Goal: Transaction & Acquisition: Purchase product/service

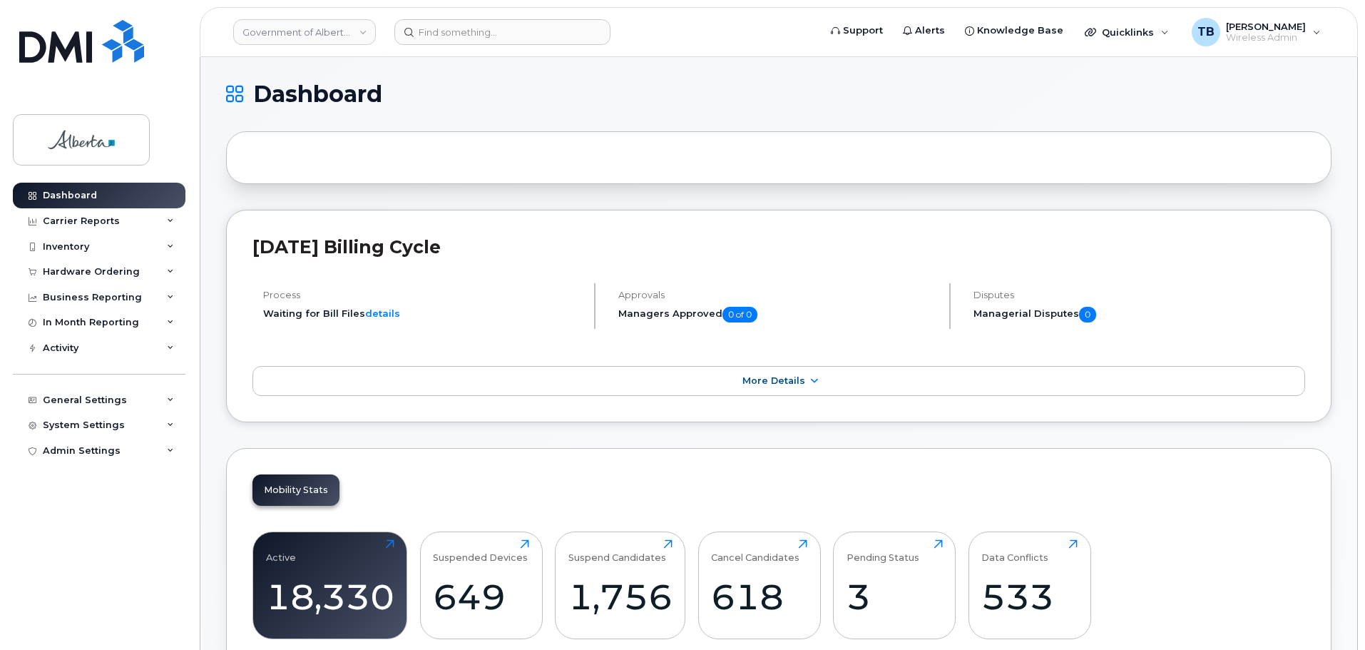
click at [83, 257] on div "Inventory" at bounding box center [99, 247] width 173 height 26
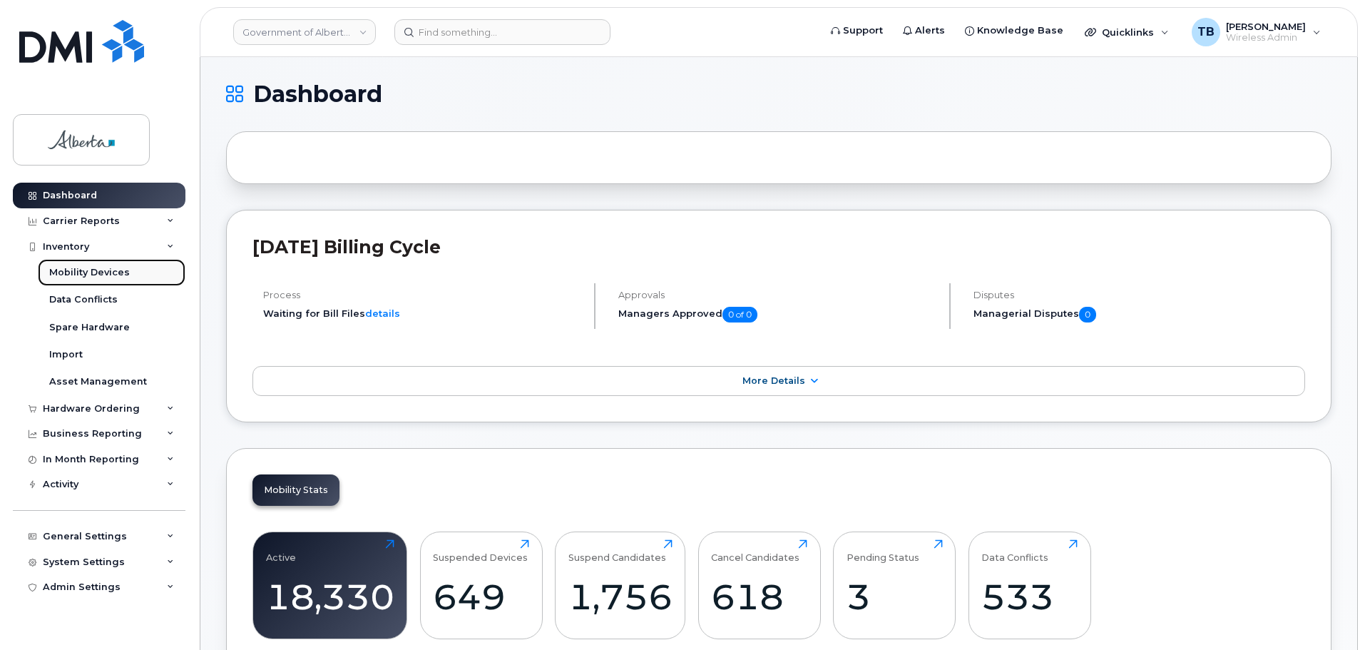
click at [81, 268] on div "Mobility Devices" at bounding box center [89, 272] width 81 height 13
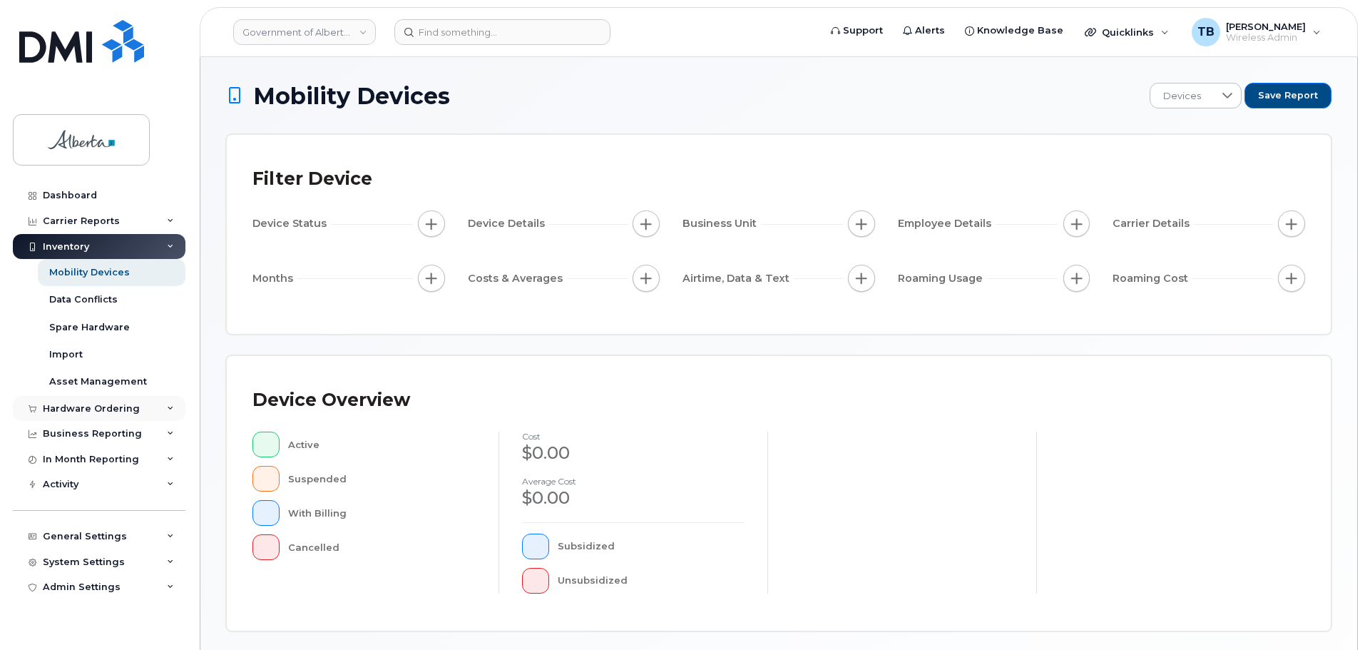
click at [61, 413] on div "Hardware Ordering" at bounding box center [91, 408] width 97 height 11
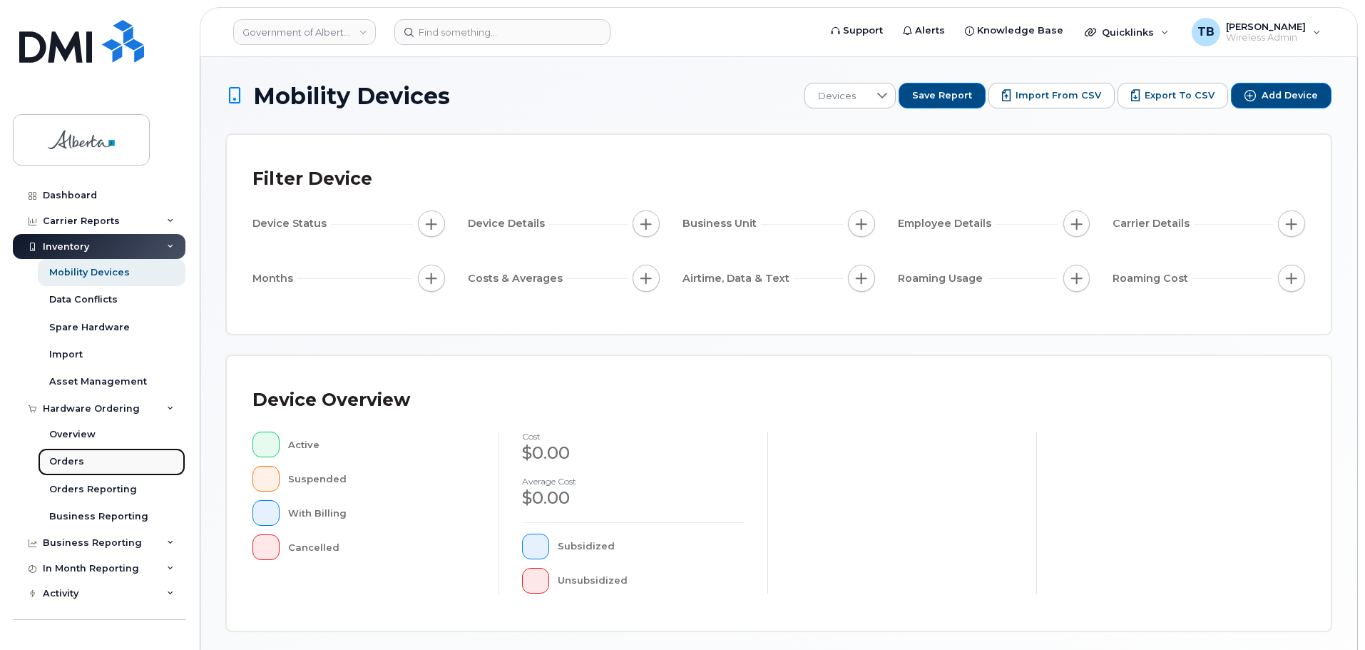
click at [75, 467] on div "Orders" at bounding box center [66, 461] width 35 height 13
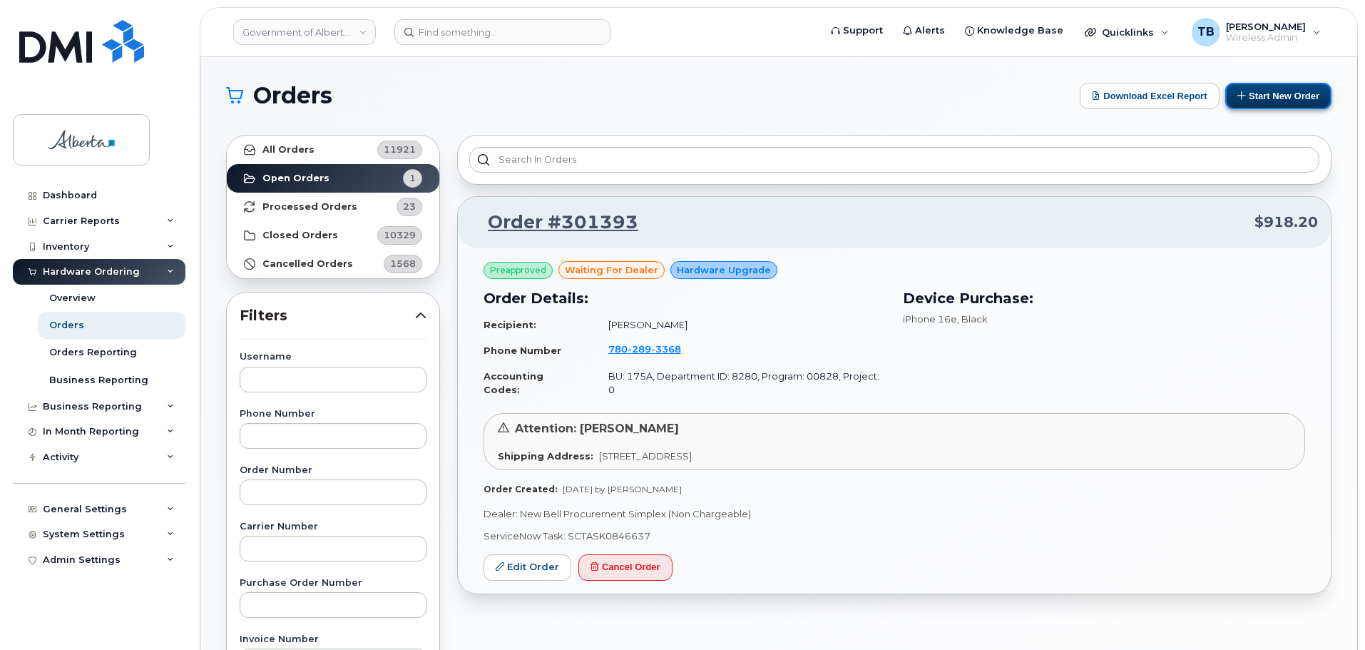
click at [1256, 104] on button "Start New Order" at bounding box center [1279, 96] width 106 height 26
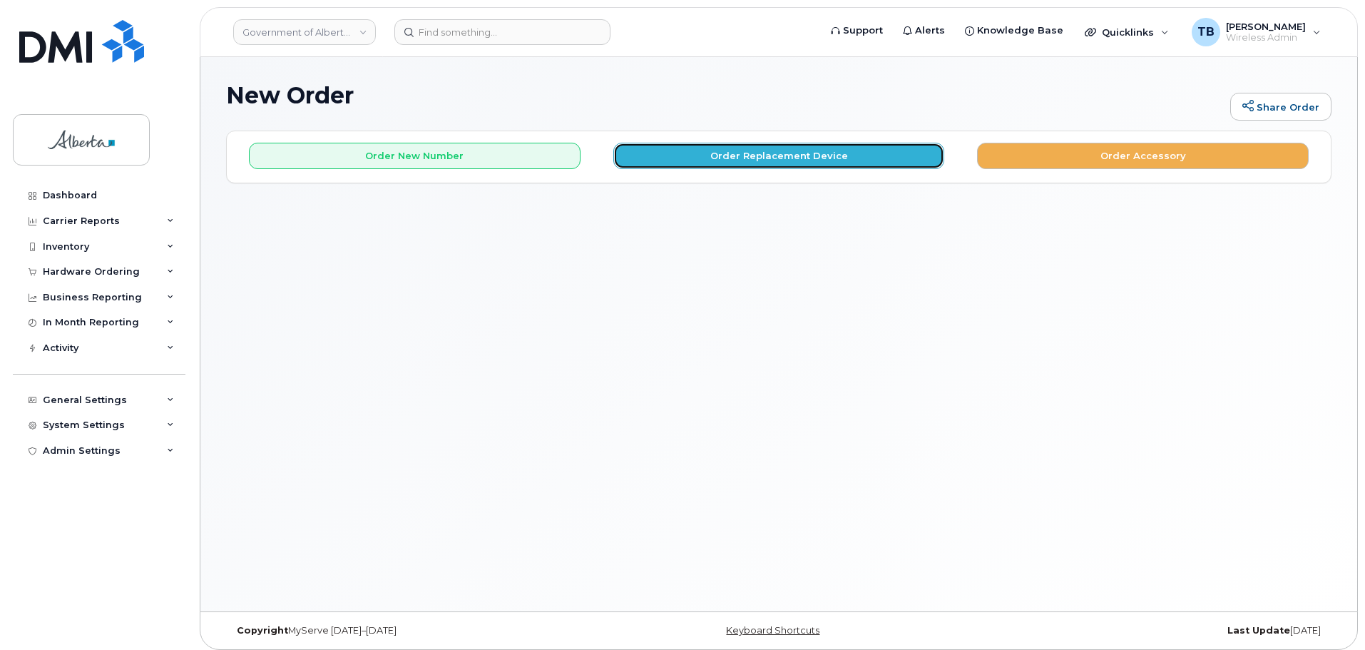
click at [756, 165] on button "Order Replacement Device" at bounding box center [780, 156] width 332 height 26
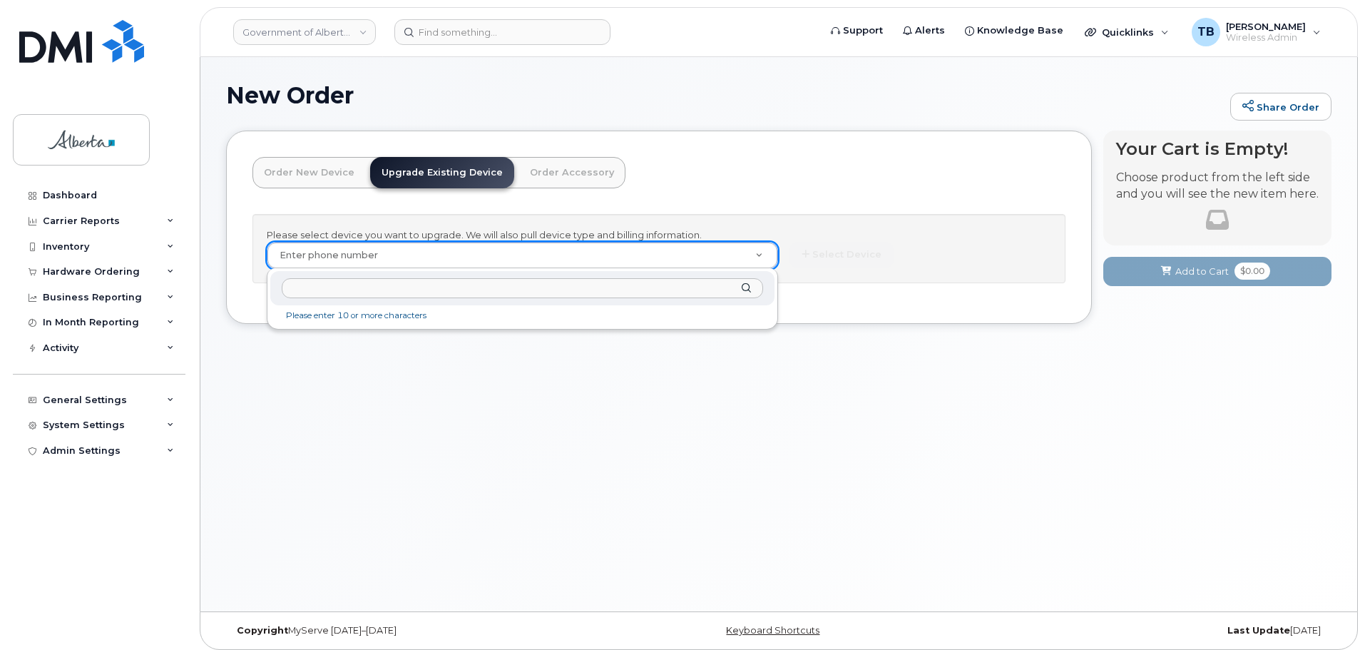
type input "7802899590"
paste input "7802899590"
type input "7802899590"
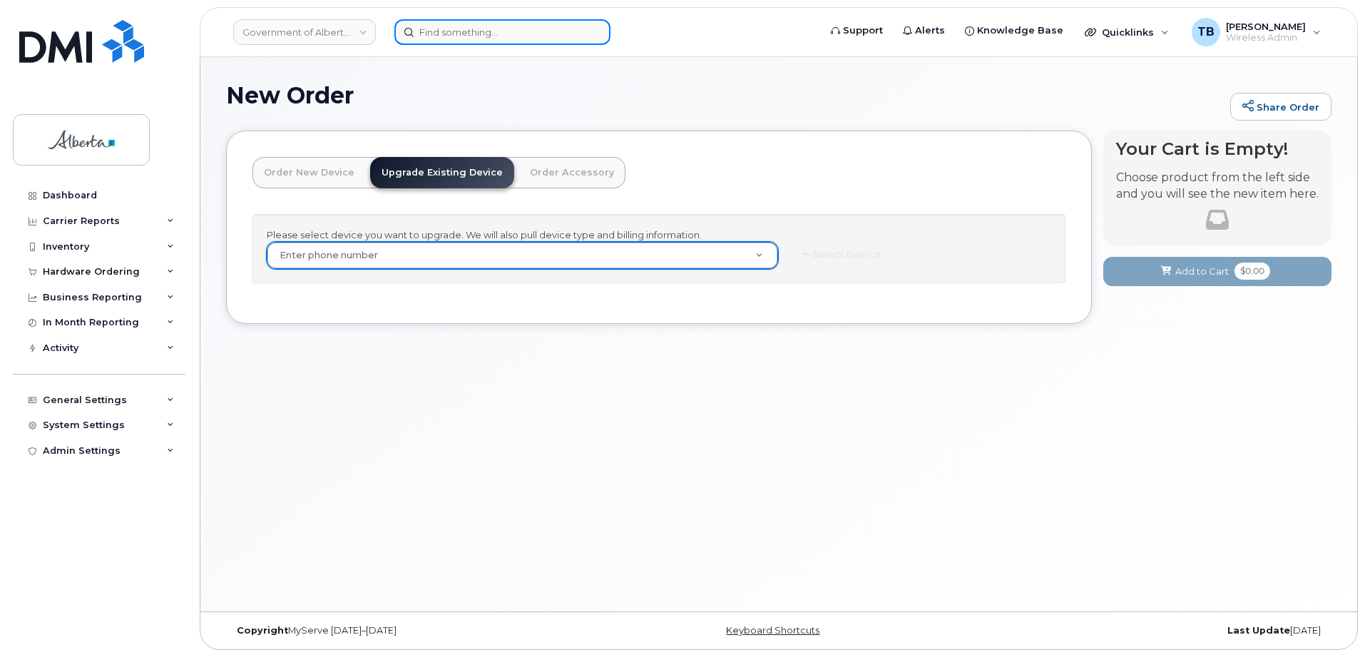
click at [519, 39] on input at bounding box center [503, 32] width 216 height 26
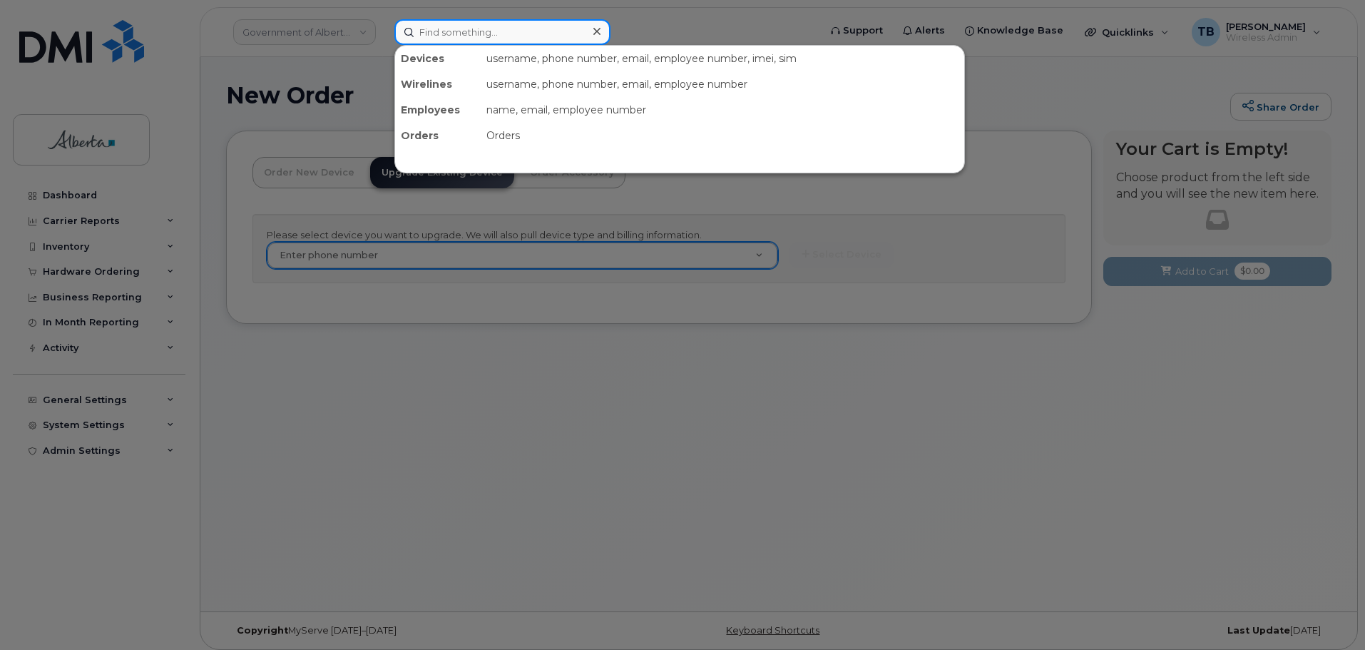
paste input "7802899590"
type input "7802899590"
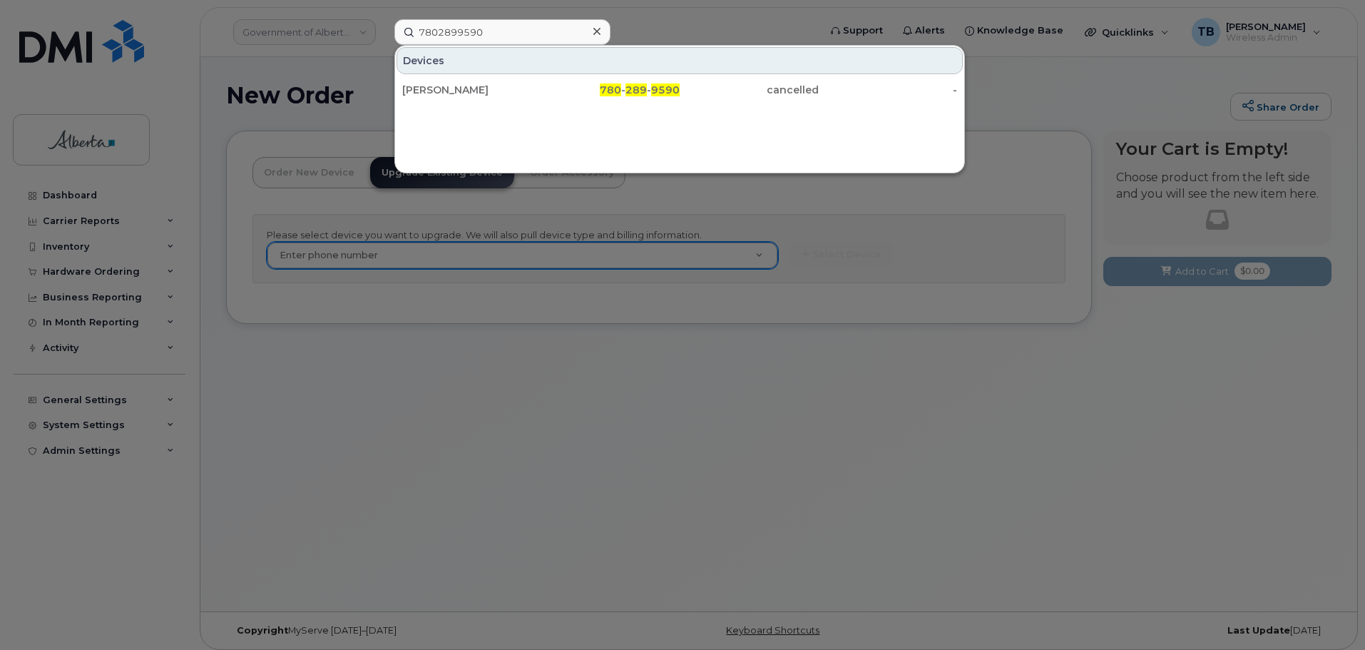
click at [612, 312] on div at bounding box center [682, 325] width 1365 height 650
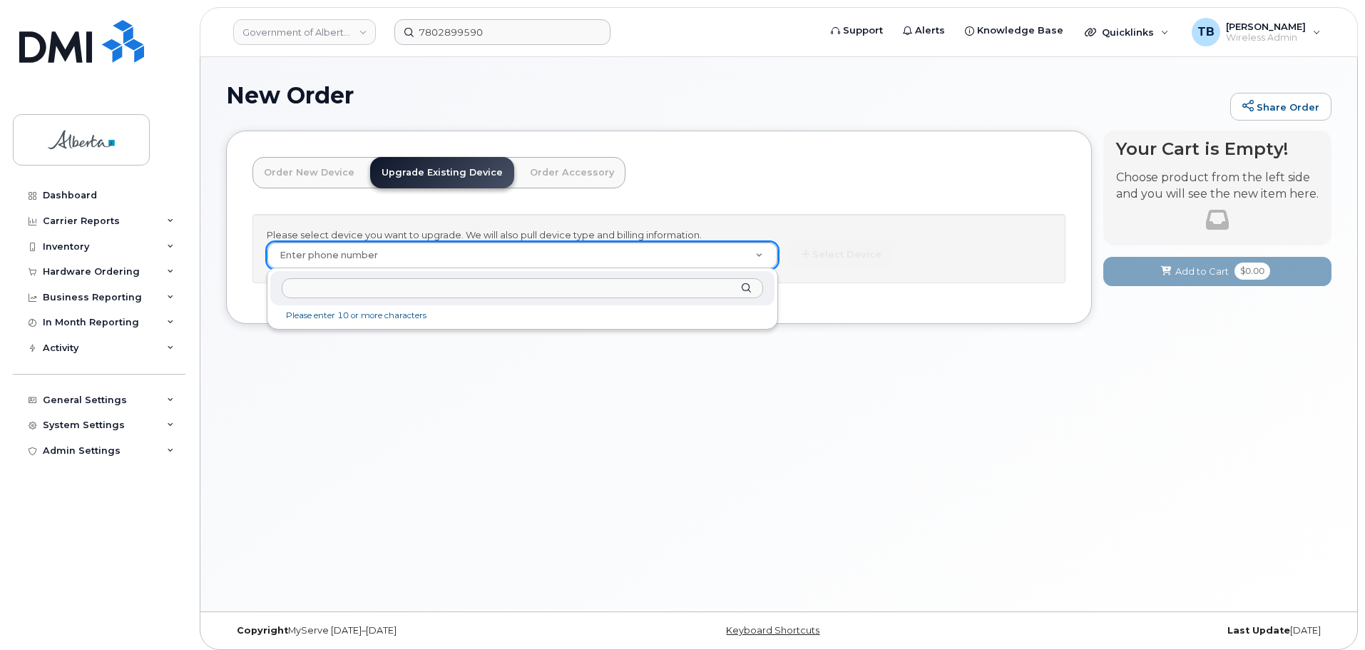
paste input "7802899590"
type input "7802899590"
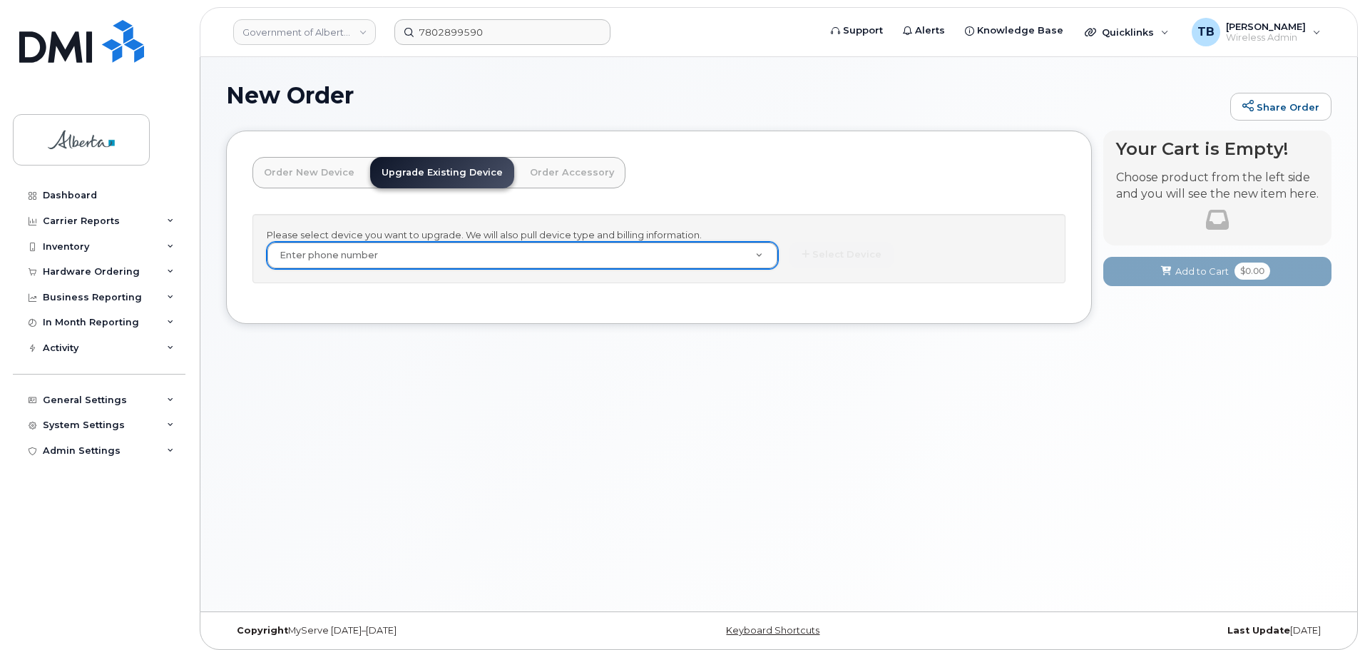
drag, startPoint x: 337, startPoint y: 272, endPoint x: 332, endPoint y: 260, distance: 12.5
click at [334, 263] on div "Please select device you want to upgrade. We will also pull device type and bil…" at bounding box center [659, 248] width 813 height 69
type input "j"
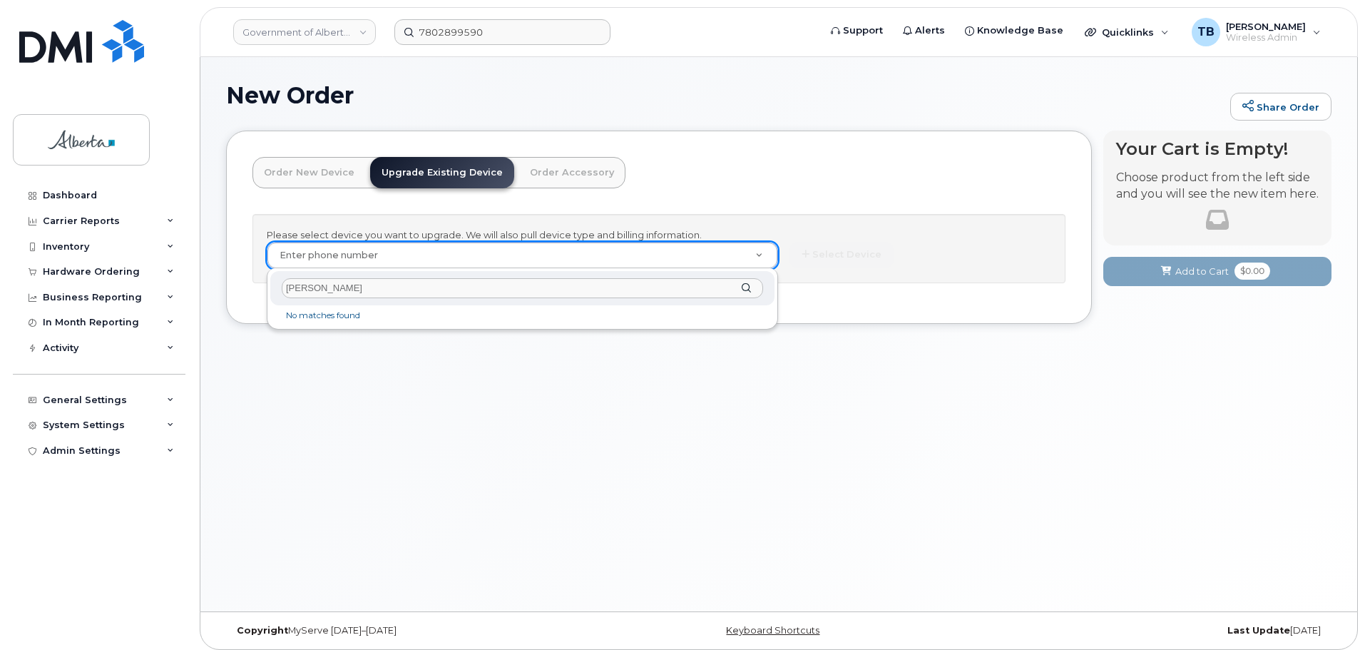
type input "jamie badcock"
drag, startPoint x: 328, startPoint y: 183, endPoint x: 337, endPoint y: 178, distance: 10.2
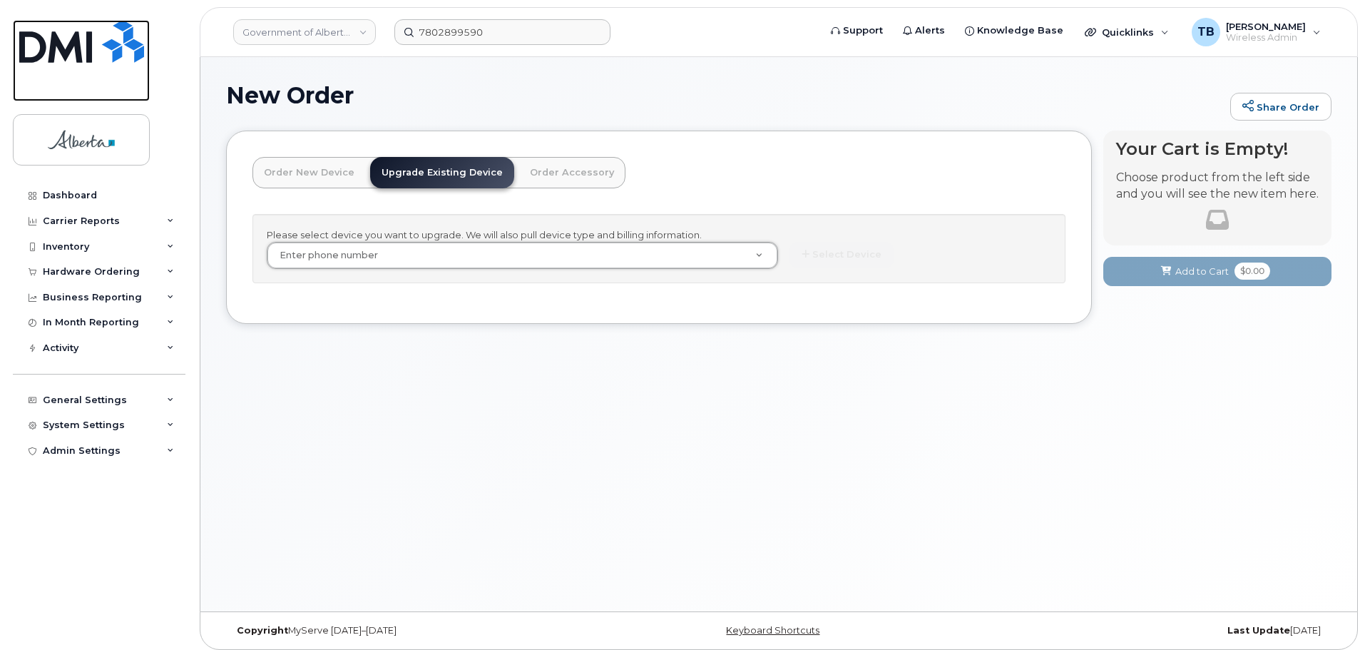
drag, startPoint x: 52, startPoint y: 48, endPoint x: 188, endPoint y: 76, distance: 139.2
click at [52, 48] on img at bounding box center [81, 41] width 125 height 43
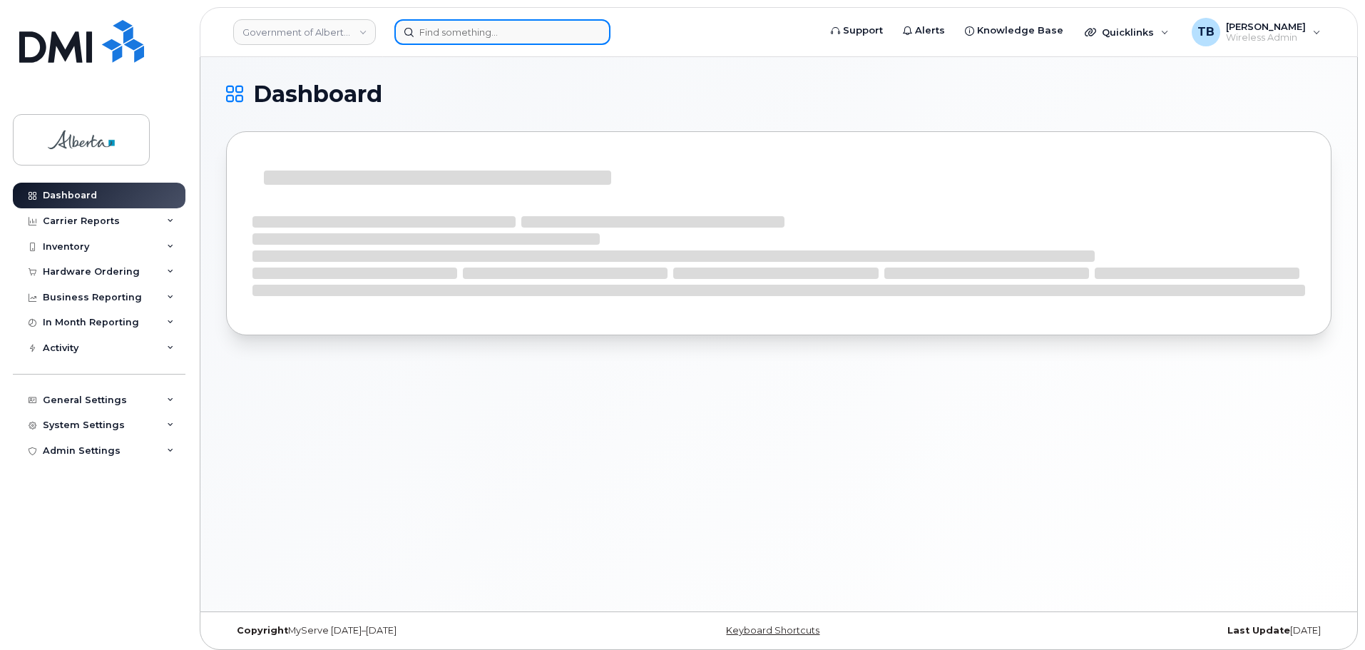
click at [470, 36] on input at bounding box center [503, 32] width 216 height 26
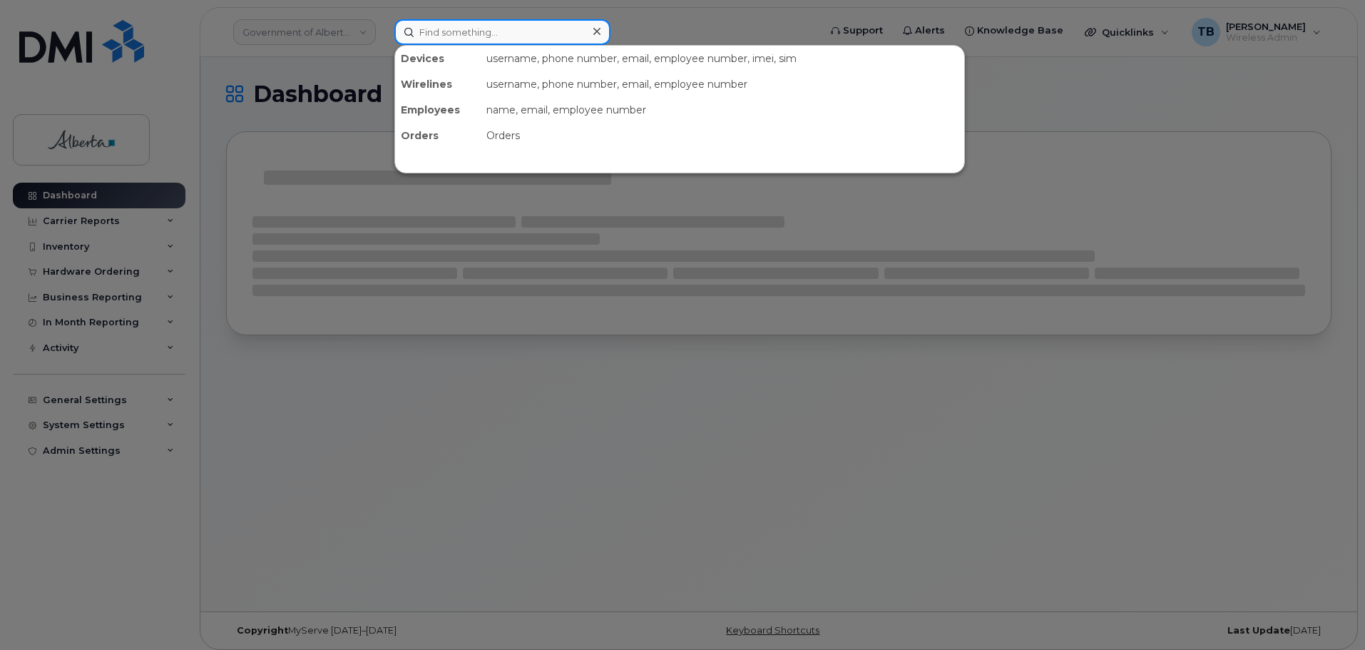
paste input "7802899590"
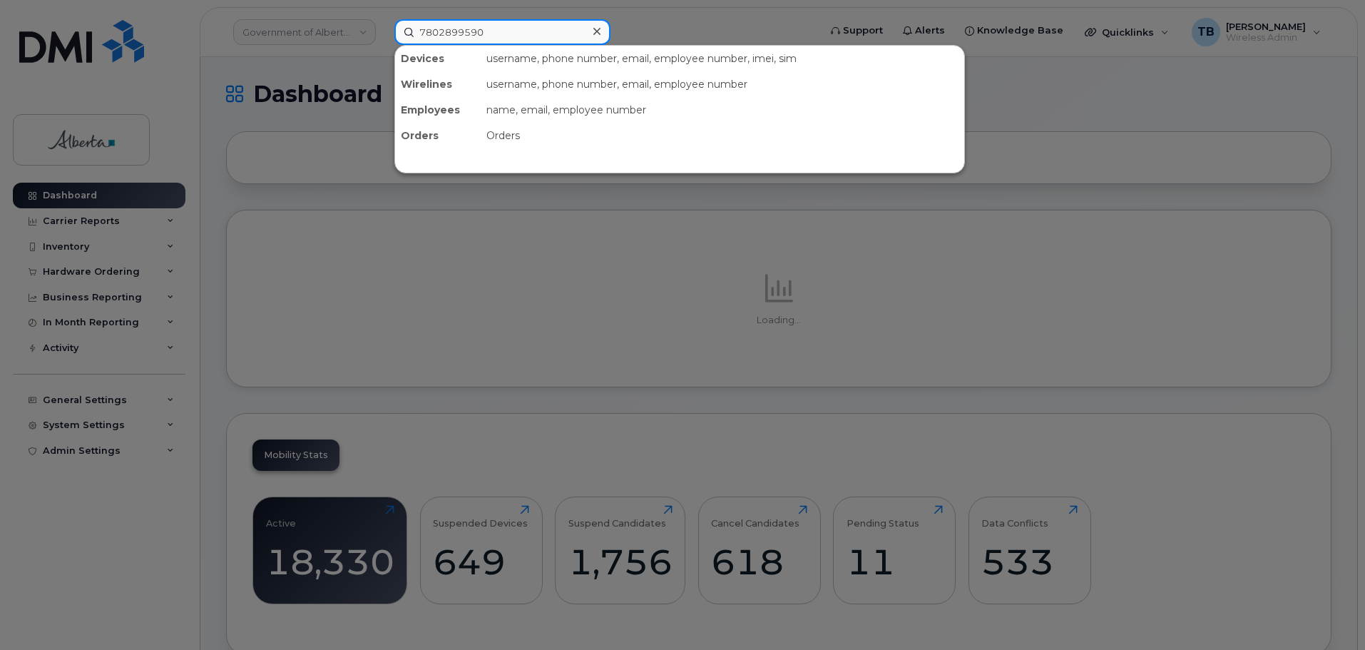
type input "7802899590"
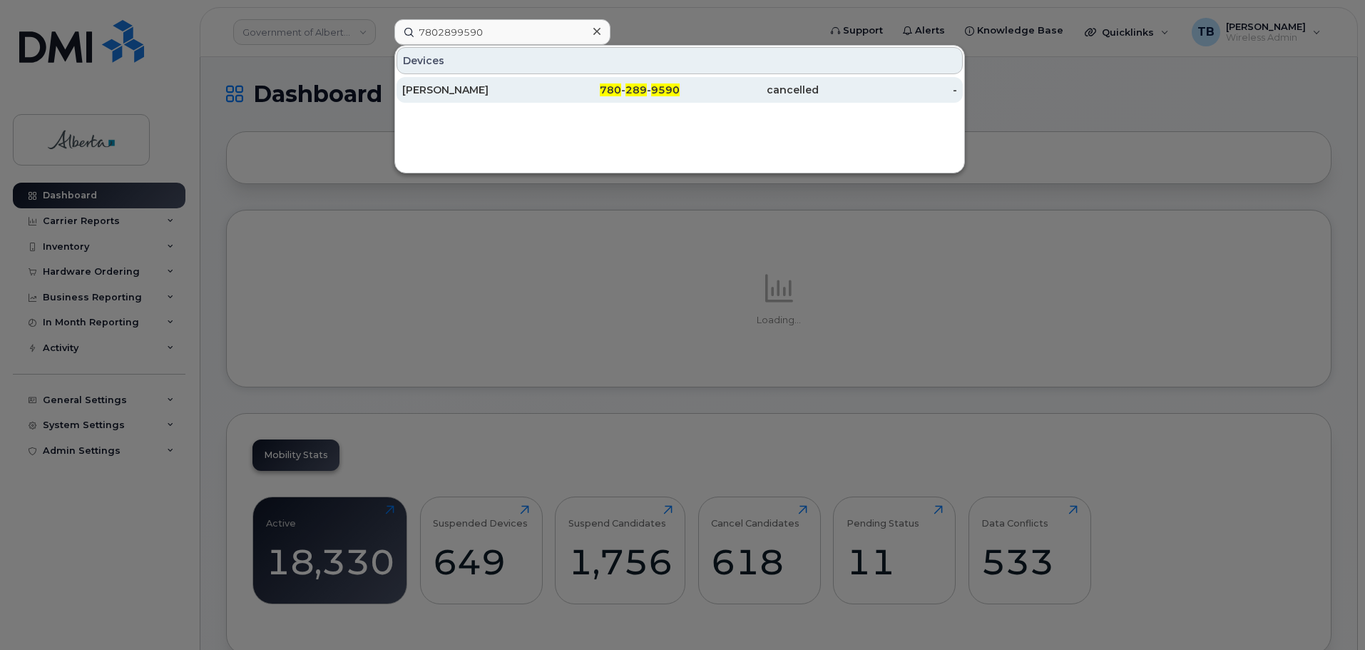
click at [479, 85] on div "[PERSON_NAME]" at bounding box center [471, 90] width 139 height 14
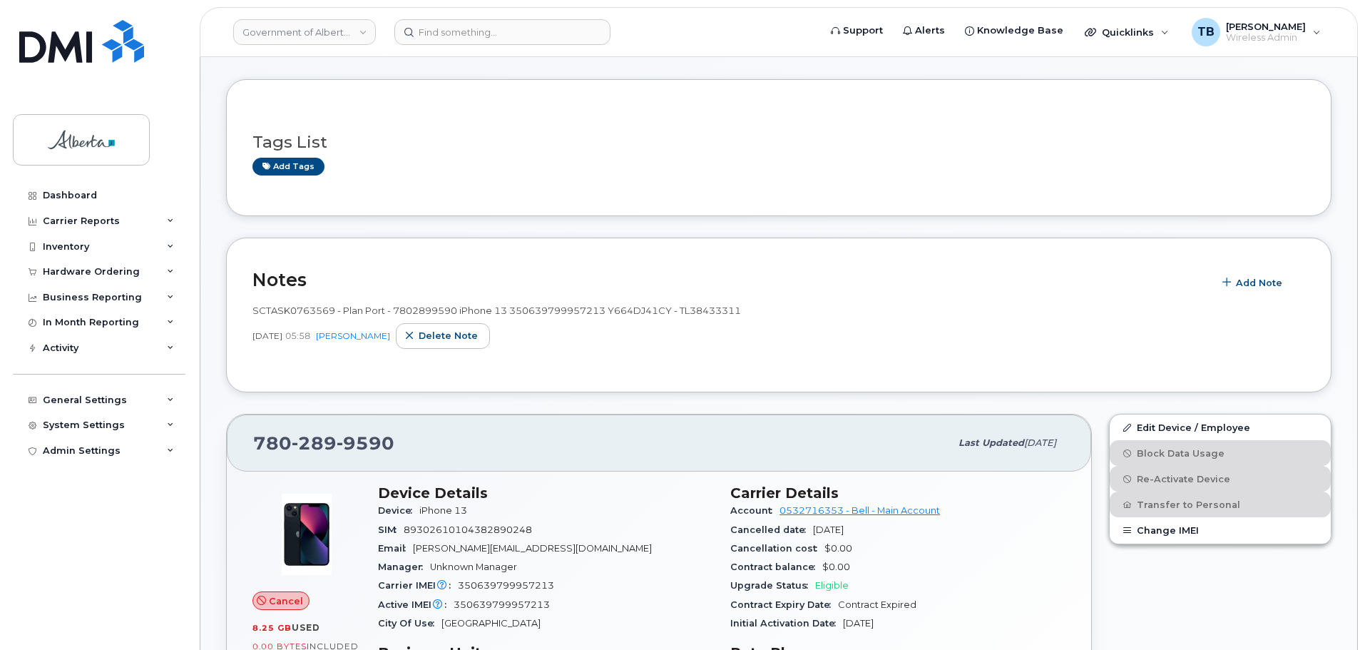
scroll to position [143, 0]
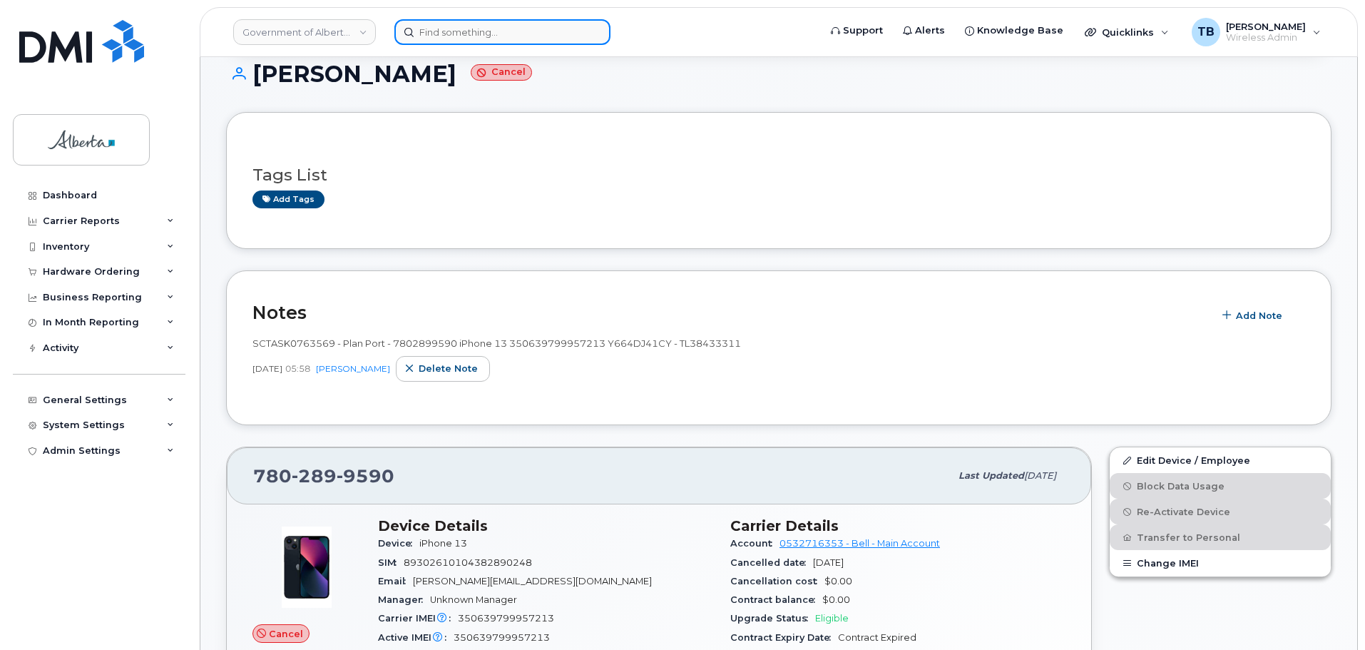
click at [452, 31] on input at bounding box center [503, 32] width 216 height 26
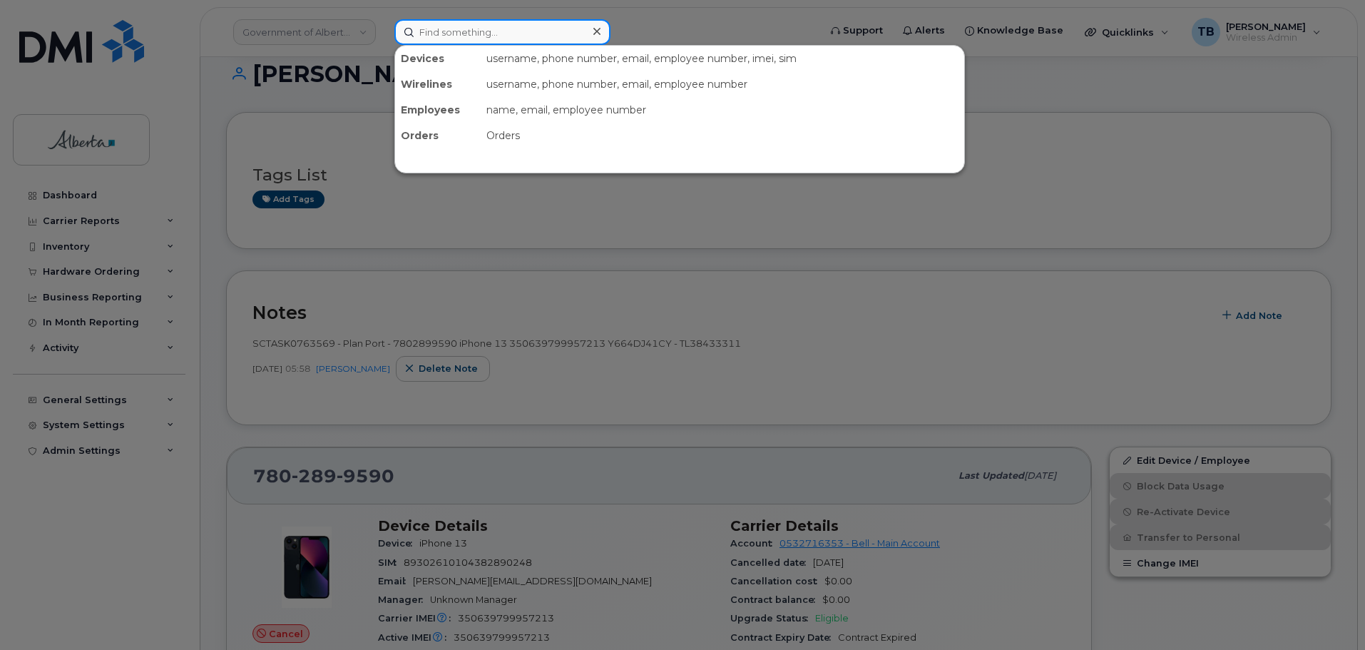
paste input "7808196572"
type input "7808196572"
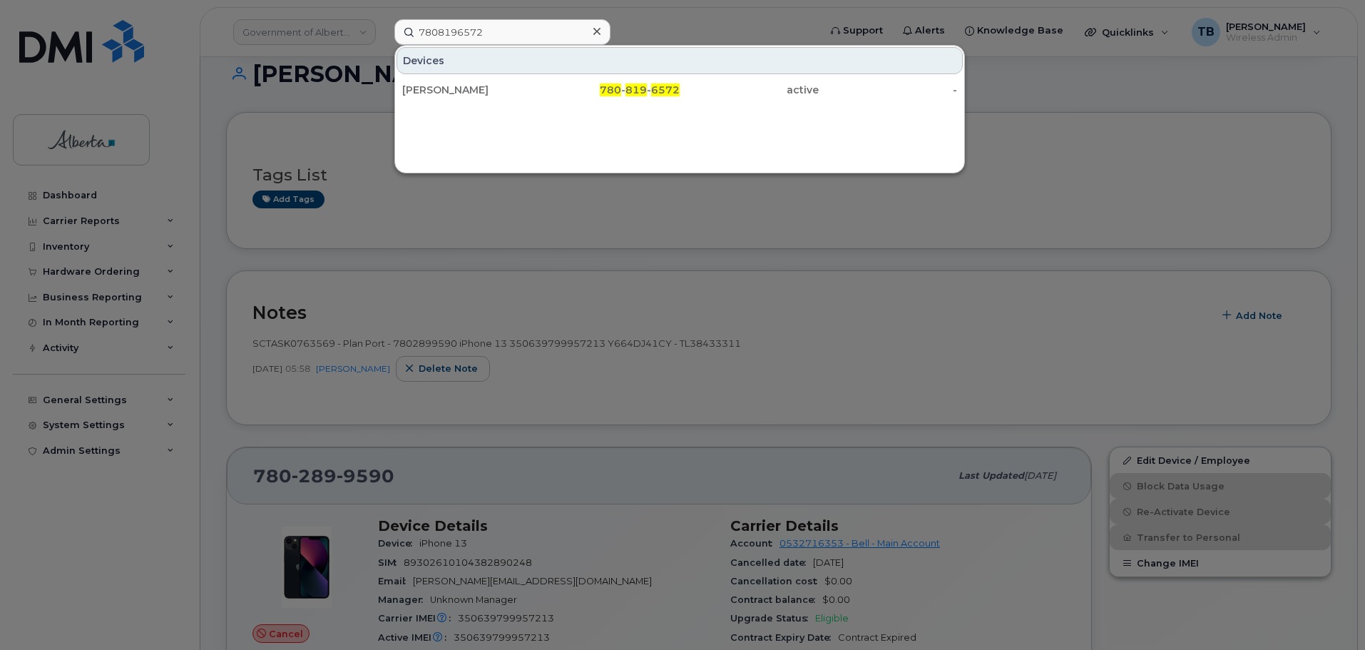
drag, startPoint x: 453, startPoint y: 88, endPoint x: 466, endPoint y: 113, distance: 28.1
click at [453, 88] on div "Kevin Keats" at bounding box center [471, 90] width 139 height 14
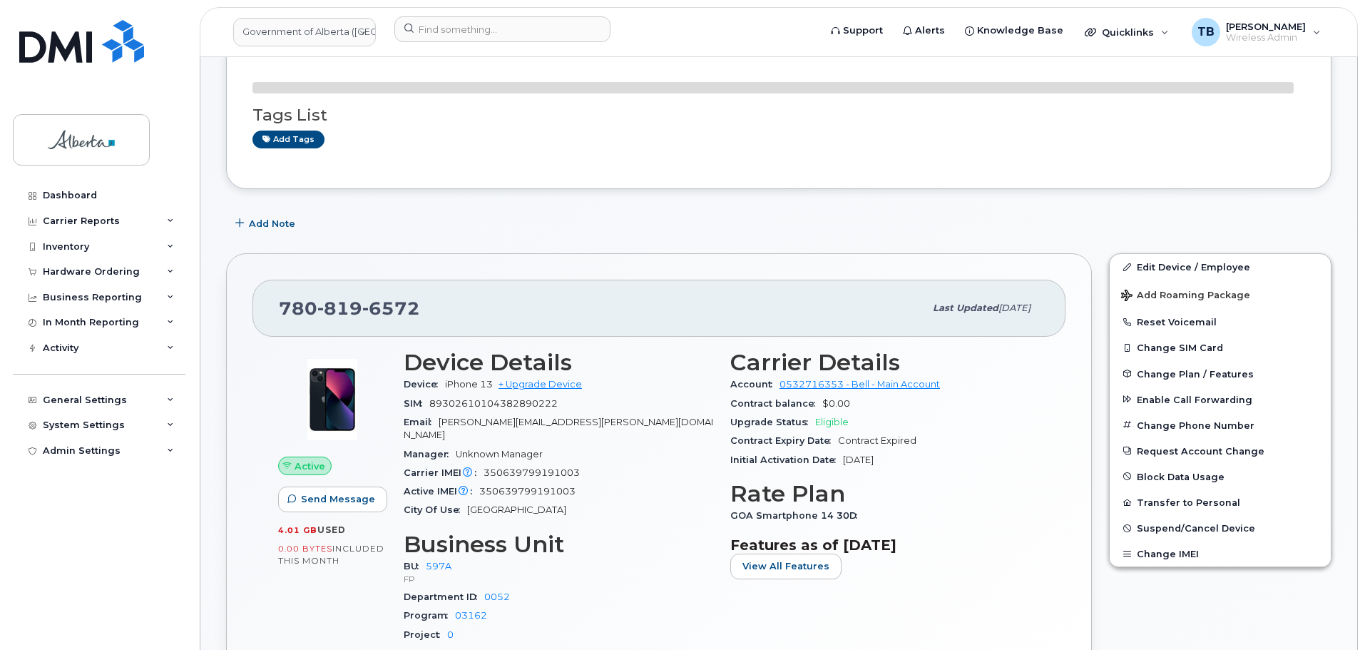
scroll to position [143, 0]
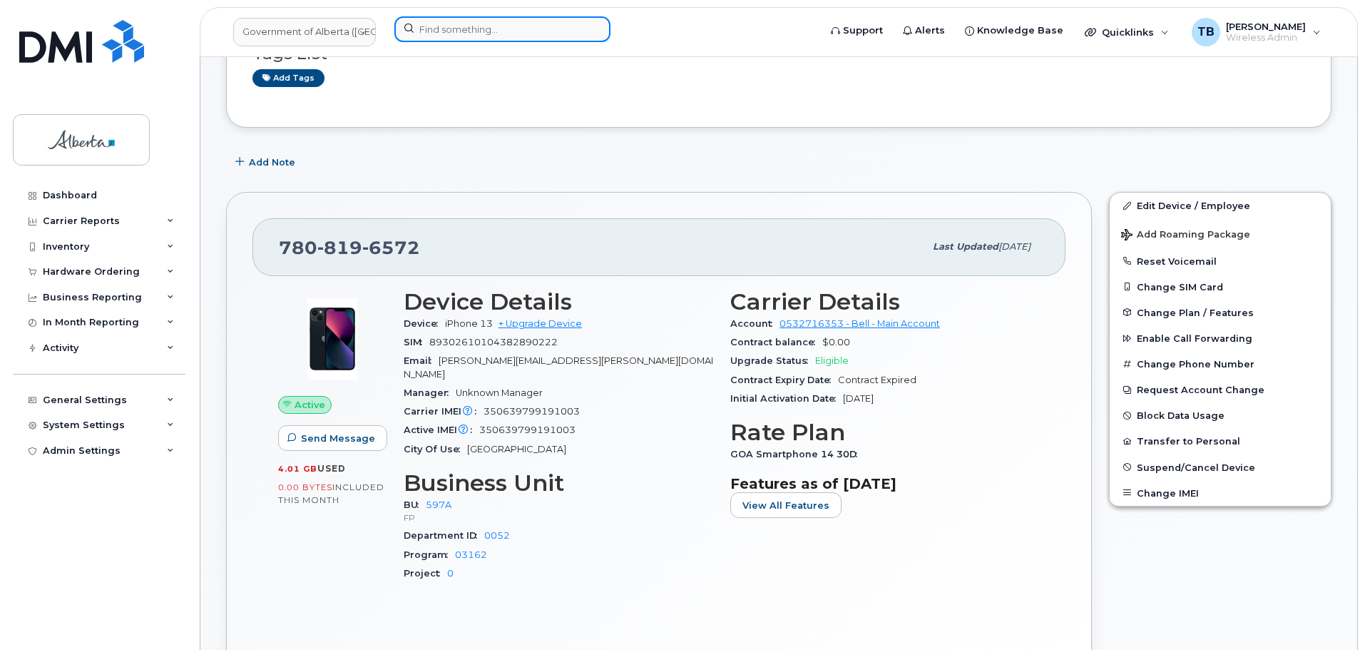
click at [463, 31] on input at bounding box center [503, 29] width 216 height 26
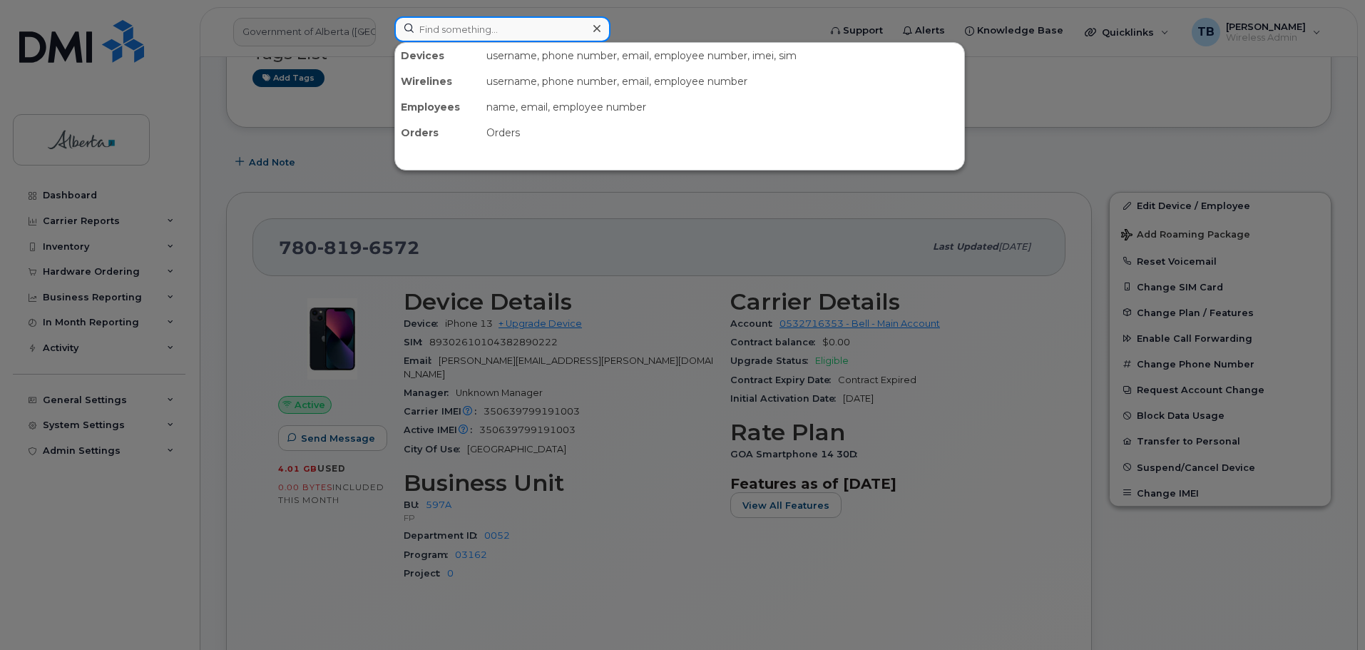
click at [463, 31] on input at bounding box center [503, 29] width 216 height 26
paste input "7806686674"
type input "7806686674"
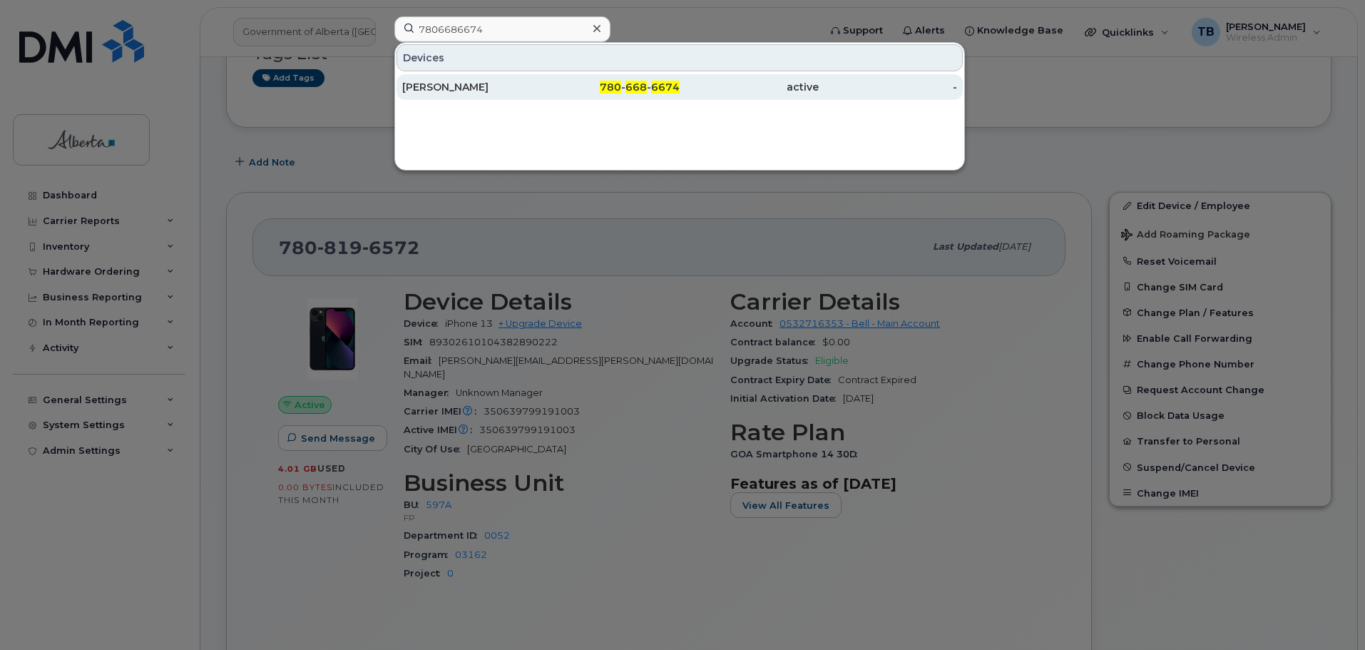
click at [443, 91] on div "Leanne Mowat" at bounding box center [471, 87] width 139 height 14
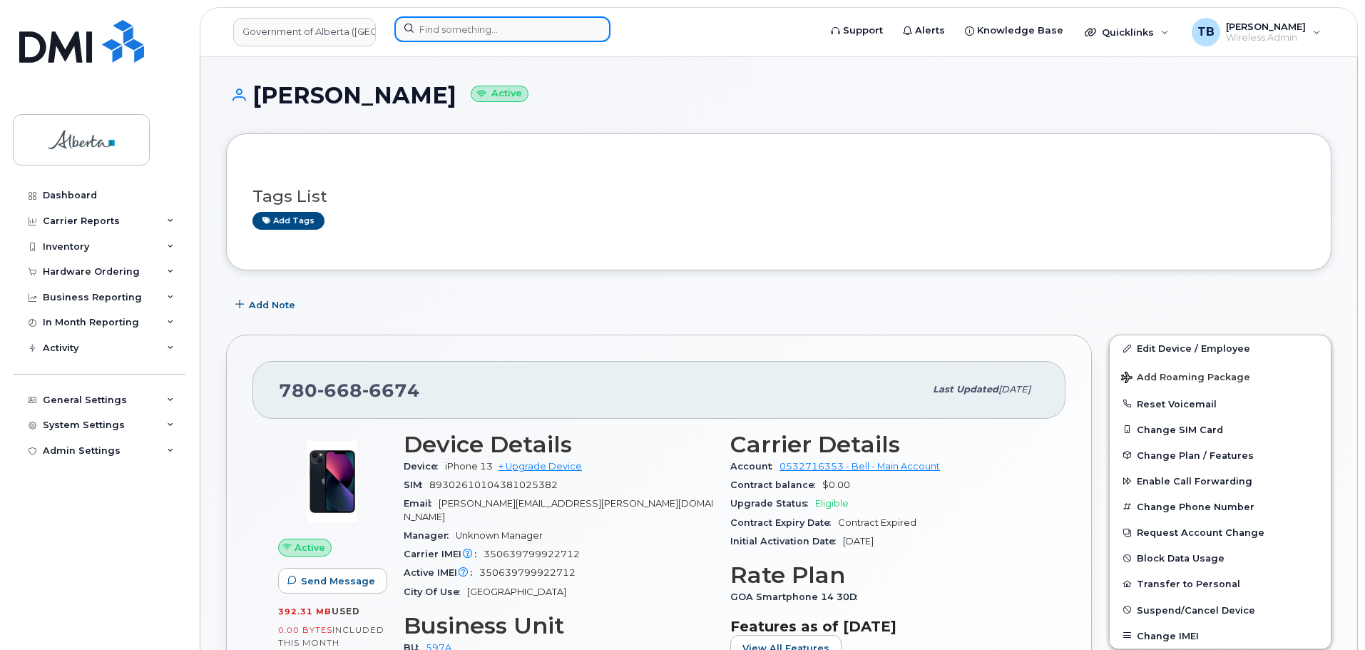
click at [527, 36] on input at bounding box center [503, 29] width 216 height 26
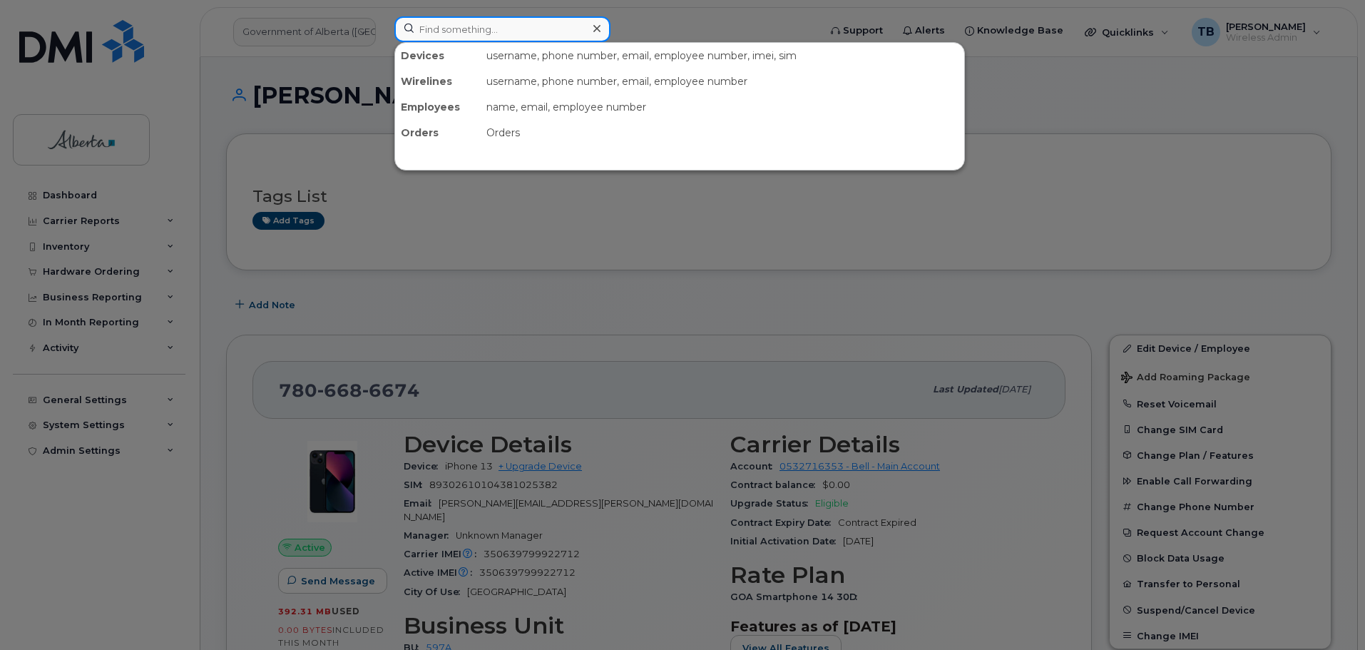
paste input "7809158993"
type input "7809158993"
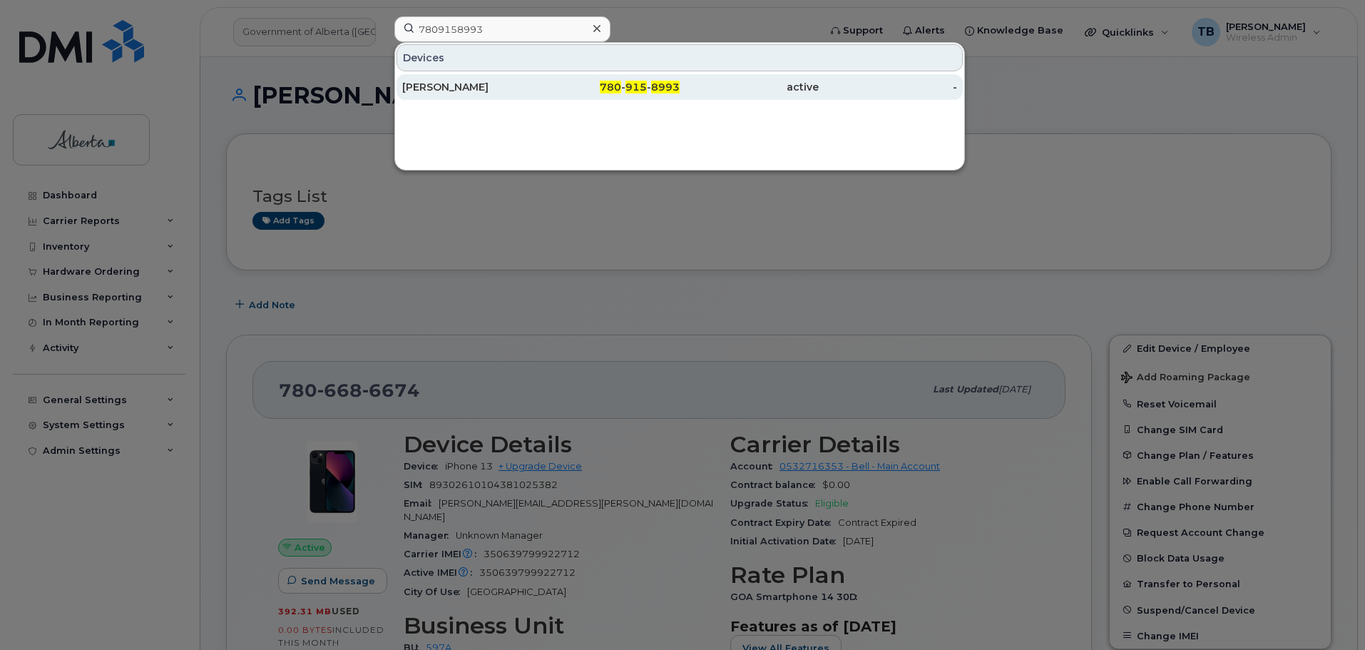
click at [462, 85] on div "[PERSON_NAME]" at bounding box center [471, 87] width 139 height 14
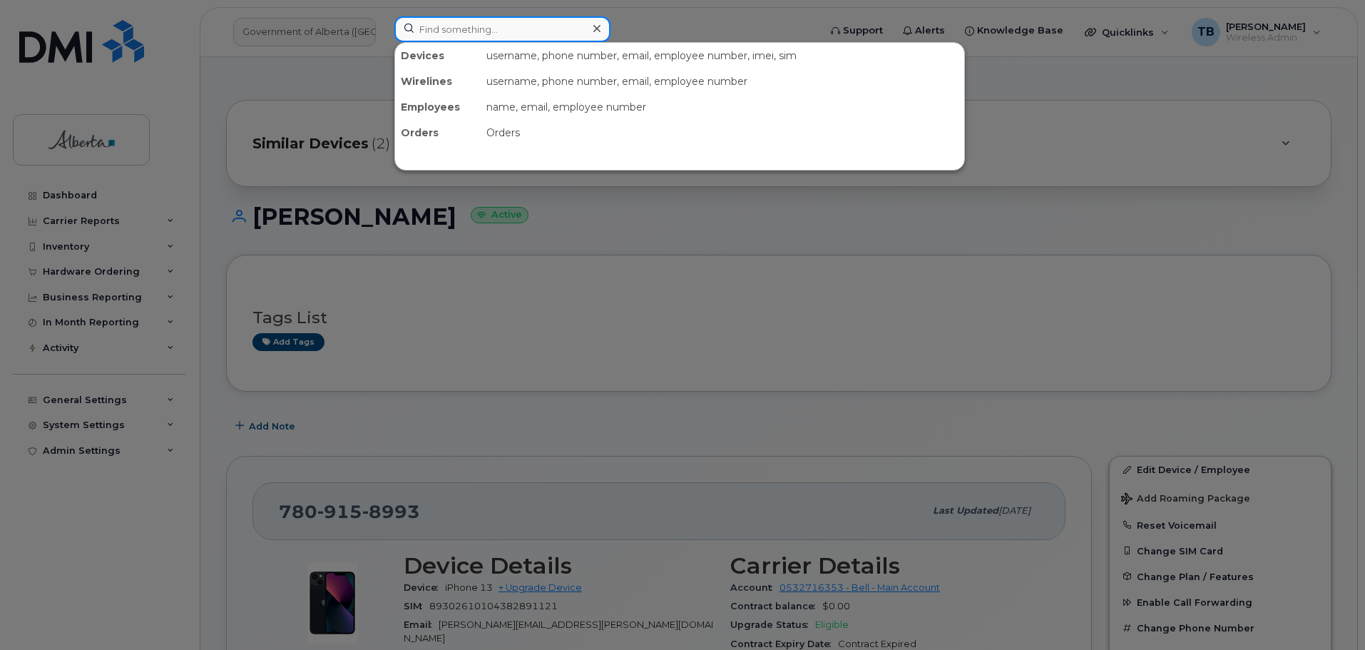
click at [447, 33] on input at bounding box center [503, 29] width 216 height 26
paste input "7802899590"
type input "7802899590"
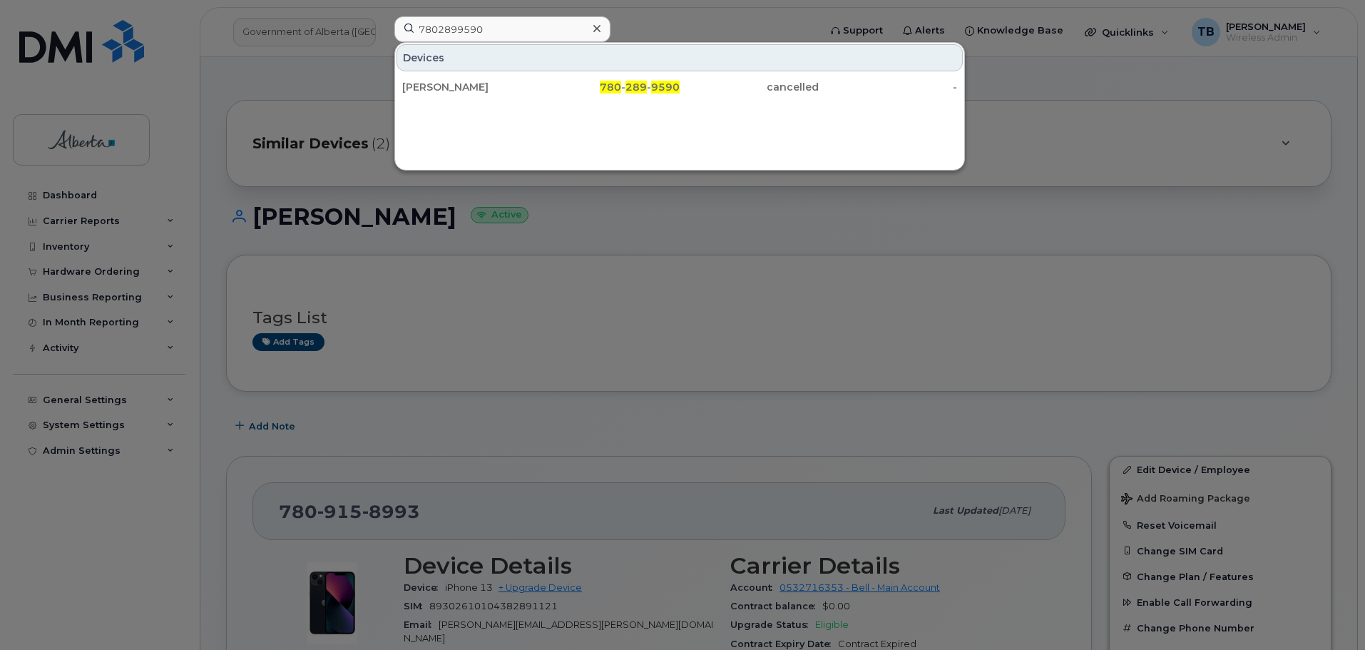
click at [448, 89] on div "Jamie Badcock" at bounding box center [471, 87] width 139 height 14
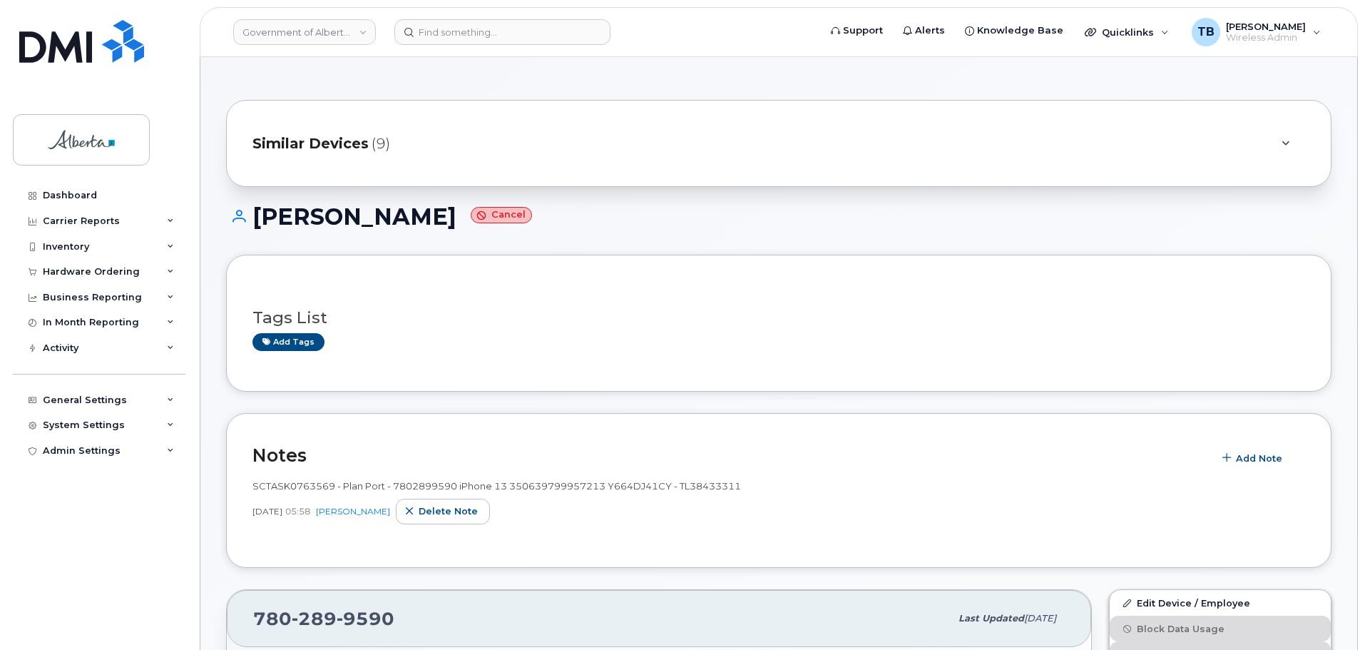
scroll to position [143, 0]
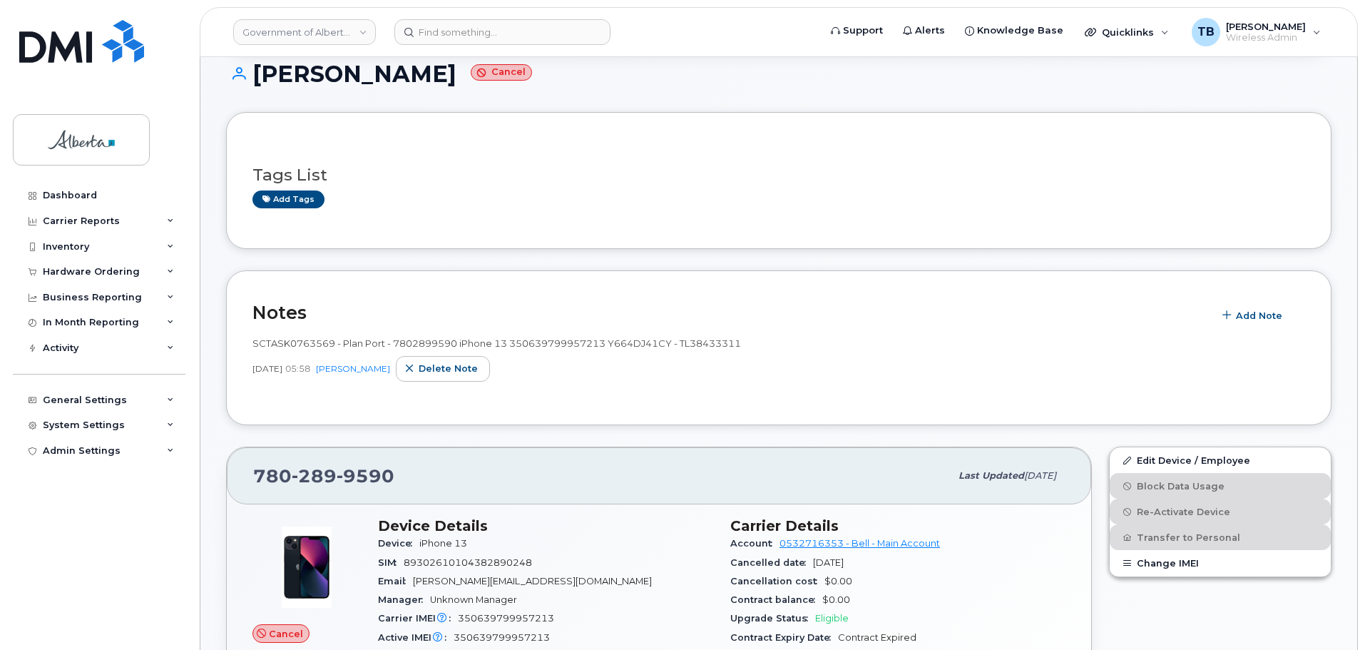
click at [283, 343] on span "SCTASK0763569 - Plan Port - 7802899590 iPhone 13 350639799957213 Y664DJ41CY - T…" at bounding box center [497, 342] width 489 height 11
copy span "SCTASK0763569"
click at [73, 63] on link at bounding box center [81, 60] width 137 height 81
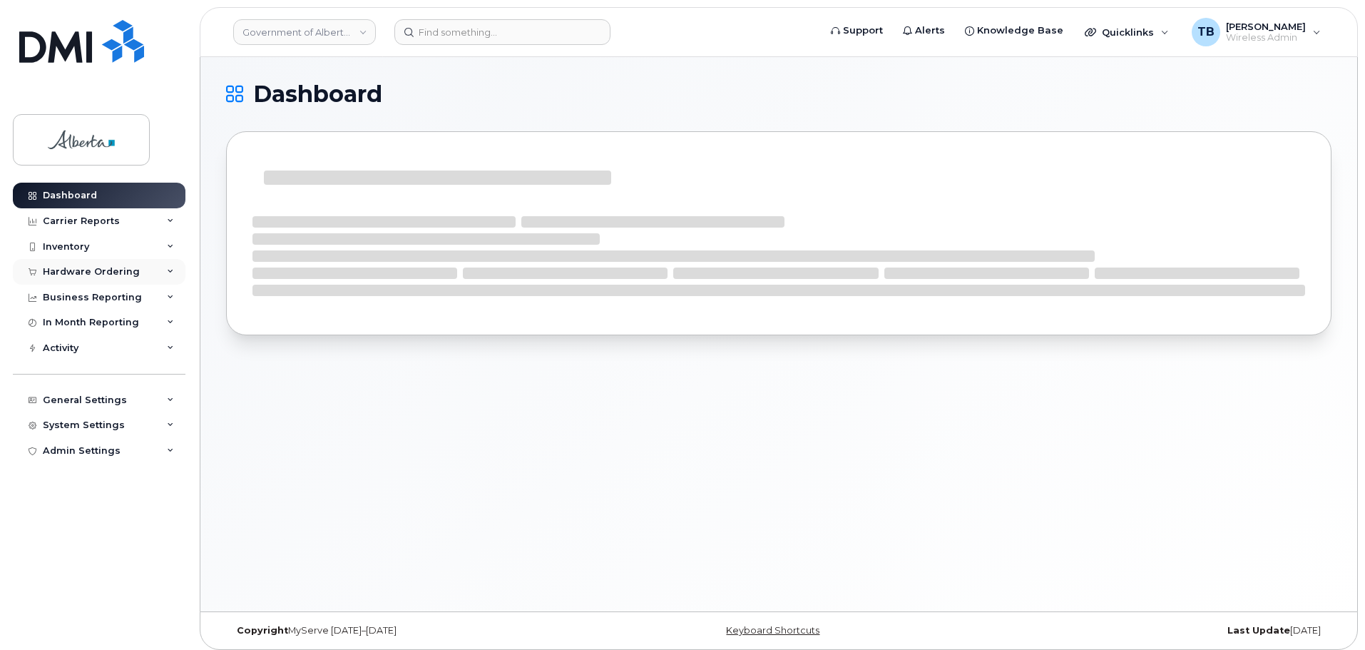
click at [79, 269] on div "Hardware Ordering" at bounding box center [91, 271] width 97 height 11
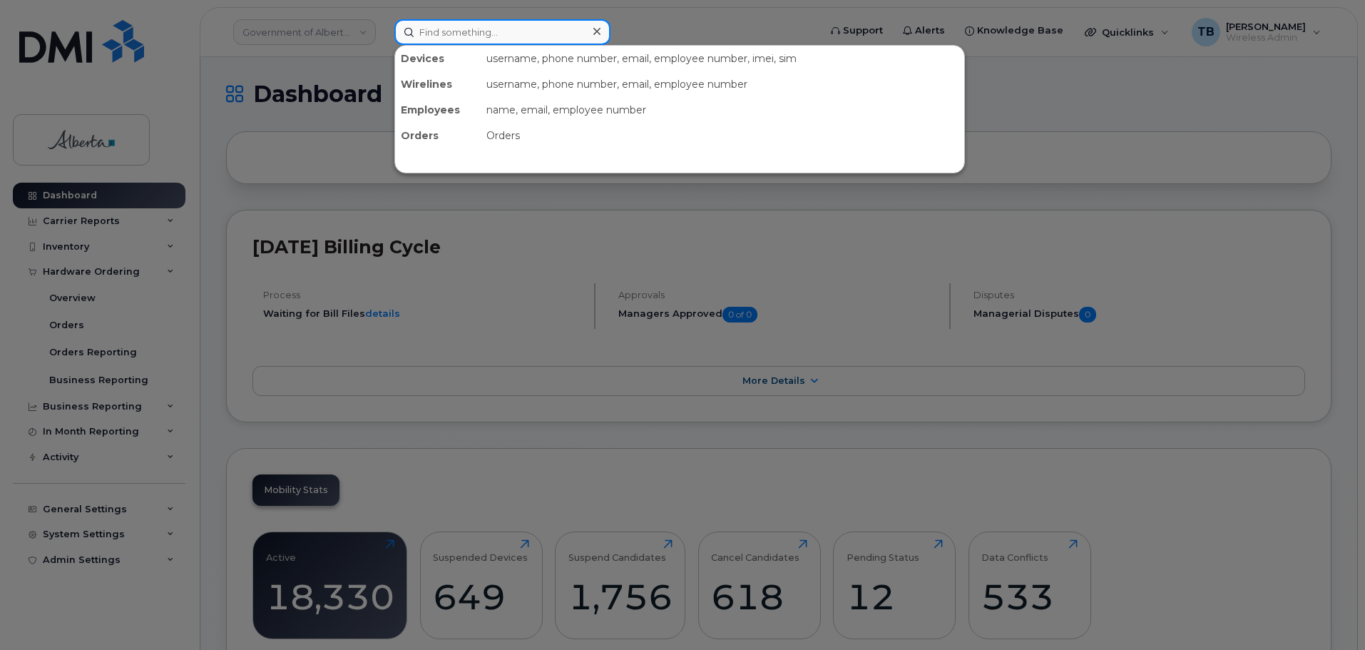
click at [435, 36] on input at bounding box center [503, 32] width 216 height 26
paste input "5873857305"
type input "5873857305"
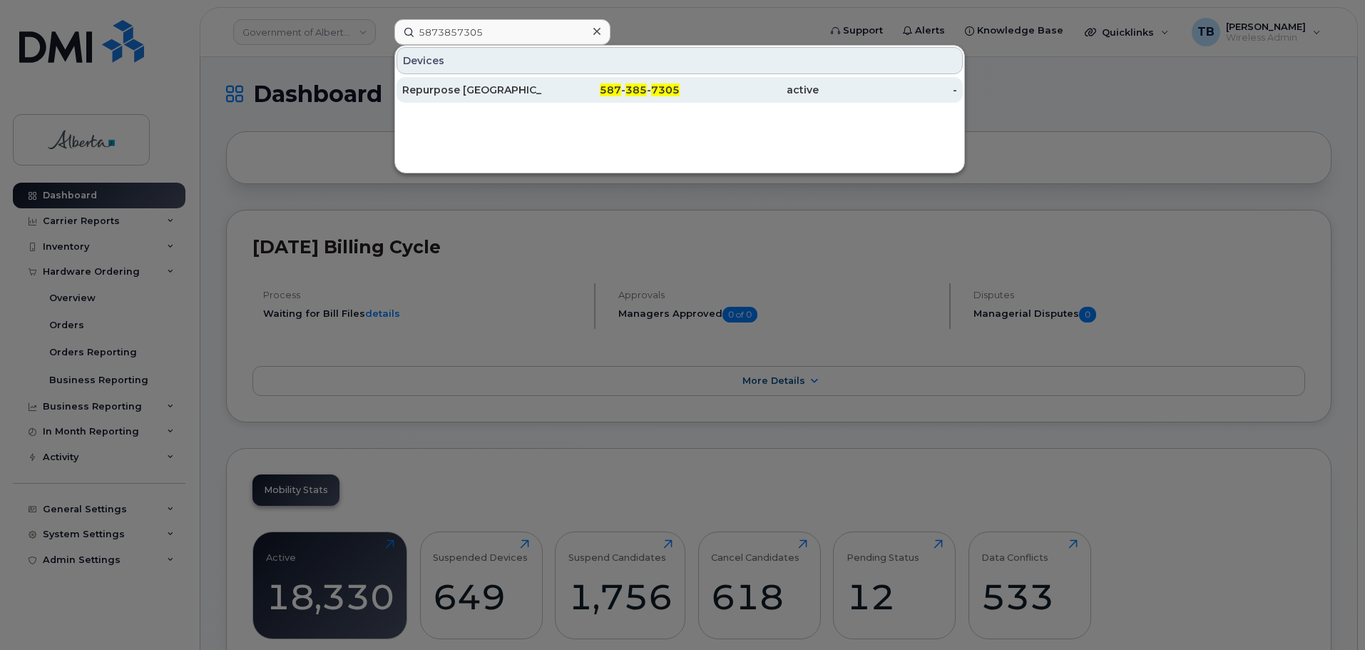
click at [422, 92] on div "Repurpose [GEOGRAPHIC_DATA]" at bounding box center [471, 90] width 139 height 14
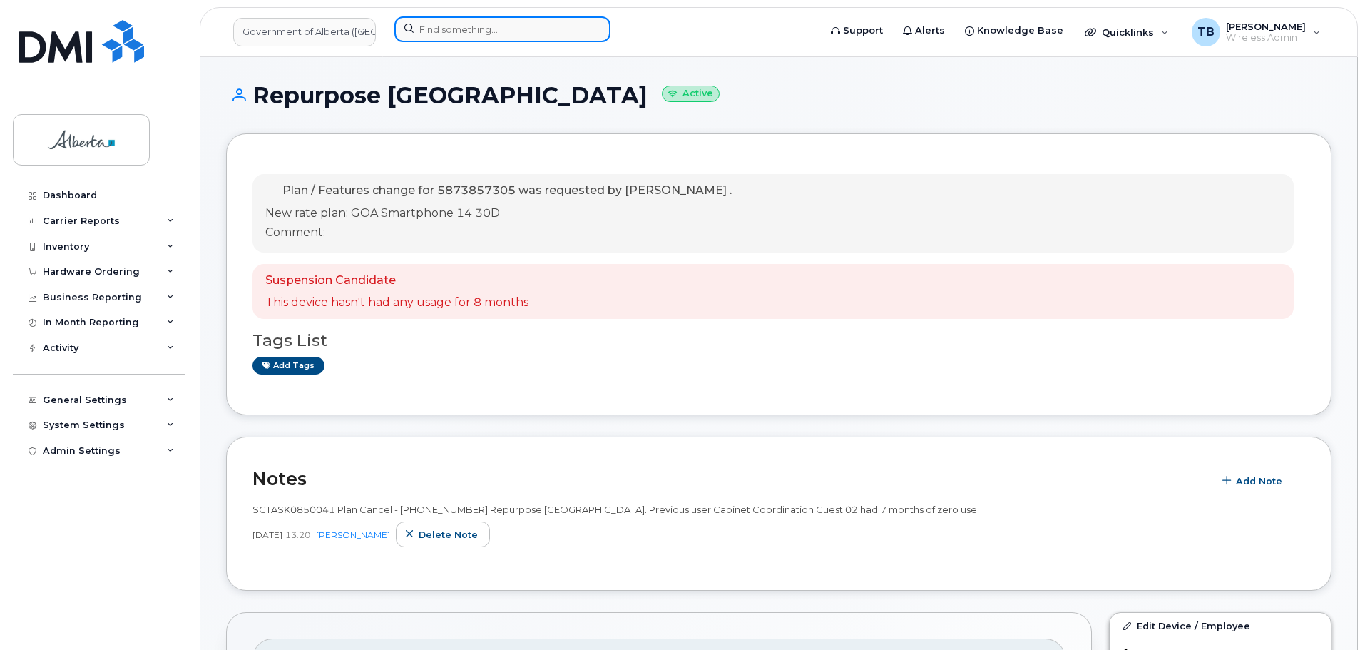
click at [439, 35] on input at bounding box center [503, 29] width 216 height 26
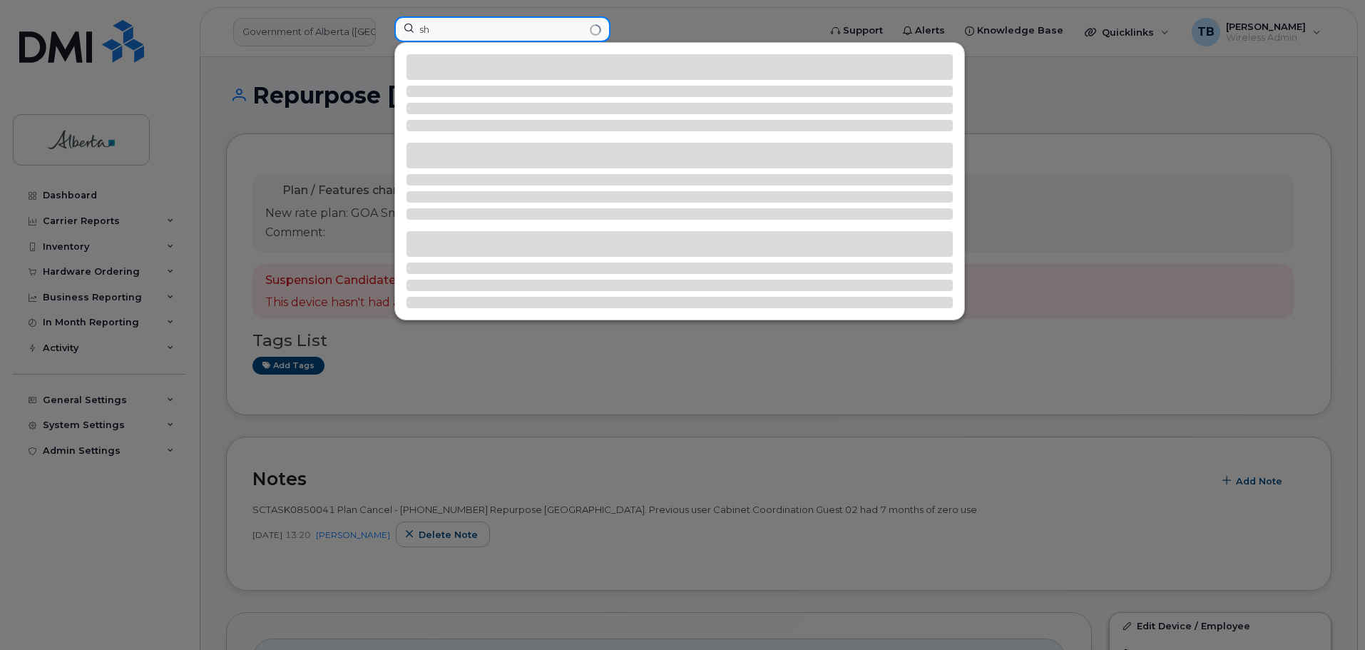
type input "s"
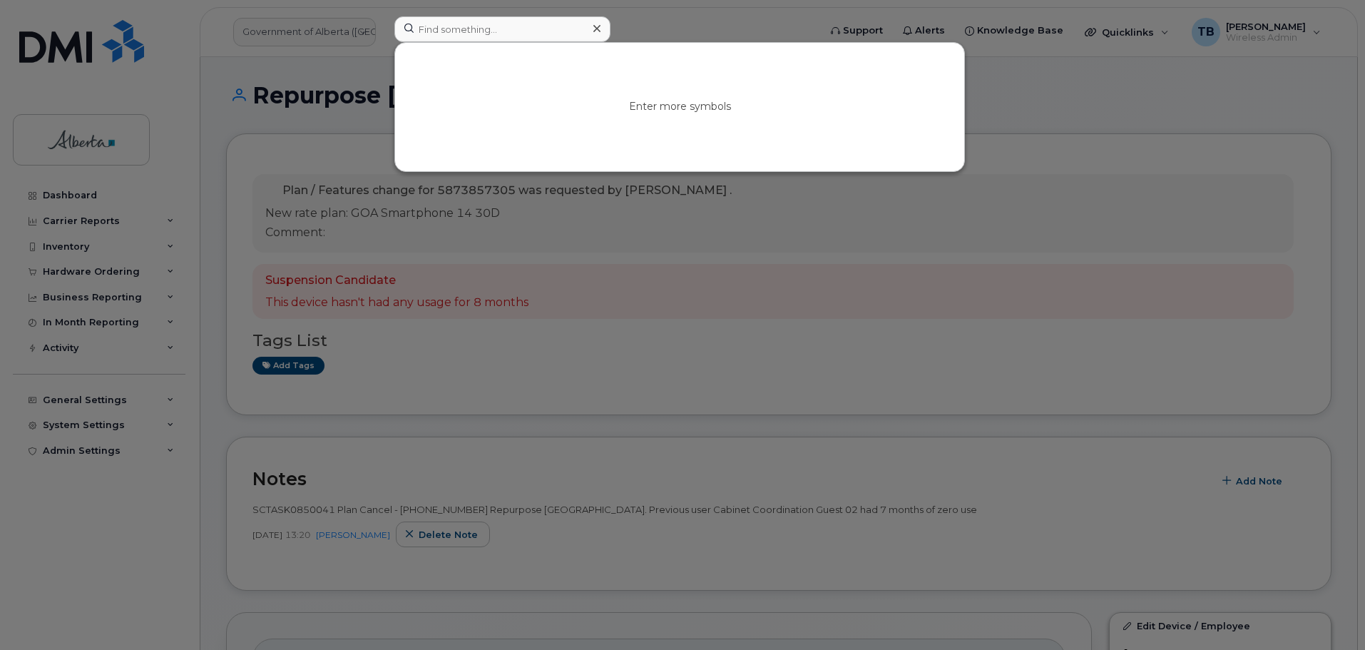
click at [307, 116] on div at bounding box center [682, 325] width 1365 height 650
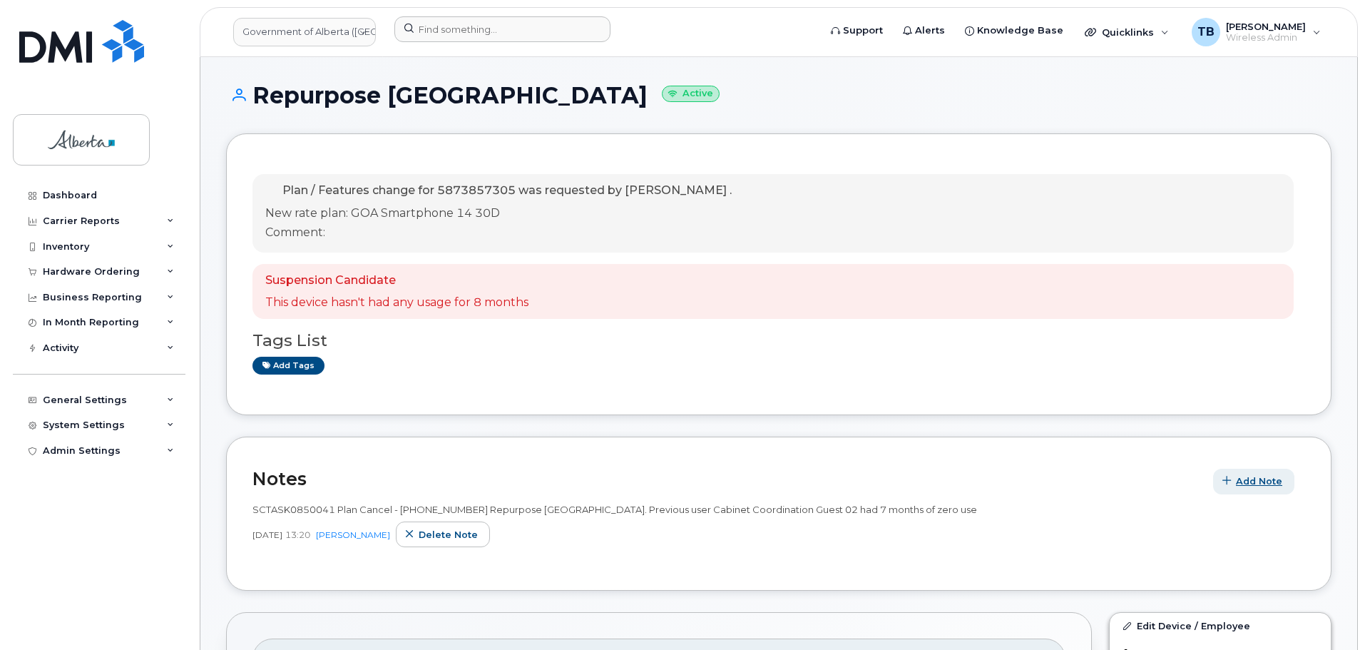
click at [1246, 489] on button "Add Note" at bounding box center [1254, 482] width 81 height 26
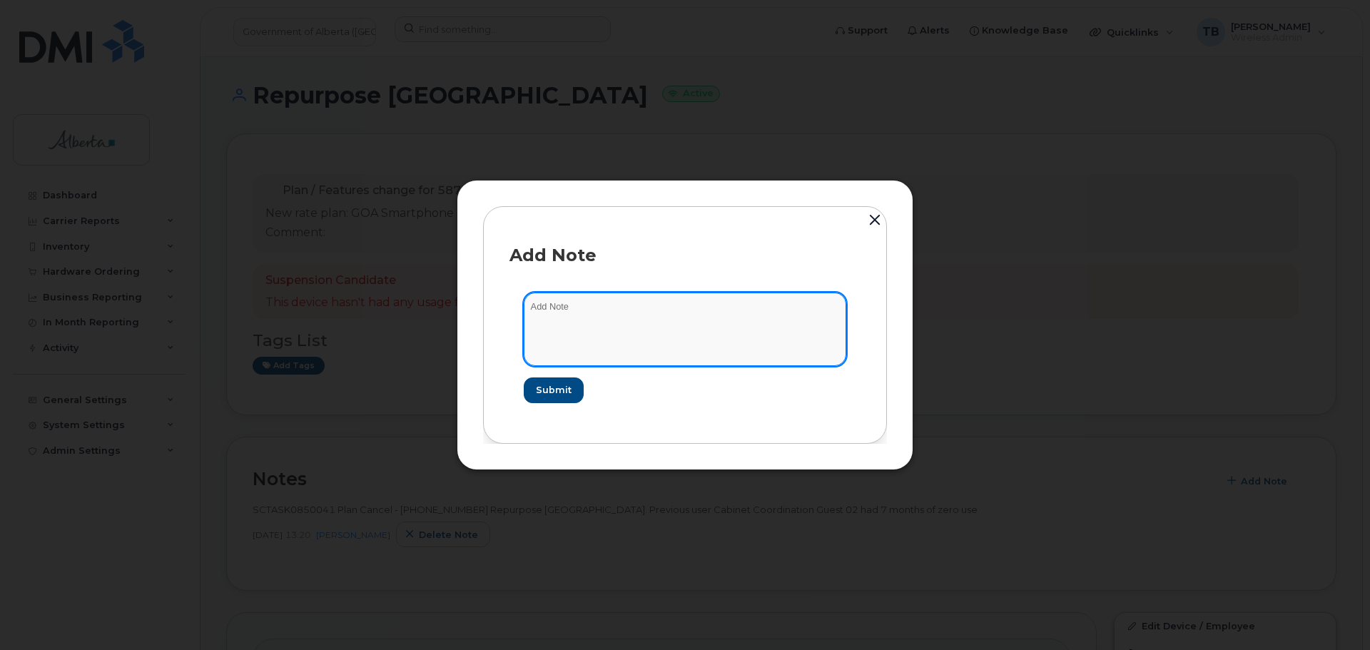
click at [601, 344] on textarea at bounding box center [685, 328] width 322 height 73
paste textarea "SCTASK0852159 5873857305 DO NOT DELETE - BEING REASSIGNED to Sherry Wynnyk. Pla…"
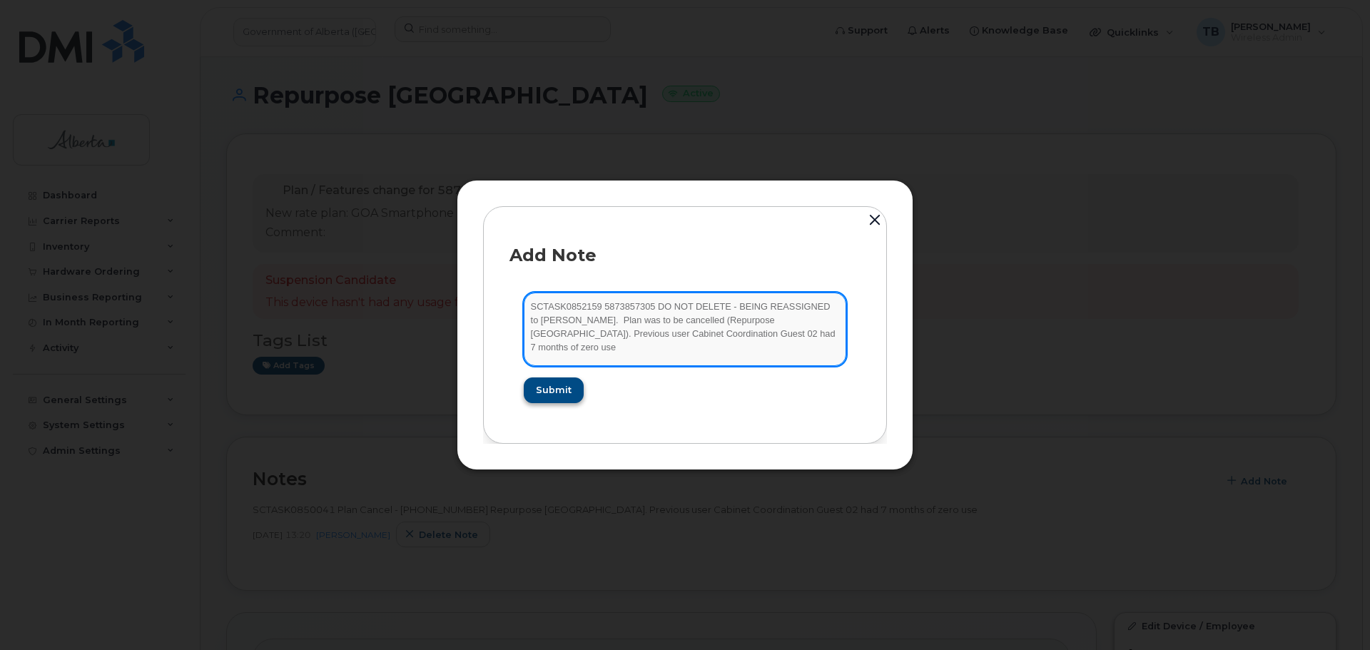
type textarea "SCTASK0852159 5873857305 DO NOT DELETE - BEING REASSIGNED to Sherry Wynnyk. Pla…"
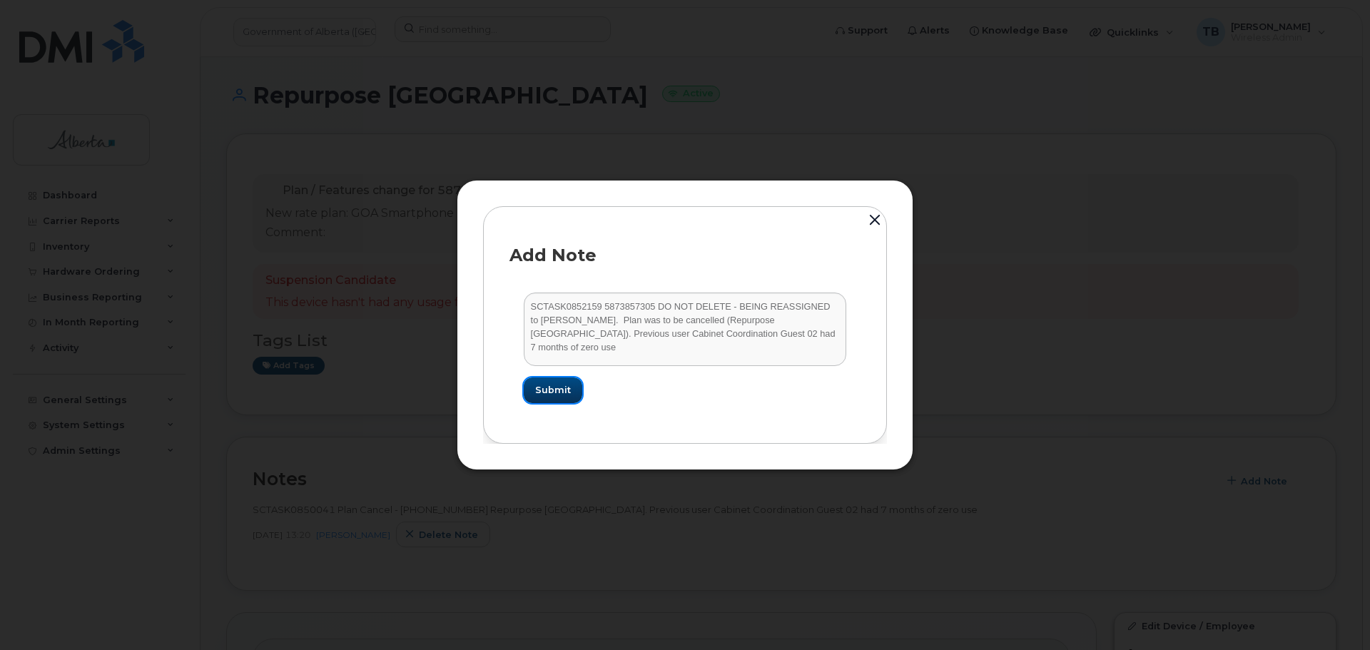
click at [565, 387] on span "Submit" at bounding box center [553, 390] width 36 height 14
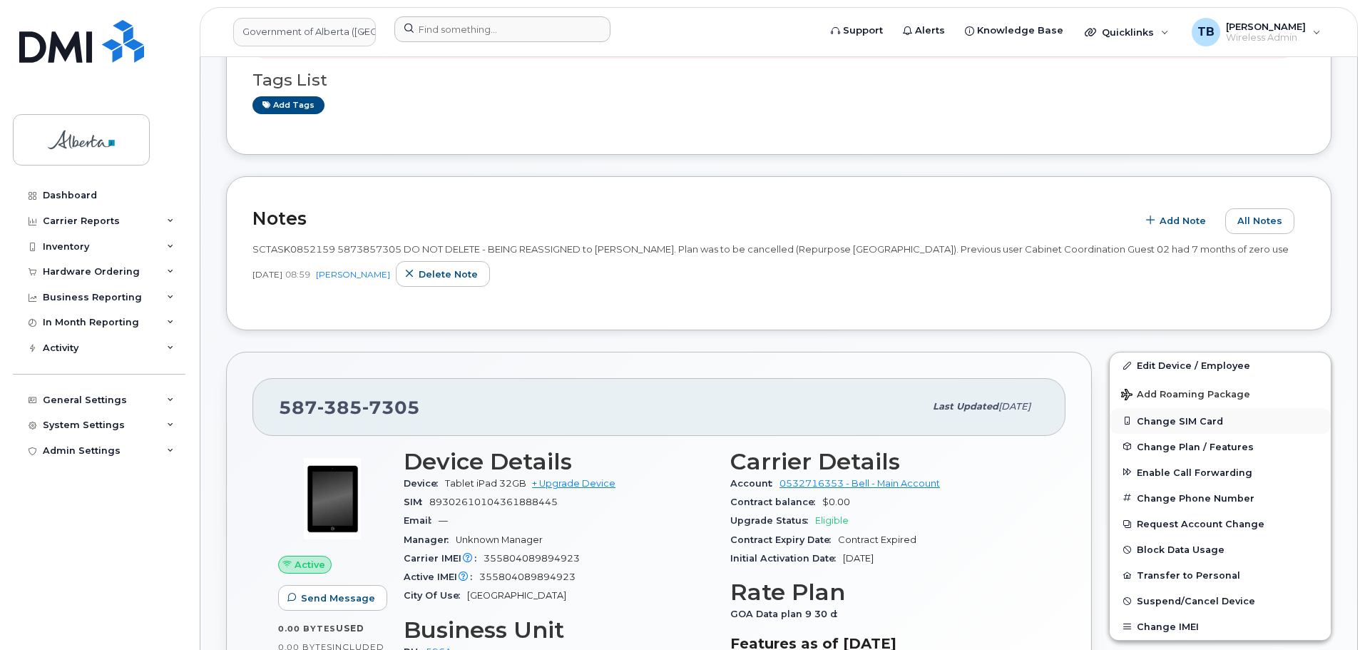
scroll to position [285, 0]
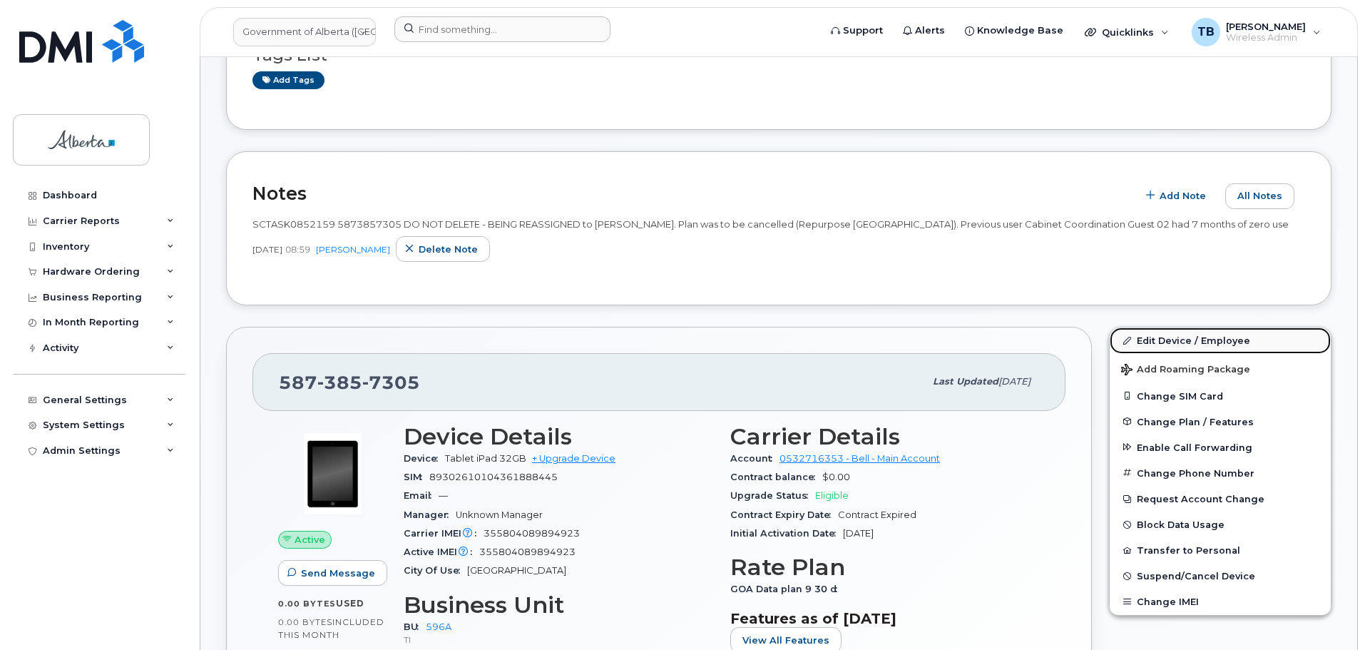
click at [1166, 342] on link "Edit Device / Employee" at bounding box center [1220, 340] width 221 height 26
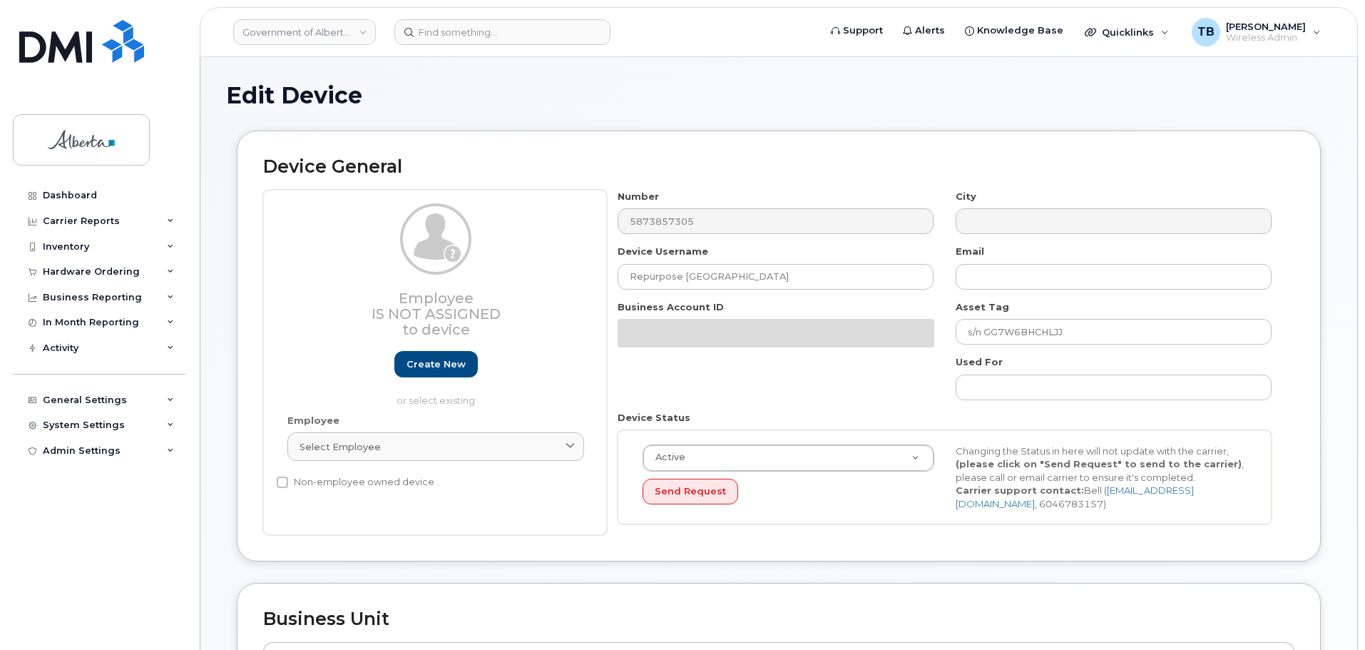
select select "4797729"
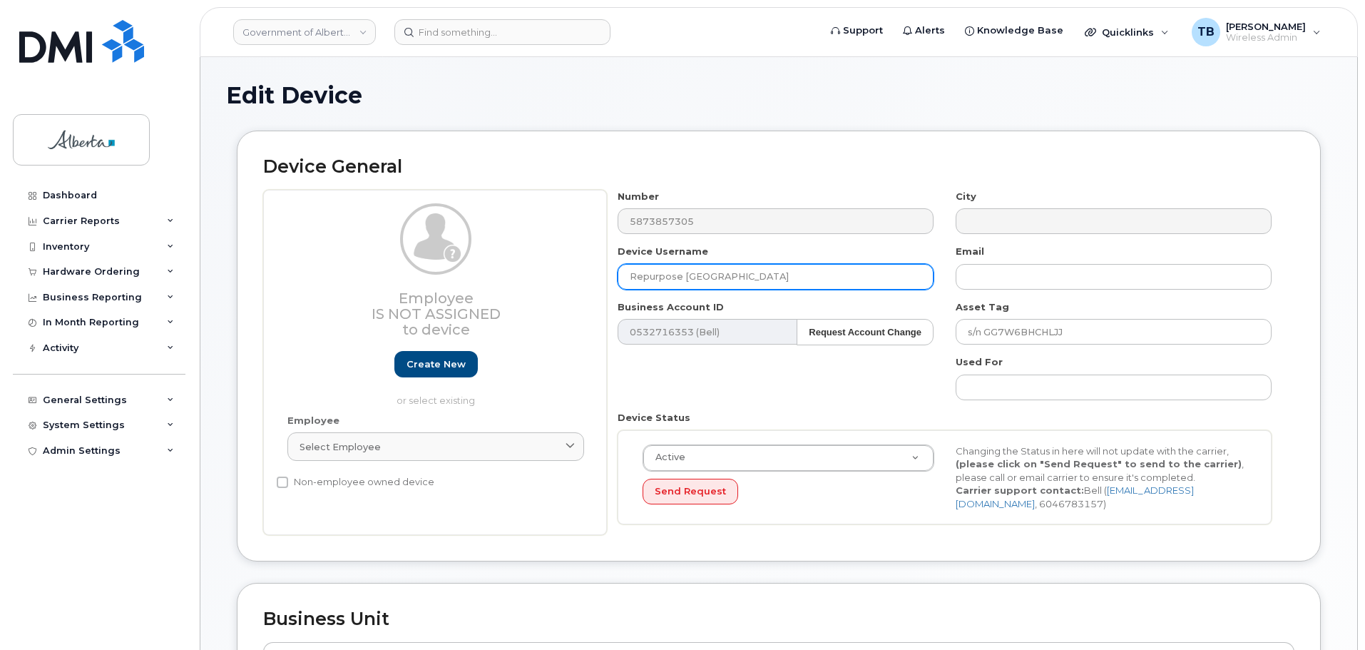
drag, startPoint x: 749, startPoint y: 283, endPoint x: 605, endPoint y: 289, distance: 144.2
click at [605, 289] on div "Employee Is not assigned to device Create new or select existing Employee Selec…" at bounding box center [779, 363] width 1032 height 346
paste input "[PERSON_NAME]"
type input "[PERSON_NAME]"
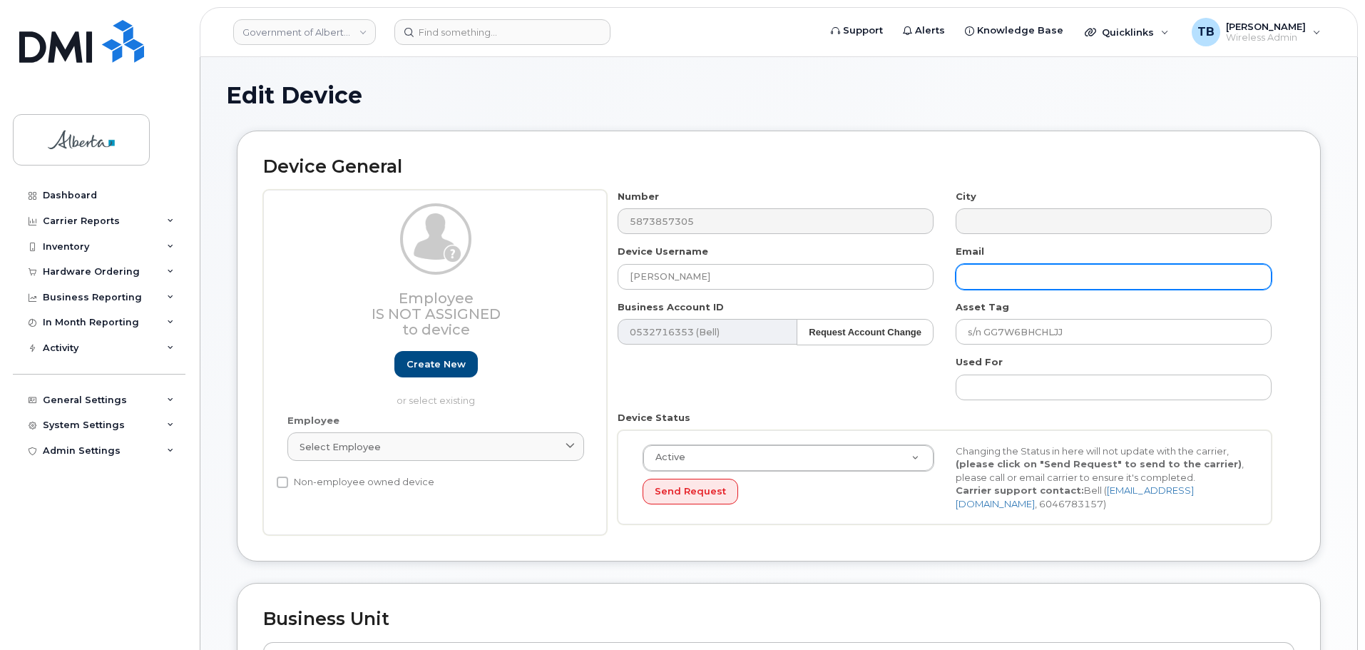
click at [1136, 268] on input "text" at bounding box center [1114, 277] width 316 height 26
paste input "[PERSON_NAME][EMAIL_ADDRESS][PERSON_NAME][DOMAIN_NAME]"
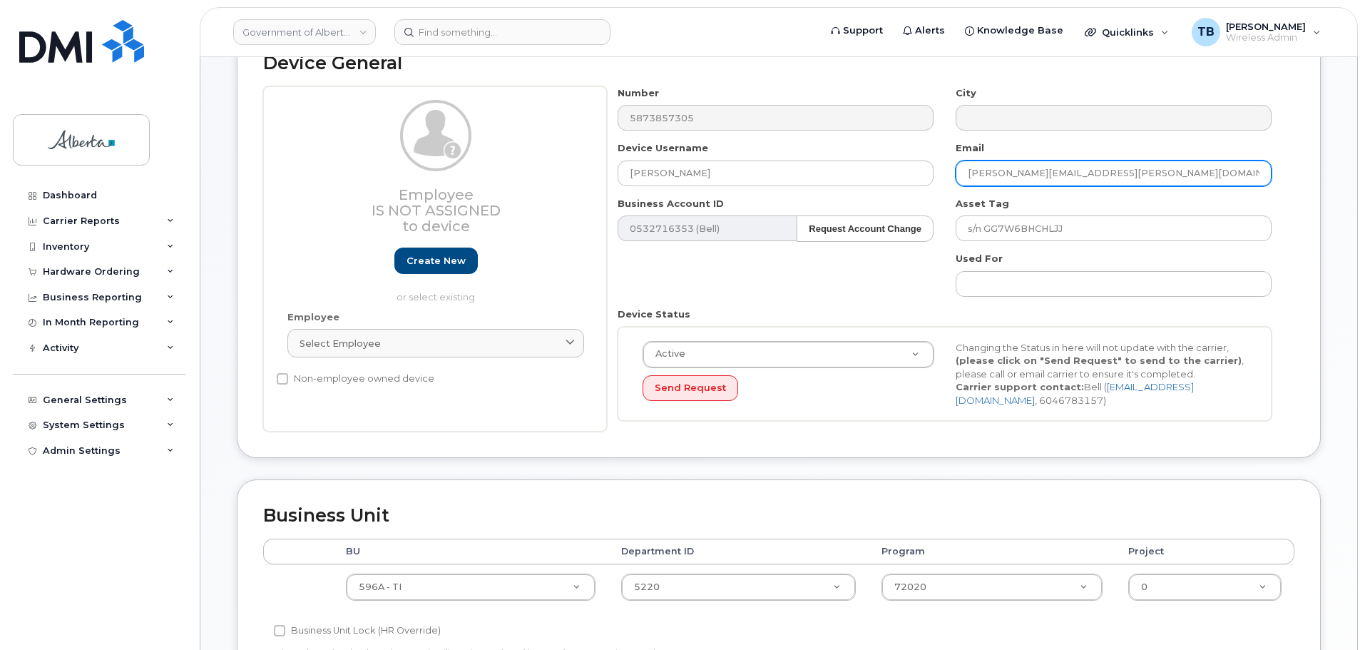
scroll to position [214, 0]
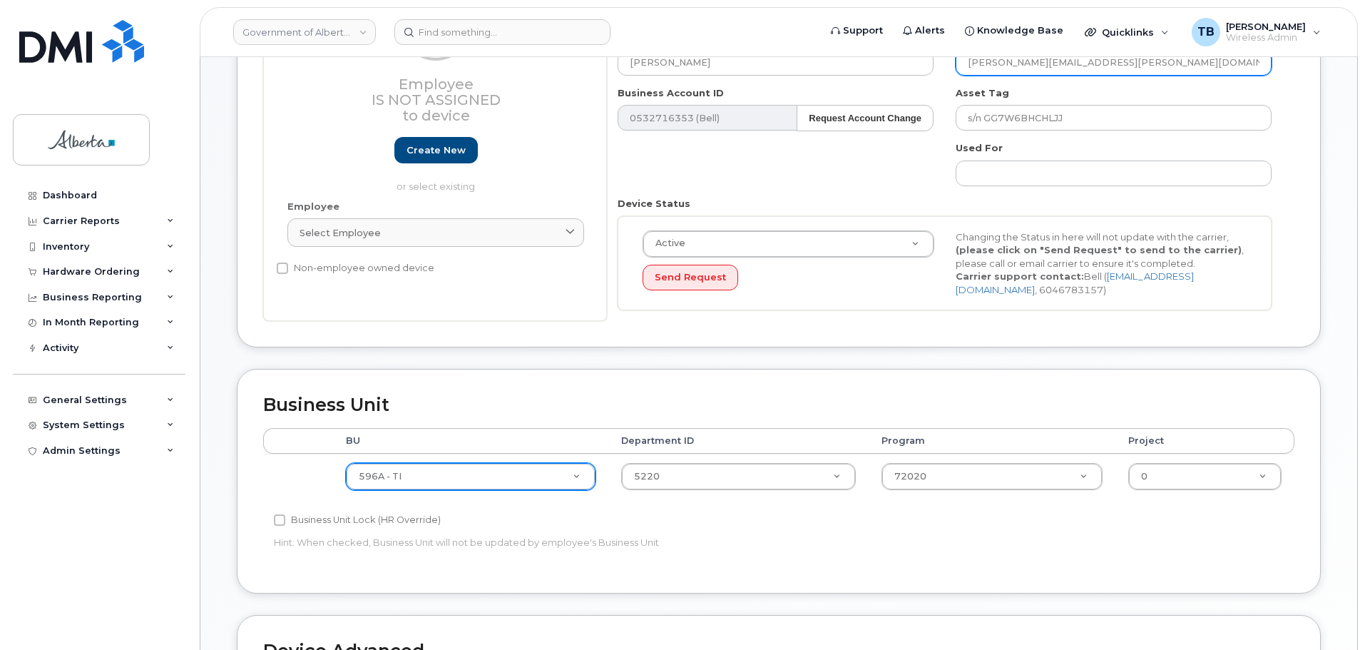
type input "[PERSON_NAME][EMAIL_ADDRESS][PERSON_NAME][DOMAIN_NAME]"
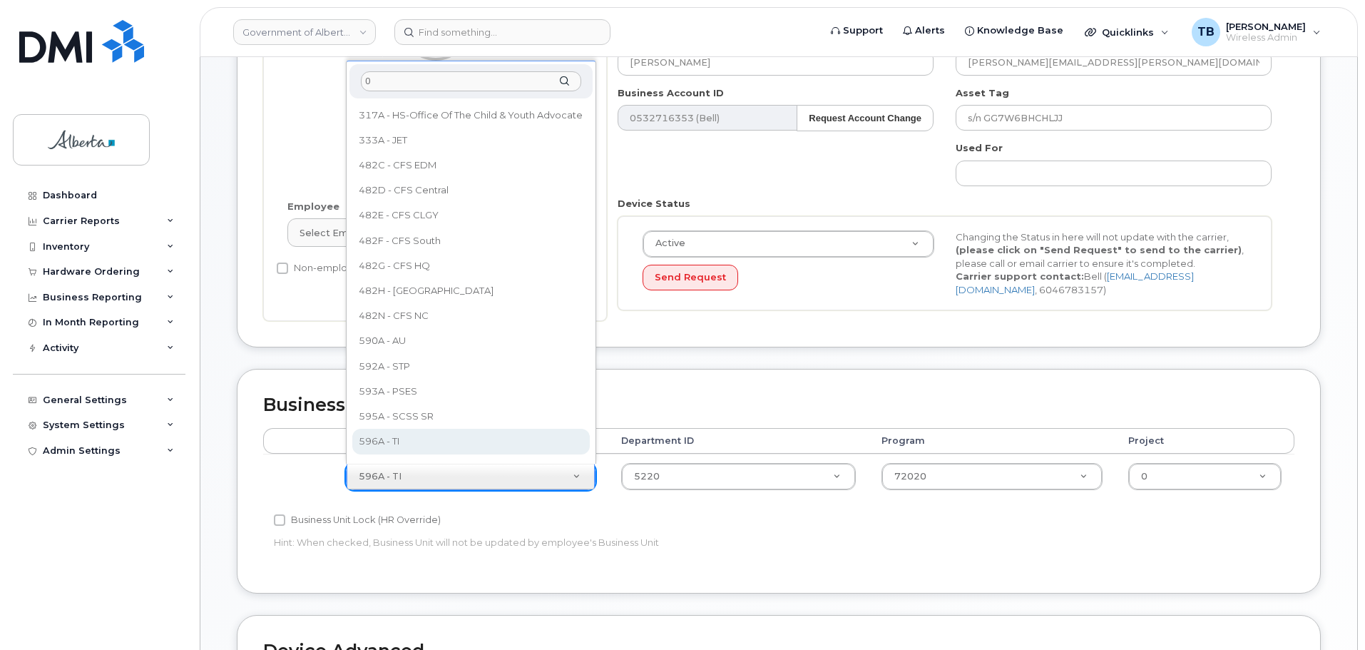
scroll to position [0, 0]
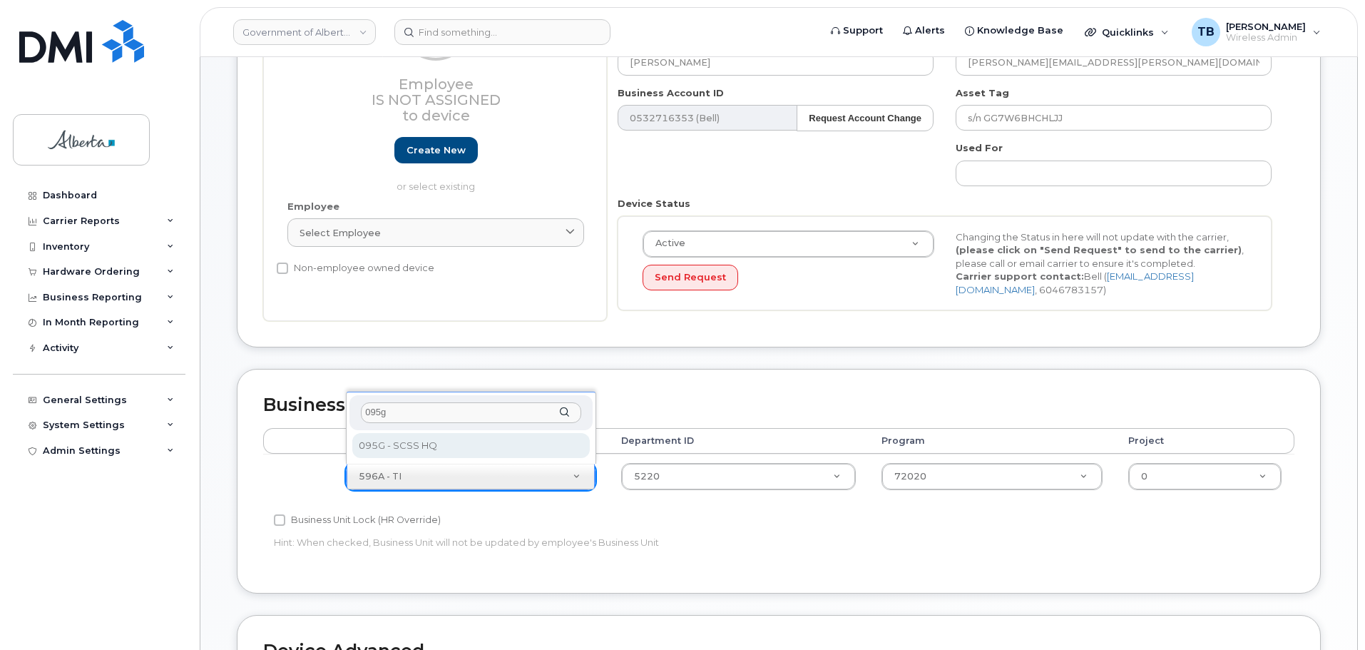
type input "095g"
select select "4120333"
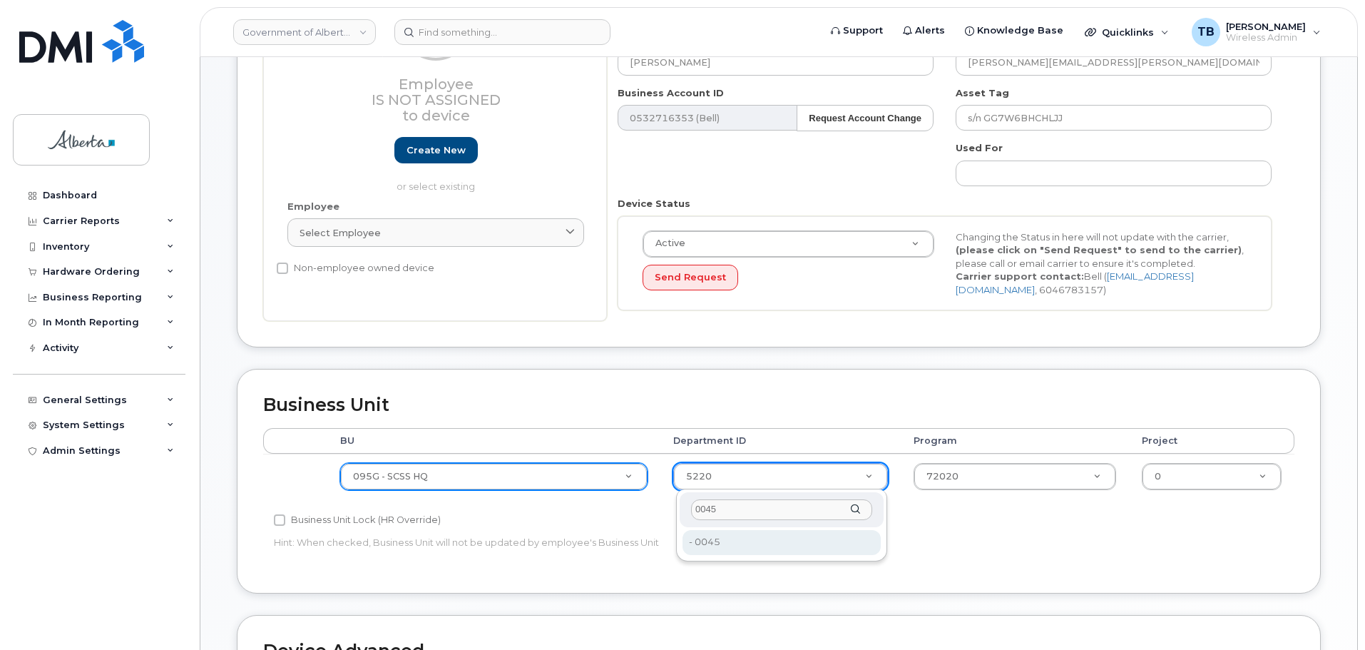
type input "0045"
type input "4752007"
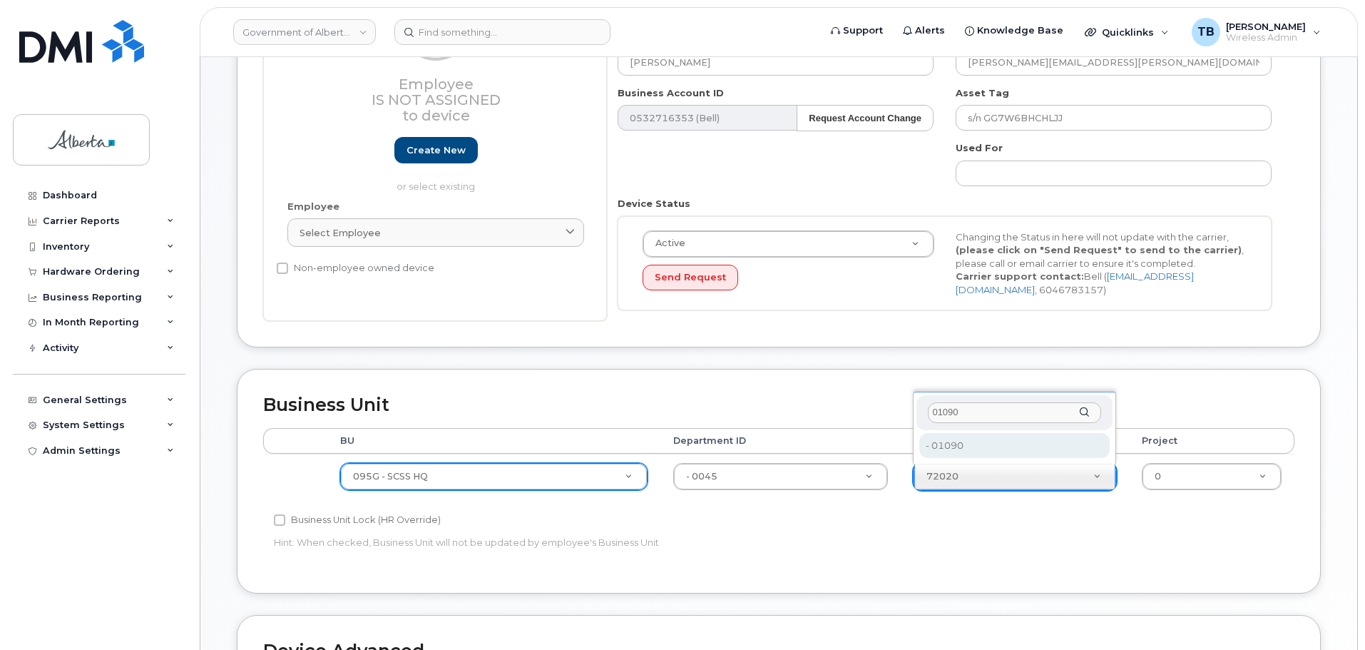
type input "01090"
type input "4206367"
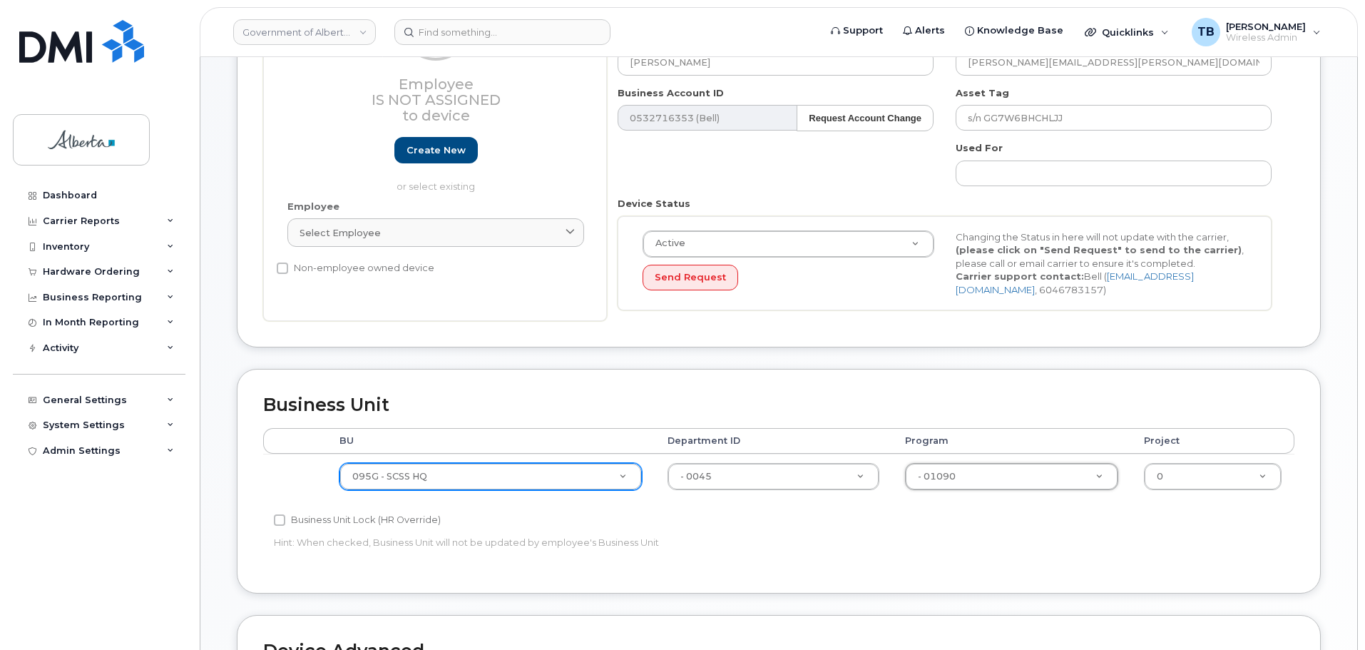
click at [1012, 519] on div "Accounting Categories Rules BU Department ID Program Project 095G - SCSS HQ 004…" at bounding box center [779, 497] width 1032 height 139
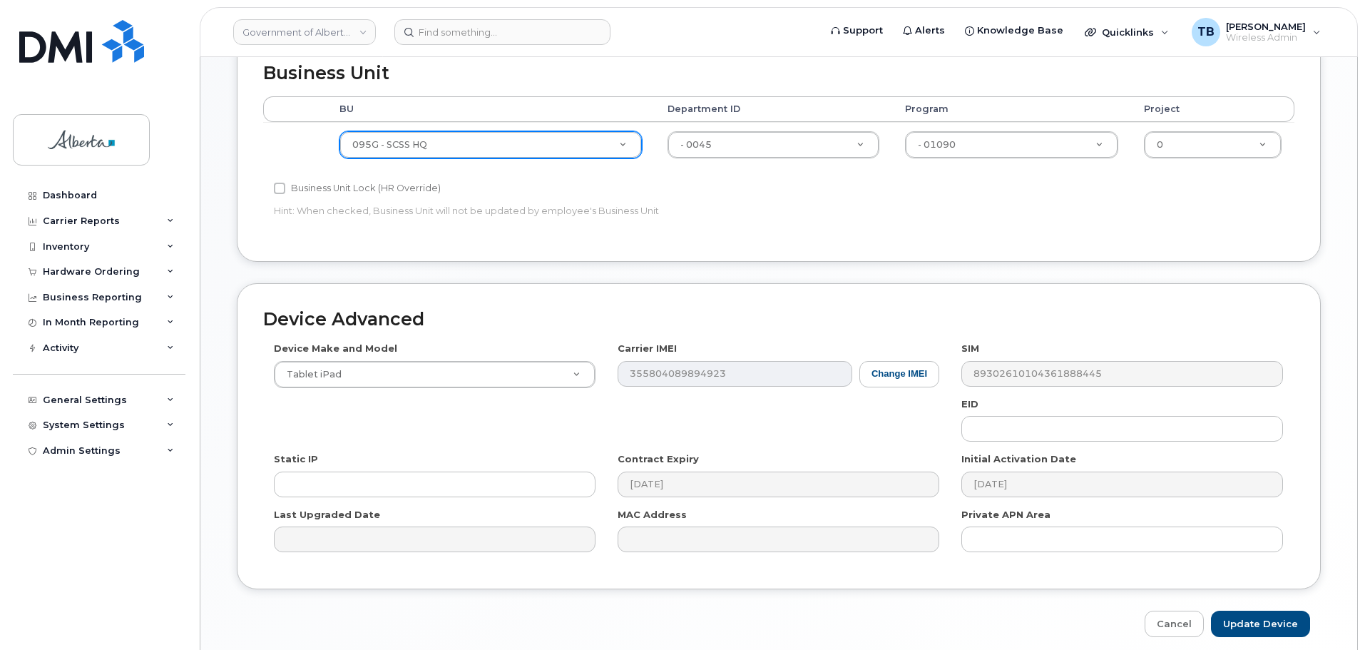
scroll to position [571, 0]
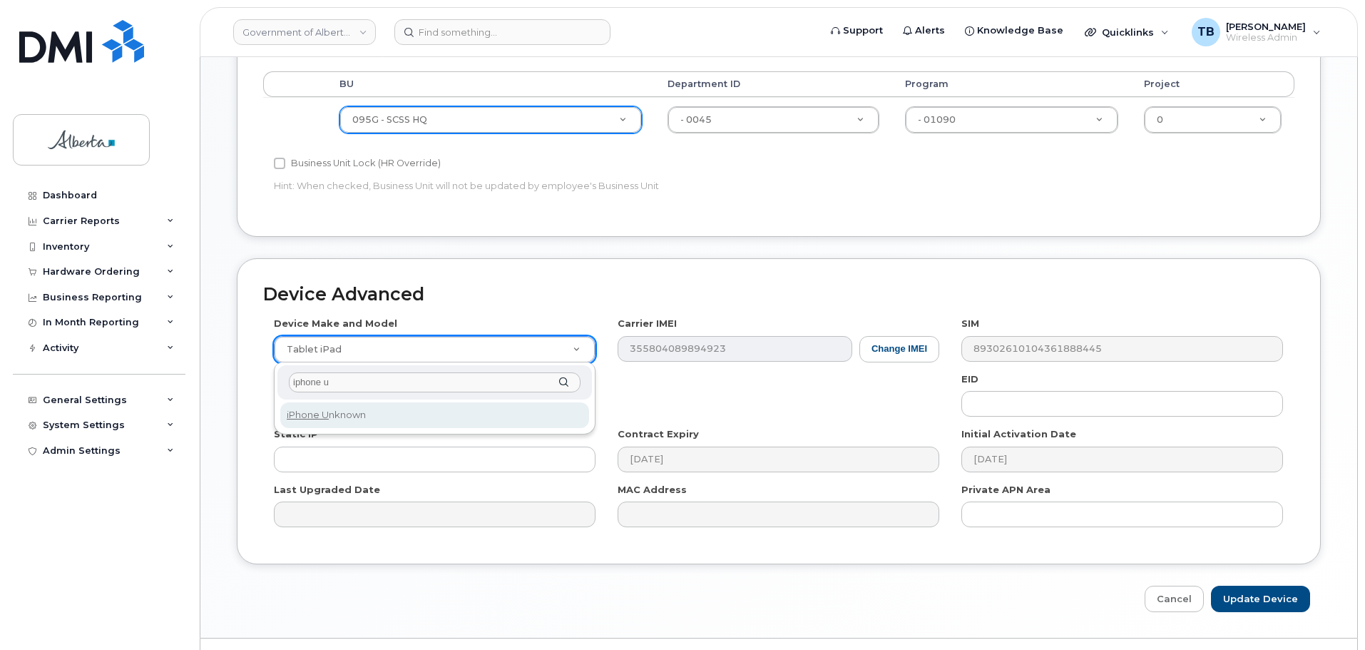
type input "iphone u"
select select "185"
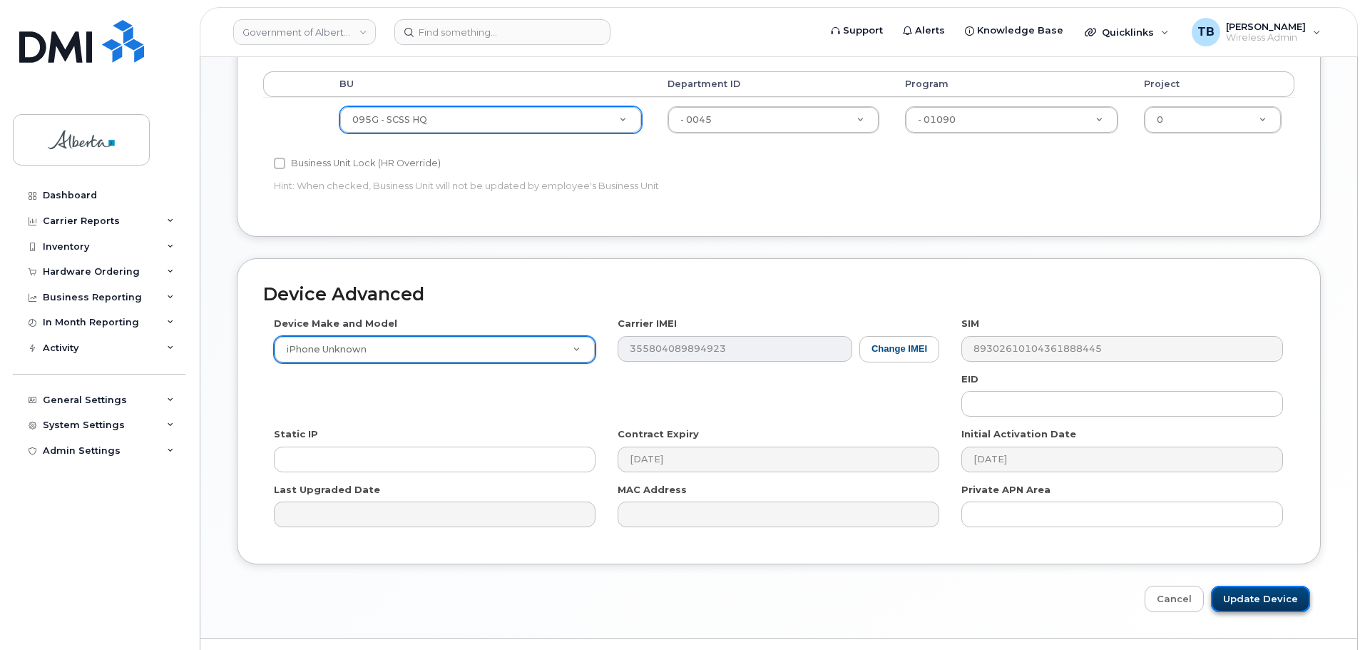
click at [1263, 596] on input "Update Device" at bounding box center [1260, 599] width 99 height 26
type input "Saving..."
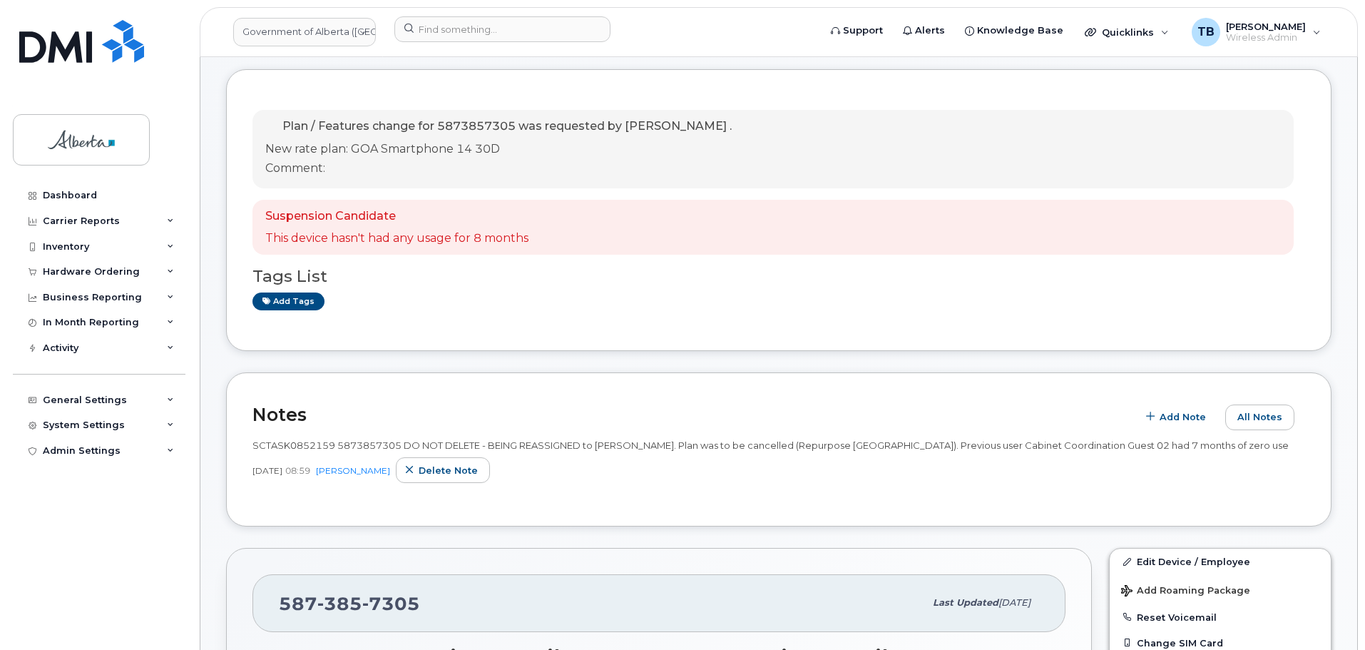
scroll to position [285, 0]
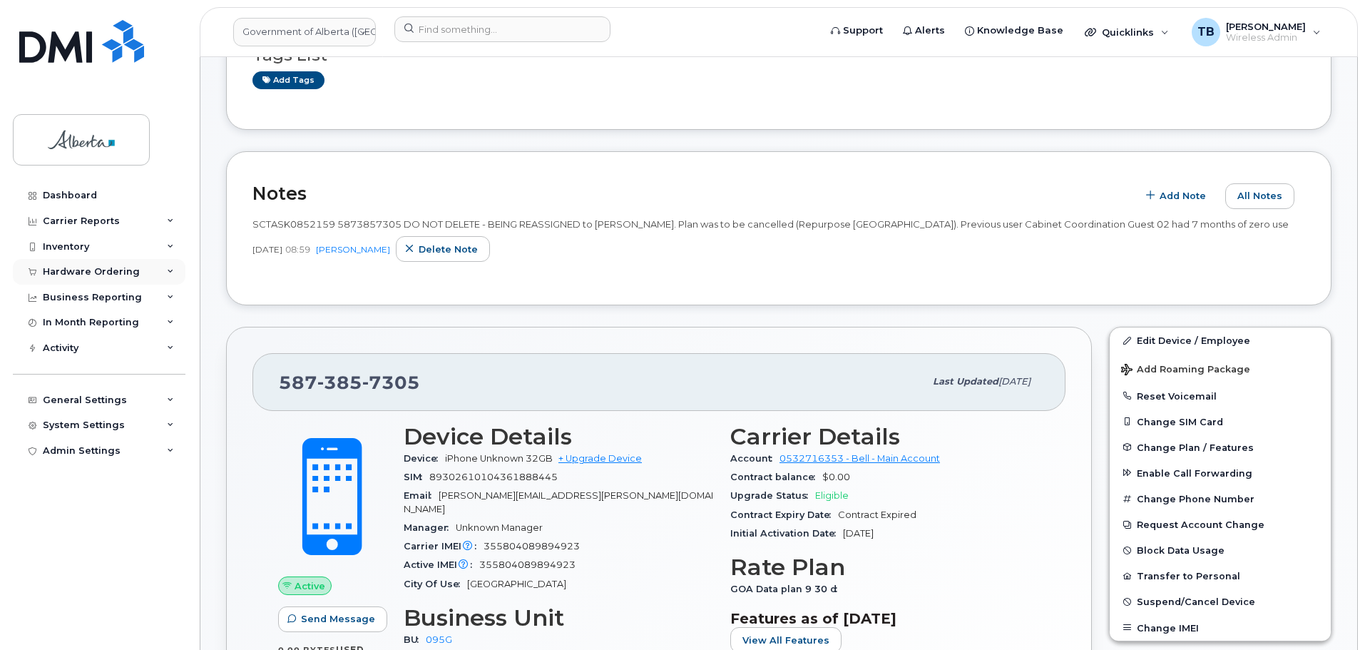
click at [101, 262] on div "Hardware Ordering" at bounding box center [99, 272] width 173 height 26
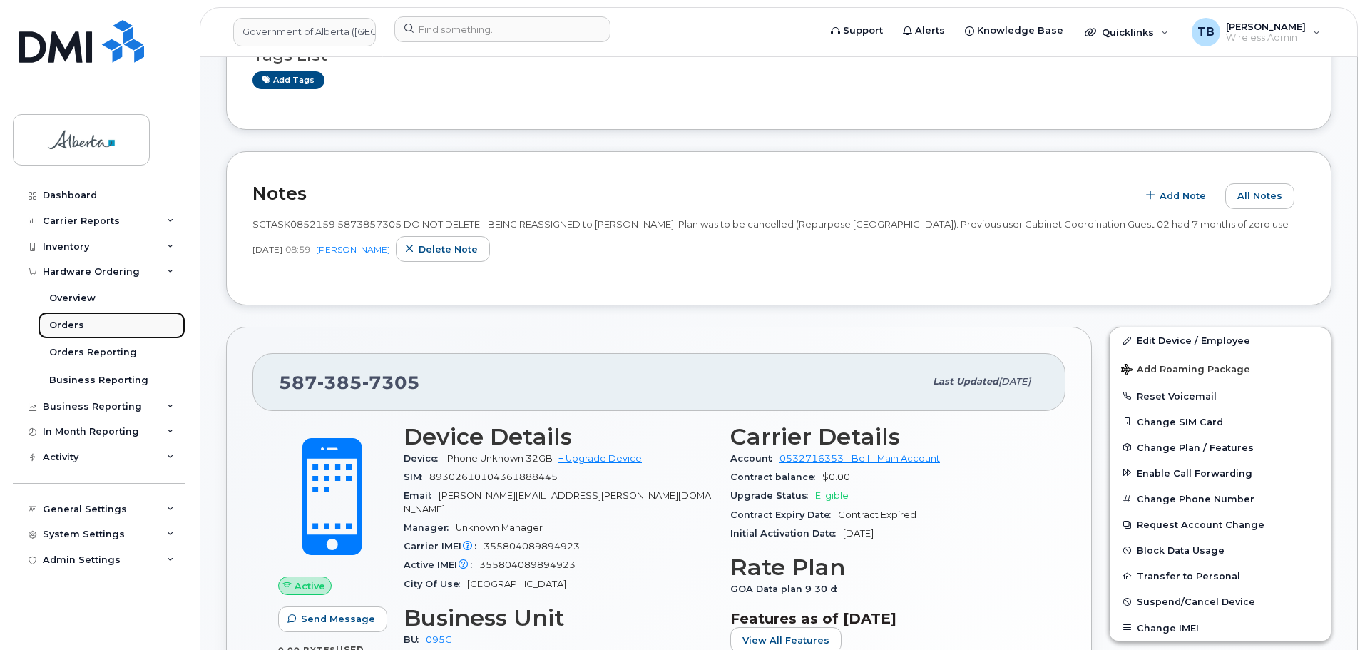
click at [71, 325] on div "Orders" at bounding box center [66, 325] width 35 height 13
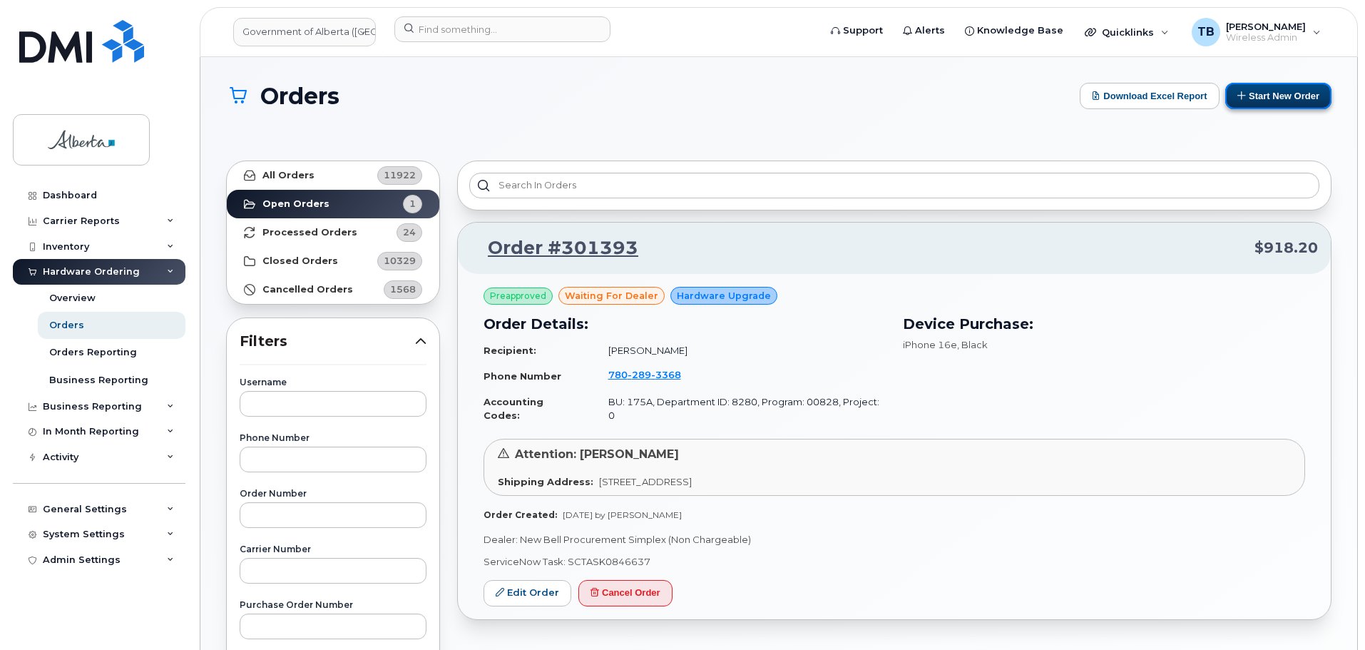
click at [1268, 87] on button "Start New Order" at bounding box center [1279, 96] width 106 height 26
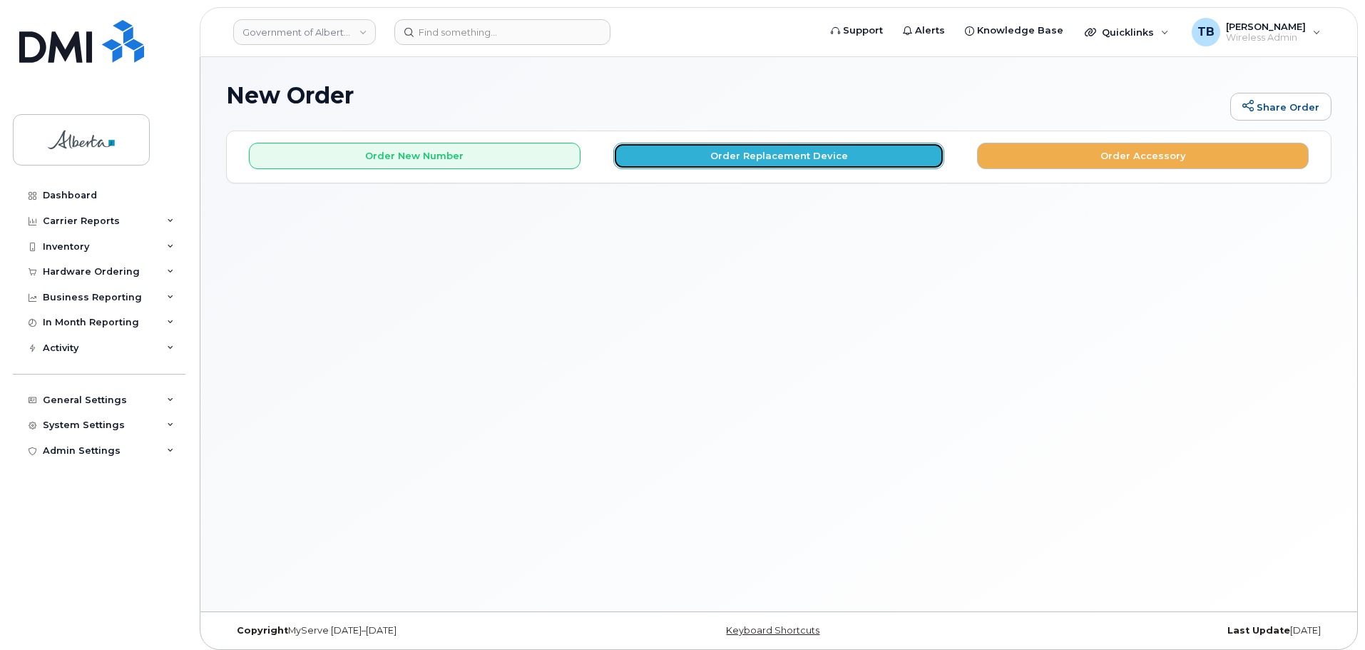
click at [702, 161] on button "Order Replacement Device" at bounding box center [780, 156] width 332 height 26
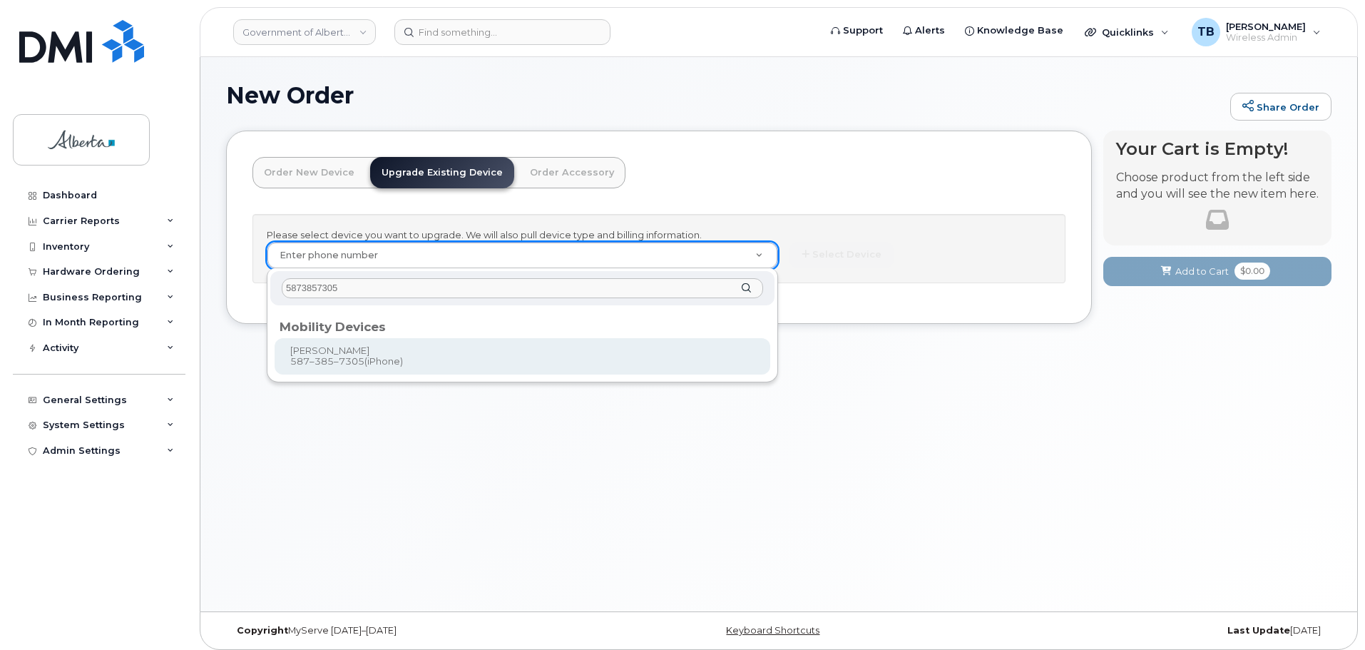
type input "5873857305"
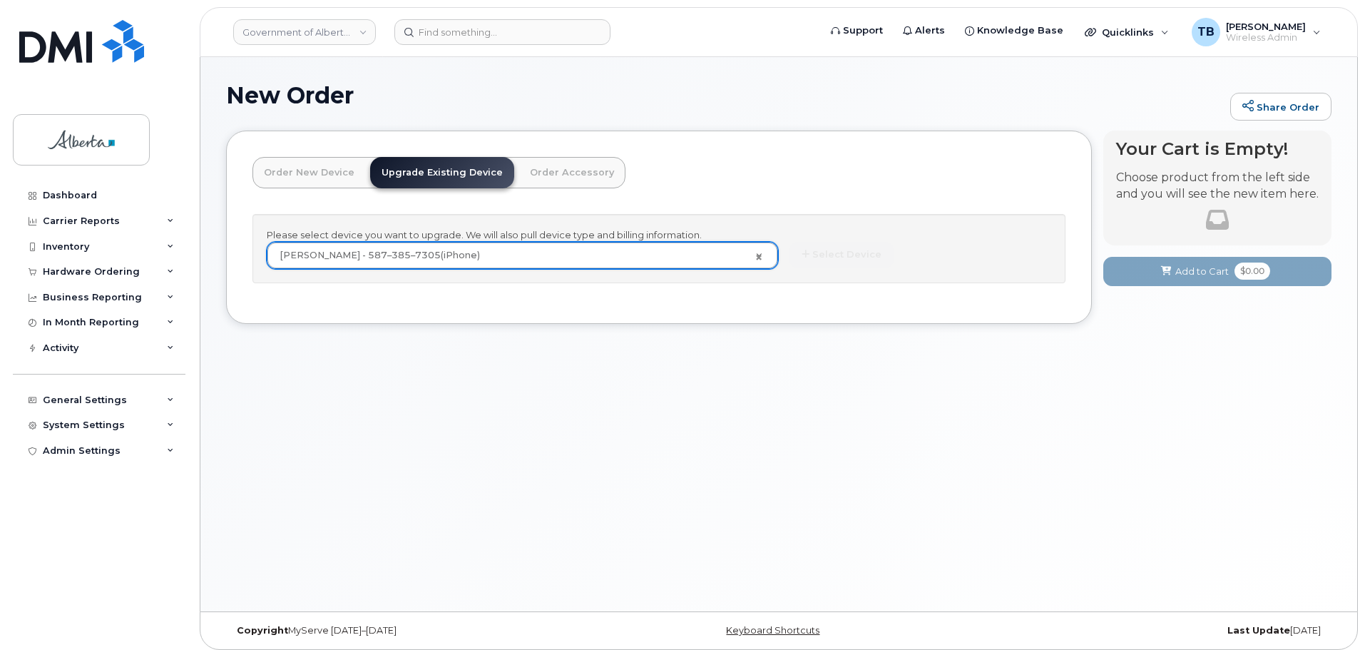
type input "820836"
click at [861, 235] on div "Please select device you want to upgrade. We will also pull device type and bil…" at bounding box center [659, 248] width 813 height 69
click at [860, 244] on button "Select Device" at bounding box center [842, 255] width 104 height 26
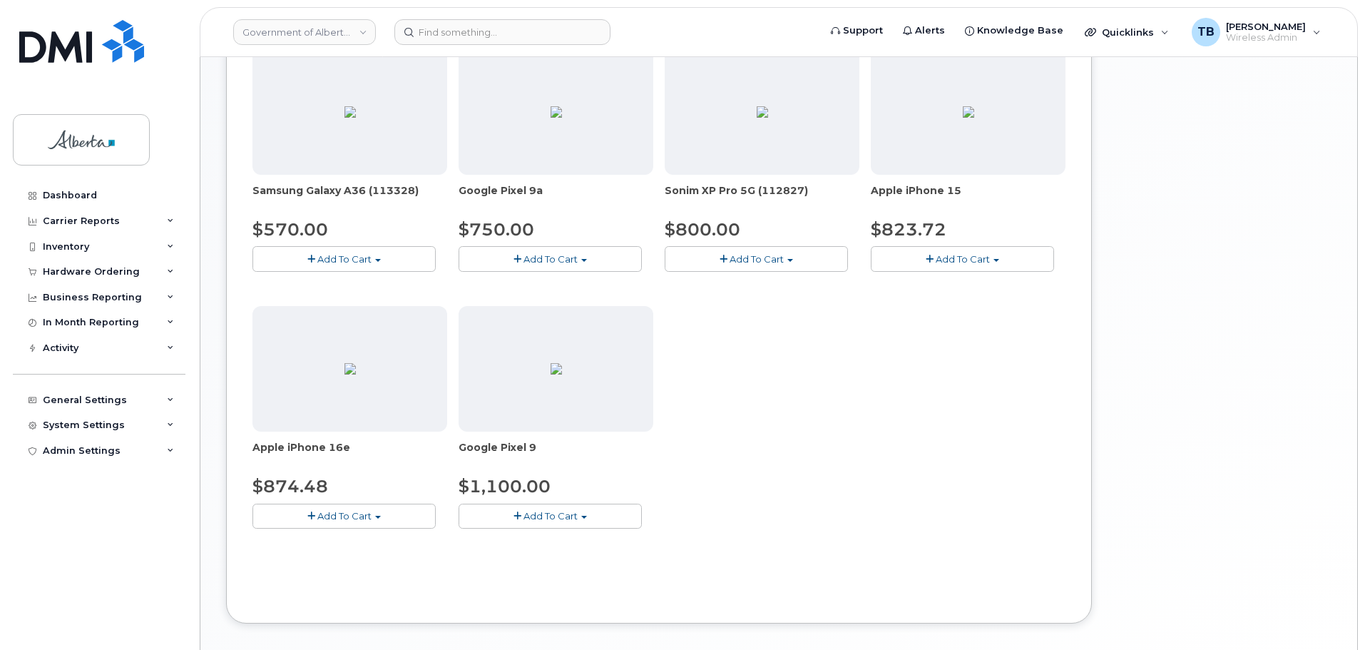
scroll to position [552, 0]
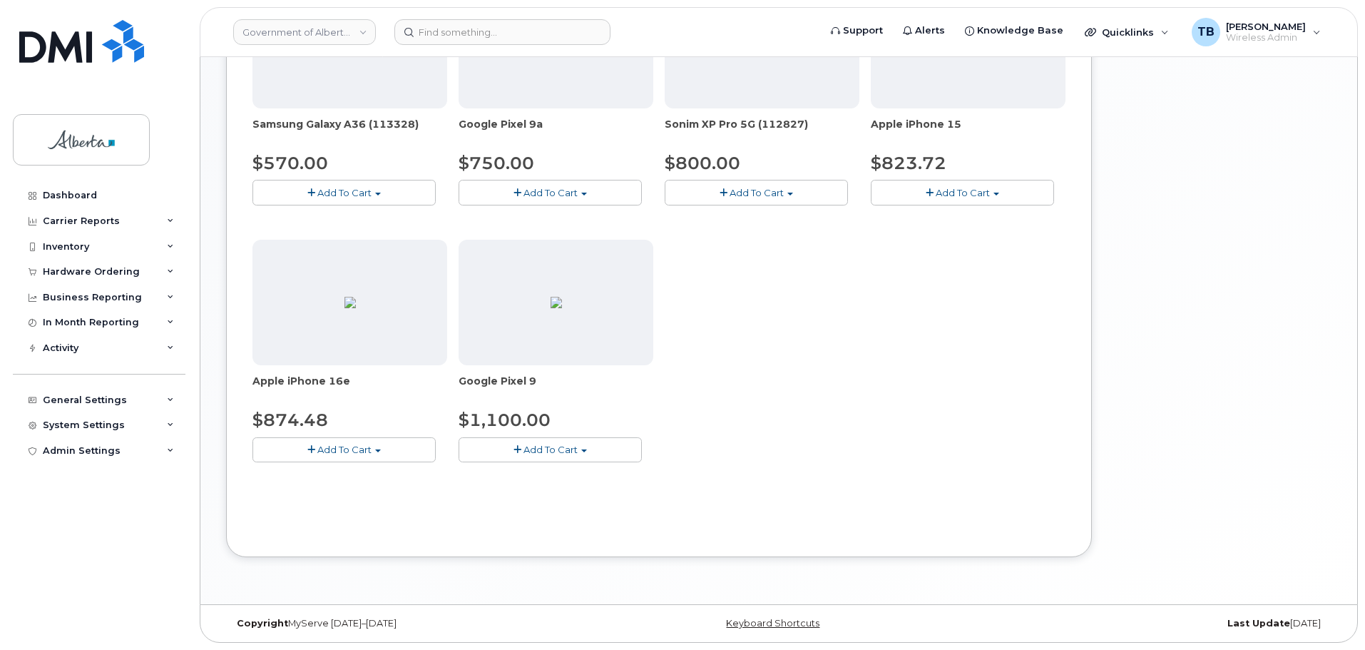
click at [325, 451] on span "Add To Cart" at bounding box center [344, 449] width 54 height 11
click at [332, 499] on link "$874.48 - 30-day upgrade (128GB model)" at bounding box center [369, 494] width 227 height 18
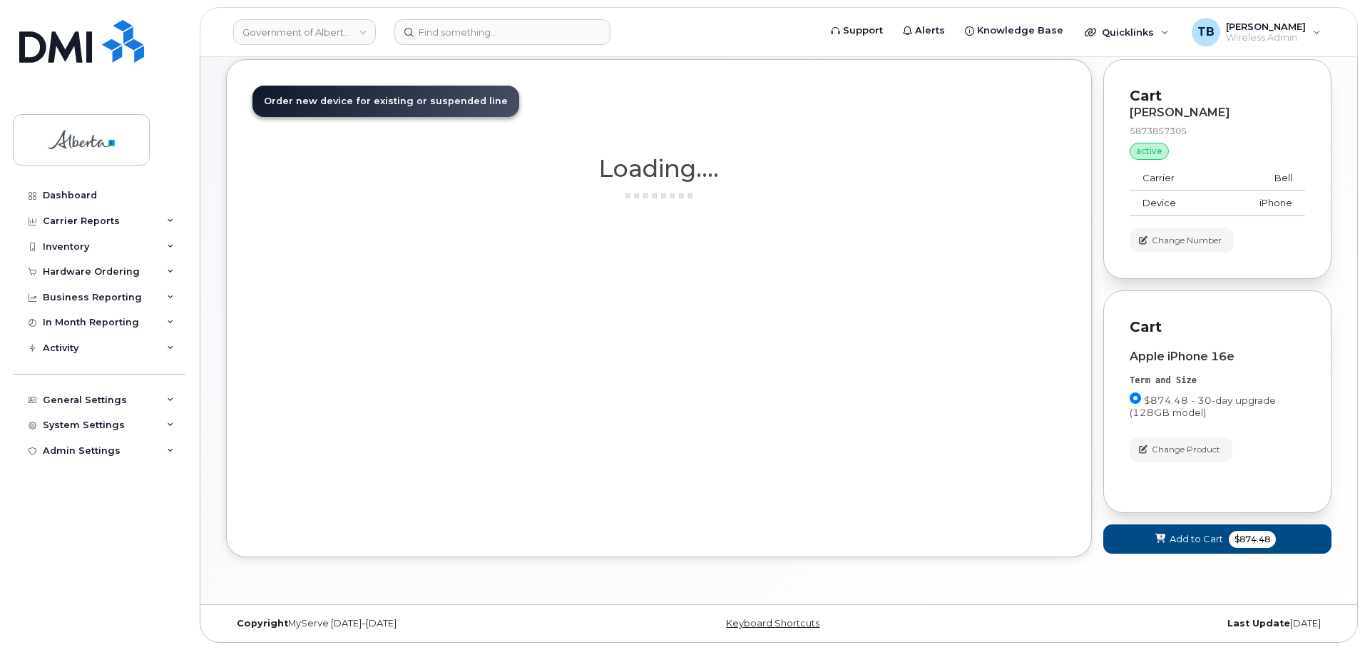
scroll to position [71, 0]
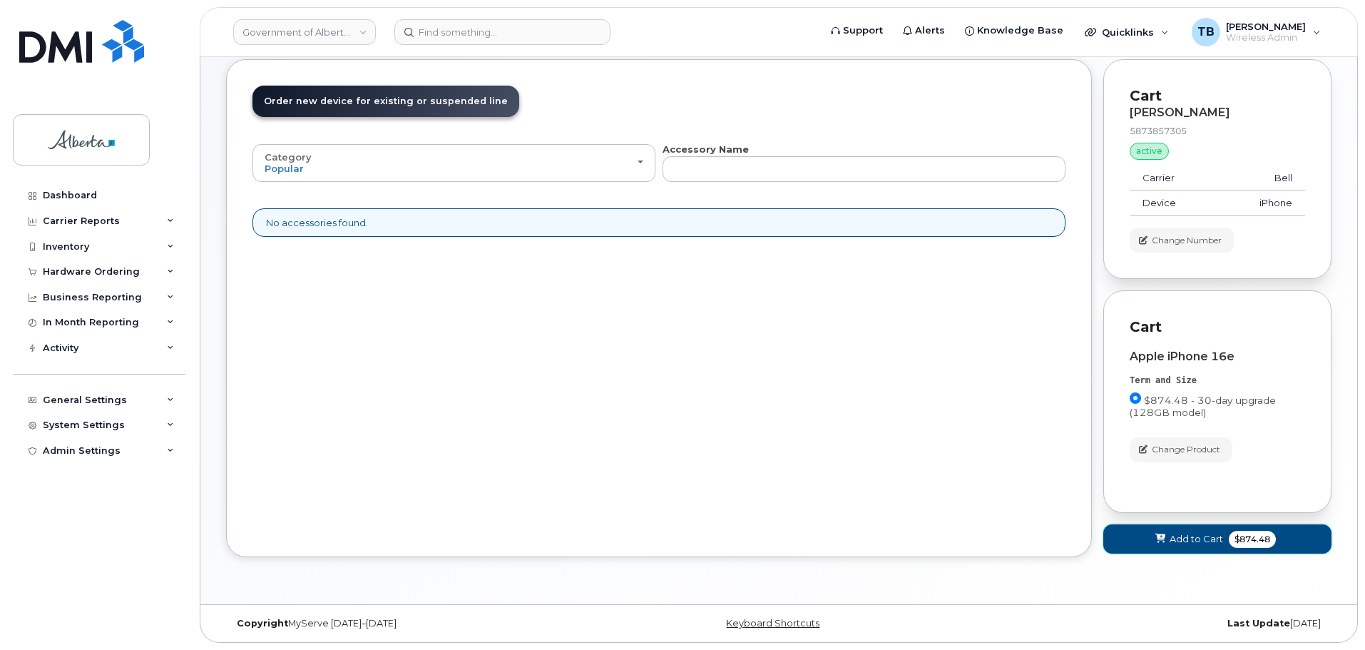
click at [1173, 530] on button "Add to Cart $874.48" at bounding box center [1218, 538] width 228 height 29
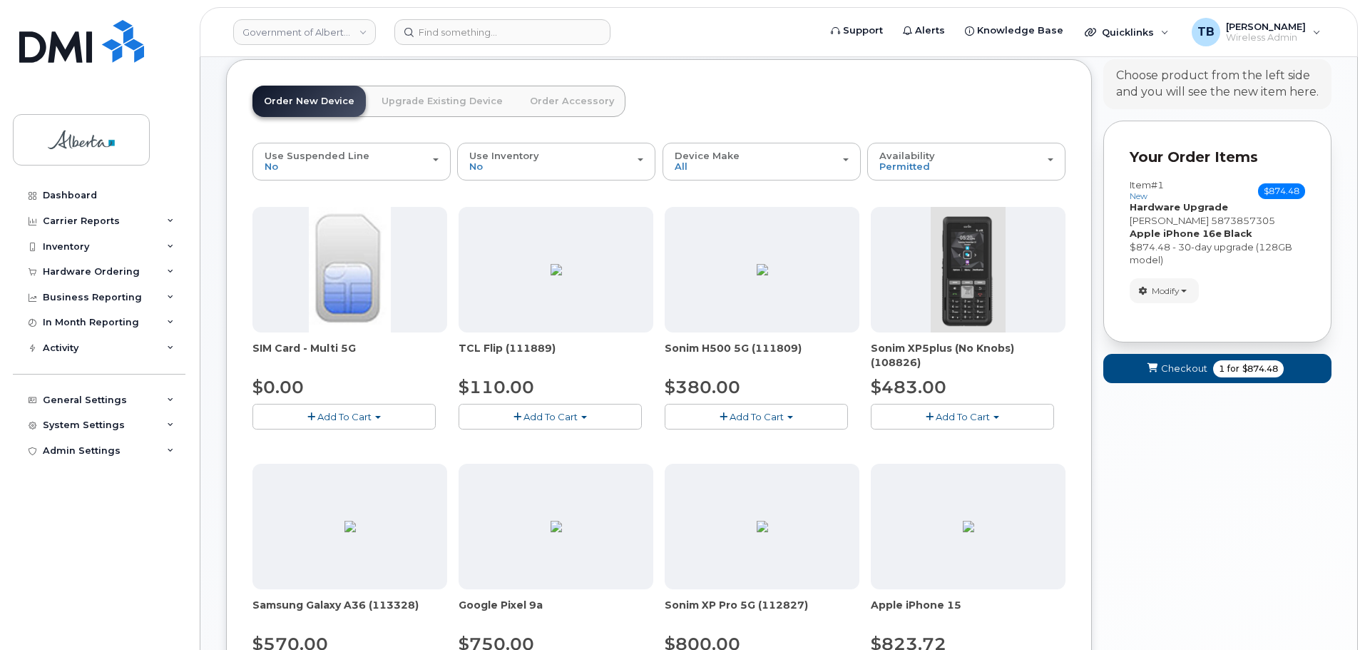
click at [1154, 437] on div "Your Cart is Empty! Choose product from the left side and you will see the new …" at bounding box center [1218, 559] width 228 height 1000
click at [1180, 370] on span "Checkout" at bounding box center [1184, 369] width 46 height 14
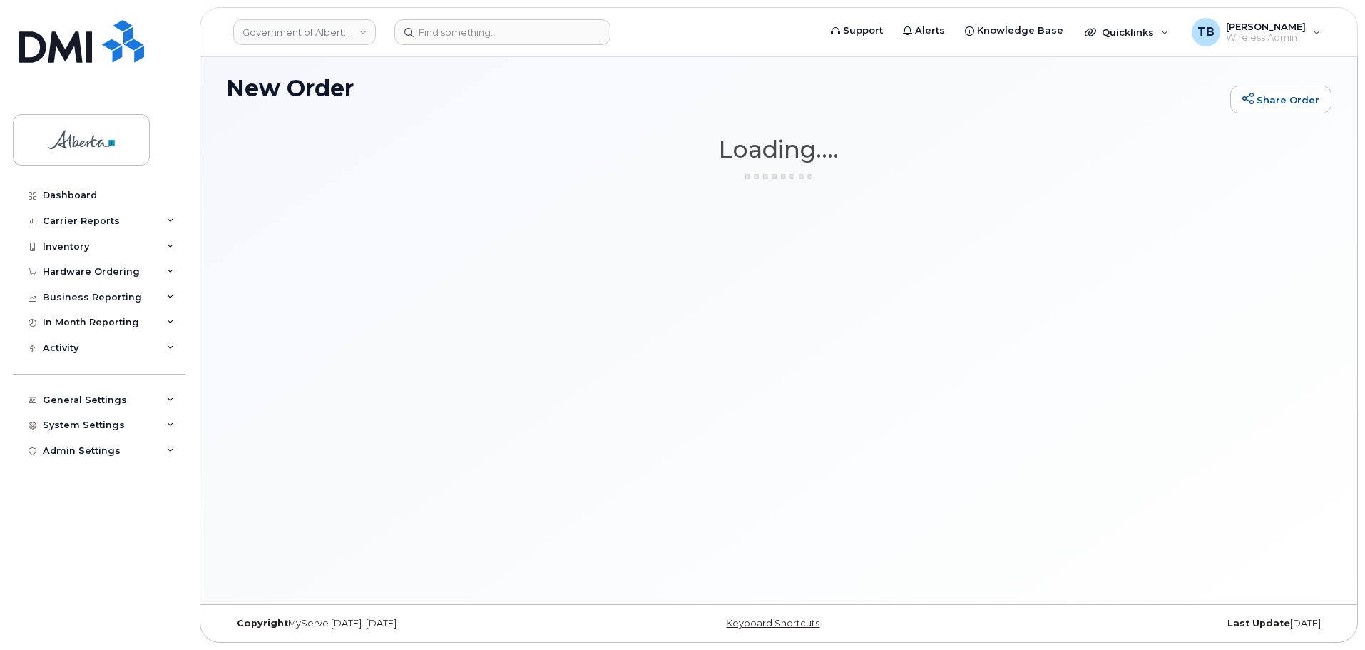
scroll to position [7, 0]
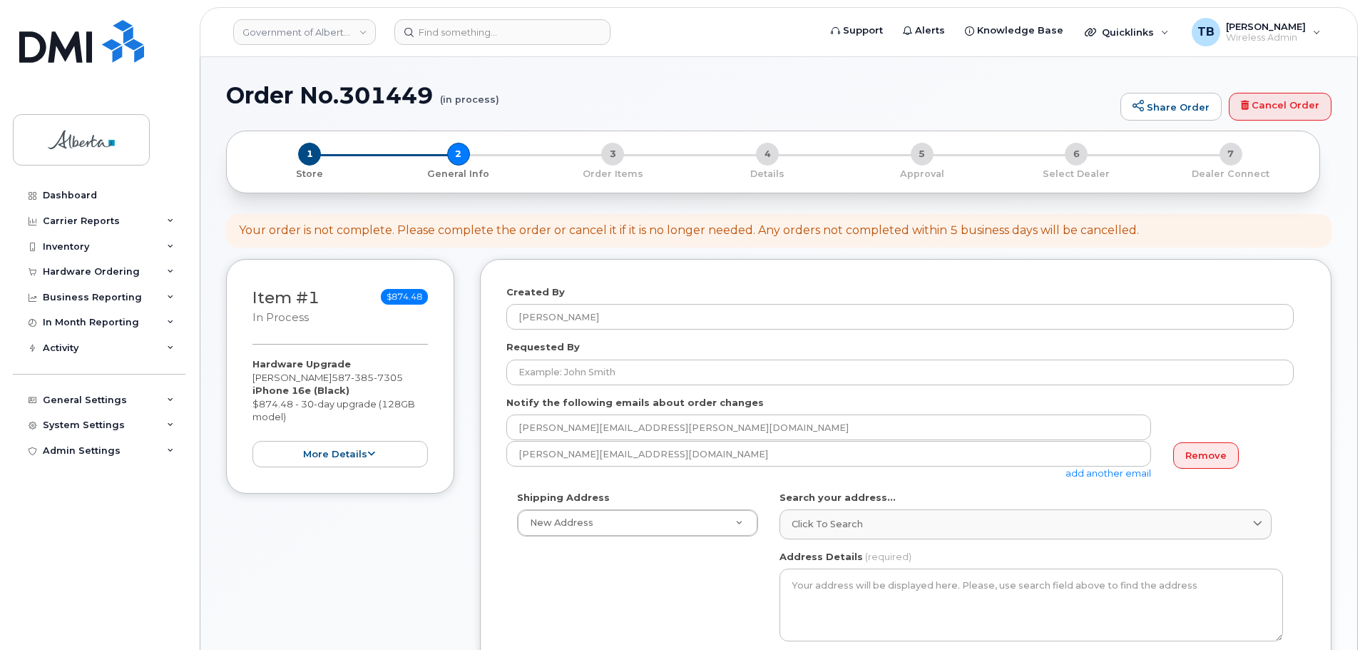
select select
click at [366, 88] on h1 "Order No.301449 (in process)" at bounding box center [669, 95] width 887 height 25
copy h1 "301449"
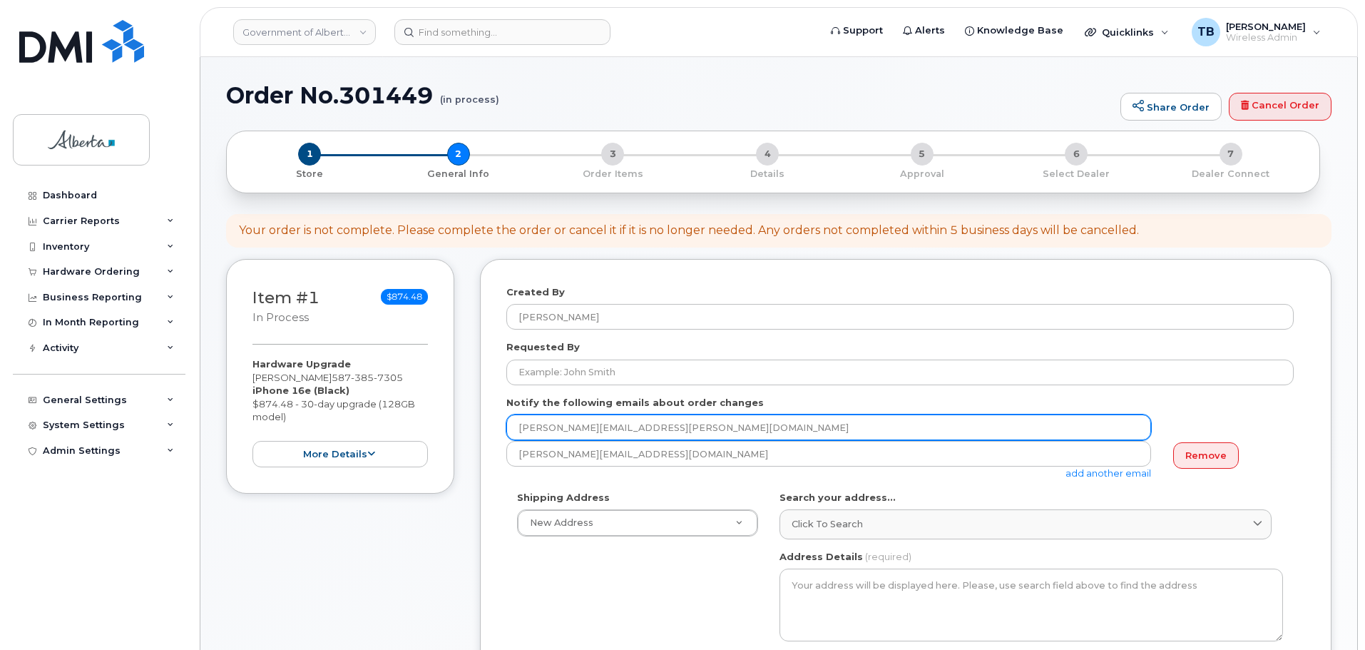
drag, startPoint x: 541, startPoint y: 430, endPoint x: 439, endPoint y: 435, distance: 102.9
paste input "Yvonne.Dutton"
type input "Yvonne.Dutton@gov.ab.ca"
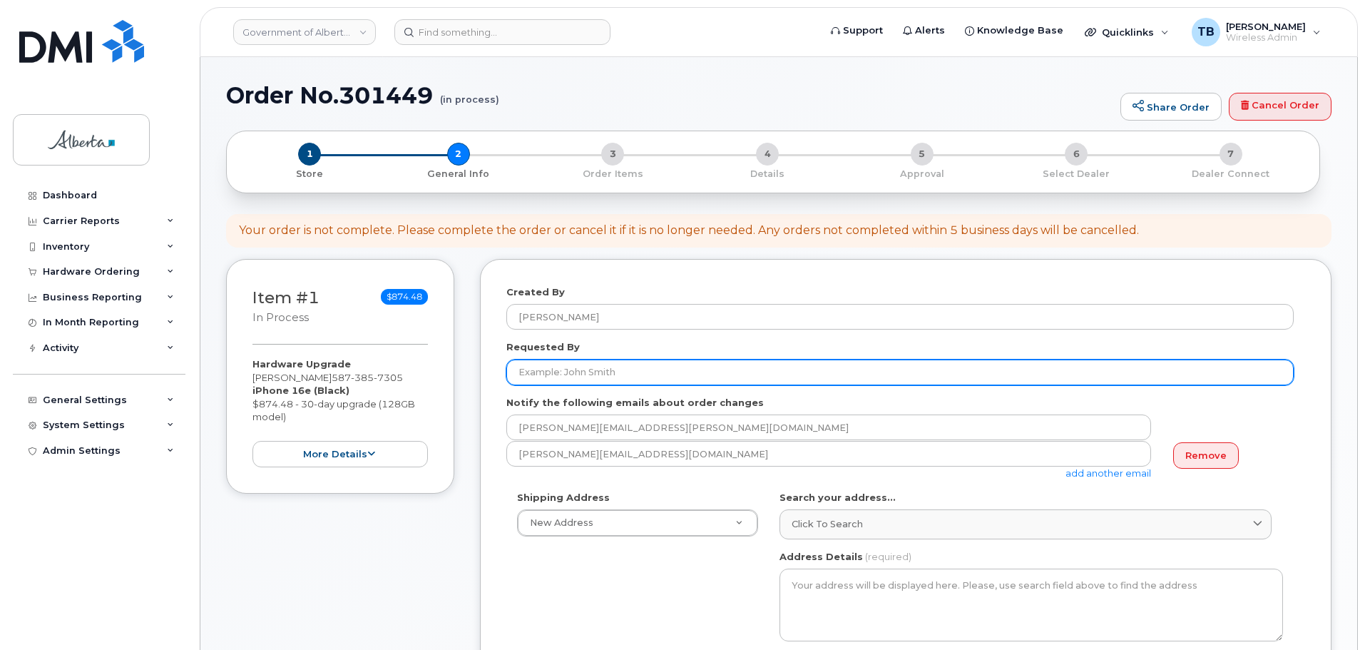
click at [541, 377] on input "Requested By" at bounding box center [901, 373] width 788 height 26
paste input "[PERSON_NAME]"
type input "[PERSON_NAME]"
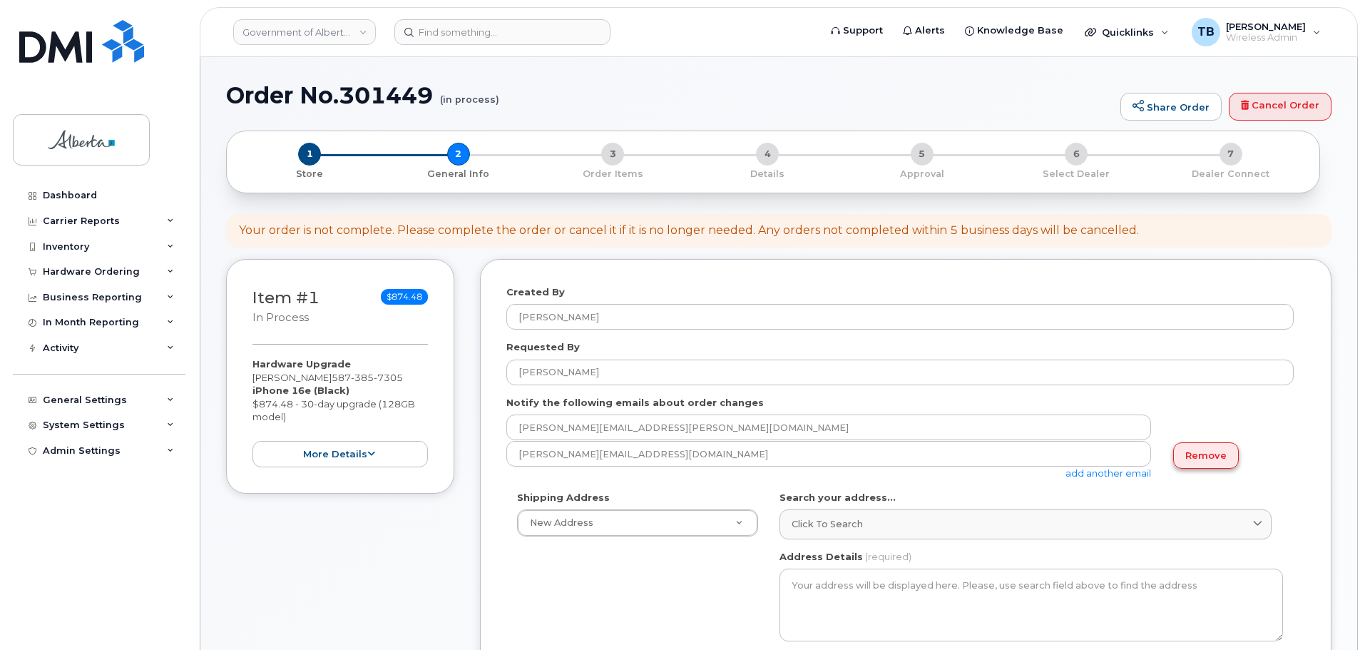
click at [1221, 463] on link "Remove" at bounding box center [1207, 455] width 66 height 26
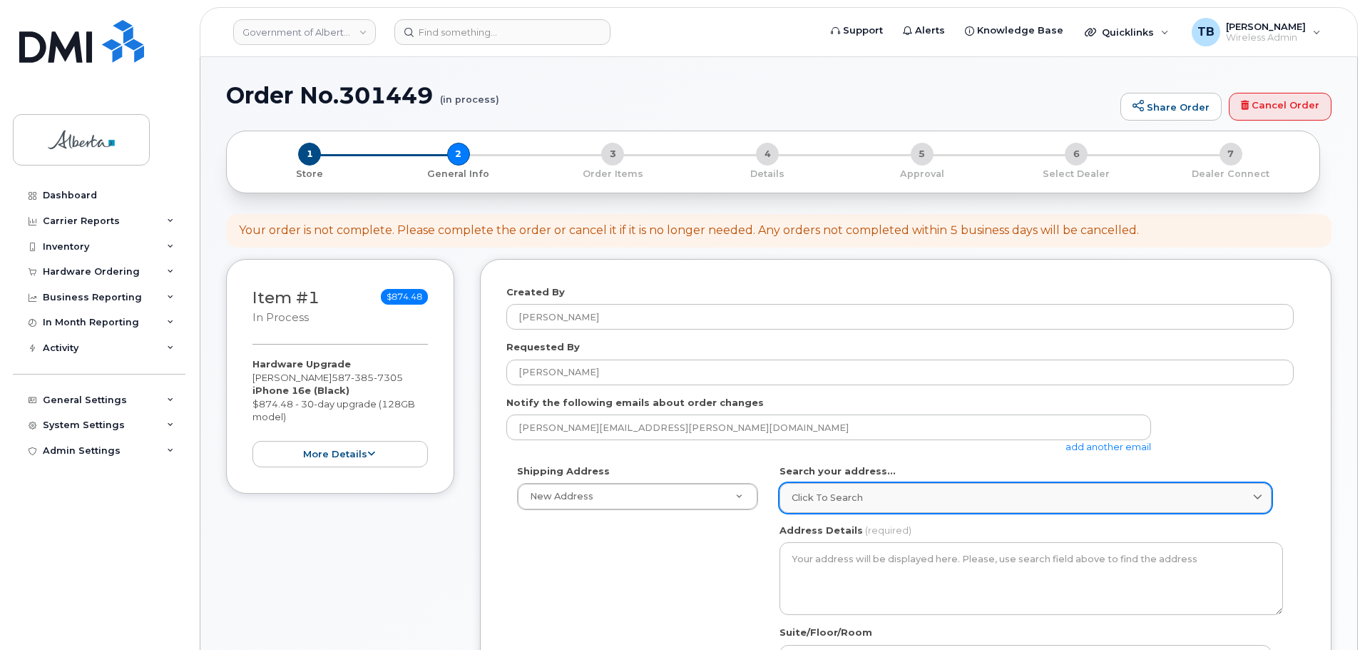
click at [847, 487] on link "Click to search" at bounding box center [1026, 497] width 492 height 29
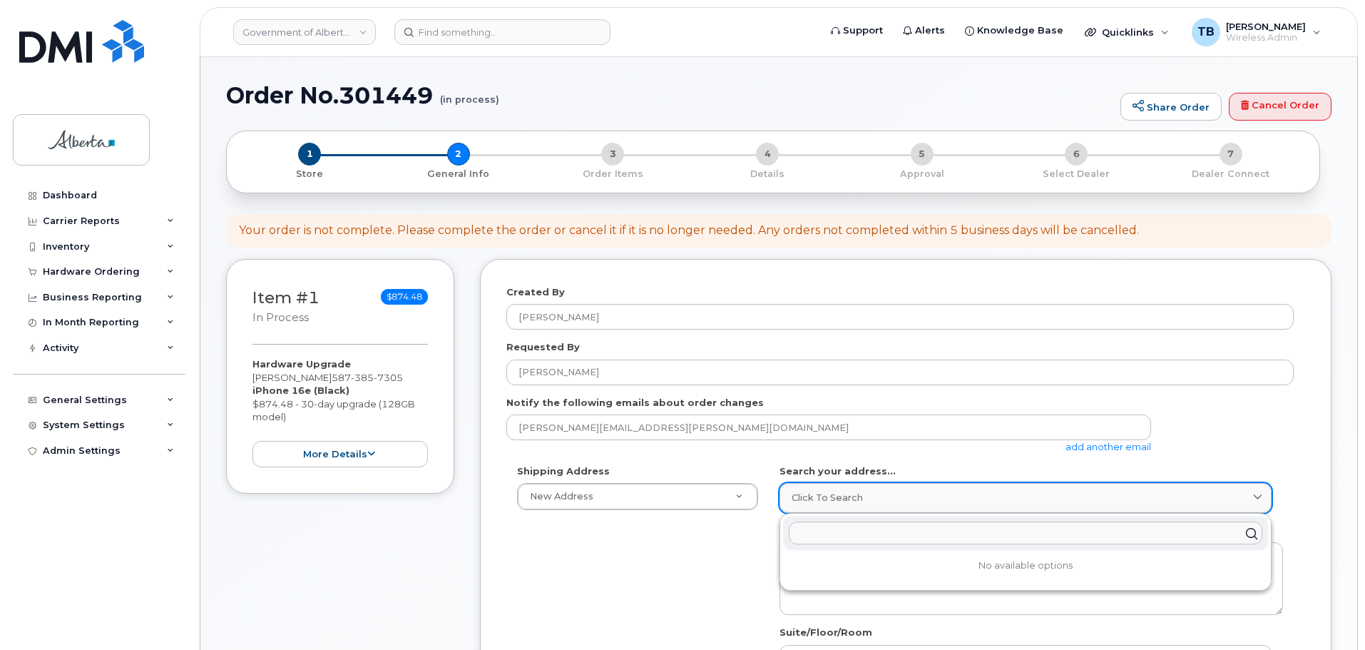
paste input "9942 - 108 Street N. W."
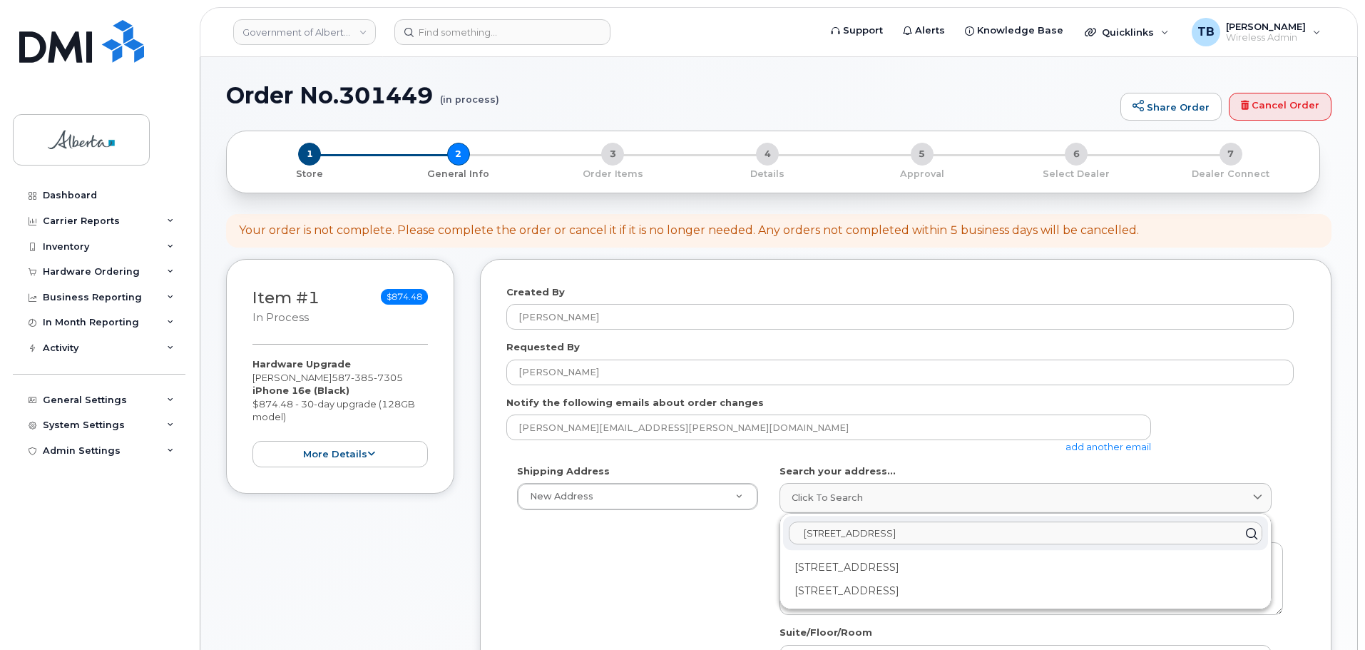
type input "9942 - 108 Street N. W."
click at [863, 592] on div "9942 108 St NW Edmonton AB T5K 2J5" at bounding box center [1025, 591] width 485 height 24
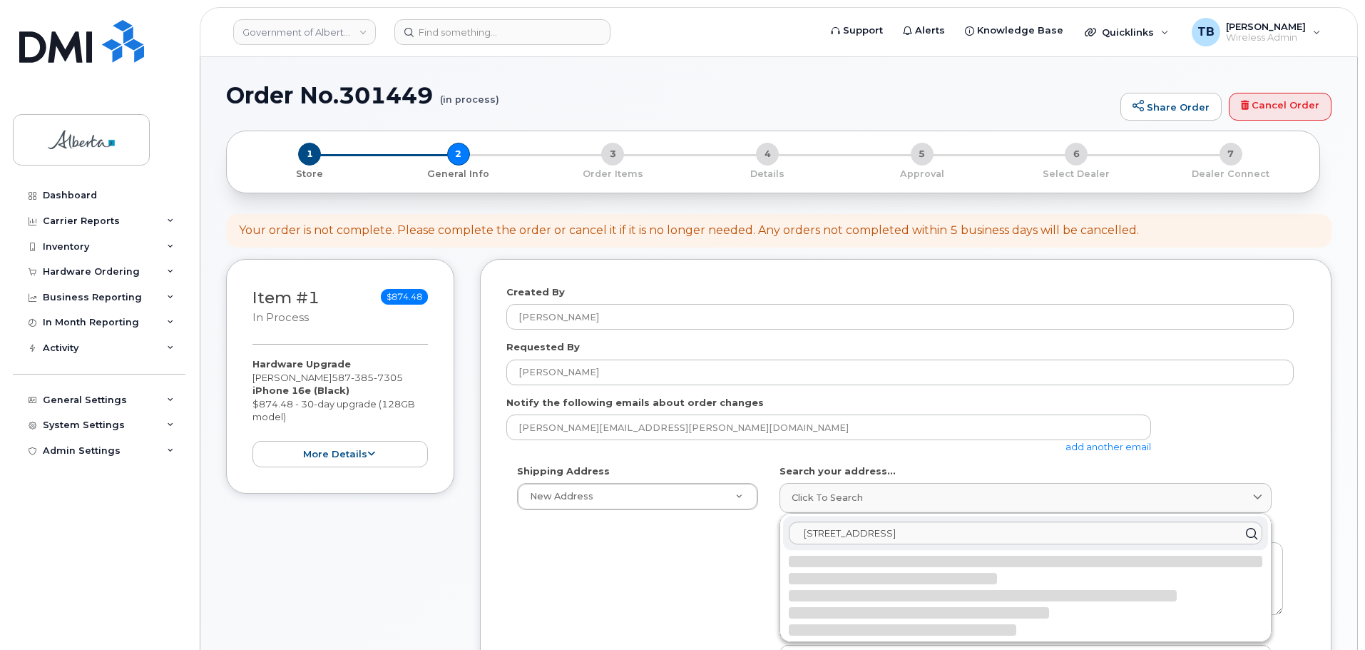
select select
type textarea "9942 108 St NW EDMONTON AB T5K 2J5 CANADA"
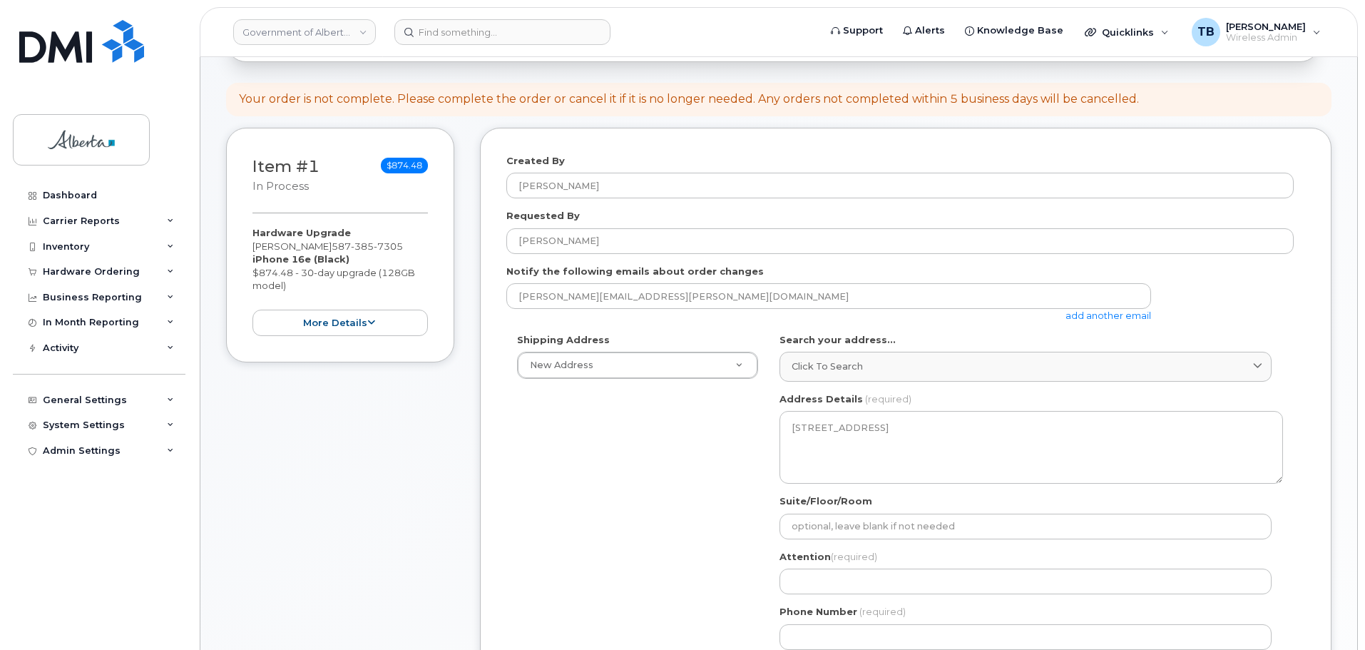
scroll to position [214, 0]
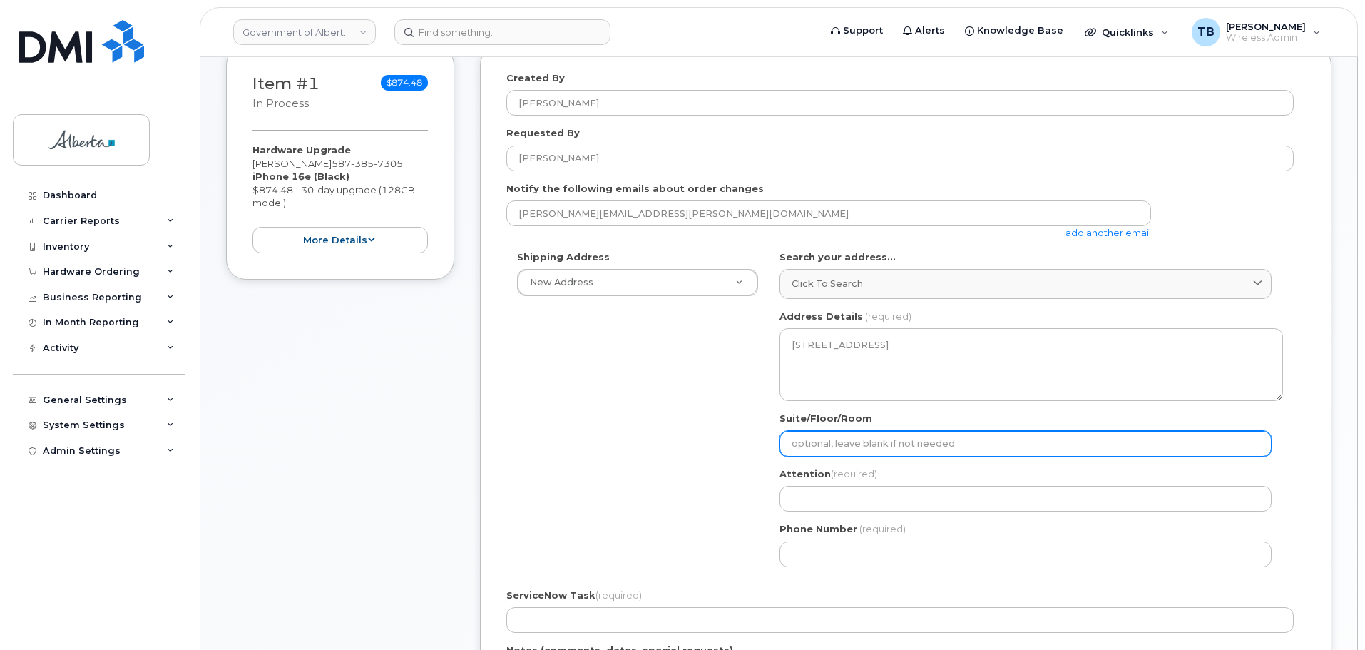
click at [853, 437] on input "Suite/Floor/Room" at bounding box center [1026, 444] width 492 height 26
select select
type input "9"
select select
type input "9t"
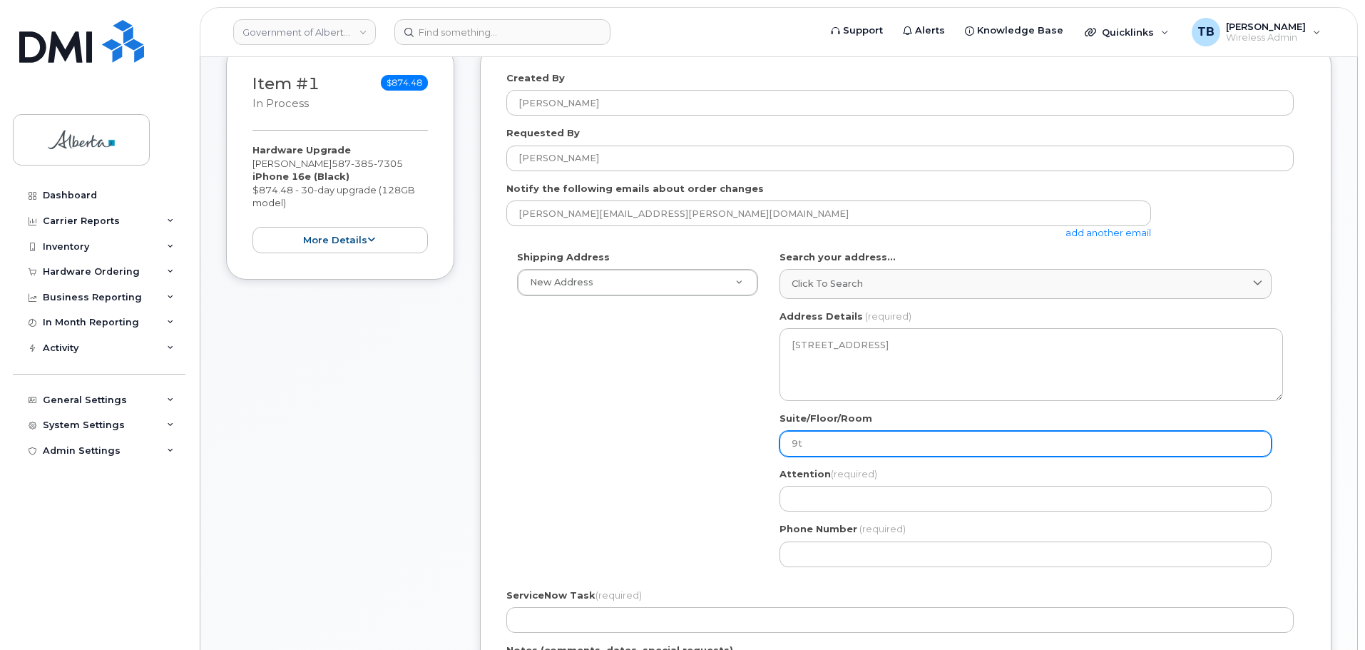
select select
type input "9th"
select select
type input "9th f"
select select
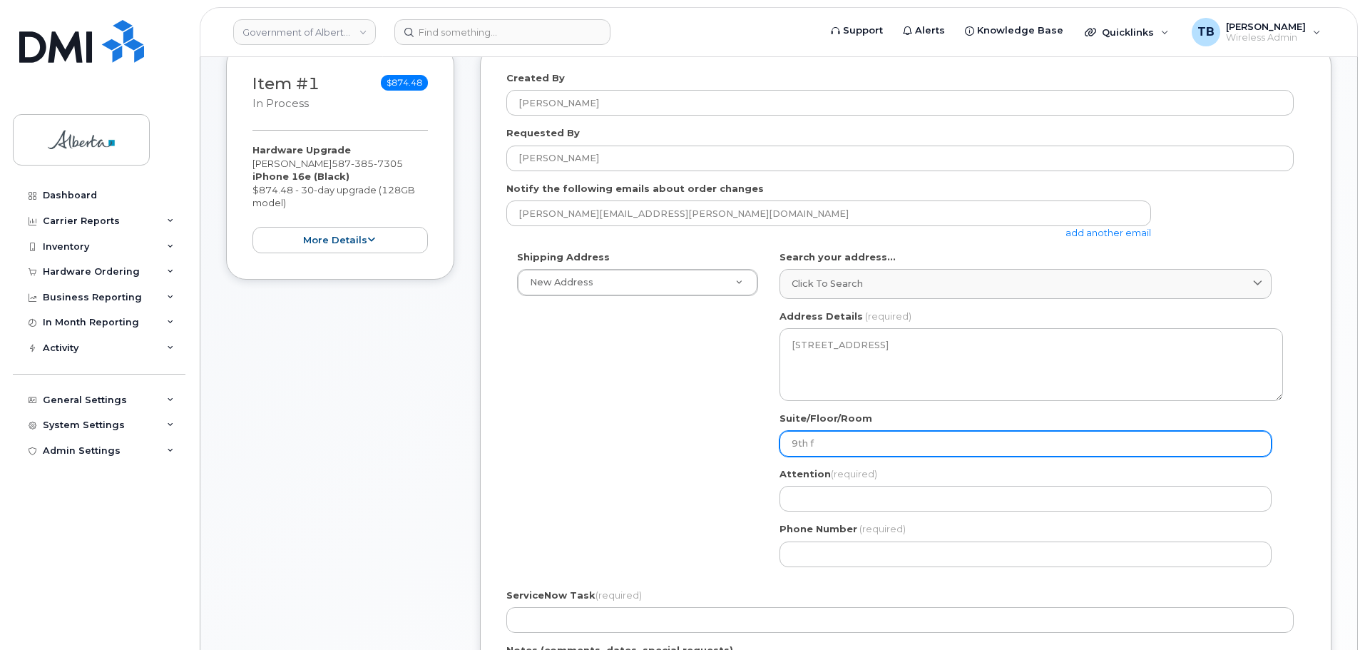
type input "9th fl"
select select
type input "9th flo"
select select
type input "9th floo"
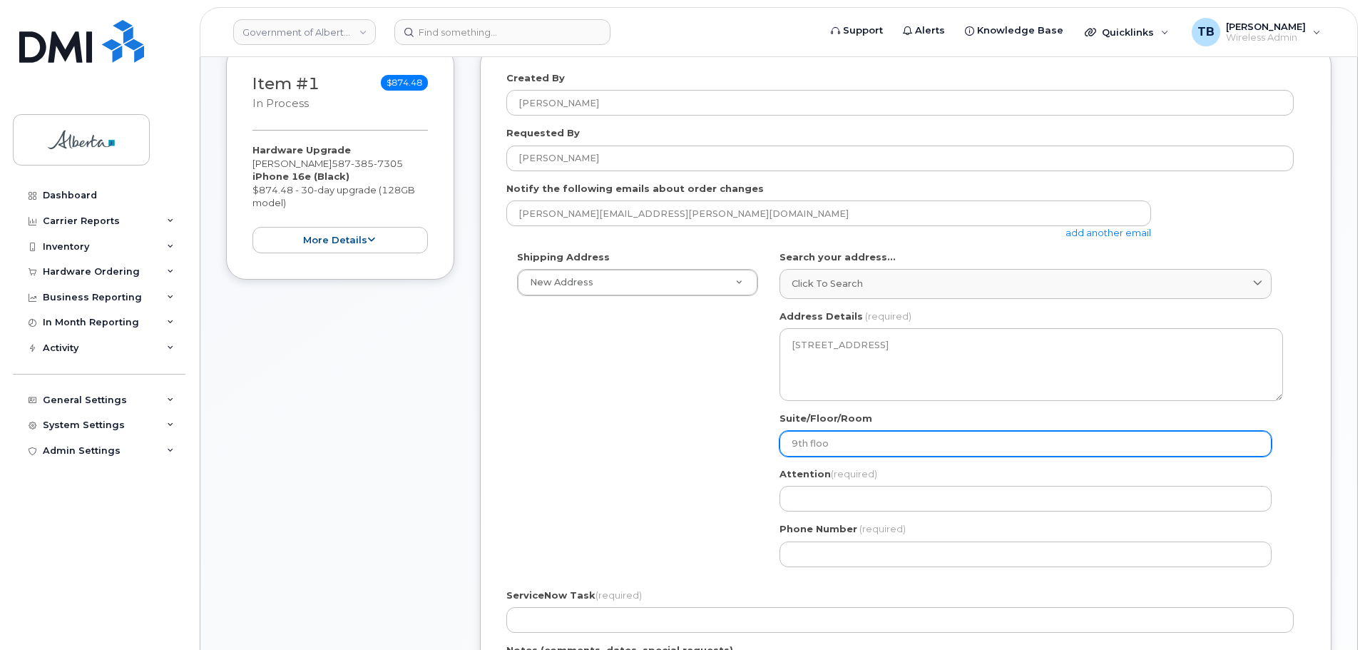
select select
type input "9th floor"
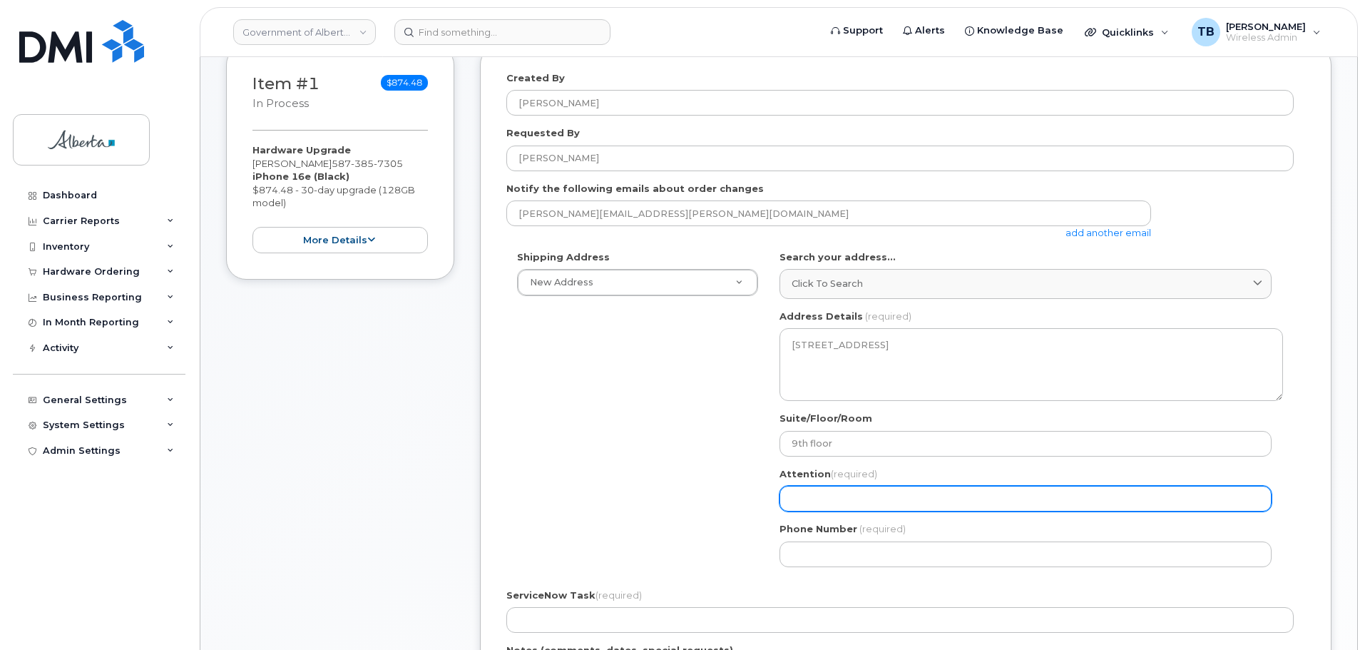
click at [812, 502] on input "Attention (required)" at bounding box center [1026, 499] width 492 height 26
paste input "Yvonne Dutton"
select select
type input "Yvonne Dutton"
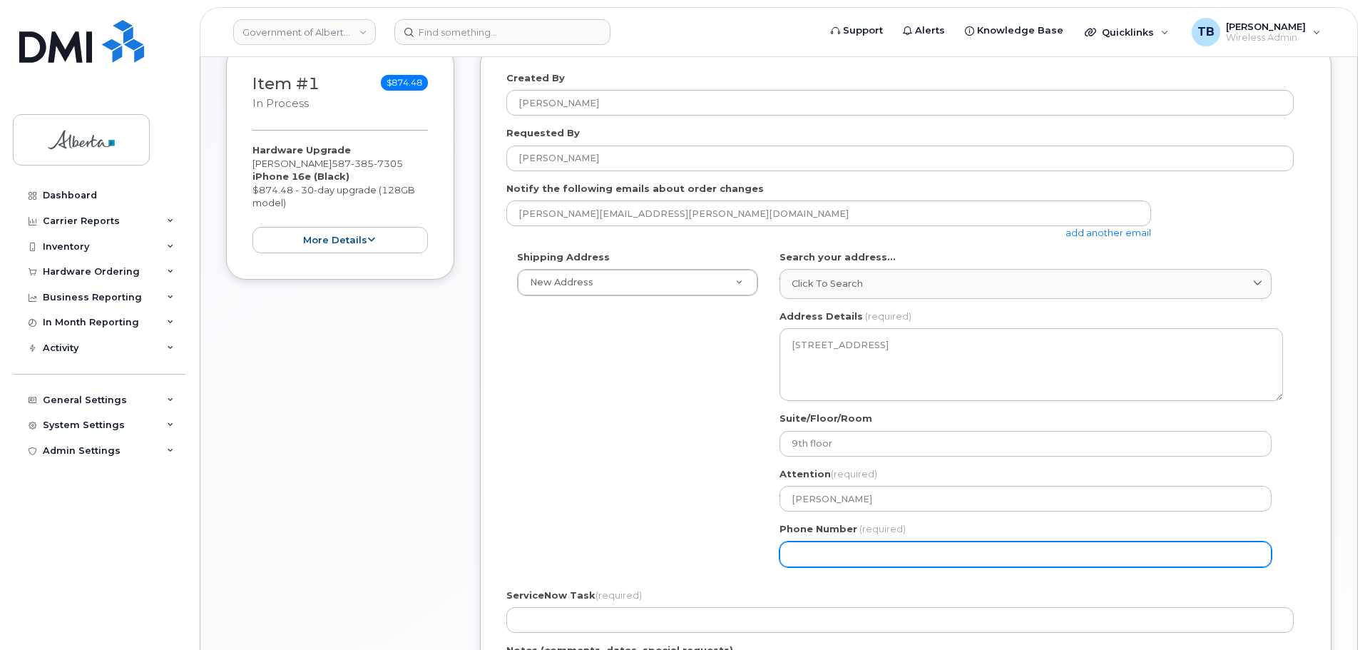
click at [874, 565] on input "Phone Number" at bounding box center [1026, 554] width 492 height 26
paste input "5879852505"
select select
type input "5879852505"
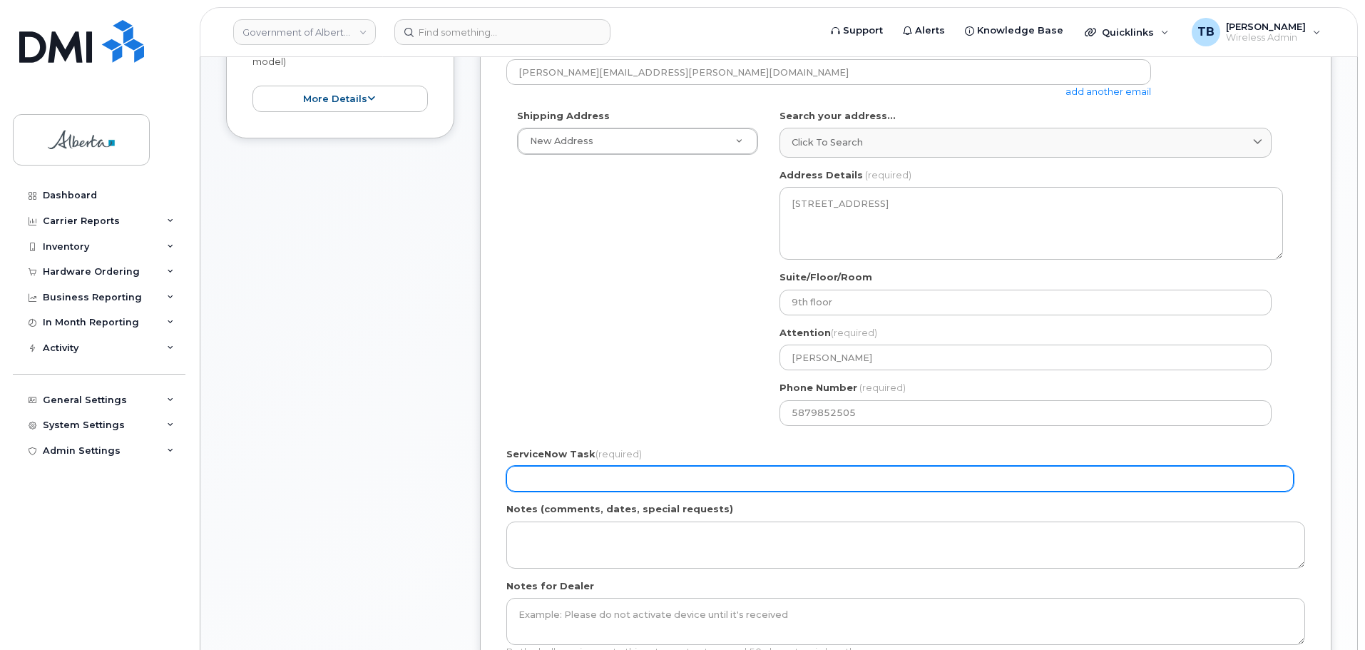
scroll to position [357, 0]
click at [523, 481] on input "ServiceNow Task (required)" at bounding box center [901, 477] width 788 height 26
paste input "SCTASK0852159"
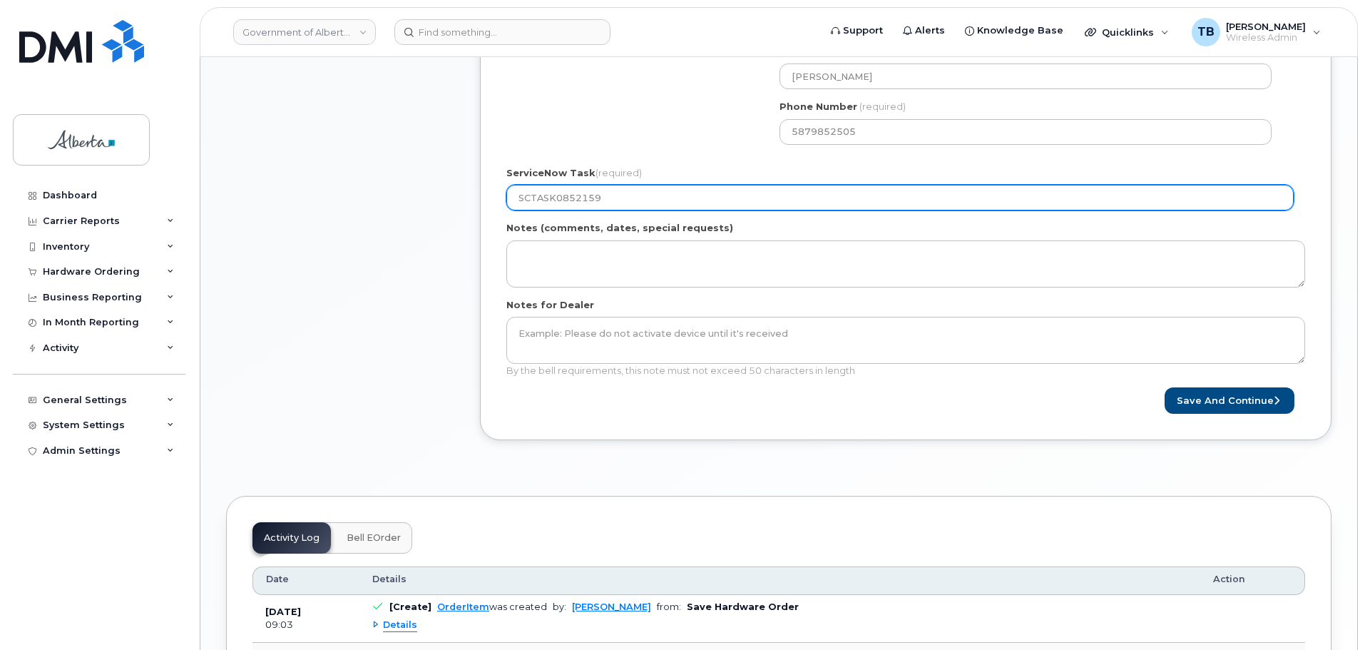
scroll to position [642, 0]
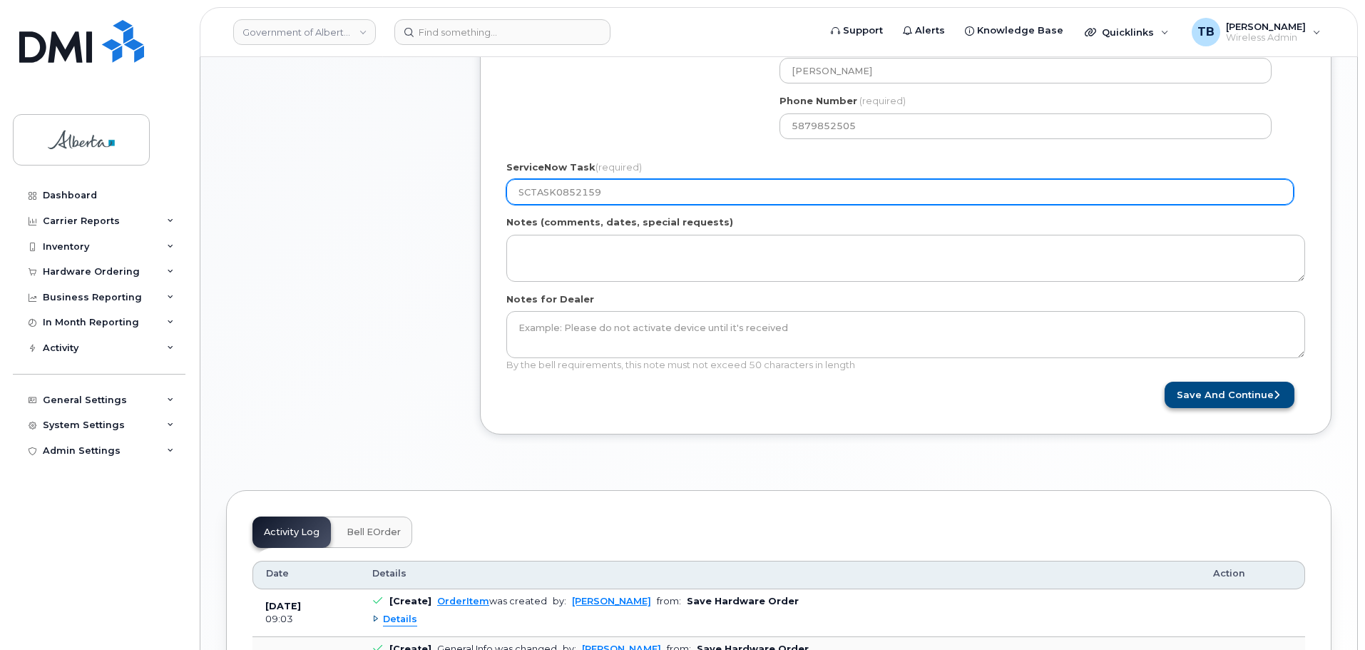
type input "SCTASK0852159"
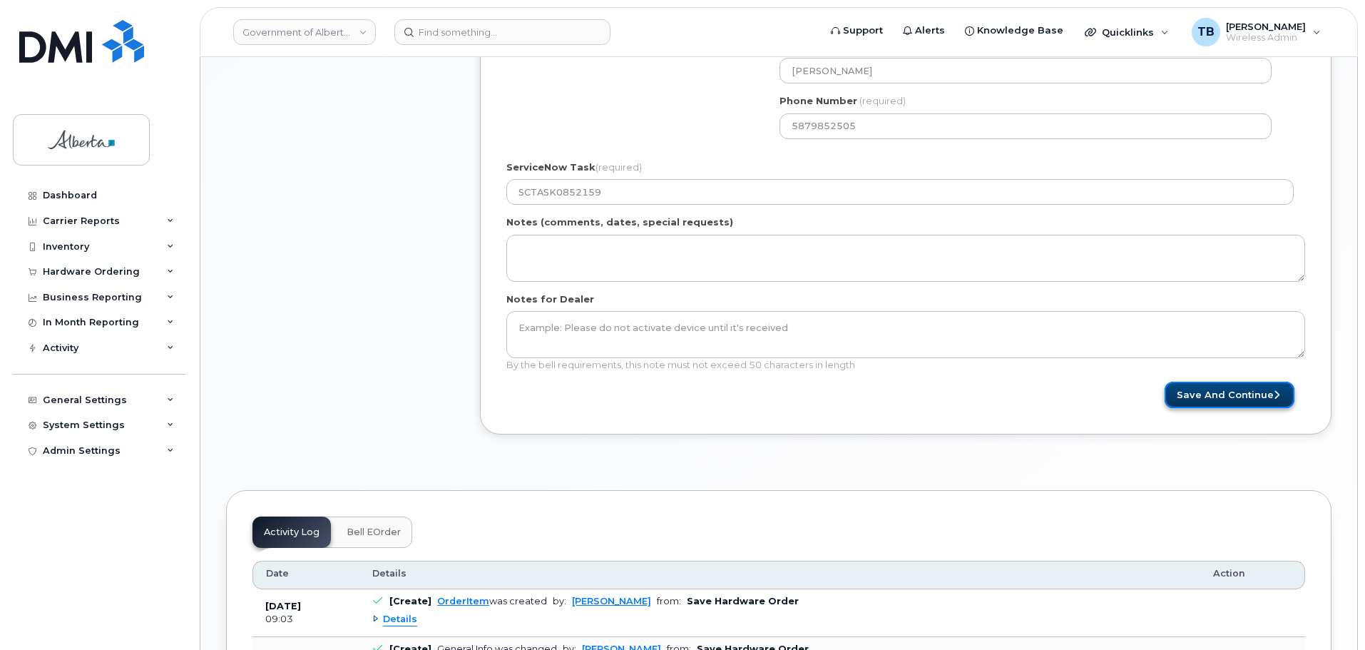
click at [1199, 399] on button "Save and Continue" at bounding box center [1230, 395] width 130 height 26
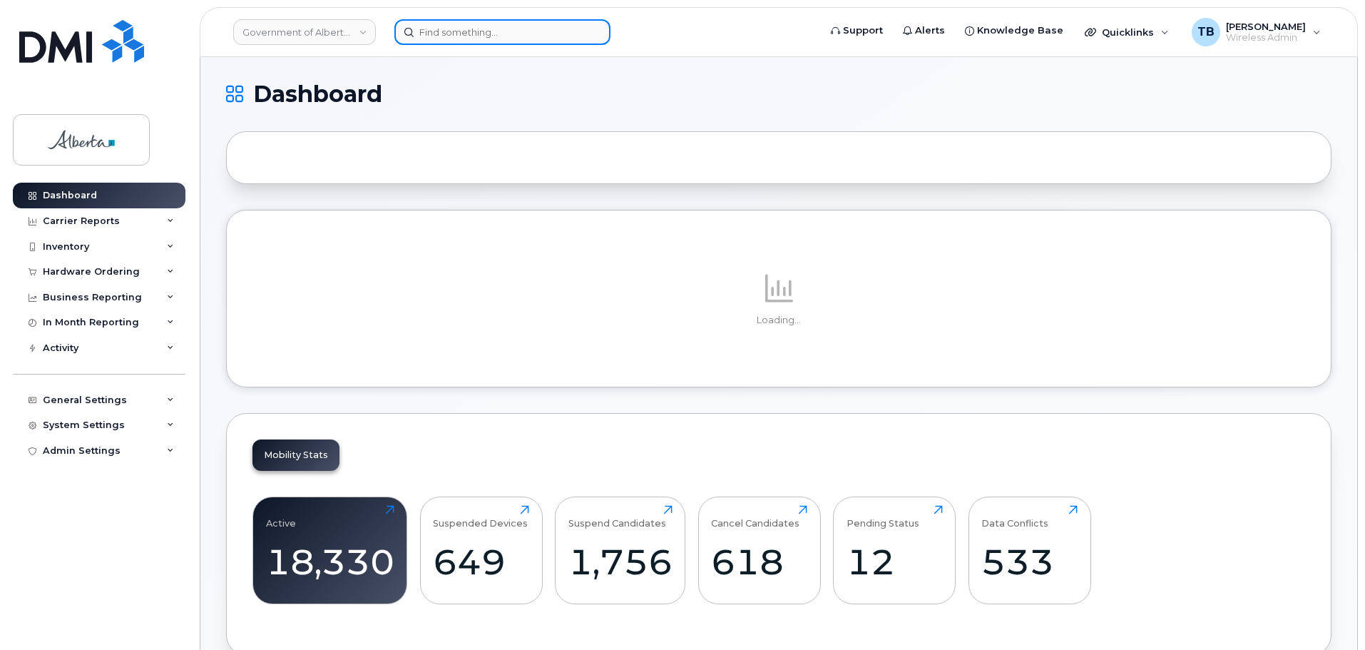
click at [466, 38] on input at bounding box center [503, 32] width 216 height 26
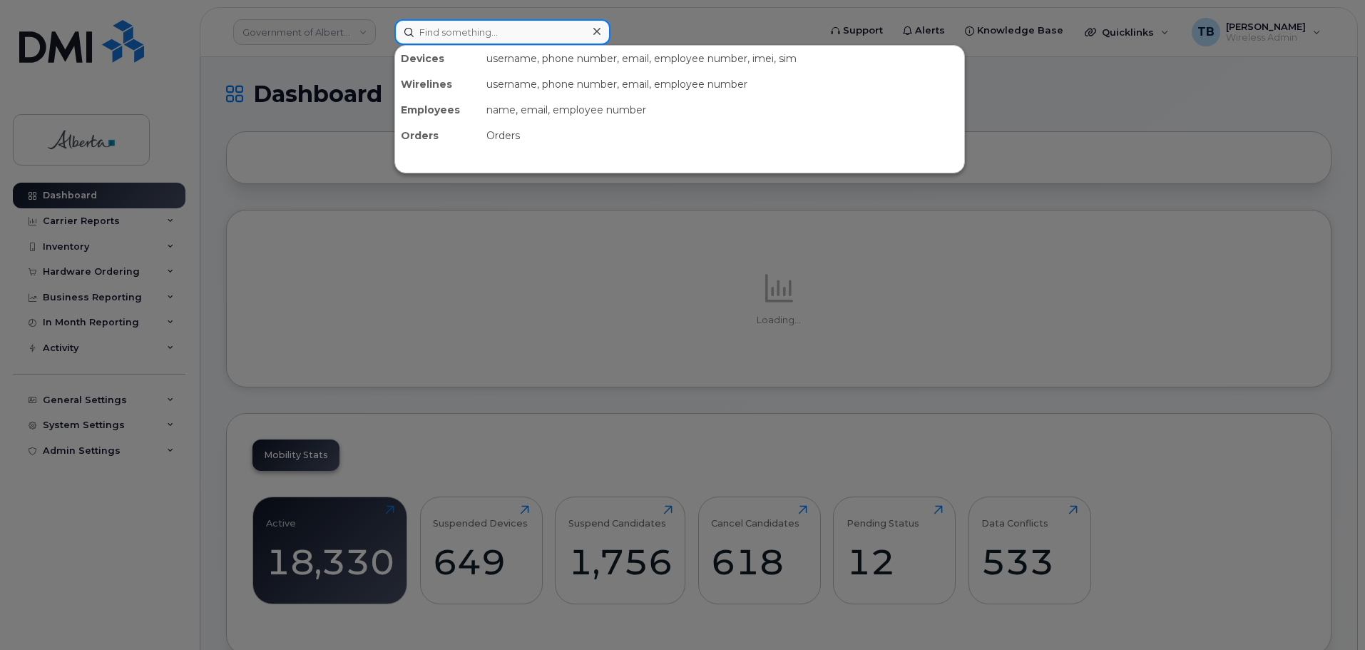
paste input "5873857305"
type input "5873857305"
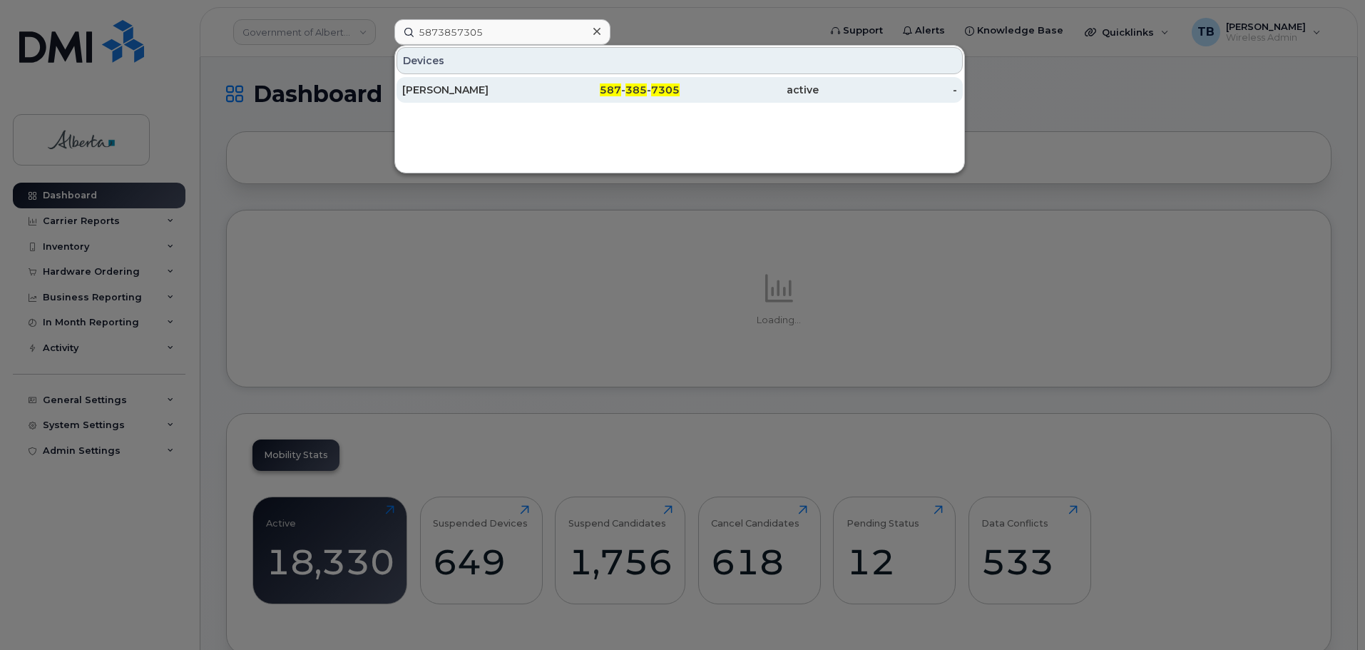
click at [448, 93] on div "[PERSON_NAME]" at bounding box center [471, 90] width 139 height 14
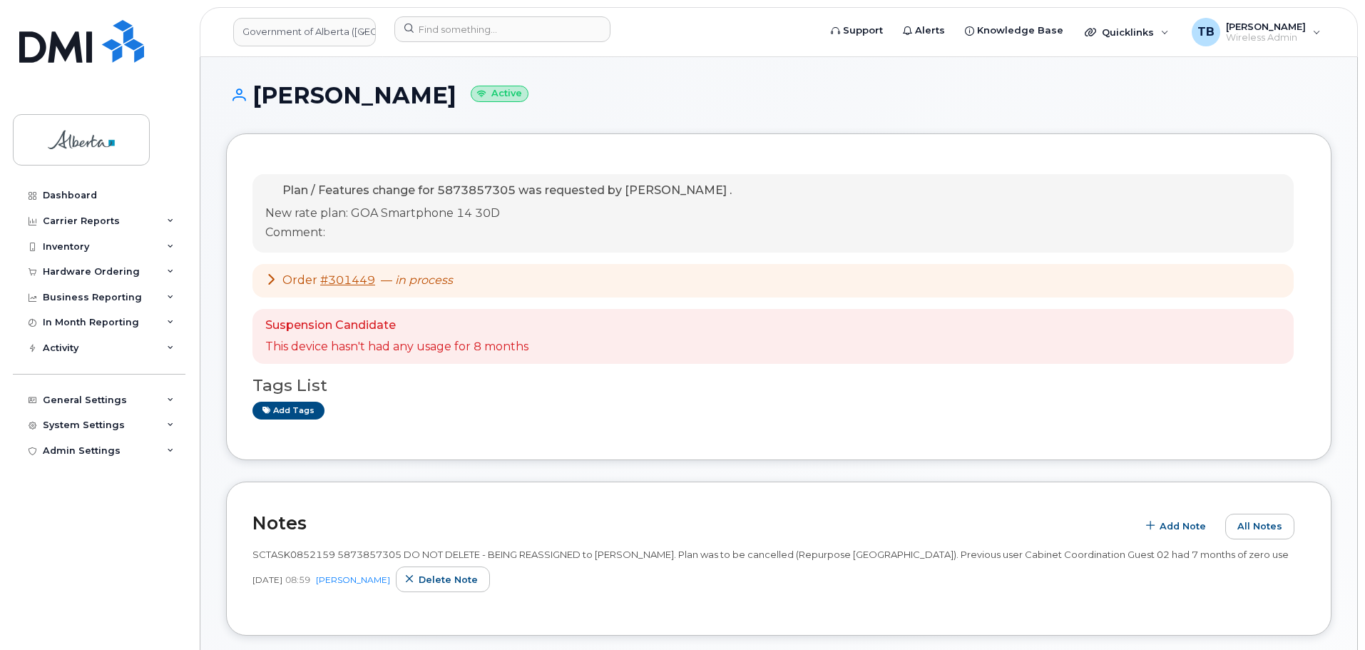
click at [283, 555] on span "SCTASK0852159 5873857305 DO NOT DELETE - BEING REASSIGNED to Sherry Wynnyk. Pla…" at bounding box center [771, 554] width 1037 height 11
copy span "SCTASK0852159"
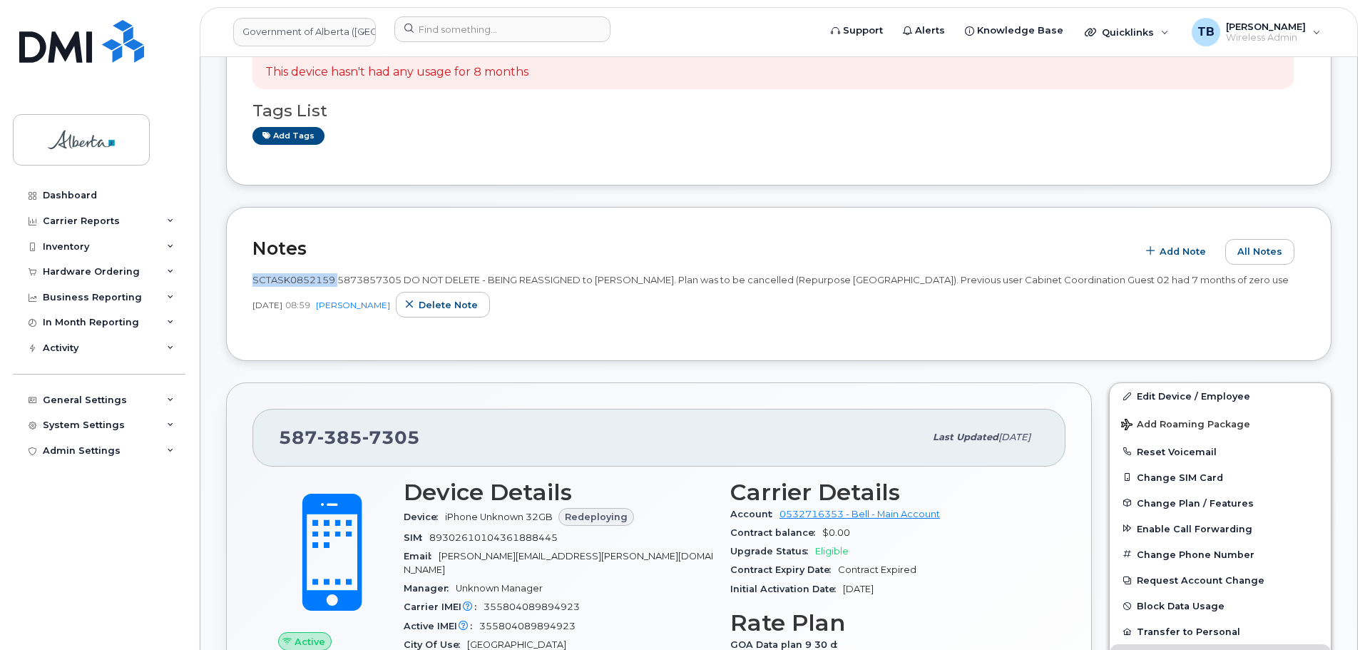
scroll to position [285, 0]
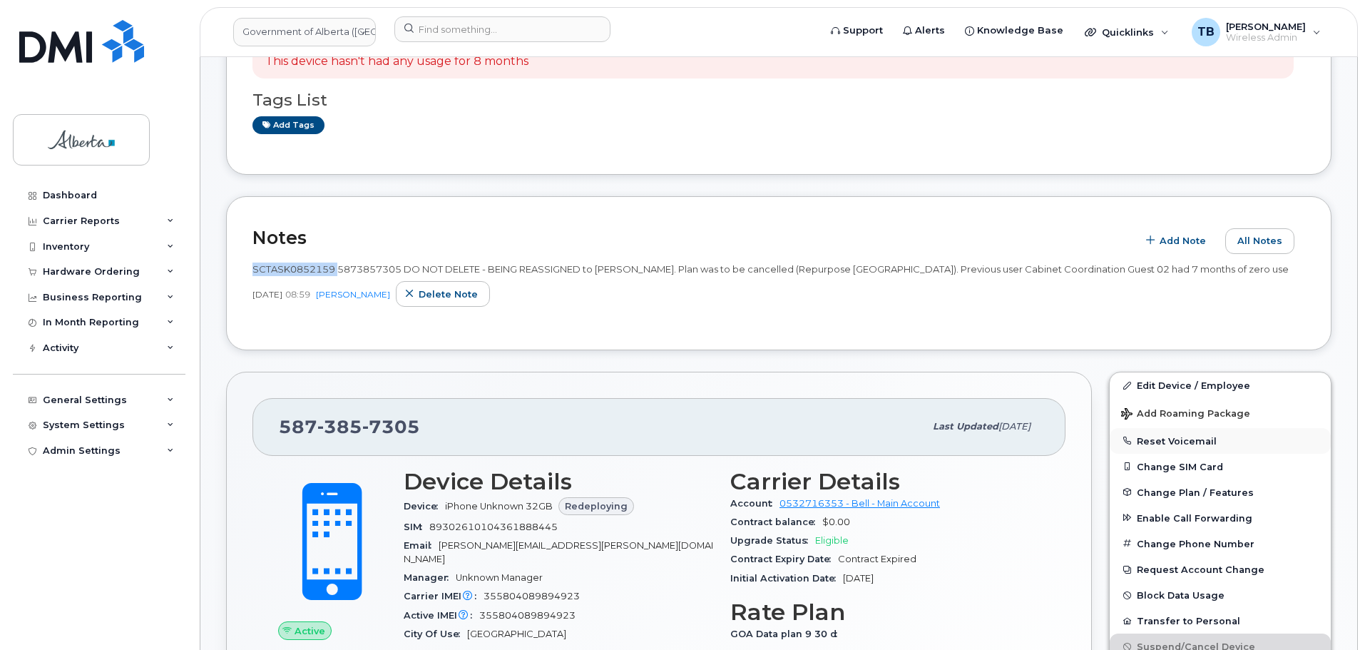
click at [1164, 448] on button "Reset Voicemail" at bounding box center [1220, 441] width 221 height 26
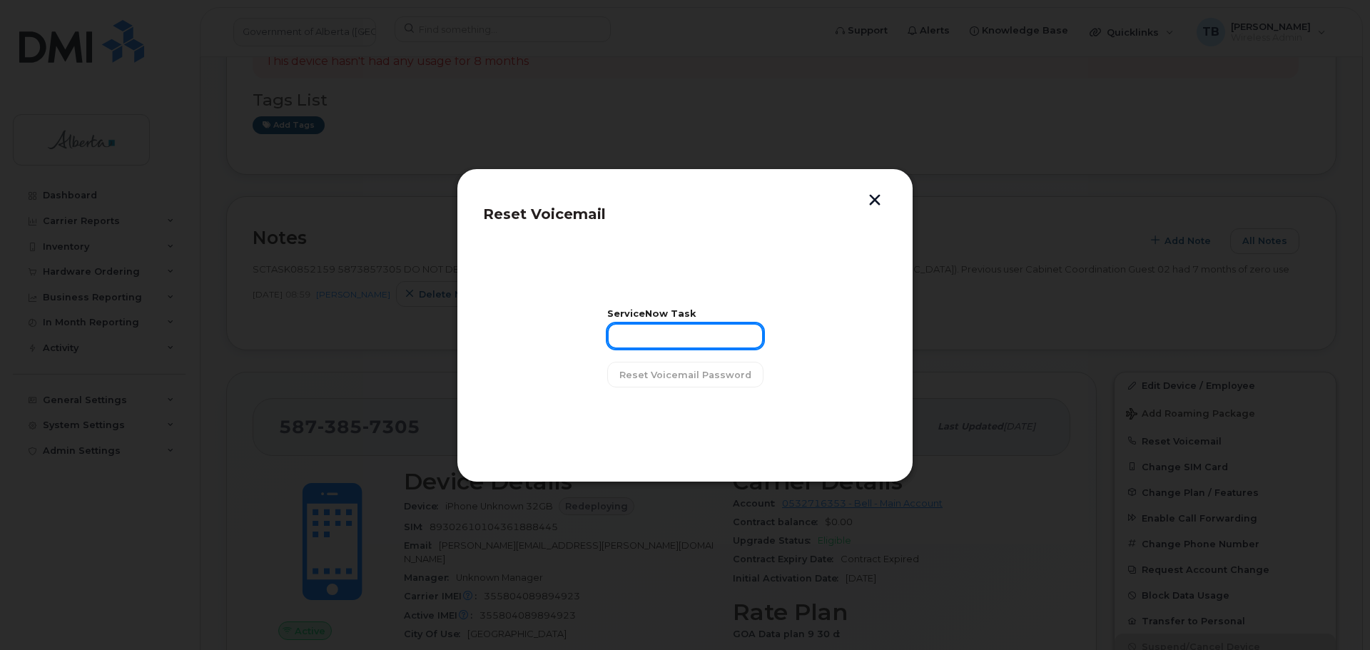
click at [702, 349] on input "text" at bounding box center [685, 336] width 156 height 26
paste input "SCTASK0852159"
type input "SCTASK0852159"
click at [718, 376] on span "Reset Voicemail Password" at bounding box center [685, 375] width 132 height 14
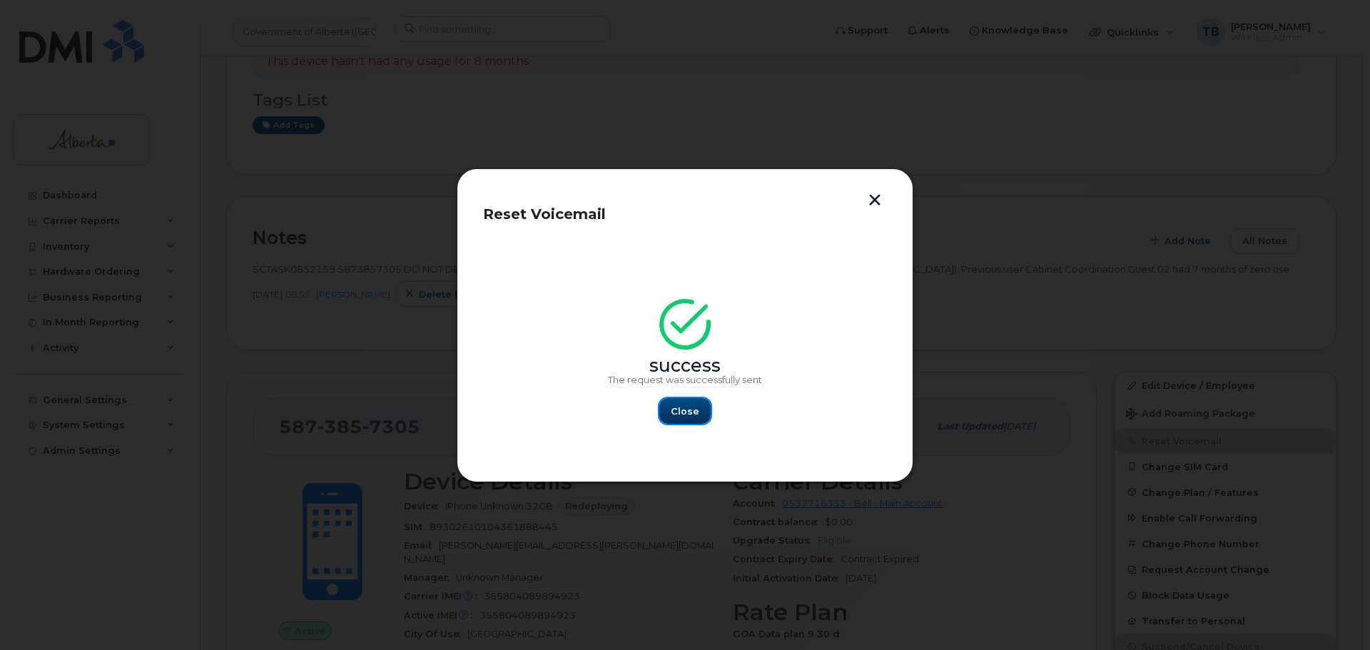
click at [682, 412] on span "Close" at bounding box center [685, 412] width 29 height 14
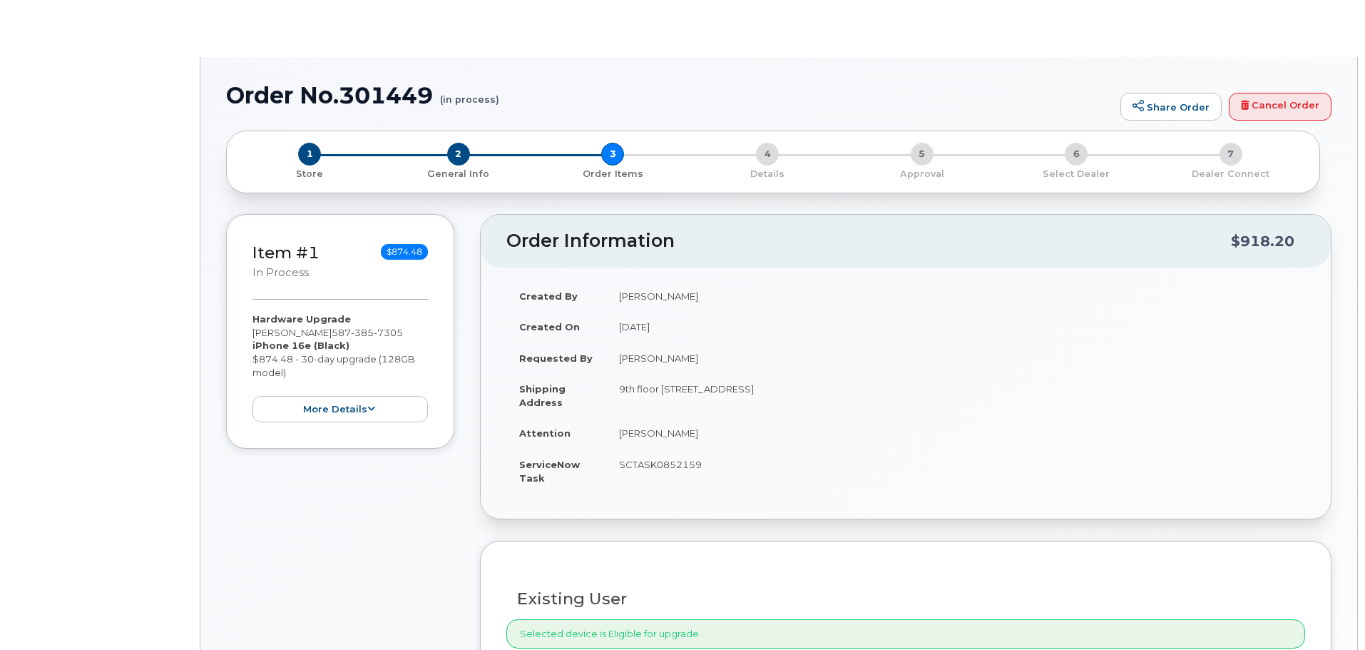
type input "[PERSON_NAME]"
type input "[PERSON_NAME][EMAIL_ADDRESS][PERSON_NAME][DOMAIN_NAME]"
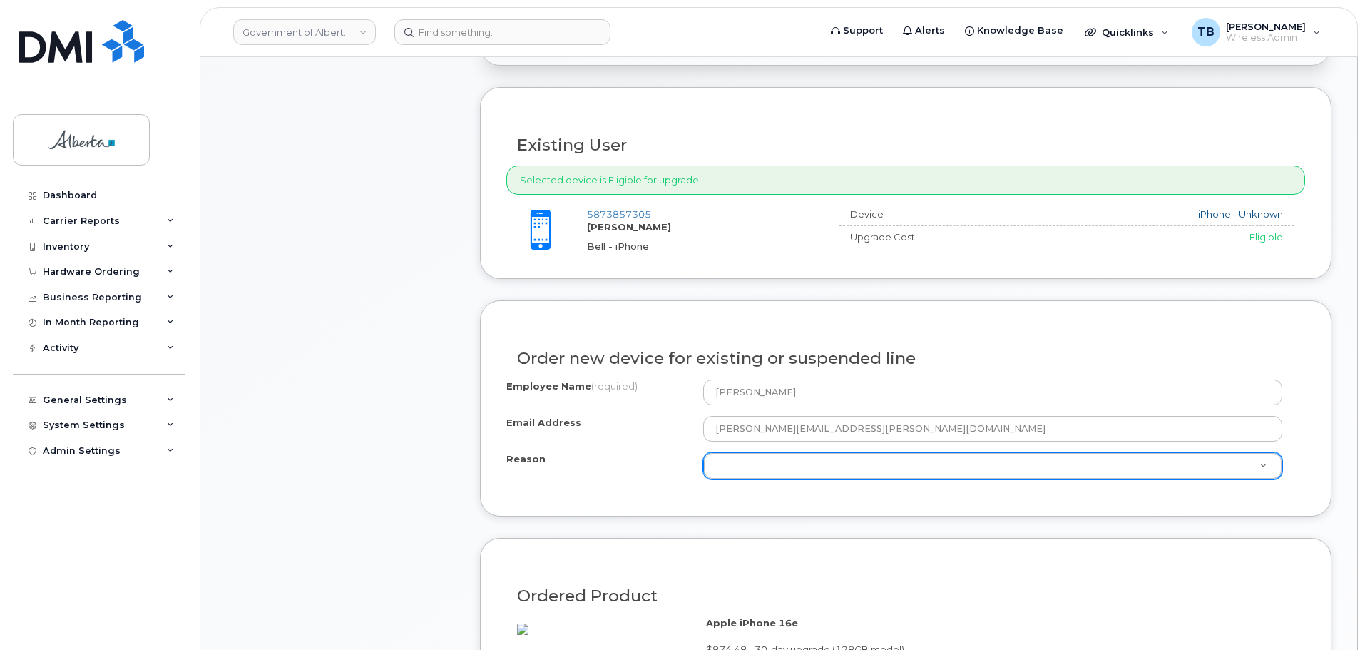
scroll to position [499, 0]
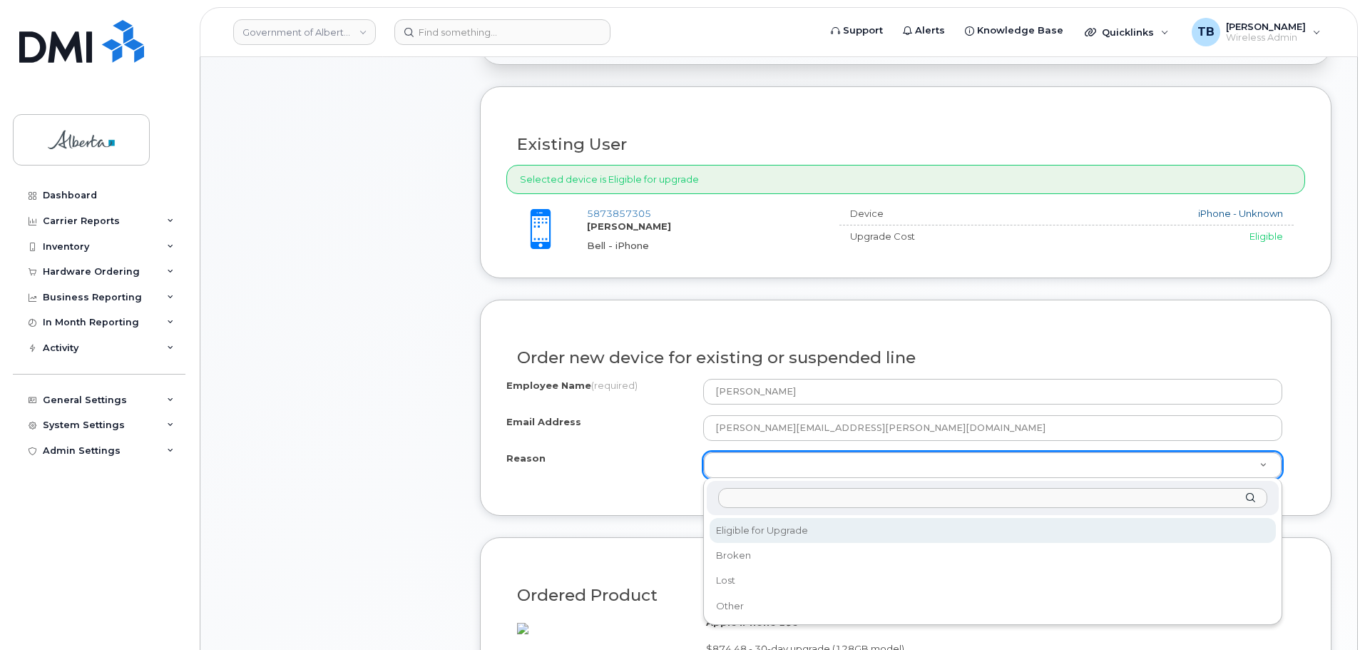
select select "eligible_for_upgrade"
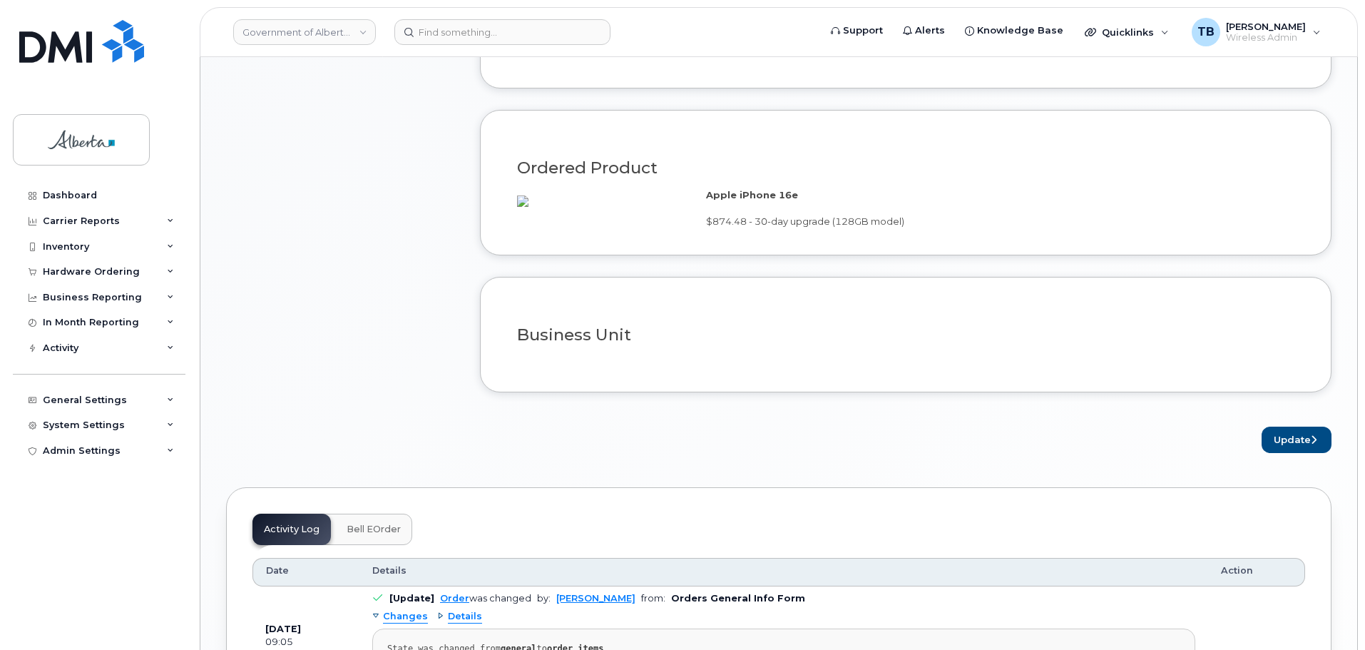
scroll to position [927, 0]
click at [1283, 452] on button "Update" at bounding box center [1297, 439] width 70 height 26
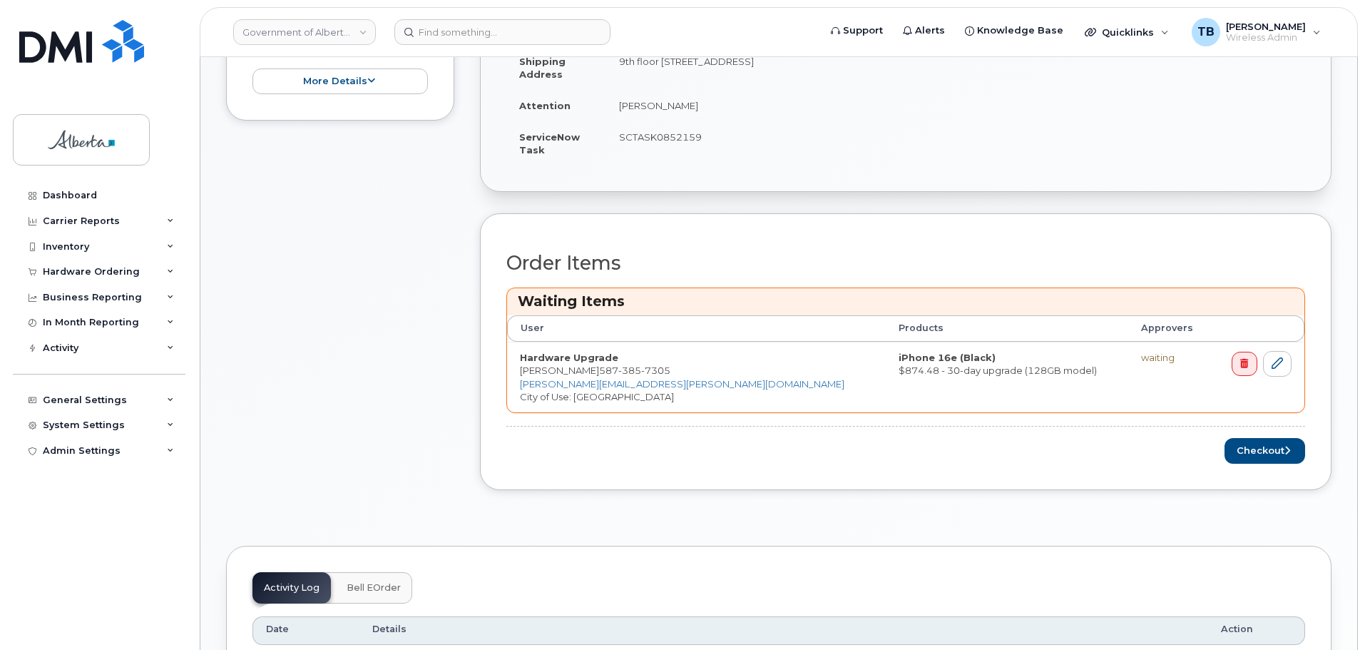
scroll to position [571, 0]
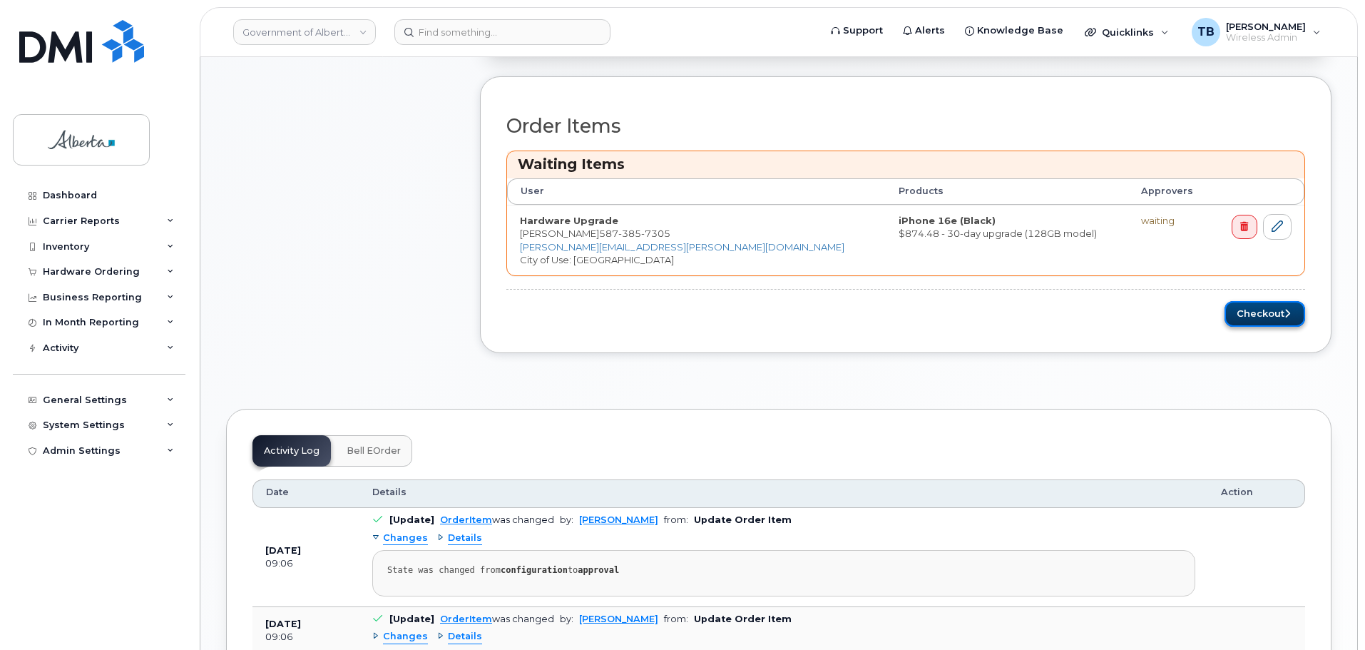
click at [1258, 312] on button "Checkout" at bounding box center [1265, 314] width 81 height 26
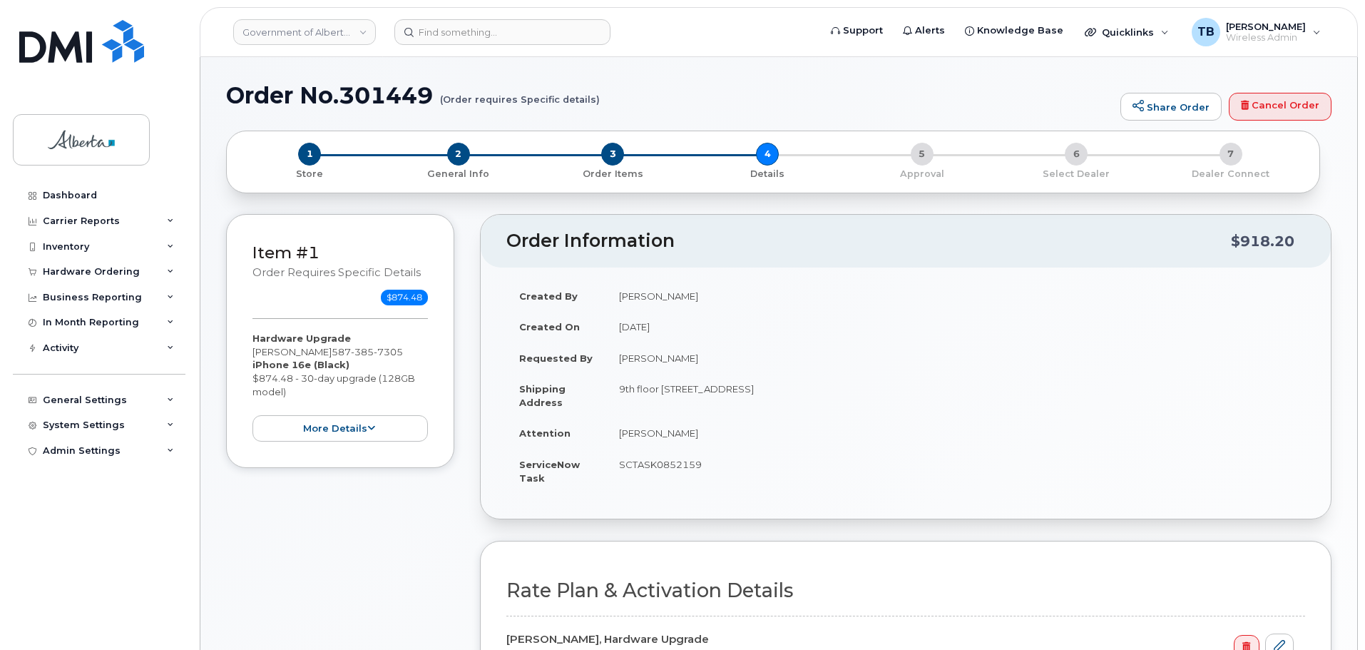
select select
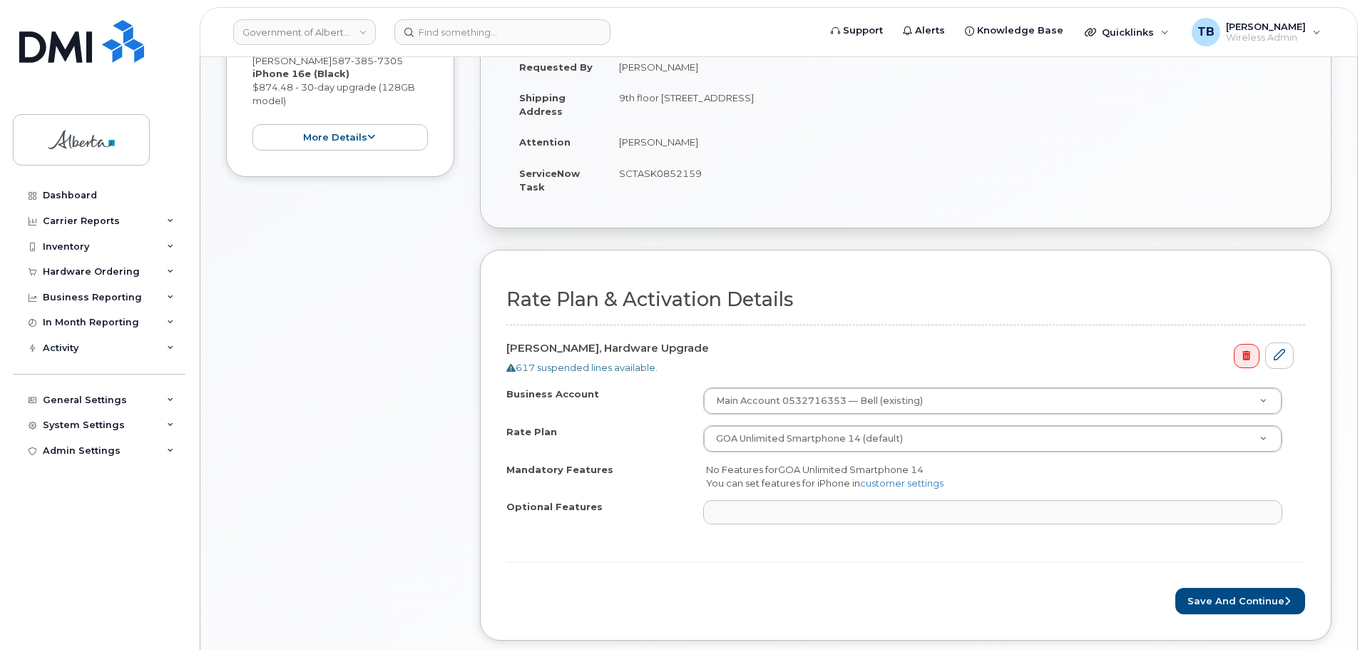
scroll to position [499, 0]
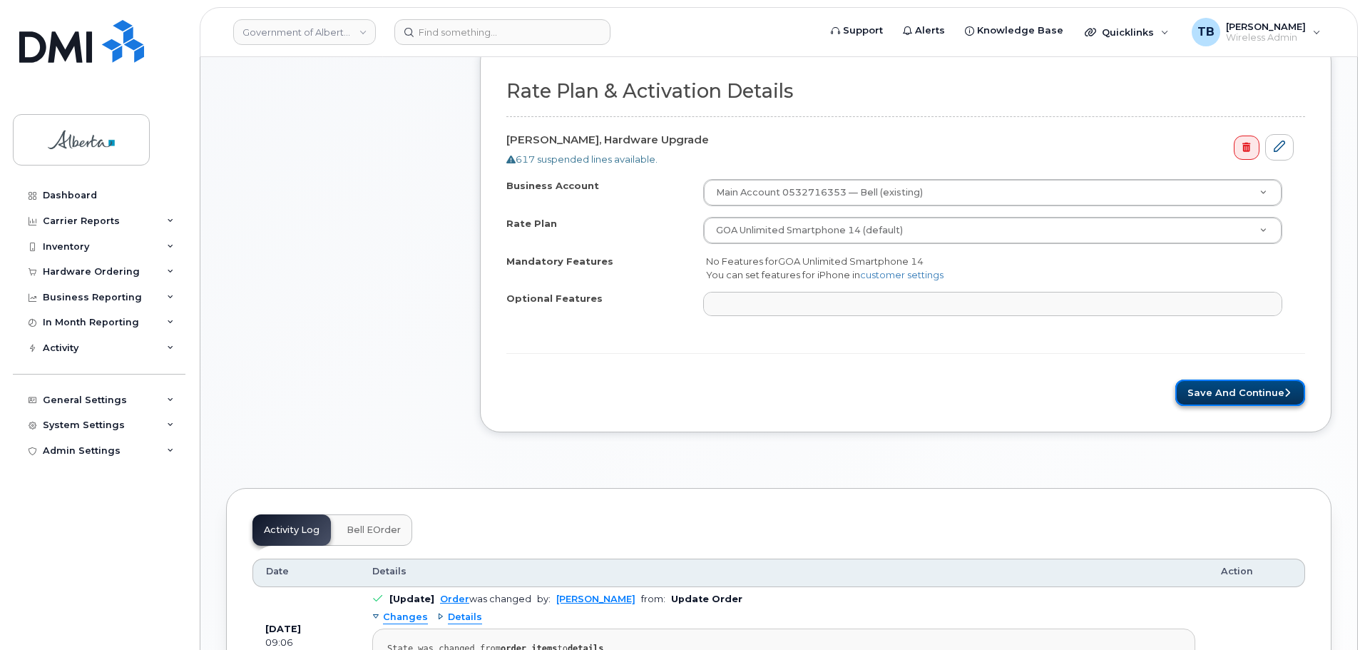
click at [1237, 397] on button "Save and Continue" at bounding box center [1241, 393] width 130 height 26
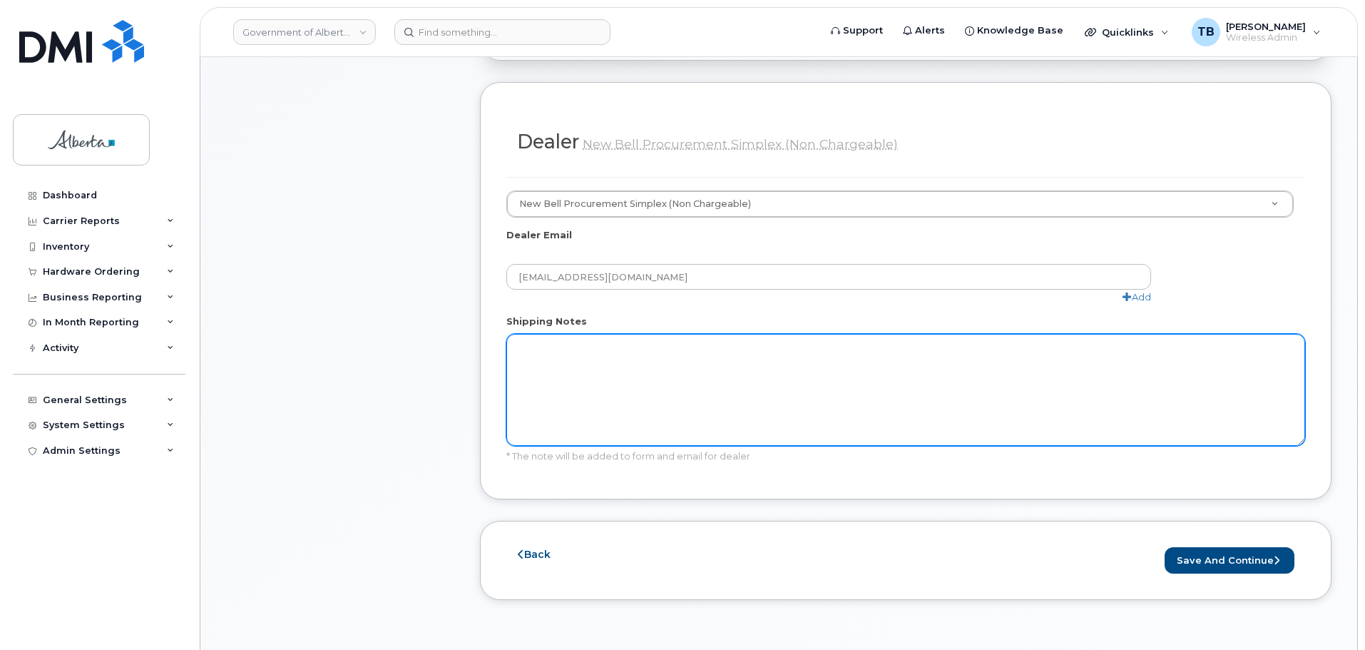
scroll to position [856, 0]
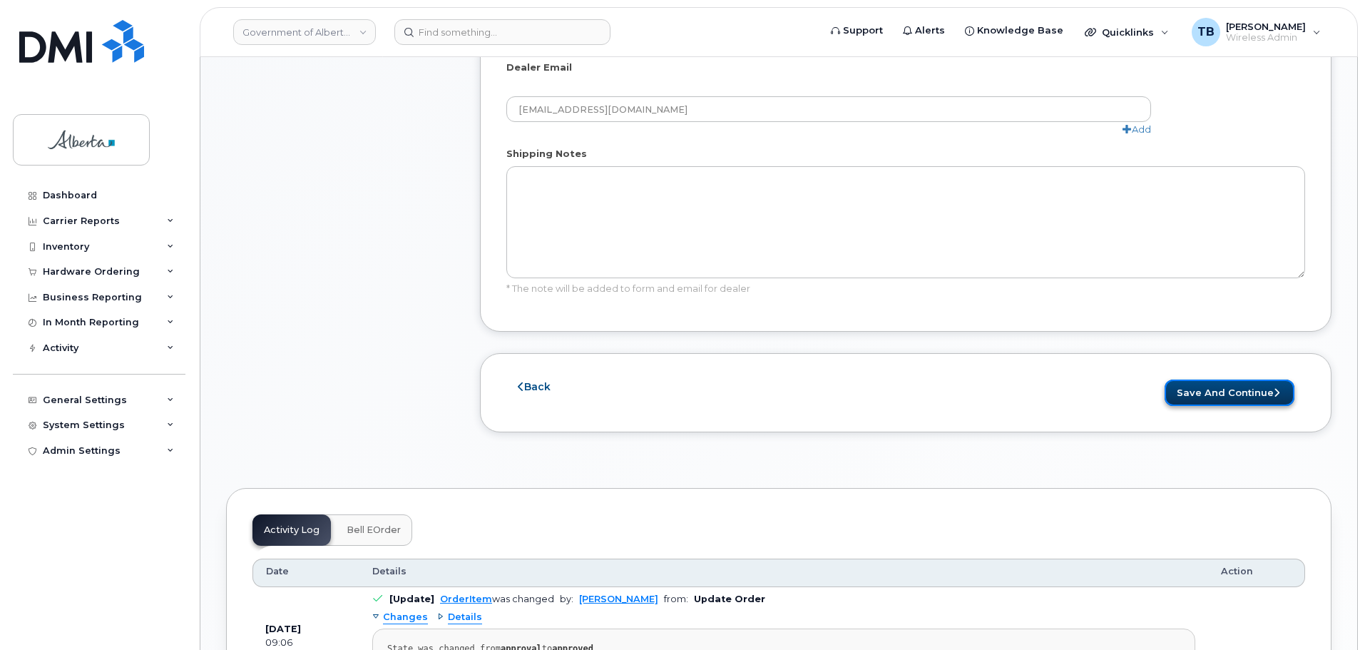
click at [1226, 380] on button "Save and Continue" at bounding box center [1230, 393] width 130 height 26
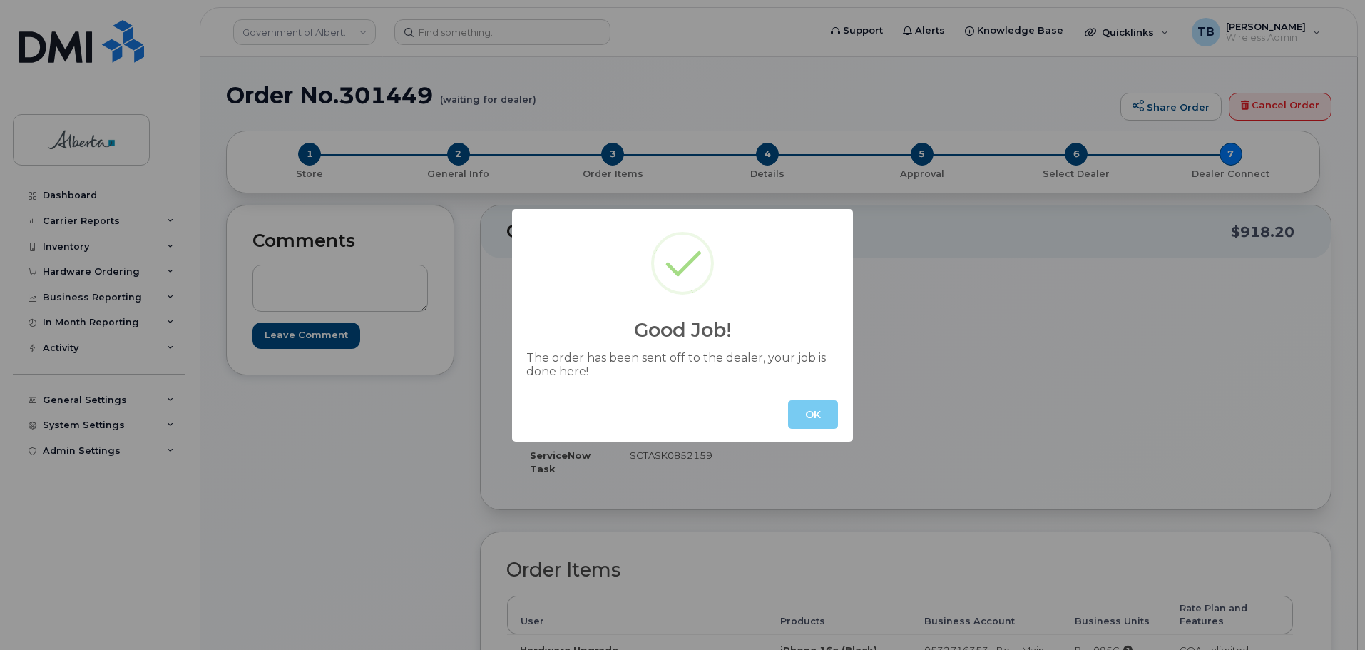
click at [797, 427] on button "OK" at bounding box center [813, 414] width 50 height 29
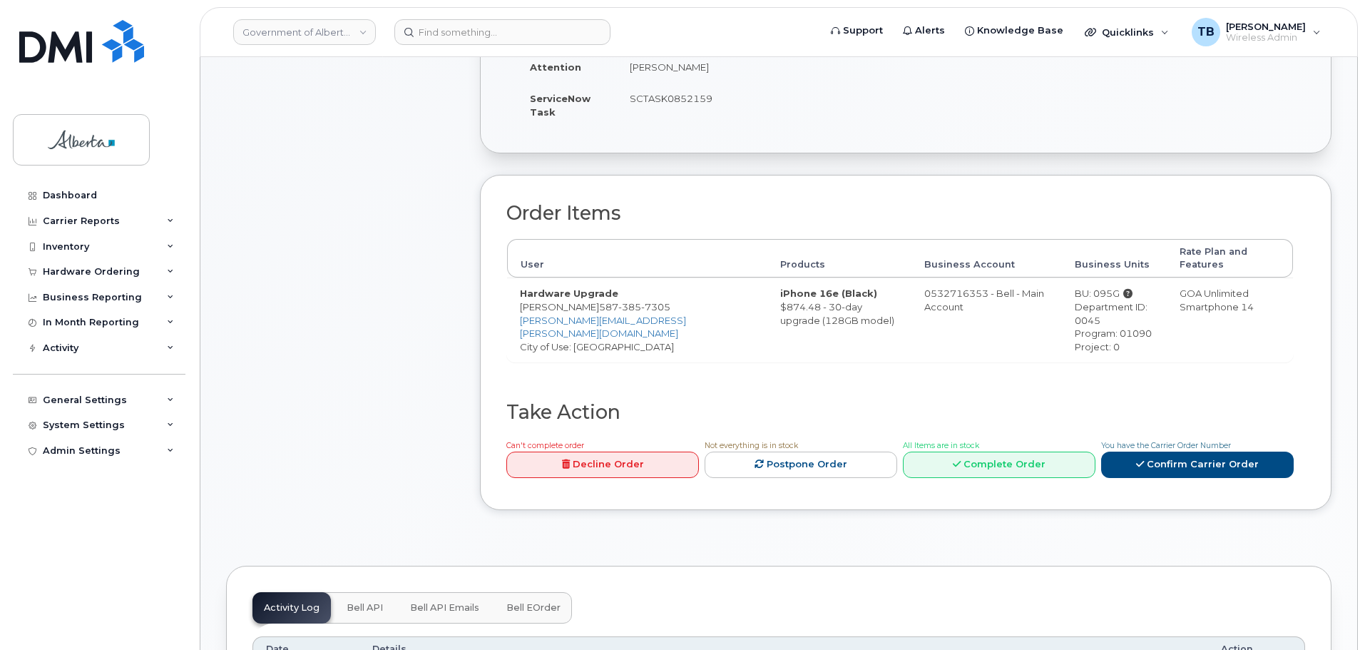
scroll to position [499, 0]
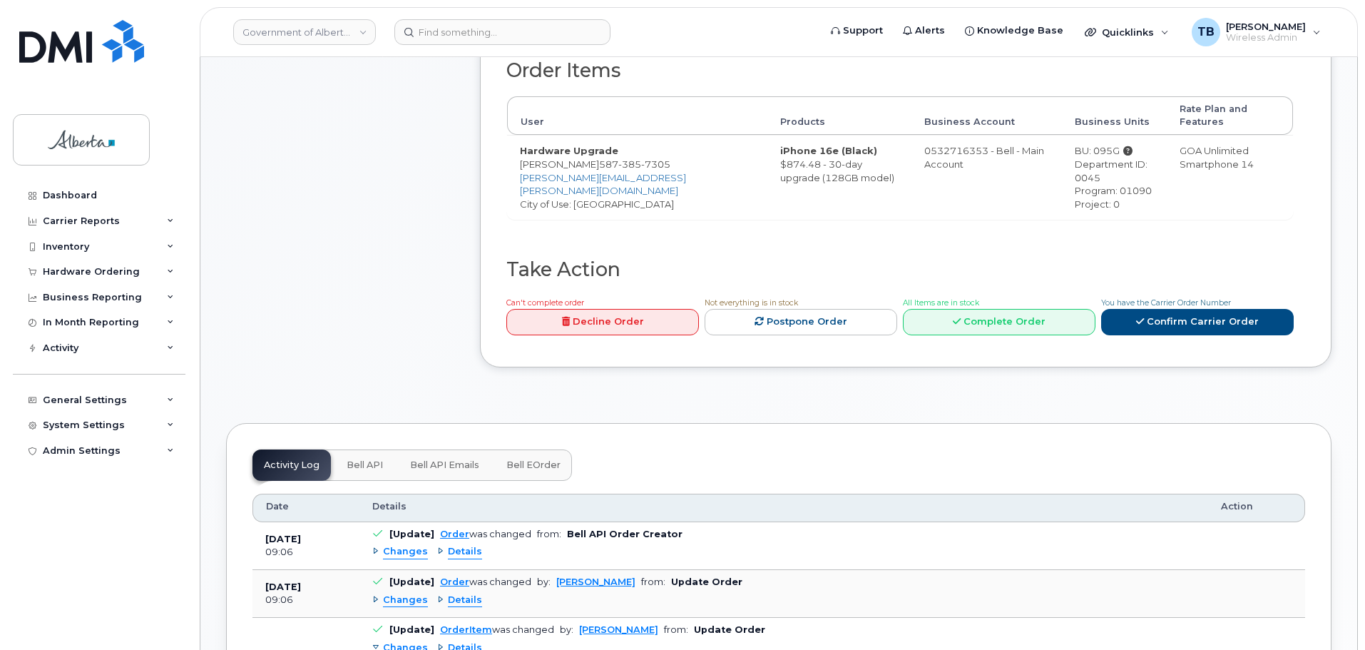
click at [381, 459] on button "Bell API" at bounding box center [364, 464] width 59 height 31
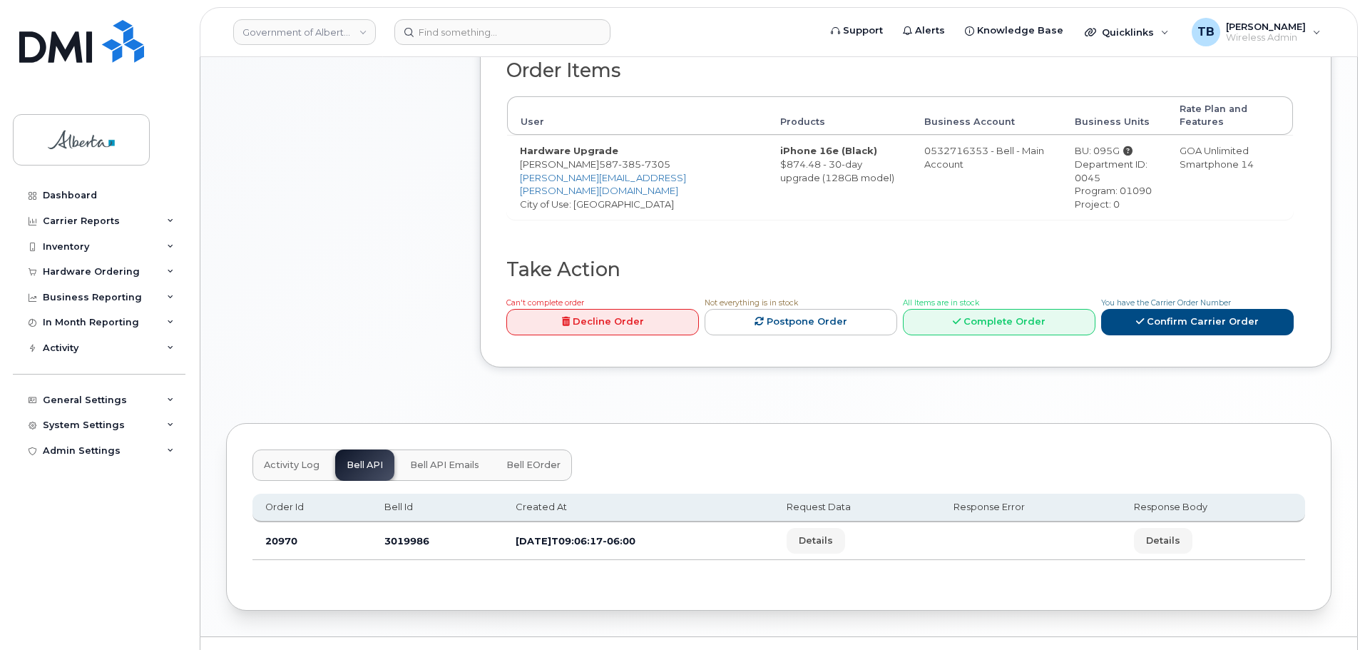
click at [395, 526] on td "3019986" at bounding box center [437, 541] width 131 height 38
copy td "3019986"
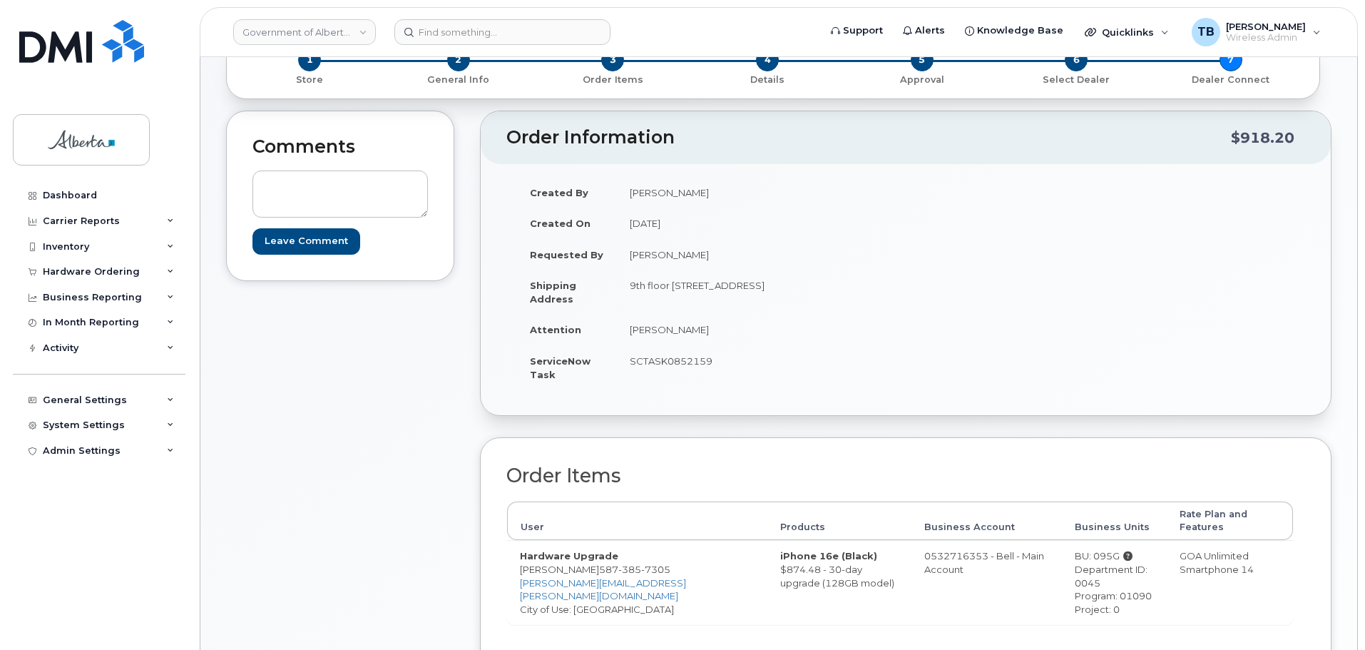
scroll to position [71, 0]
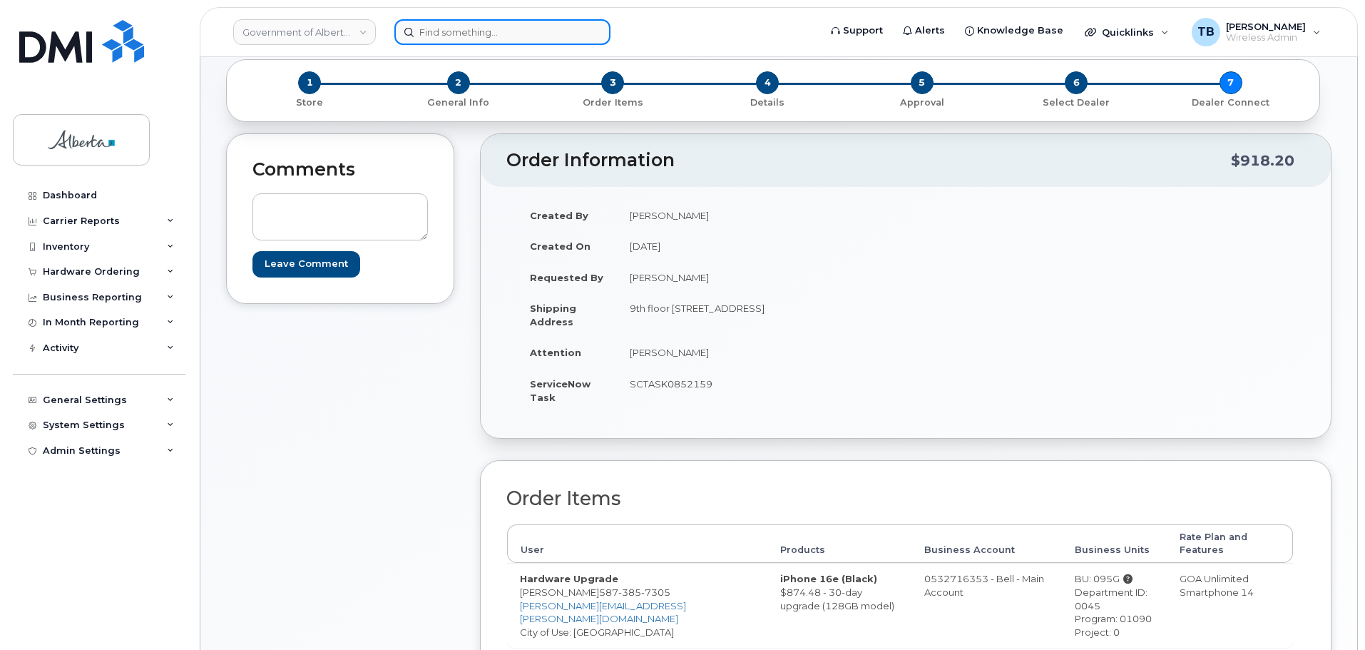
click at [439, 26] on input at bounding box center [503, 32] width 216 height 26
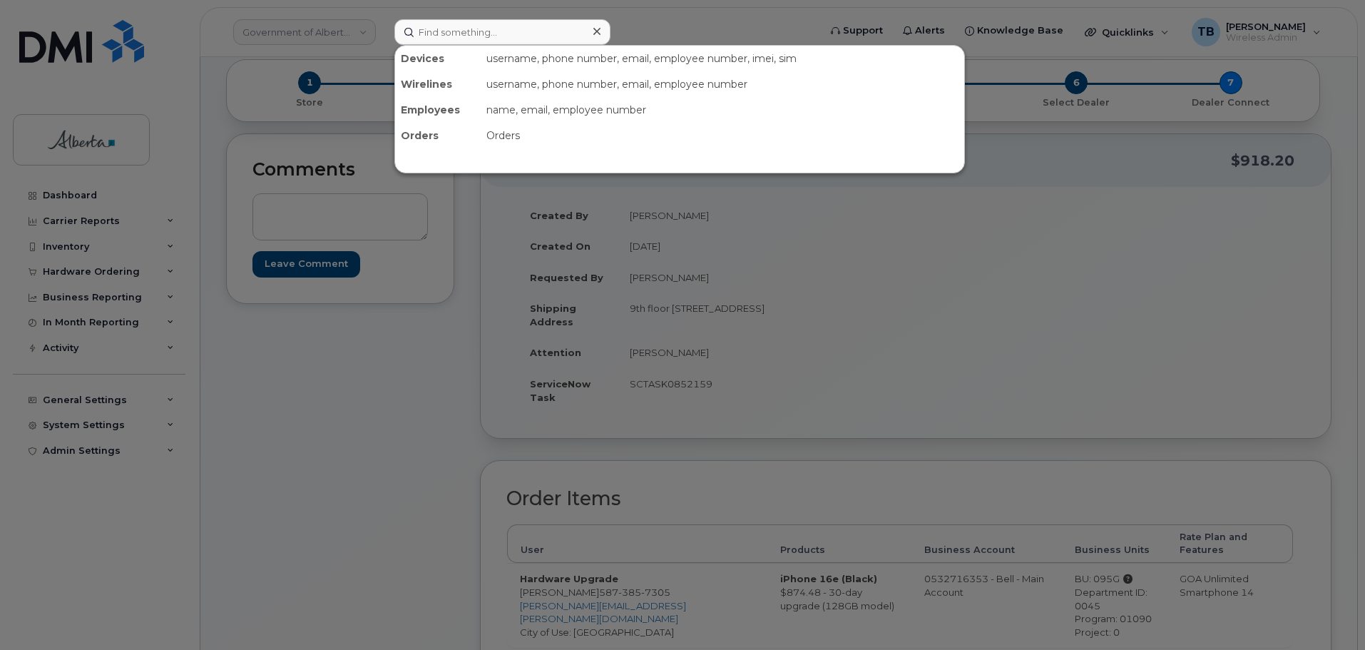
click at [344, 416] on div at bounding box center [682, 325] width 1365 height 650
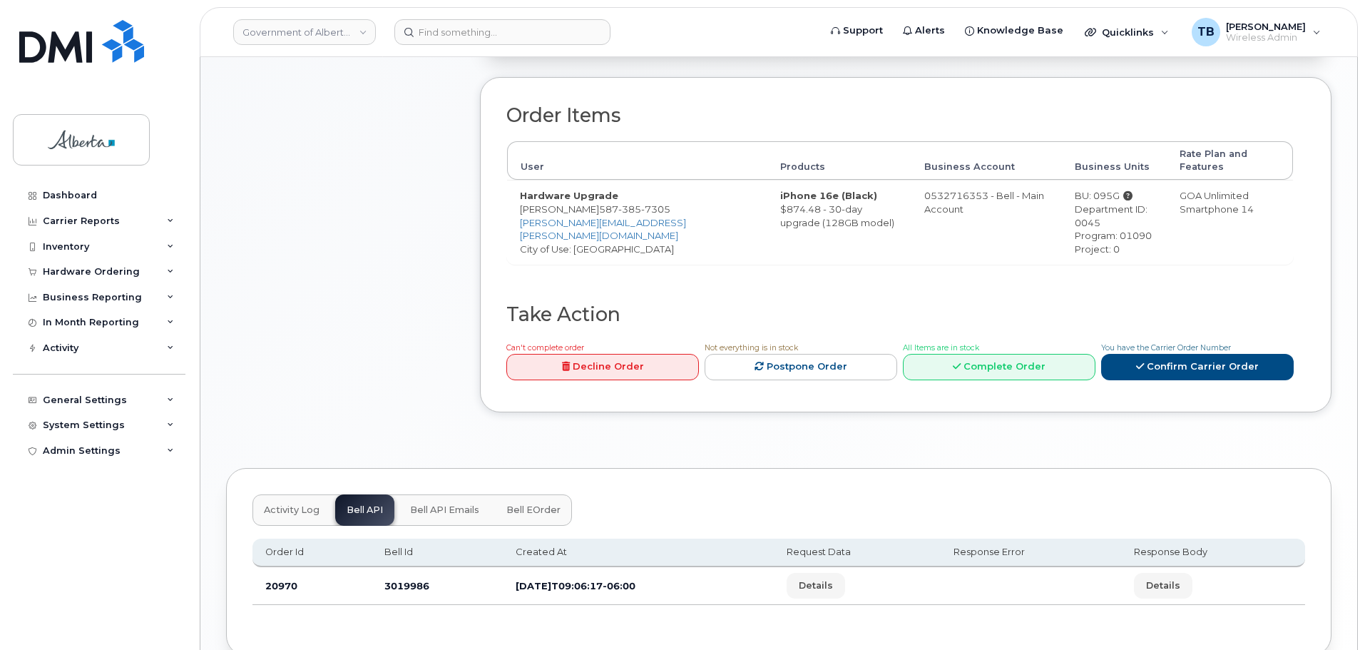
scroll to position [499, 0]
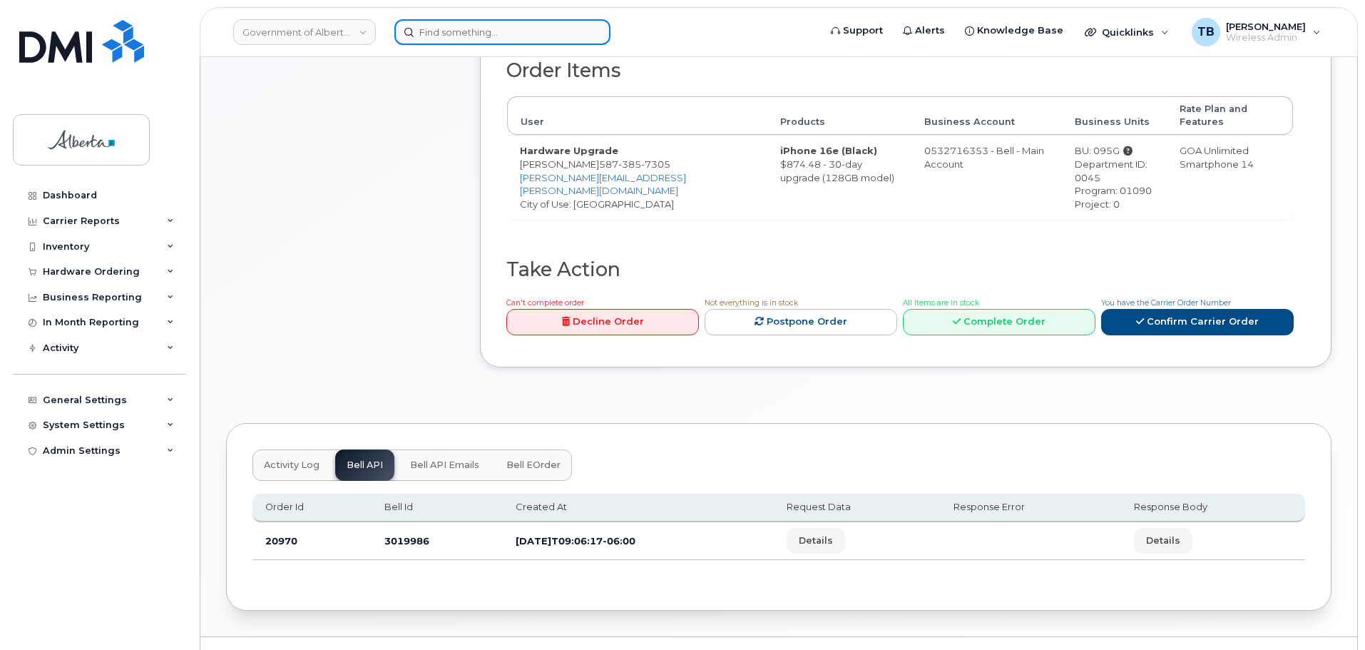
click at [436, 29] on input at bounding box center [503, 32] width 216 height 26
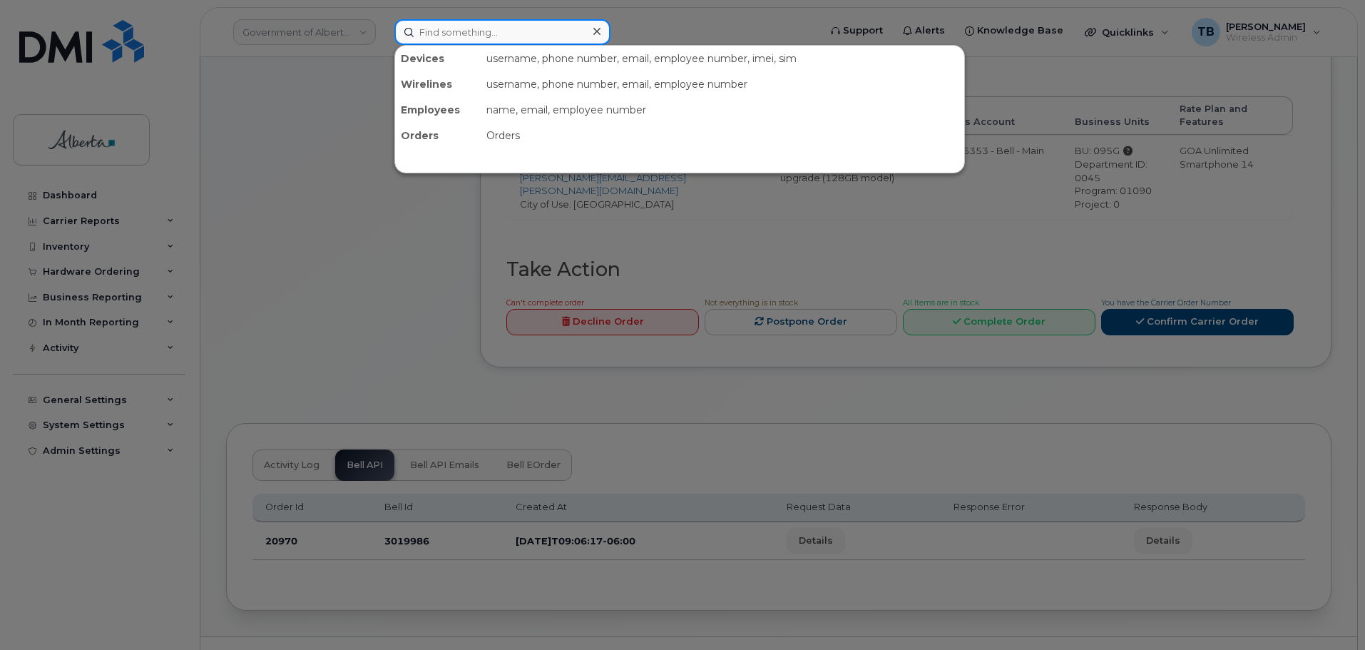
paste input "7802899590"
type input "7802899590"
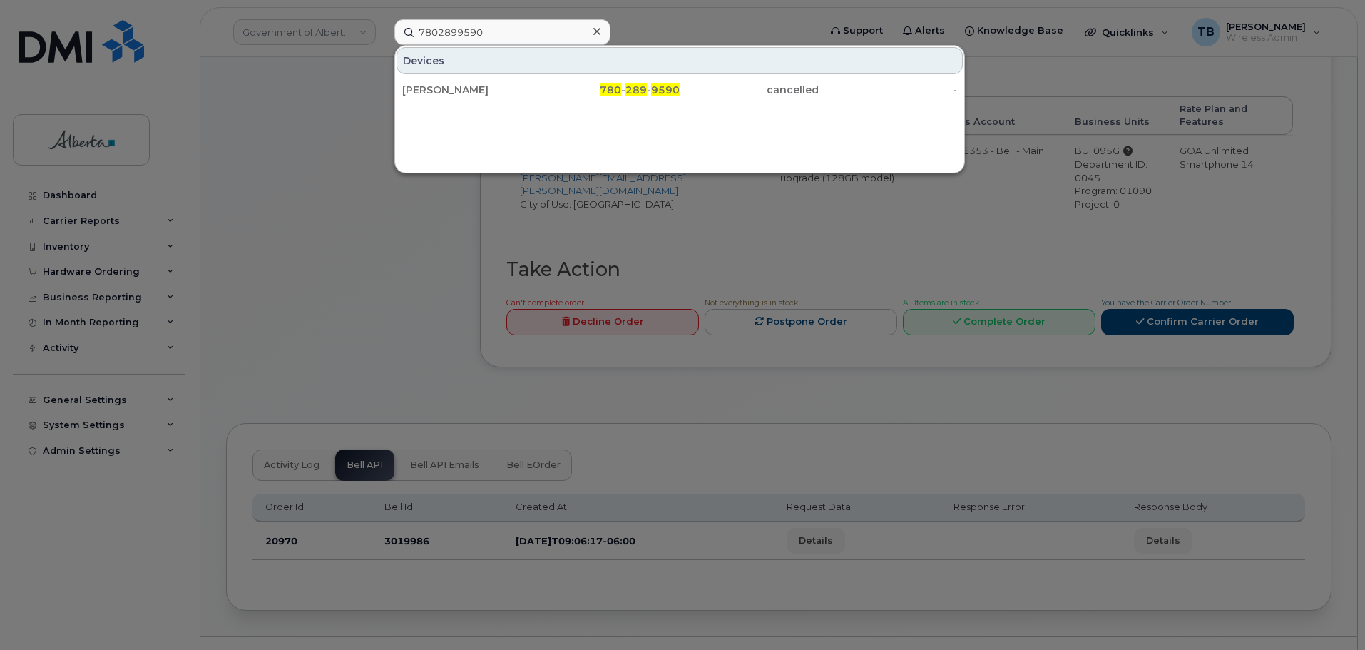
drag, startPoint x: 437, startPoint y: 84, endPoint x: 66, endPoint y: 141, distance: 375.3
click at [437, 84] on div "[PERSON_NAME]" at bounding box center [471, 90] width 139 height 14
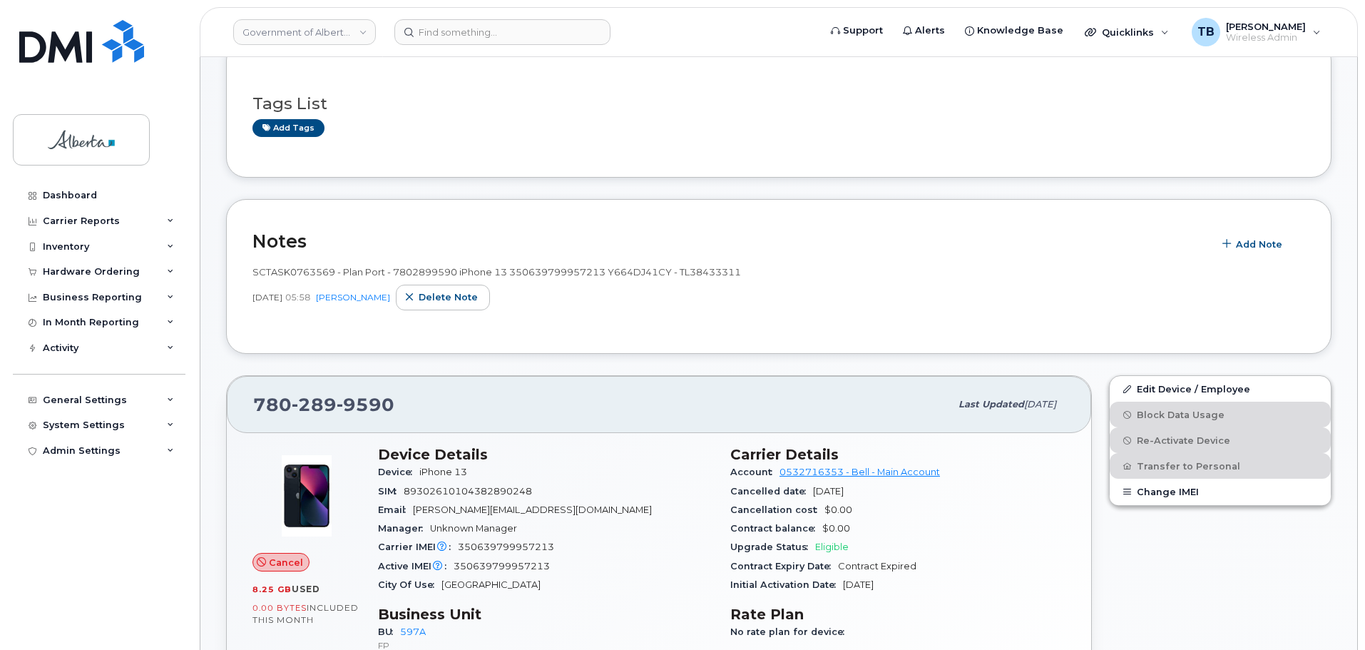
scroll to position [285, 0]
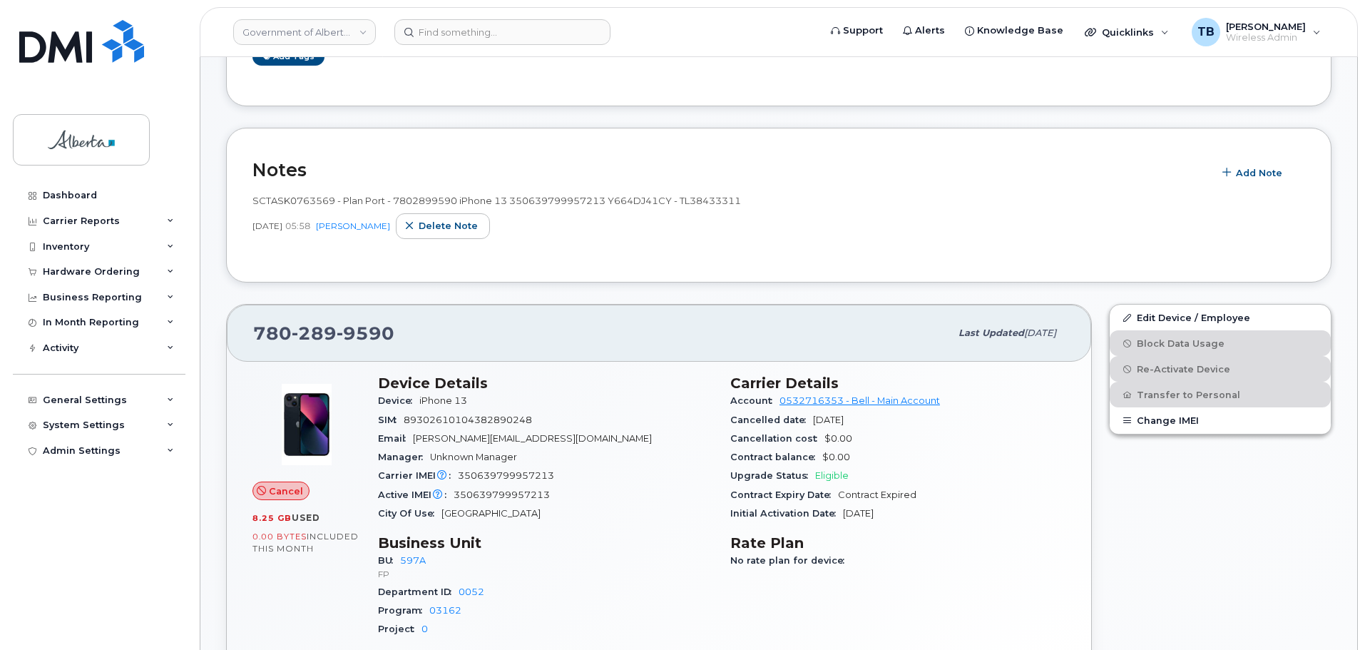
click at [425, 192] on div "SCTASK0763569 - Plan Port - 7802899590 iPhone 13 350639799957213 Y664DJ41CY - T…" at bounding box center [779, 220] width 1053 height 71
copy span "7802899590"
click at [576, 213] on div "SCTASK0763569 - Plan Port - 7802899590 iPhone 13 350639799957213 Y664DJ41CY - T…" at bounding box center [779, 216] width 1053 height 45
click at [51, 273] on div "Hardware Ordering" at bounding box center [91, 271] width 97 height 11
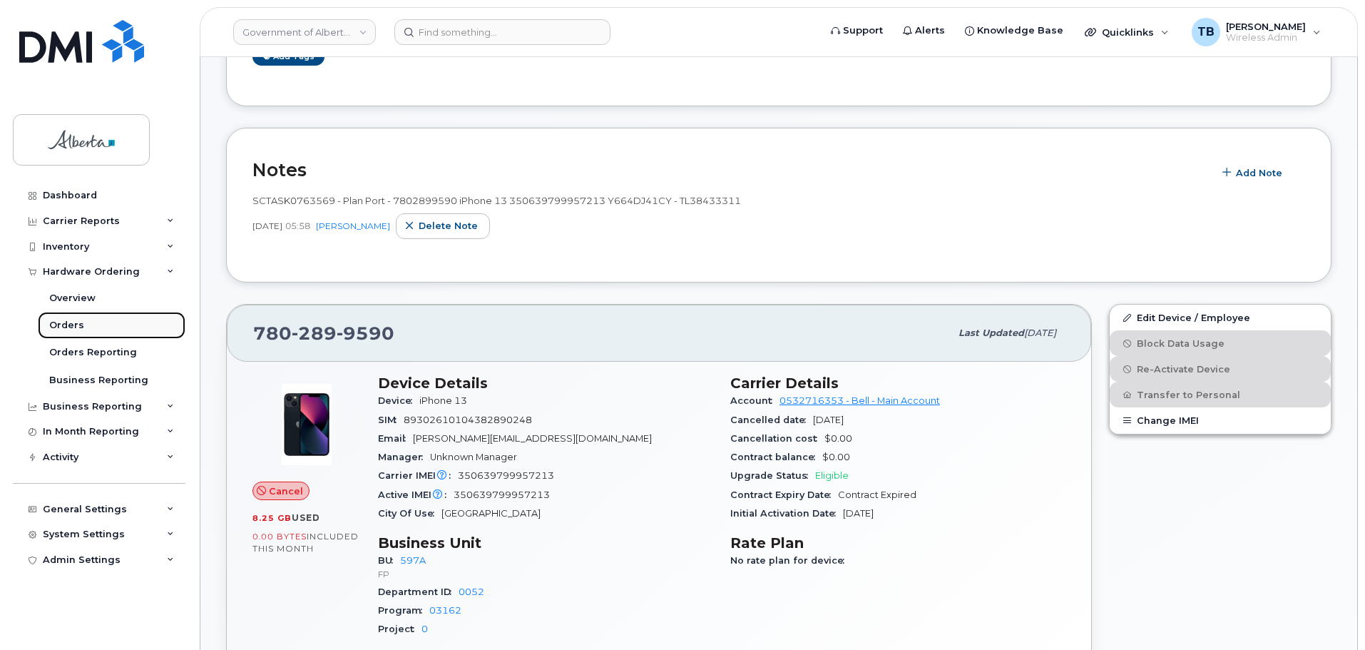
click at [64, 325] on div "Orders" at bounding box center [66, 325] width 35 height 13
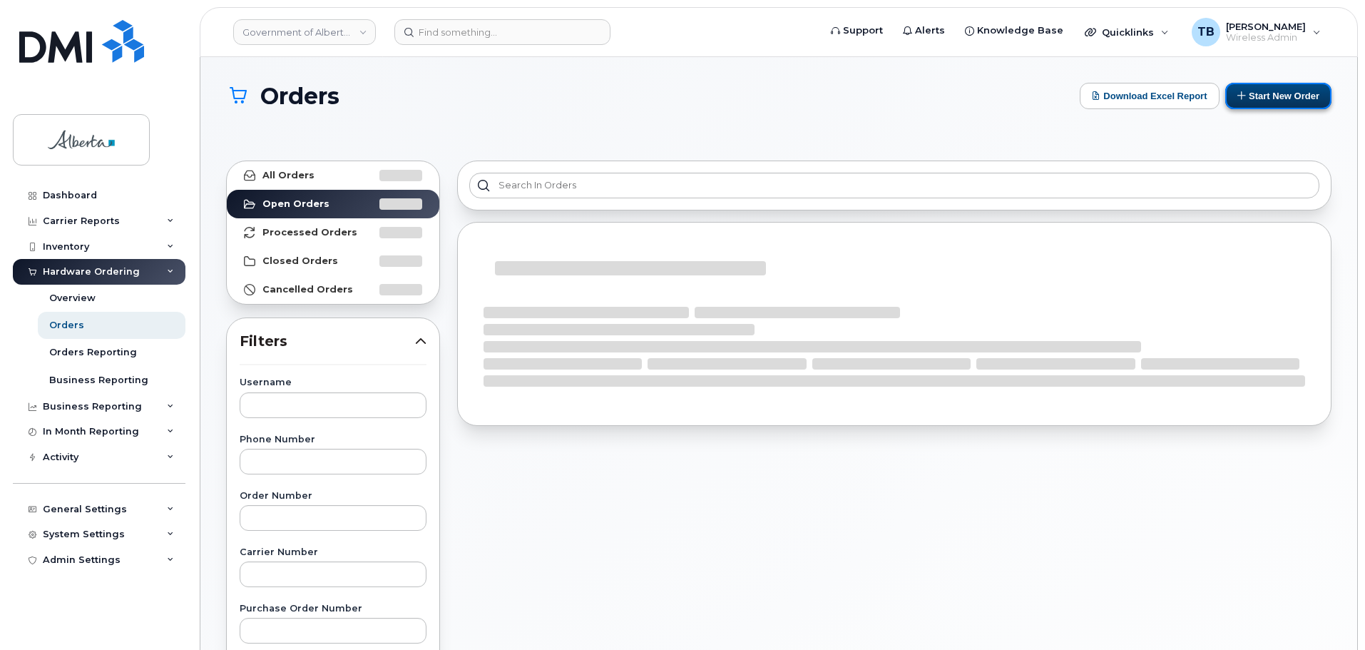
click at [1253, 99] on button "Start New Order" at bounding box center [1279, 96] width 106 height 26
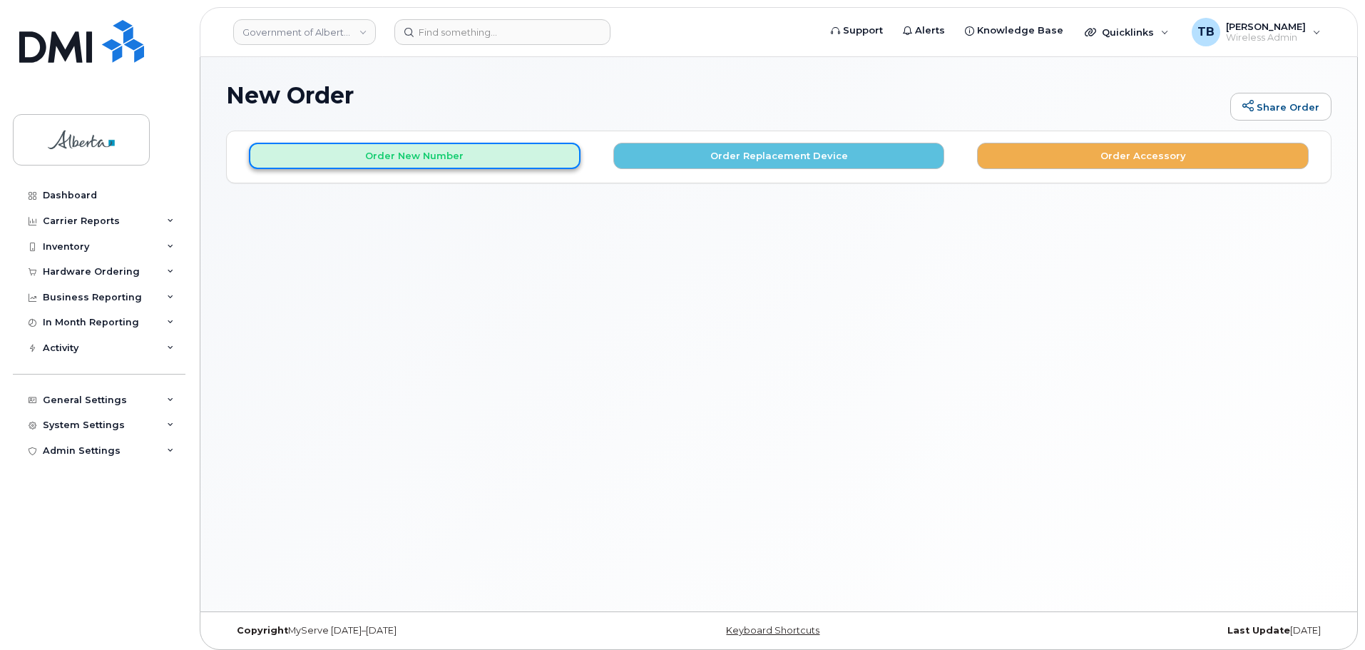
click at [377, 151] on button "Order New Number" at bounding box center [415, 156] width 332 height 26
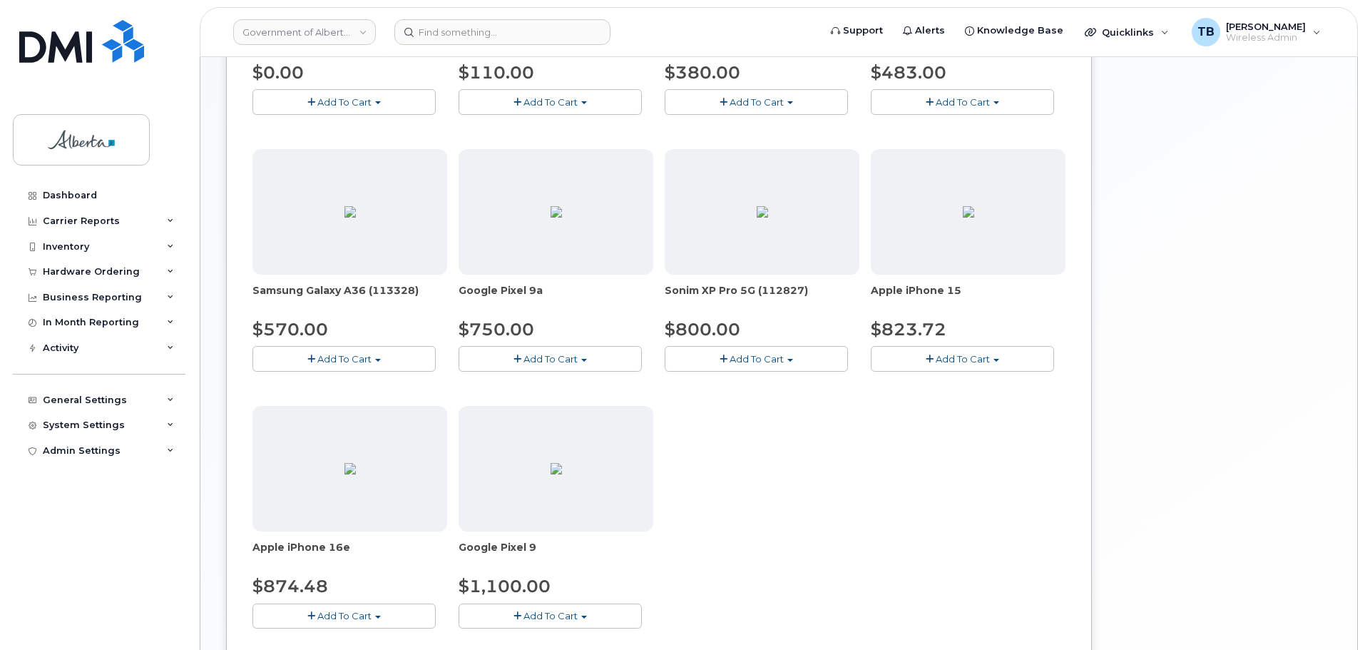
scroll to position [552, 0]
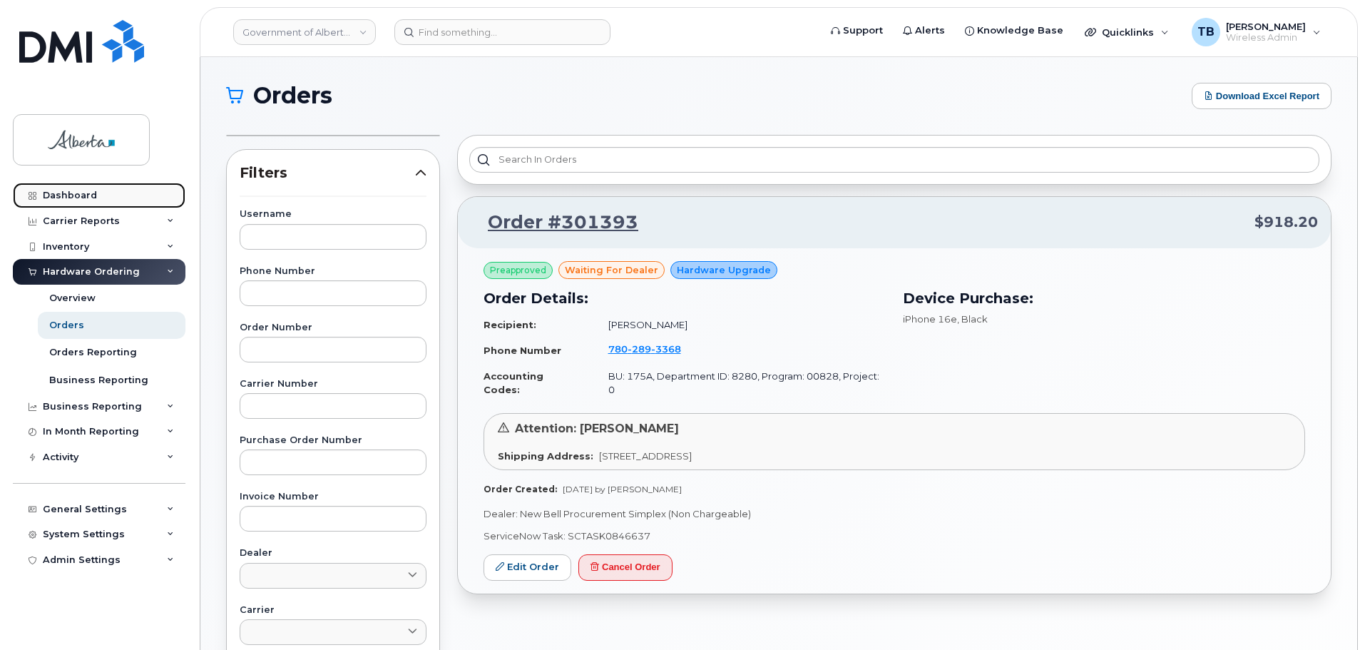
click at [89, 200] on div "Dashboard" at bounding box center [70, 195] width 54 height 11
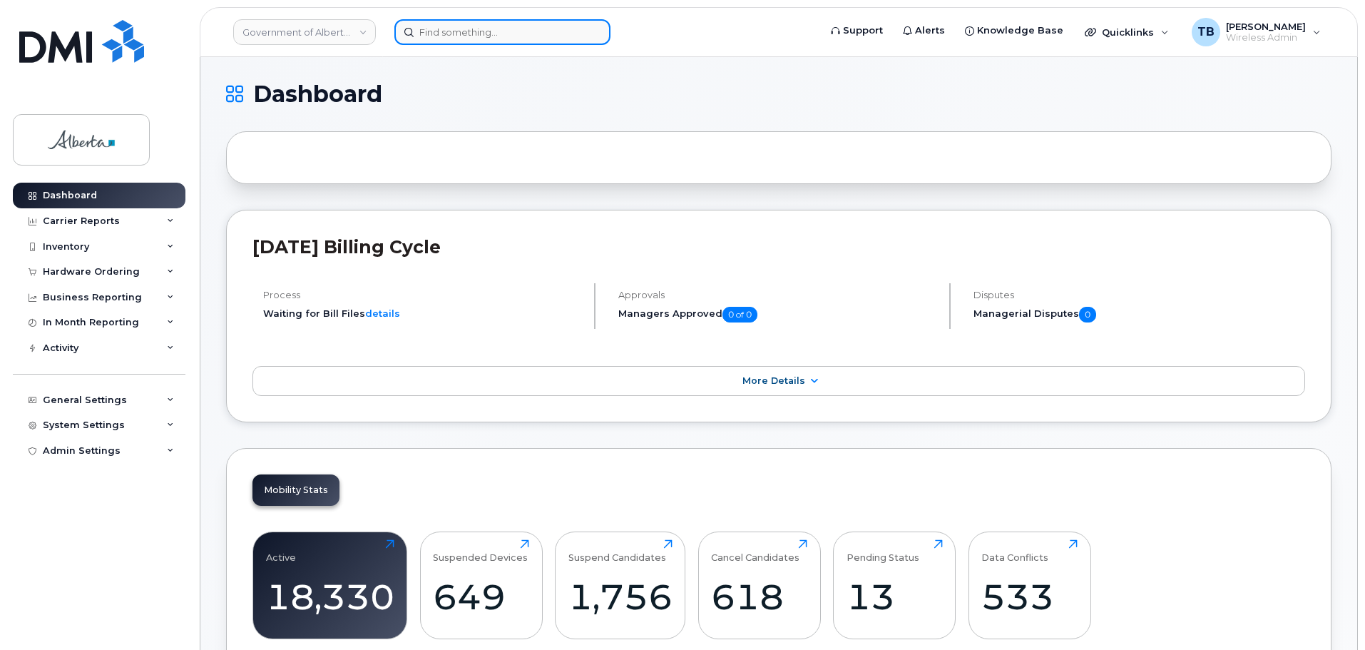
click at [458, 43] on input at bounding box center [503, 32] width 216 height 26
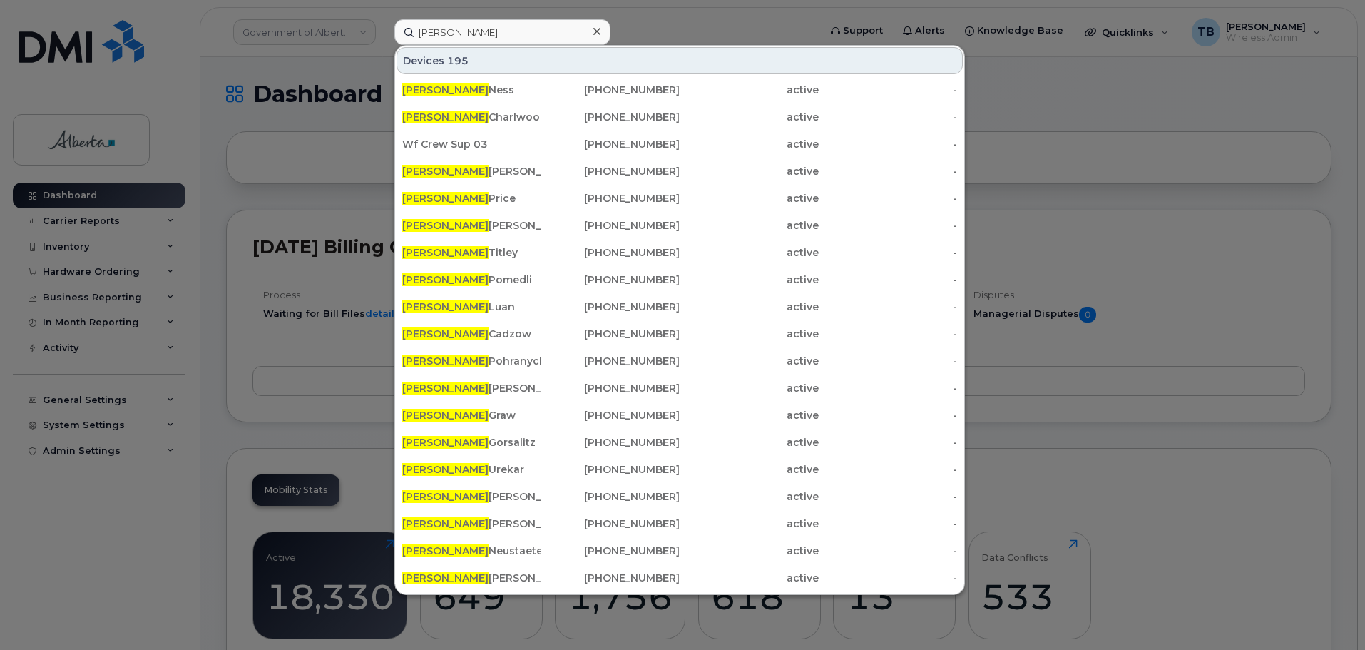
click at [297, 205] on div at bounding box center [682, 325] width 1365 height 650
click at [432, 41] on input "[PERSON_NAME]" at bounding box center [503, 32] width 216 height 26
paste input "7802899590"
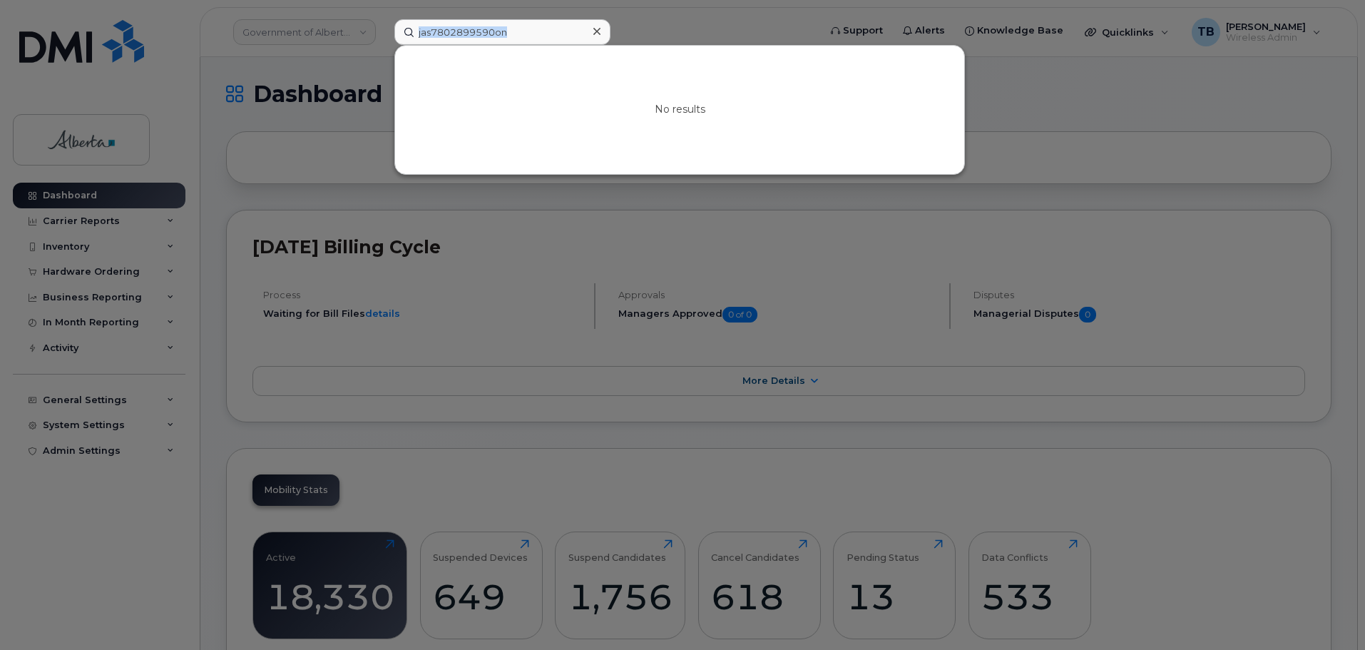
click at [523, 25] on div "jas7802899590on" at bounding box center [503, 32] width 216 height 26
drag, startPoint x: 507, startPoint y: 30, endPoint x: 377, endPoint y: 31, distance: 129.8
click at [383, 31] on div "jas7802899590on No results" at bounding box center [602, 32] width 438 height 26
paste input "7802899590"
type input "7802899590"
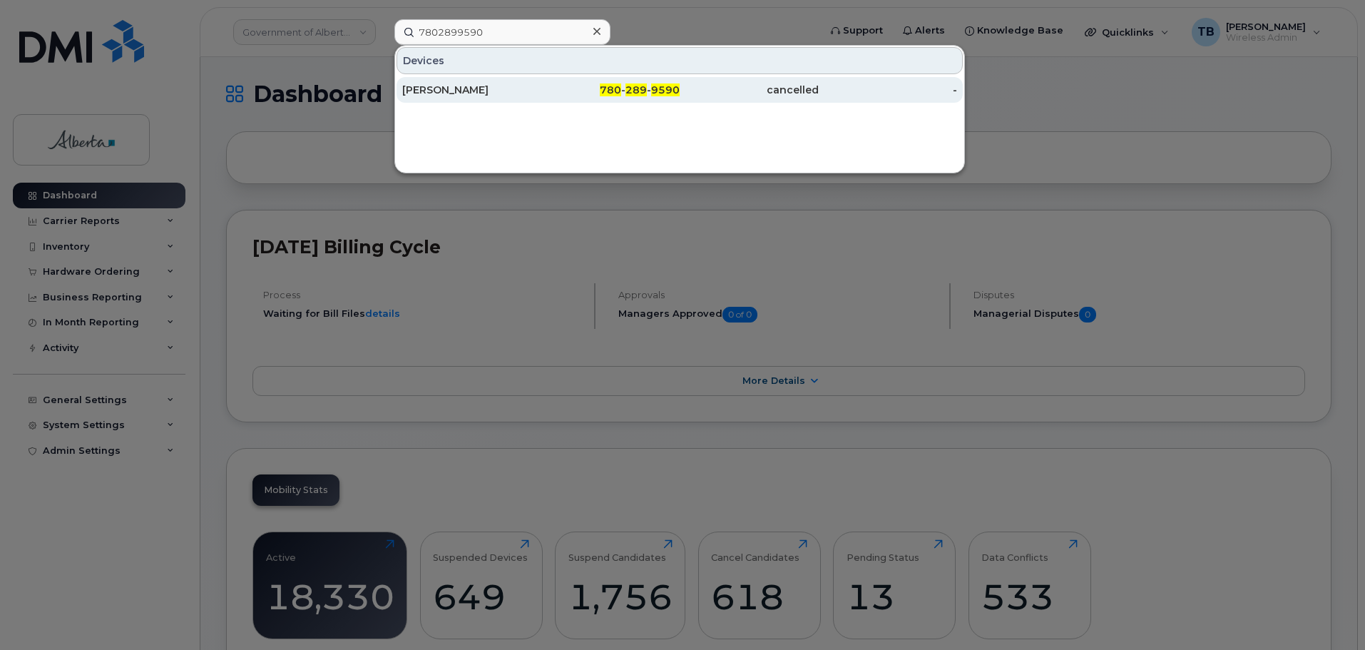
click at [432, 88] on div "[PERSON_NAME]" at bounding box center [471, 90] width 139 height 14
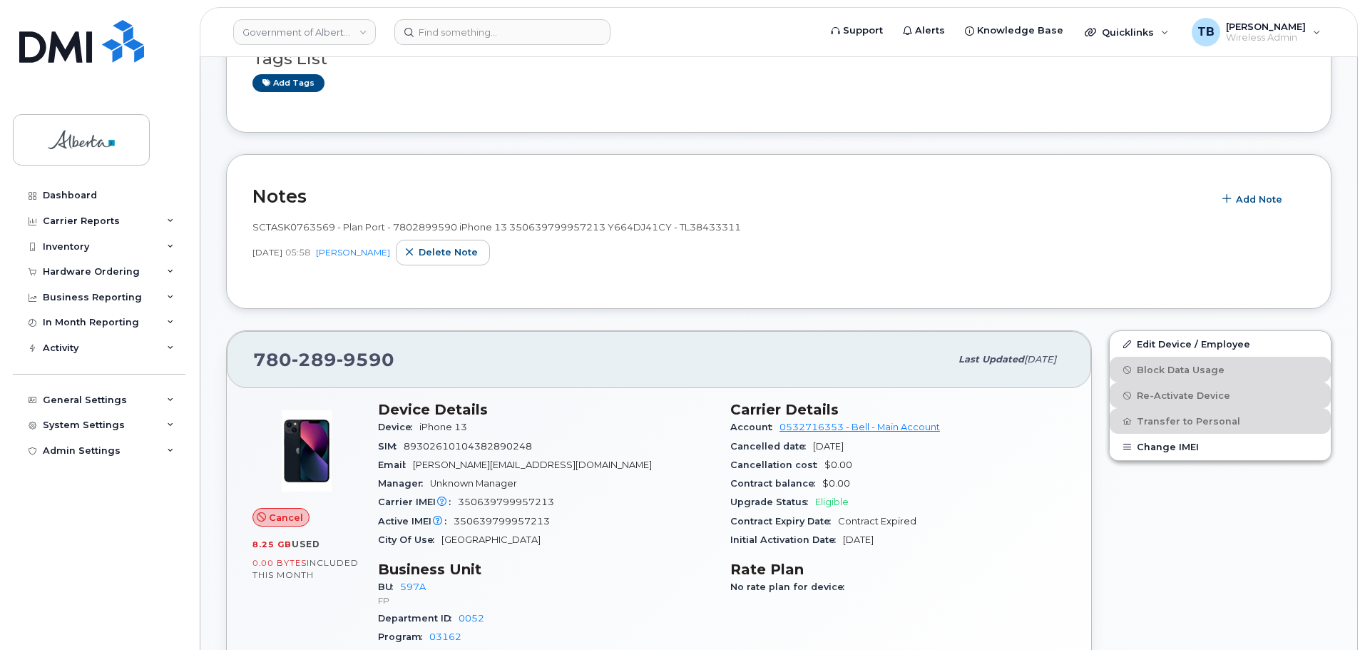
scroll to position [285, 0]
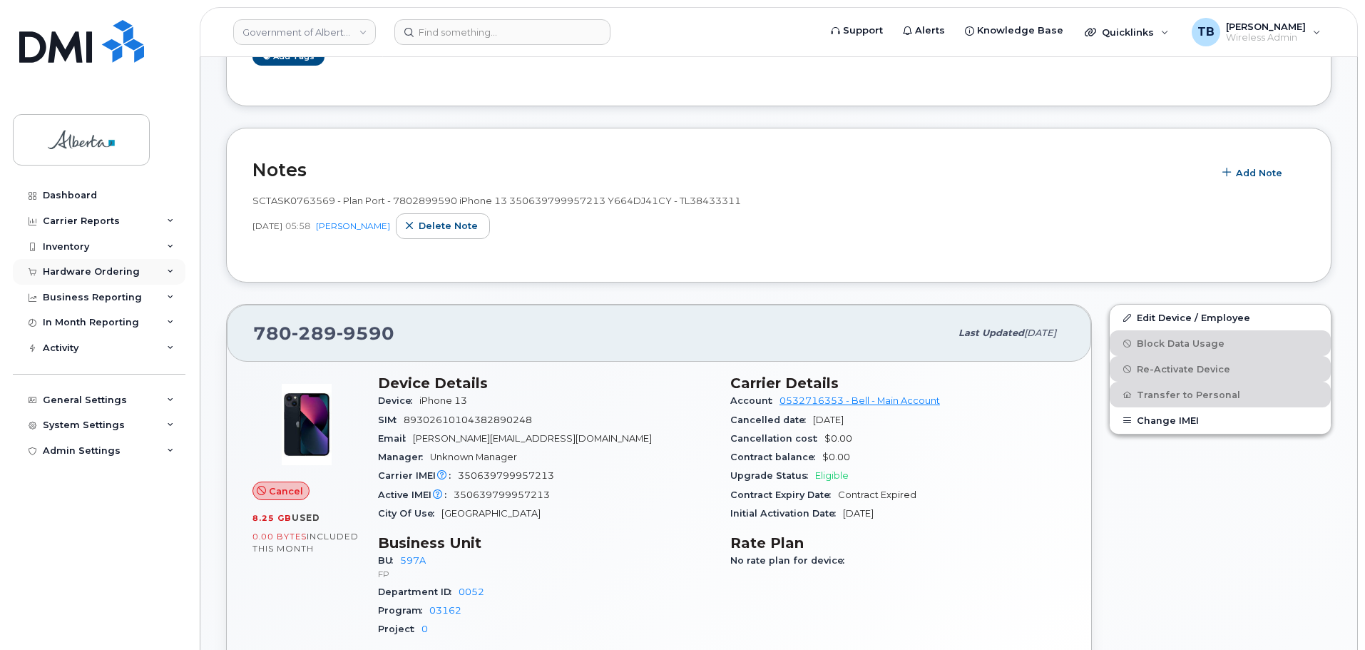
drag, startPoint x: 91, startPoint y: 270, endPoint x: 103, endPoint y: 271, distance: 12.9
click at [91, 270] on div "Hardware Ordering" at bounding box center [91, 271] width 97 height 11
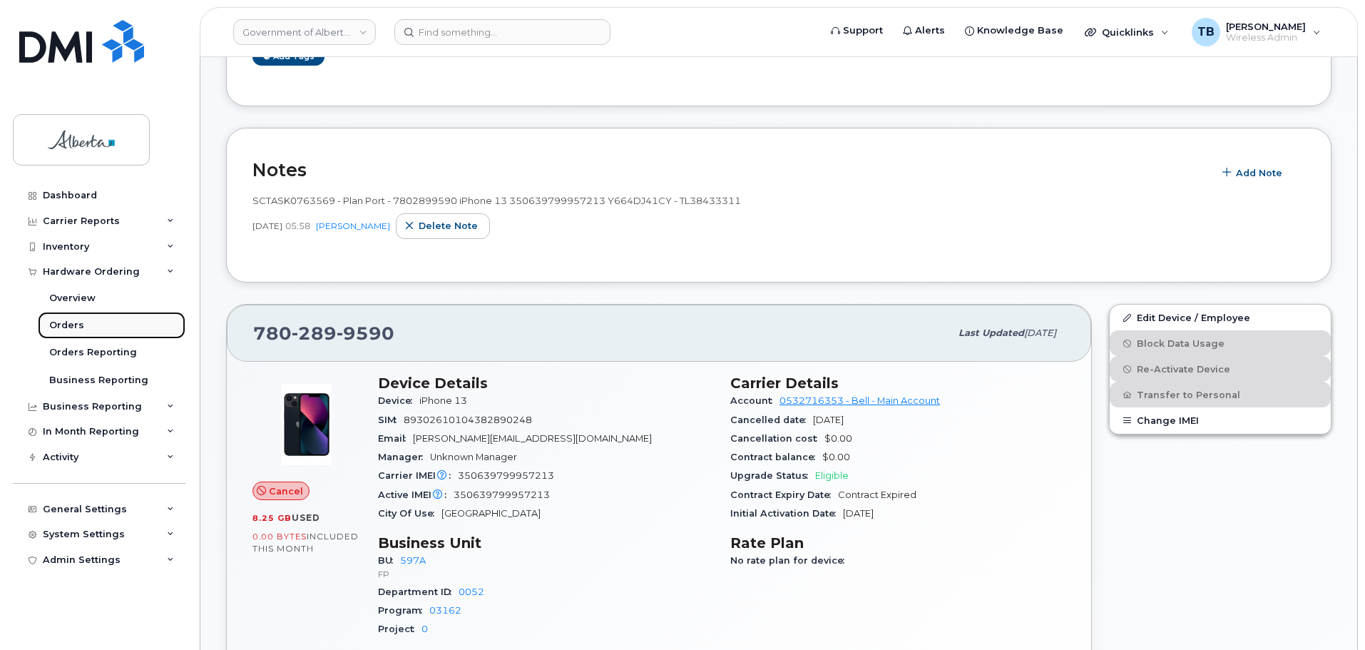
click at [65, 329] on div "Orders" at bounding box center [66, 325] width 35 height 13
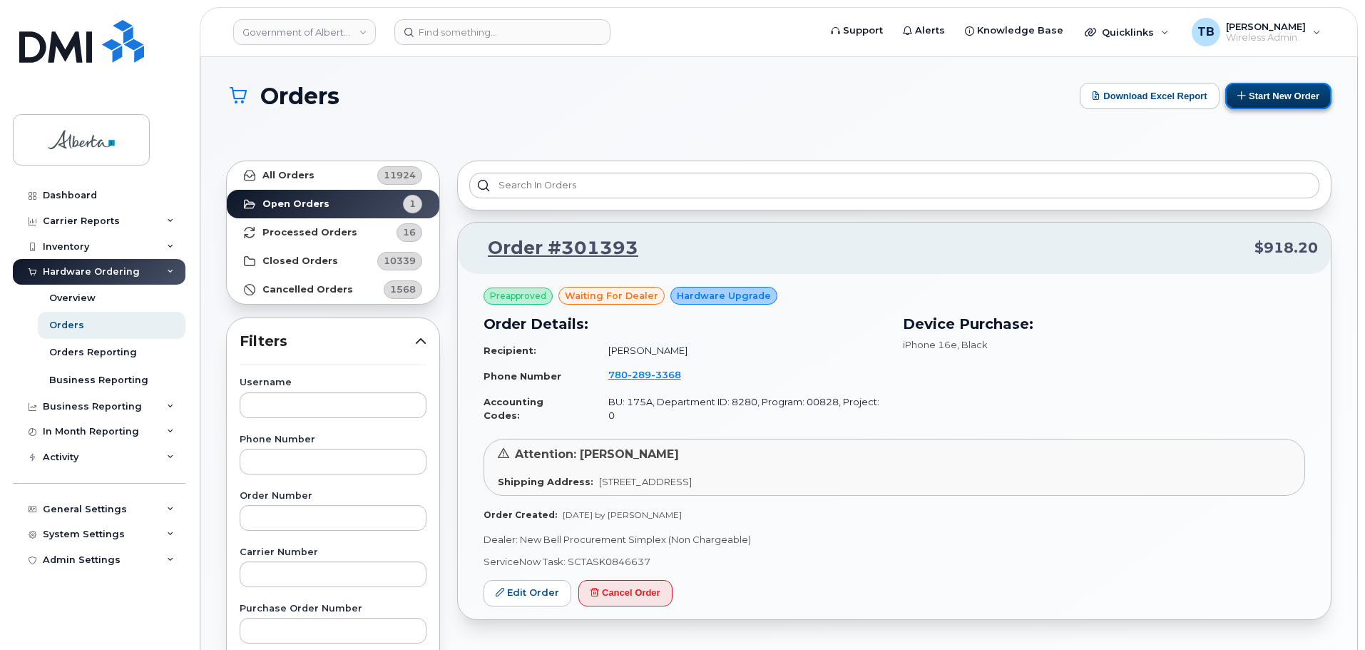
click at [1278, 91] on button "Start New Order" at bounding box center [1279, 96] width 106 height 26
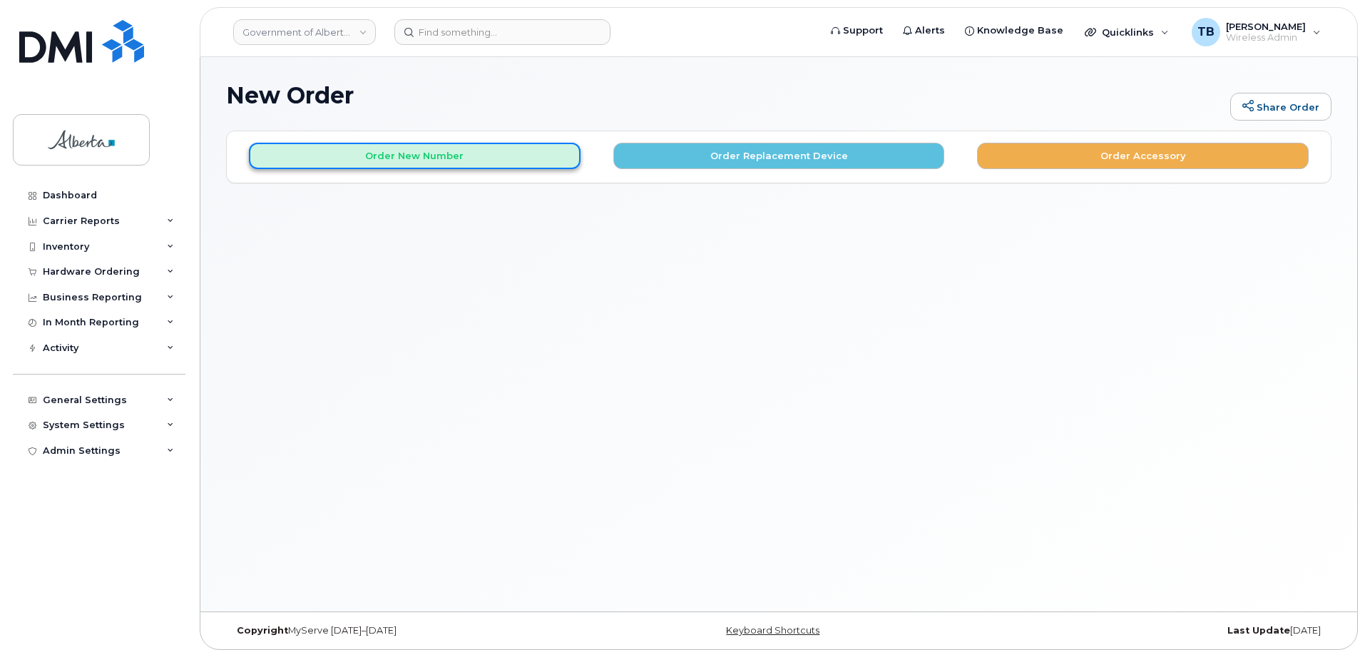
click at [440, 160] on button "Order New Number" at bounding box center [415, 156] width 332 height 26
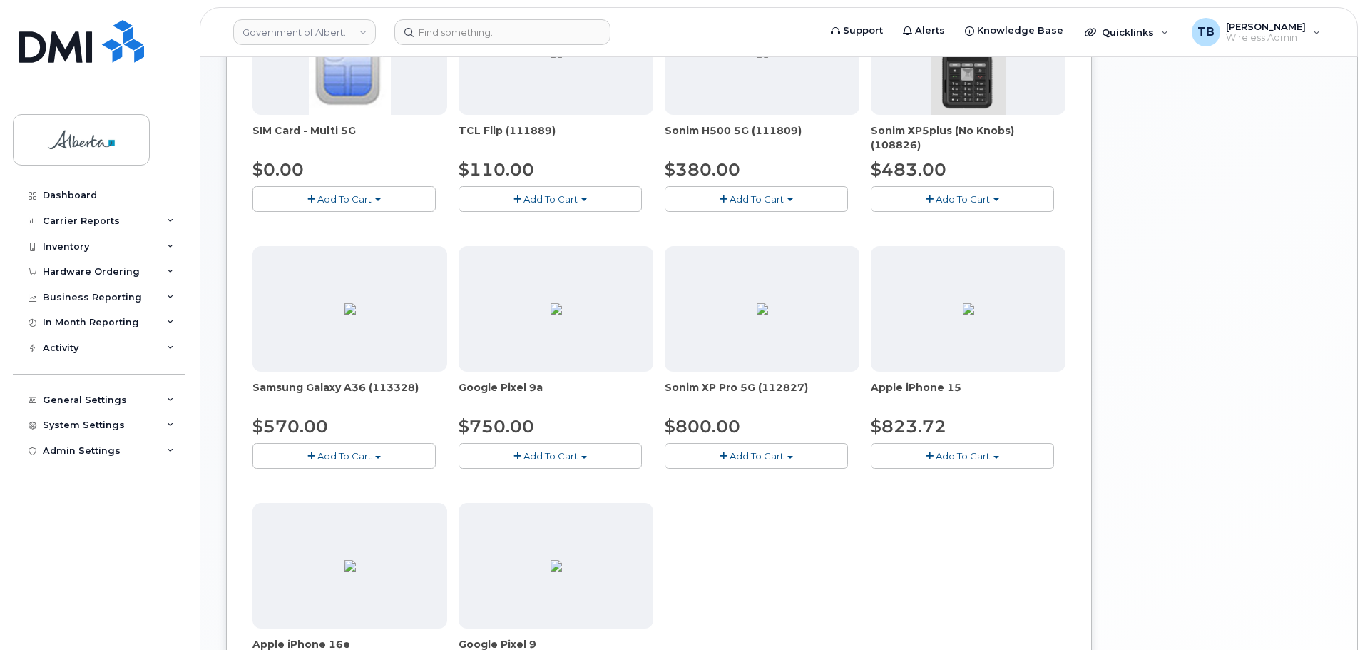
scroll to position [285, 0]
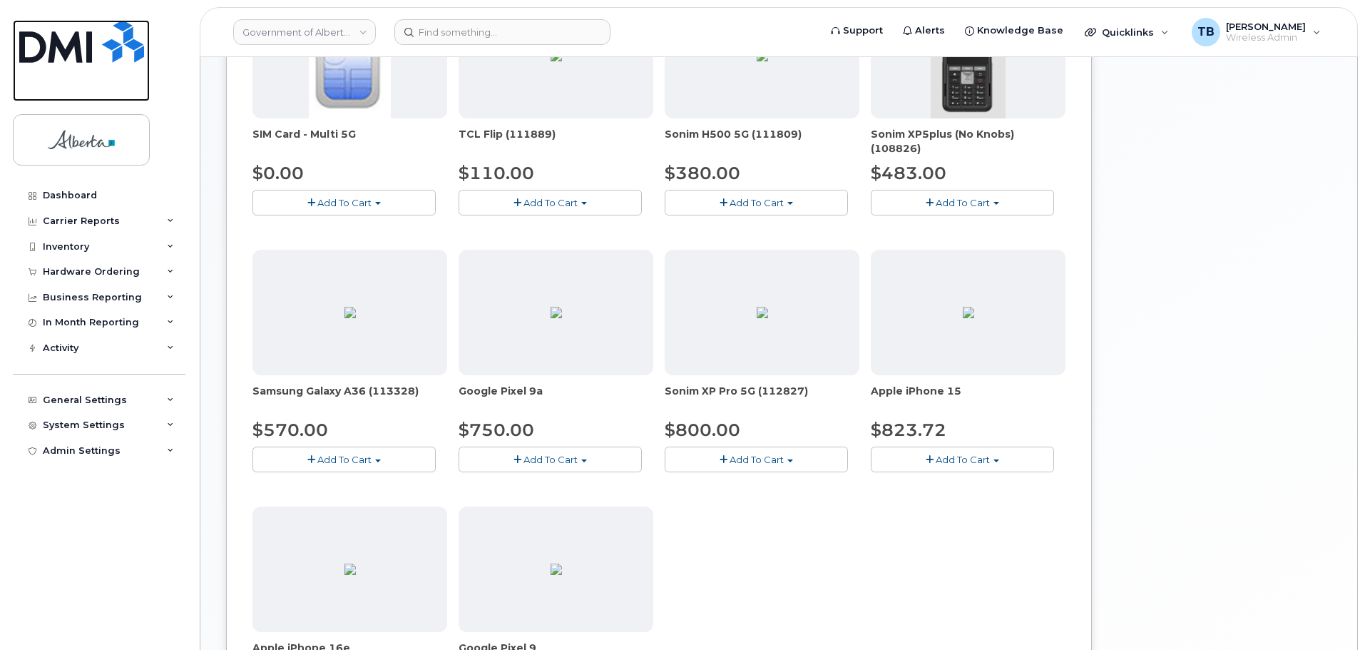
click at [81, 67] on link at bounding box center [81, 60] width 137 height 81
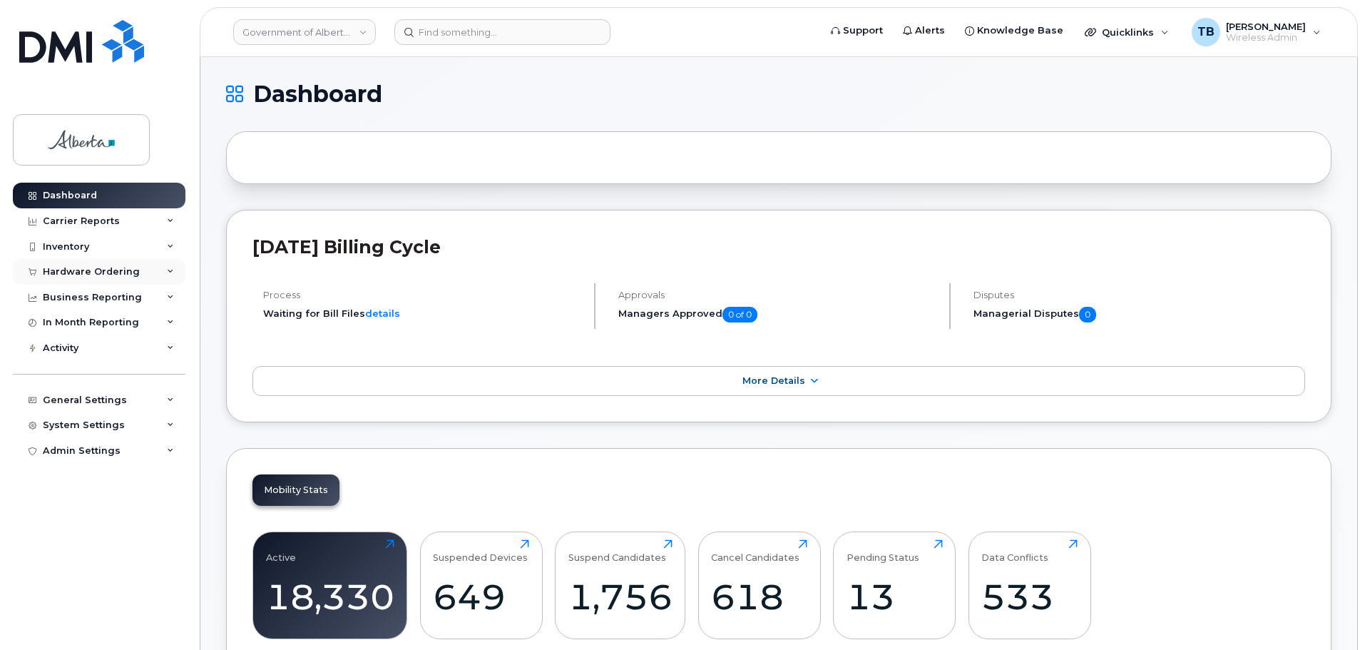
drag, startPoint x: 82, startPoint y: 275, endPoint x: 104, endPoint y: 272, distance: 22.4
click at [82, 275] on div "Hardware Ordering" at bounding box center [91, 271] width 97 height 11
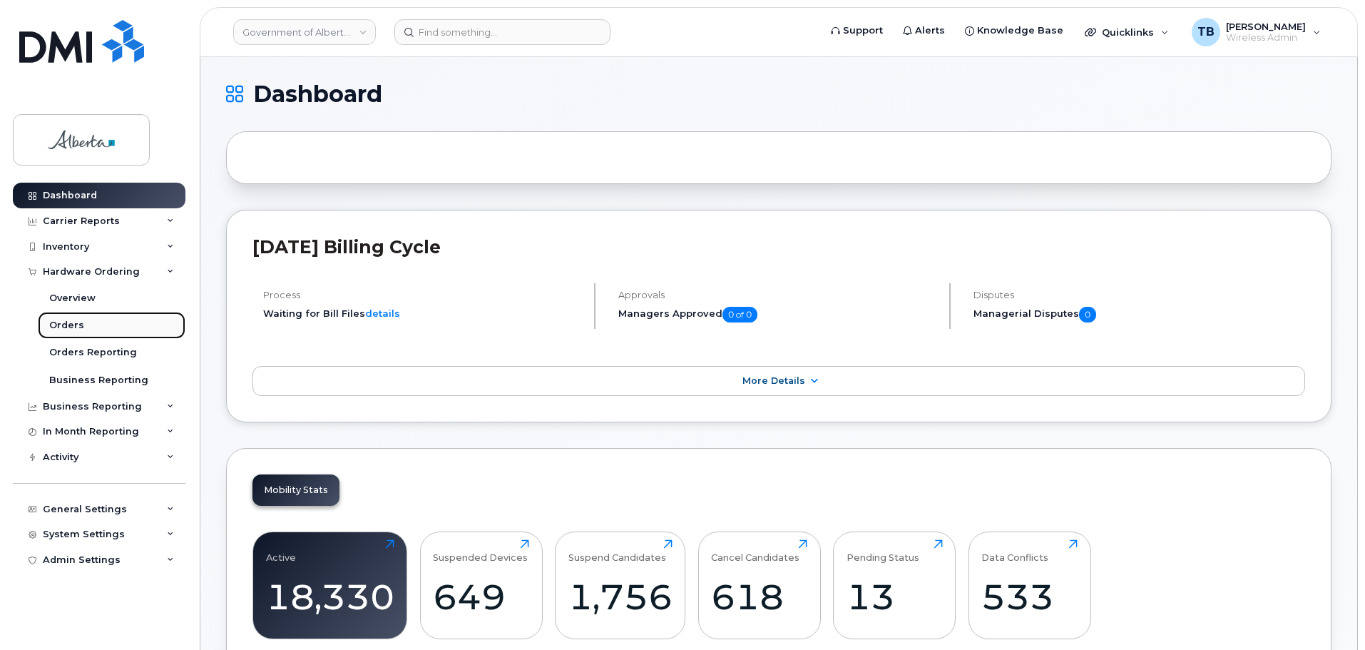
click at [86, 319] on link "Orders" at bounding box center [112, 325] width 148 height 27
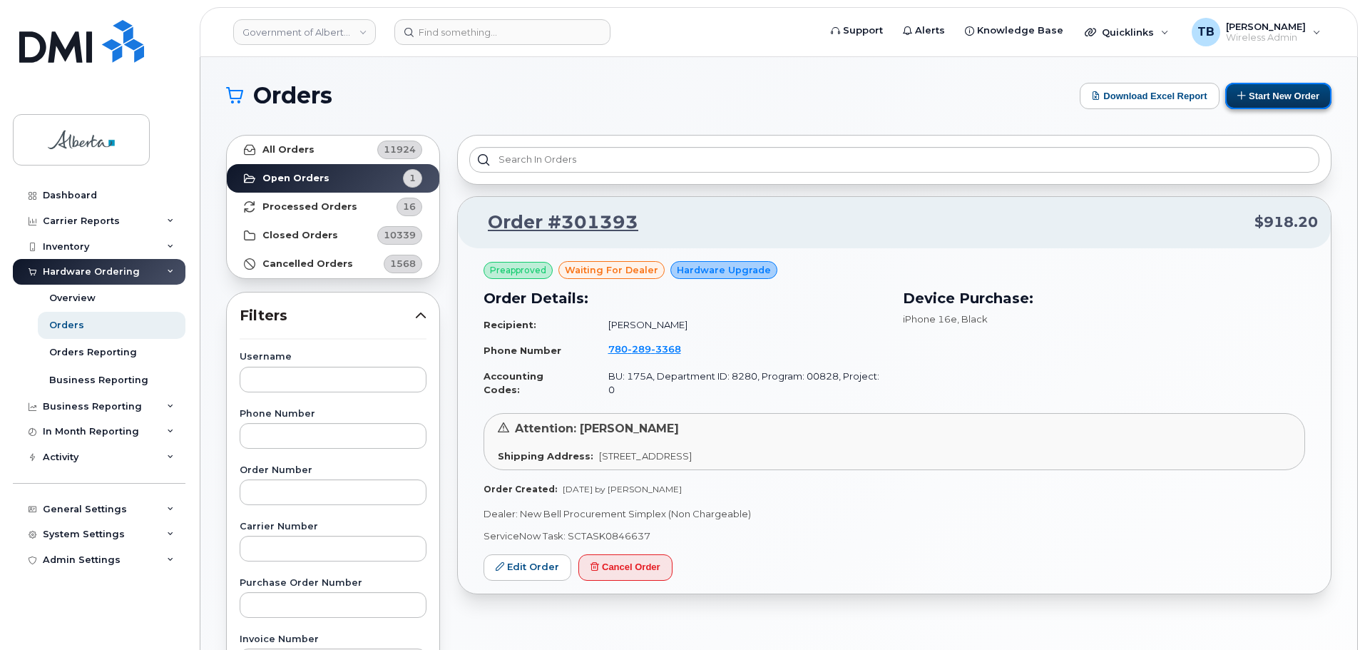
click at [1278, 89] on button "Start New Order" at bounding box center [1279, 96] width 106 height 26
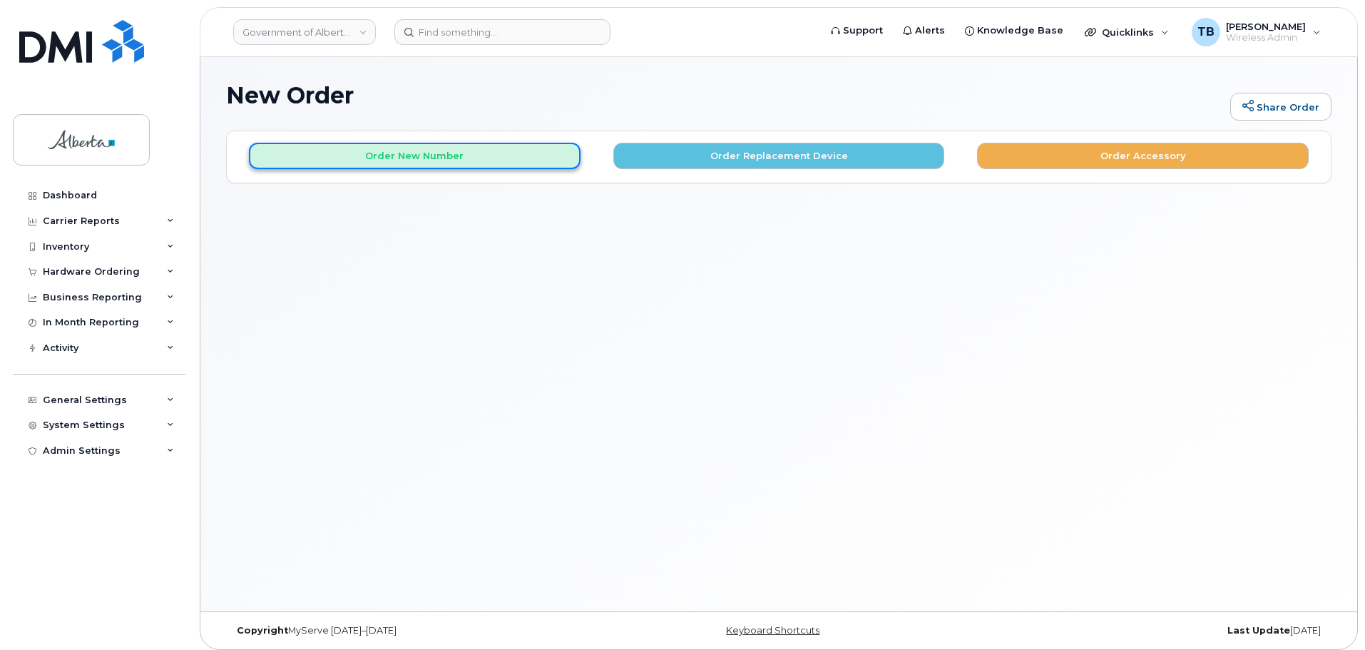
click at [462, 166] on button "Order New Number" at bounding box center [415, 156] width 332 height 26
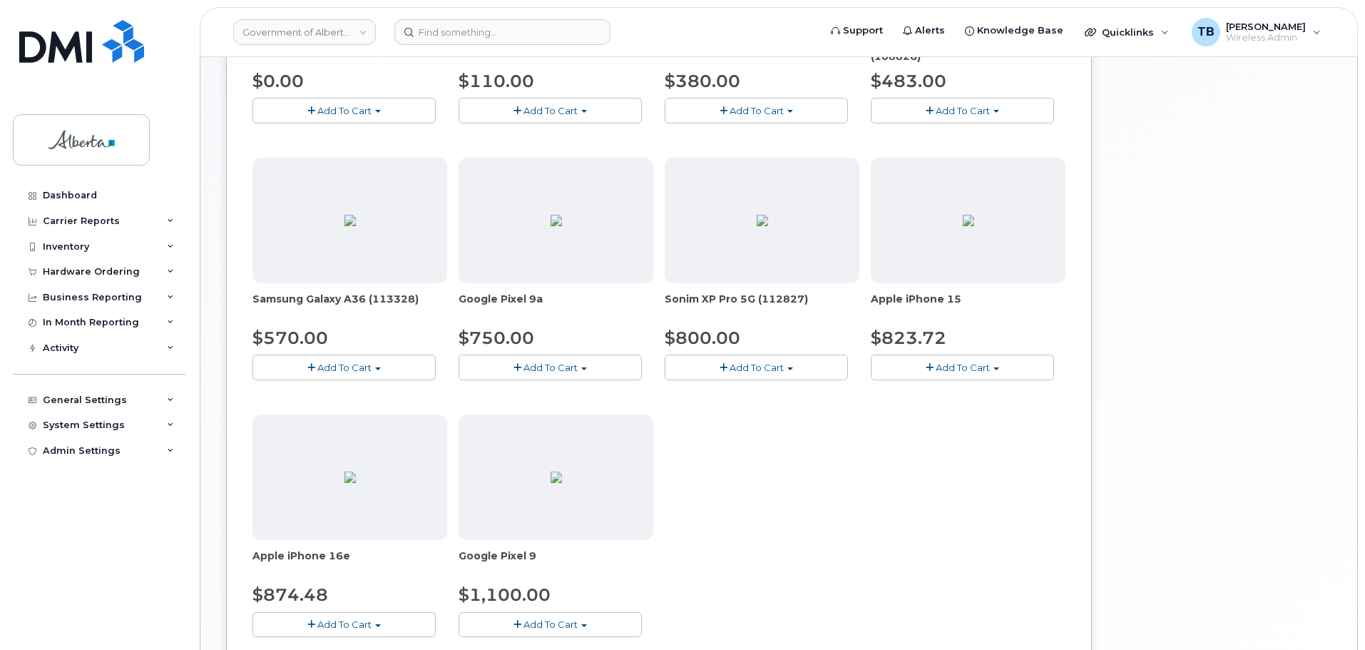
scroll to position [499, 0]
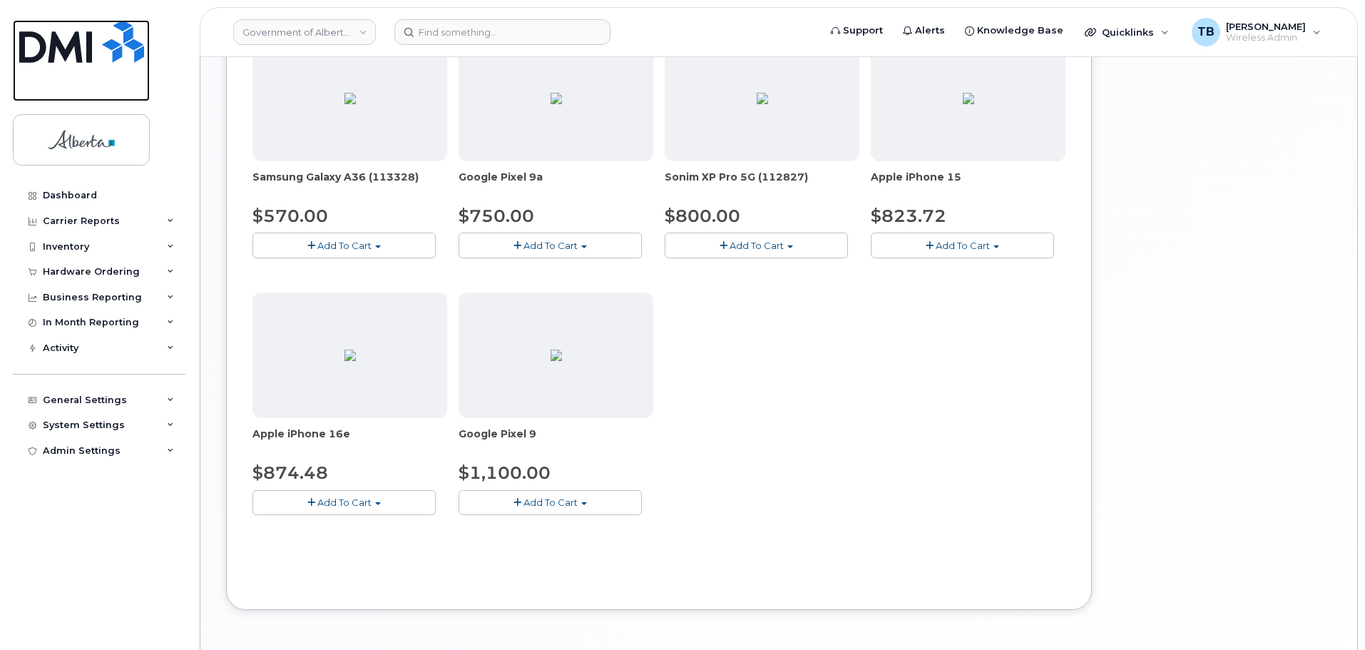
click at [115, 45] on img at bounding box center [81, 41] width 125 height 43
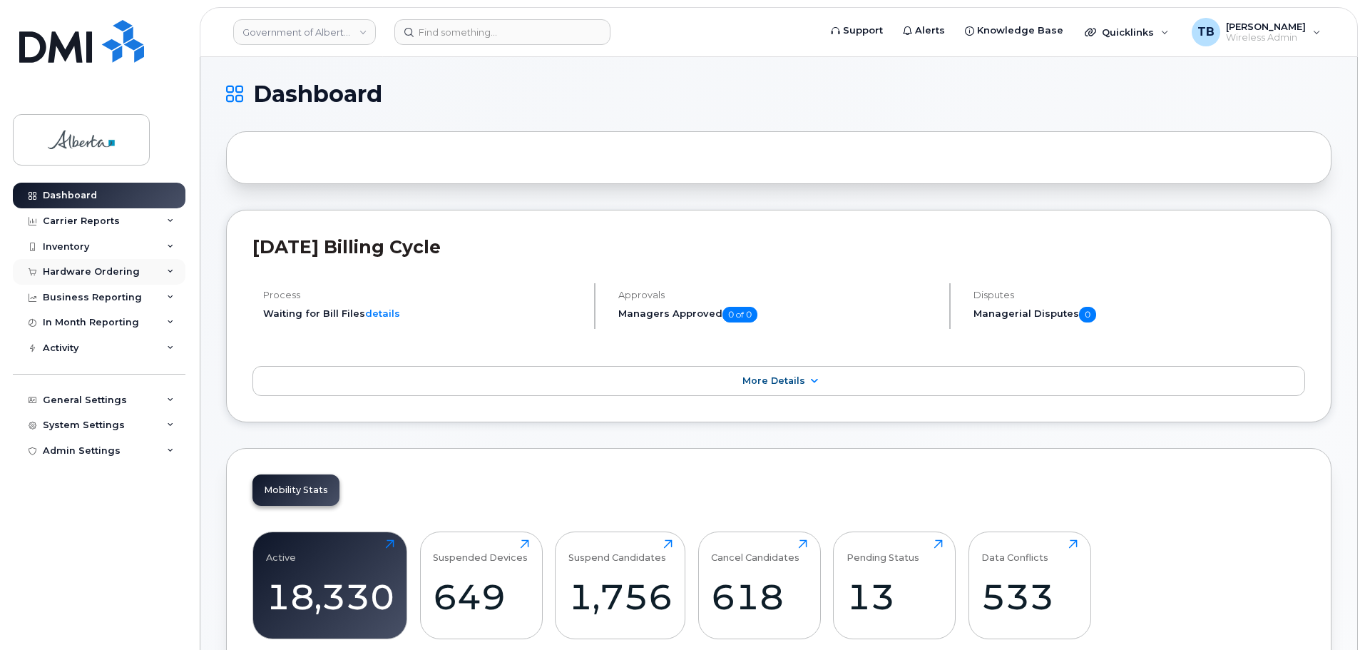
click at [68, 271] on div "Hardware Ordering" at bounding box center [91, 271] width 97 height 11
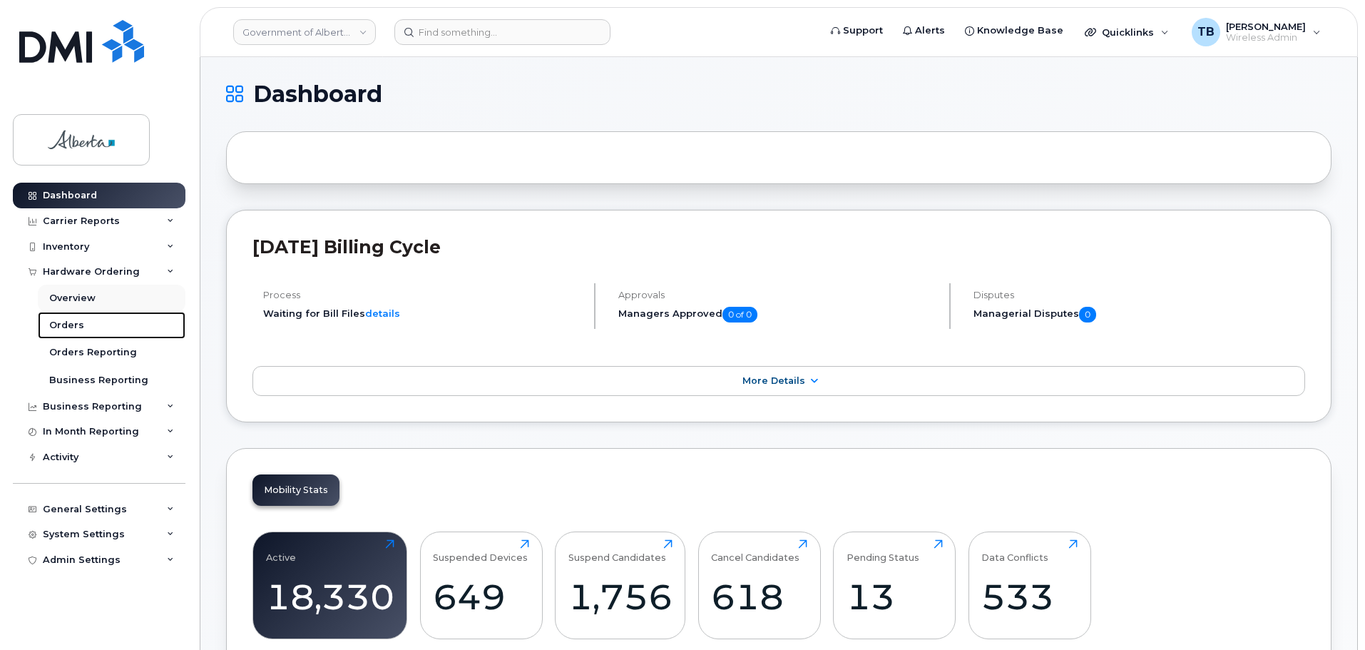
drag, startPoint x: 61, startPoint y: 325, endPoint x: 151, endPoint y: 311, distance: 91.0
click at [61, 325] on div "Orders" at bounding box center [66, 325] width 35 height 13
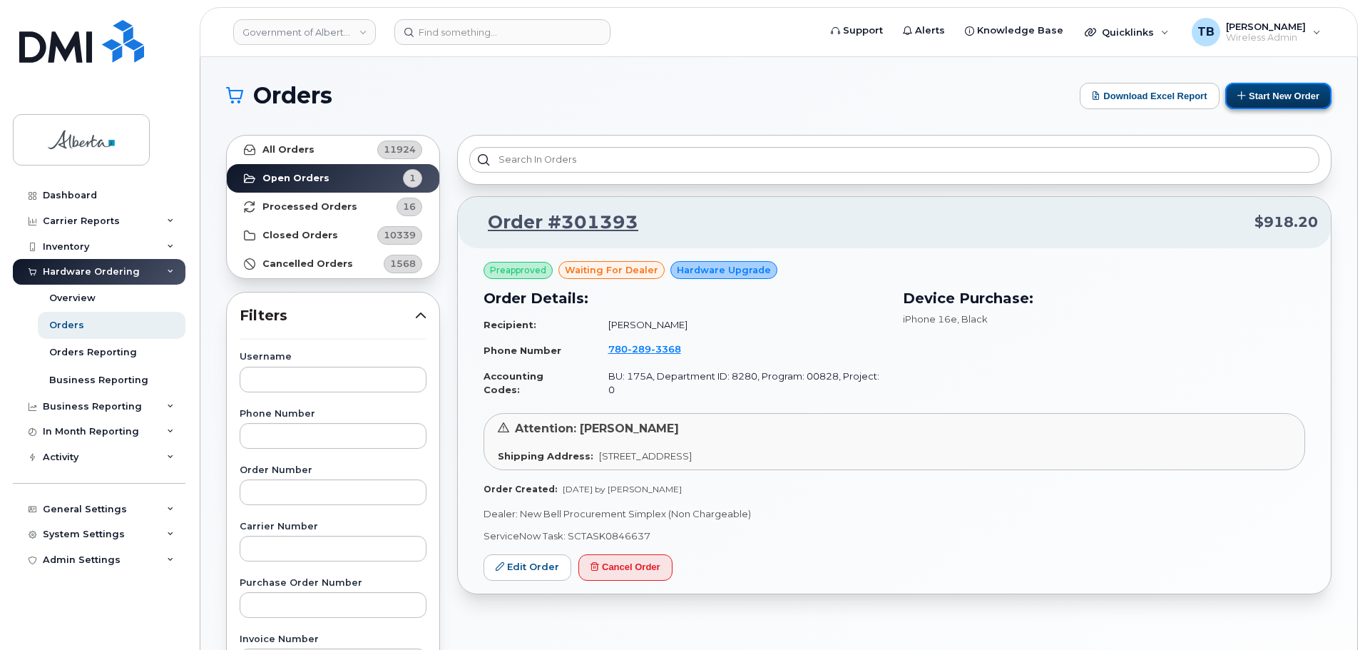
click at [1279, 103] on button "Start New Order" at bounding box center [1279, 96] width 106 height 26
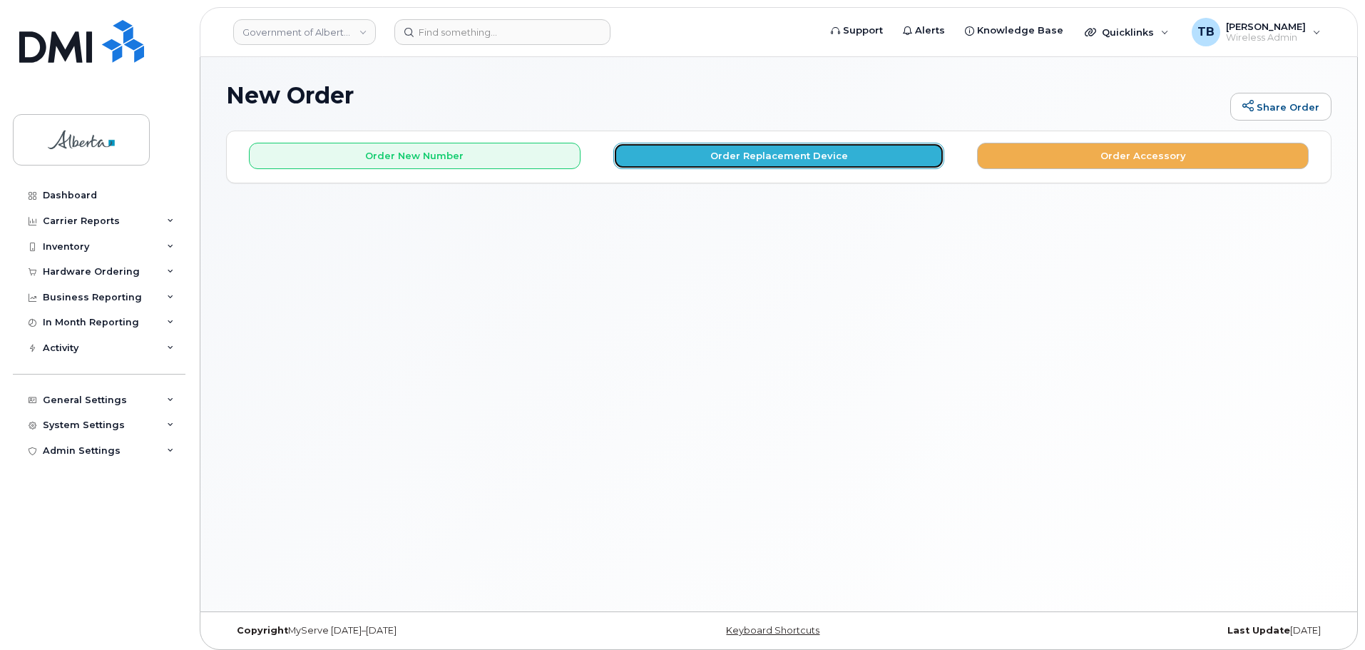
click at [779, 153] on button "Order Replacement Device" at bounding box center [780, 156] width 332 height 26
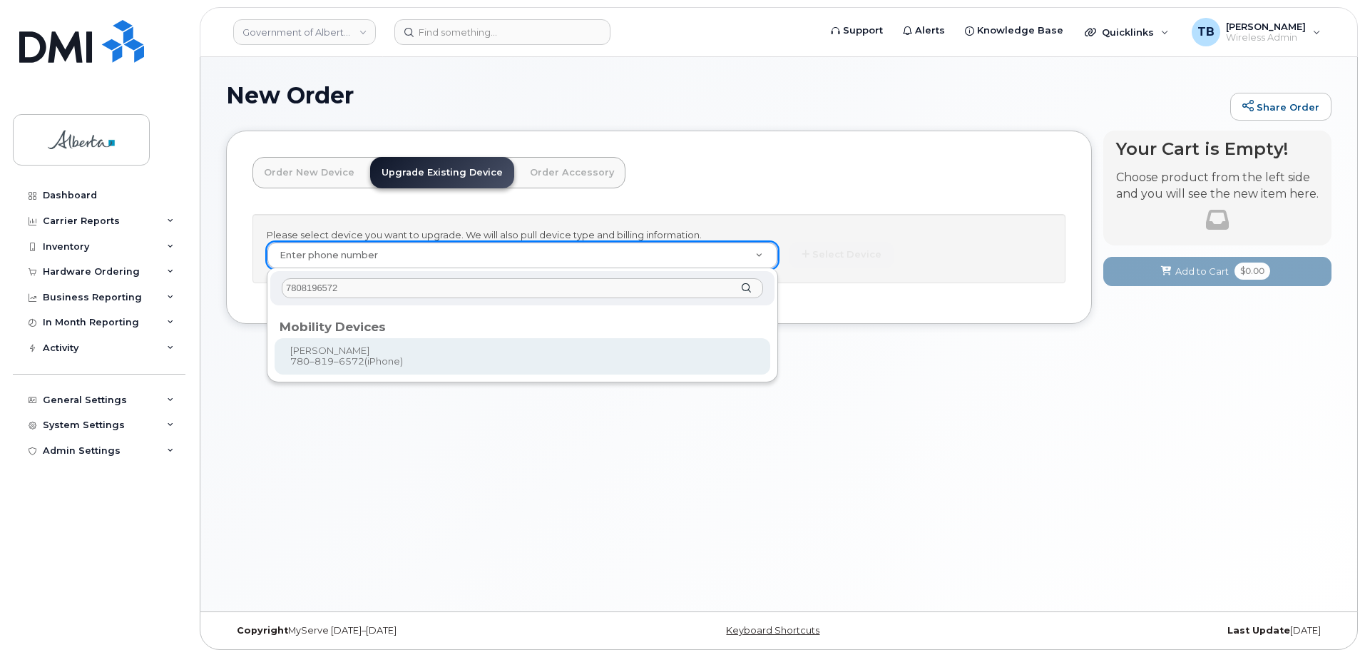
type input "7808196572"
type input "803043"
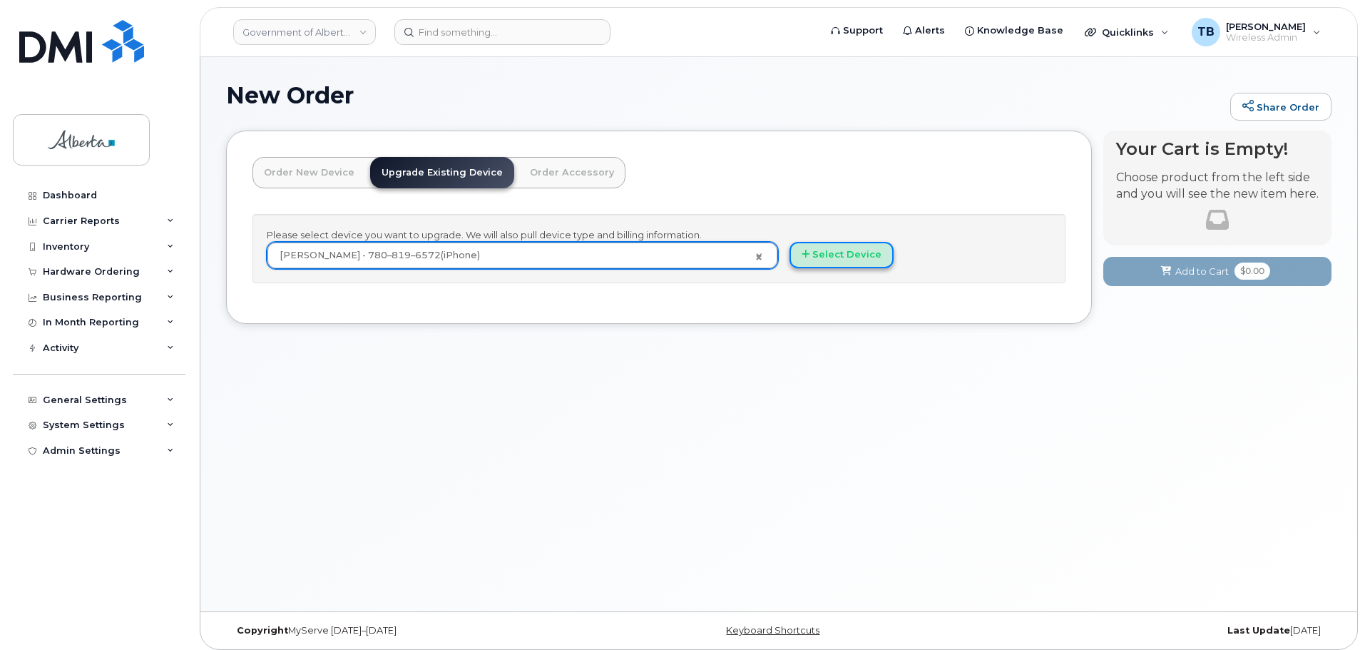
click at [846, 253] on button "Select Device" at bounding box center [842, 255] width 104 height 26
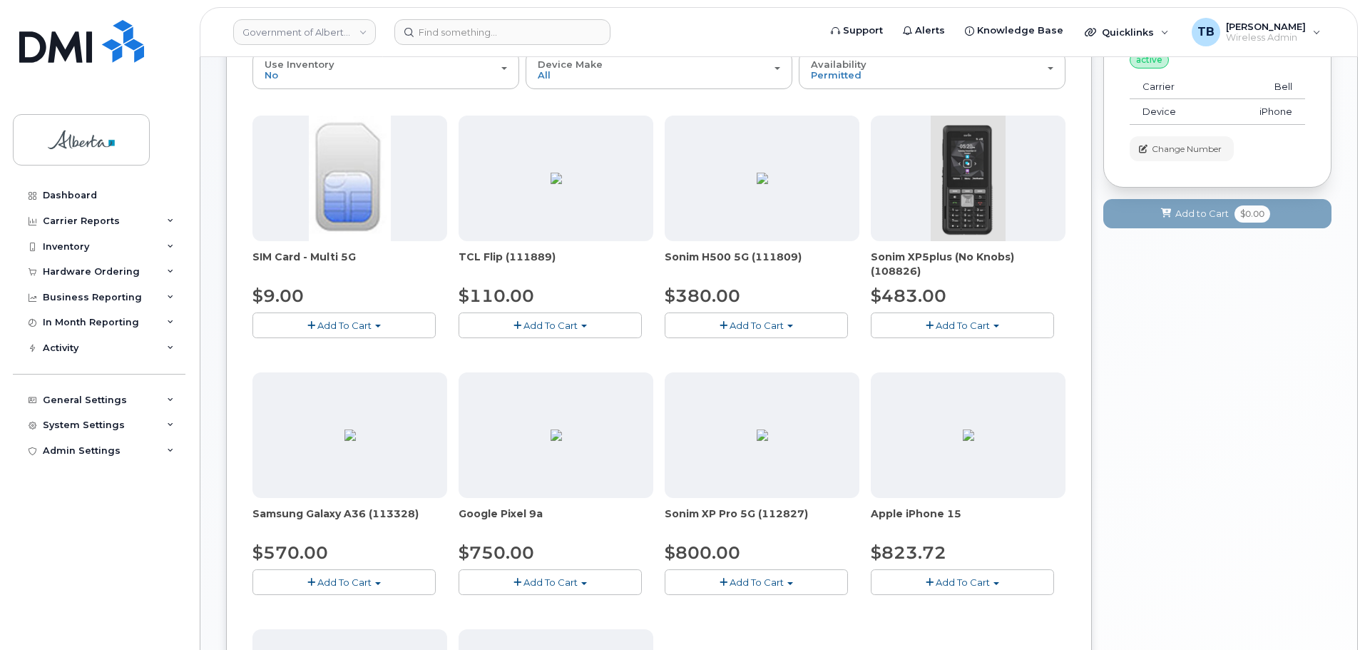
scroll to position [214, 0]
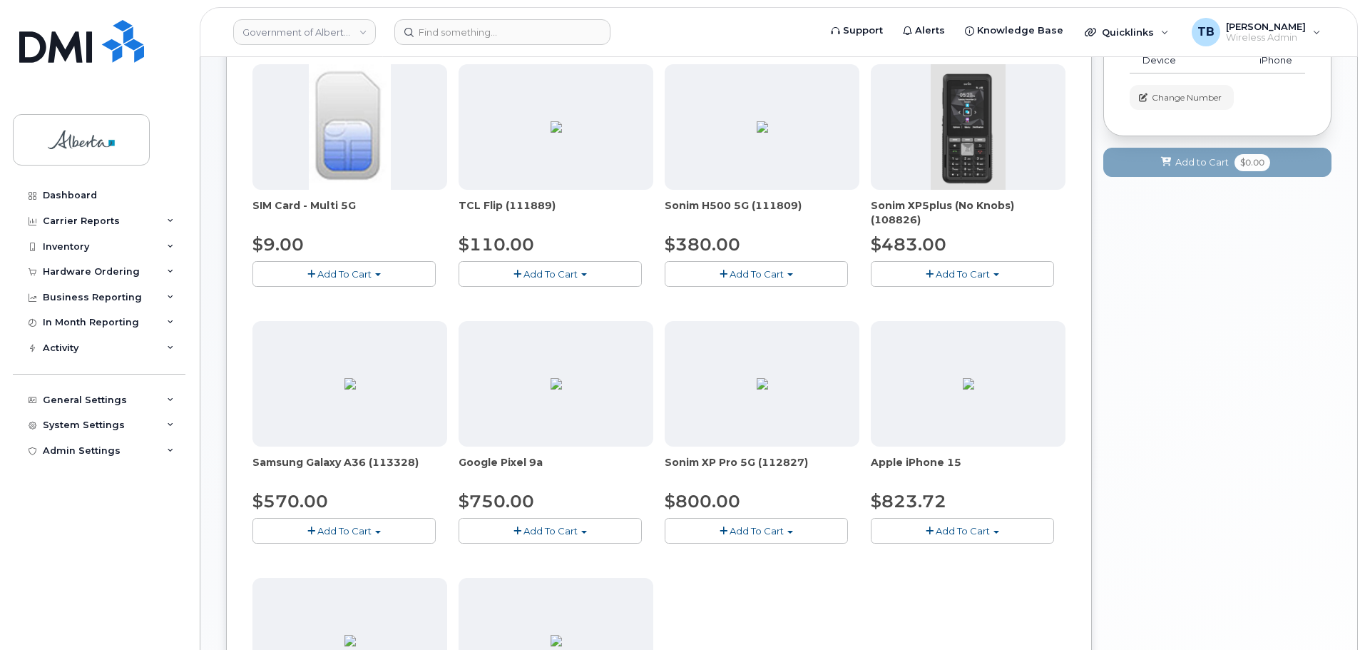
click at [924, 535] on button "Add To Cart" at bounding box center [962, 530] width 183 height 25
click at [972, 574] on link "$823.72 - 30-day upgrade (128GB model)" at bounding box center [988, 575] width 227 height 18
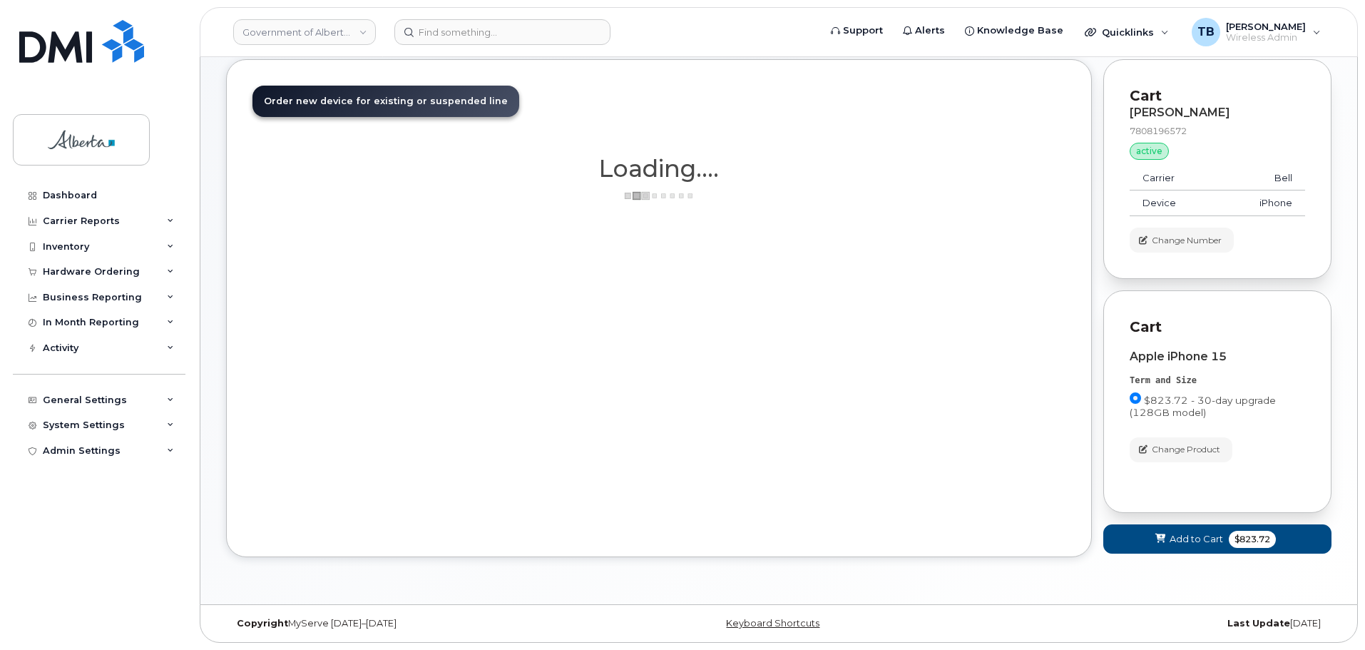
scroll to position [71, 0]
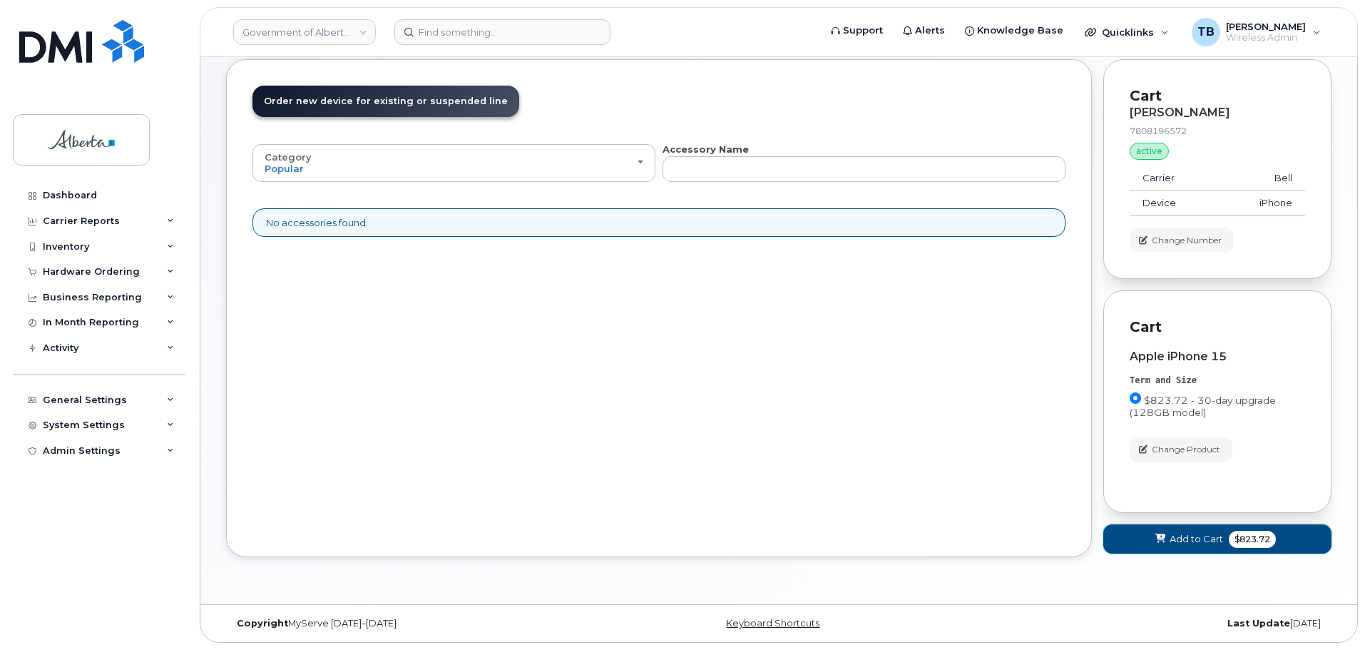
click at [1151, 544] on button "Add to Cart $823.72" at bounding box center [1218, 538] width 228 height 29
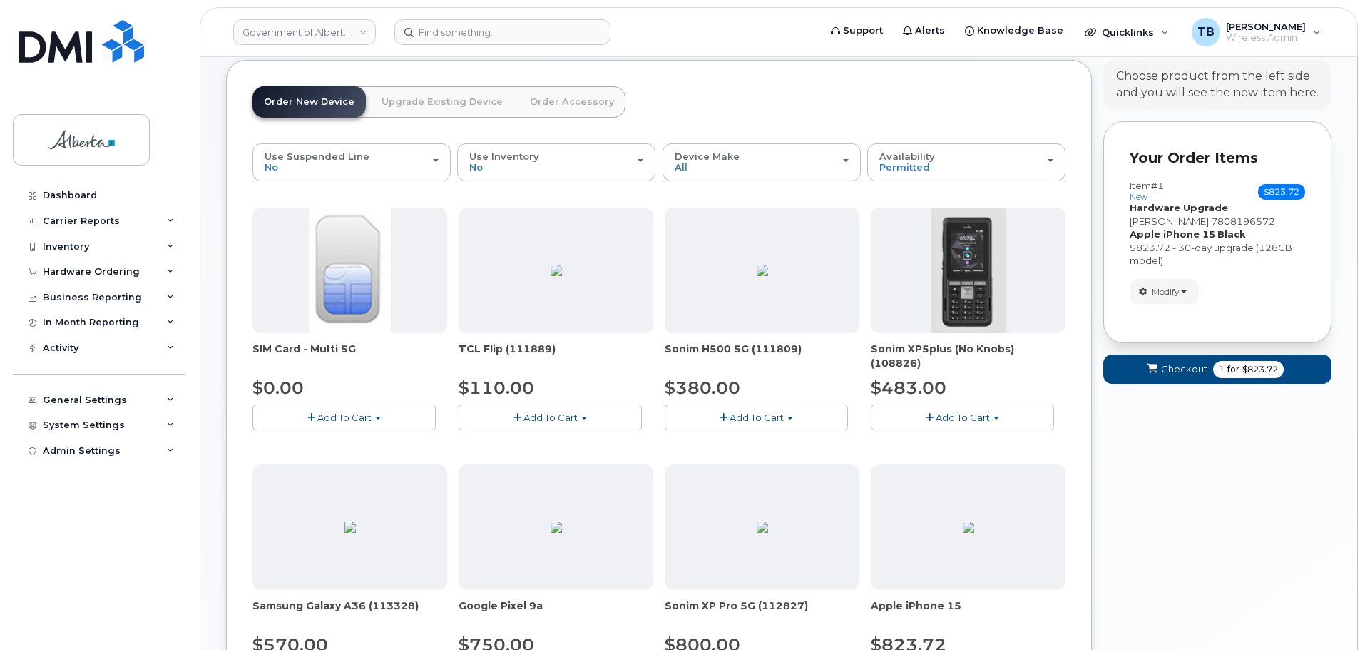
scroll to position [0, 0]
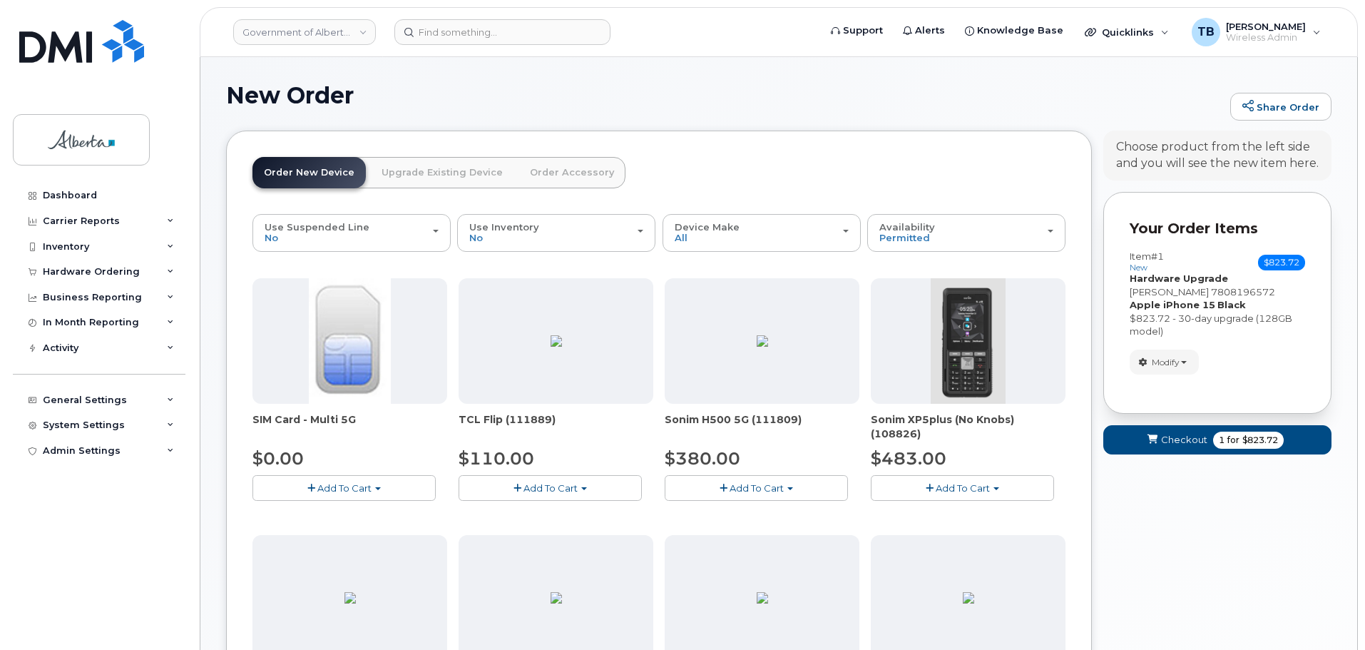
click at [409, 174] on link "Upgrade Existing Device" at bounding box center [442, 172] width 144 height 31
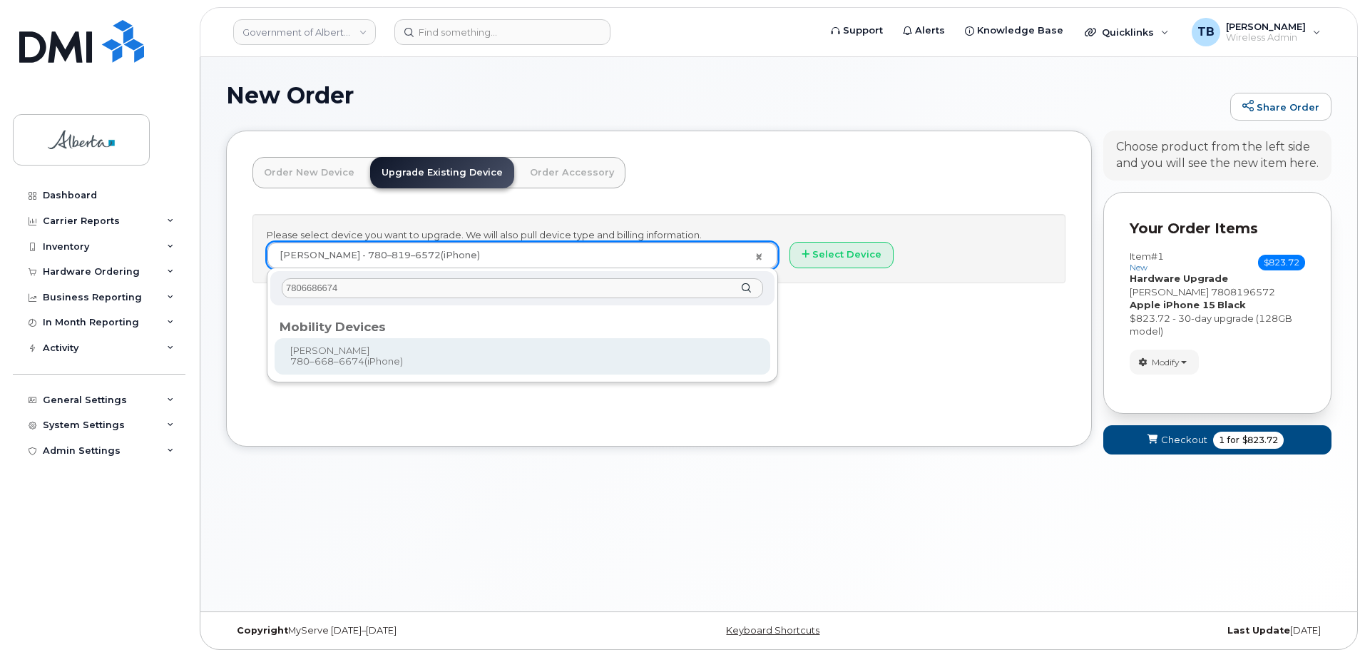
type input "7806686674"
type input "801270"
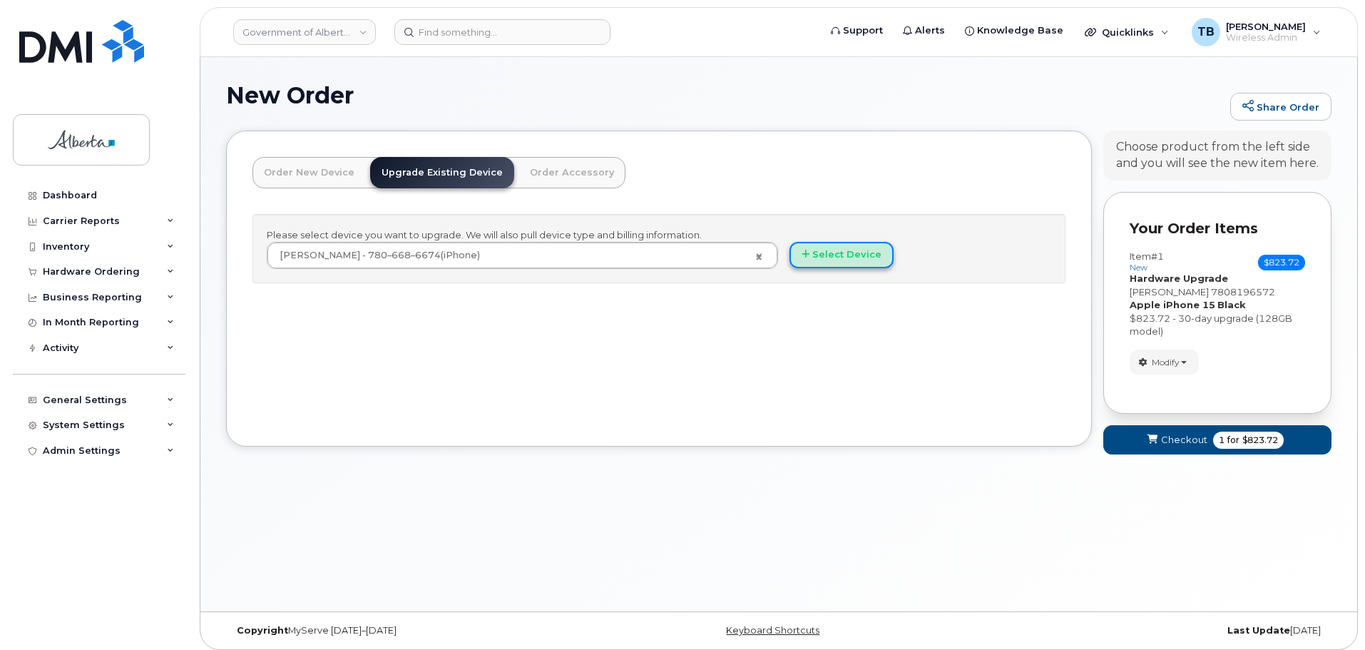
click at [835, 260] on button "Select Device" at bounding box center [842, 255] width 104 height 26
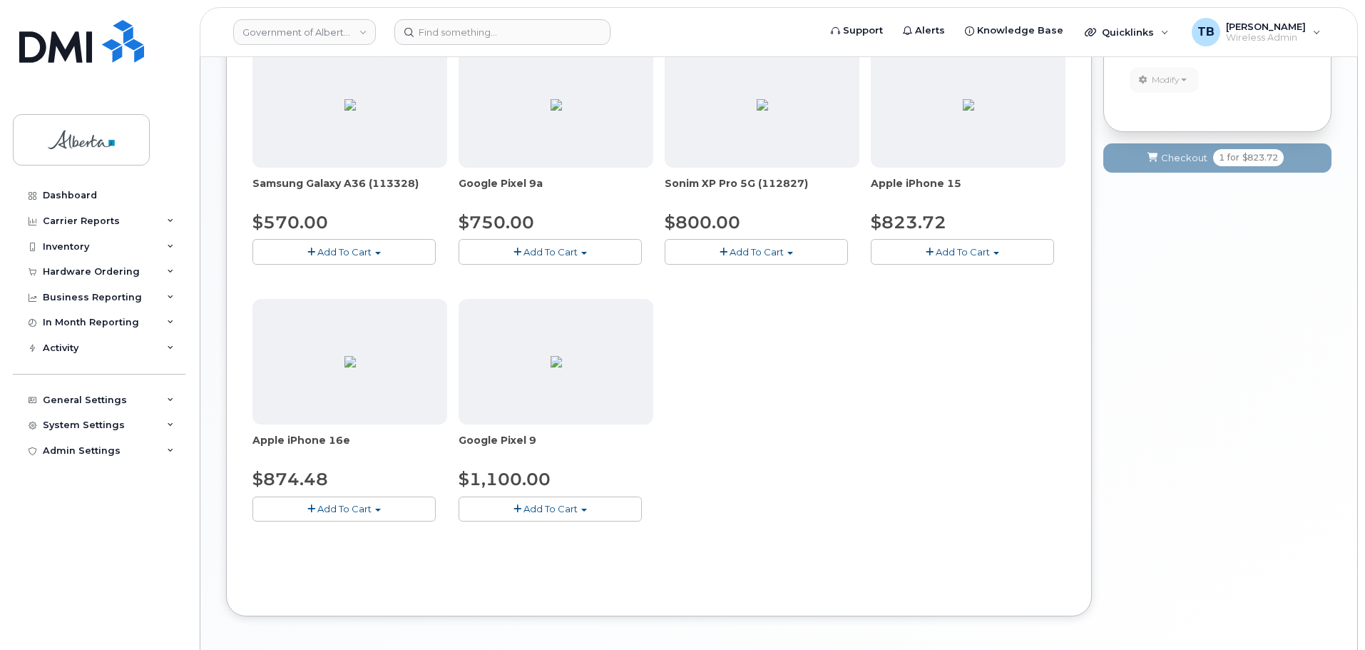
scroll to position [499, 0]
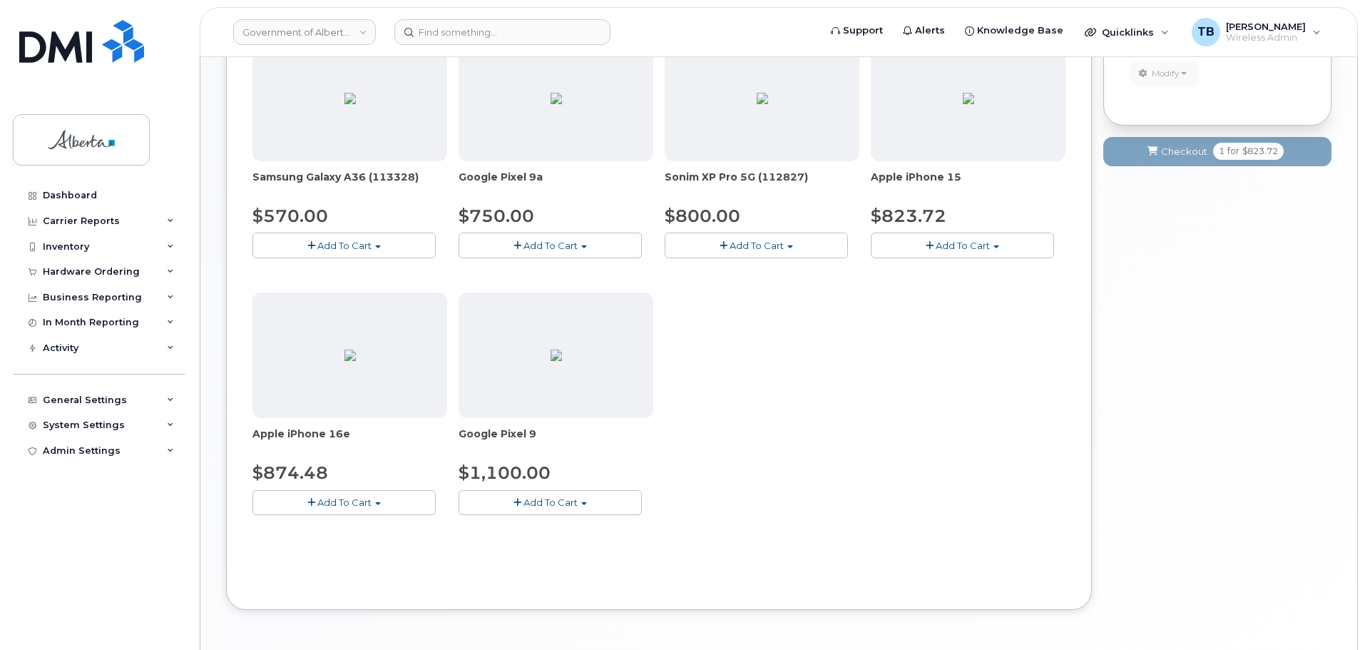
click at [972, 253] on button "Add To Cart" at bounding box center [962, 245] width 183 height 25
click at [935, 298] on link "$823.72 - 30-day upgrade (128GB model)" at bounding box center [988, 289] width 227 height 18
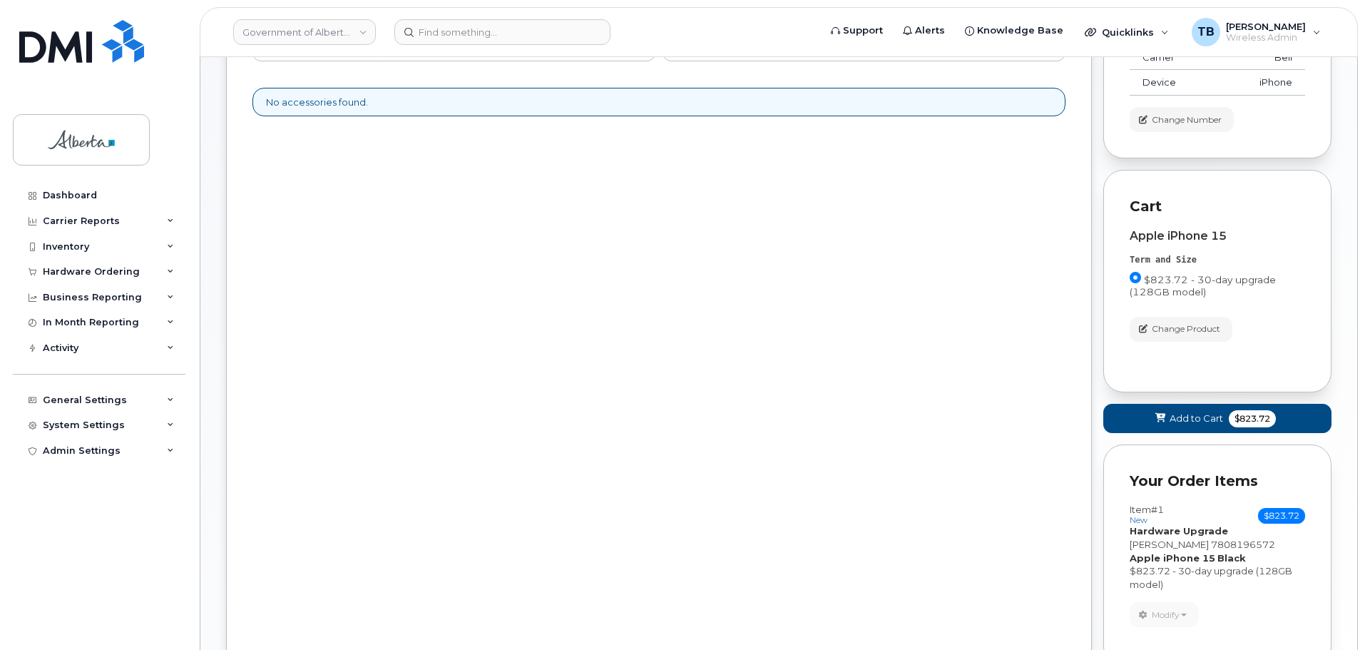
scroll to position [191, 0]
click at [1159, 414] on icon at bounding box center [1161, 418] width 10 height 9
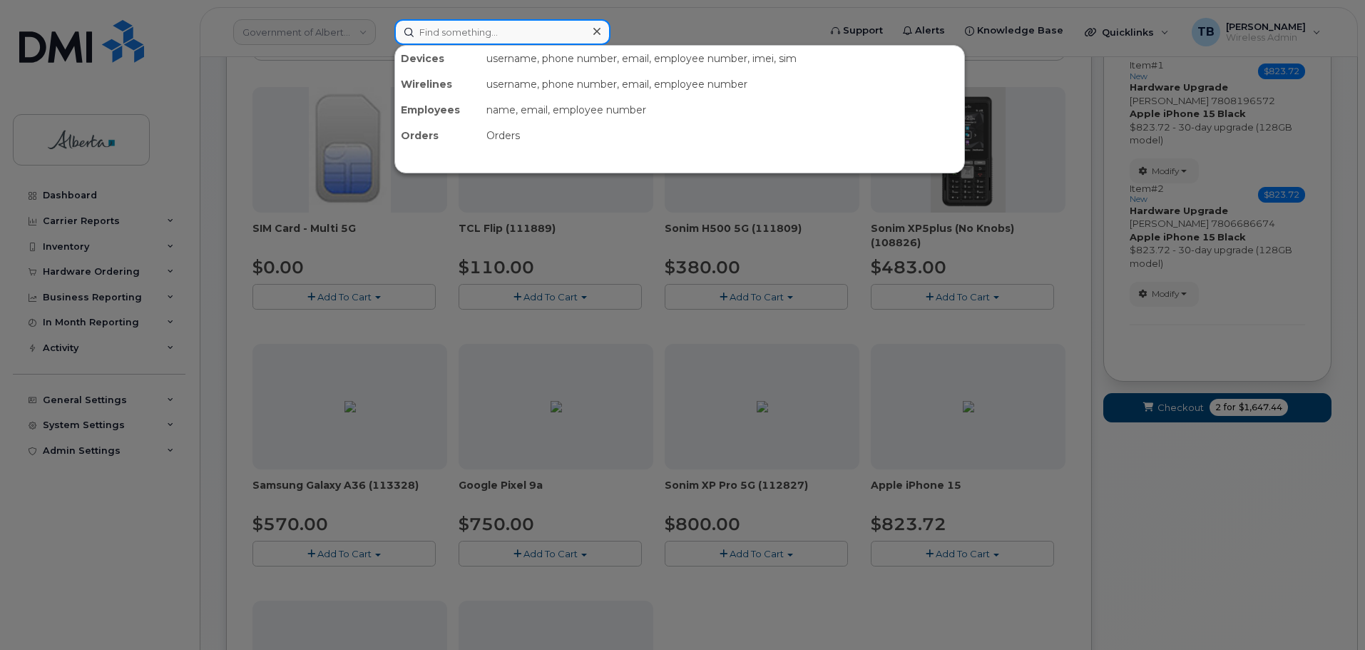
click at [506, 29] on input at bounding box center [503, 32] width 216 height 26
click at [721, 29] on div at bounding box center [682, 325] width 1365 height 650
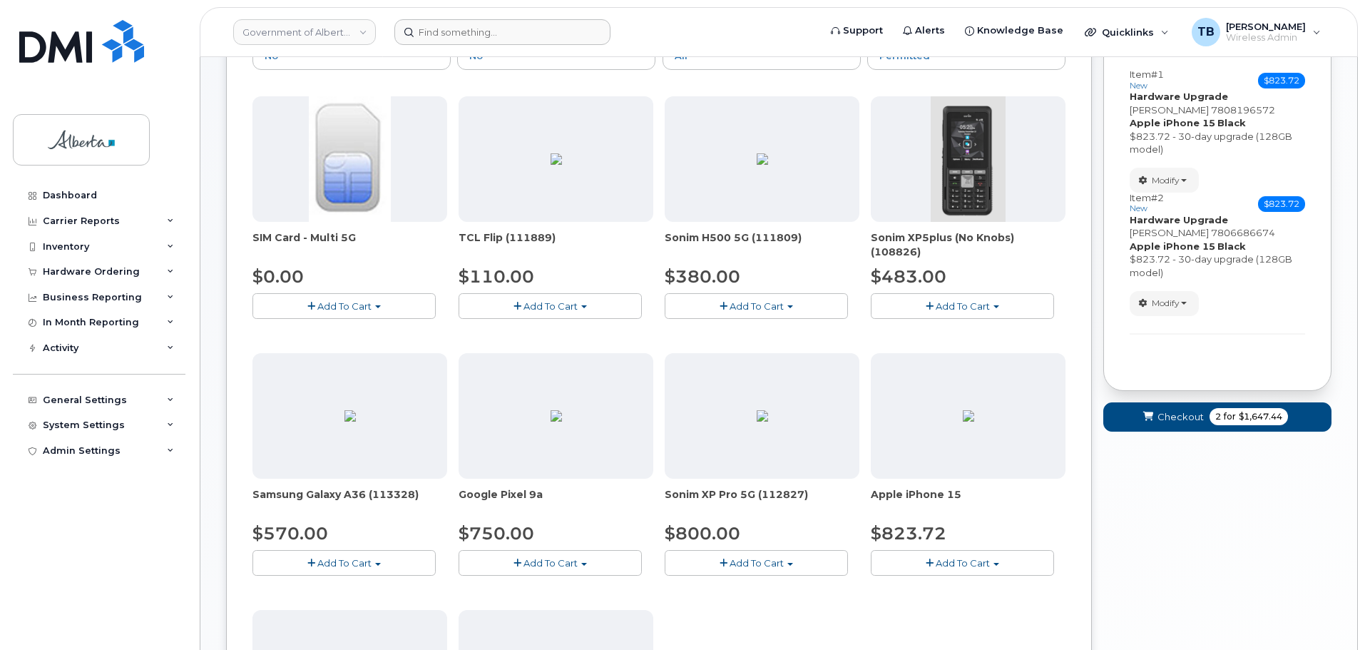
scroll to position [49, 0]
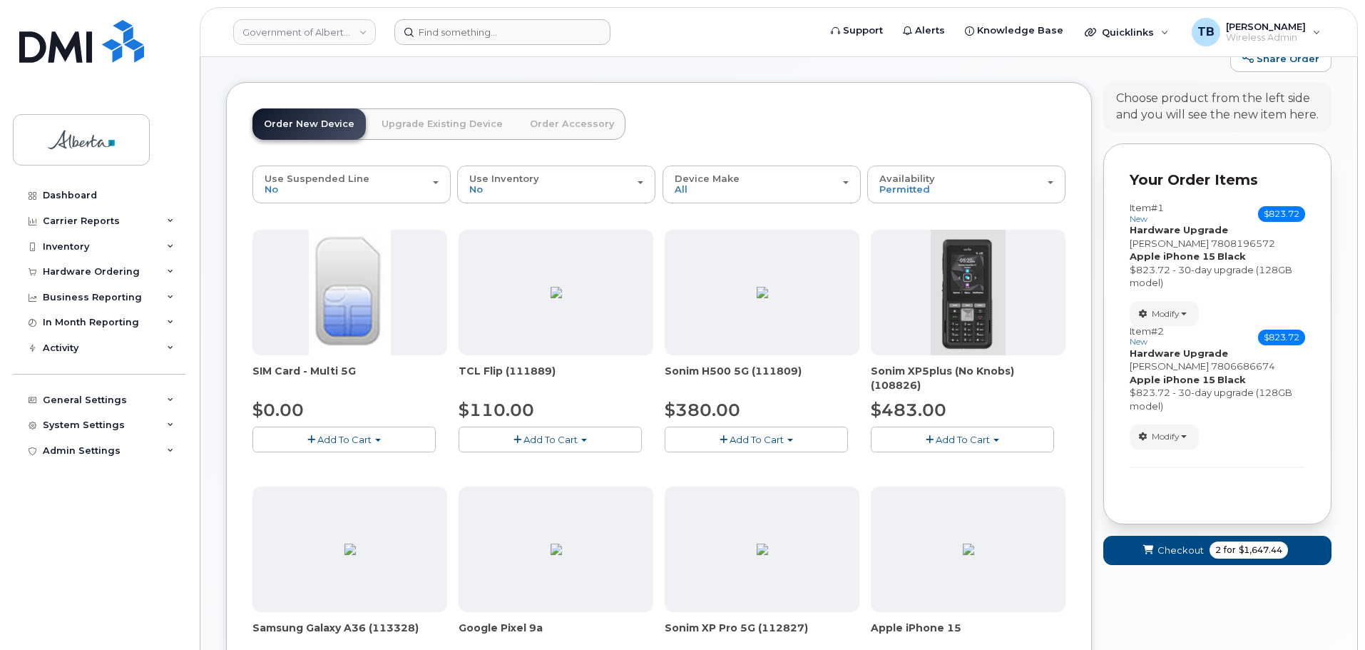
click at [409, 128] on link "Upgrade Existing Device" at bounding box center [442, 123] width 144 height 31
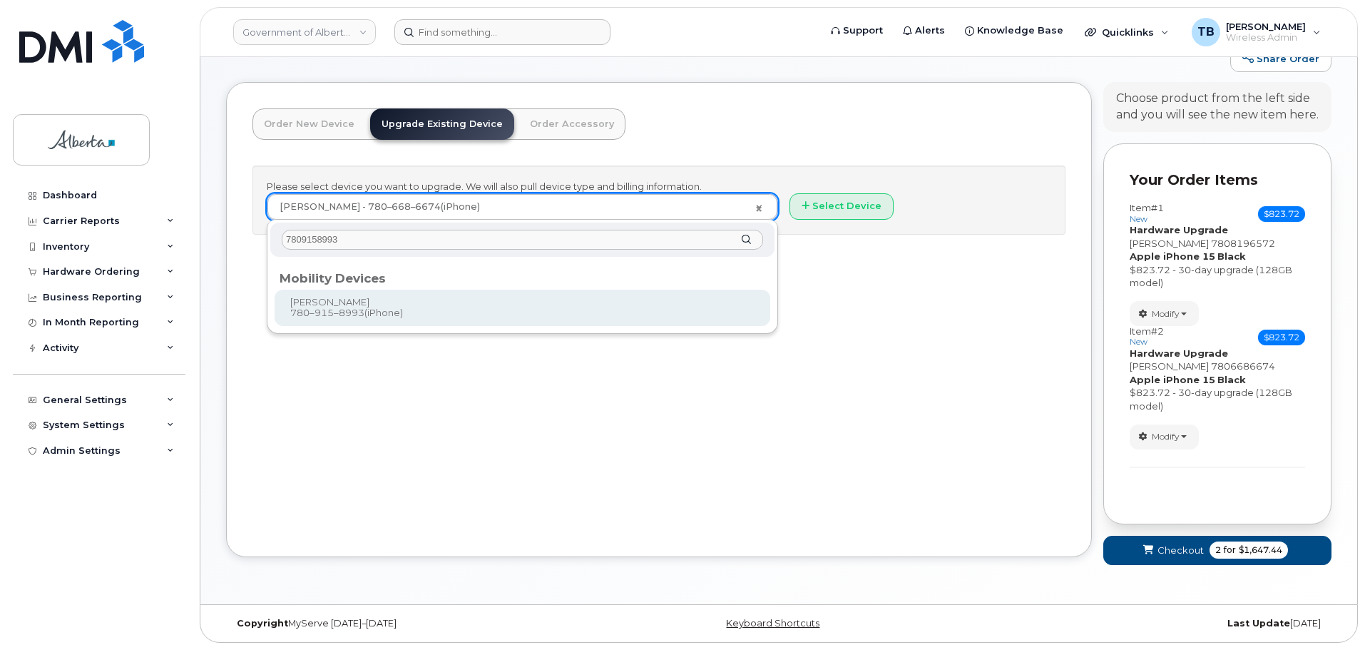
type input "7809158993"
type input "804573"
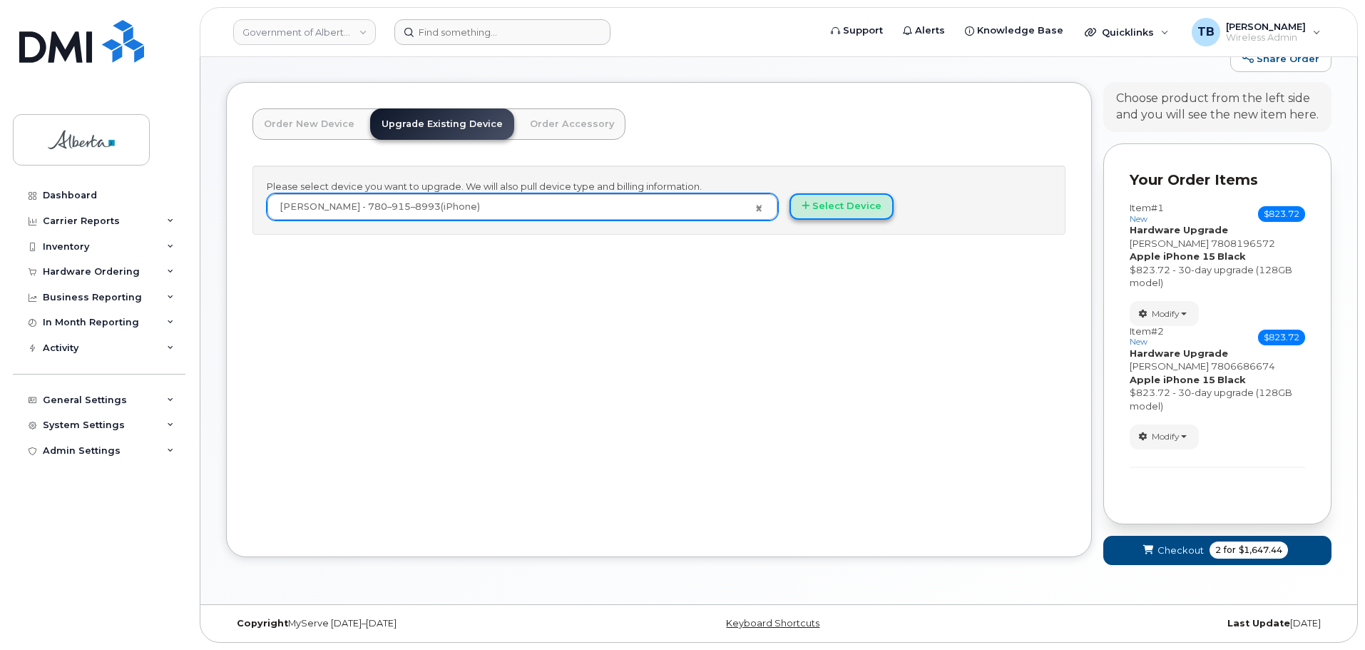
click at [832, 208] on button "Select Device" at bounding box center [842, 206] width 104 height 26
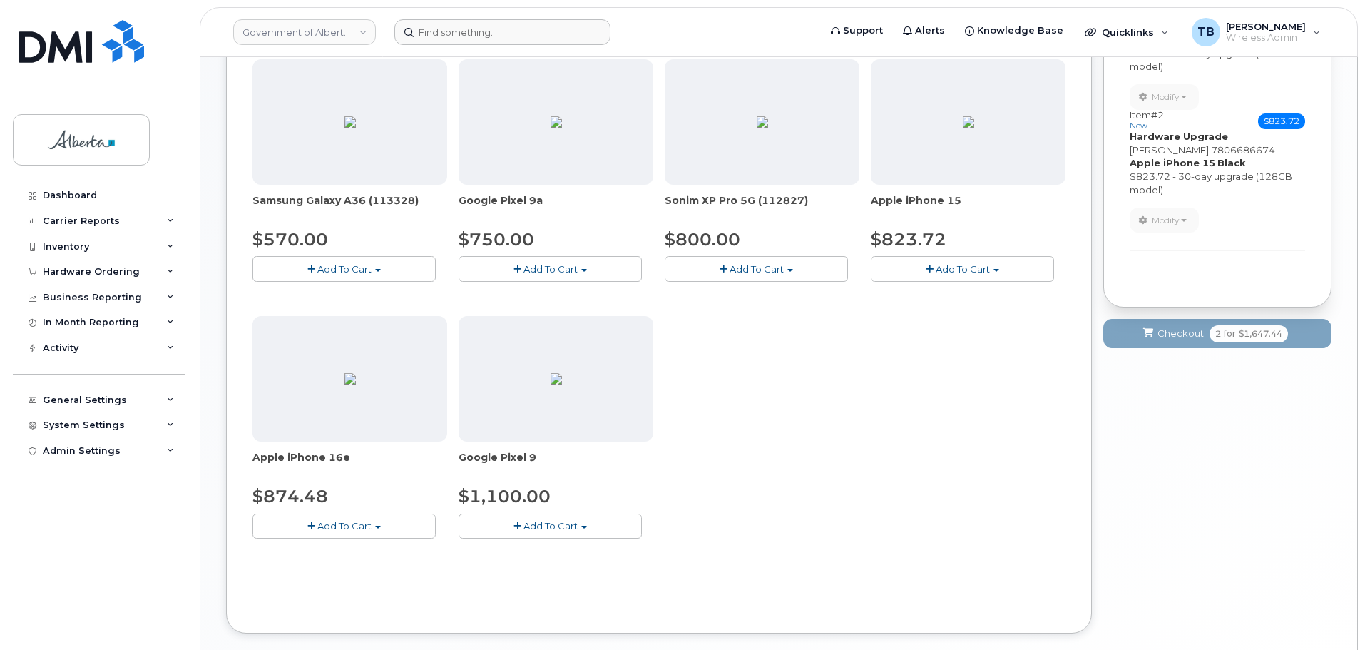
scroll to position [477, 0]
click at [950, 263] on button "Add To Cart" at bounding box center [962, 267] width 183 height 25
drag, startPoint x: 931, startPoint y: 317, endPoint x: 1099, endPoint y: 343, distance: 170.3
click at [932, 317] on link "$823.72 - 30-day upgrade (128GB model)" at bounding box center [988, 312] width 227 height 18
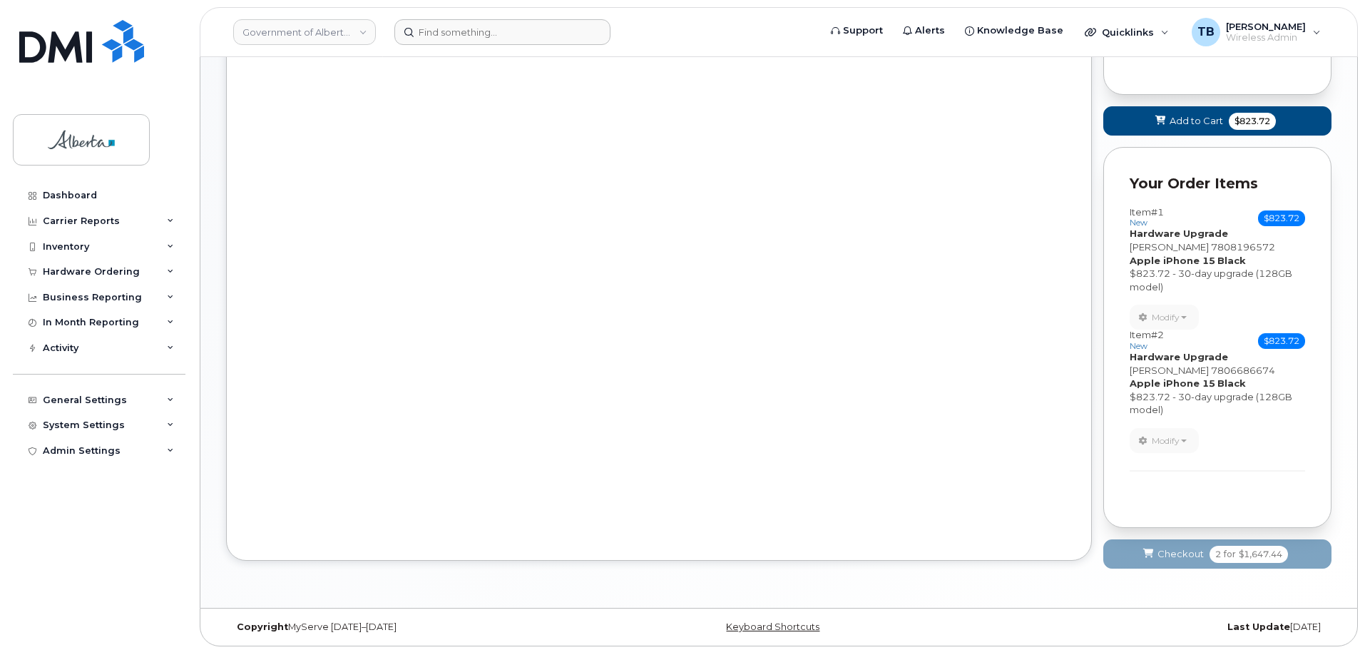
scroll to position [493, 0]
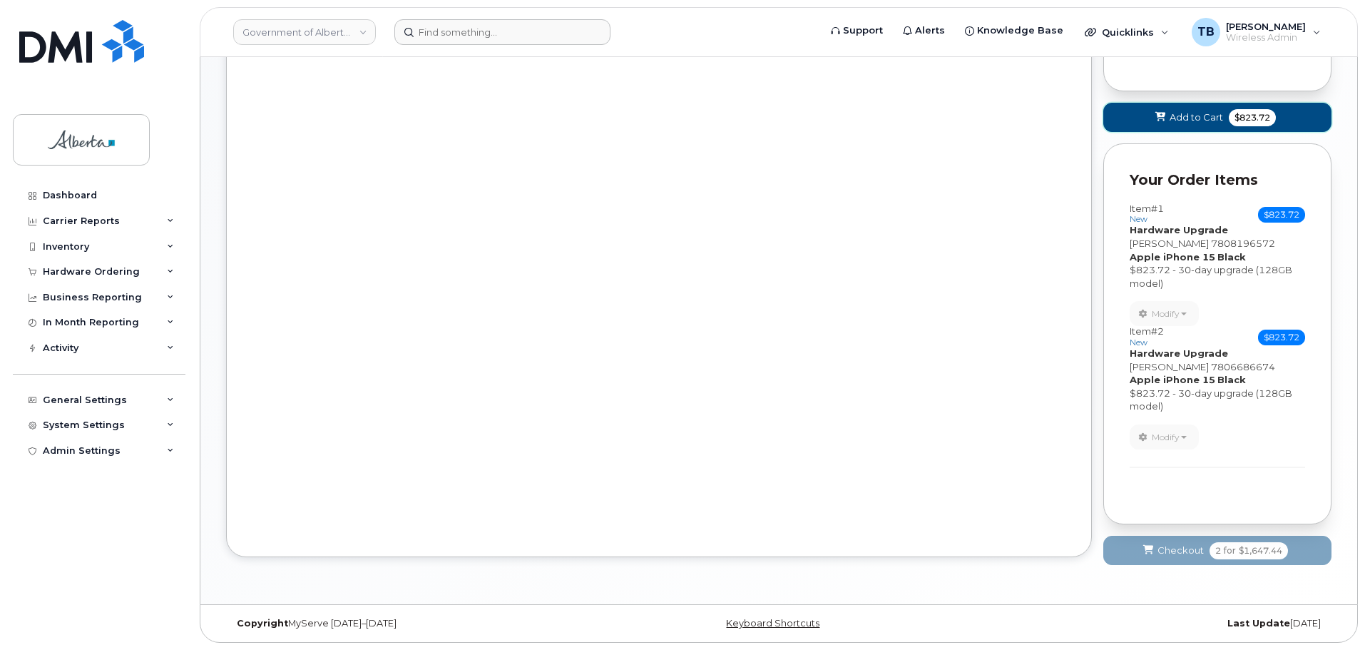
click at [1161, 113] on icon at bounding box center [1161, 117] width 10 height 9
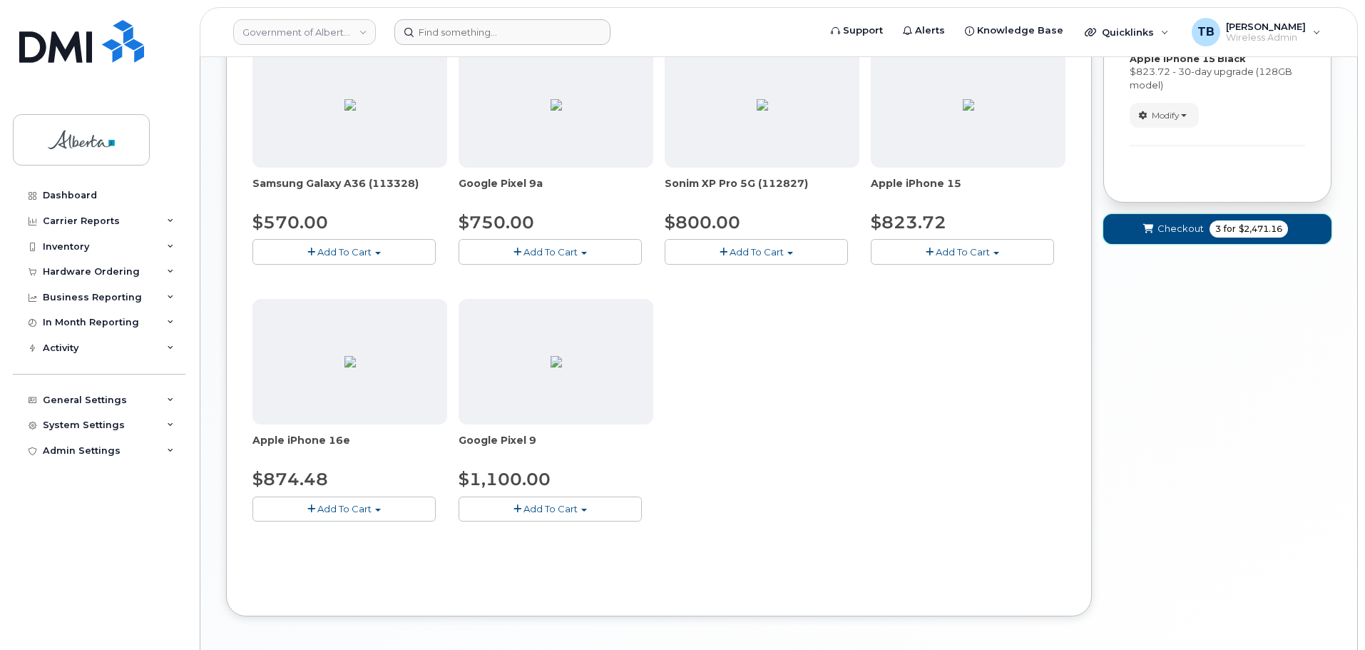
click at [1156, 215] on button "Checkout 3 for $2,471.16" at bounding box center [1218, 228] width 228 height 29
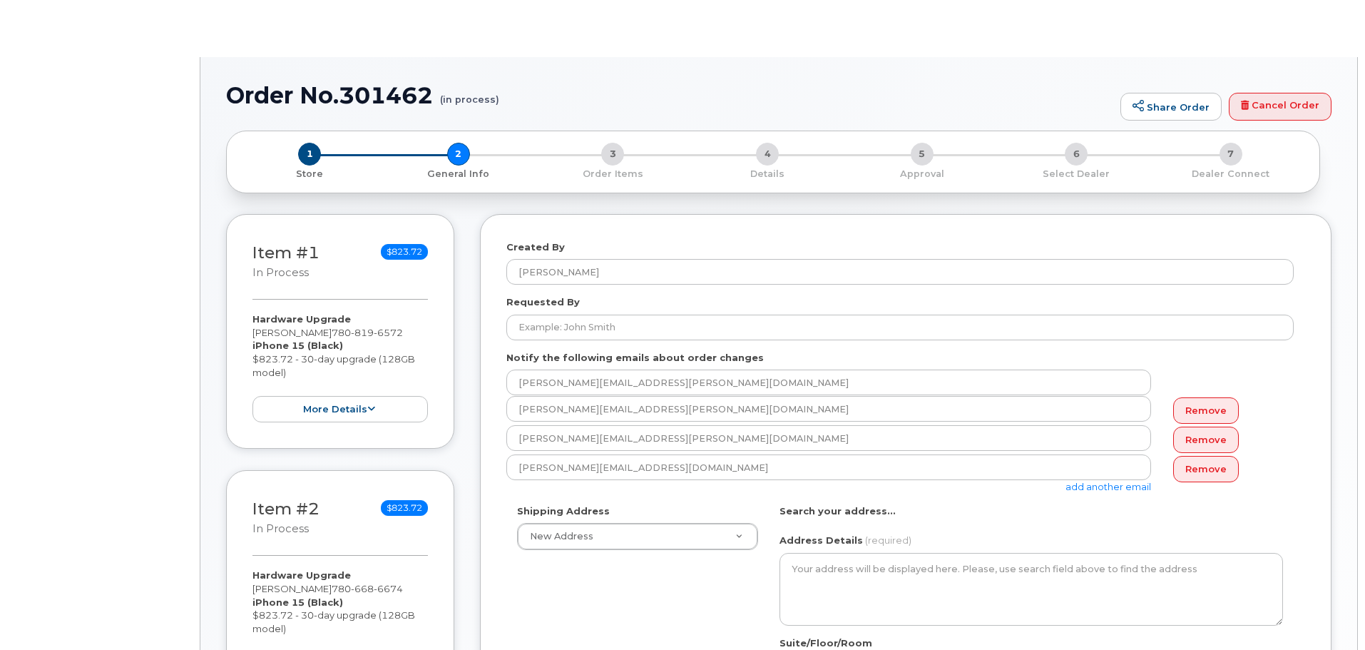
select select
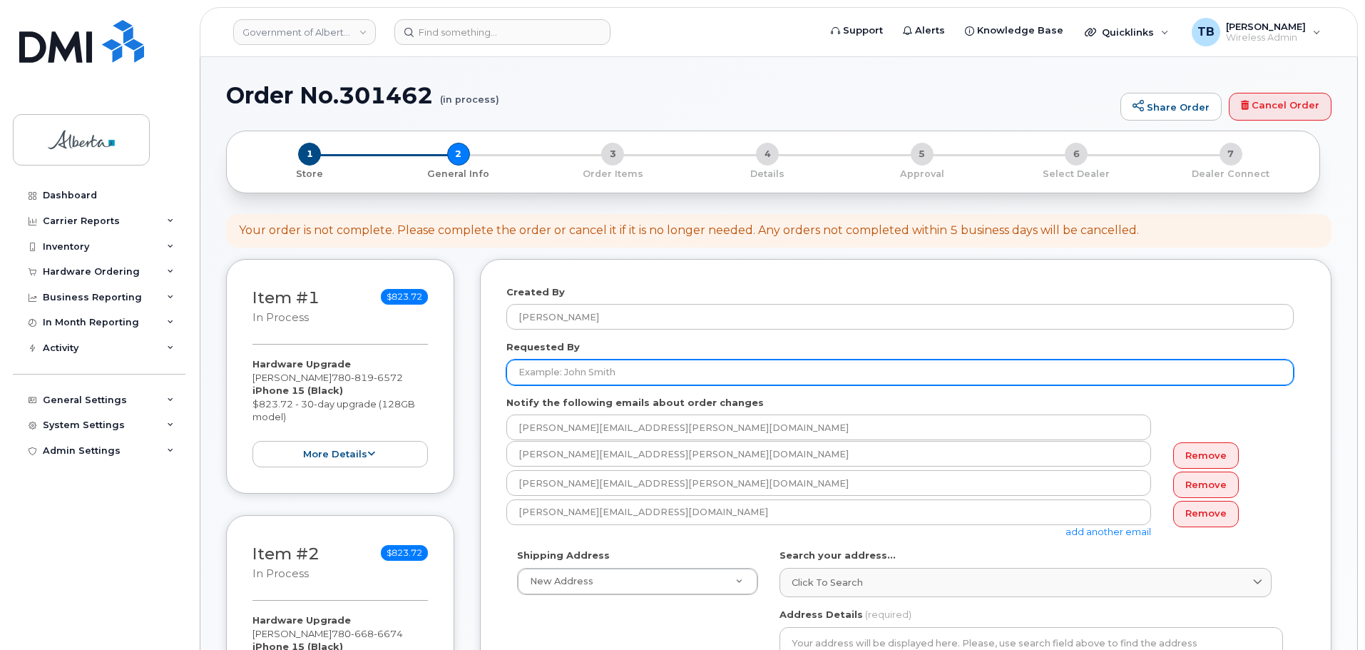
click at [537, 382] on input "Requested By" at bounding box center [901, 373] width 788 height 26
paste input "[PERSON_NAME]"
type input "[PERSON_NAME]"
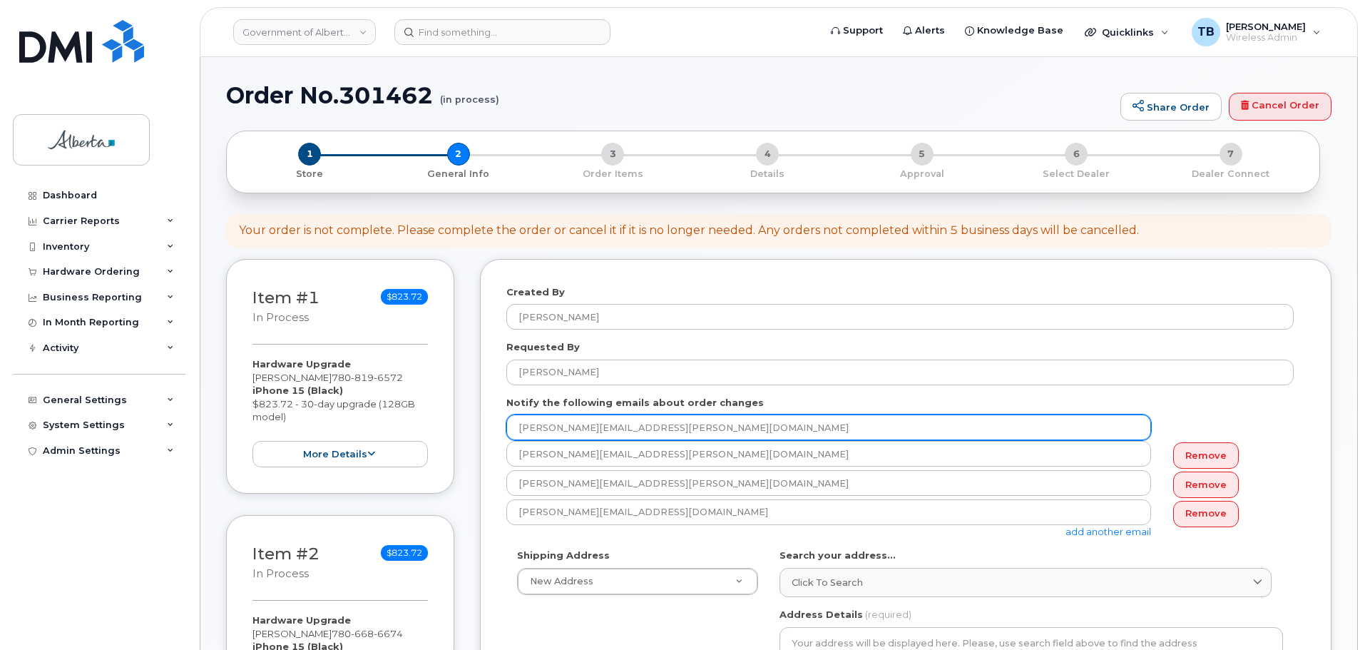
drag, startPoint x: 827, startPoint y: 419, endPoint x: 473, endPoint y: 408, distance: 354.0
paste input "[PERSON_NAME].[PERSON_NAME]"
type input "[PERSON_NAME][EMAIL_ADDRESS][PERSON_NAME][DOMAIN_NAME]"
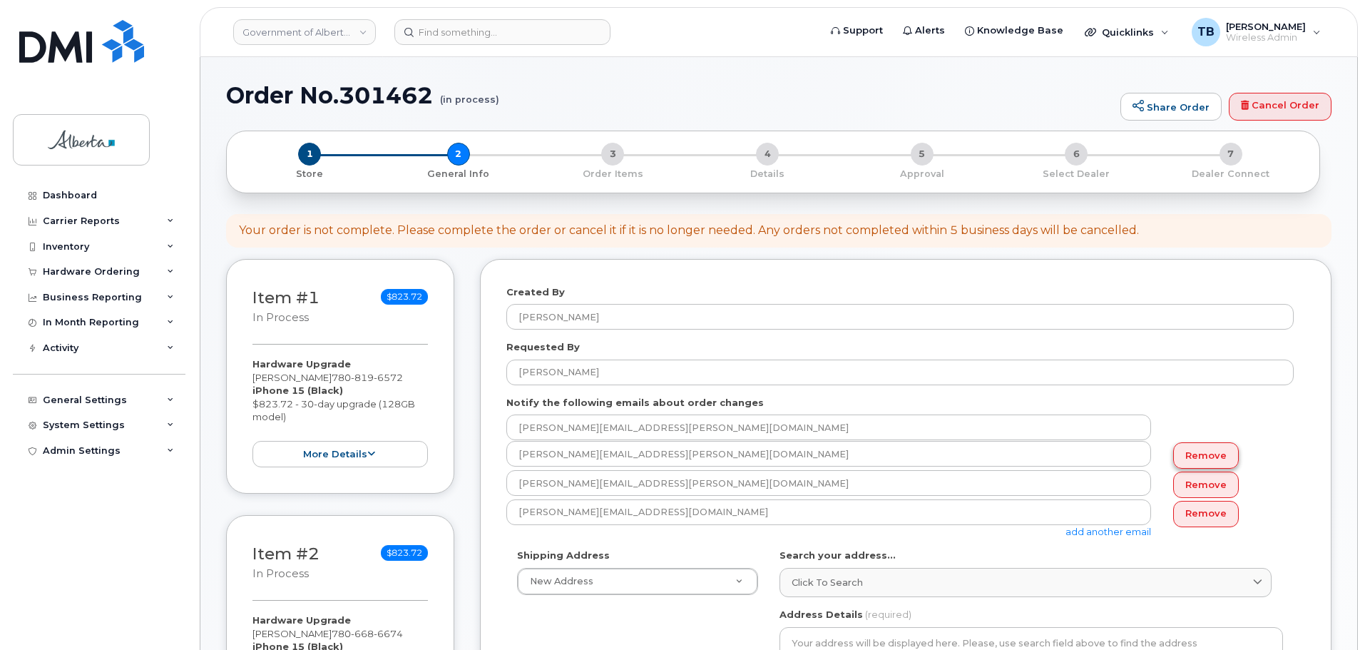
drag, startPoint x: 1234, startPoint y: 466, endPoint x: 1224, endPoint y: 464, distance: 10.8
click at [1233, 466] on div "Remove" at bounding box center [1228, 455] width 131 height 29
click at [1222, 464] on link "Remove" at bounding box center [1207, 455] width 66 height 26
type input "[PERSON_NAME][EMAIL_ADDRESS][PERSON_NAME][DOMAIN_NAME]"
type input "[PERSON_NAME][EMAIL_ADDRESS][DOMAIN_NAME]"
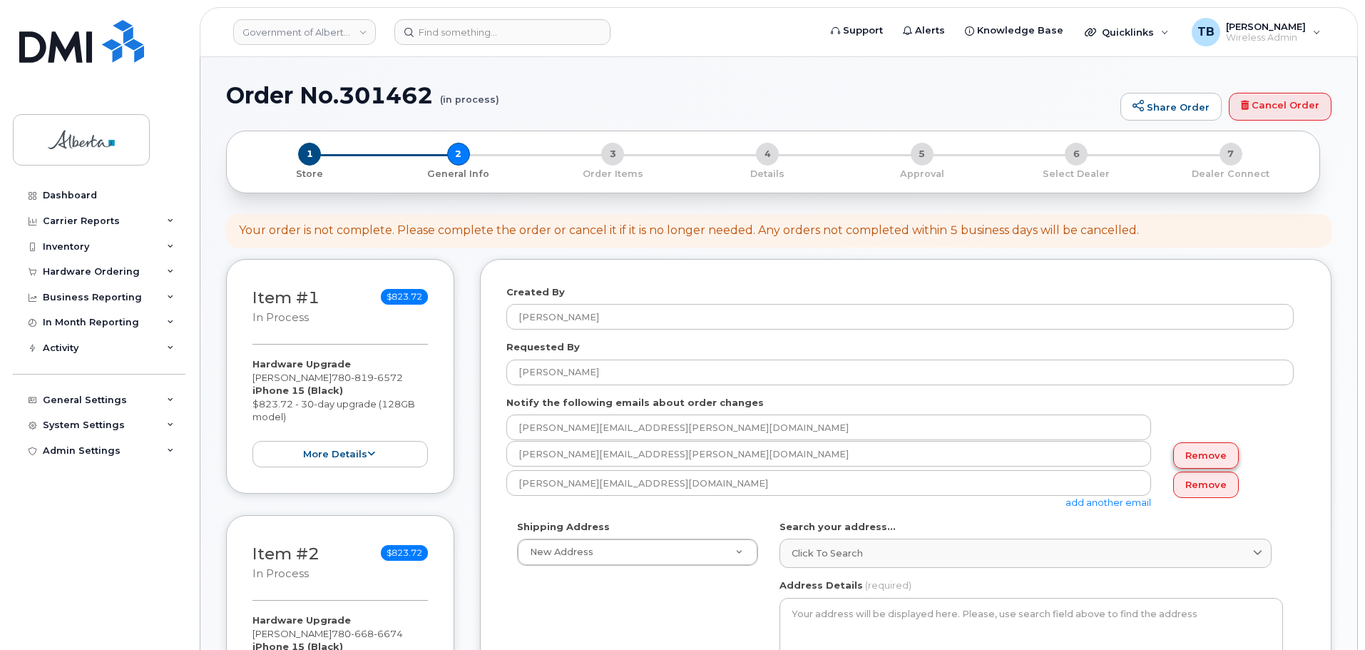
click at [1213, 462] on link "Remove" at bounding box center [1207, 455] width 66 height 26
type input "[PERSON_NAME][EMAIL_ADDRESS][DOMAIN_NAME]"
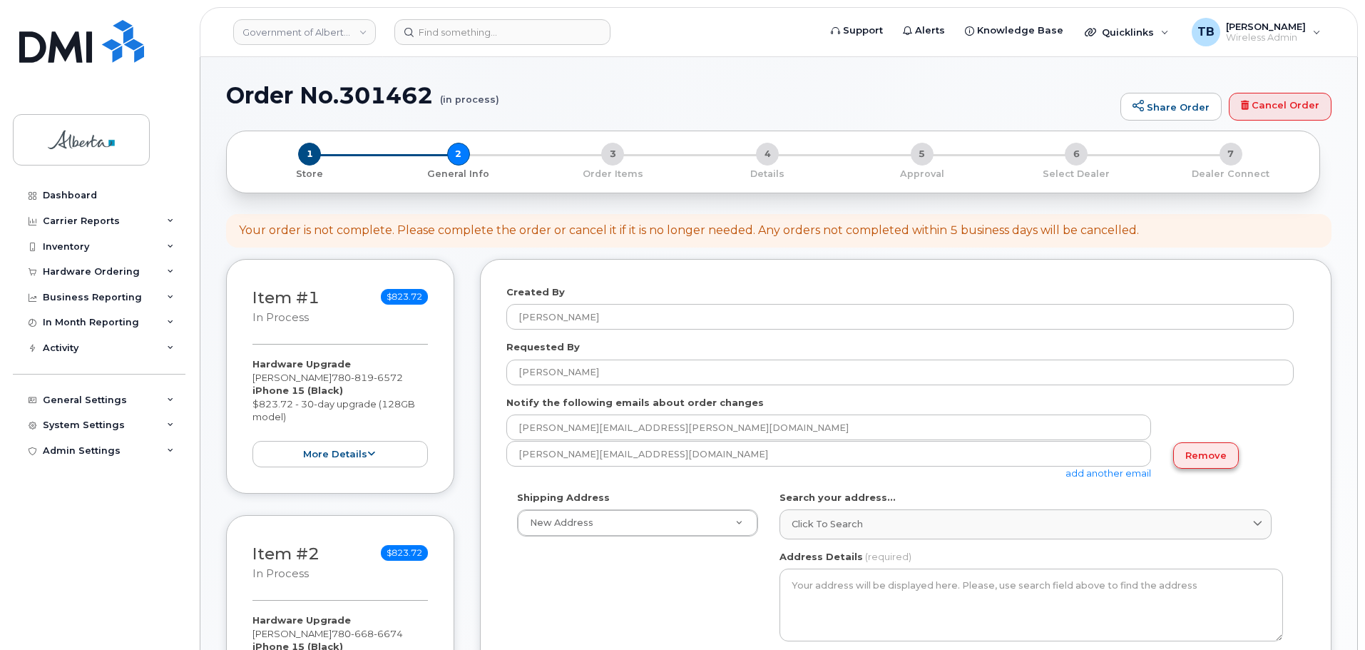
click at [1213, 462] on link "Remove" at bounding box center [1207, 455] width 66 height 26
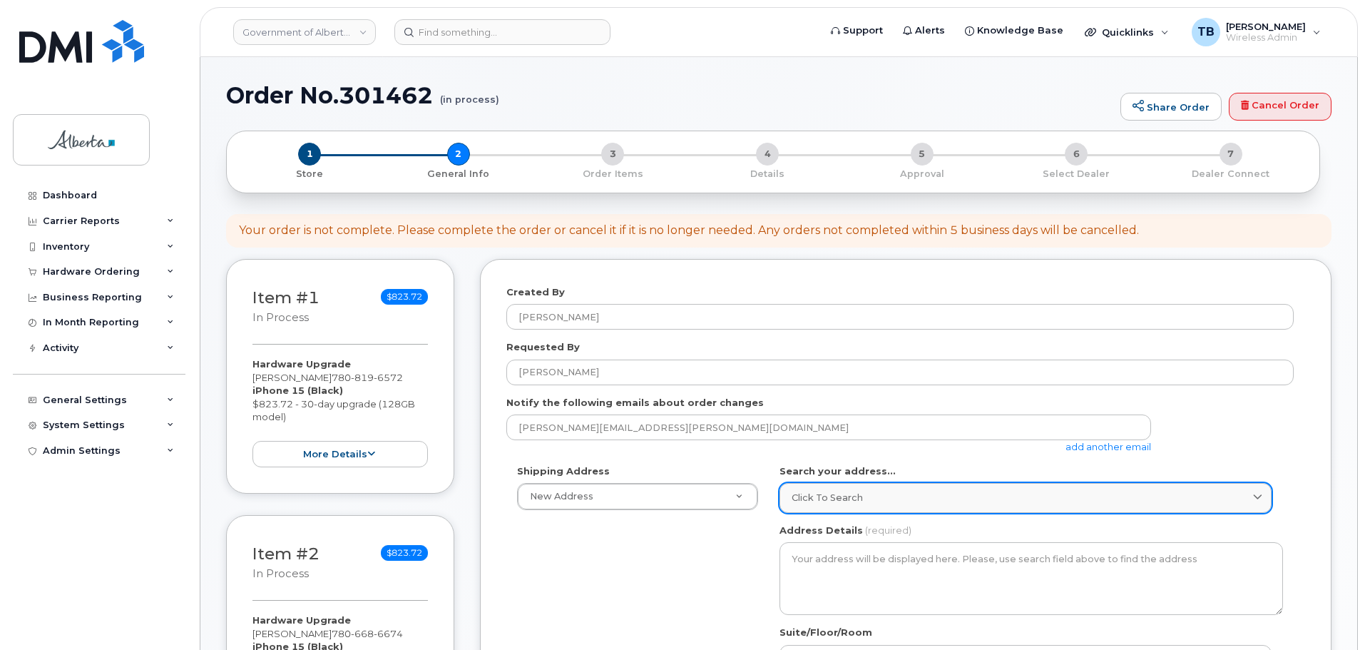
click at [865, 489] on link "Click to search" at bounding box center [1026, 497] width 492 height 29
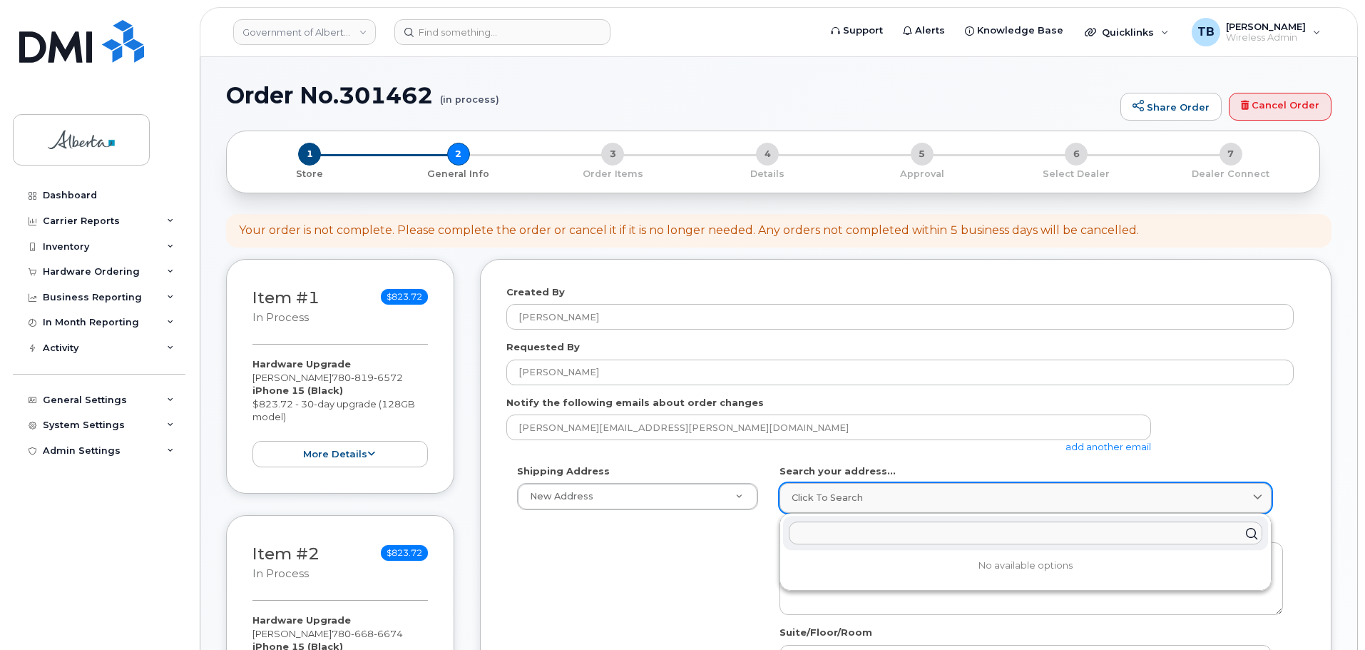
paste input "[STREET_ADDRESS]"
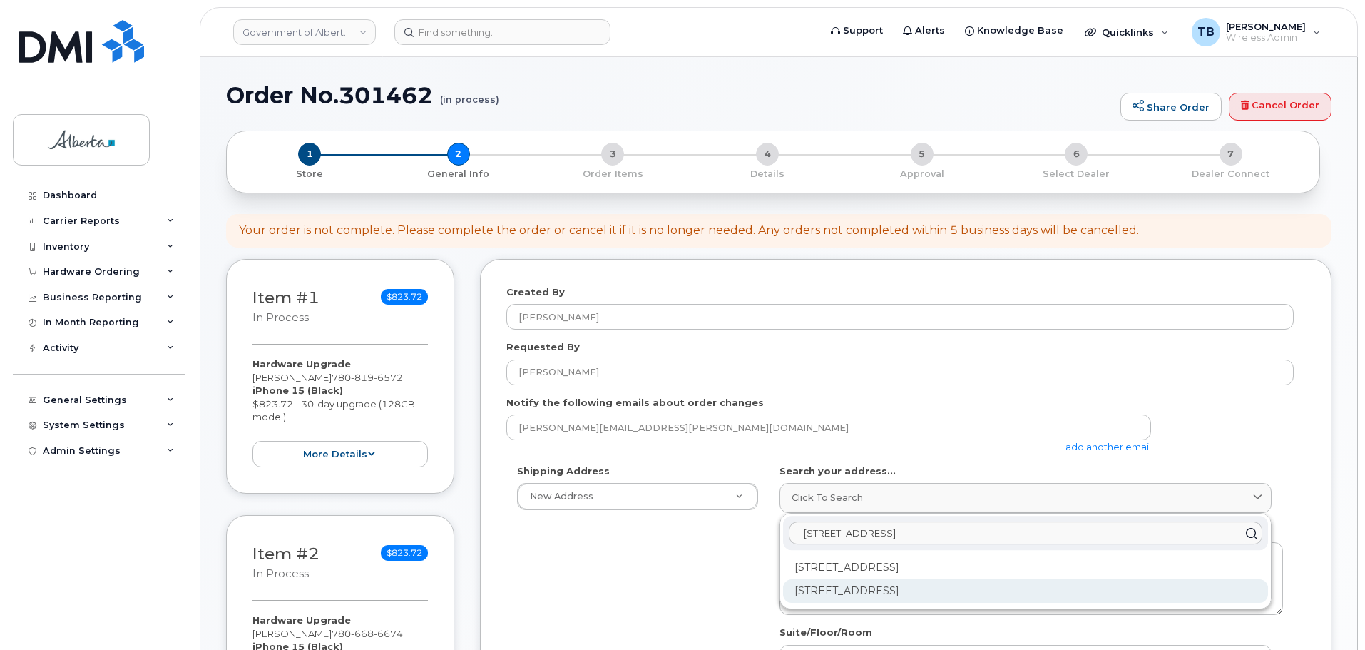
type input "[STREET_ADDRESS]"
click at [865, 586] on div "[STREET_ADDRESS]" at bounding box center [1025, 591] width 485 height 24
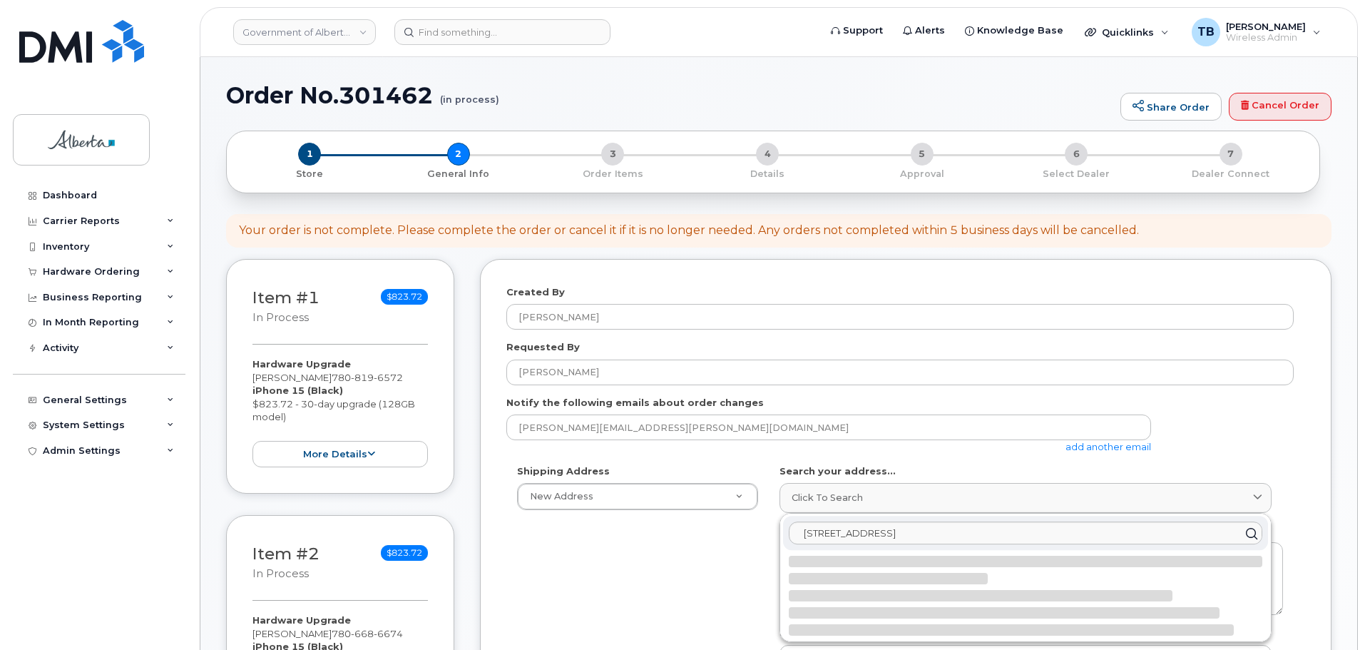
select select
type textarea "[STREET_ADDRESS]"
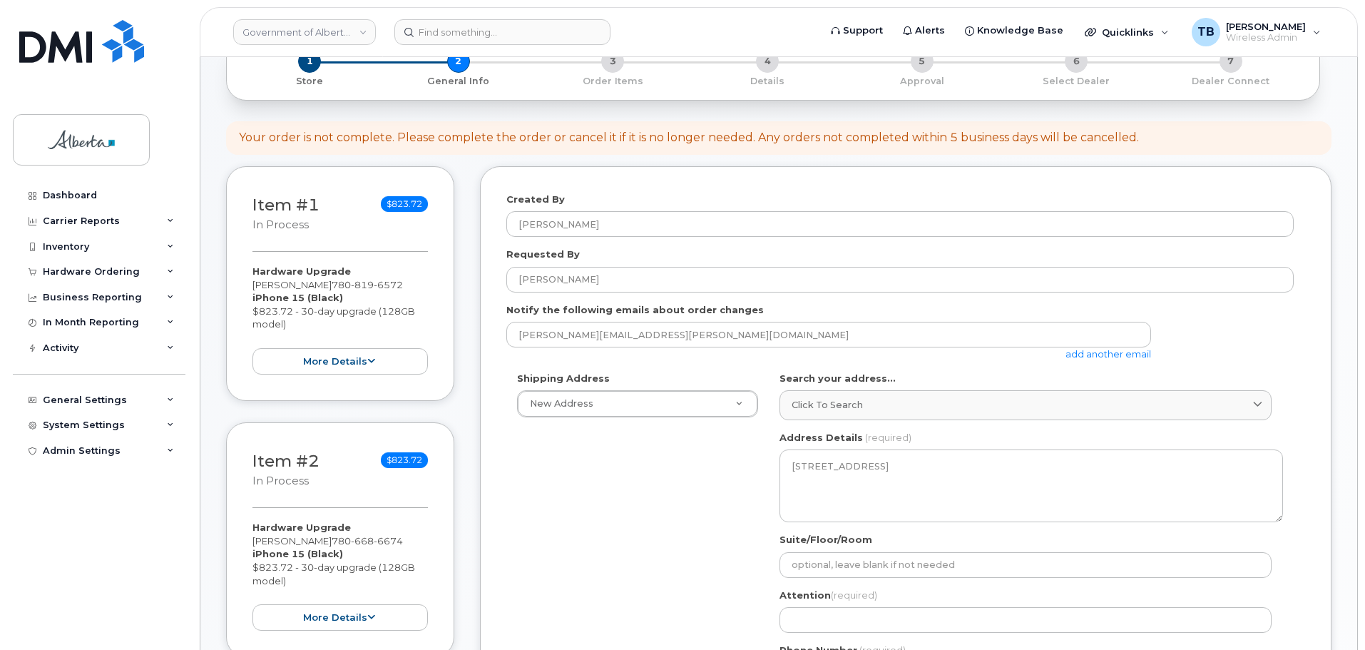
scroll to position [214, 0]
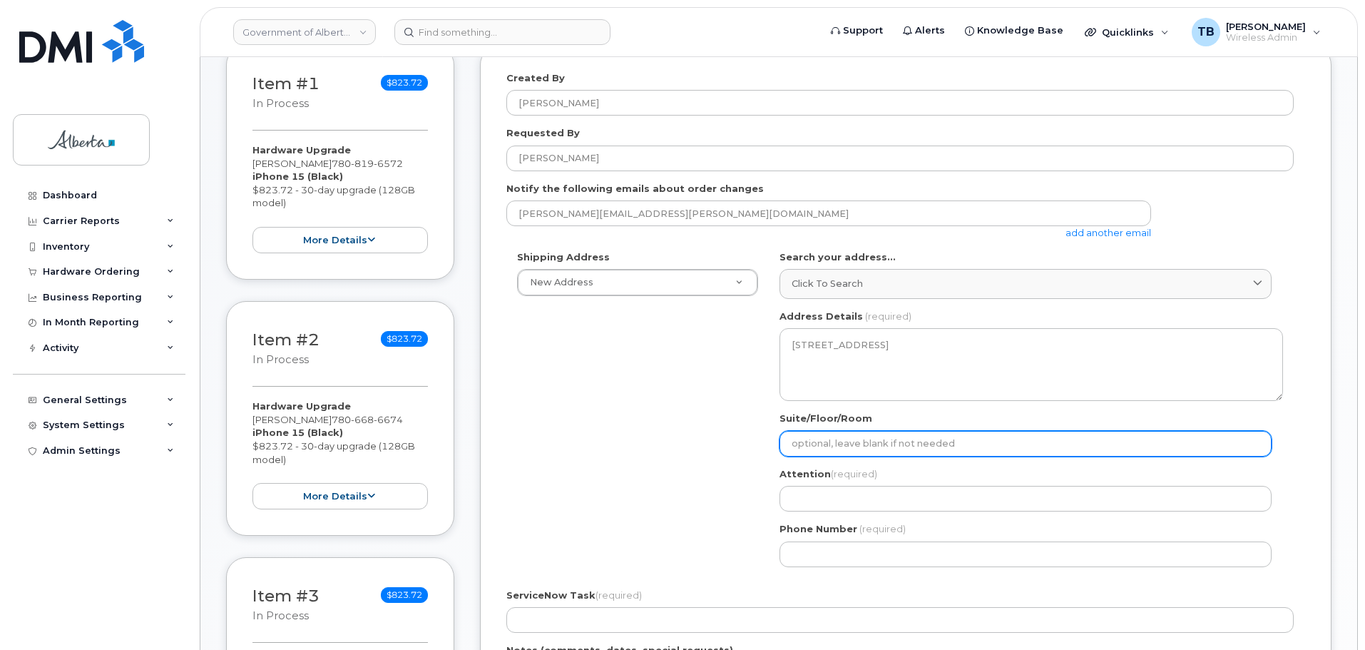
click at [801, 443] on input "Suite/Floor/Room" at bounding box center [1026, 444] width 492 height 26
paste input "Main Floor"
select select
type input "Main Floor"
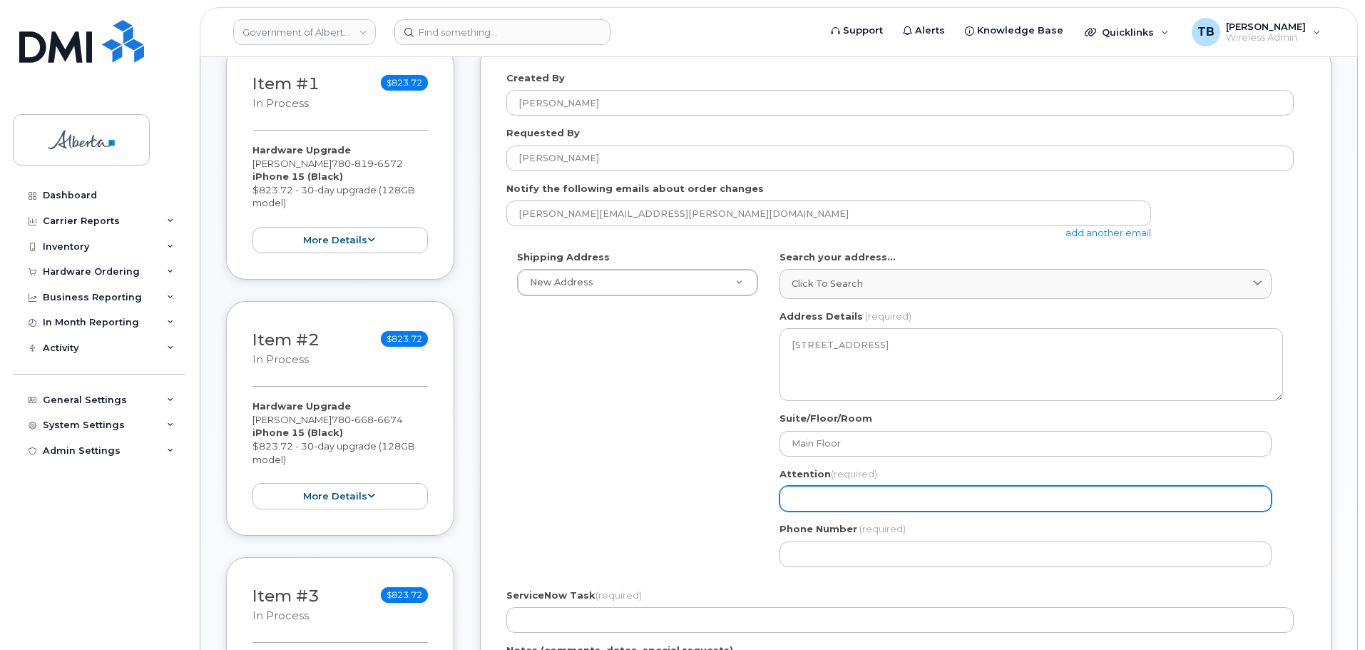
click at [823, 504] on input "Attention (required)" at bounding box center [1026, 499] width 492 height 26
paste input "[PERSON_NAME]"
select select
type input "[PERSON_NAME]"
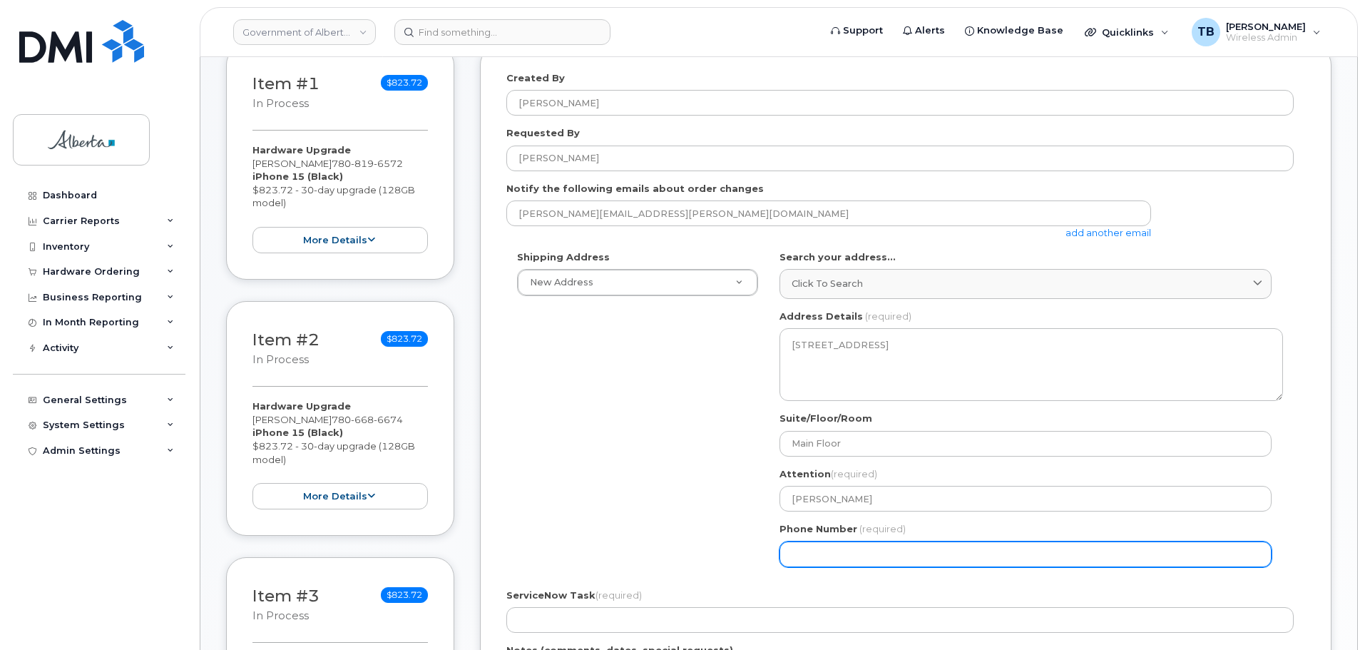
click at [794, 547] on input "Phone Number" at bounding box center [1026, 554] width 492 height 26
paste input "7804224570"
select select
type input "7804224570"
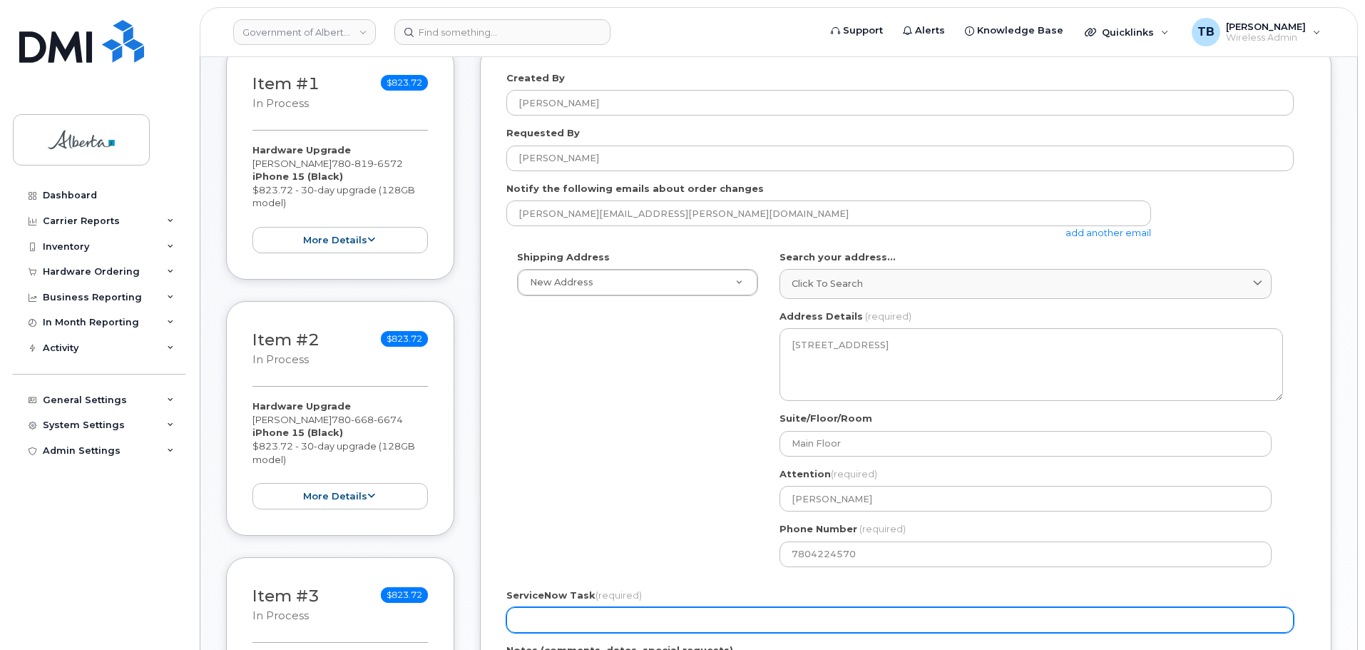
click at [559, 618] on input "ServiceNow Task (required)" at bounding box center [901, 620] width 788 height 26
paste input "SCTASK0854846"
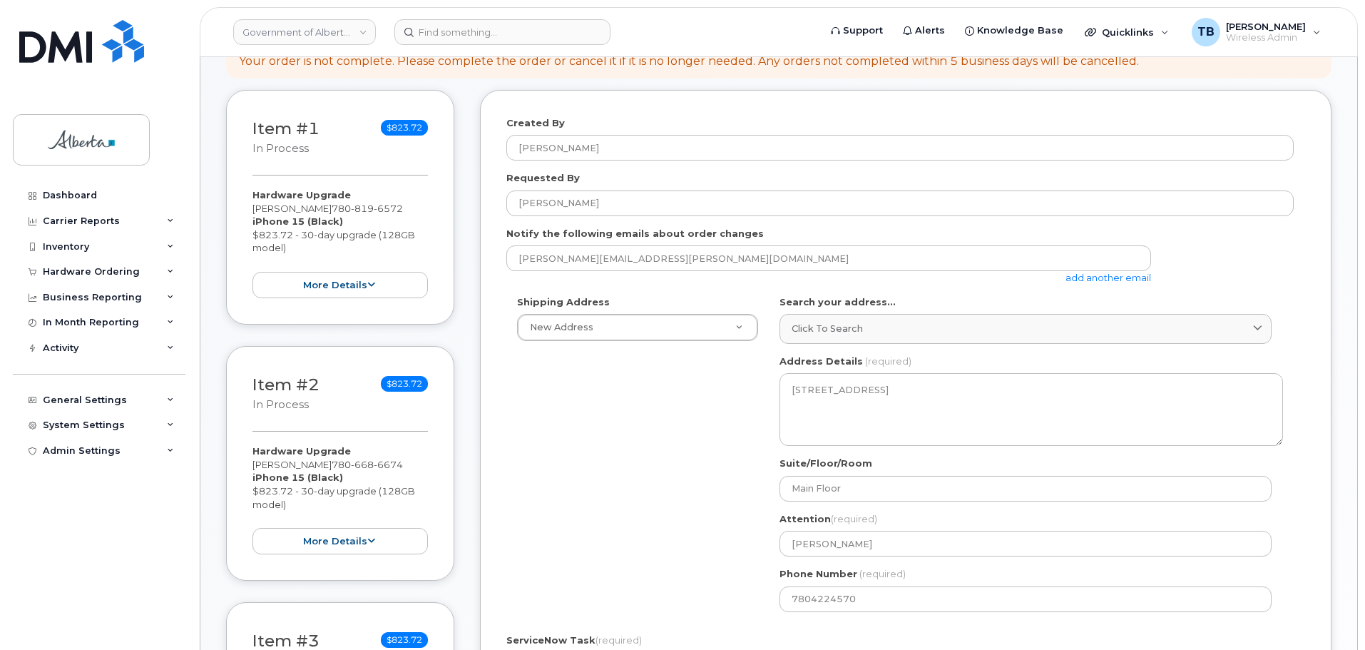
scroll to position [0, 0]
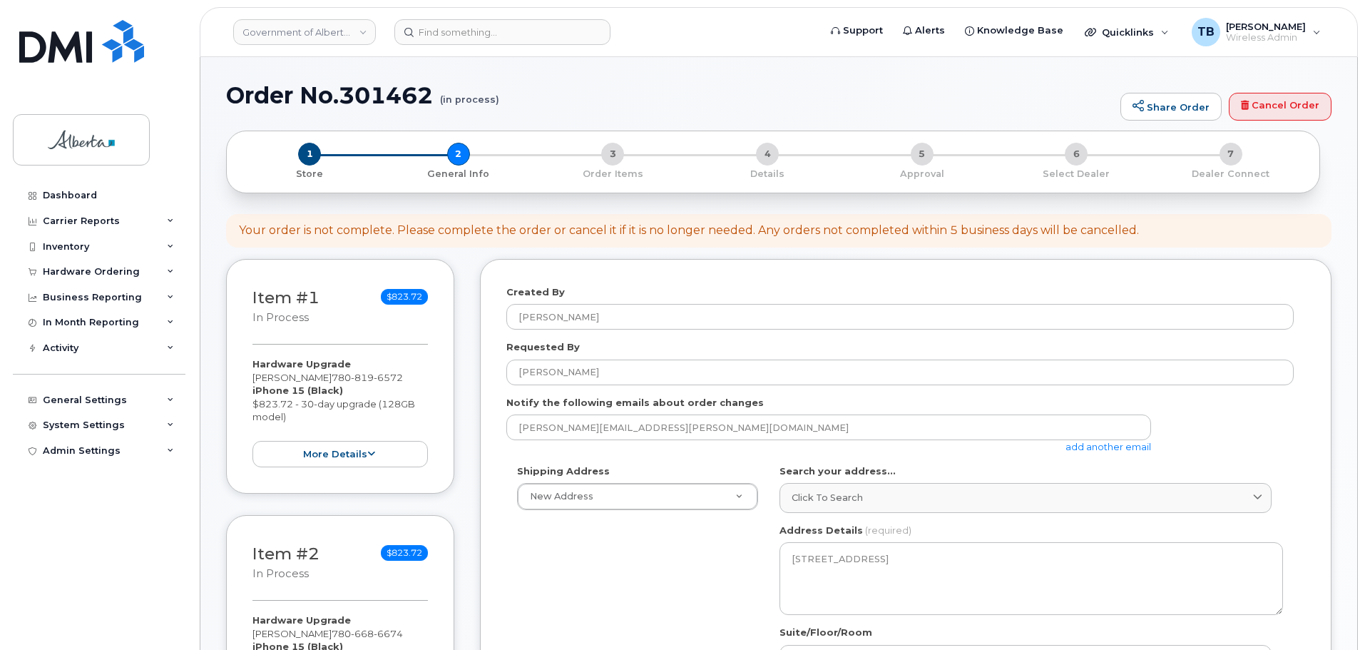
type input "SCTASK0854846"
click at [362, 88] on h1 "Order No.301462 (in process)" at bounding box center [669, 95] width 887 height 25
copy h1 "301462"
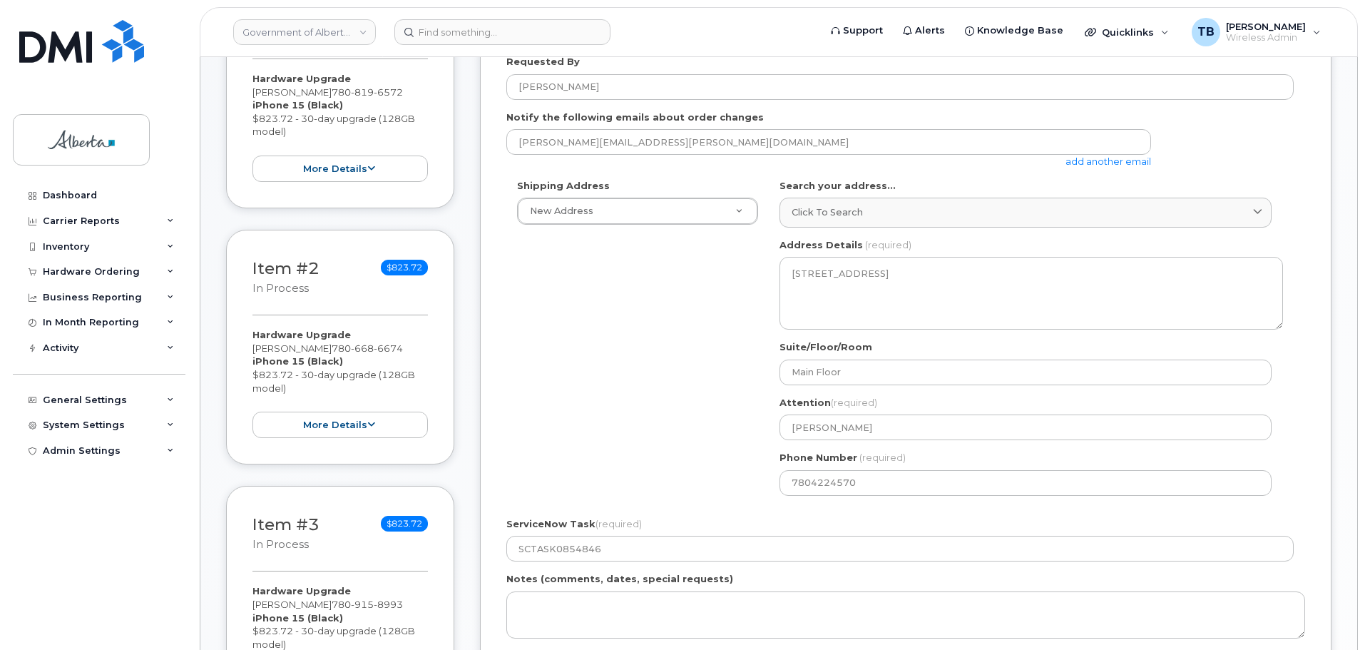
scroll to position [428, 0]
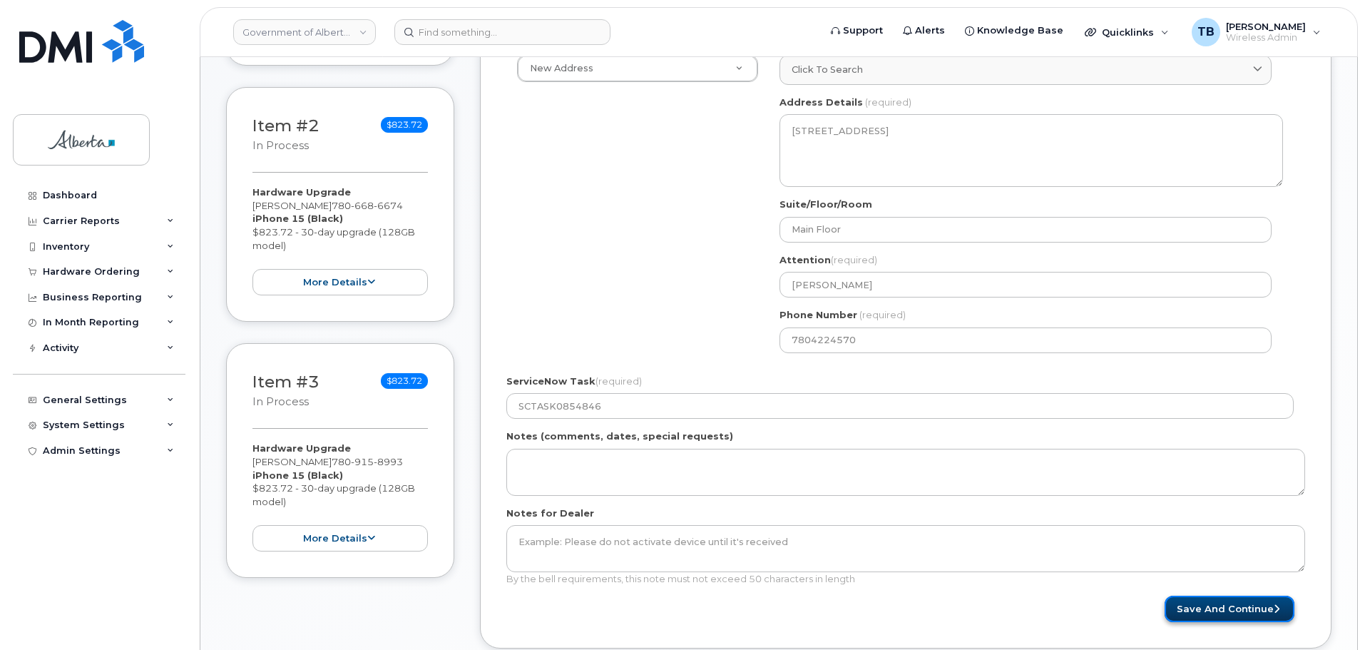
click at [1227, 607] on button "Save and Continue" at bounding box center [1230, 609] width 130 height 26
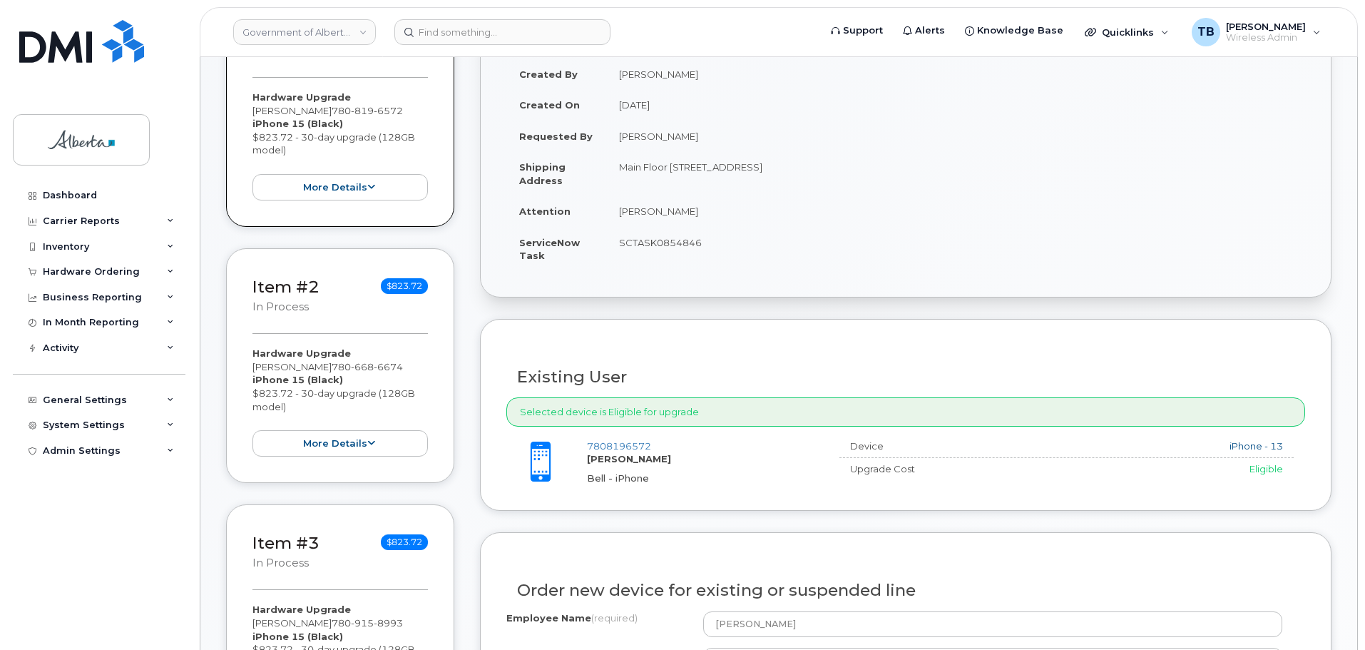
scroll to position [499, 0]
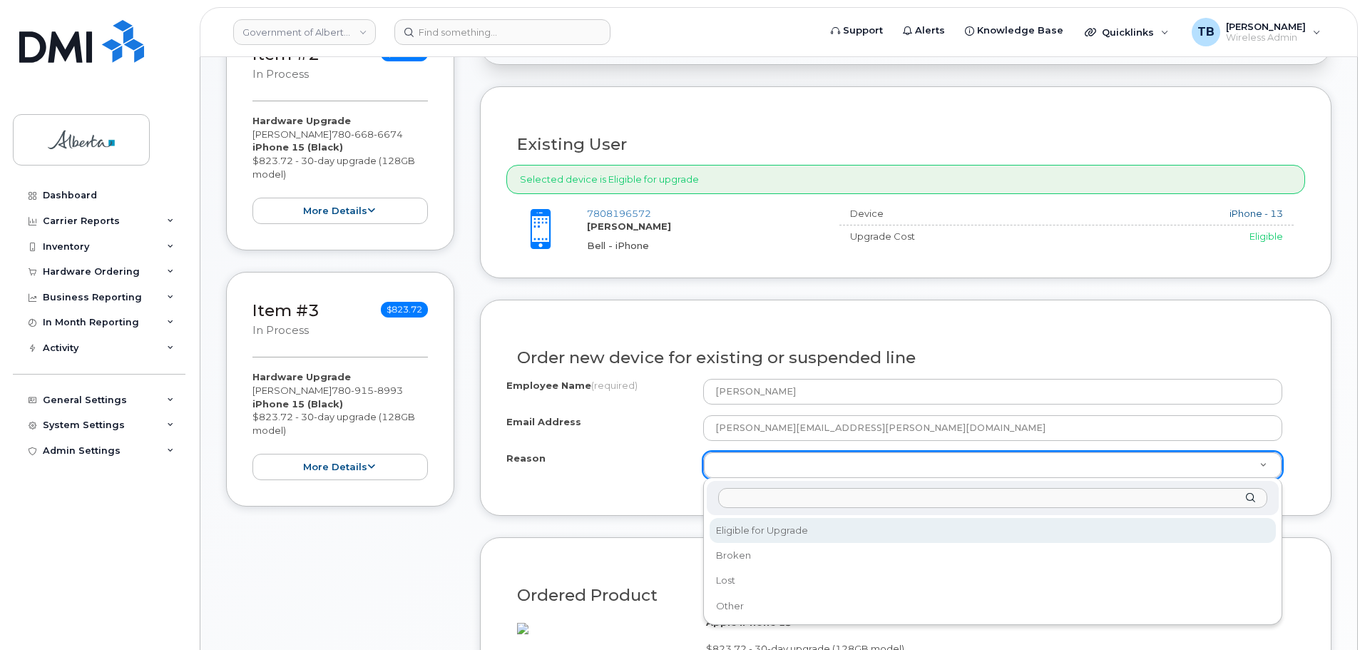
select select "eligible_for_upgrade"
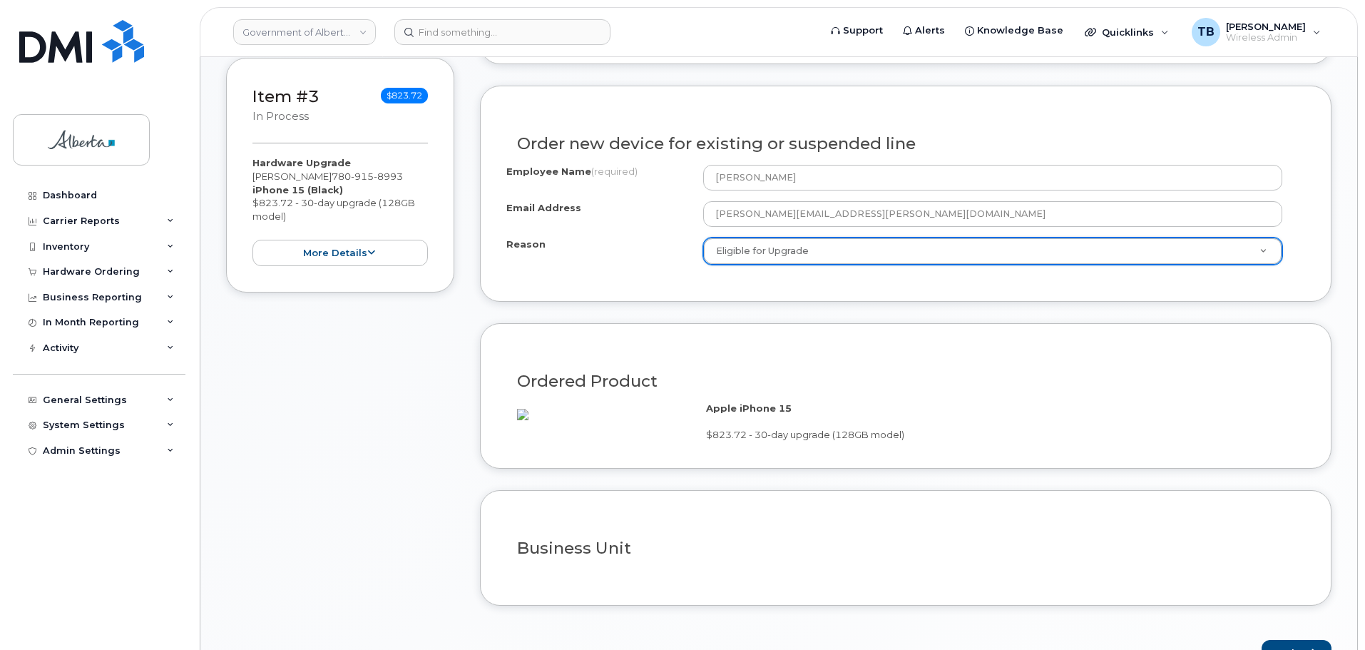
scroll to position [927, 0]
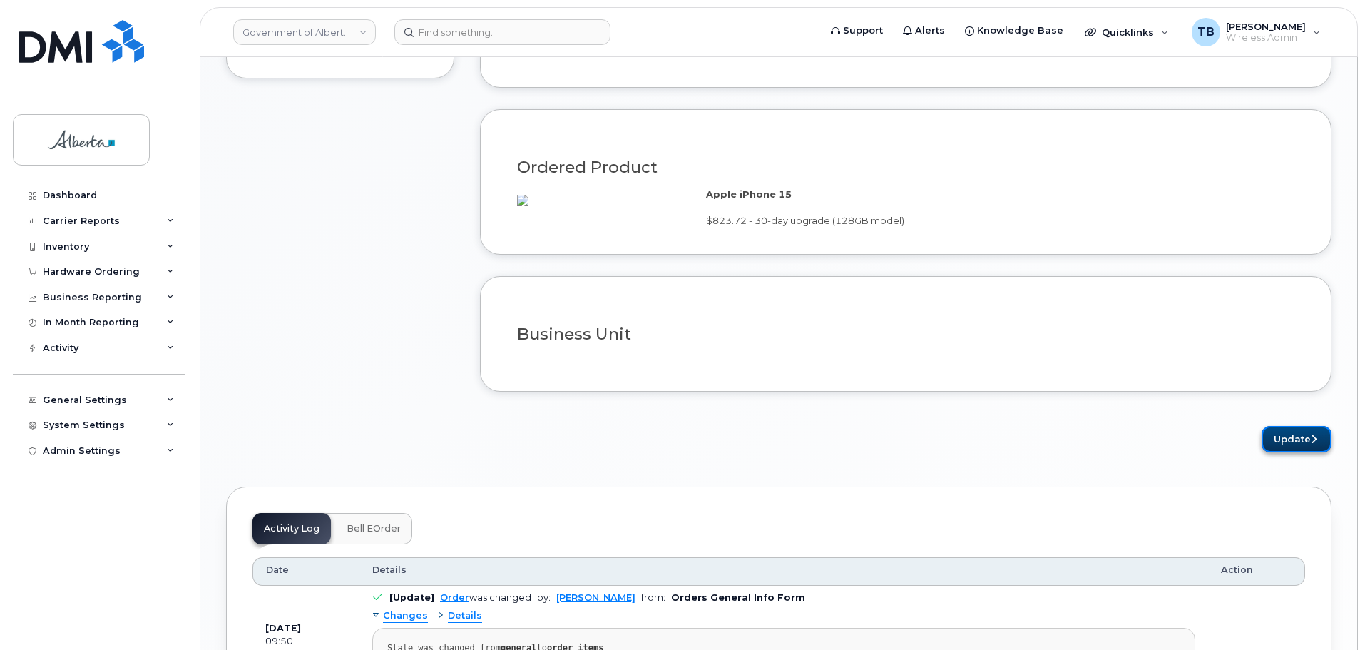
click at [1297, 452] on button "Update" at bounding box center [1297, 439] width 70 height 26
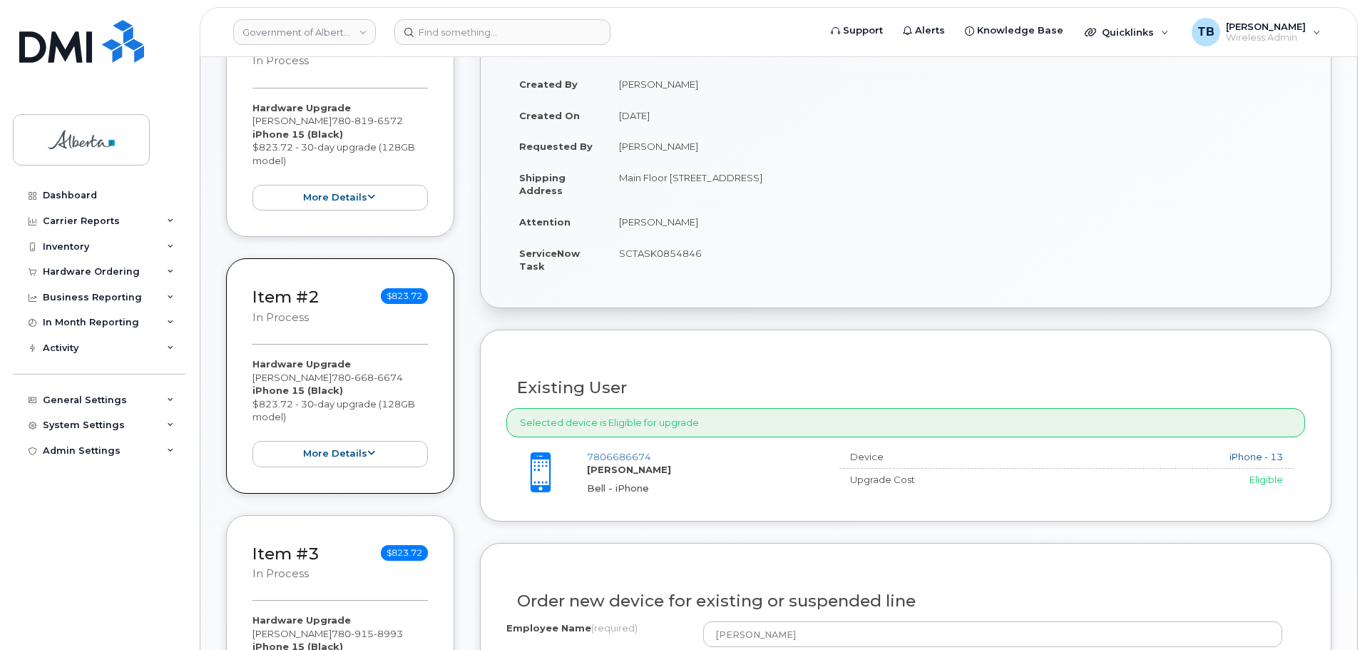
scroll to position [428, 0]
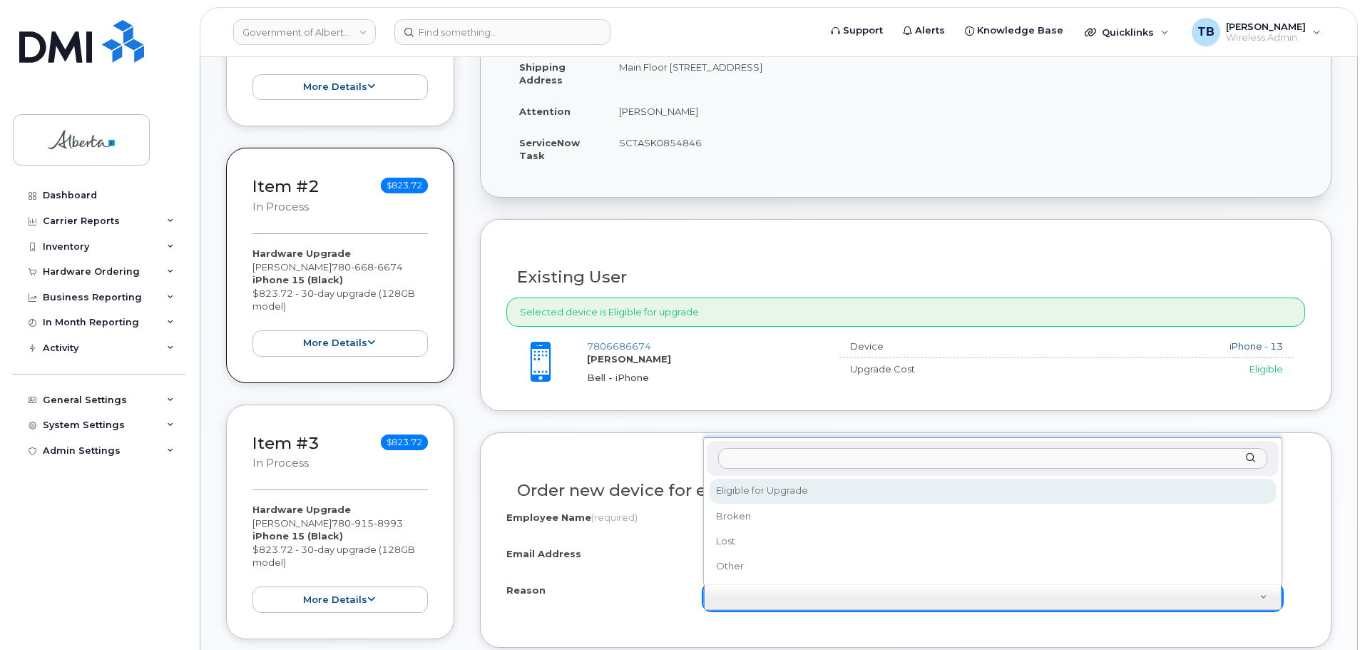
select select "eligible_for_upgrade"
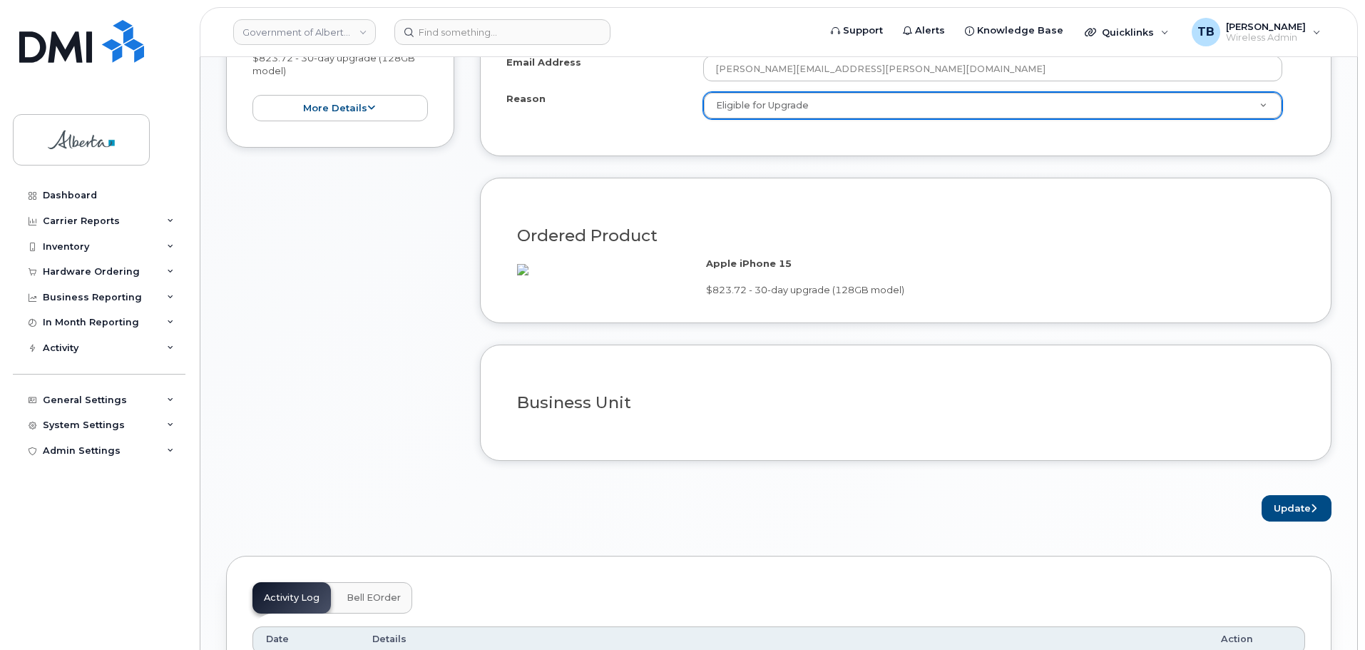
scroll to position [927, 0]
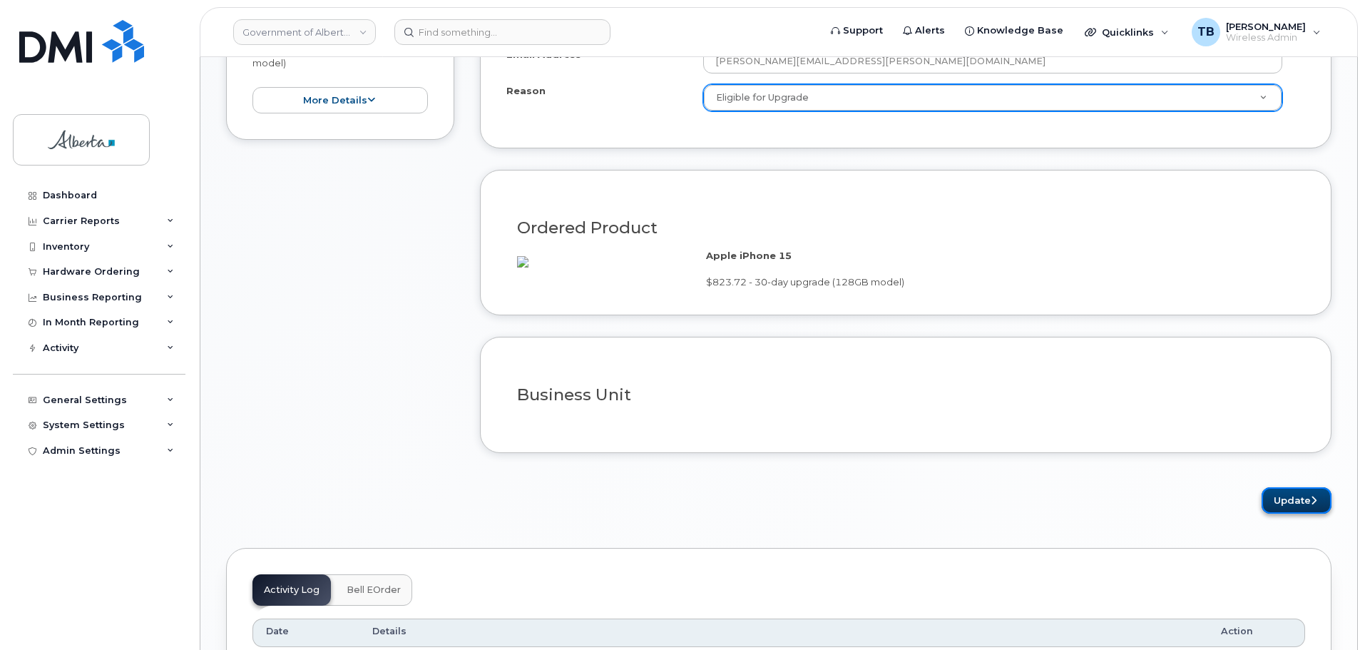
click at [1303, 514] on button "Update" at bounding box center [1297, 500] width 70 height 26
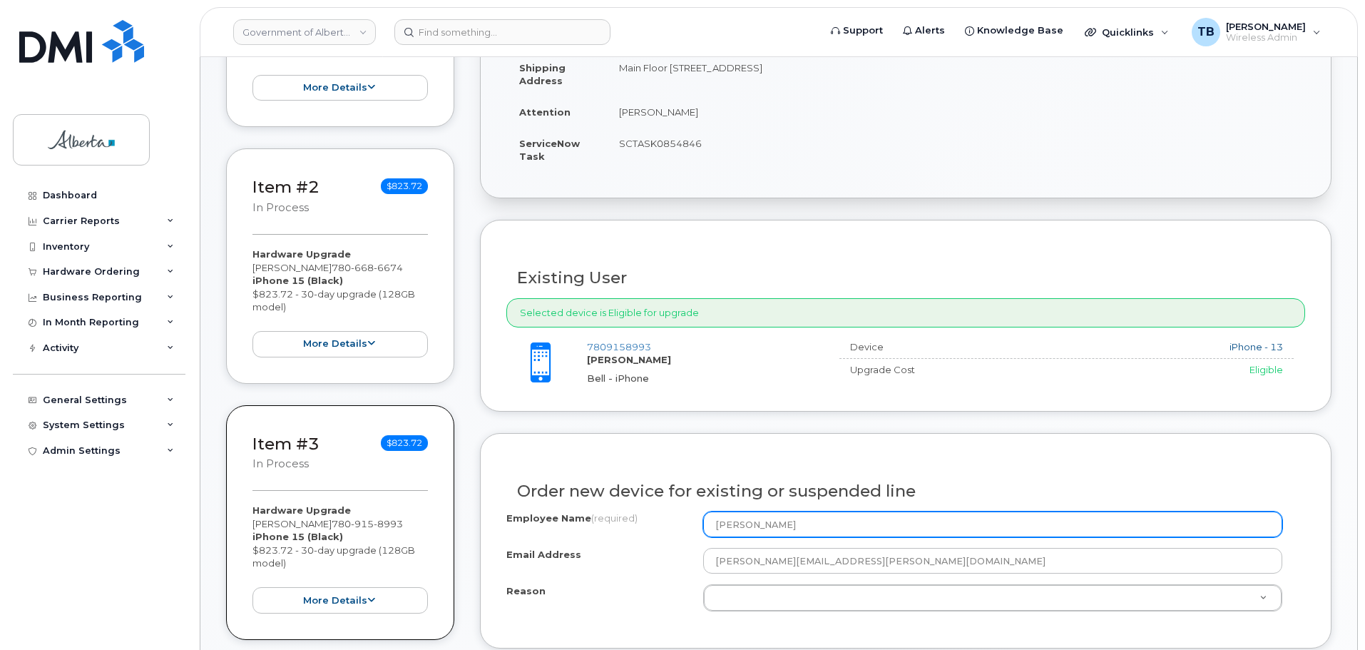
scroll to position [428, 0]
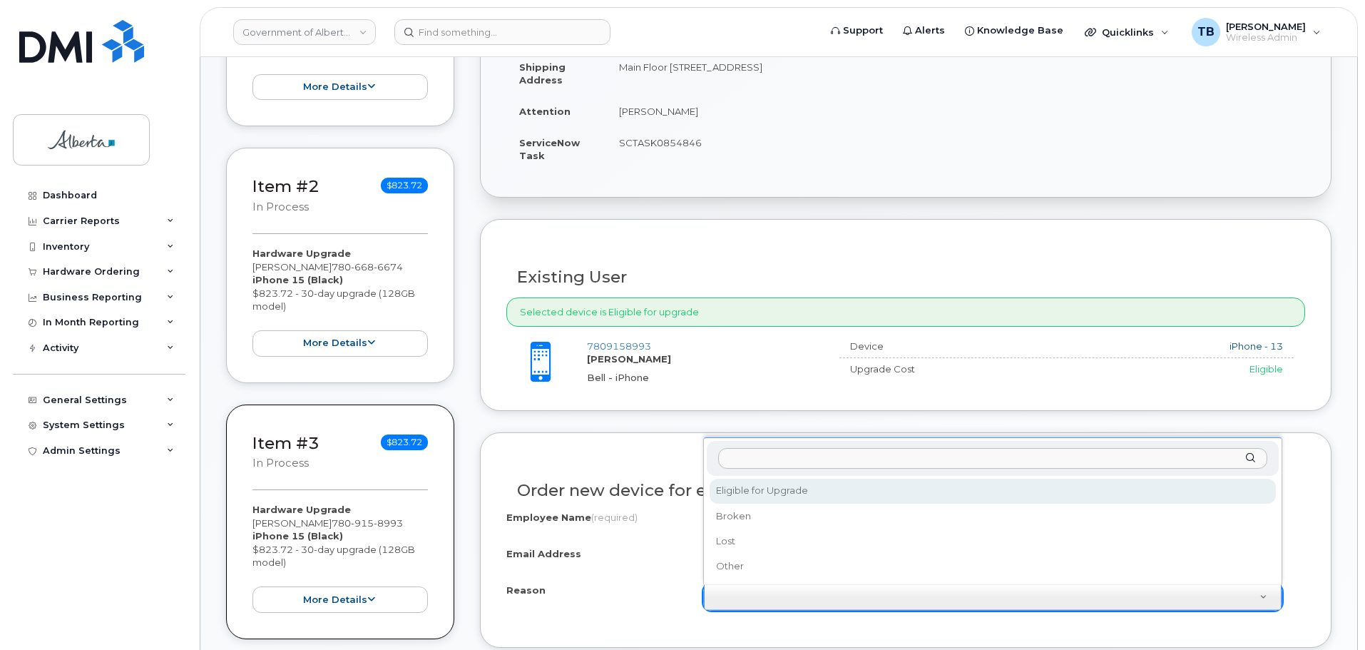
select select "eligible_for_upgrade"
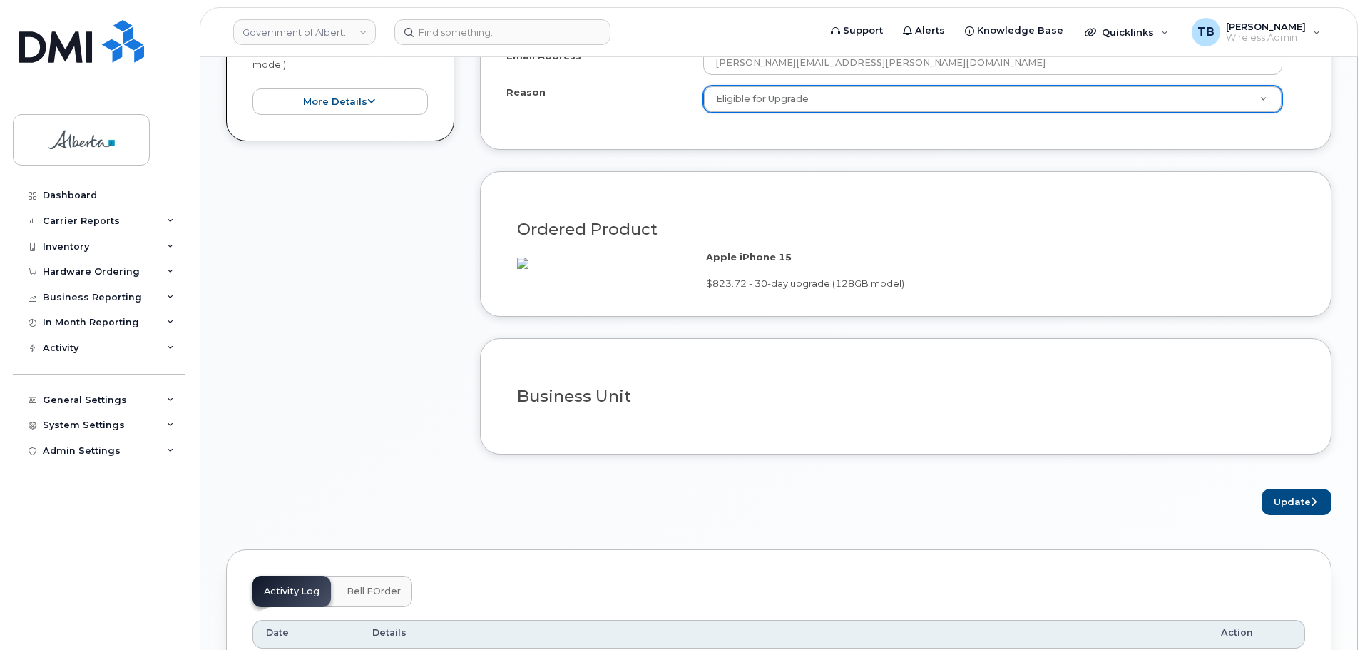
scroll to position [927, 0]
click at [1284, 514] on button "Update" at bounding box center [1297, 500] width 70 height 26
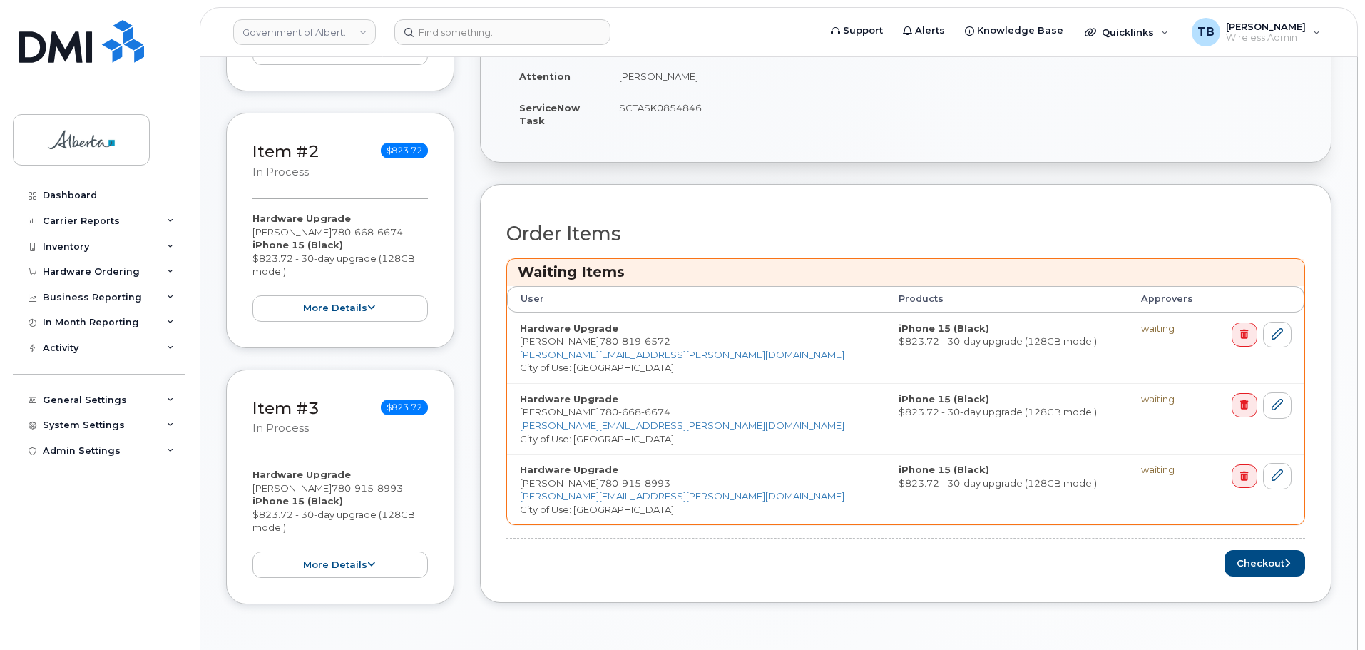
scroll to position [499, 0]
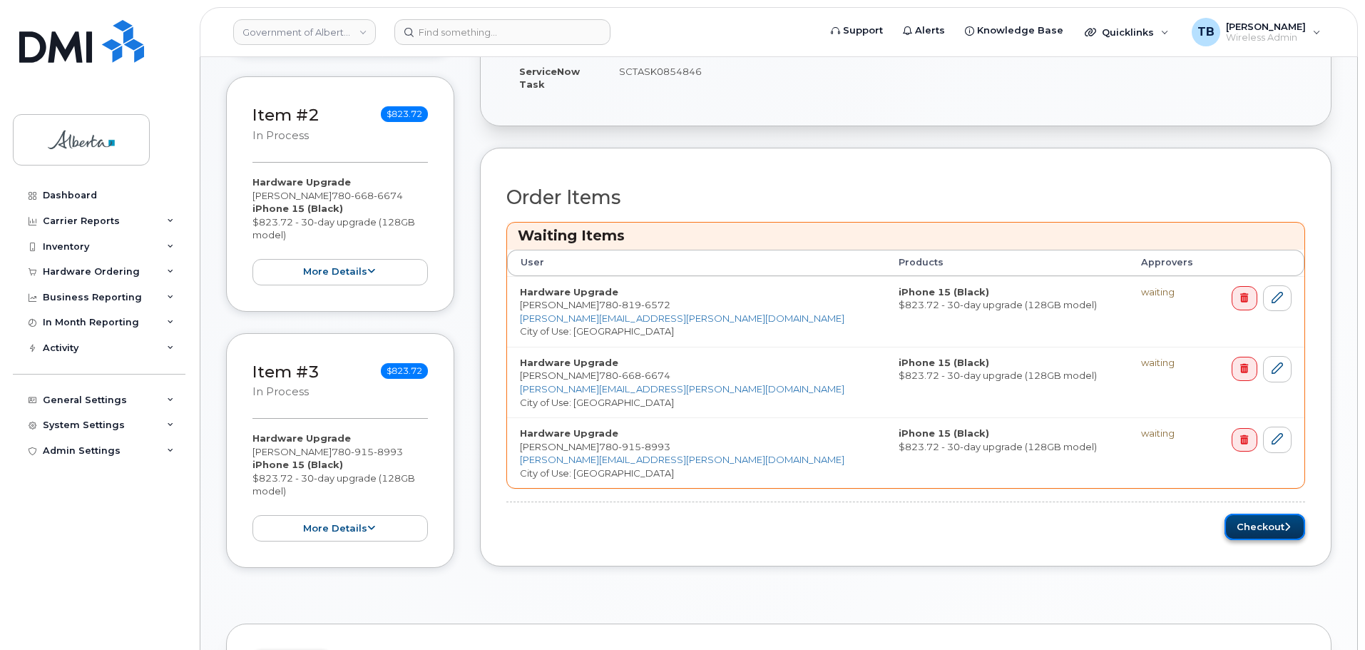
click at [1261, 530] on button "Checkout" at bounding box center [1265, 527] width 81 height 26
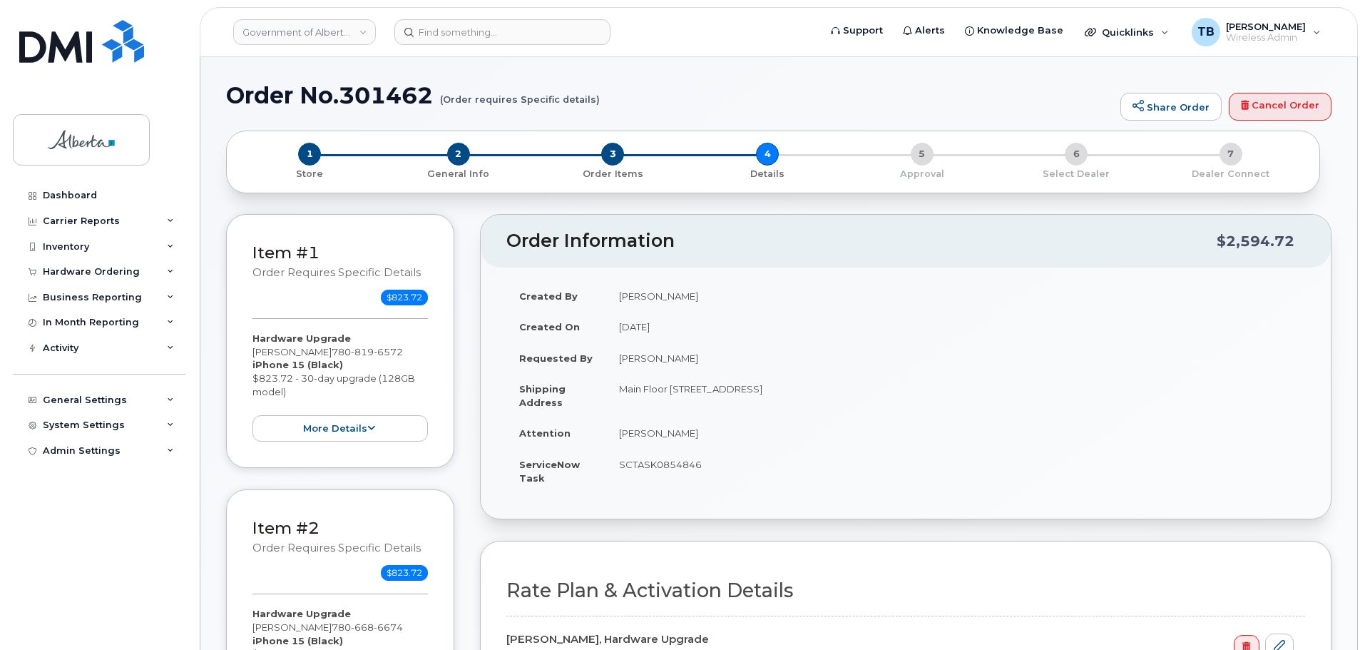
select select
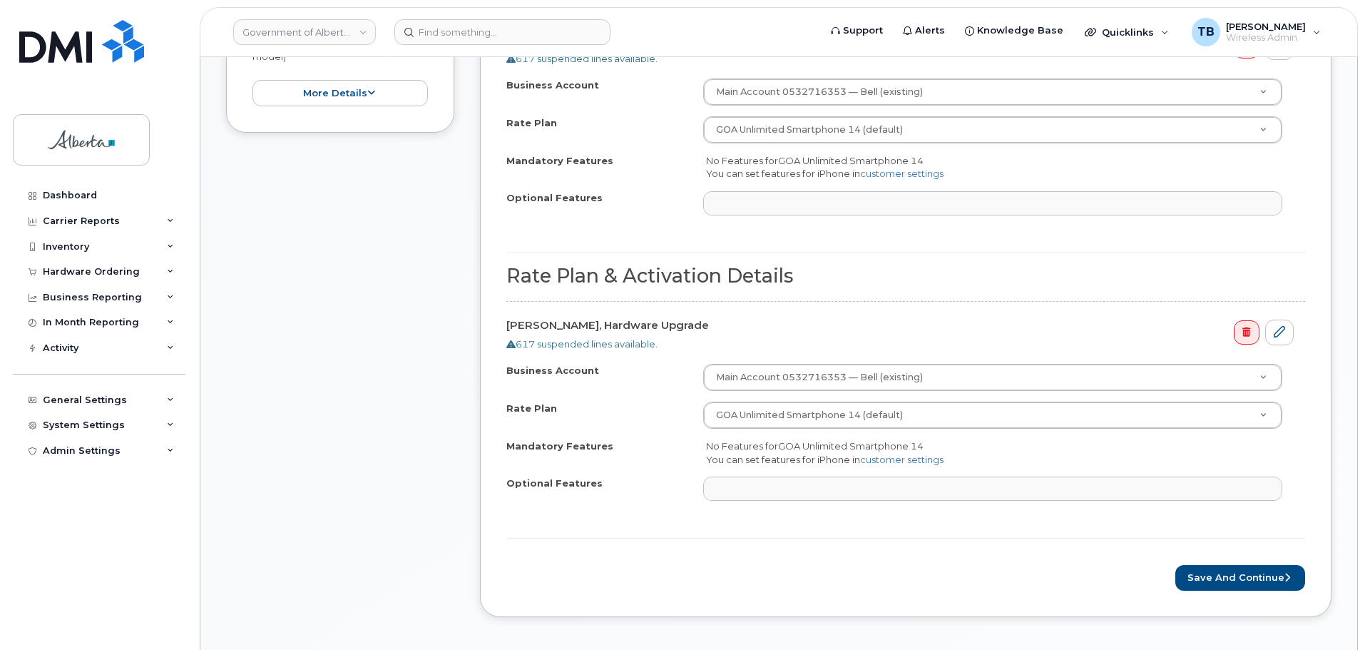
scroll to position [1070, 0]
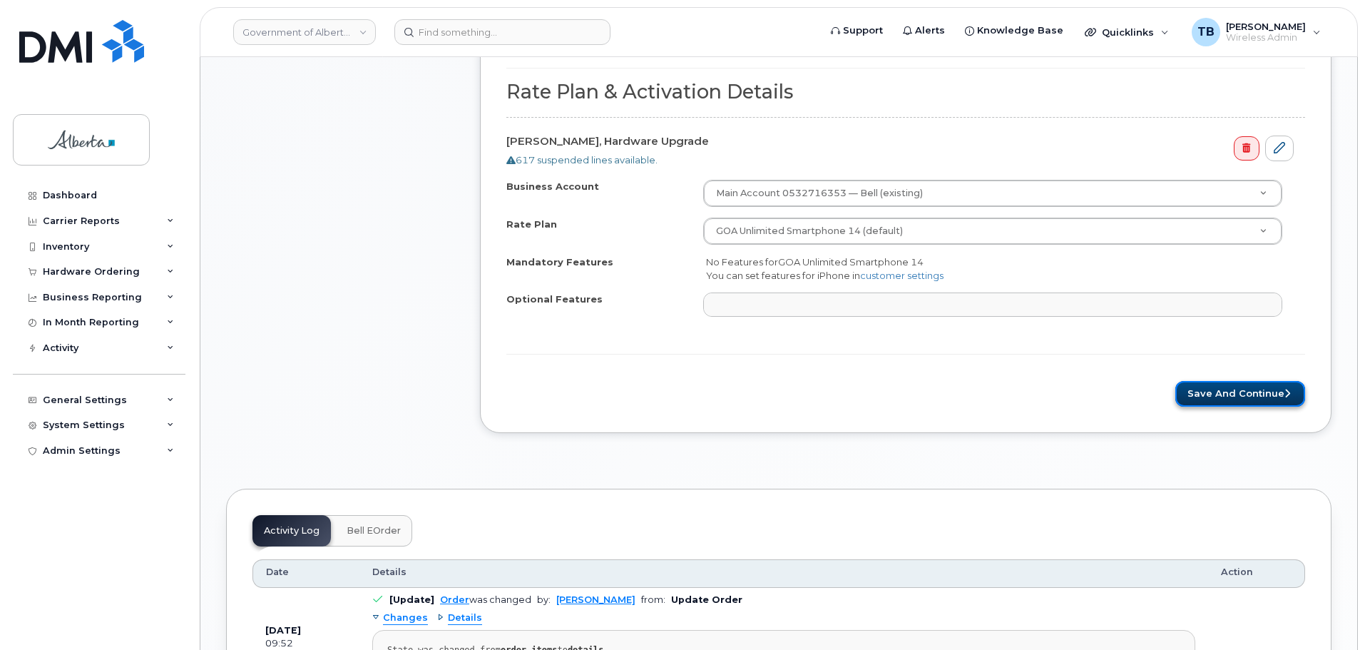
click at [1226, 392] on button "Save and Continue" at bounding box center [1241, 394] width 130 height 26
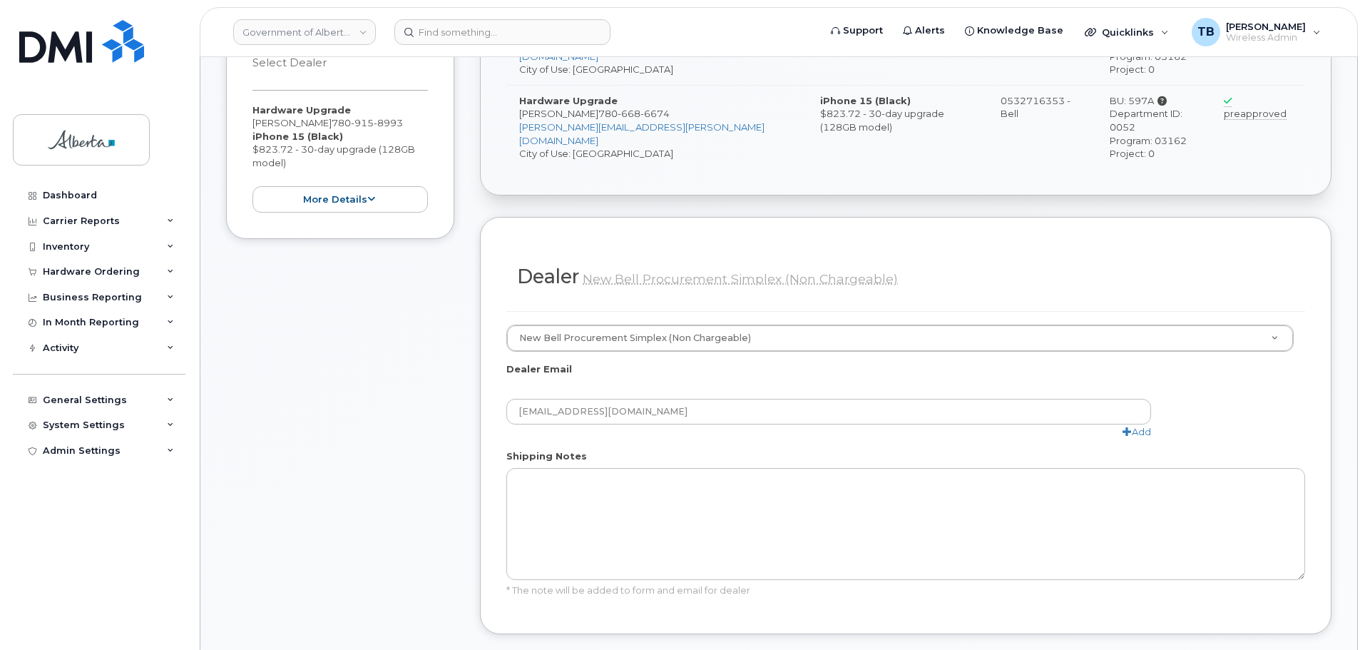
scroll to position [856, 0]
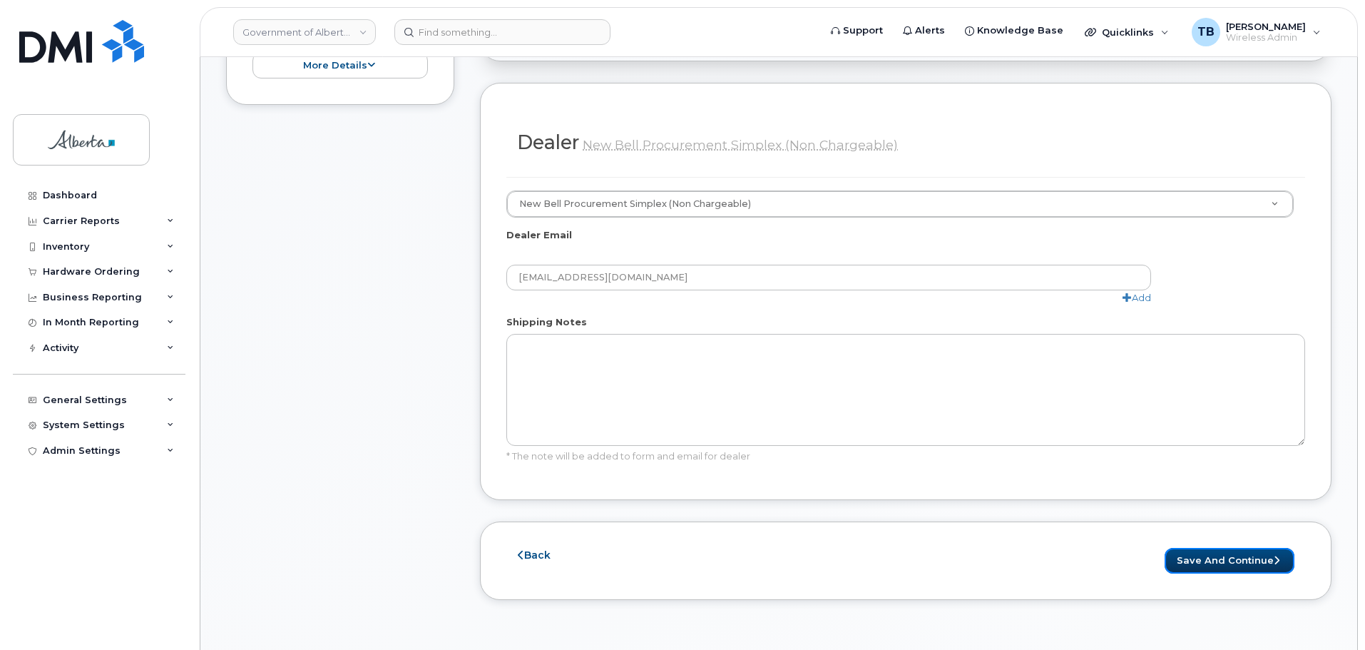
drag, startPoint x: 1219, startPoint y: 510, endPoint x: 1009, endPoint y: 582, distance: 221.8
click at [1219, 548] on button "Save and Continue" at bounding box center [1230, 561] width 130 height 26
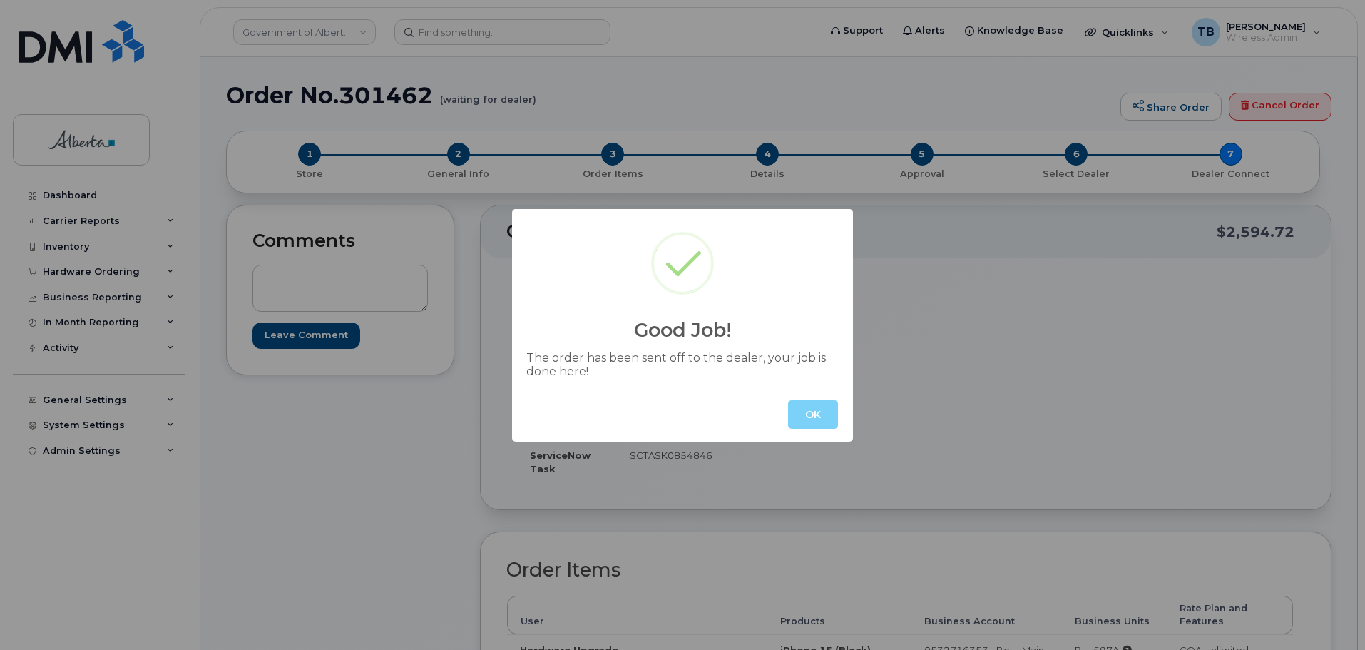
click at [785, 412] on div "OK" at bounding box center [682, 414] width 341 height 54
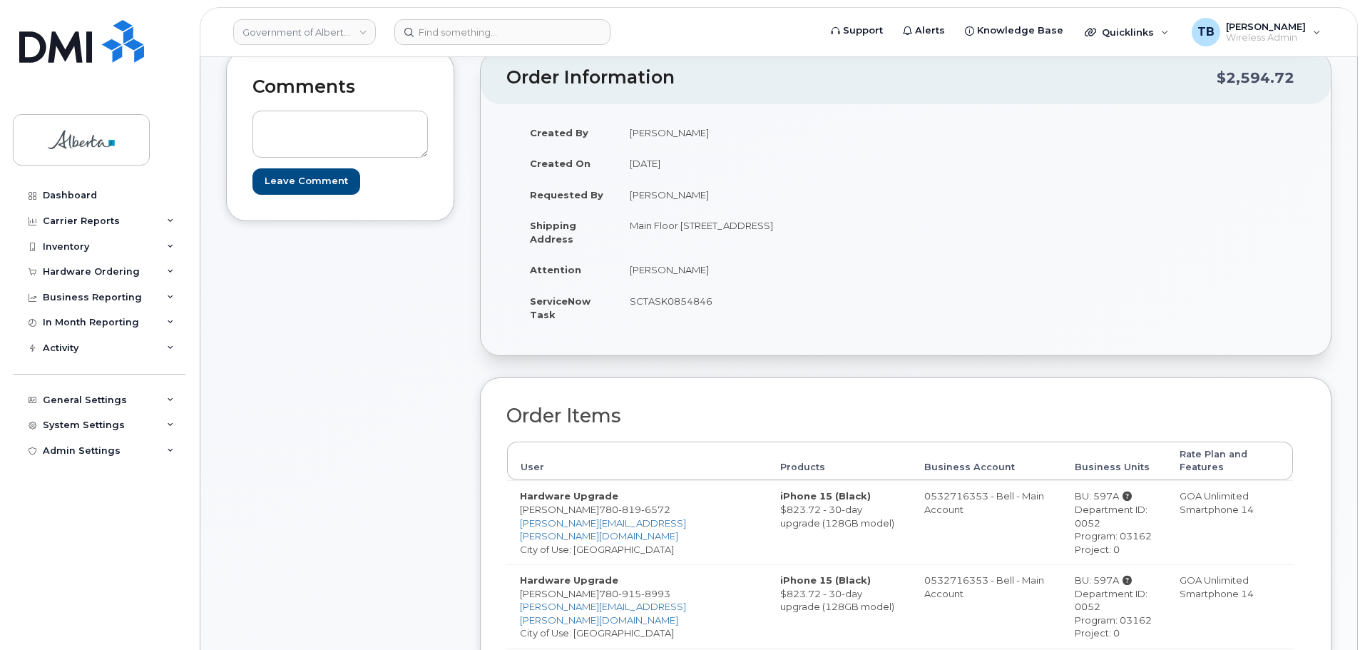
scroll to position [216, 0]
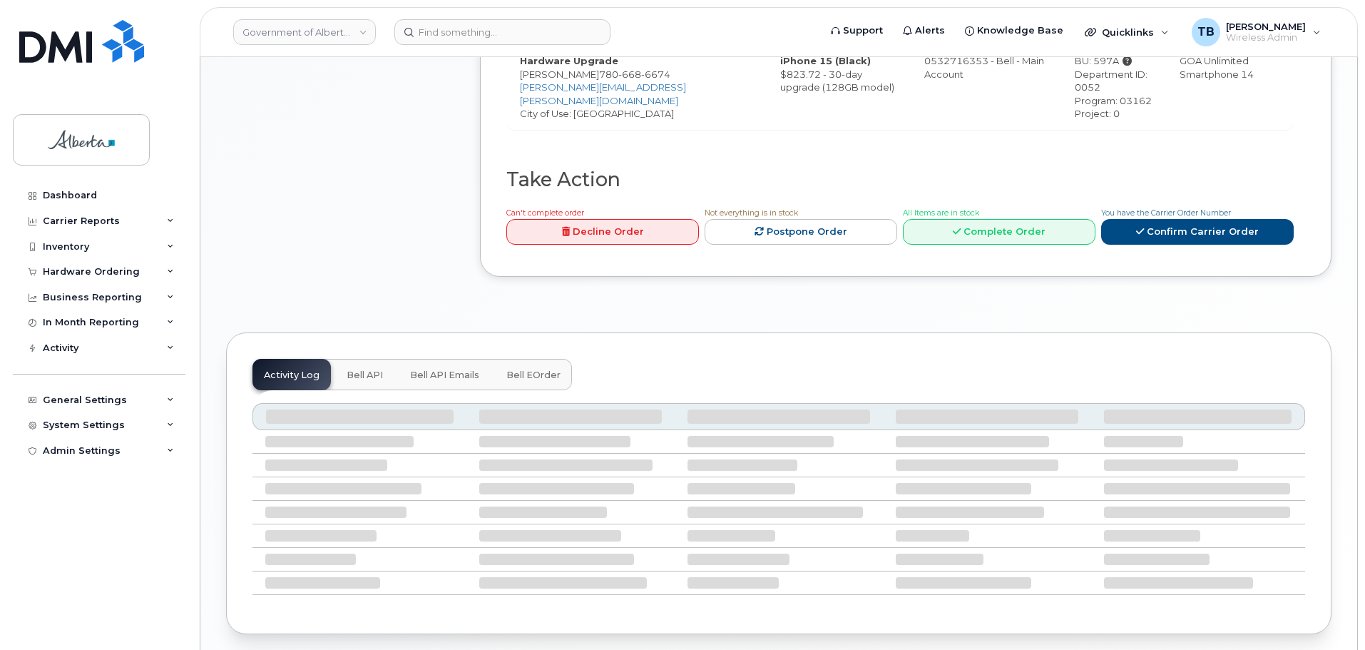
scroll to position [800, 0]
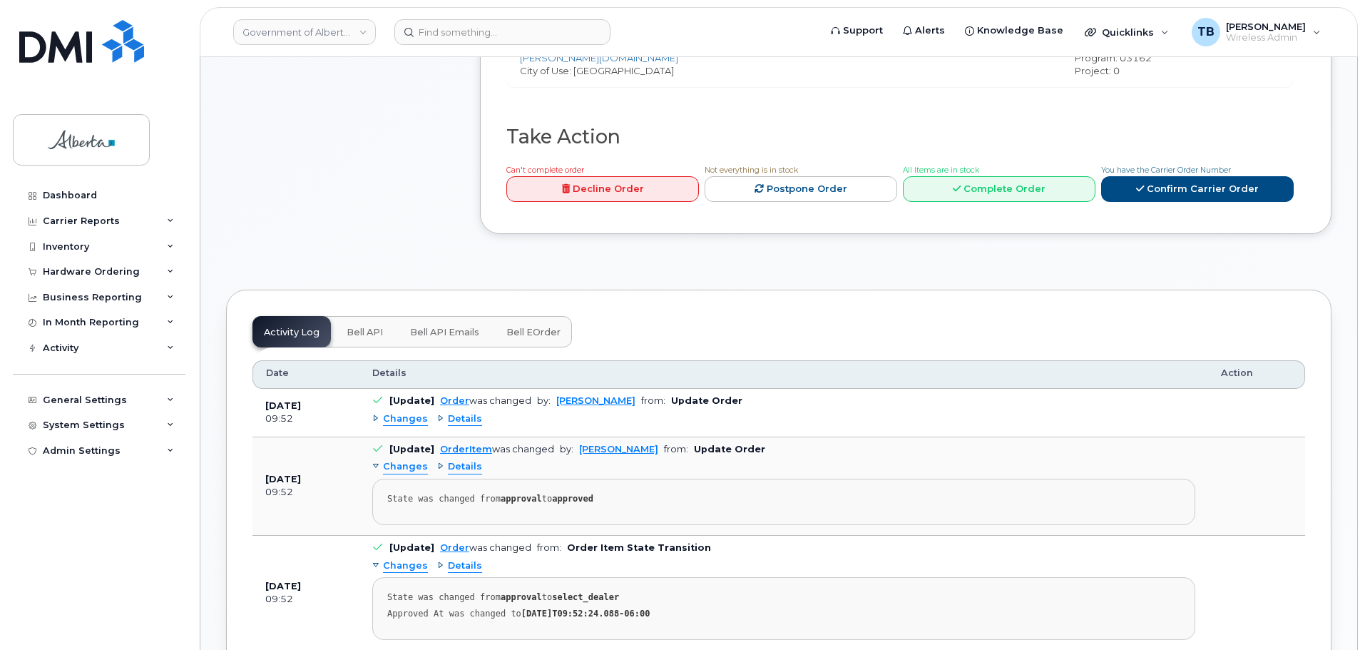
click at [365, 327] on span "Bell API" at bounding box center [365, 332] width 36 height 11
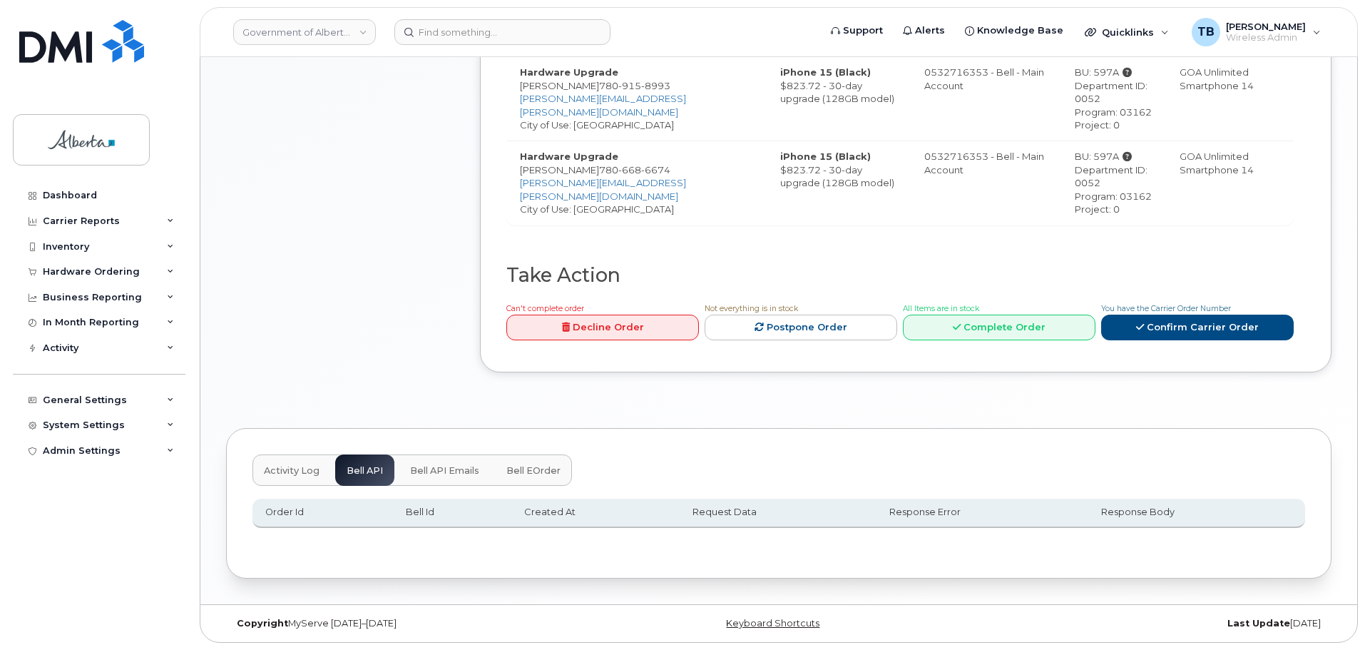
scroll to position [648, 0]
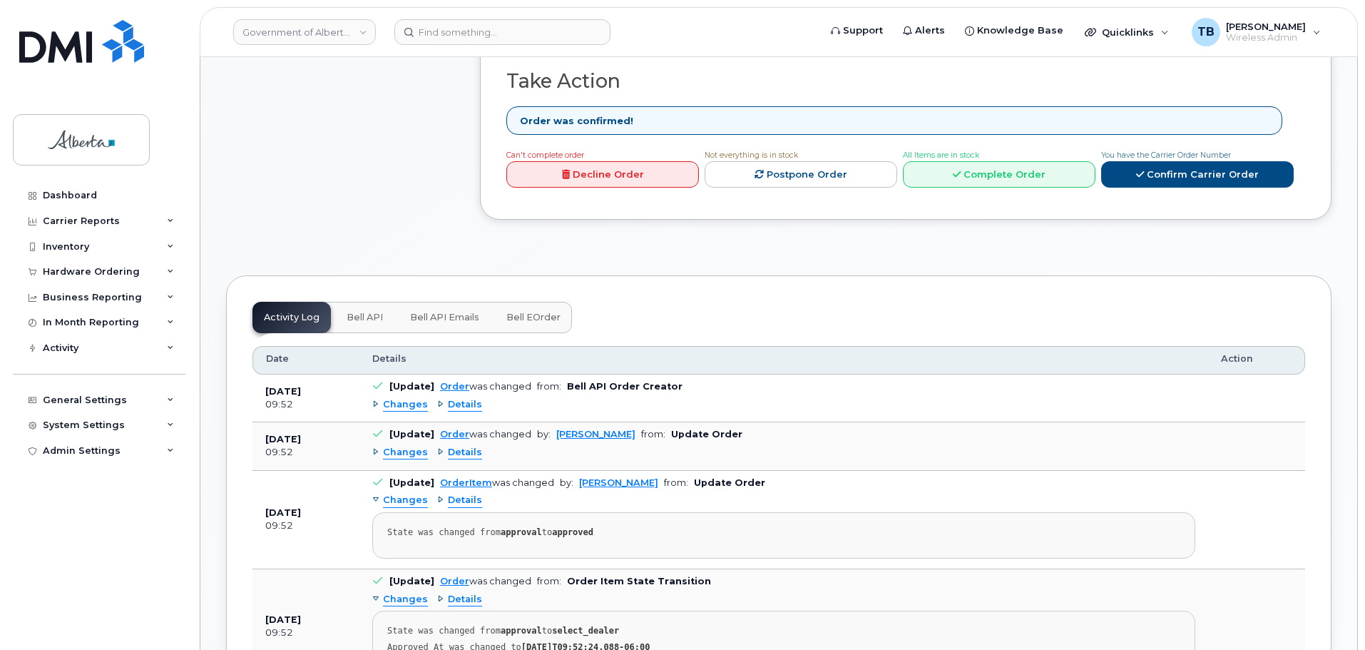
click at [364, 302] on button "Bell API" at bounding box center [364, 317] width 59 height 31
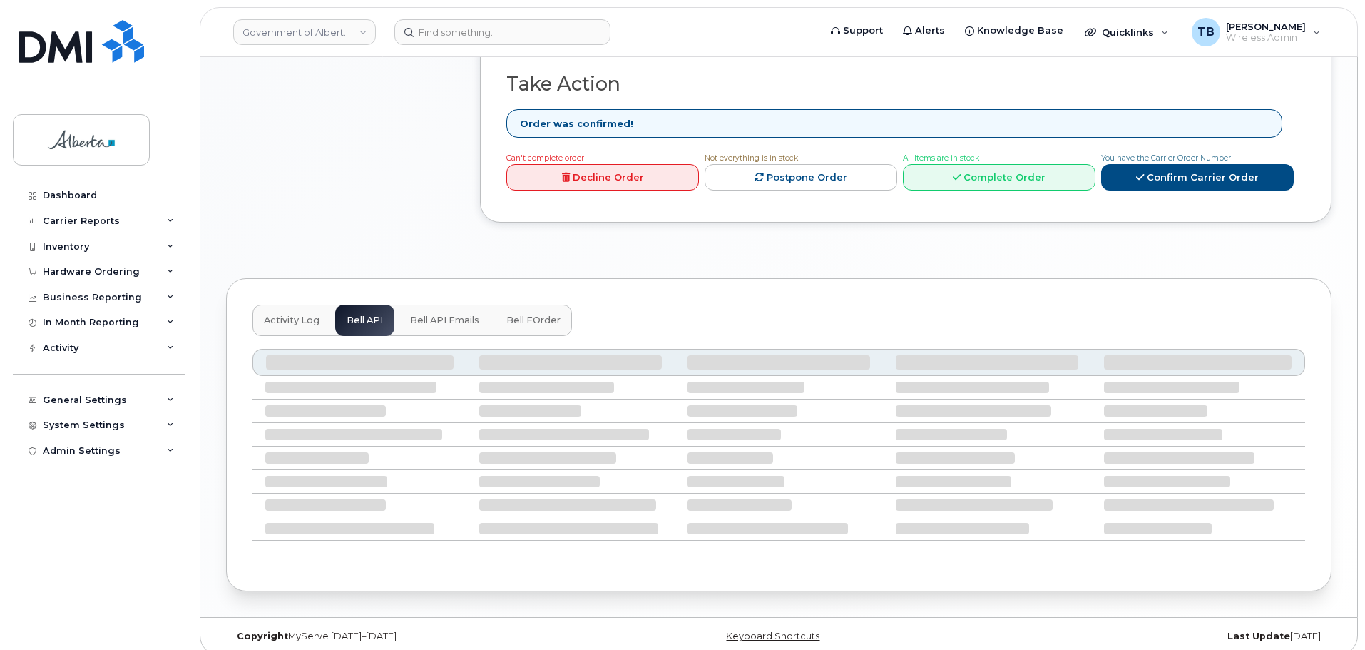
scroll to position [728, 0]
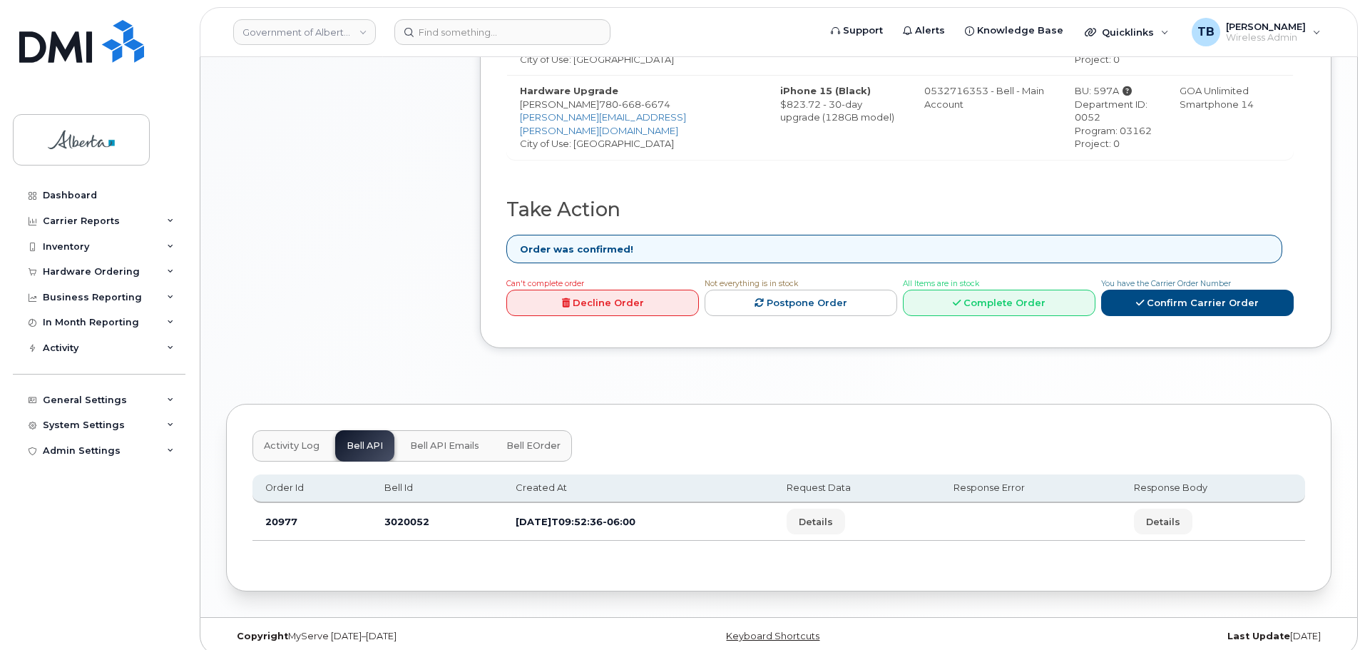
click at [400, 515] on td "3020052" at bounding box center [437, 522] width 131 height 38
copy td "3020052"
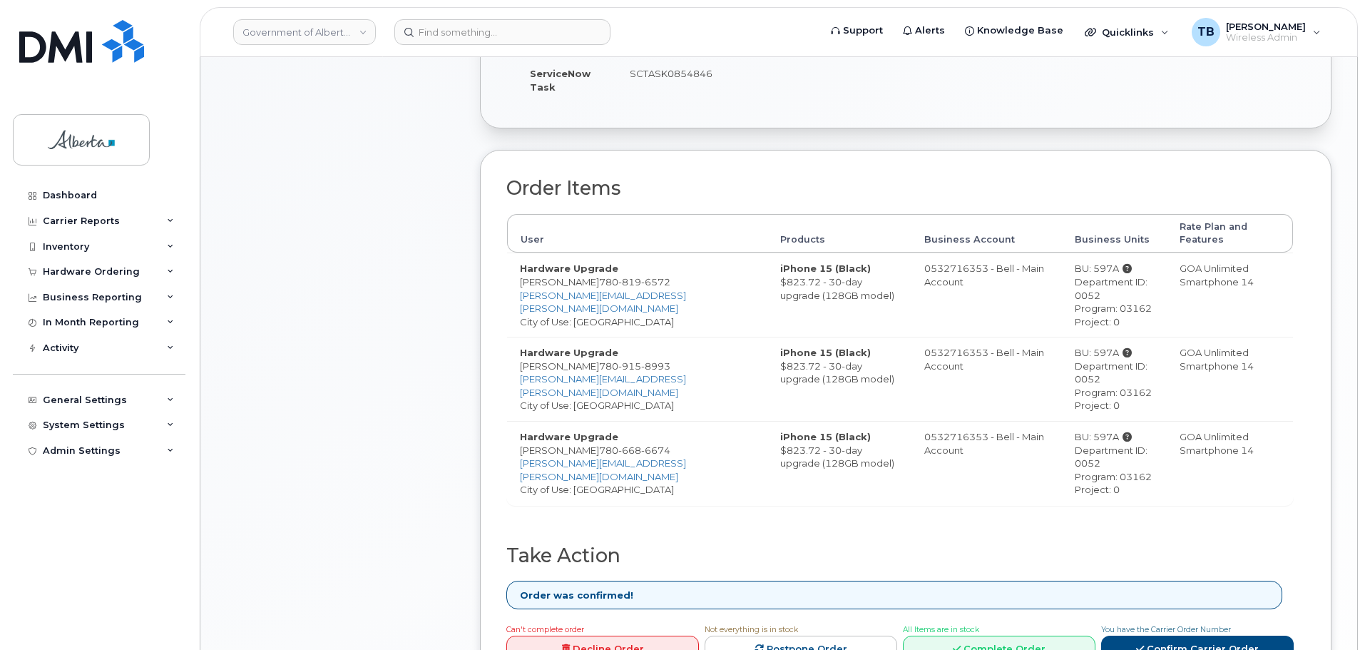
scroll to position [371, 0]
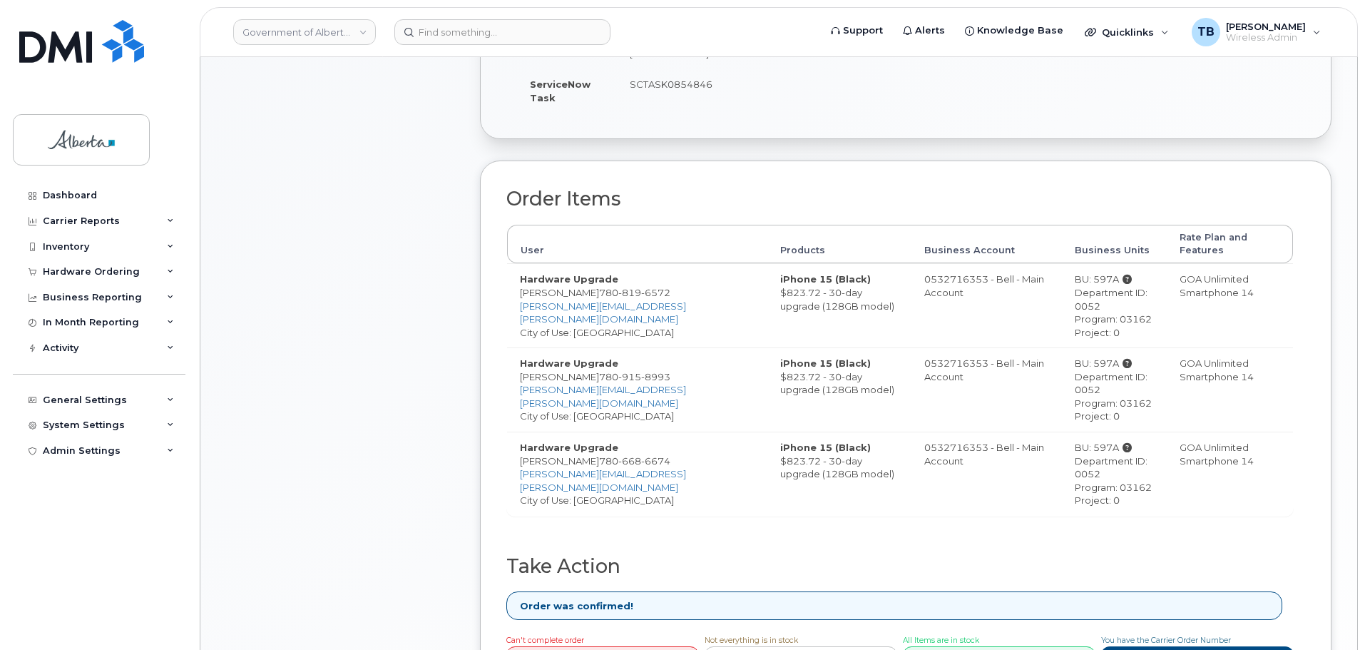
drag, startPoint x: 599, startPoint y: 296, endPoint x: 407, endPoint y: 300, distance: 192.7
click at [407, 300] on div "Comments Leave Comment" at bounding box center [340, 280] width 228 height 892
click at [641, 287] on span "6572" at bounding box center [655, 292] width 29 height 11
drag, startPoint x: 648, startPoint y: 280, endPoint x: 579, endPoint y: 281, distance: 69.2
click at [599, 287] on span "780 819 6572" at bounding box center [634, 292] width 71 height 11
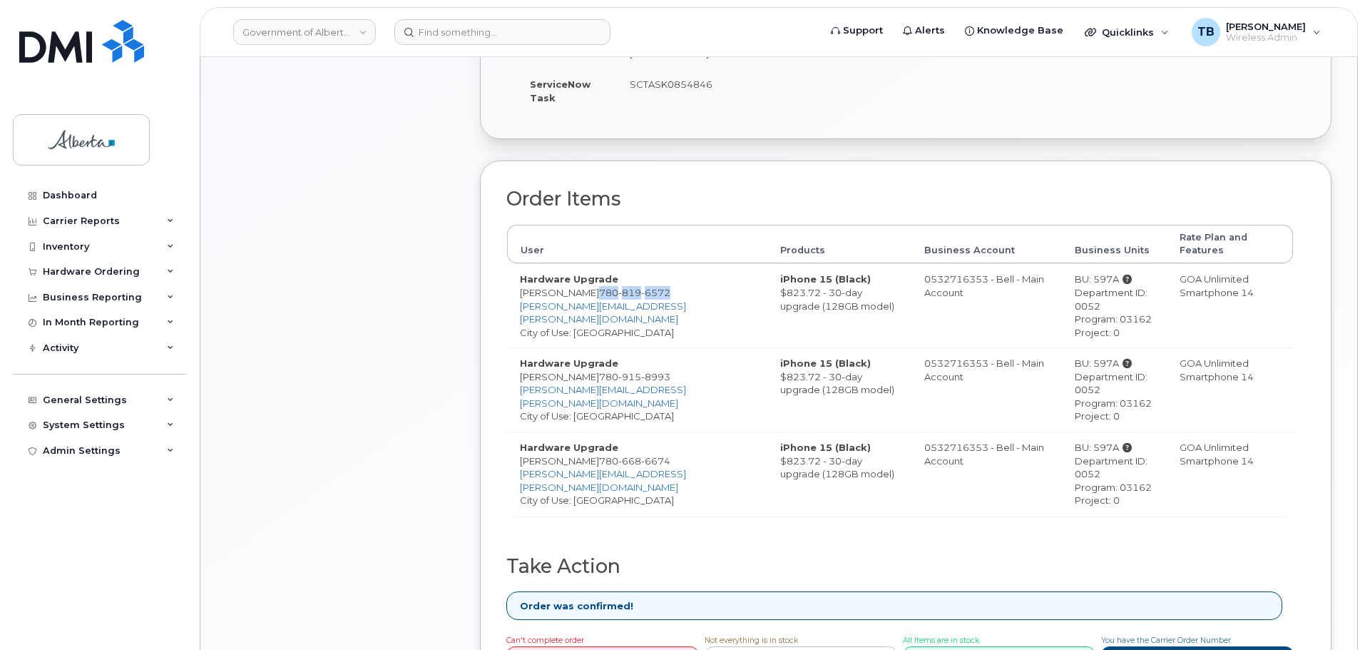
copy span "780 819 6572"
click at [431, 33] on input at bounding box center [503, 32] width 216 height 26
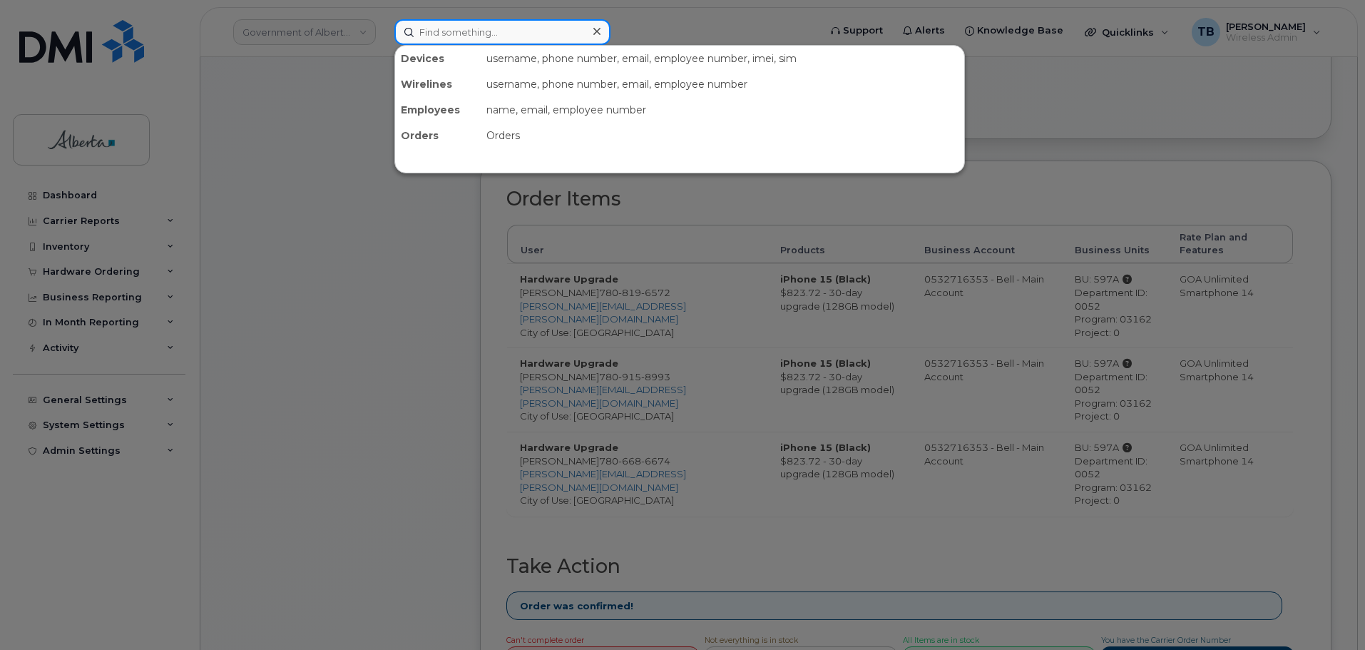
paste input "7808196572"
type input "7808196572"
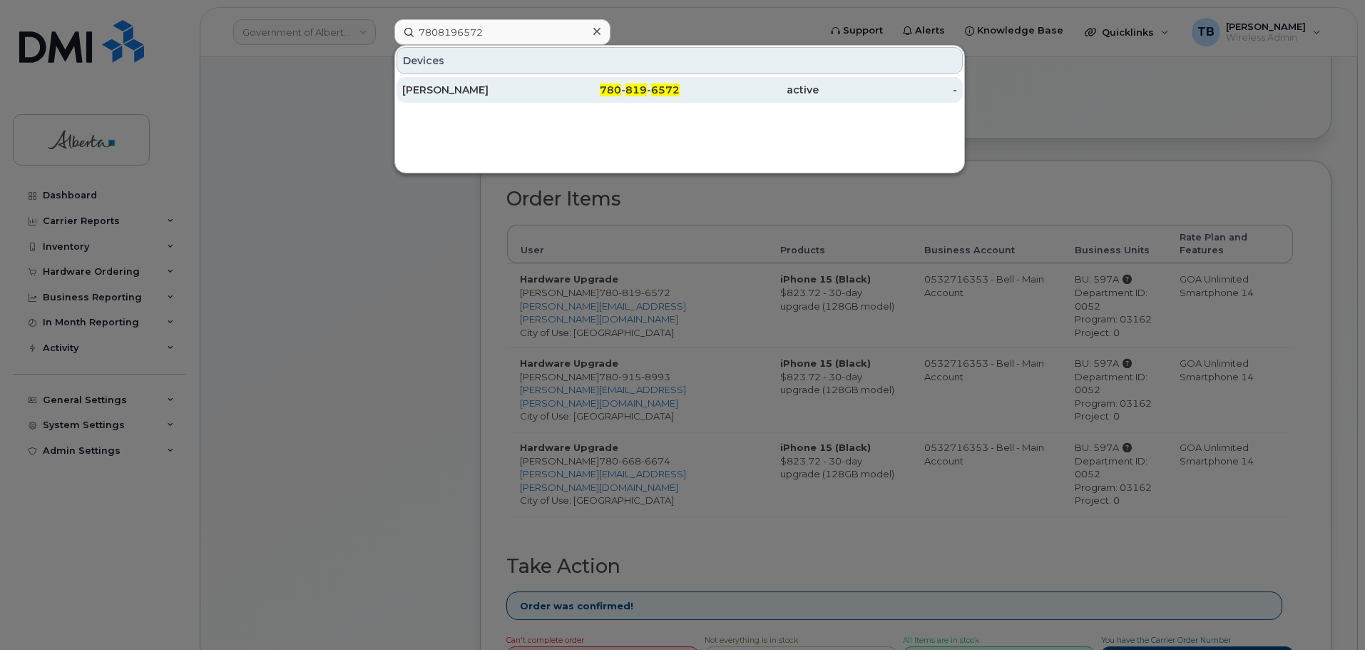
click at [426, 89] on div "Kevin Keats" at bounding box center [471, 90] width 139 height 14
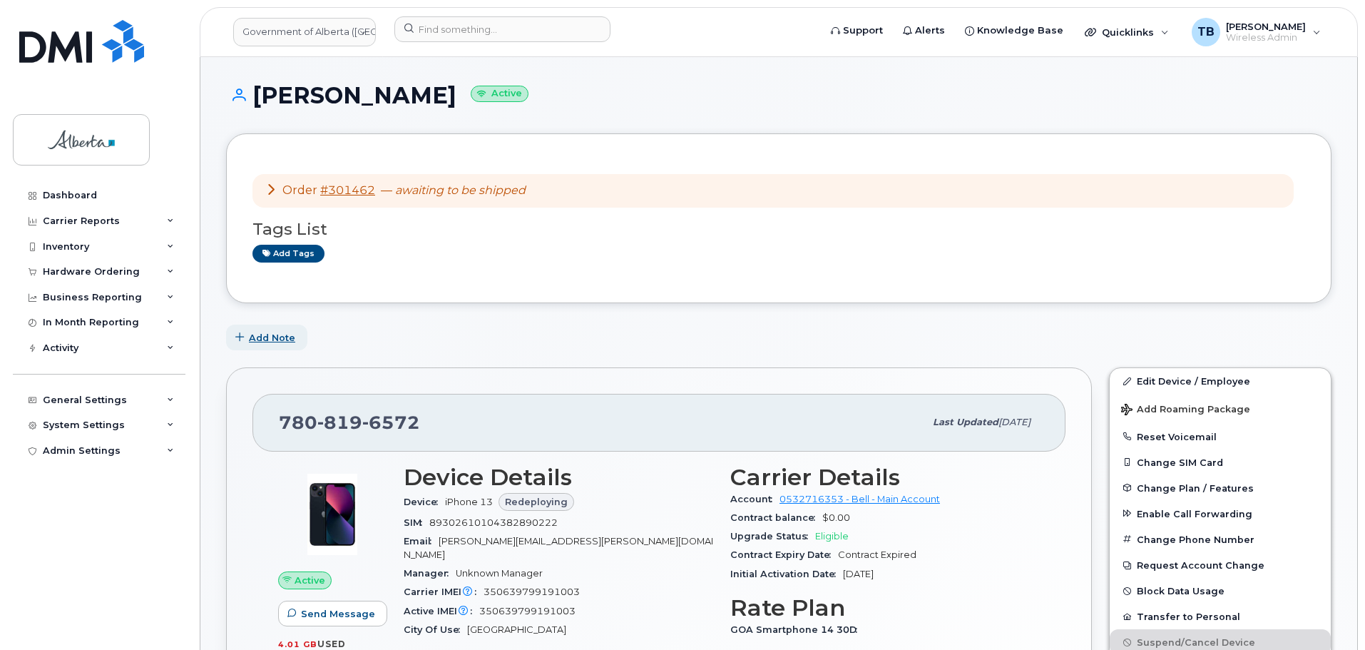
click at [284, 340] on span "Add Note" at bounding box center [272, 338] width 46 height 14
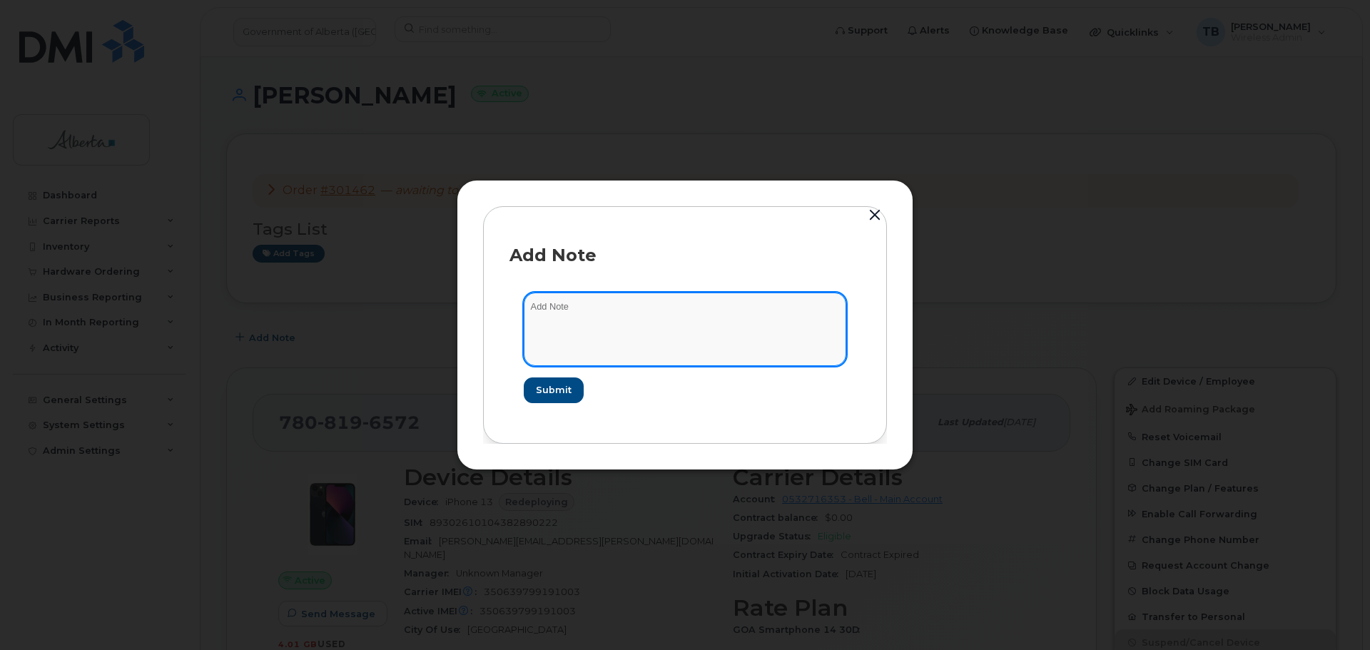
click at [564, 343] on textarea at bounding box center [685, 328] width 322 height 73
paste textarea "SCTASK0854846 Device Replace - (3)"
type textarea "SCTASK0854846 Device Replace - (3)"
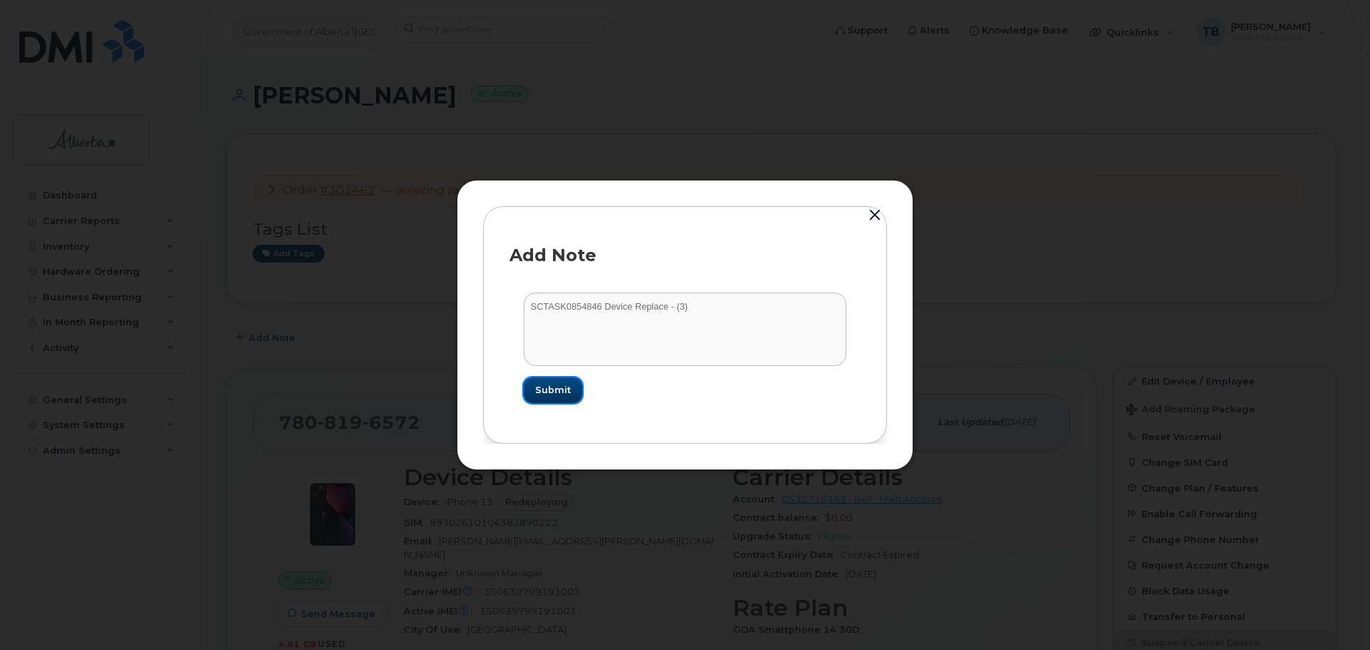
click at [546, 387] on span "Submit" at bounding box center [553, 390] width 36 height 14
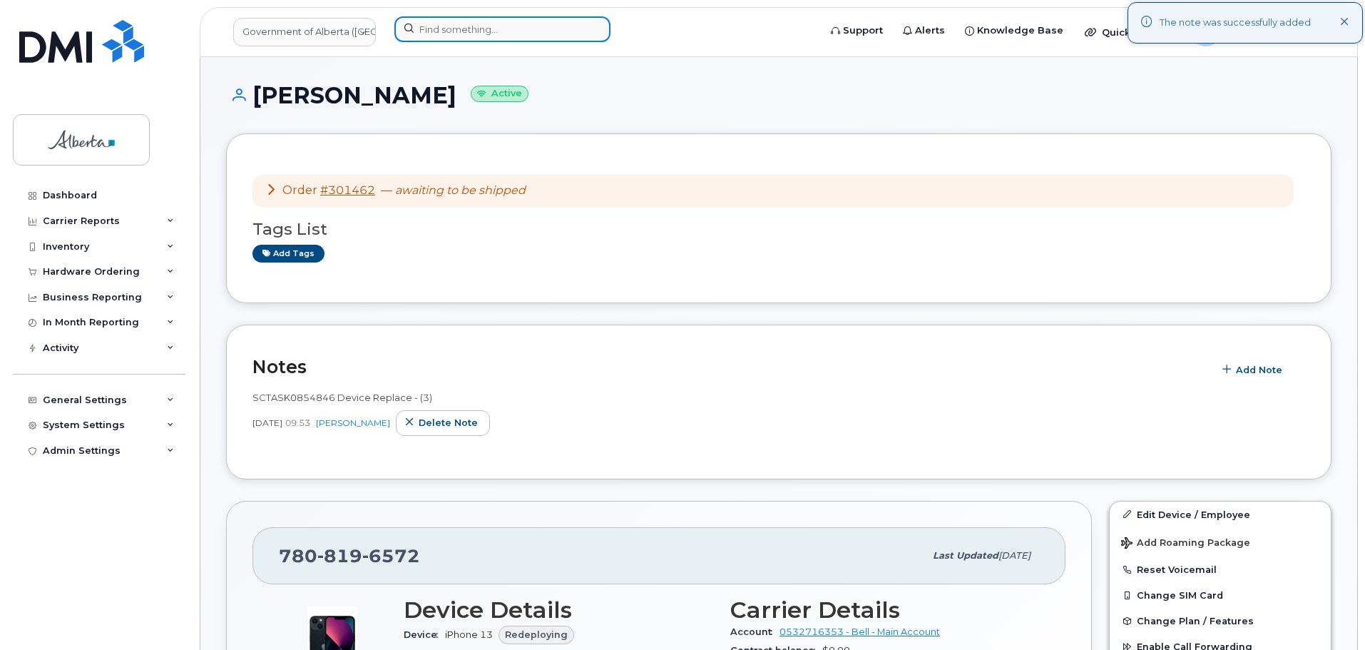
click at [429, 37] on input at bounding box center [503, 29] width 216 height 26
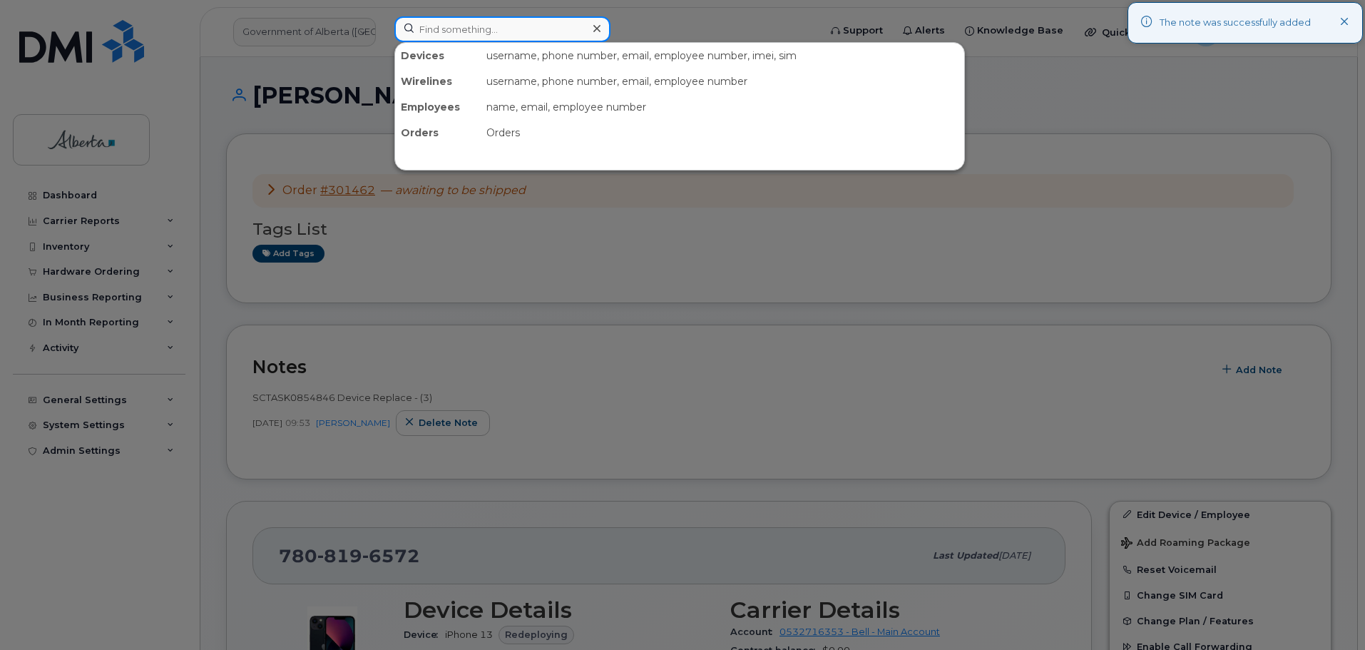
paste input "7806686674"
type input "7806686674"
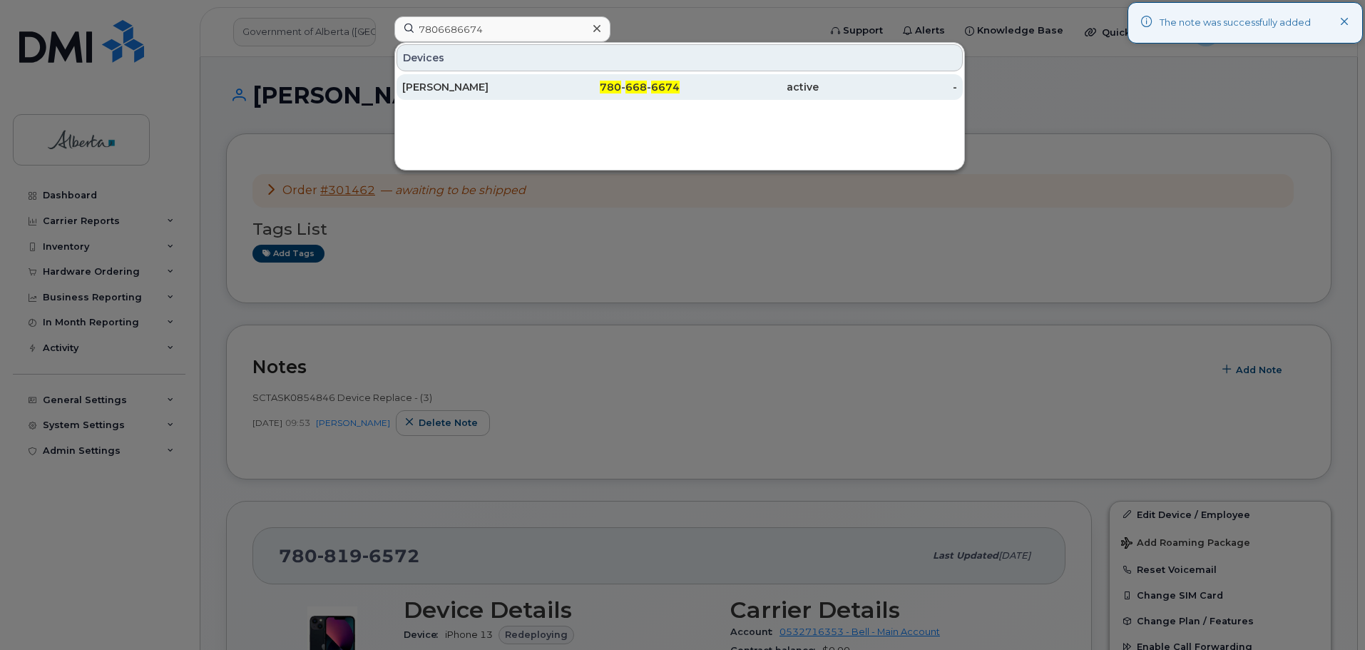
click at [433, 91] on div "[PERSON_NAME]" at bounding box center [471, 87] width 139 height 14
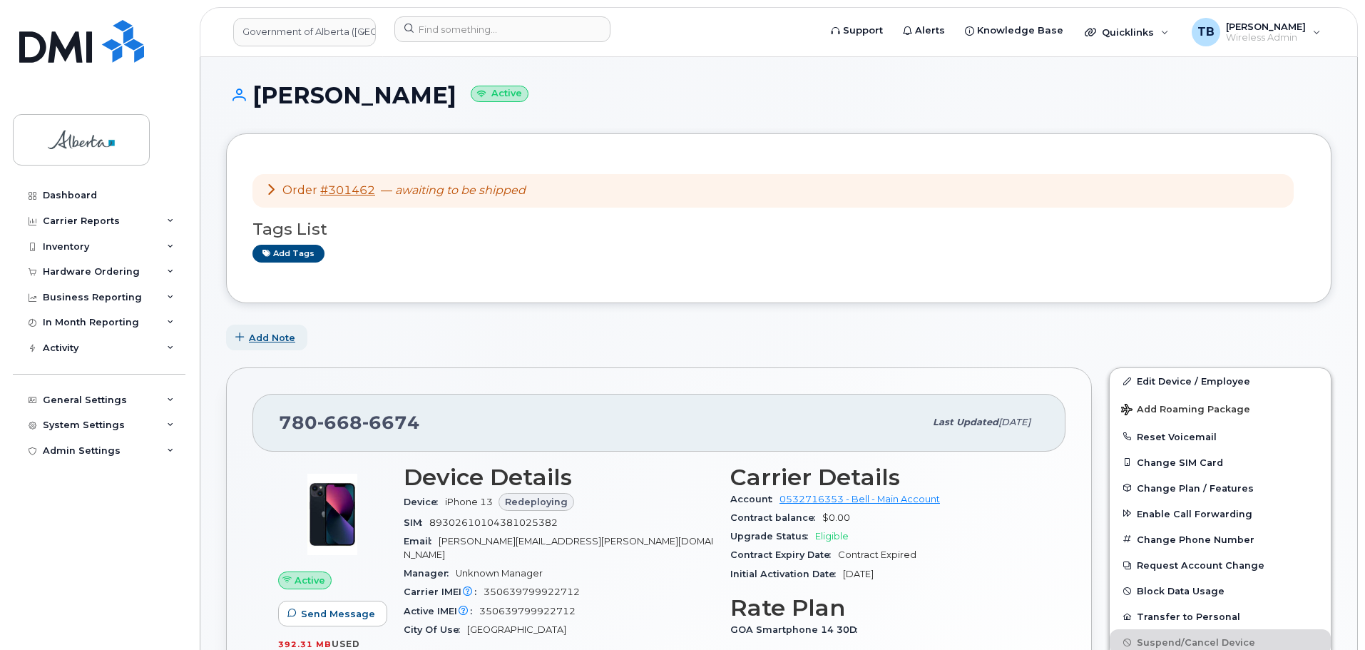
click at [269, 341] on span "Add Note" at bounding box center [272, 338] width 46 height 14
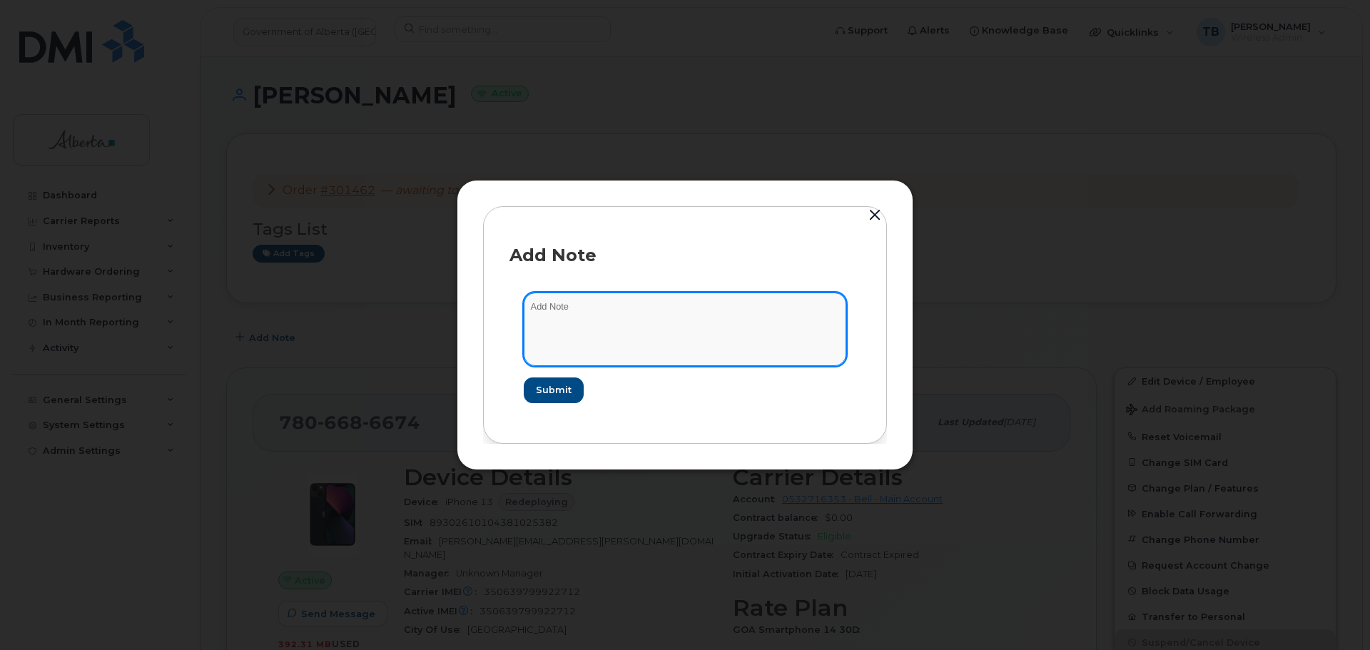
click at [607, 336] on textarea at bounding box center [685, 328] width 322 height 73
paste textarea "SCTASK0854846 Device Replace - (3)"
type textarea "SCTASK0854846 Device Replace - (3)"
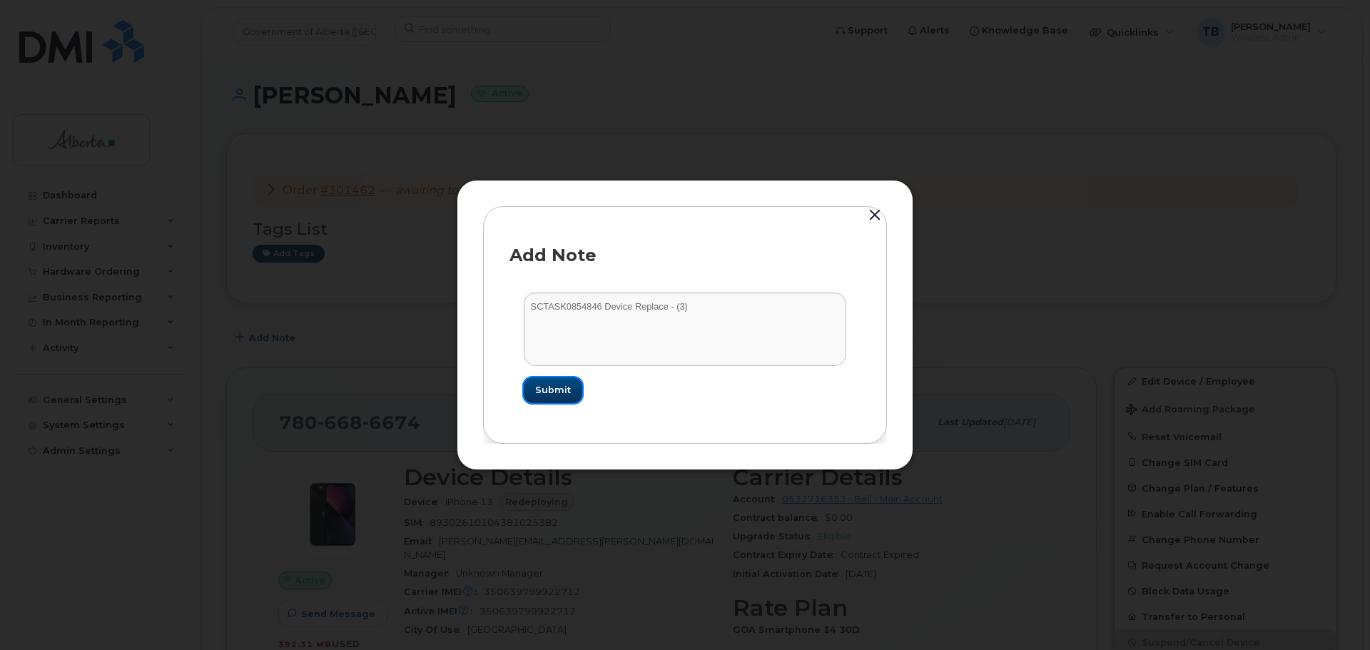
click at [535, 397] on button "Submit" at bounding box center [553, 390] width 58 height 26
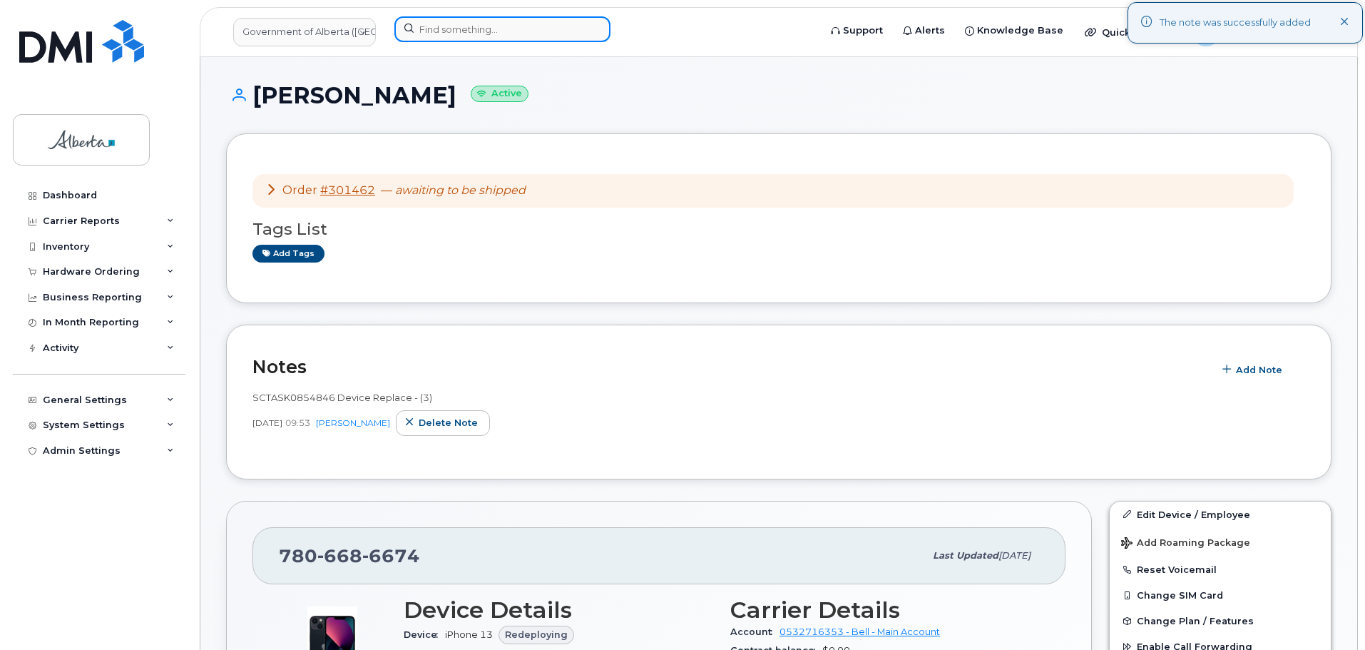
click at [490, 27] on input at bounding box center [503, 29] width 216 height 26
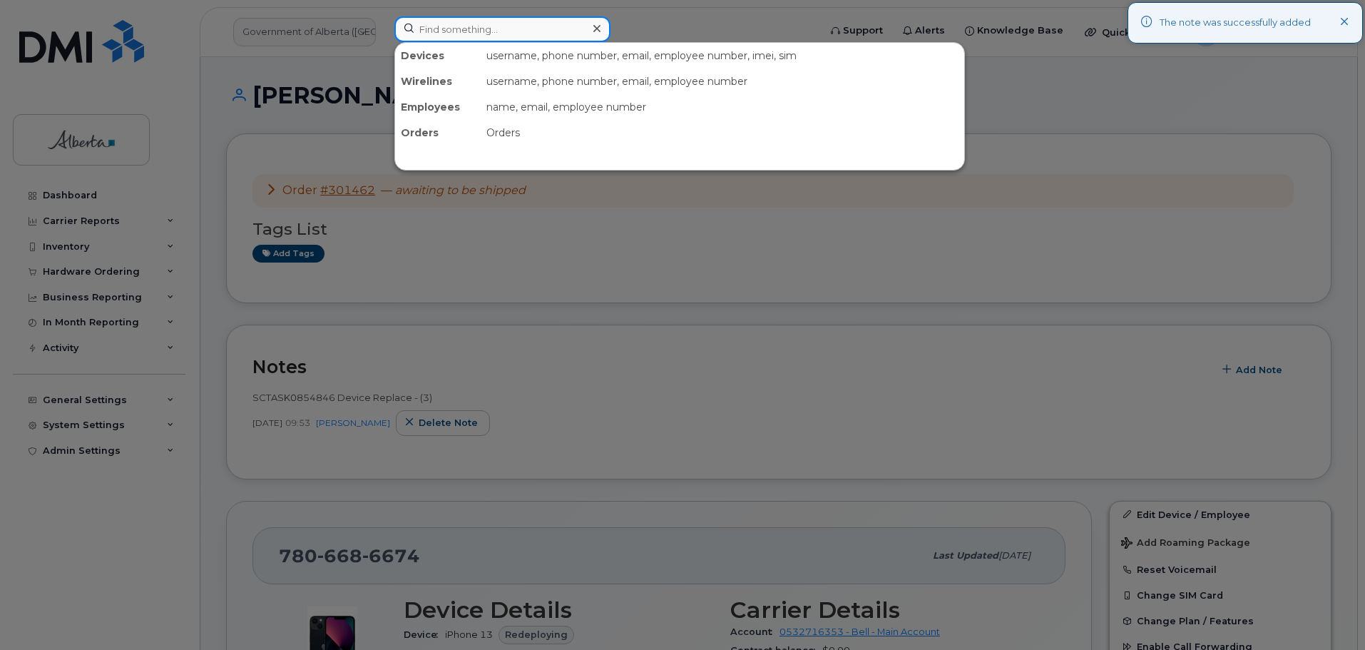
paste input "7809158993"
type input "7809158993"
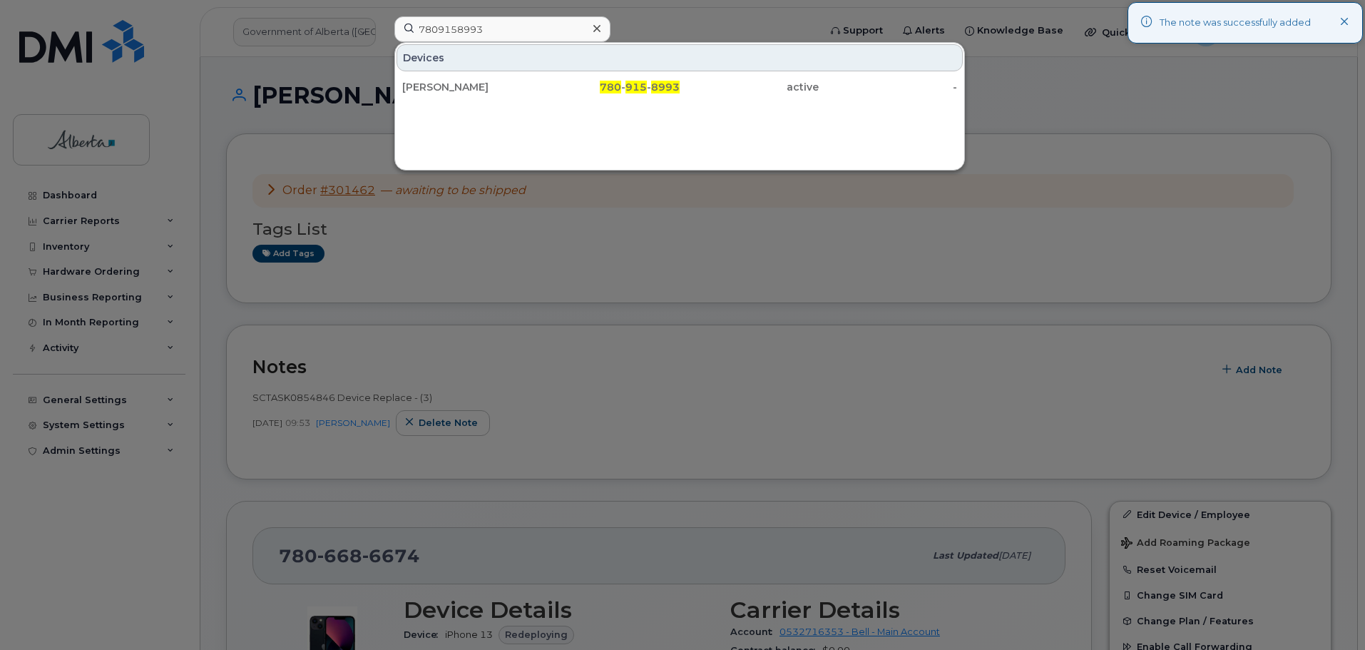
drag, startPoint x: 458, startPoint y: 81, endPoint x: 370, endPoint y: 279, distance: 216.5
click at [455, 87] on div "Amber Sigurdson" at bounding box center [471, 87] width 139 height 14
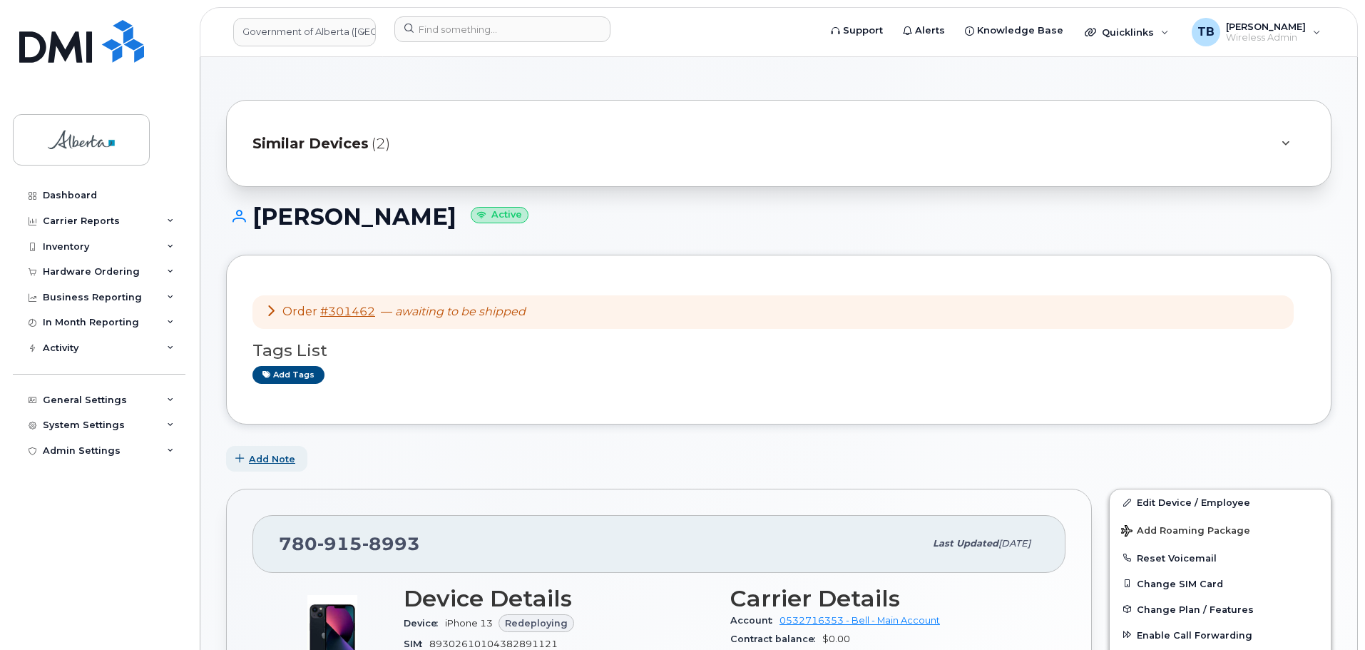
click at [251, 462] on span "Add Note" at bounding box center [272, 459] width 46 height 14
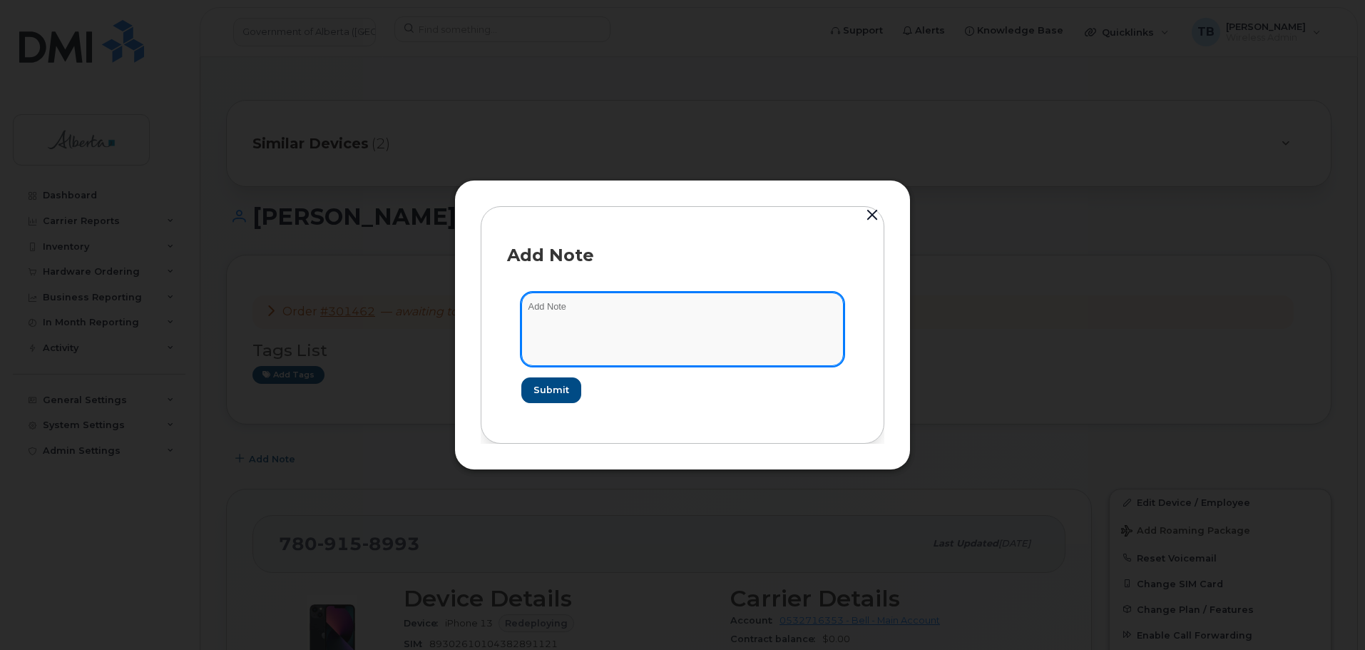
click at [549, 311] on textarea at bounding box center [683, 328] width 322 height 73
paste textarea "SCTASK0854846 Device Replace - (3)"
type textarea "SCTASK0854846 Device Replace - (3)"
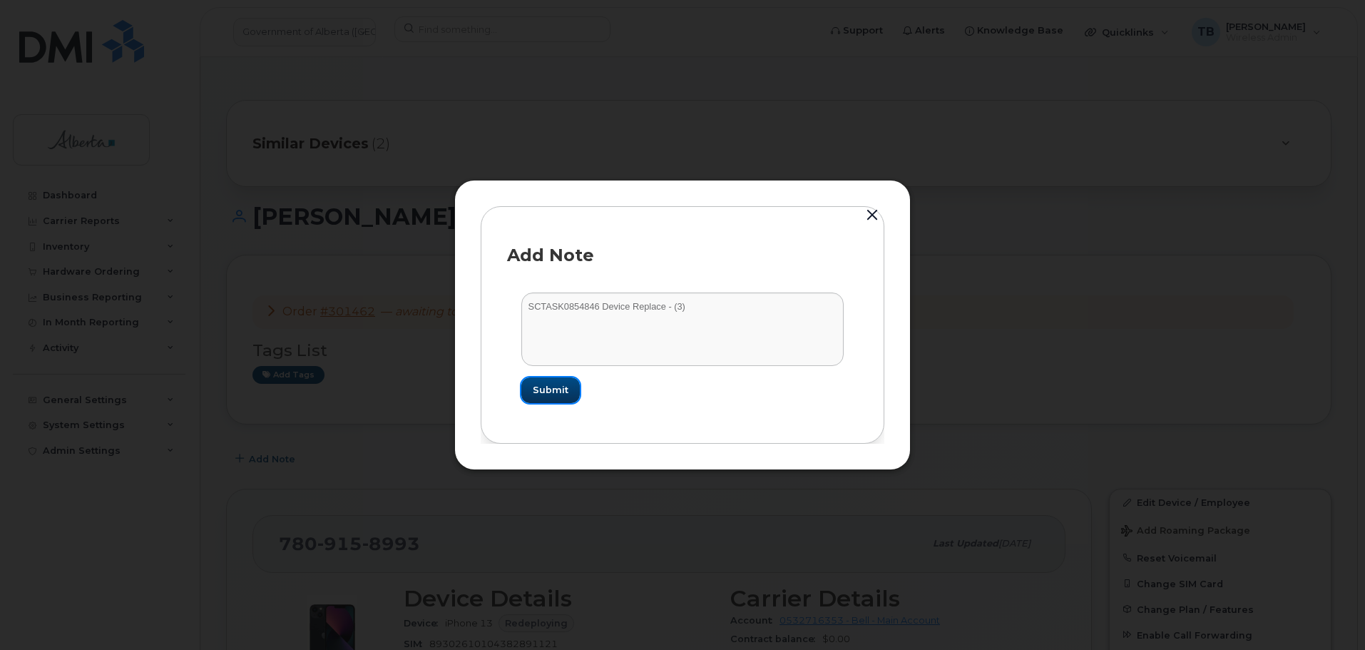
click at [541, 379] on button "Submit" at bounding box center [551, 390] width 58 height 26
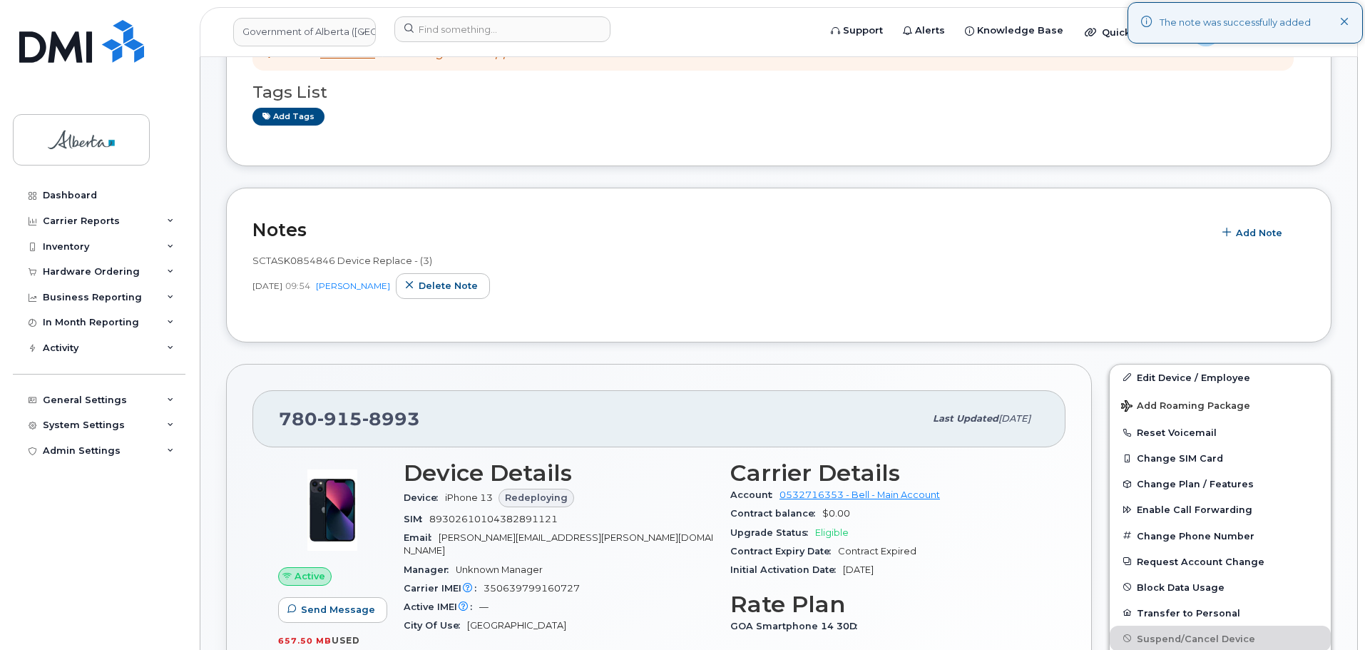
scroll to position [71, 0]
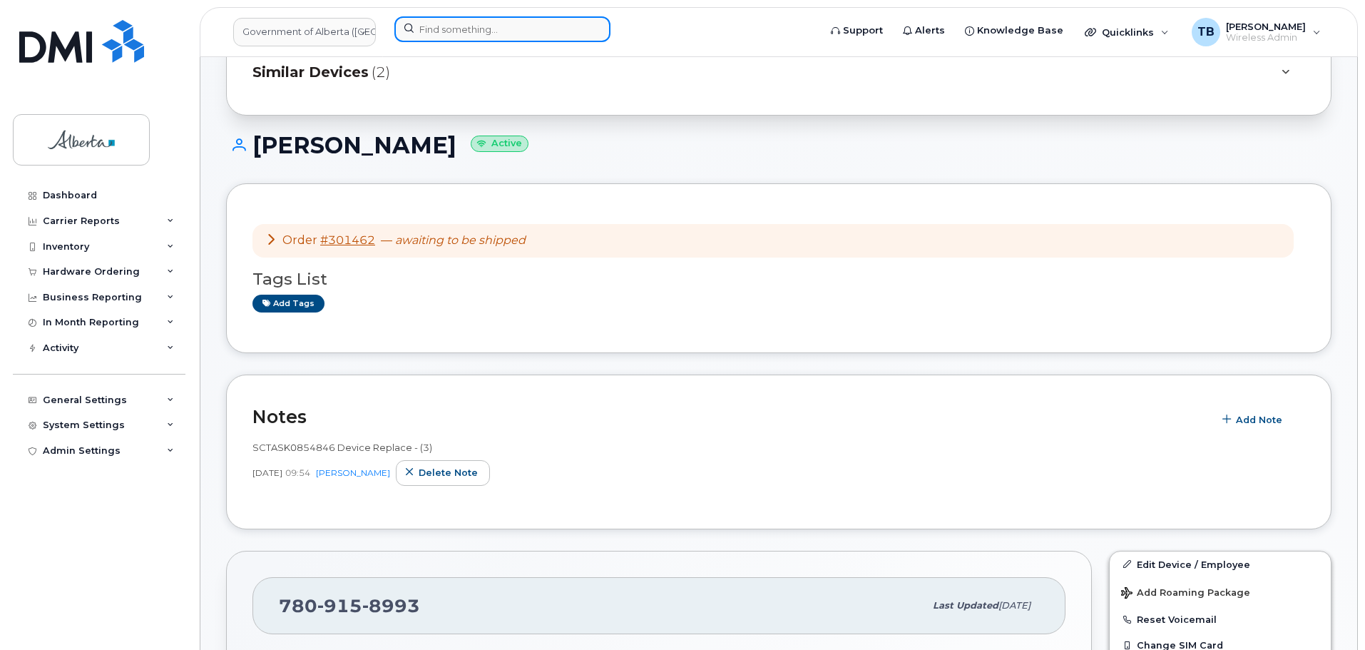
click at [454, 36] on input at bounding box center [503, 29] width 216 height 26
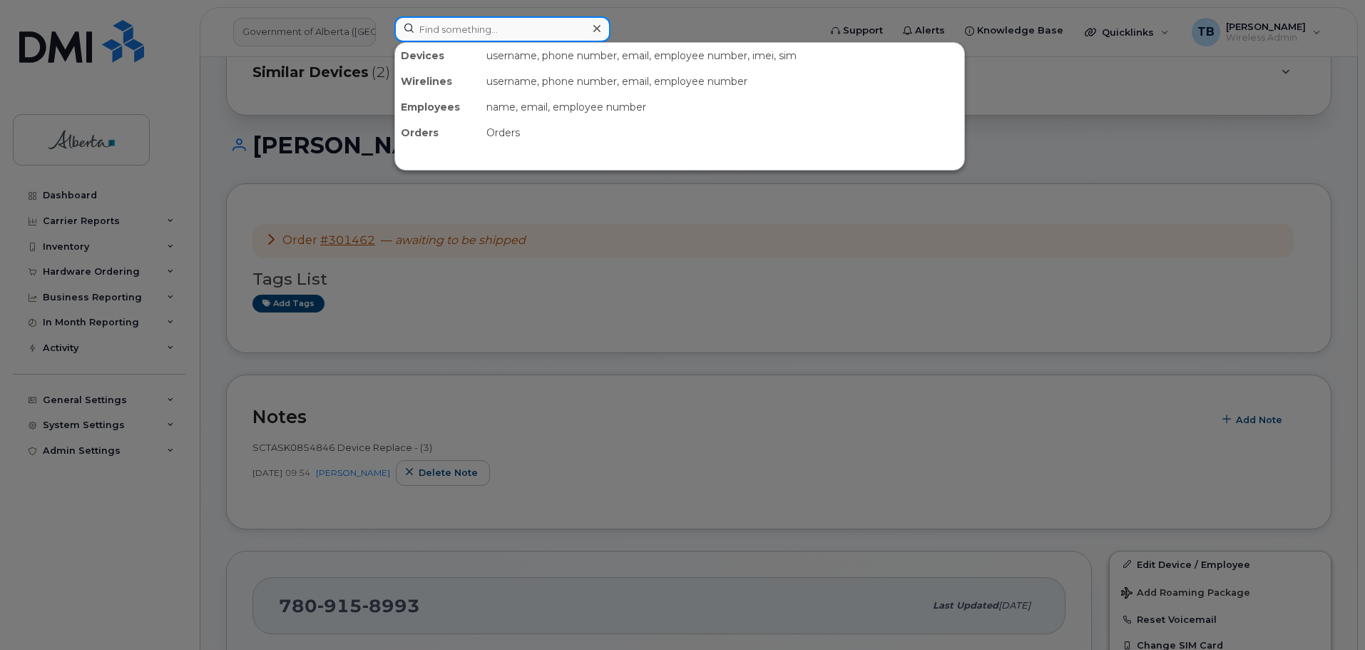
paste input "7802333634"
type input "7802333634"
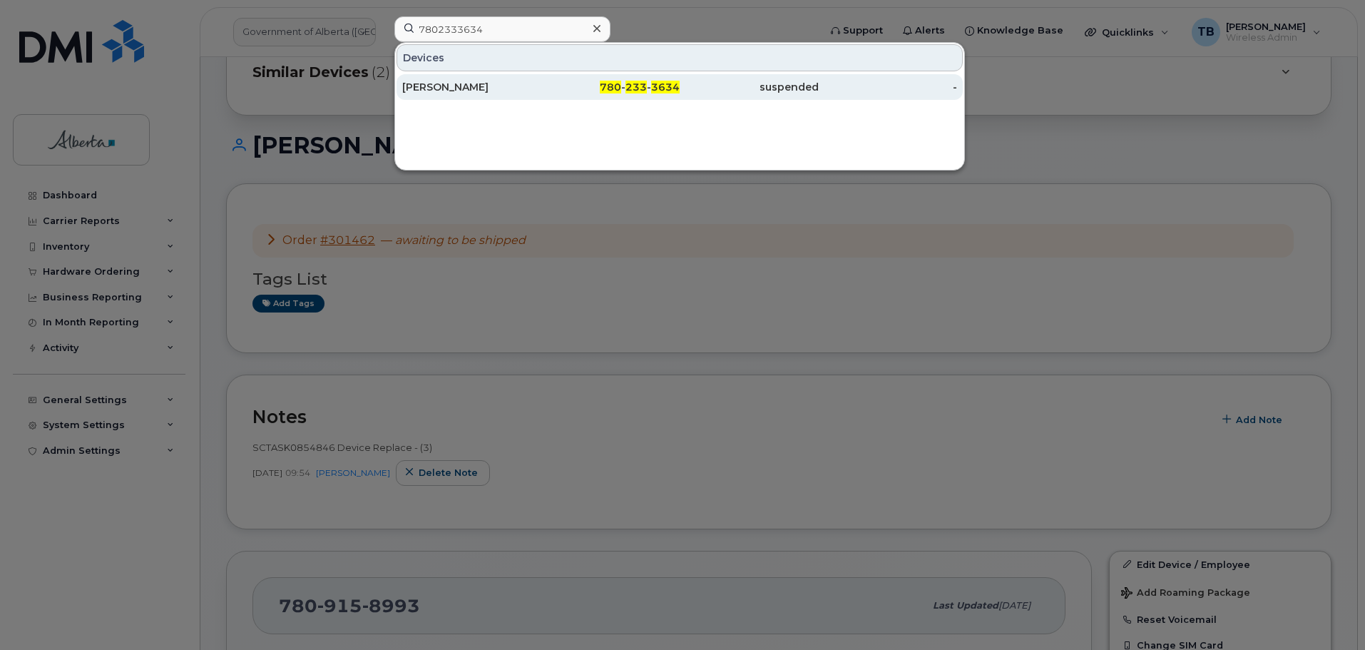
click at [467, 90] on div "Dodi Zuczek" at bounding box center [471, 87] width 139 height 14
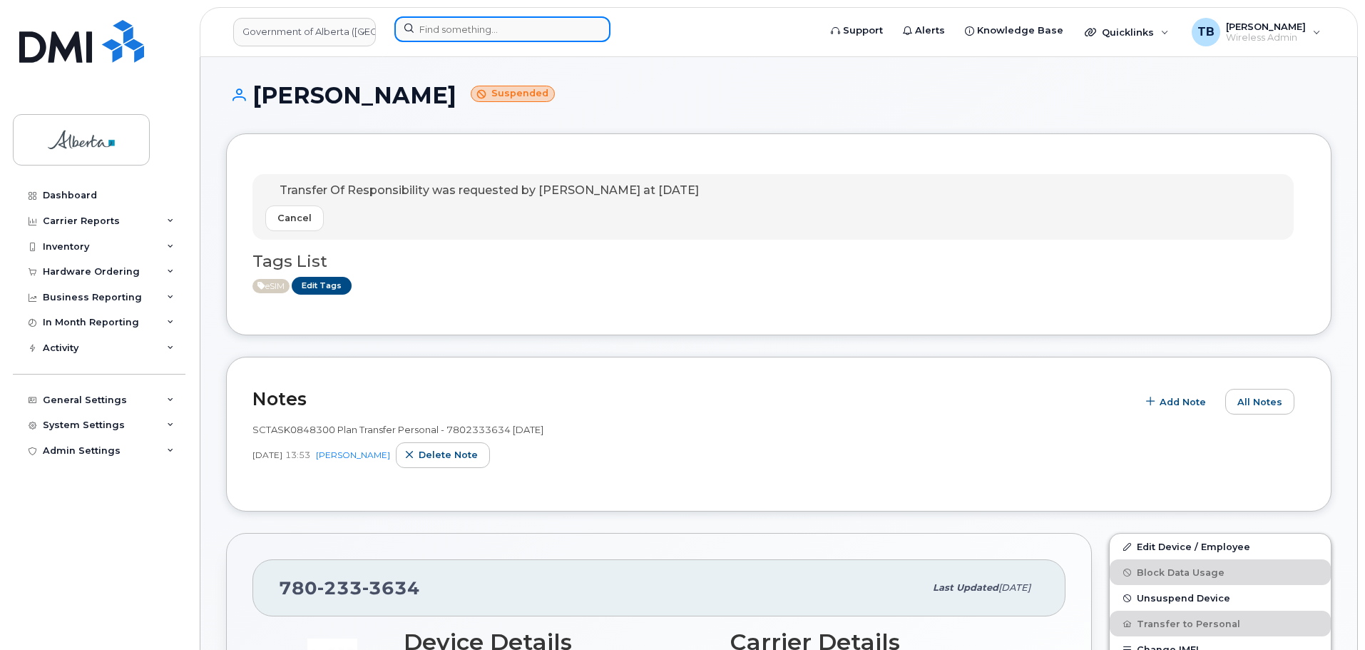
click at [434, 24] on input at bounding box center [503, 29] width 216 height 26
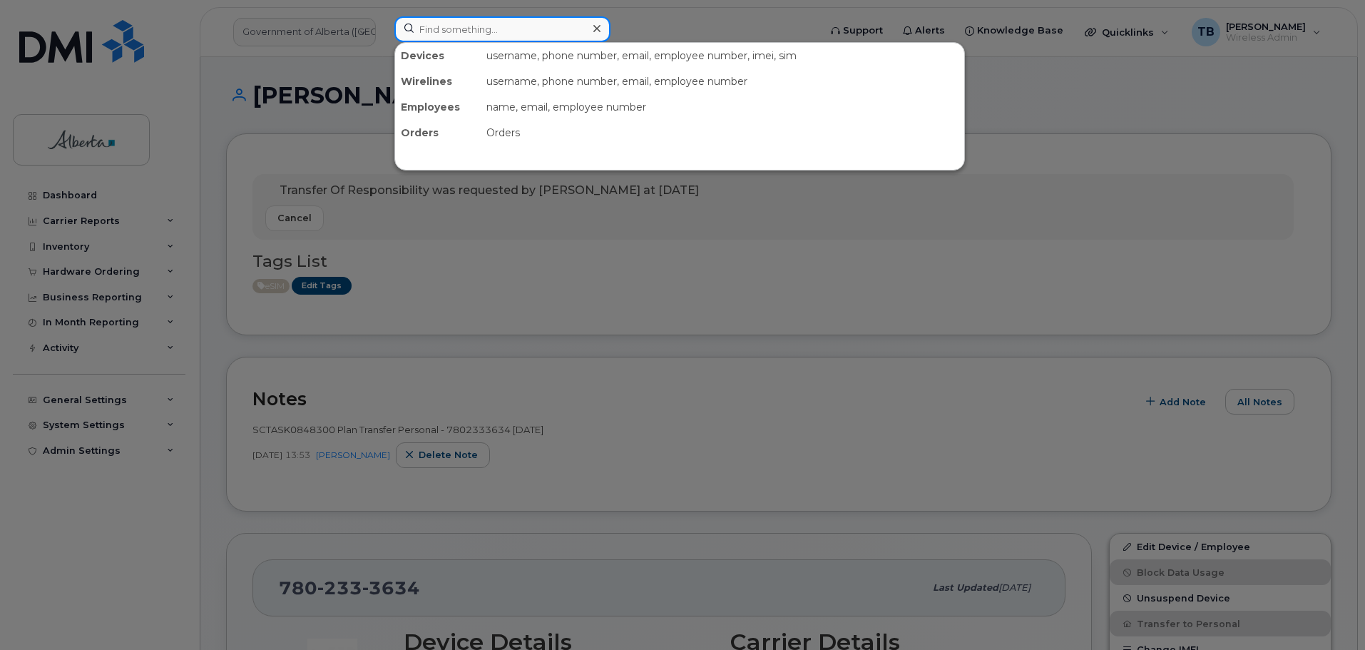
paste input "7807773568"
type input "7807773568"
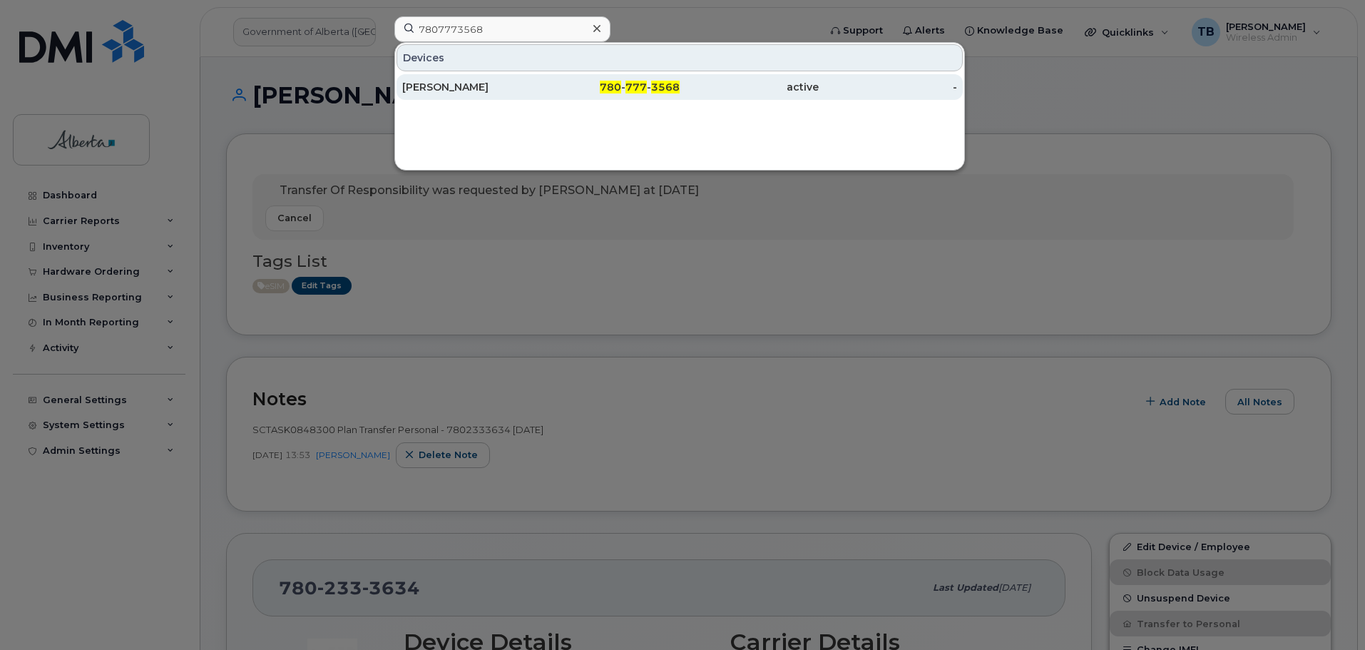
click at [438, 84] on div "[PERSON_NAME]" at bounding box center [471, 87] width 139 height 14
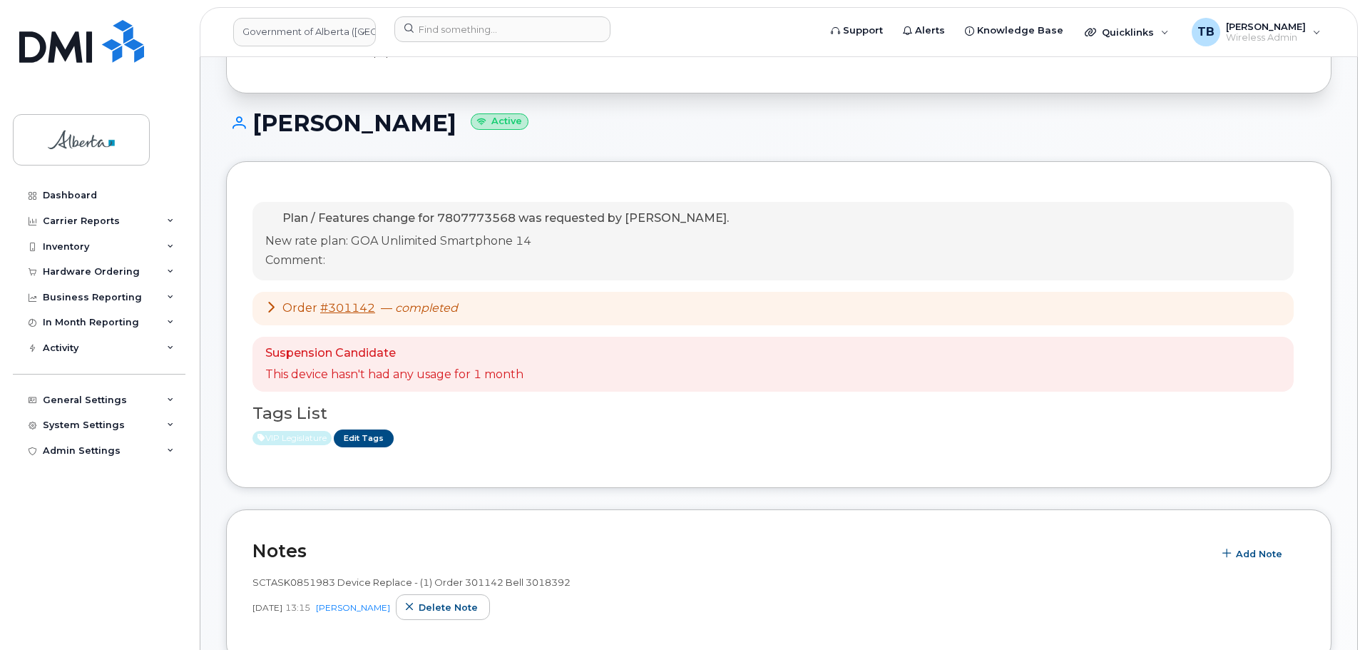
scroll to position [214, 0]
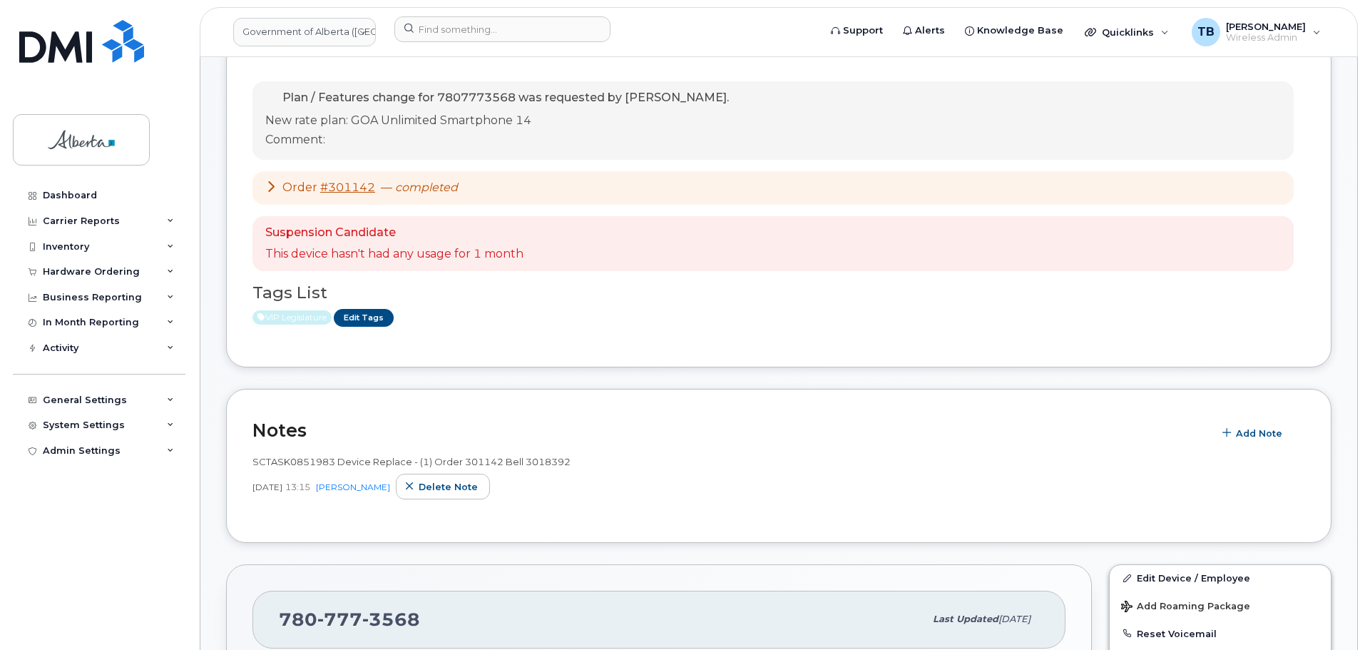
click at [305, 463] on span "SCTASK0851983 Device Replace - (1) Order 301142 Bell 3018392" at bounding box center [412, 461] width 318 height 11
copy span "SCTASK0851983"
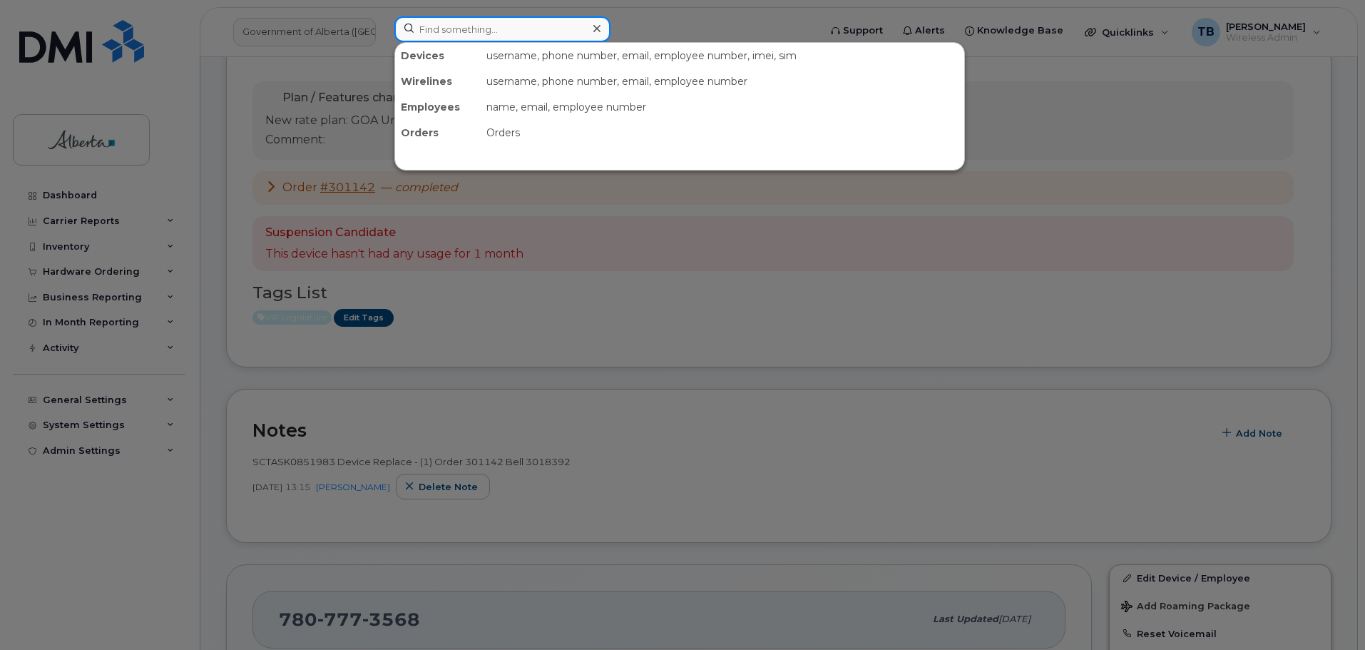
click at [436, 36] on input at bounding box center [503, 29] width 216 height 26
paste input "7806459478"
type input "7806459478"
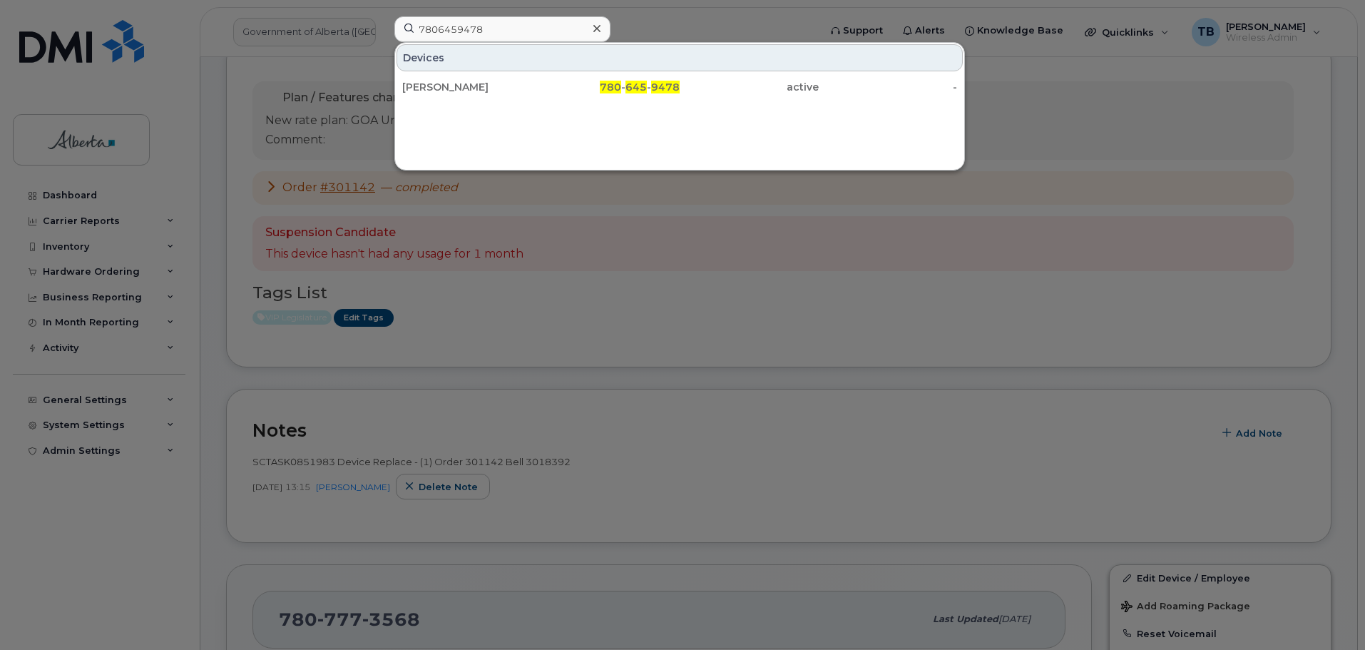
drag, startPoint x: 442, startPoint y: 88, endPoint x: 89, endPoint y: 53, distance: 354.9
click at [442, 88] on div "[PERSON_NAME]" at bounding box center [471, 87] width 139 height 14
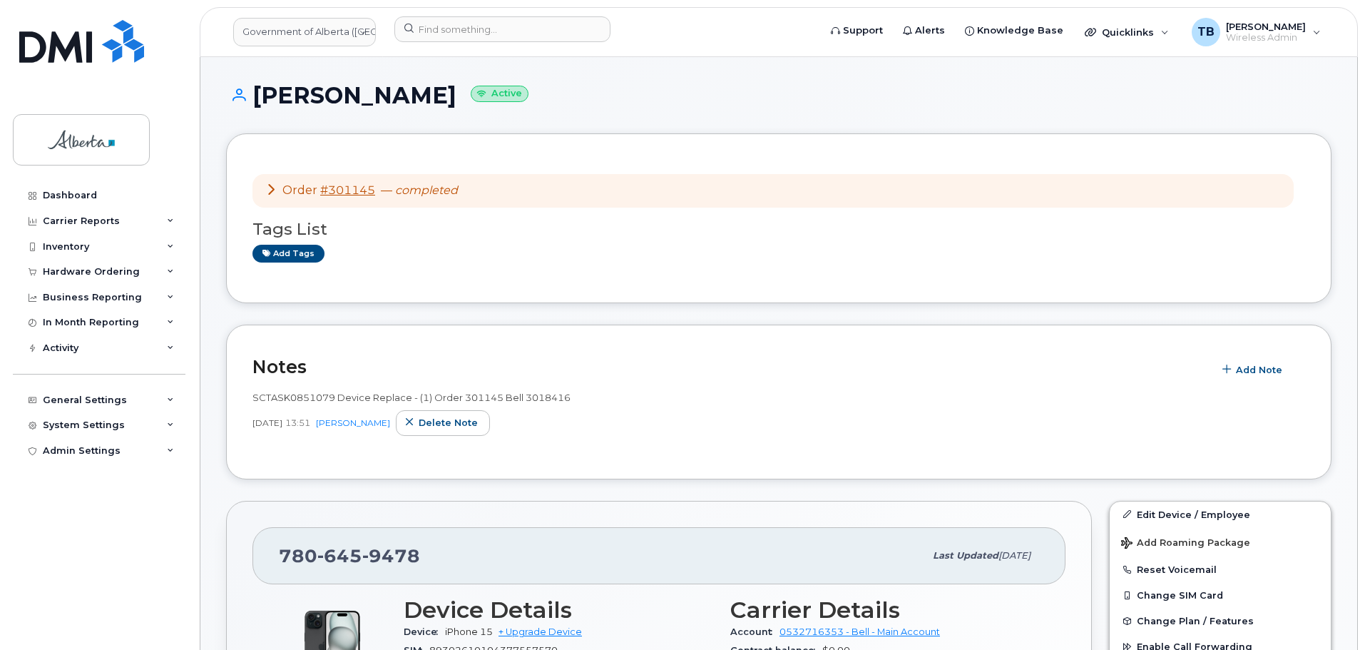
click at [285, 393] on span "SCTASK0851079 Device Replace - (1) Order 301145 Bell 3018416" at bounding box center [412, 397] width 318 height 11
copy span "SCTASK0851079"
click at [73, 56] on img at bounding box center [81, 41] width 125 height 43
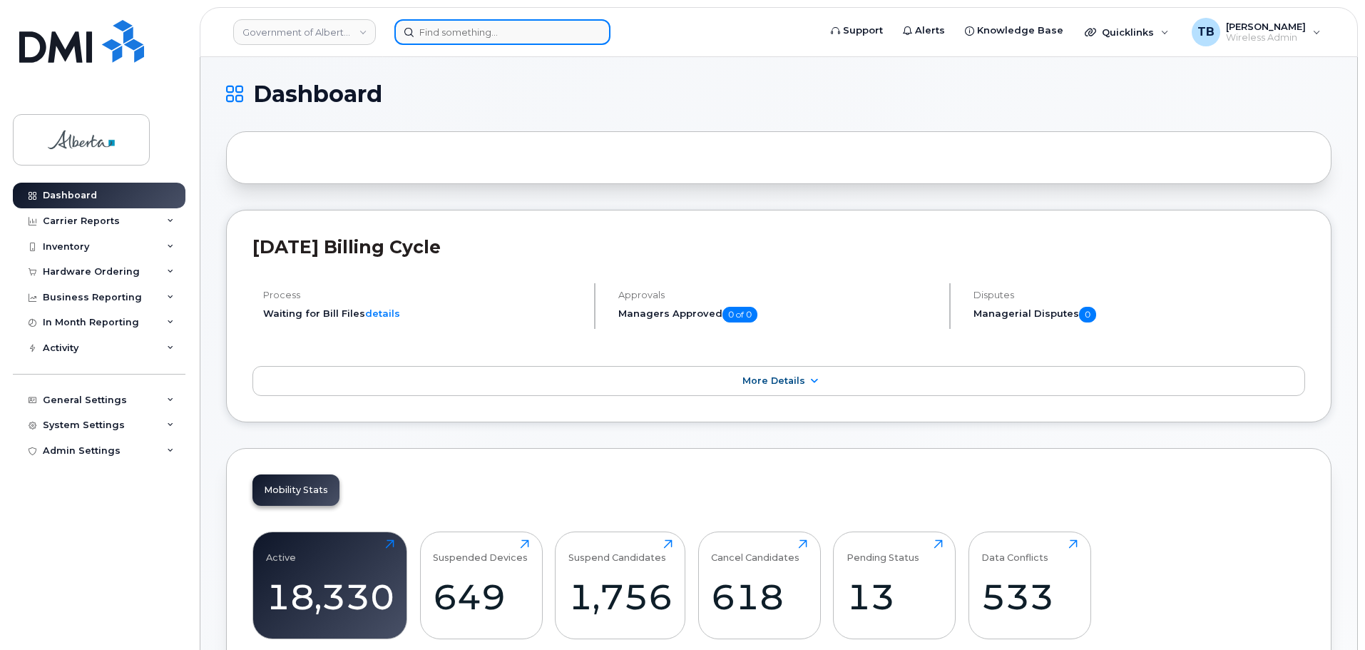
click at [470, 28] on input at bounding box center [503, 32] width 216 height 26
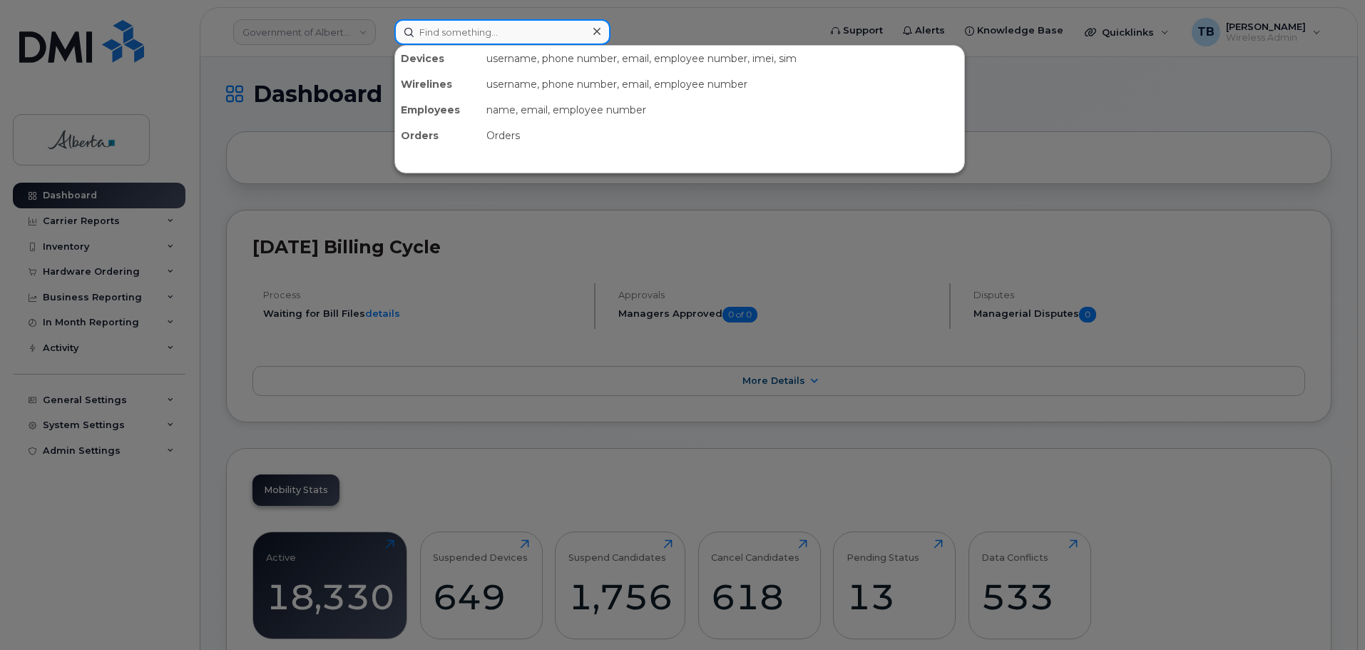
paste input "5873857194"
type input "5873857194"
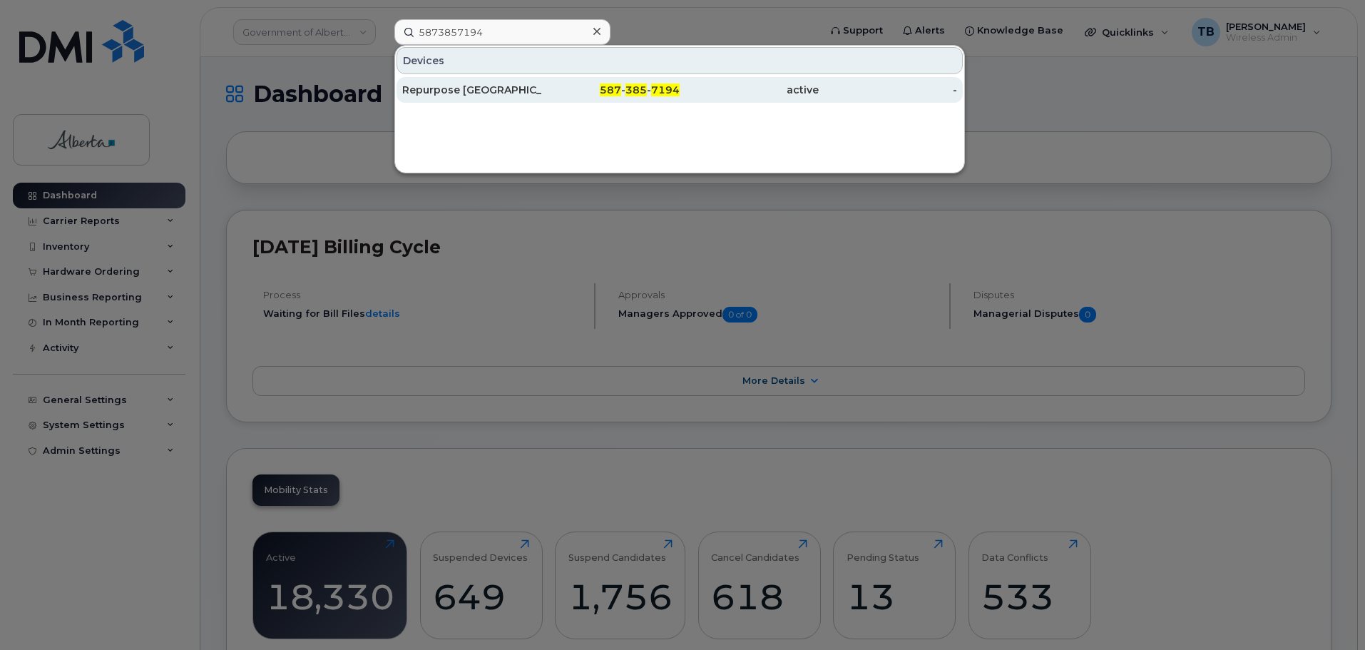
click at [476, 95] on div "Repurpose Edmonton" at bounding box center [471, 90] width 139 height 14
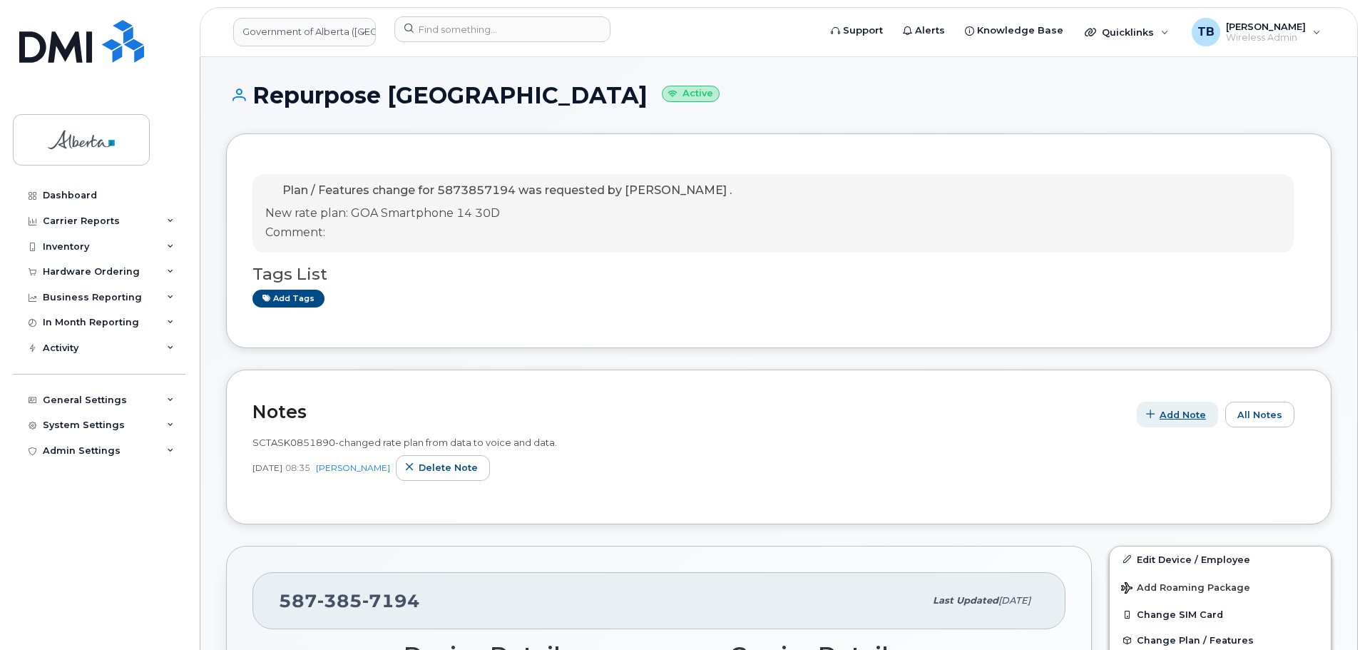
click at [1182, 414] on span "Add Note" at bounding box center [1183, 415] width 46 height 14
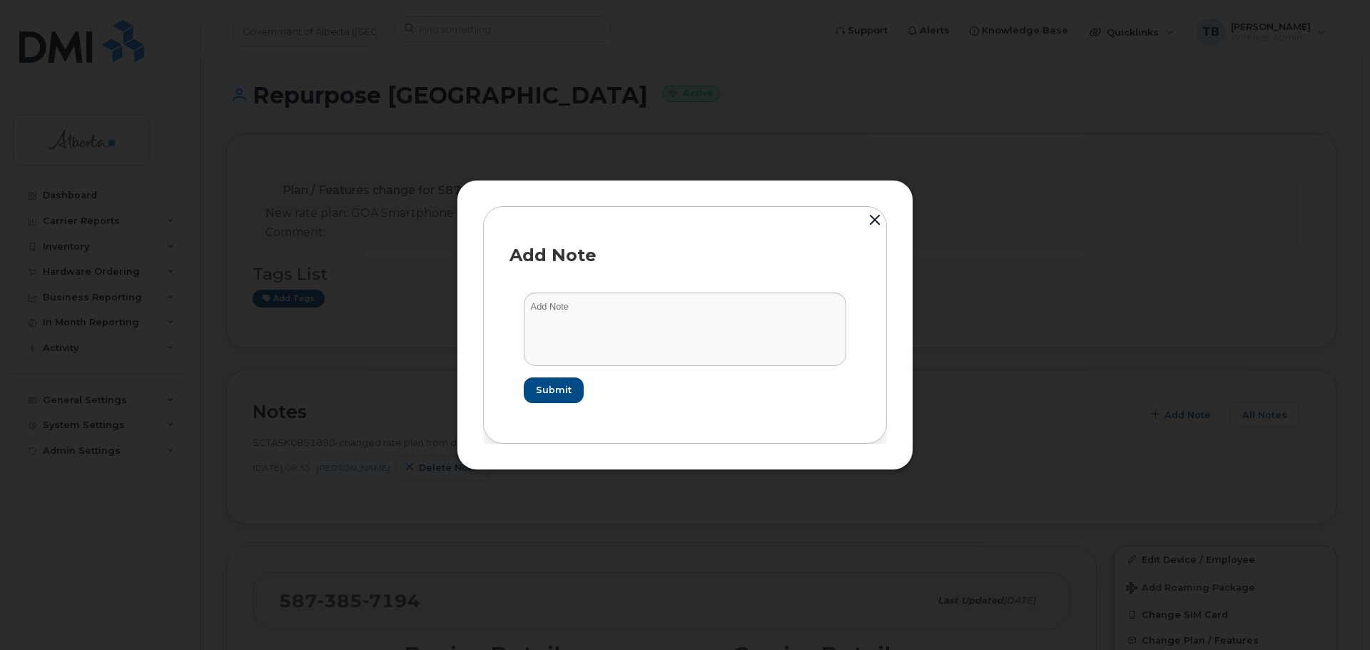
click at [904, 230] on div "Add Note Submit" at bounding box center [685, 325] width 457 height 290
click at [867, 220] on button "button" at bounding box center [874, 220] width 21 height 31
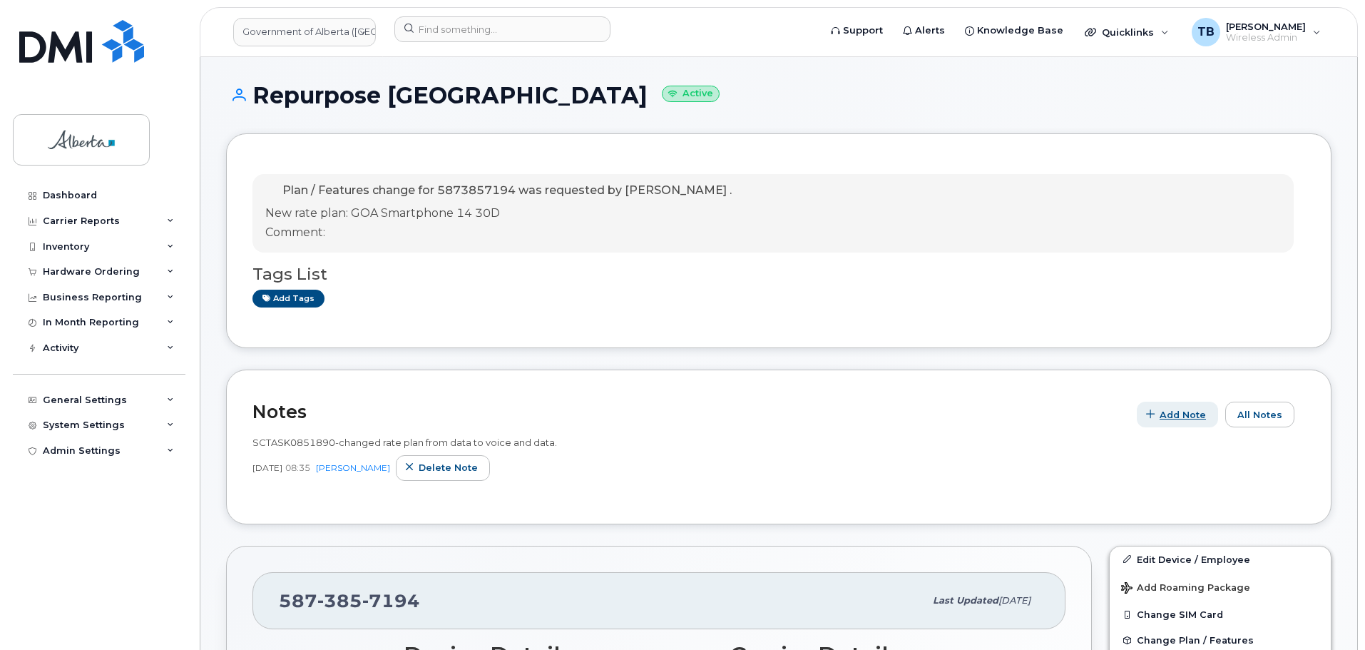
click at [1158, 411] on span "button" at bounding box center [1151, 415] width 14 height 14
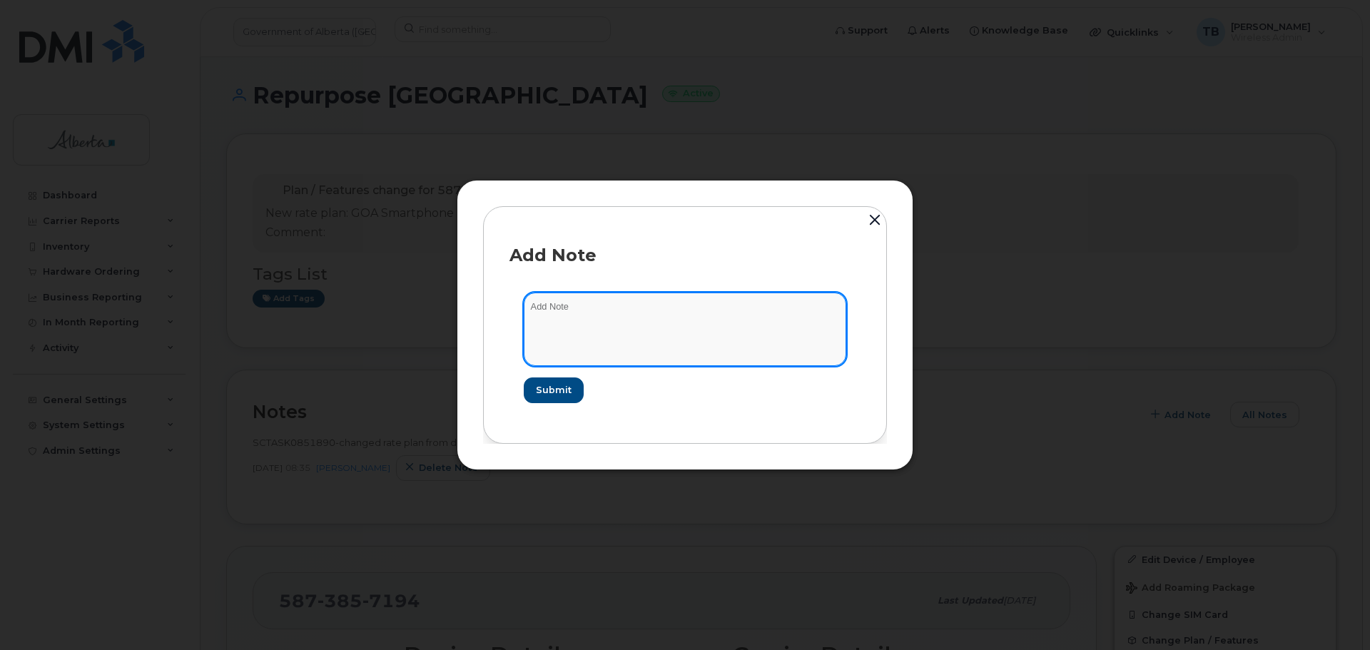
click at [559, 335] on textarea at bounding box center [685, 328] width 322 height 73
paste textarea "SCTASK0851890 5873857194 DO NOT DELETE - BEING REASSIGNED to Sidney Horlick. Pl…"
type textarea "SCTASK0851890 5873857194 DO NOT DELETE - BEING REASSIGNED to Sidney Horlick. Pl…"
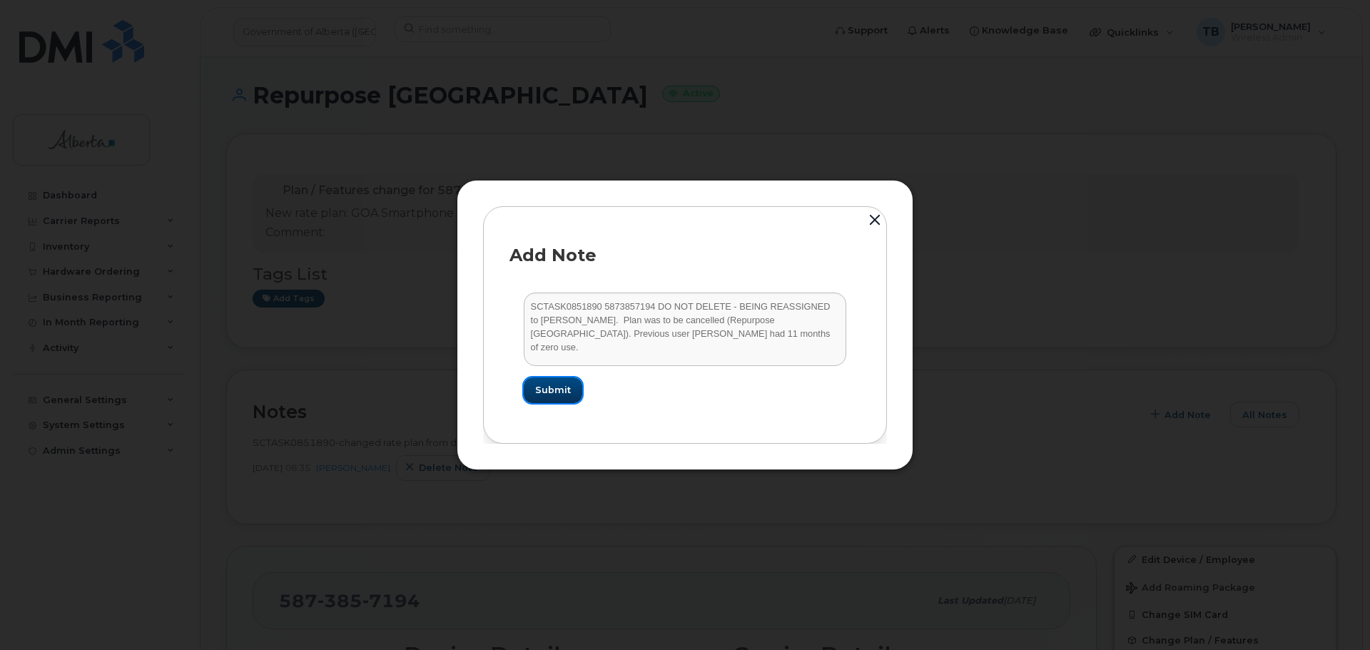
click at [544, 384] on span "Submit" at bounding box center [553, 390] width 36 height 14
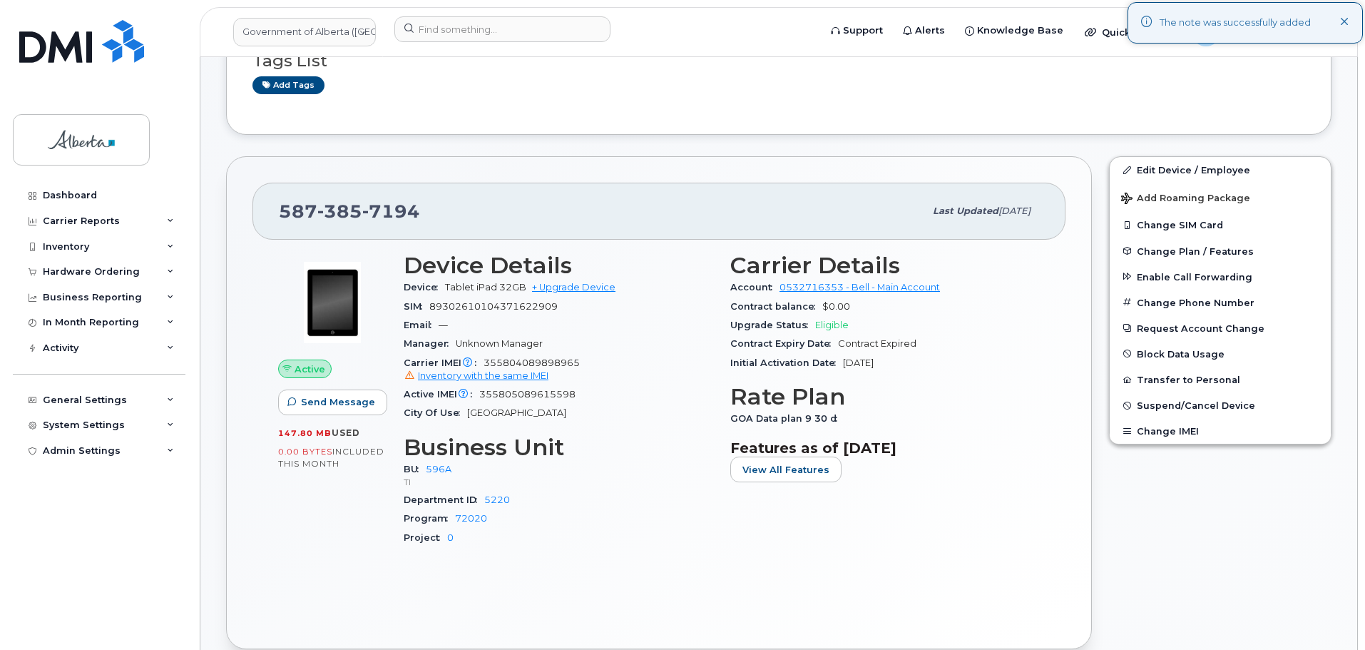
scroll to position [214, 0]
drag, startPoint x: 1146, startPoint y: 168, endPoint x: 879, endPoint y: 196, distance: 269.0
click at [1146, 168] on link "Edit Device / Employee" at bounding box center [1220, 169] width 221 height 26
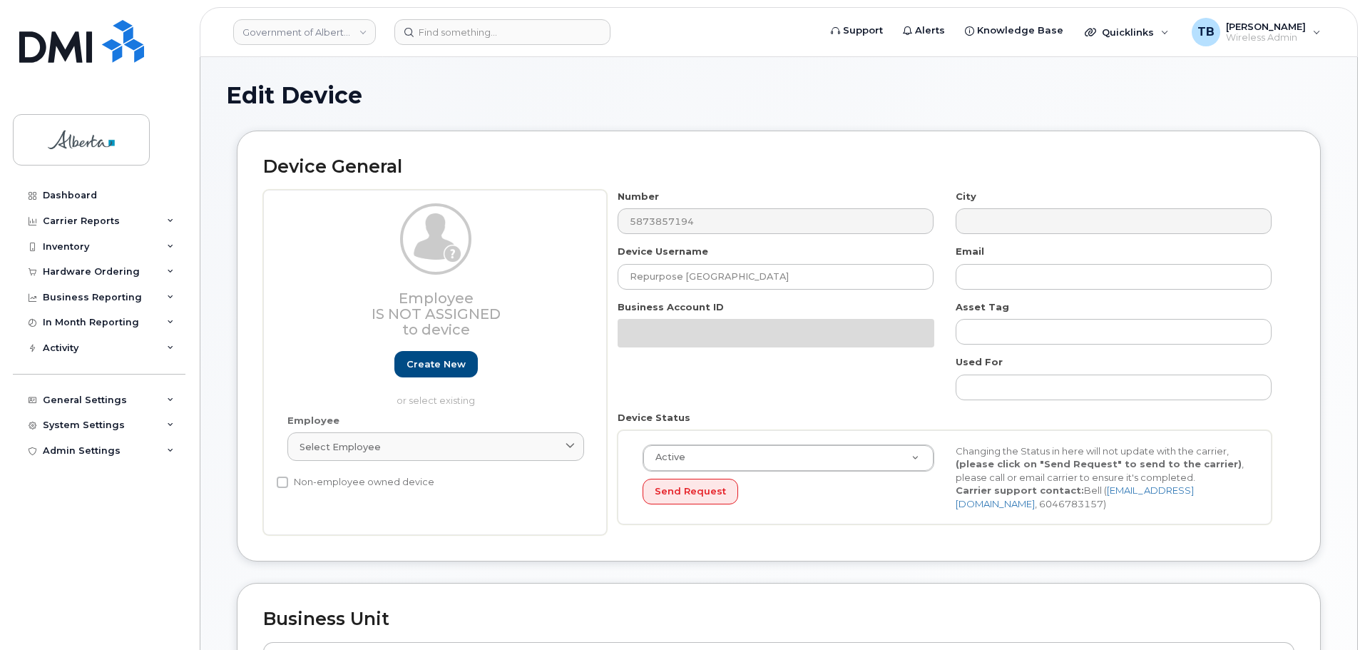
select select "4797729"
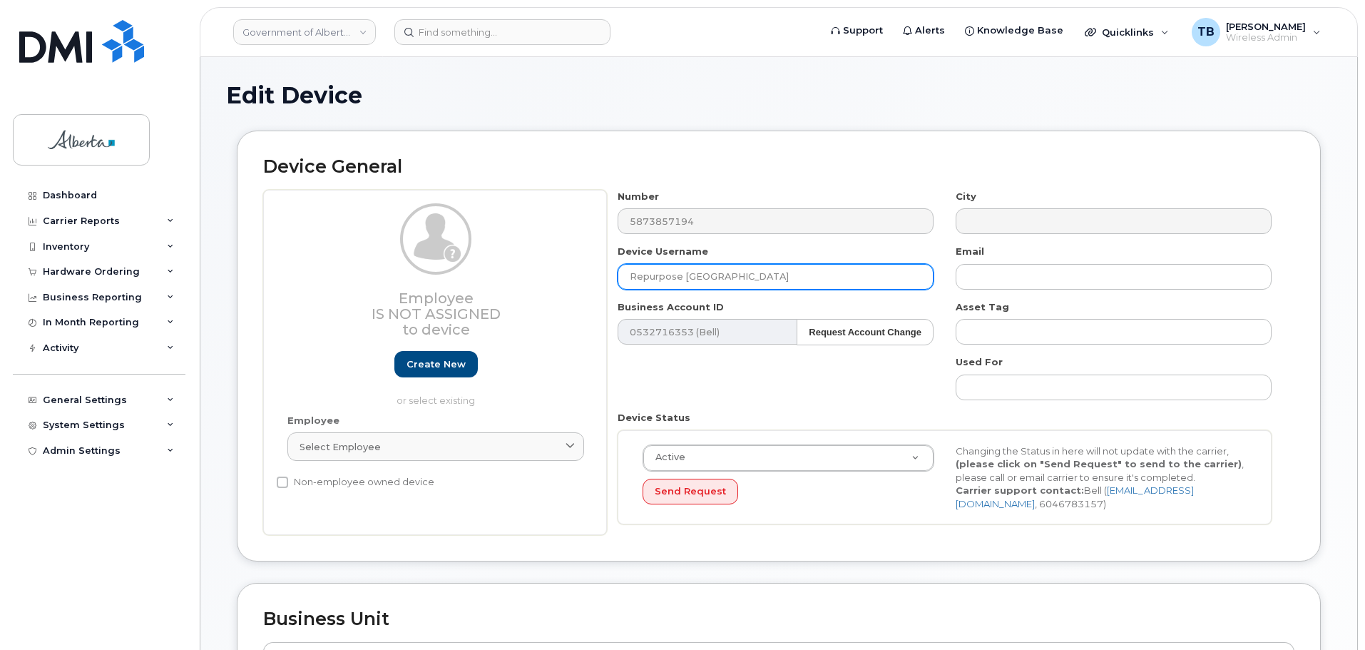
drag, startPoint x: 757, startPoint y: 276, endPoint x: 522, endPoint y: 271, distance: 234.8
click at [522, 271] on div "Employee Is not assigned to device Create new or select existing Employee Selec…" at bounding box center [779, 363] width 1032 height 346
paste input "[PERSON_NAME]"
type input "[PERSON_NAME]"
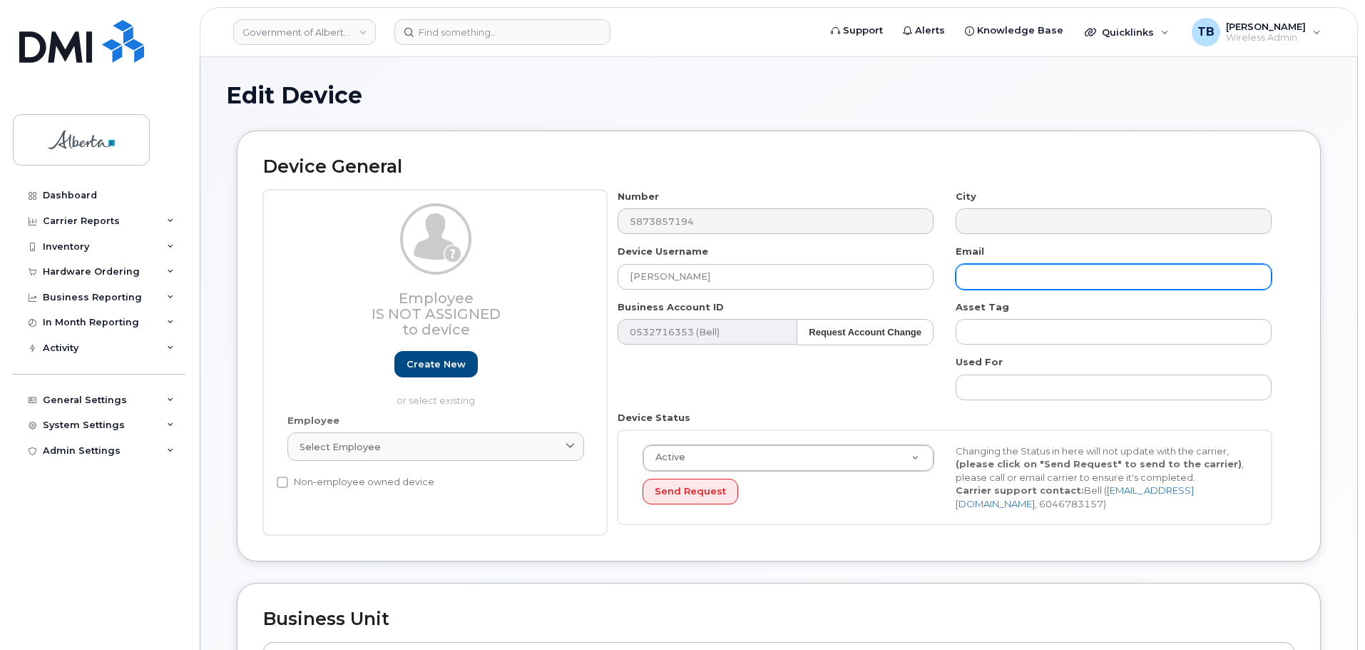
click at [999, 285] on input "text" at bounding box center [1114, 277] width 316 height 26
paste input "[PERSON_NAME][EMAIL_ADDRESS][PERSON_NAME][DOMAIN_NAME]"
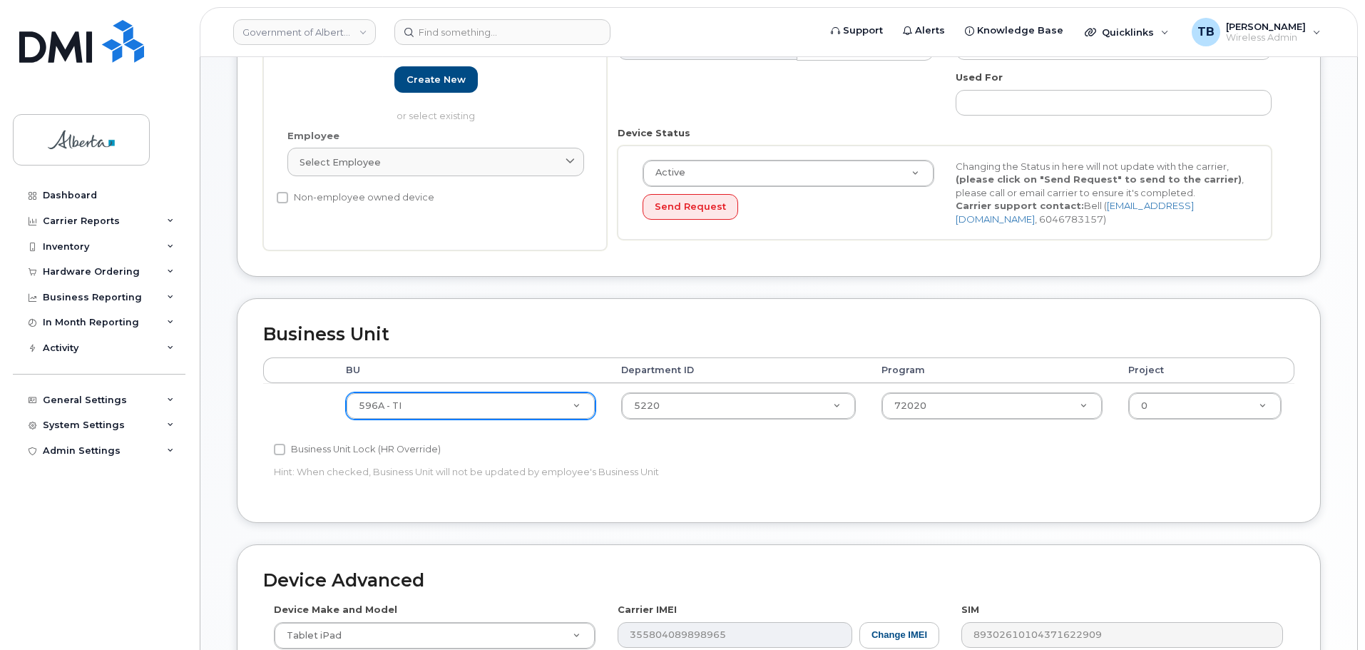
scroll to position [285, 0]
type input "[PERSON_NAME][EMAIL_ADDRESS][PERSON_NAME][DOMAIN_NAME]"
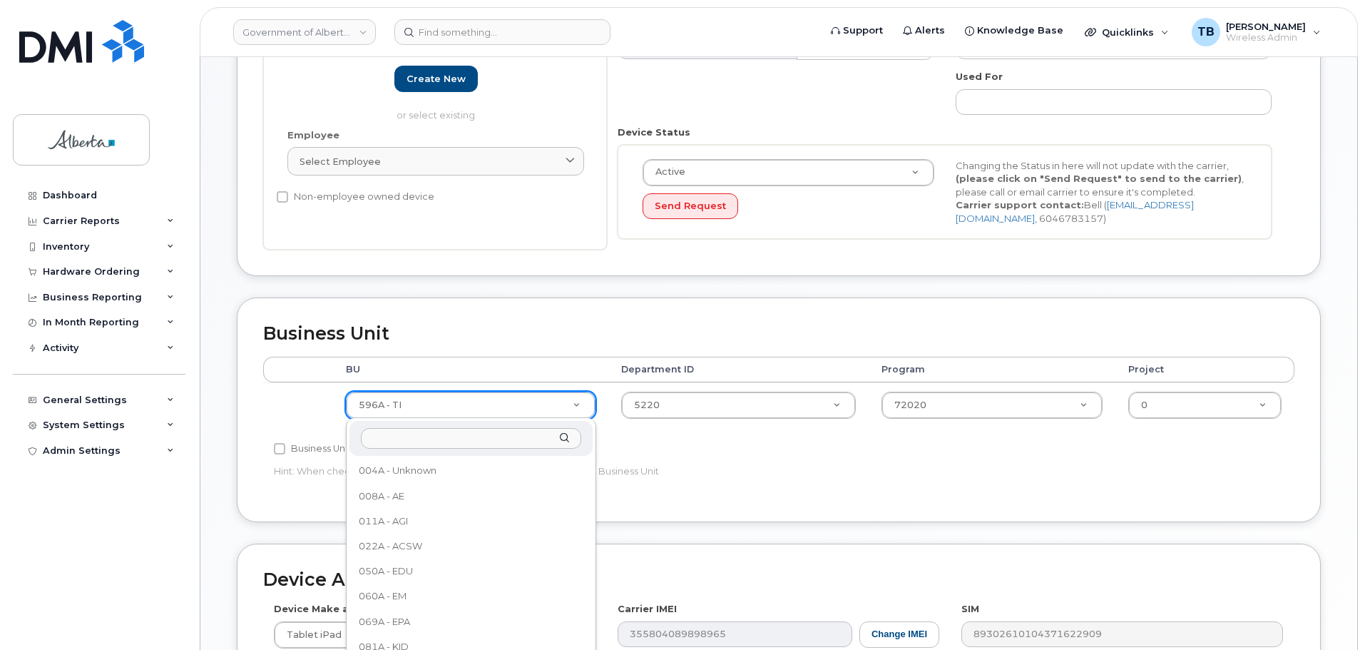
scroll to position [777, 0]
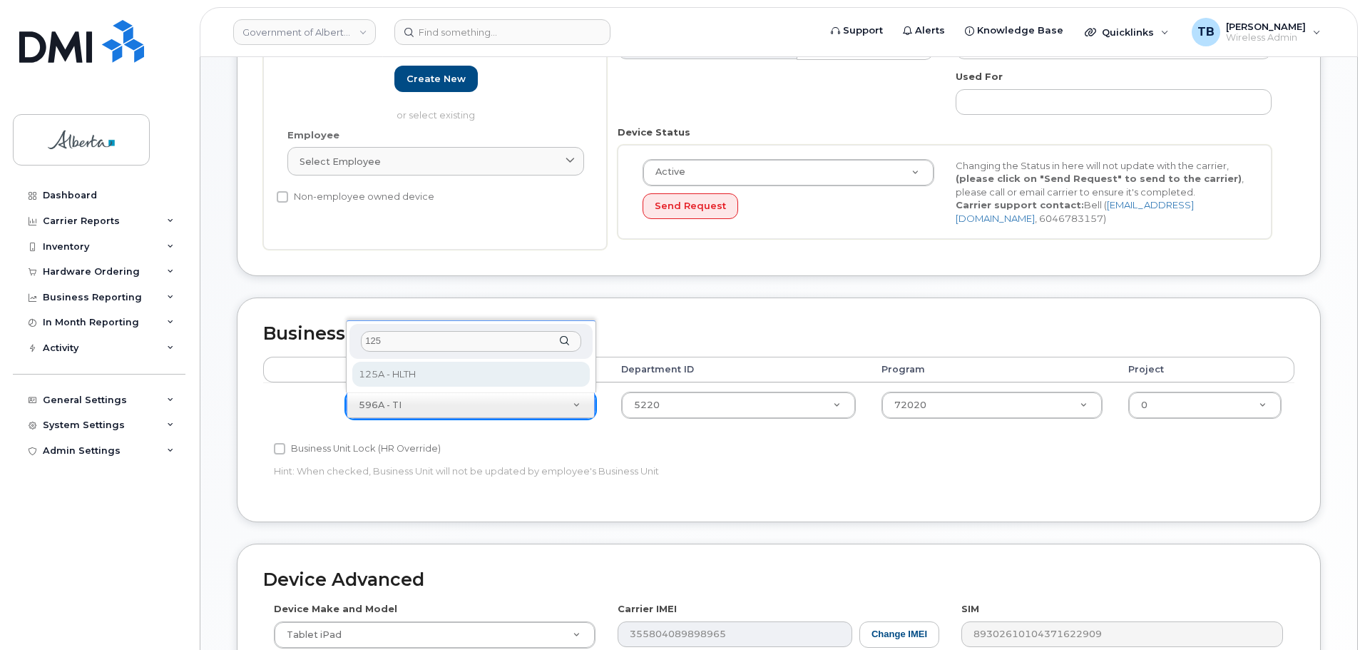
type input "125"
select select "4120335"
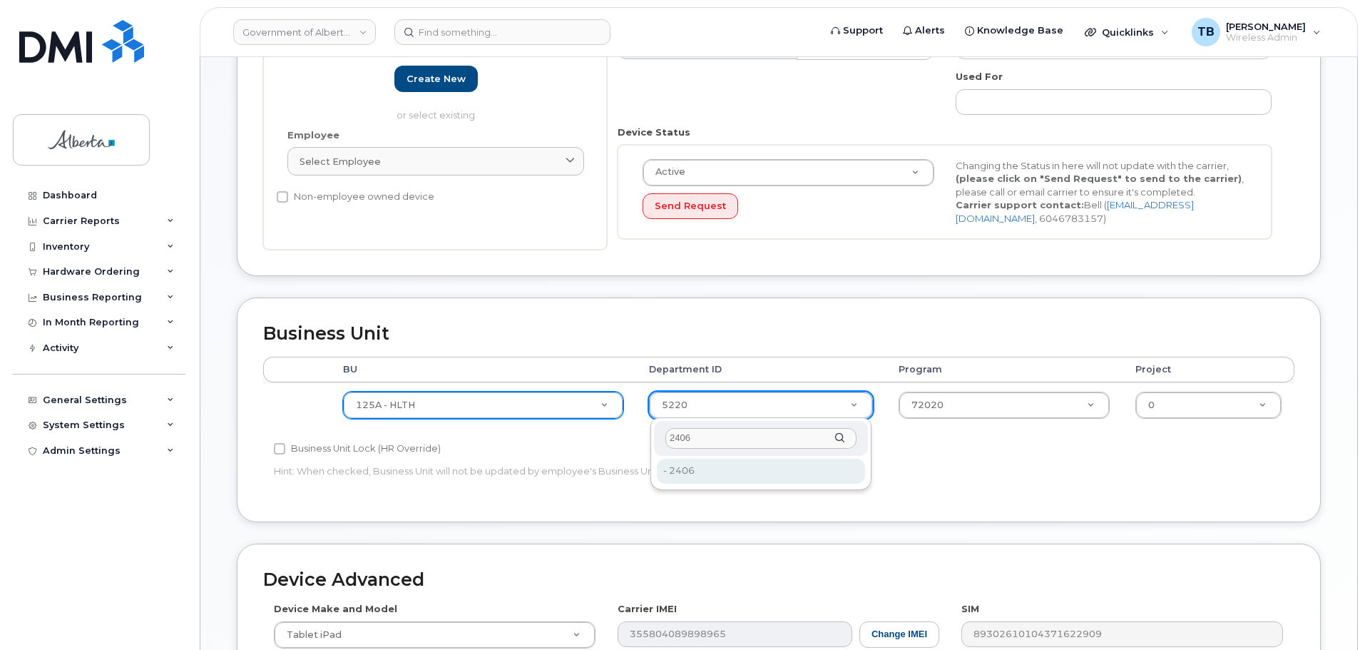
type input "2406"
type input "4120360"
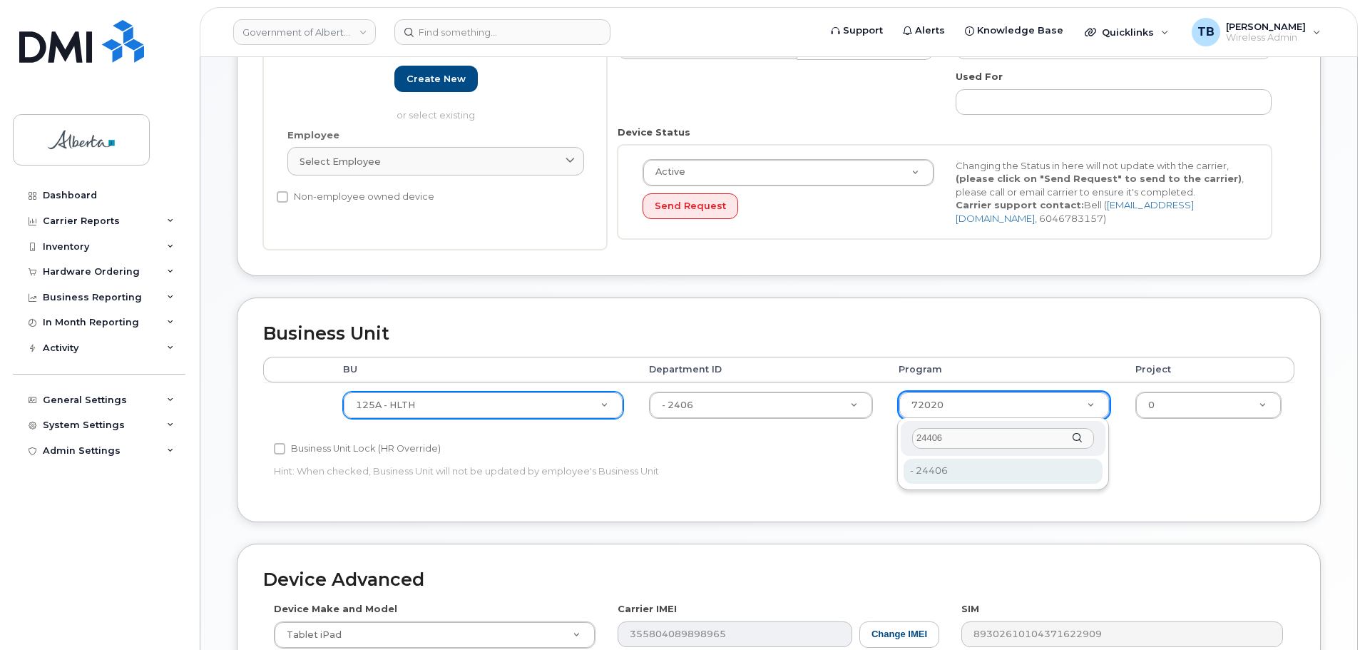
type input "24406"
type input "4120392"
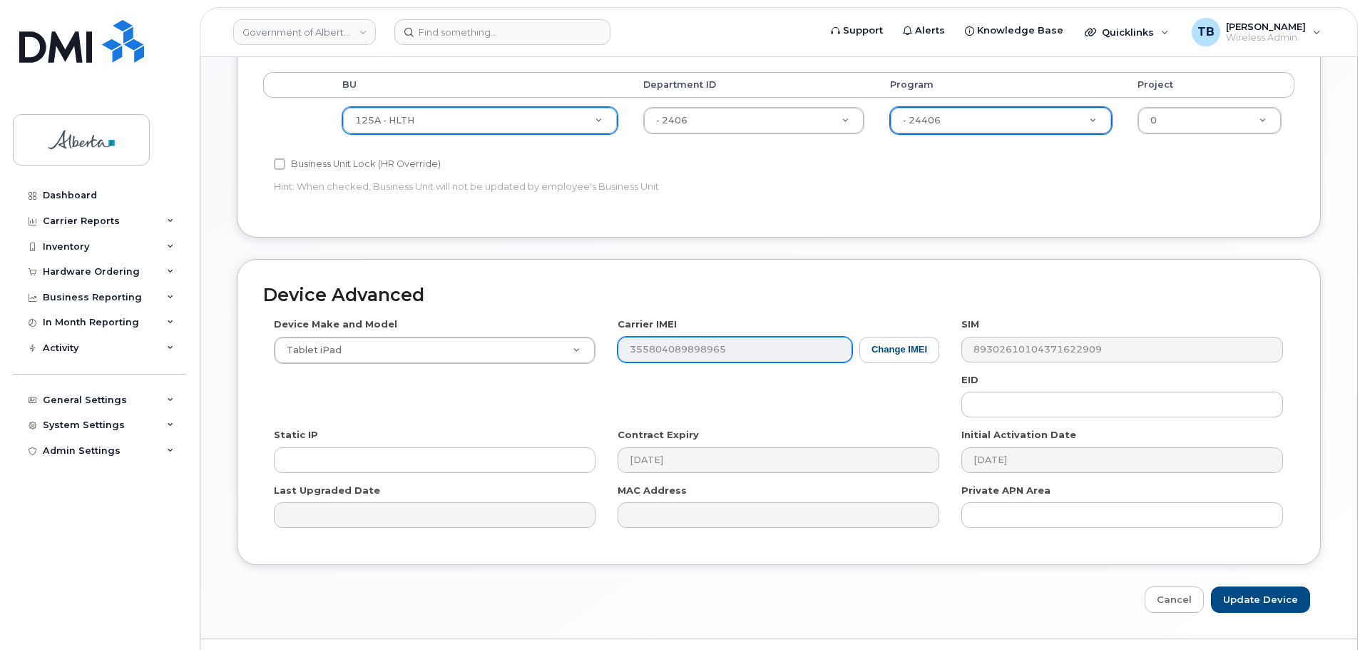
scroll to position [571, 0]
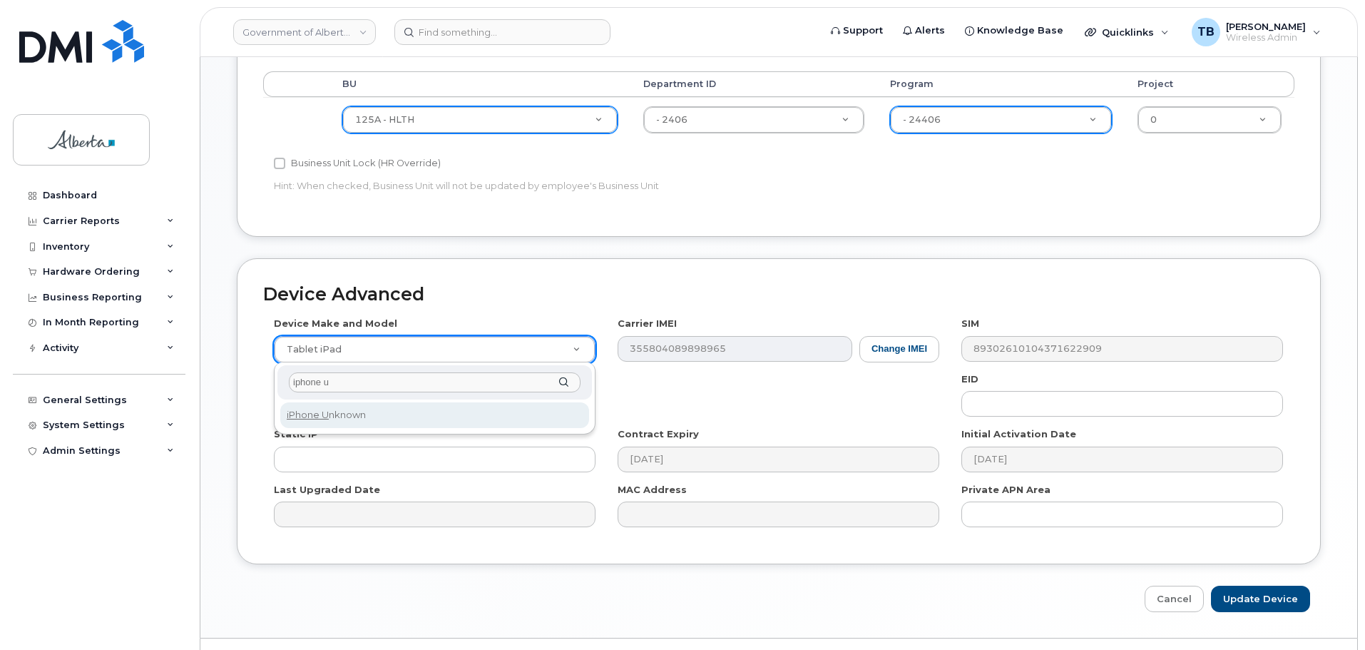
type input "iphone u"
click at [372, 429] on div "iphone u iPhone U nknown" at bounding box center [435, 398] width 322 height 72
select select "185"
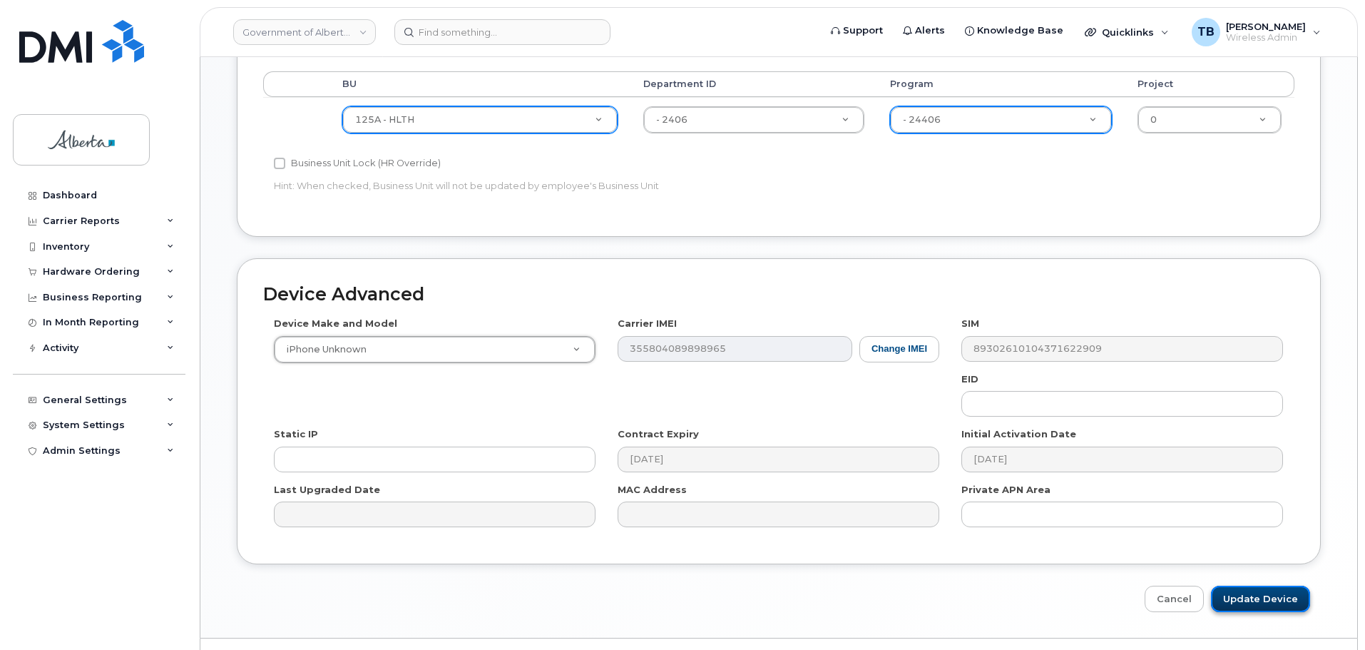
click at [1283, 599] on input "Update Device" at bounding box center [1260, 599] width 99 height 26
type input "Saving..."
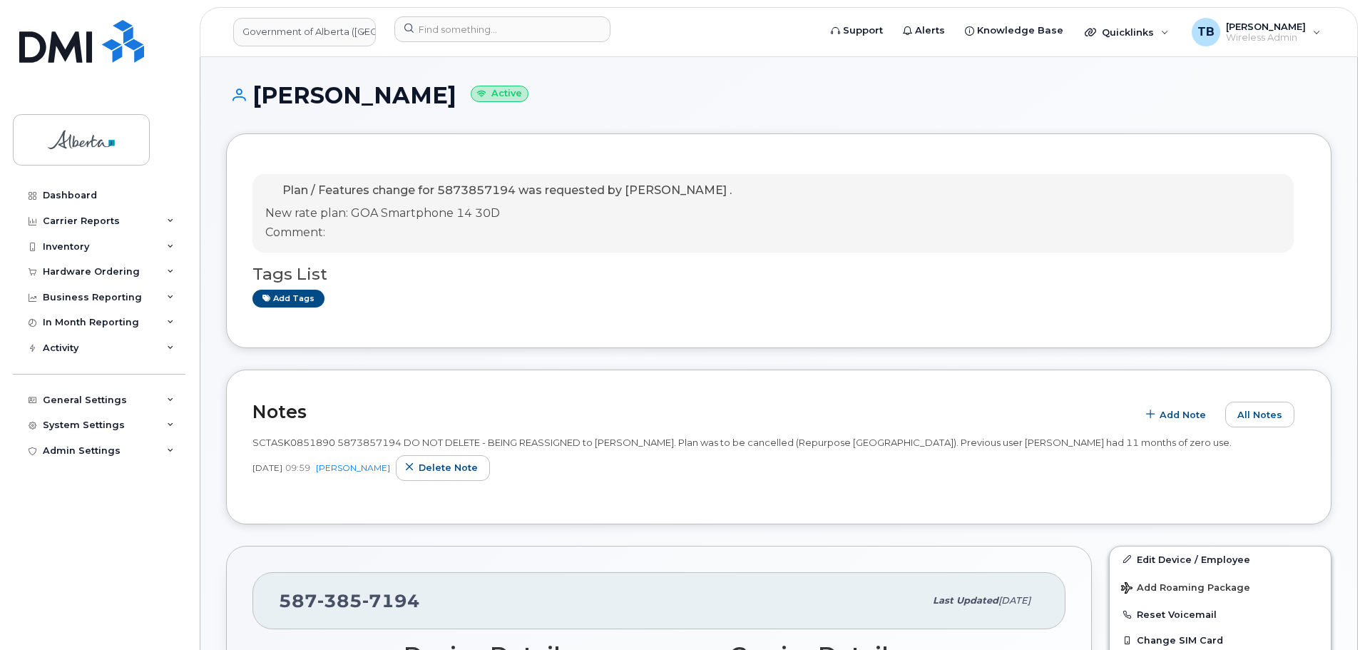
click at [378, 442] on span "SCTASK0851890 5873857194 DO NOT DELETE - BEING REASSIGNED to Sidney Horlick. Pl…" at bounding box center [743, 442] width 980 height 11
copy span "5873857194"
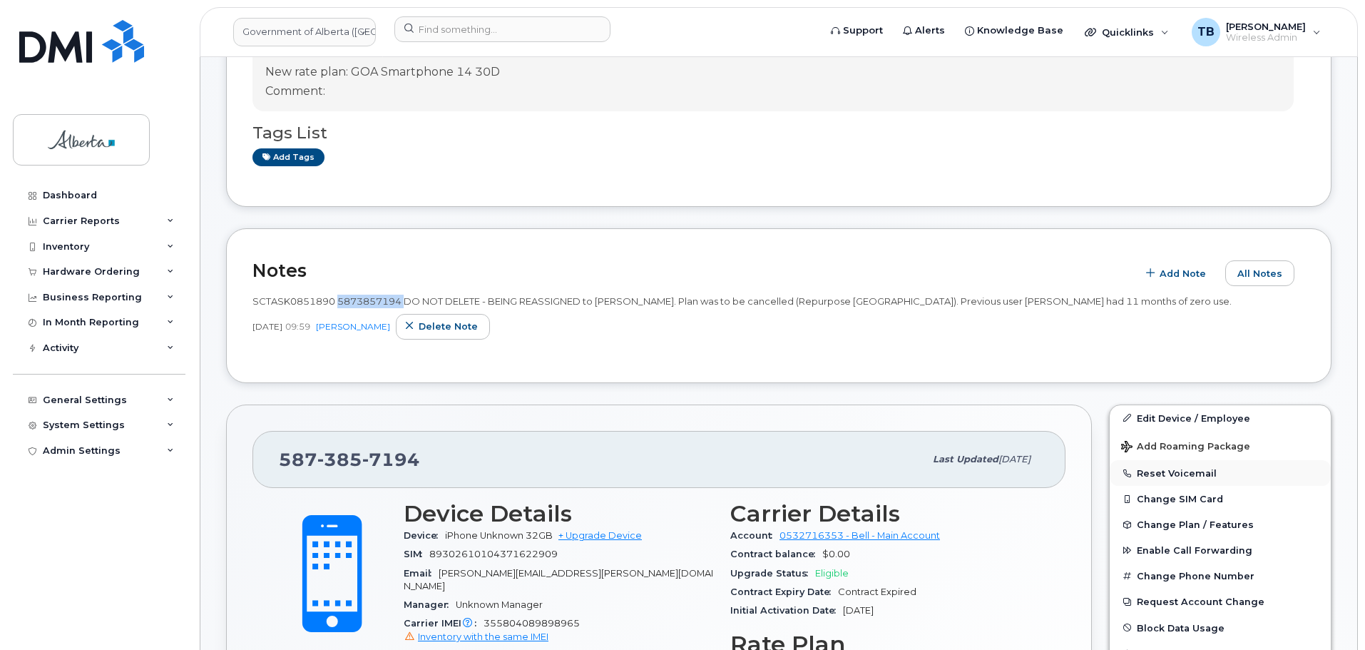
scroll to position [143, 0]
click at [295, 303] on span "SCTASK0851890 5873857194 DO NOT DELETE - BEING REASSIGNED to Sidney Horlick. Pl…" at bounding box center [743, 299] width 980 height 11
copy span "SCTASK0851890"
click at [1183, 499] on button "Change SIM Card" at bounding box center [1220, 497] width 221 height 26
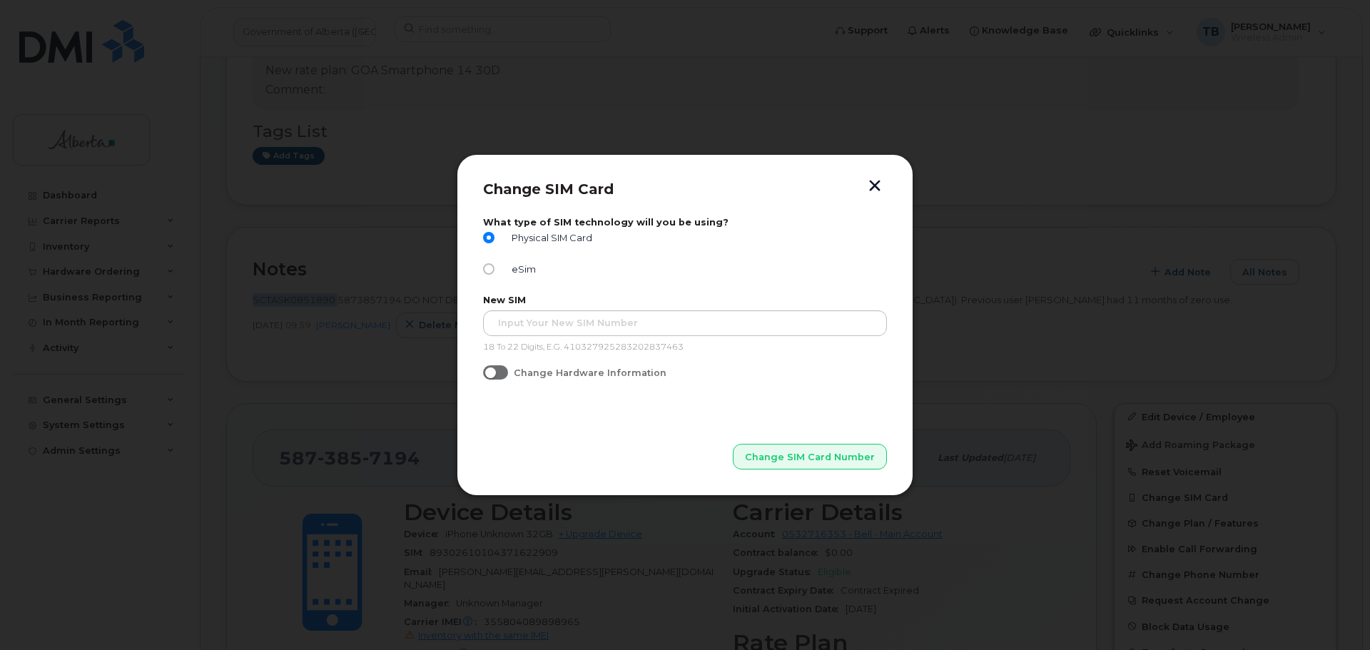
drag, startPoint x: 867, startPoint y: 188, endPoint x: 965, endPoint y: 225, distance: 104.3
click at [870, 188] on button "button" at bounding box center [874, 187] width 21 height 15
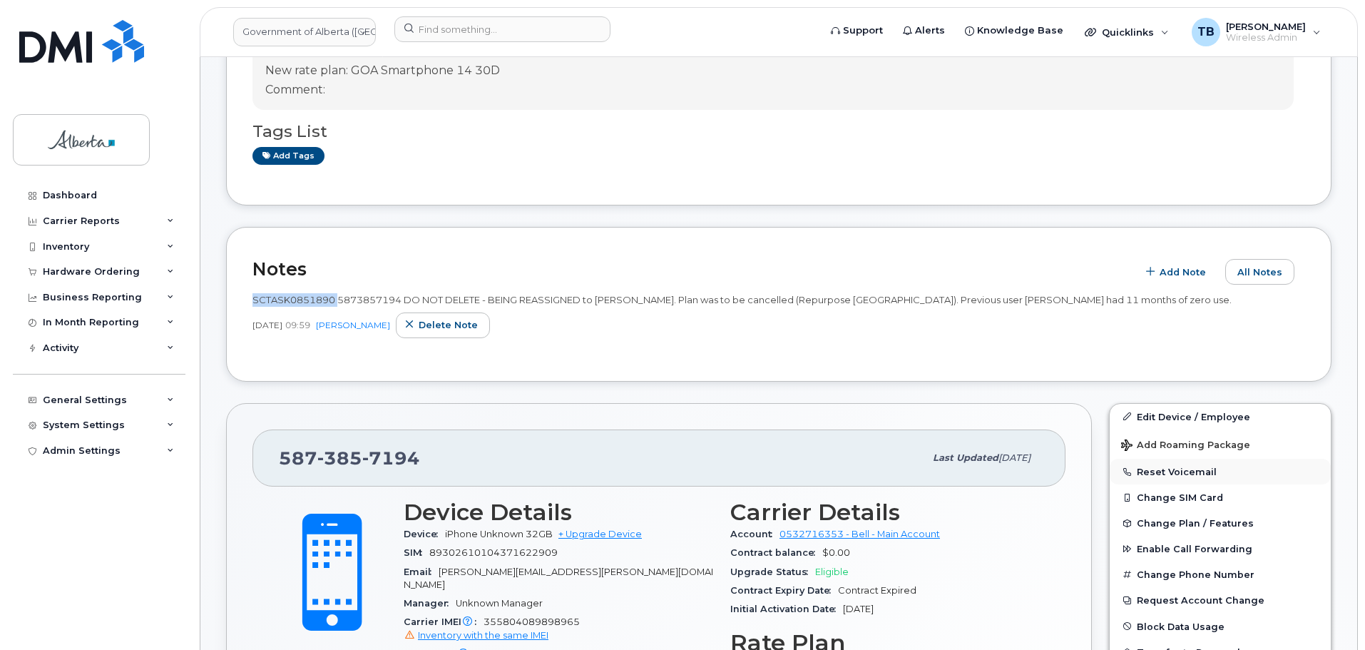
click at [1154, 465] on button "Reset Voicemail" at bounding box center [1220, 472] width 221 height 26
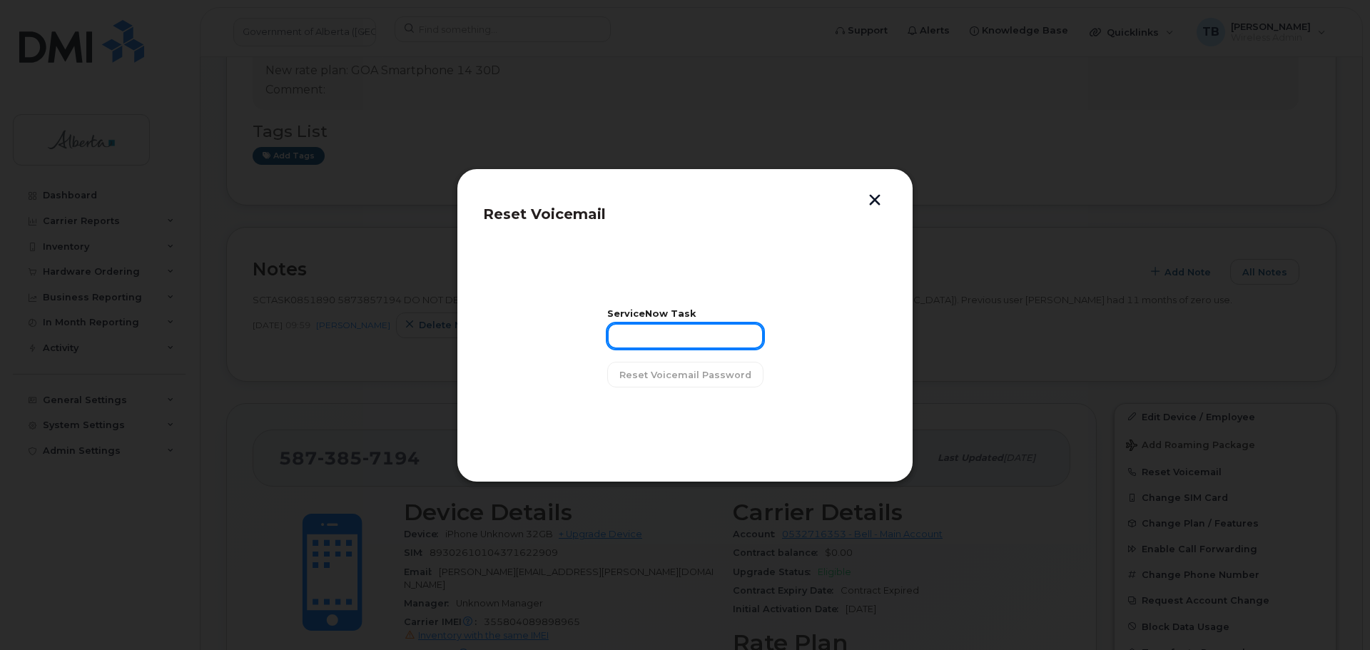
click at [652, 345] on input "text" at bounding box center [685, 336] width 156 height 26
paste input "SCTASK0851890"
type input "SCTASK0851890"
click at [678, 372] on span "Reset Voicemail Password" at bounding box center [685, 375] width 132 height 14
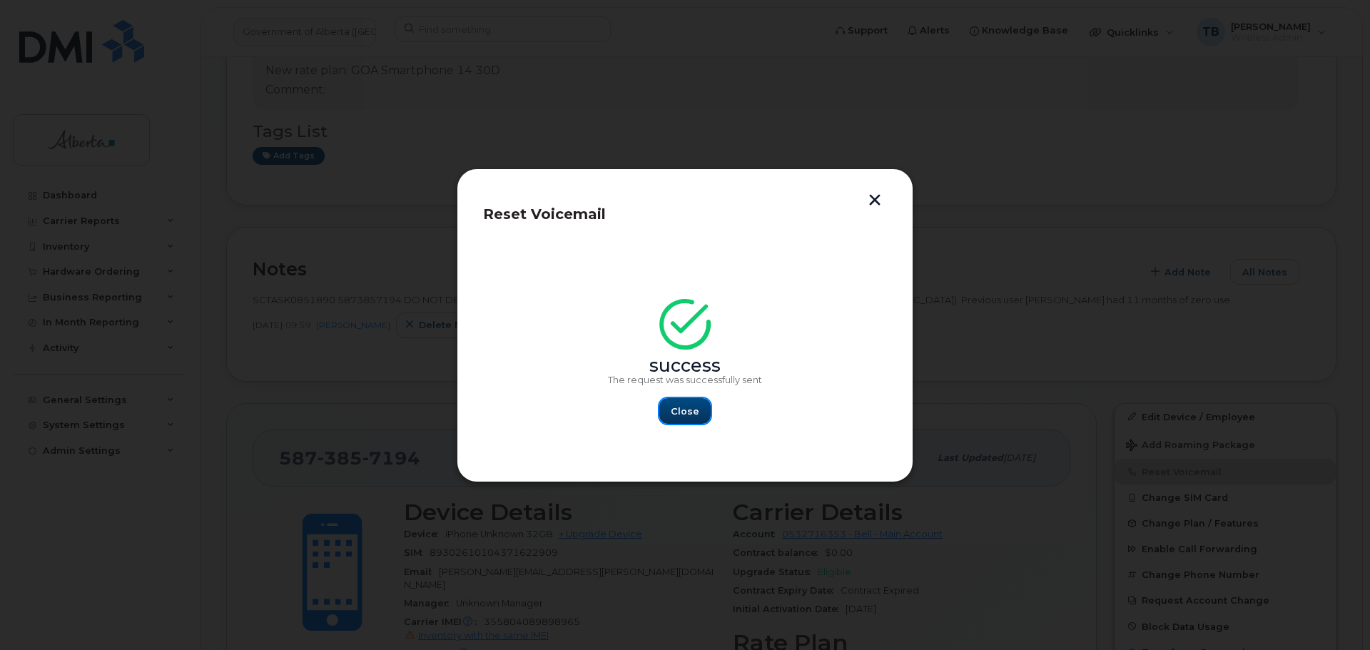
click at [692, 413] on span "Close" at bounding box center [685, 412] width 29 height 14
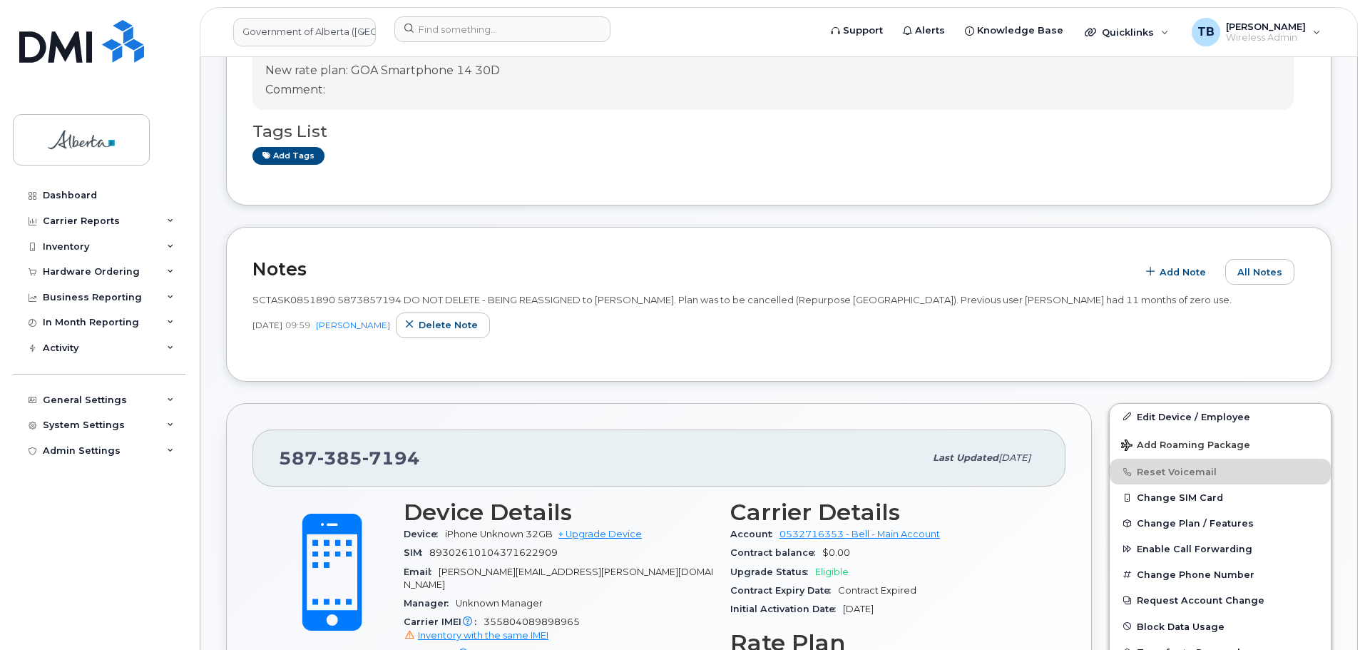
drag, startPoint x: 337, startPoint y: 302, endPoint x: 329, endPoint y: 302, distance: 7.8
click at [335, 302] on span "SCTASK0851890 5873857194 DO NOT DELETE - BEING REASSIGNED to Sidney Horlick. Pl…" at bounding box center [743, 299] width 980 height 11
click at [386, 305] on span "SCTASK0851890 5873857194 DO NOT DELETE - BEING REASSIGNED to Sidney Horlick. Pl…" at bounding box center [743, 299] width 980 height 11
click at [365, 302] on span "SCTASK0851890 5873857194 DO NOT DELETE - BEING REASSIGNED to Sidney Horlick. Pl…" at bounding box center [743, 299] width 980 height 11
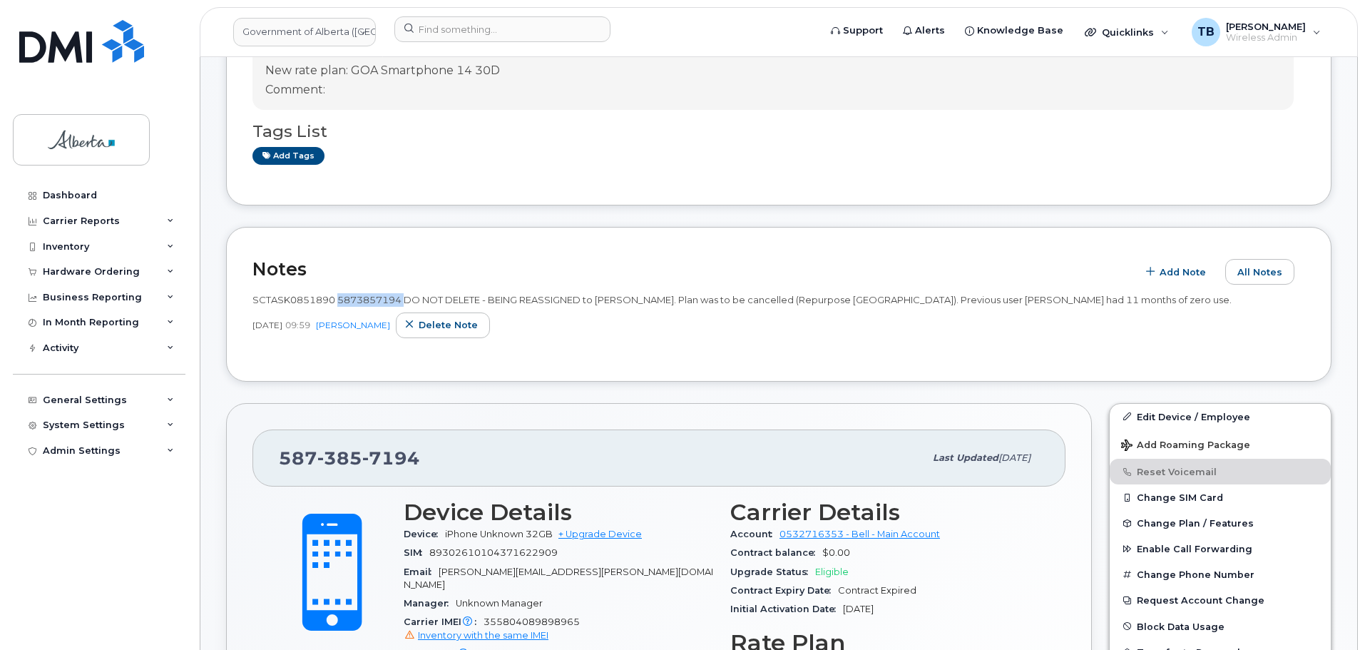
copy span "5873857194"
click at [69, 264] on div "Hardware Ordering" at bounding box center [99, 272] width 173 height 26
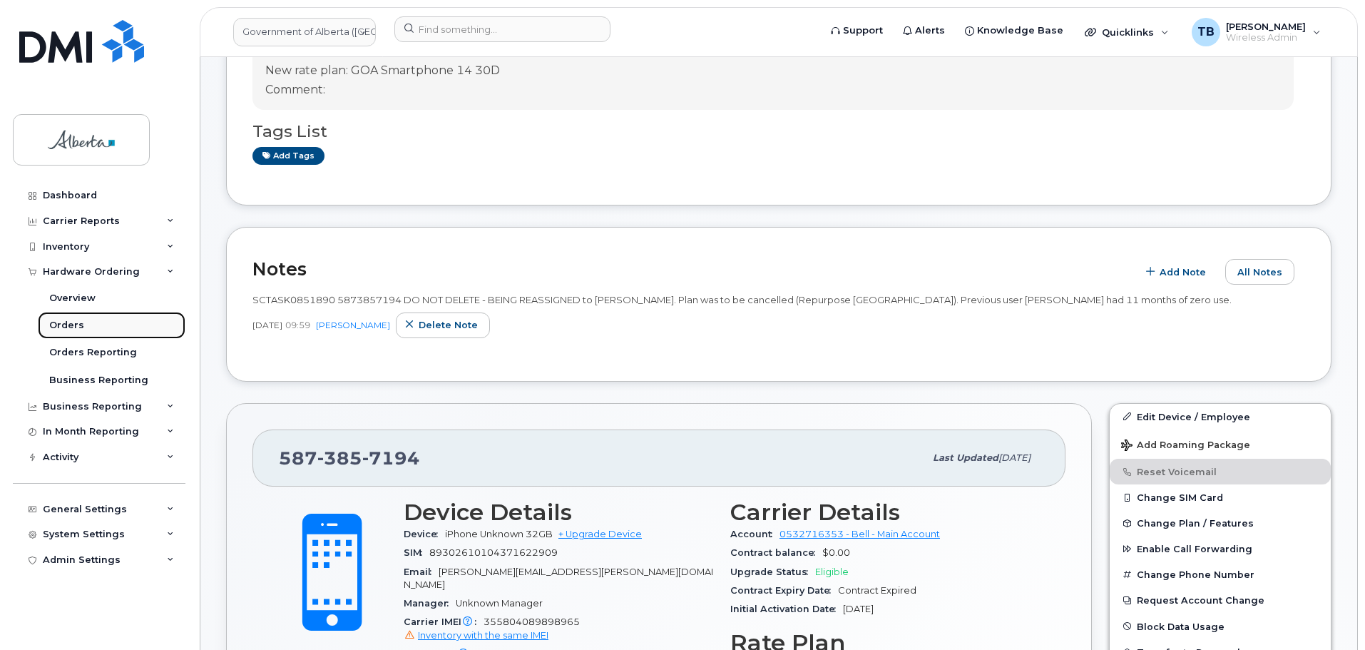
click at [58, 325] on div "Orders" at bounding box center [66, 325] width 35 height 13
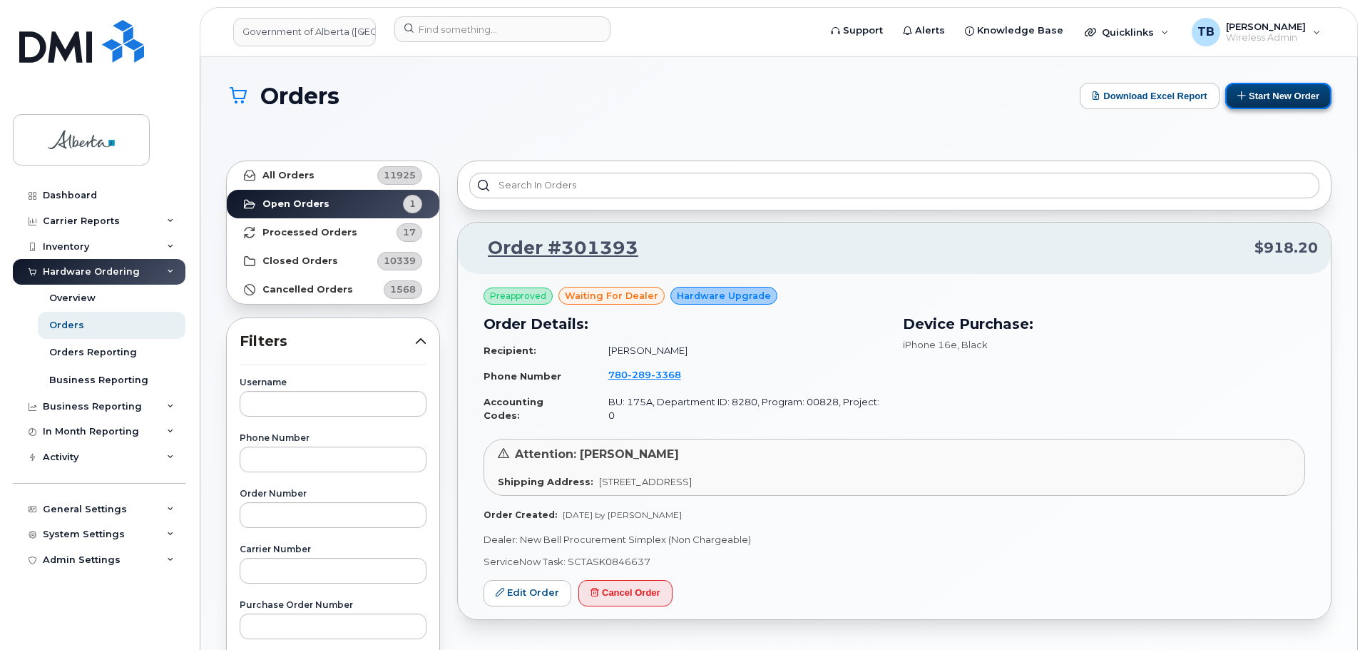
click at [1262, 93] on button "Start New Order" at bounding box center [1279, 96] width 106 height 26
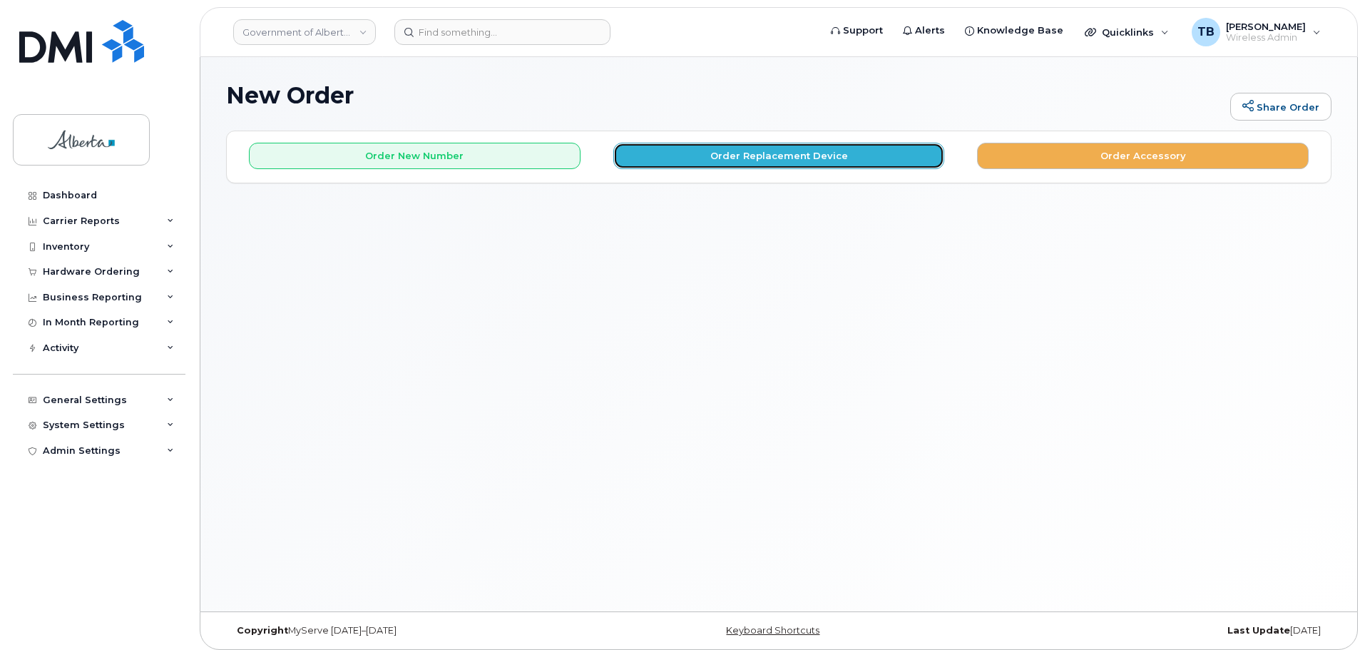
click at [721, 156] on button "Order Replacement Device" at bounding box center [780, 156] width 332 height 26
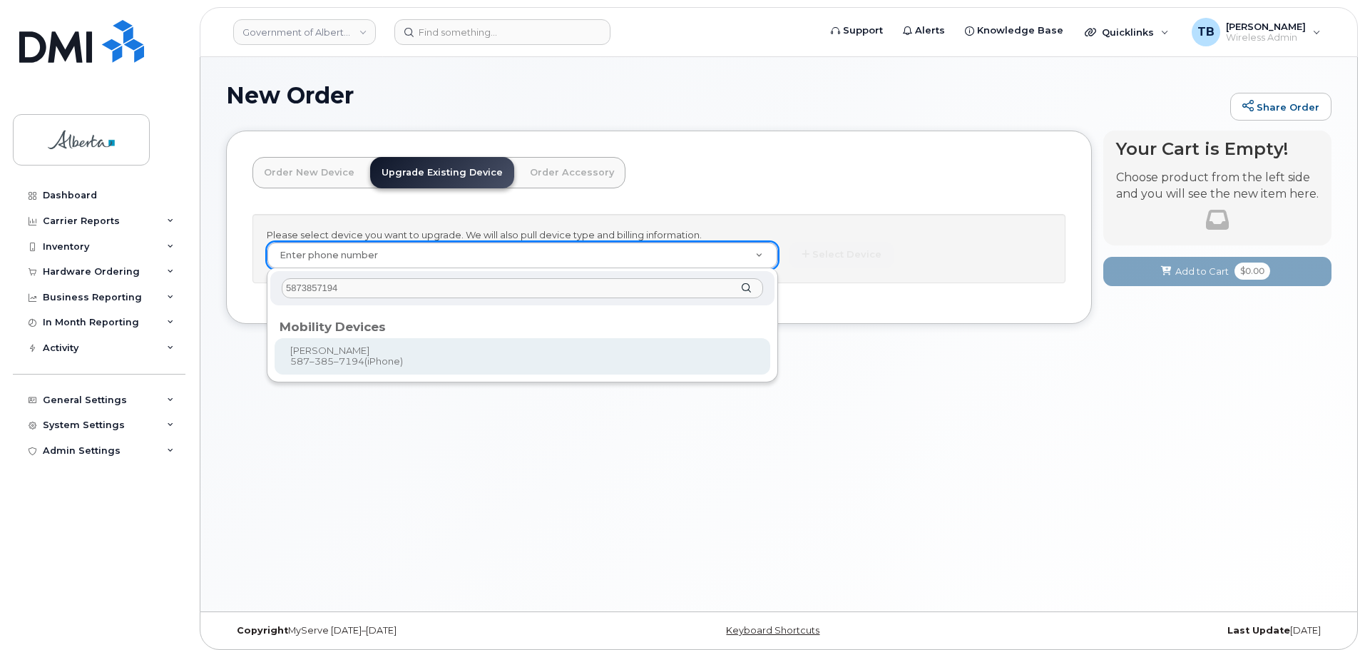
type input "5873857194"
type input "820825"
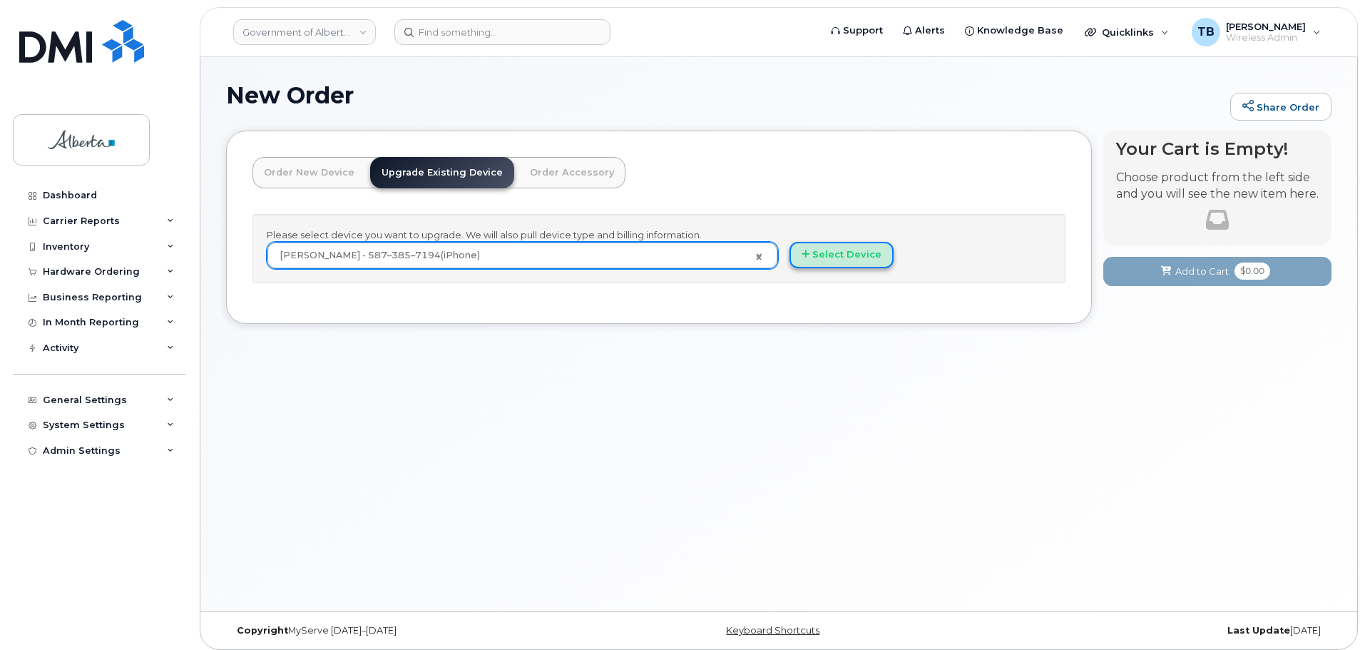
click at [842, 265] on button "Select Device" at bounding box center [842, 255] width 104 height 26
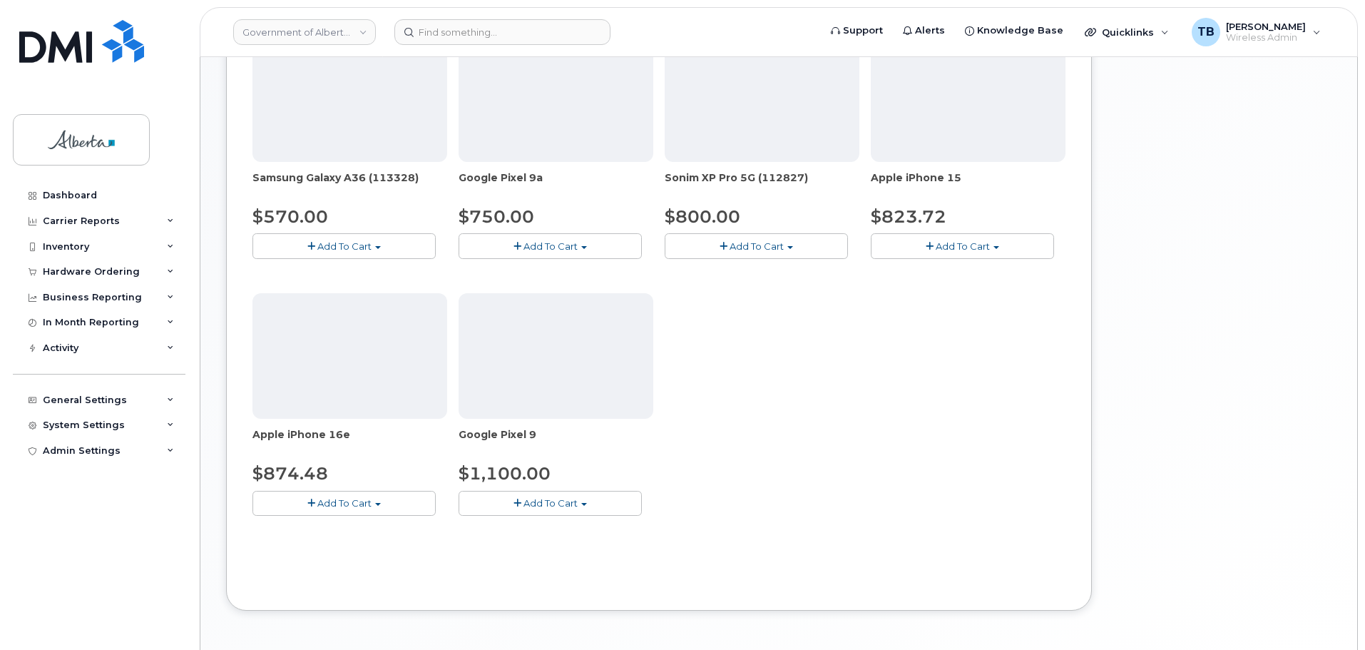
scroll to position [552, 0]
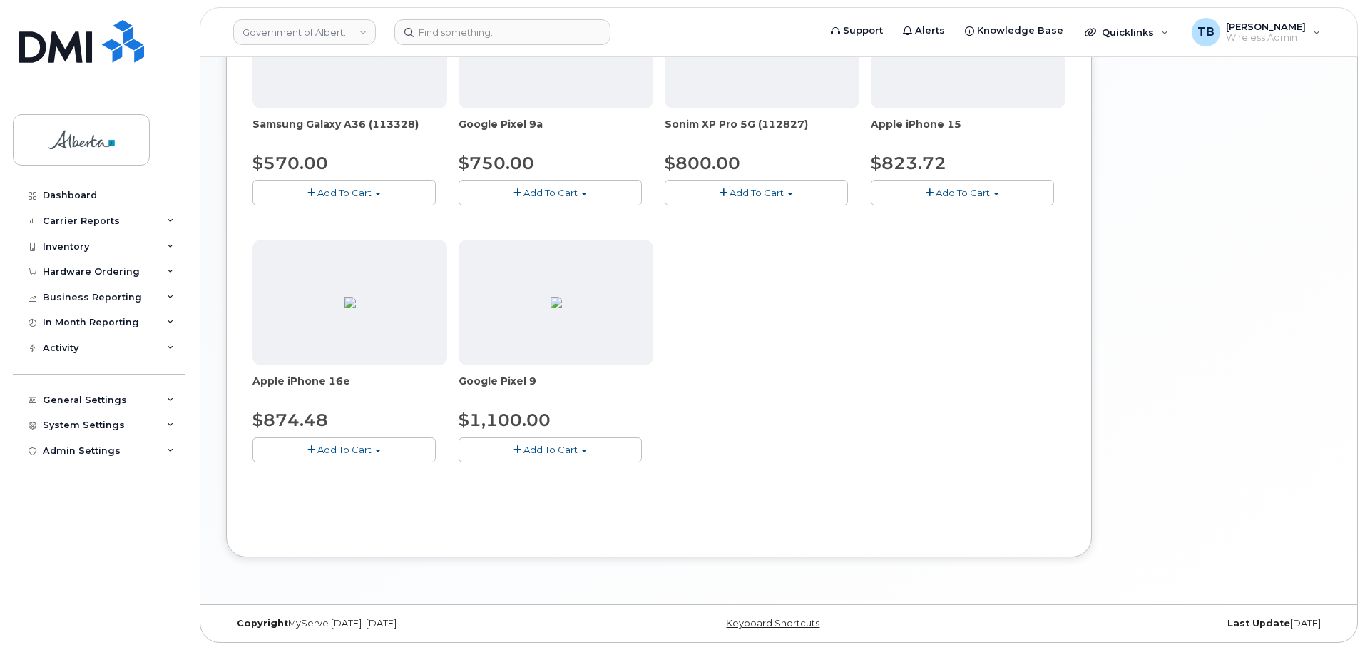
click at [559, 452] on span "Add To Cart" at bounding box center [551, 449] width 54 height 11
click at [563, 495] on link "$1100.00 - 30-day upgrade (128GB model)" at bounding box center [578, 494] width 233 height 18
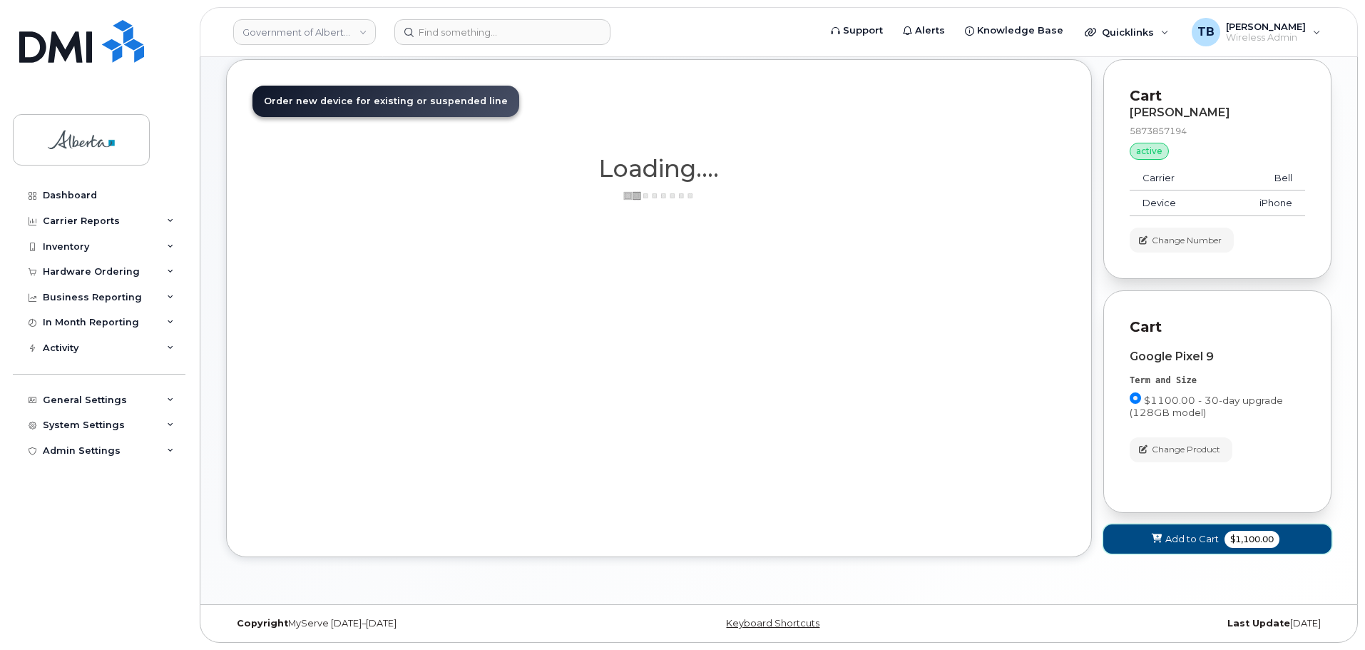
click at [1173, 547] on button "Add to Cart $1,100.00" at bounding box center [1218, 538] width 228 height 29
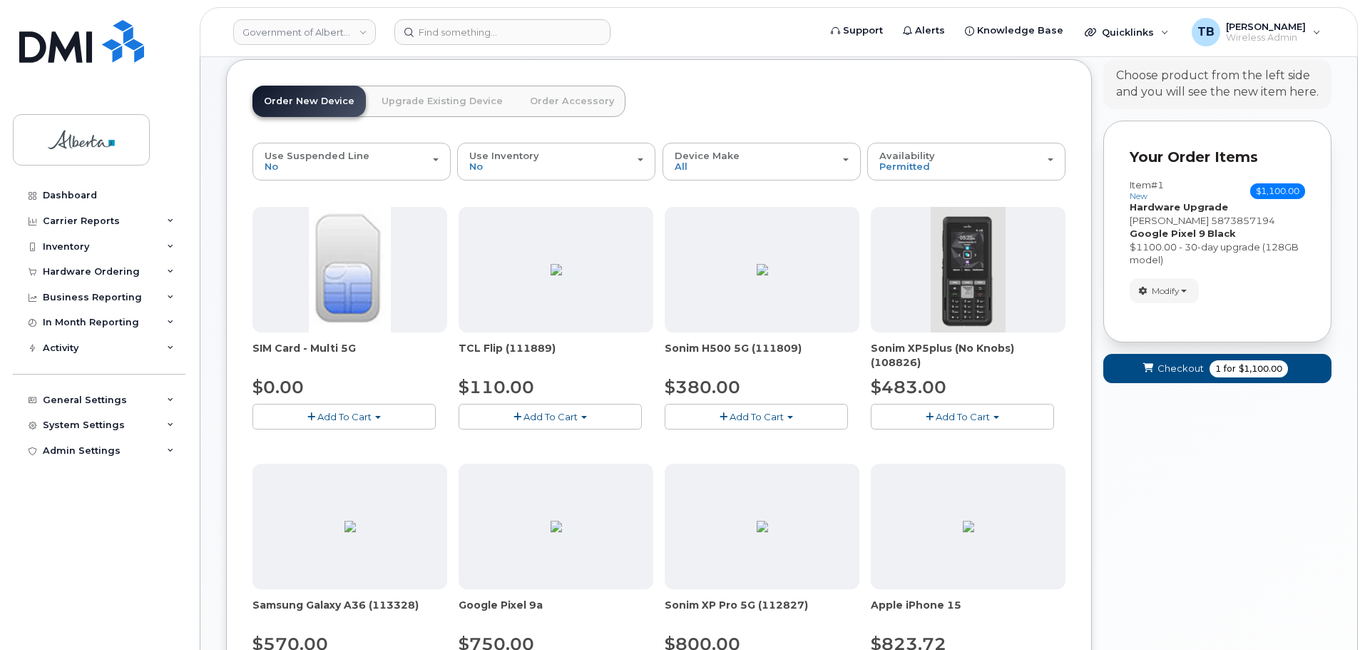
click at [1159, 446] on div "Your Cart is Empty! Choose product from the left side and you will see the new …" at bounding box center [1218, 559] width 228 height 1000
click at [1140, 364] on button "Checkout 1 for $1,100.00" at bounding box center [1218, 368] width 228 height 29
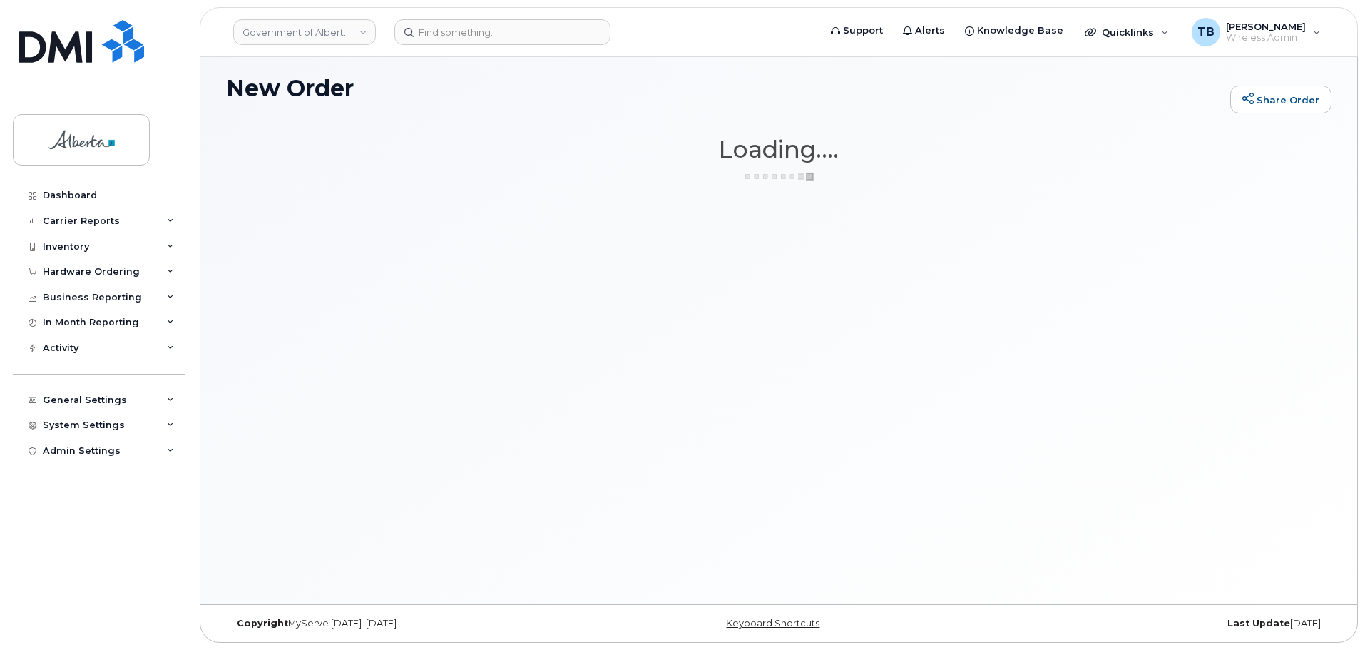
scroll to position [7, 0]
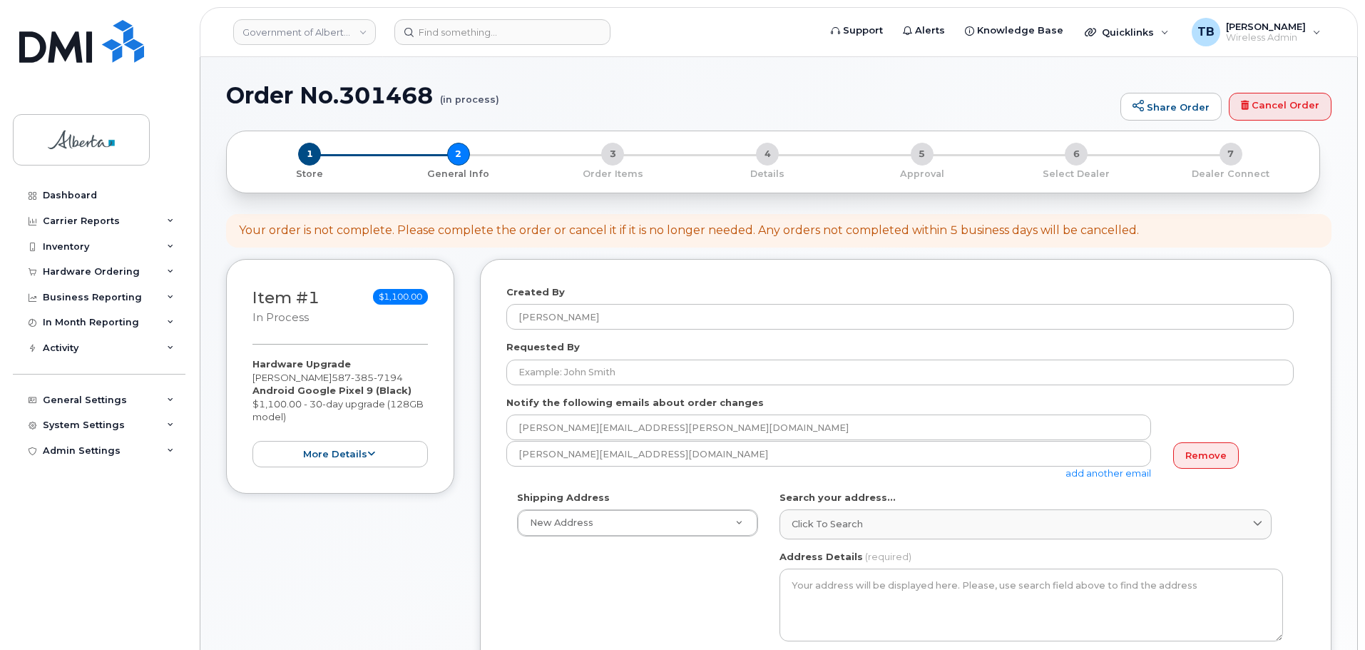
select select
click at [360, 91] on h1 "Order No.301468 (in process)" at bounding box center [669, 95] width 887 height 25
copy h1 "301468"
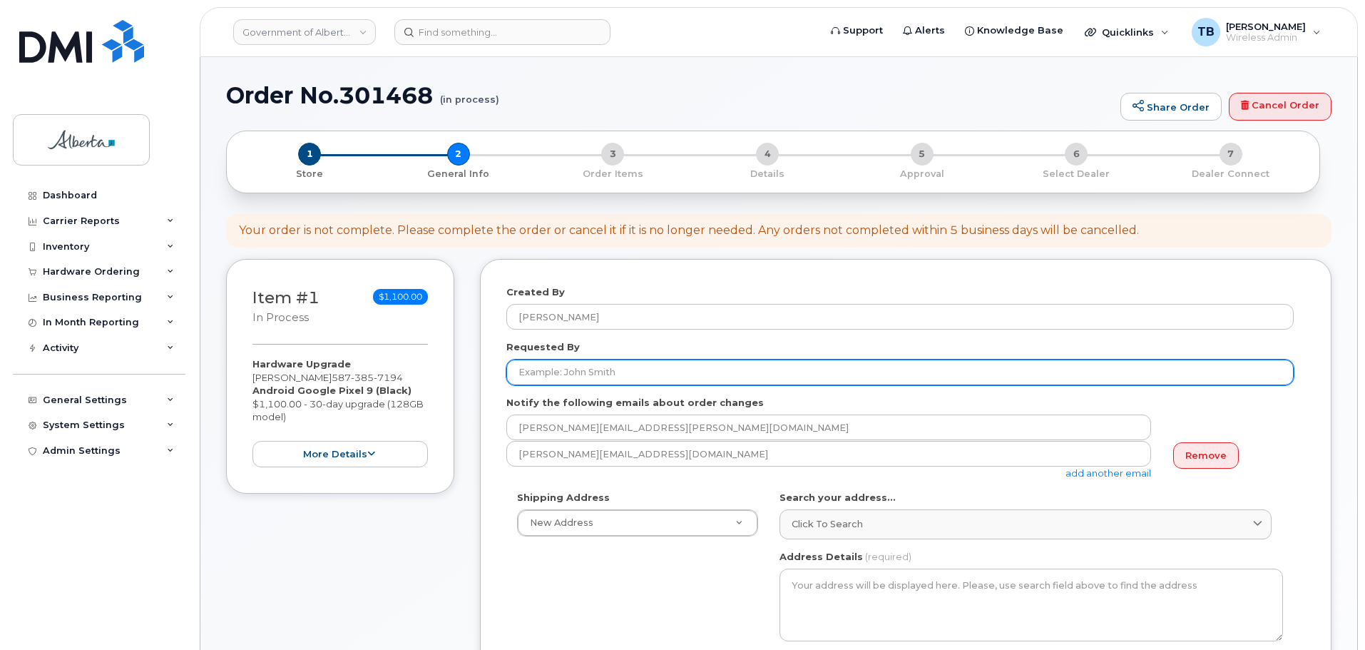
click at [660, 380] on input "Requested By" at bounding box center [901, 373] width 788 height 26
paste input "[PERSON_NAME]"
type input "[PERSON_NAME]"
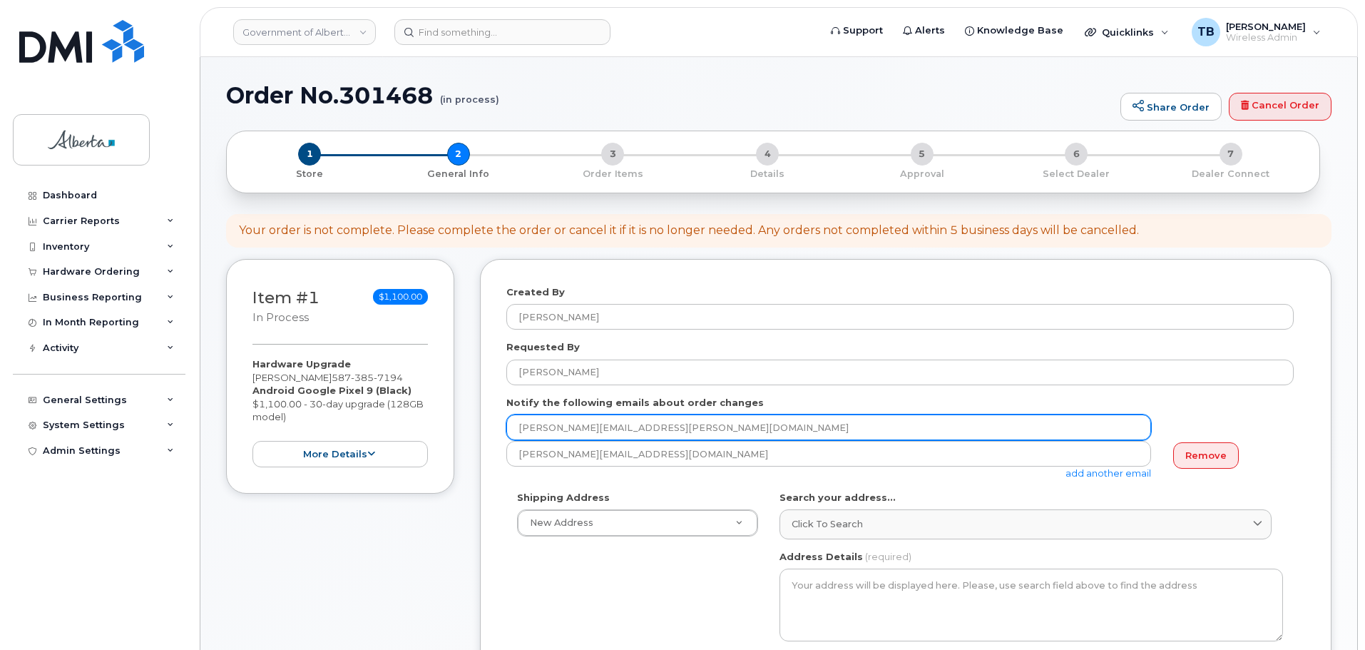
drag, startPoint x: 655, startPoint y: 434, endPoint x: 468, endPoint y: 428, distance: 187.0
paste input "anne-marie.mannella"
type input "anne-marie.mannella@gov.ab.ca"
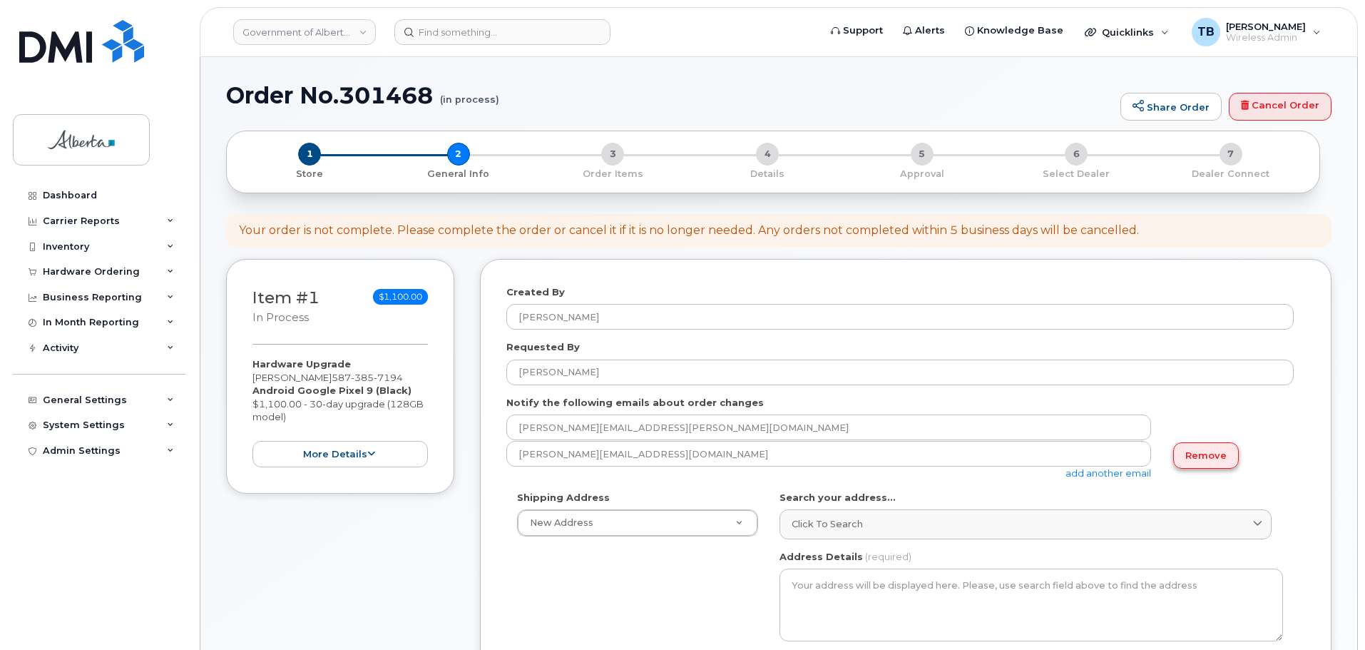
click at [1206, 461] on link "Remove" at bounding box center [1207, 455] width 66 height 26
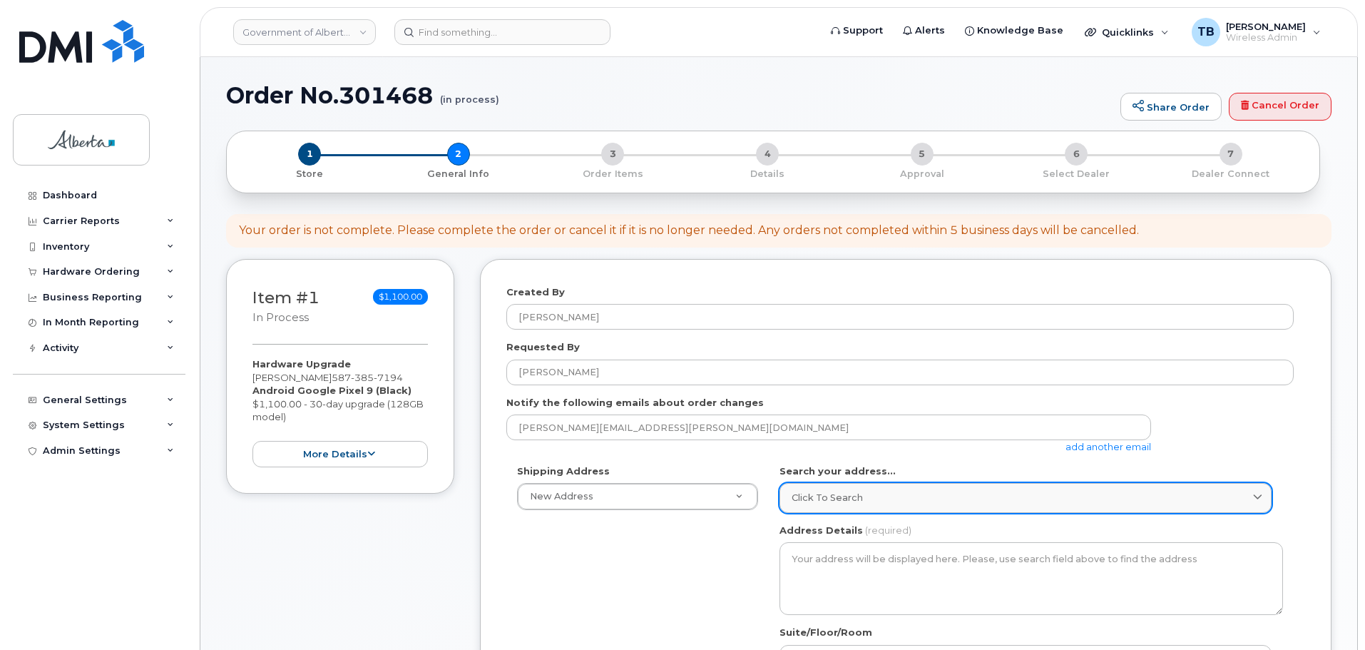
click at [848, 499] on span "Click to search" at bounding box center [827, 498] width 71 height 14
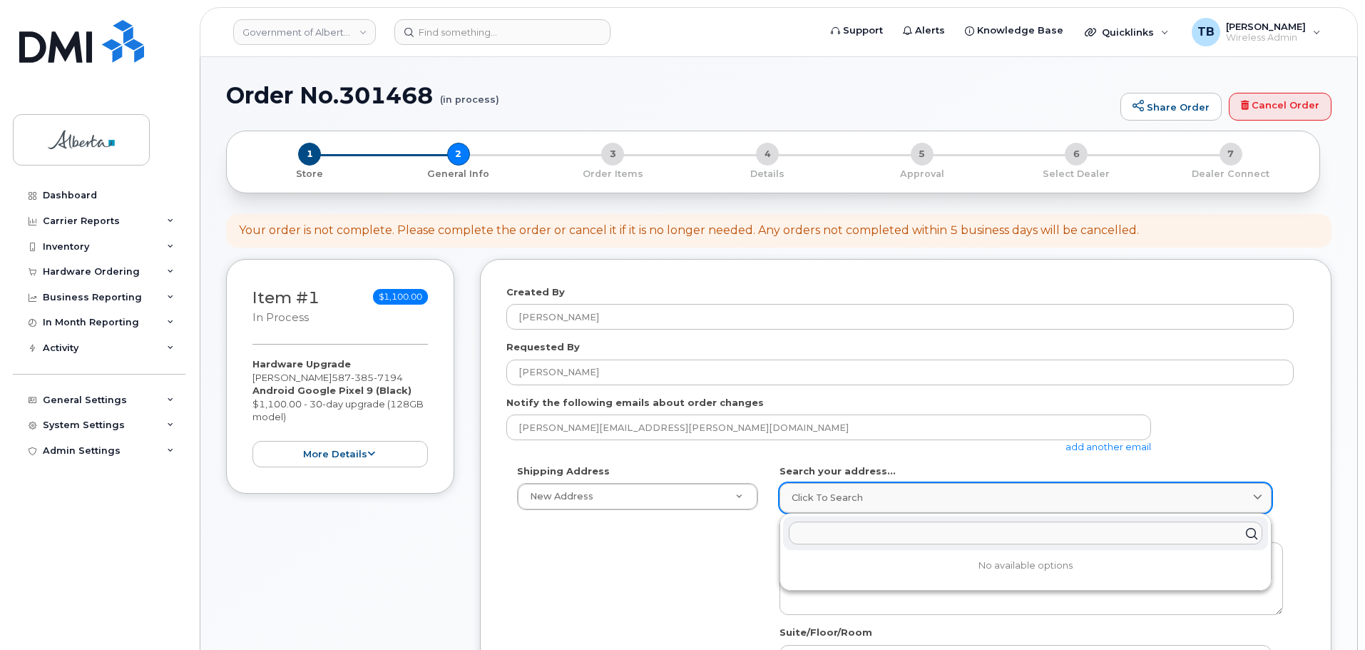
paste input "10025 Jasper Avenue"
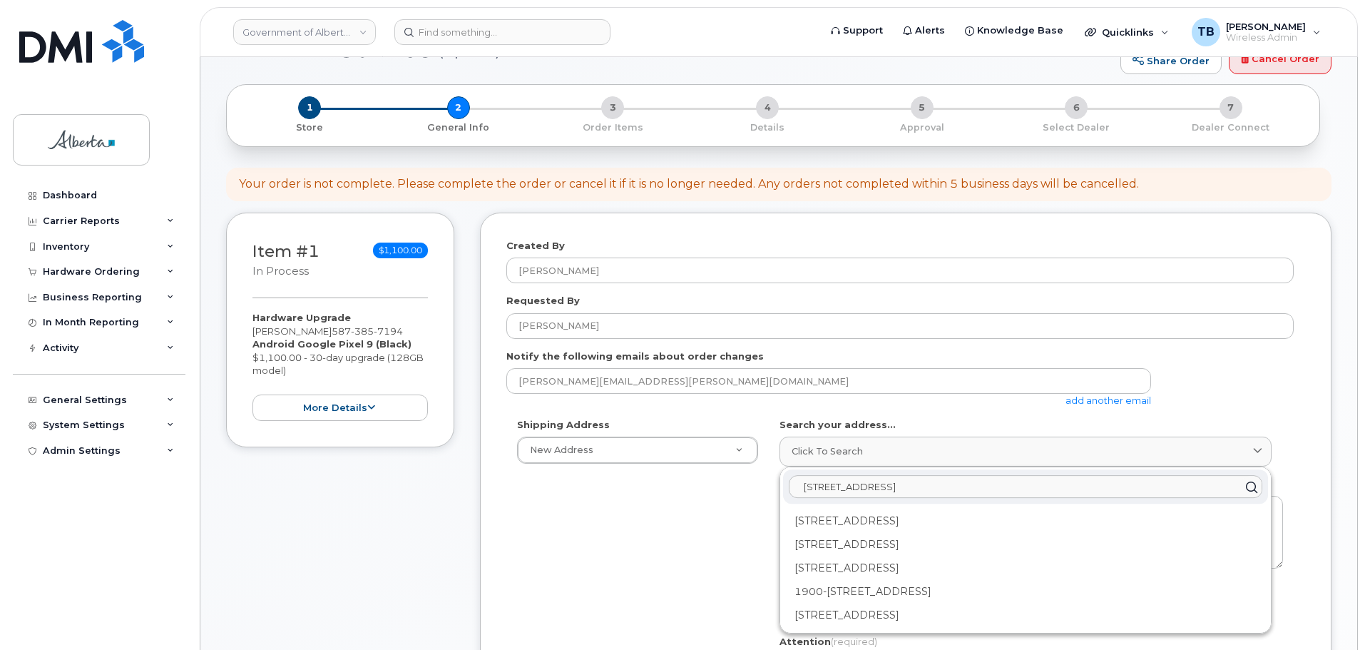
scroll to position [71, 0]
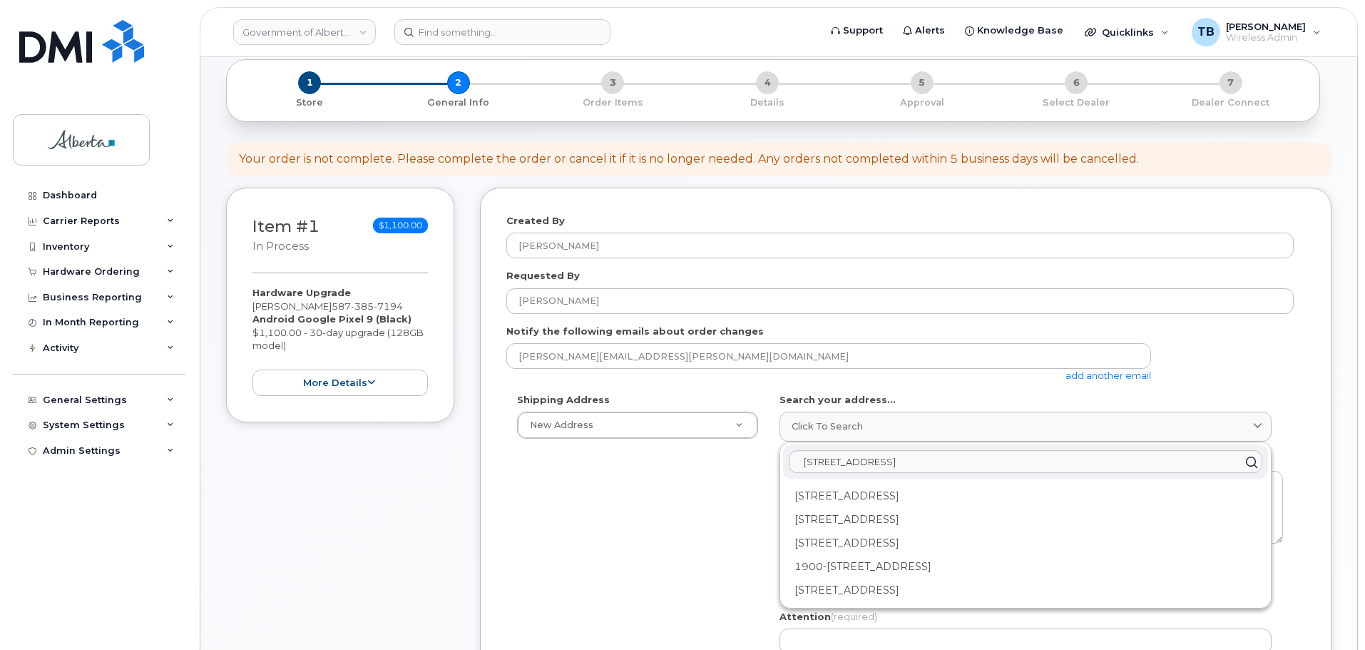
type input "10025 Jasper Avenue"
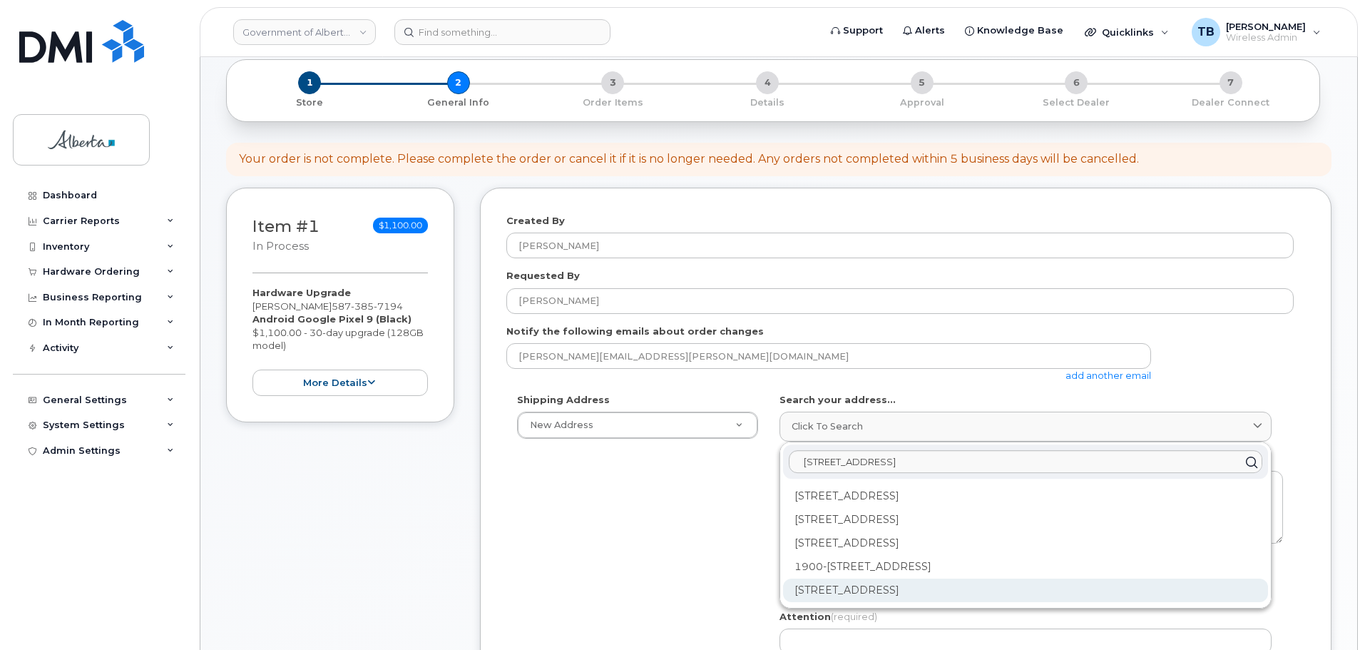
click at [899, 588] on div "10025 Jasper Ave NW Edmonton AB T5J 1S6" at bounding box center [1025, 591] width 485 height 24
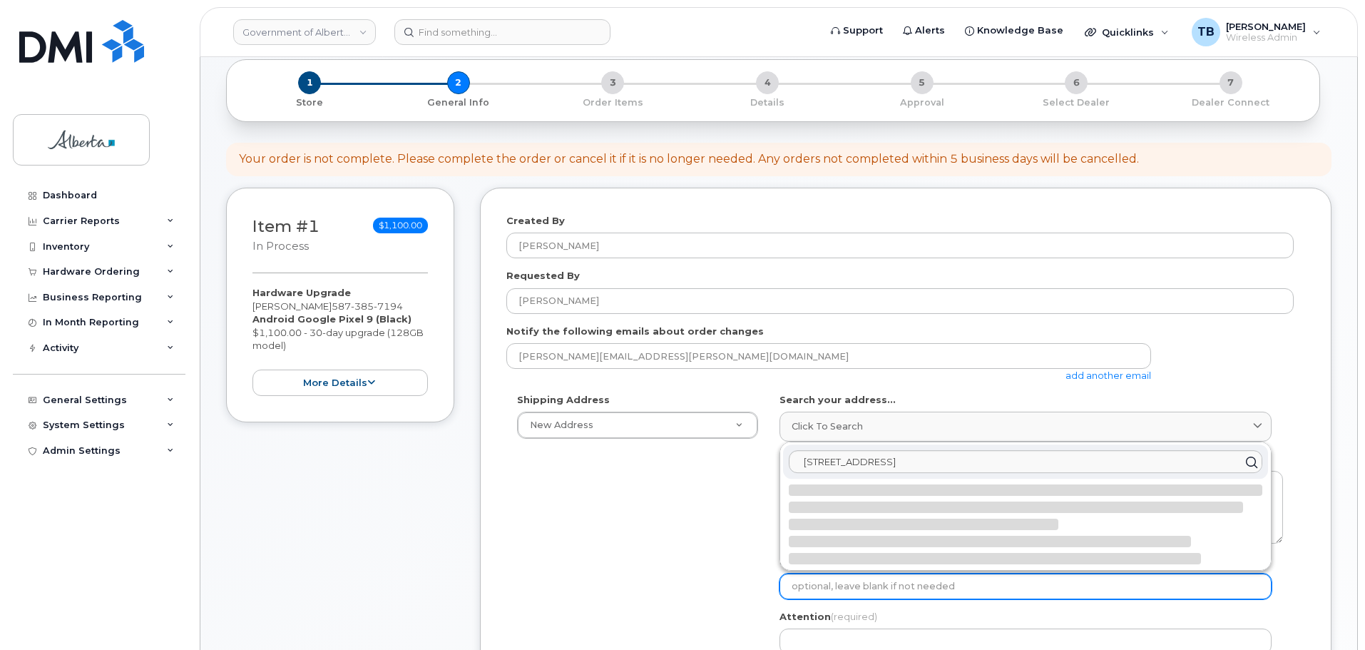
select select
type textarea "10025 Jasper Ave NW EDMONTON AB T5J 1S6 CANADA"
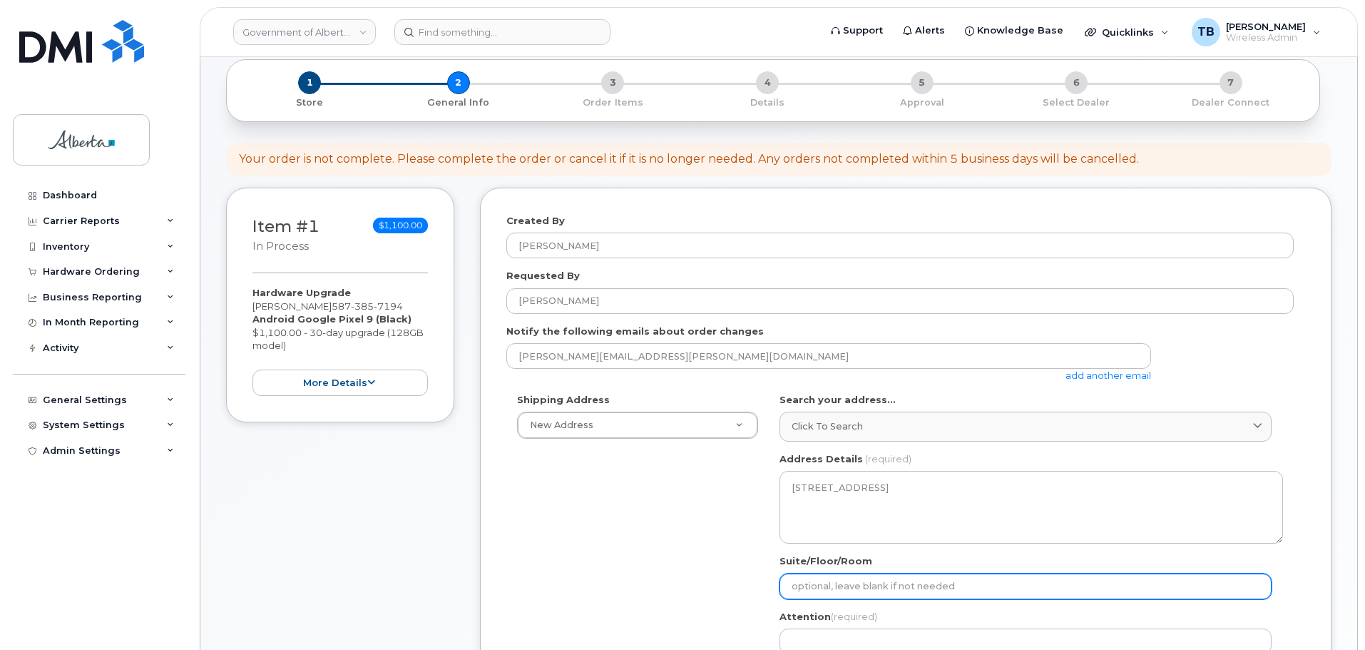
click at [790, 584] on input "Suite/Floor/Room" at bounding box center [1026, 587] width 492 height 26
paste input "main floor"
select select
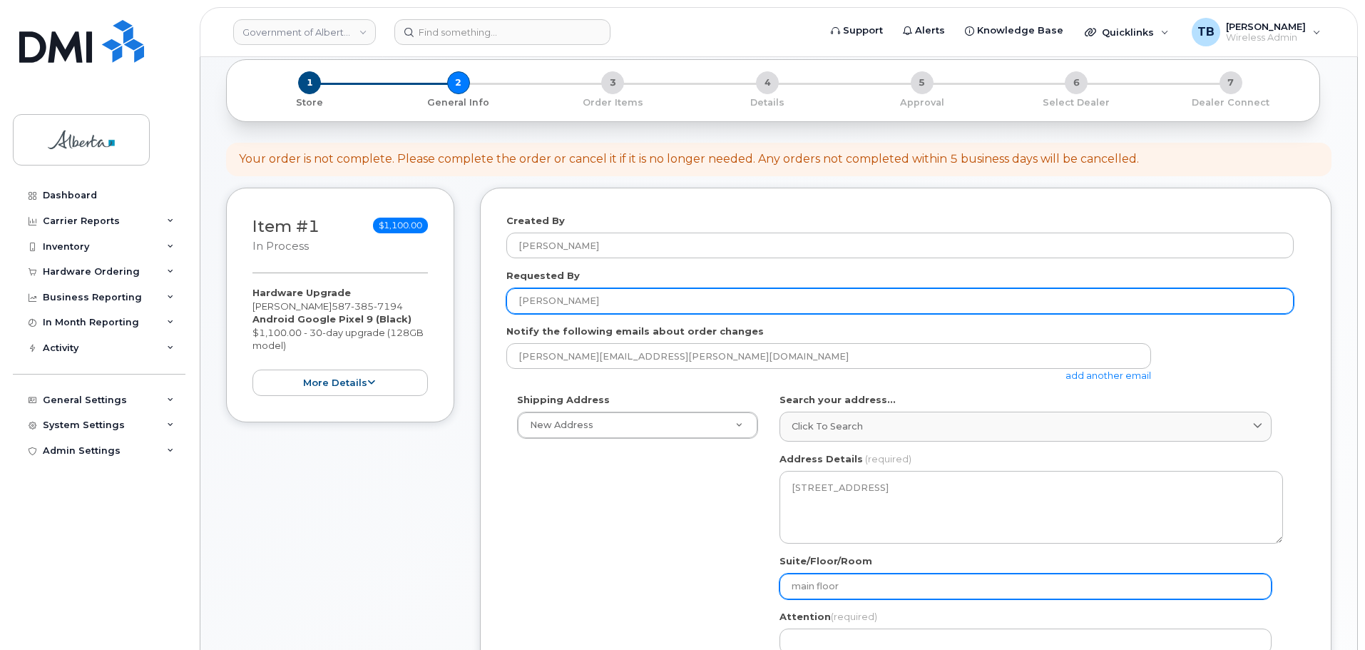
type input "main floor"
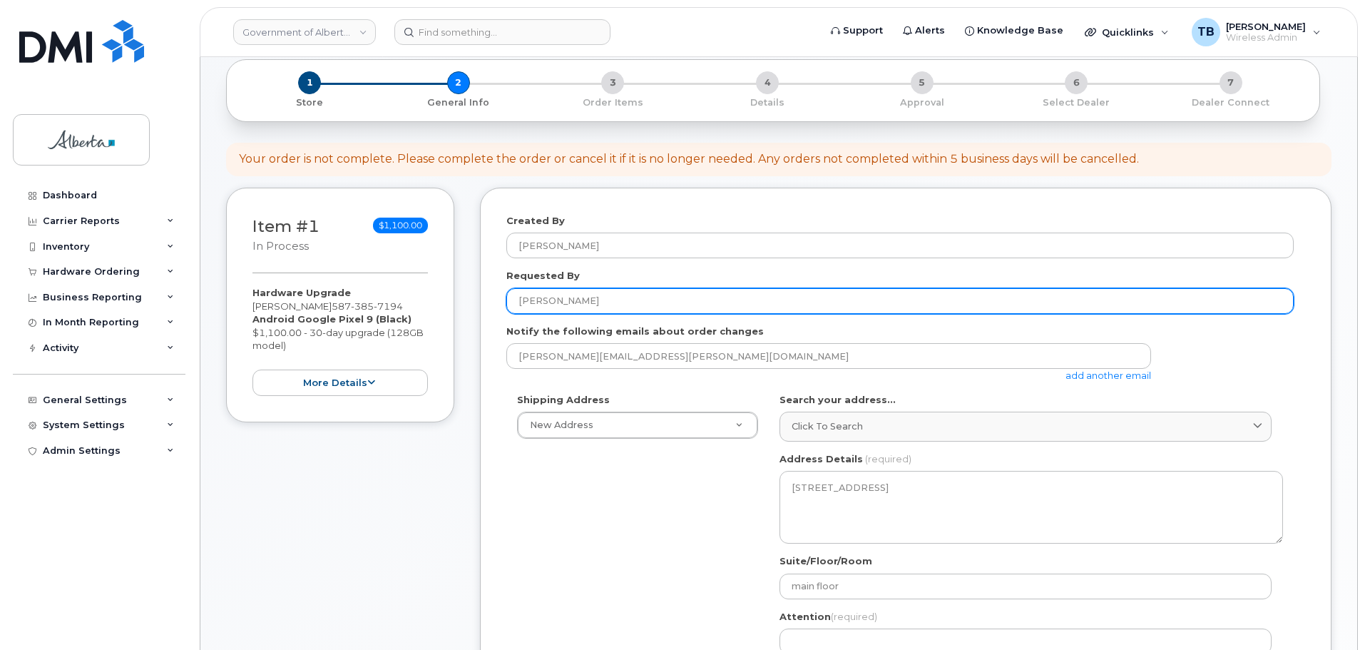
drag, startPoint x: 558, startPoint y: 304, endPoint x: 492, endPoint y: 302, distance: 66.4
click at [492, 302] on div "Created By Tami Betchuk Requested By Anne-Marie Mannella Notify the following e…" at bounding box center [906, 597] width 852 height 818
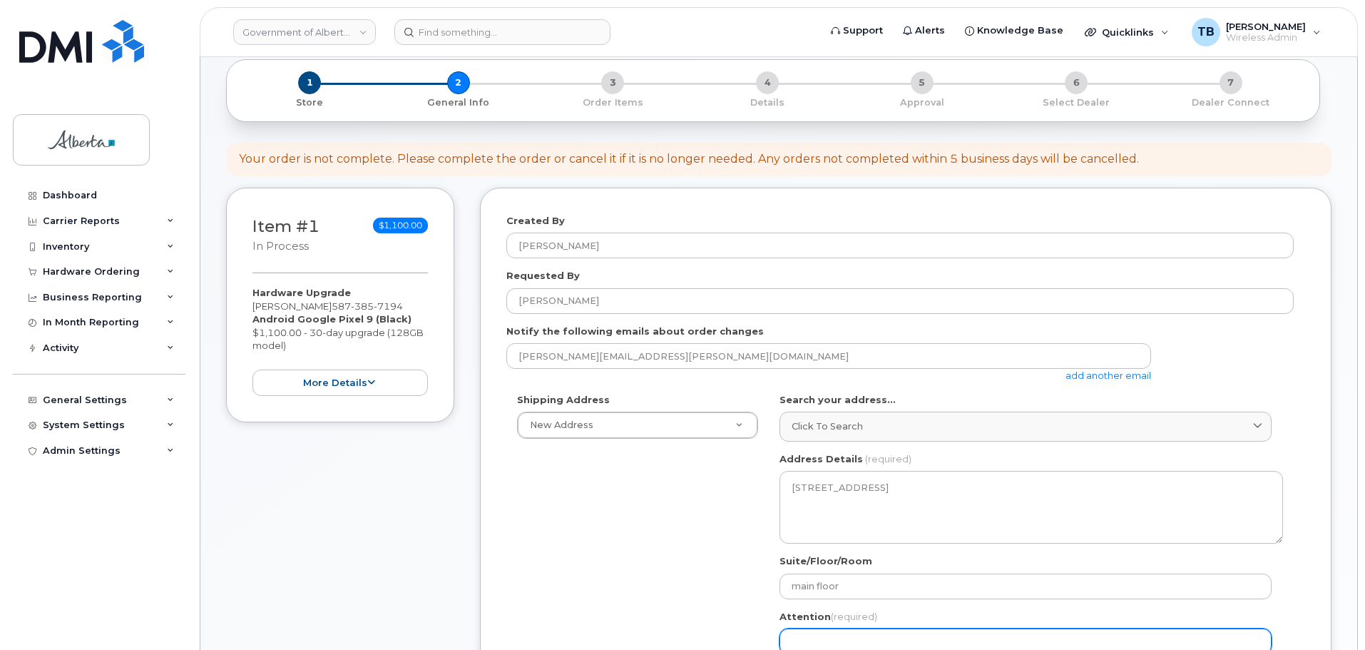
click at [829, 639] on input "Attention (required)" at bounding box center [1026, 642] width 492 height 26
paste input "[PERSON_NAME]"
select select
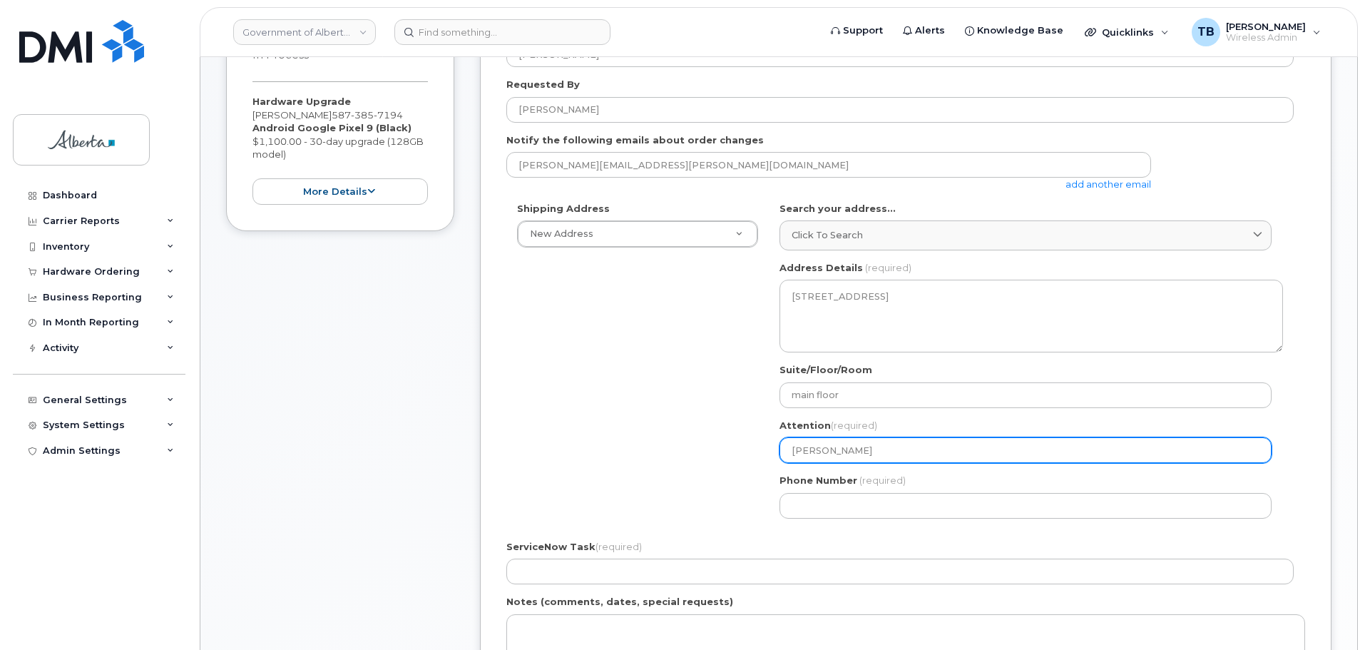
scroll to position [285, 0]
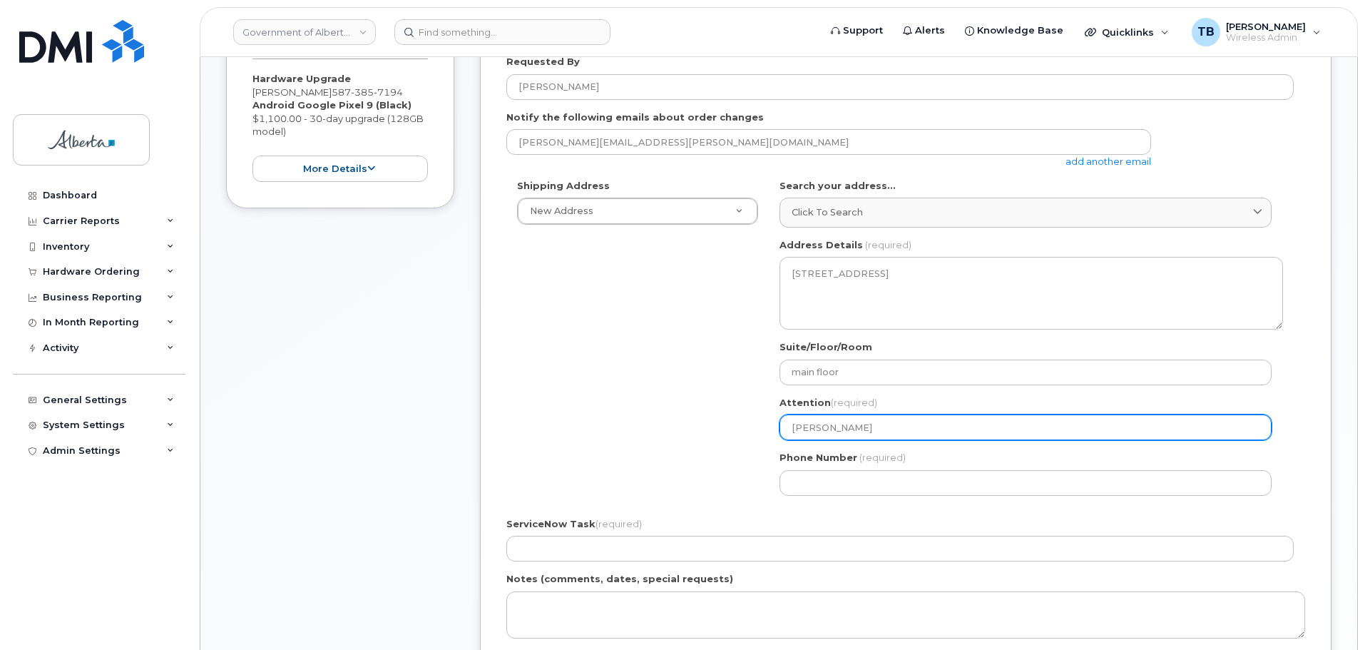
type input "[PERSON_NAME]"
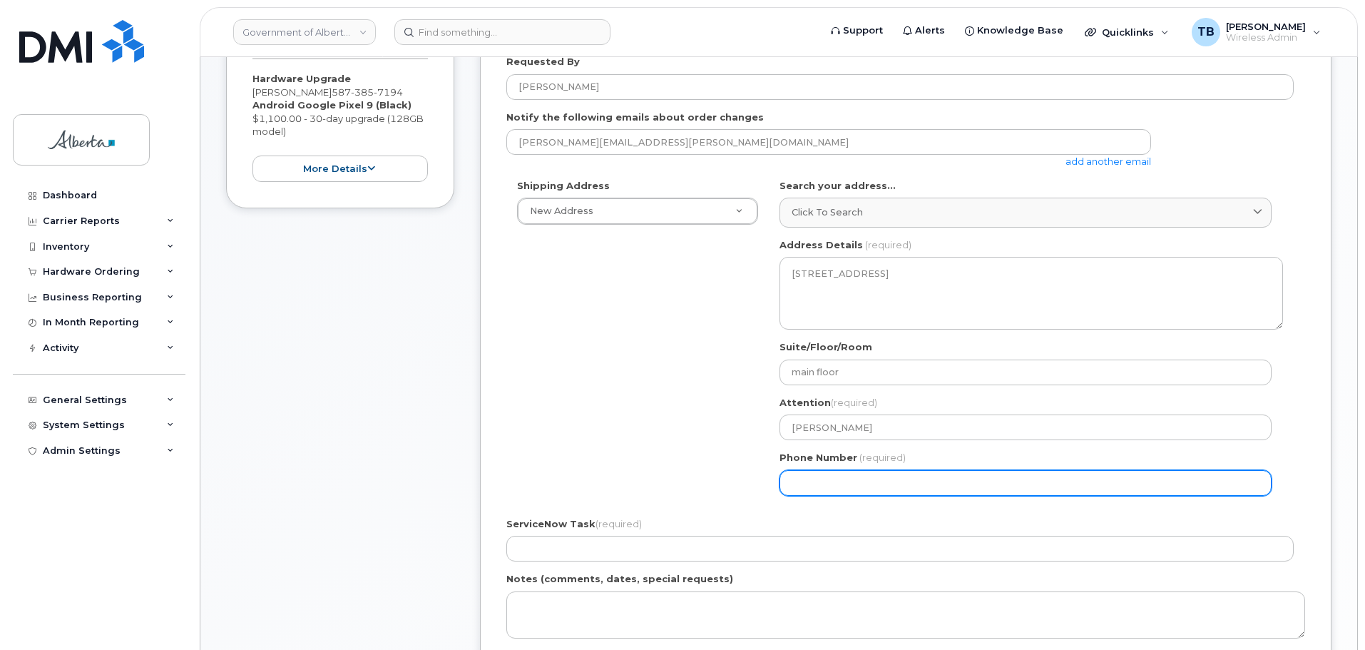
click at [830, 478] on input "Phone Number" at bounding box center [1026, 483] width 492 height 26
paste input "7806383259"
select select
type input "7806383259"
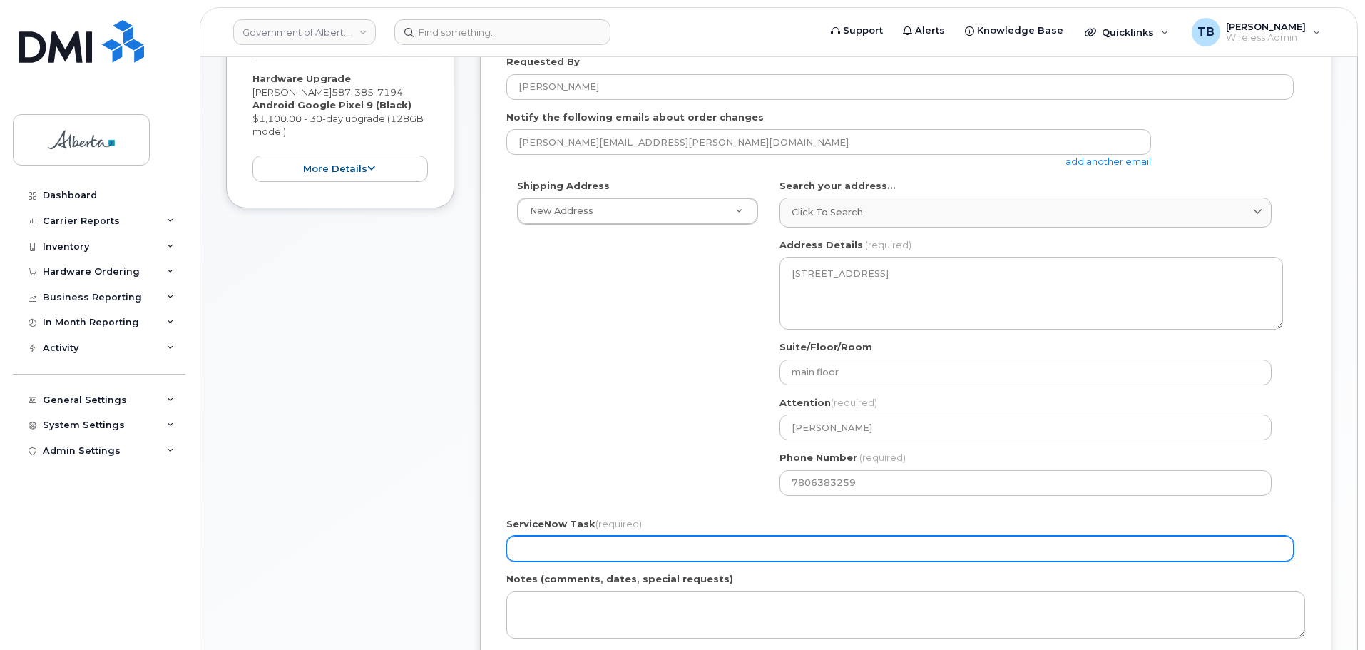
click at [536, 556] on input "ServiceNow Task (required)" at bounding box center [901, 549] width 788 height 26
paste input "SCTASK0851890"
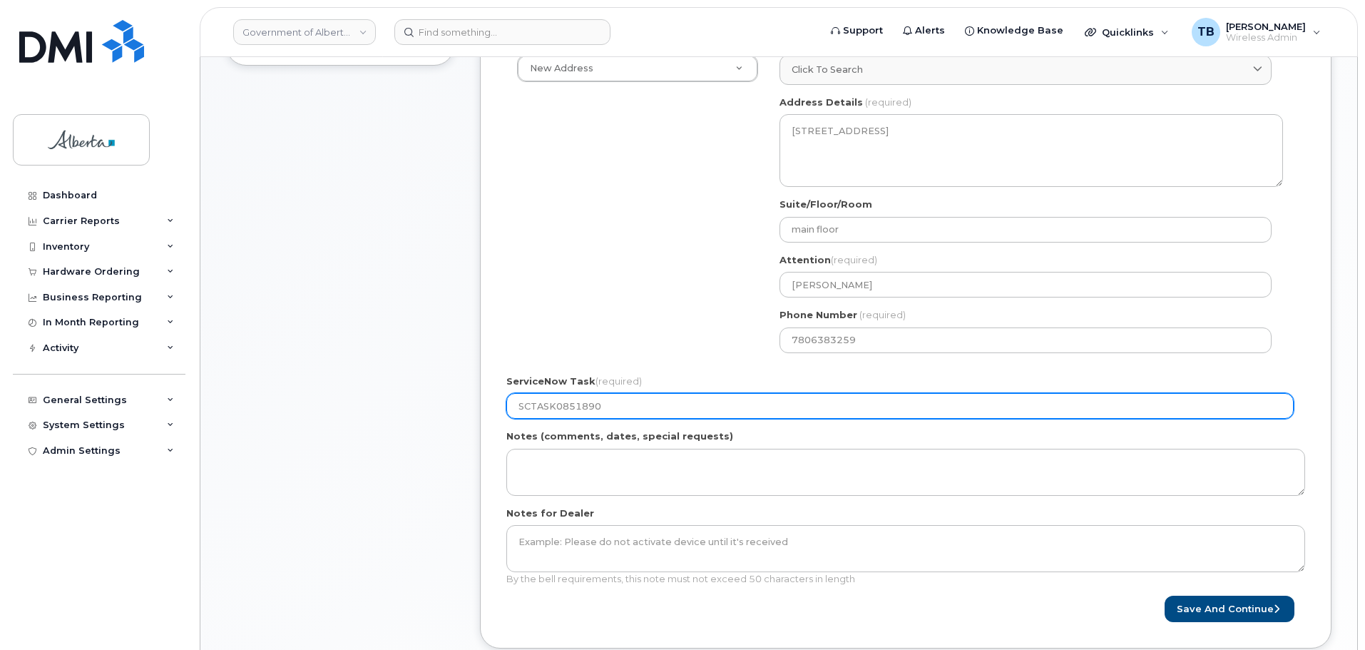
scroll to position [499, 0]
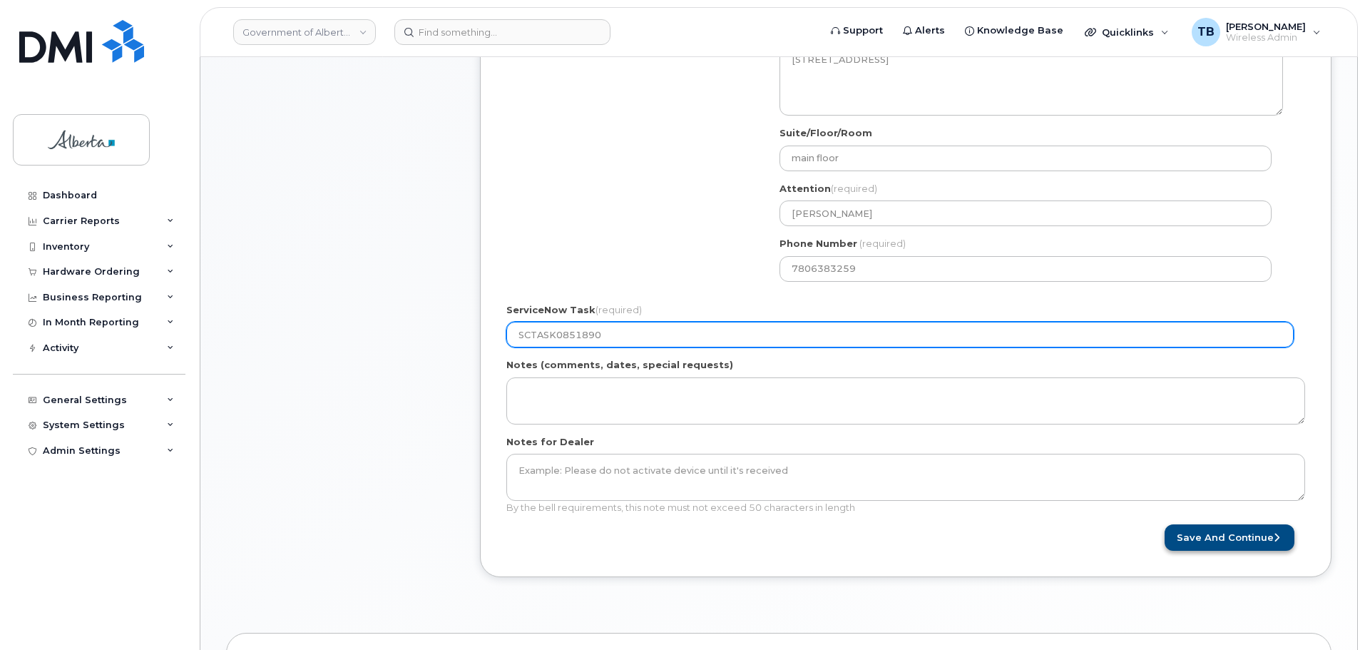
type input "SCTASK0851890"
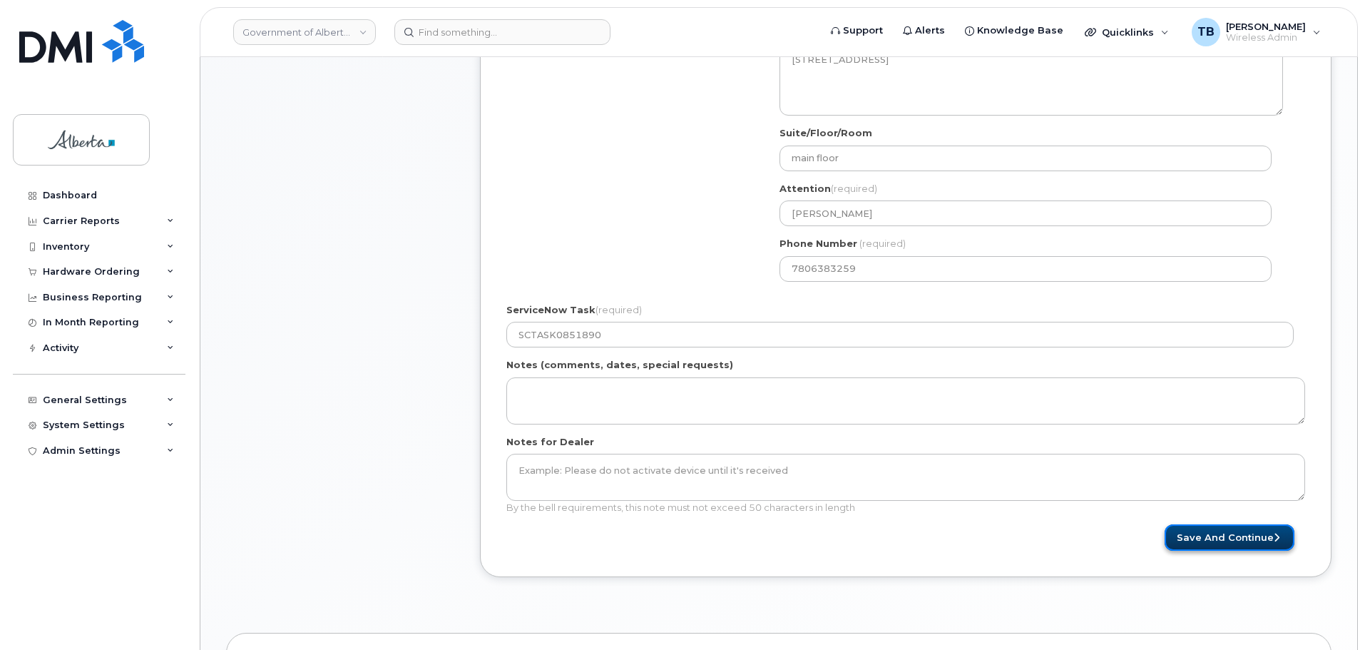
click at [1226, 530] on button "Save and Continue" at bounding box center [1230, 537] width 130 height 26
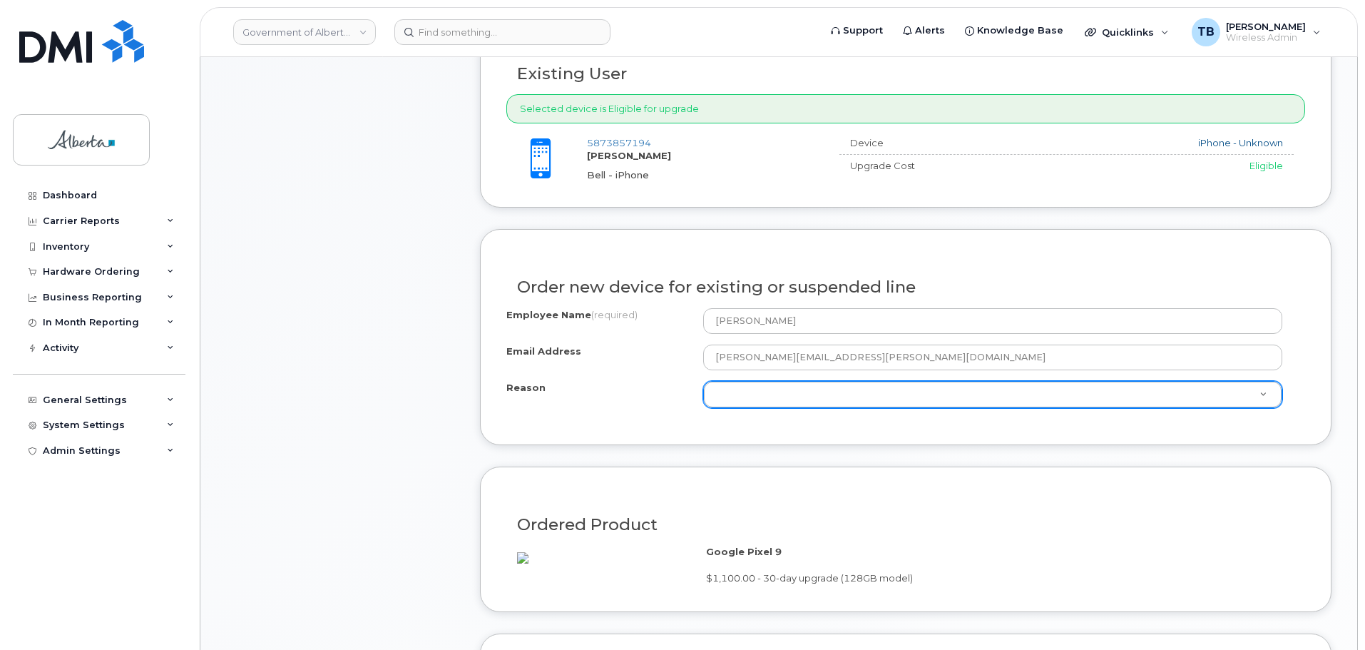
scroll to position [571, 0]
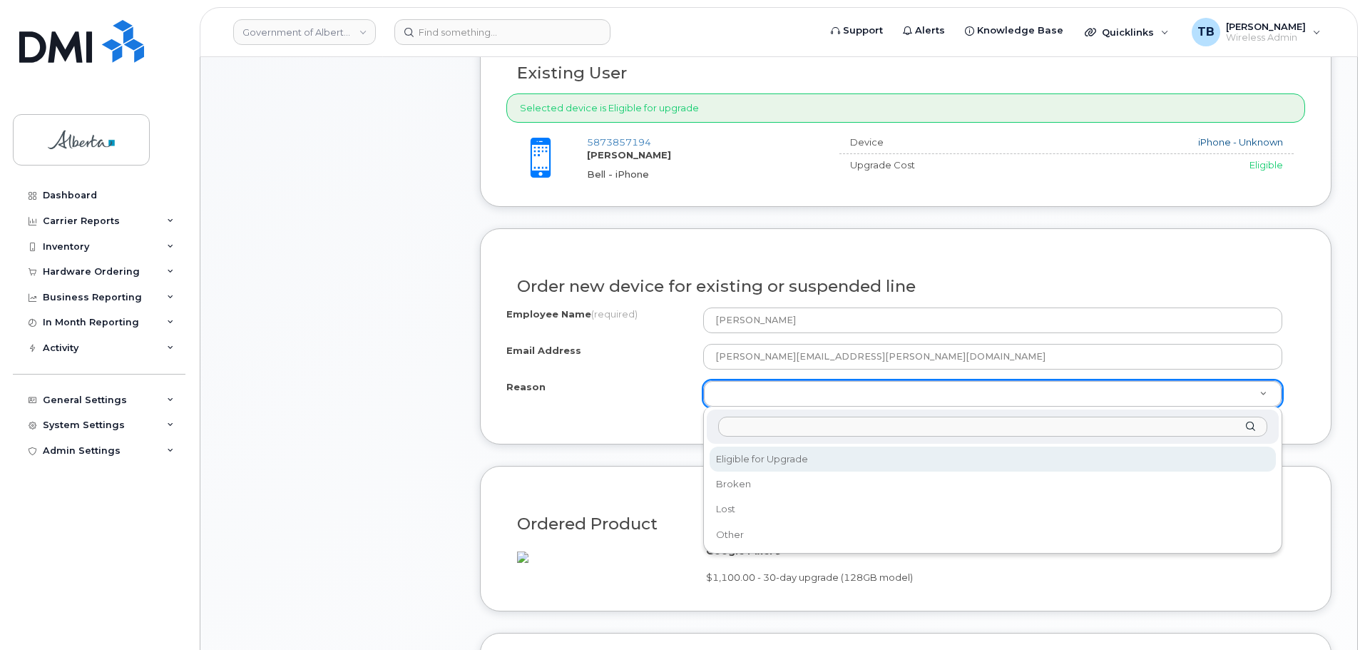
drag, startPoint x: 786, startPoint y: 391, endPoint x: 784, endPoint y: 402, distance: 10.9
select select "eligible_for_upgrade"
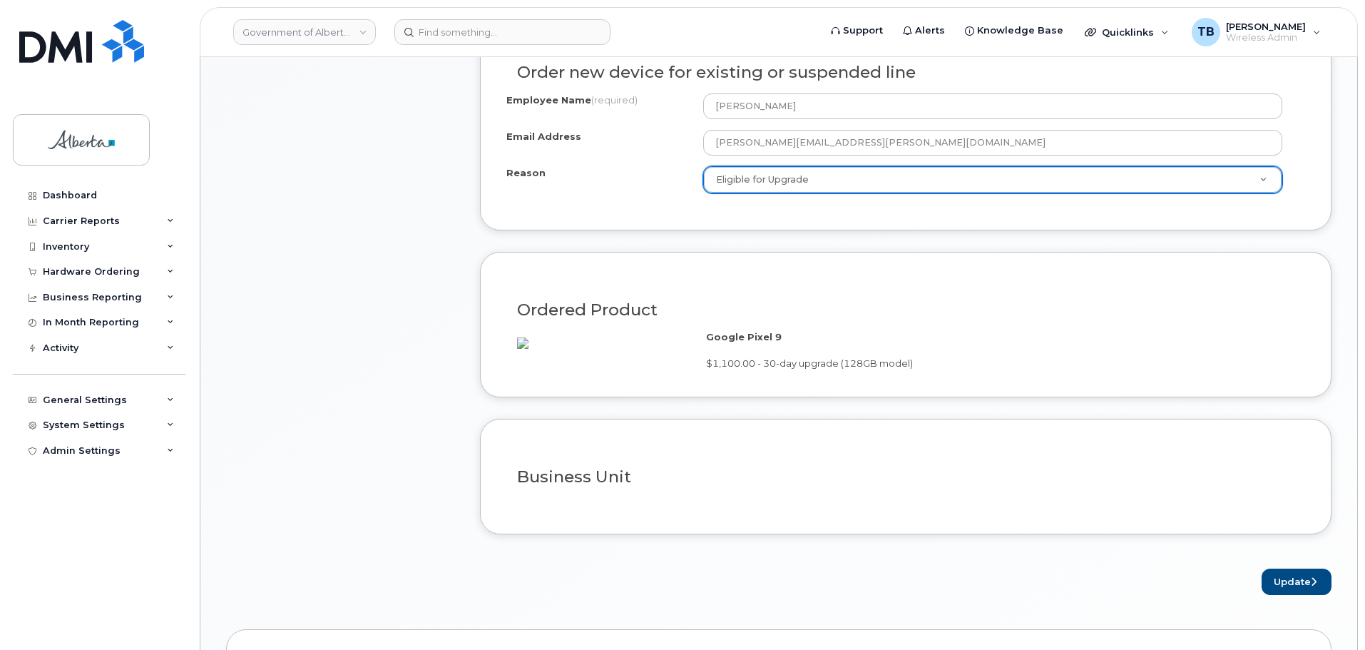
scroll to position [999, 0]
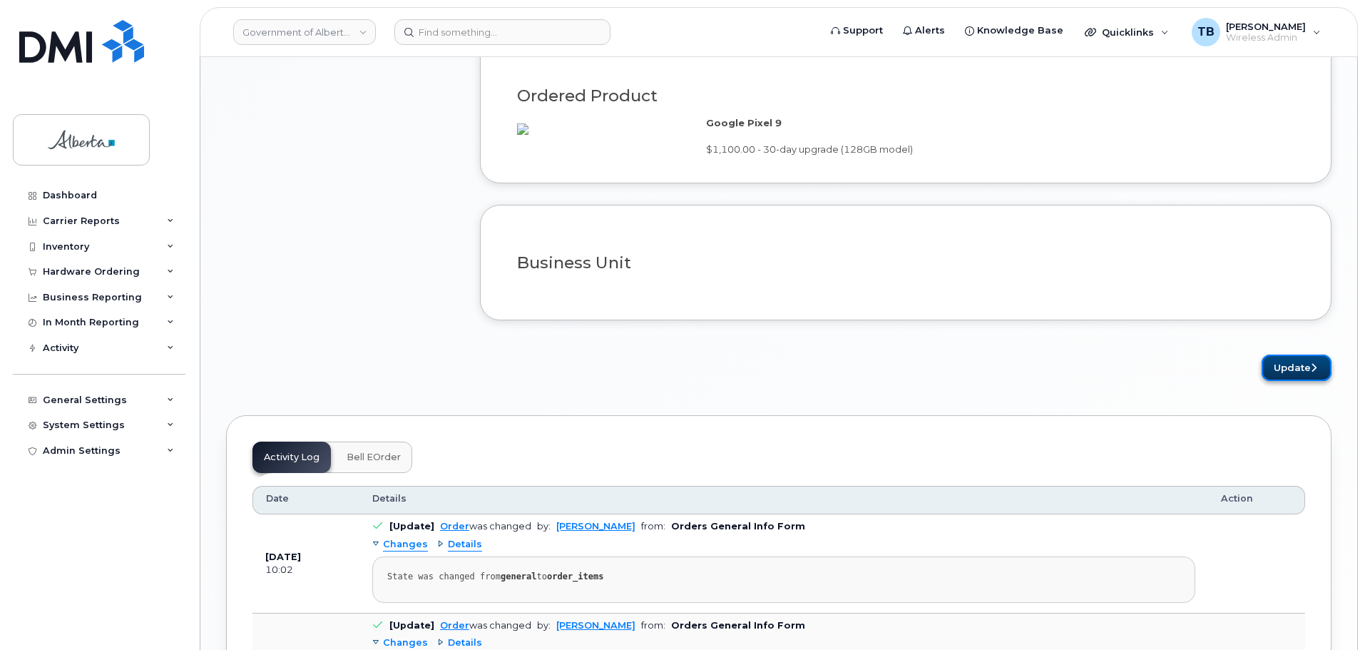
click at [1283, 381] on button "Update" at bounding box center [1297, 368] width 70 height 26
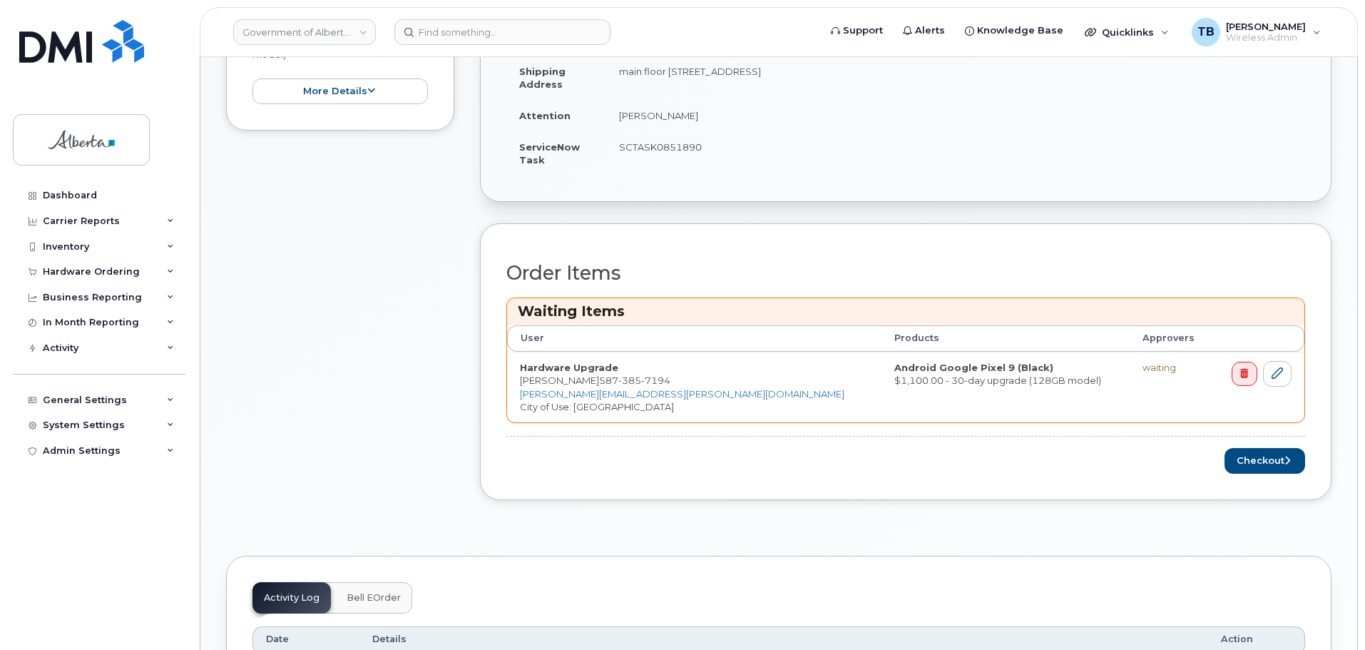
scroll to position [499, 0]
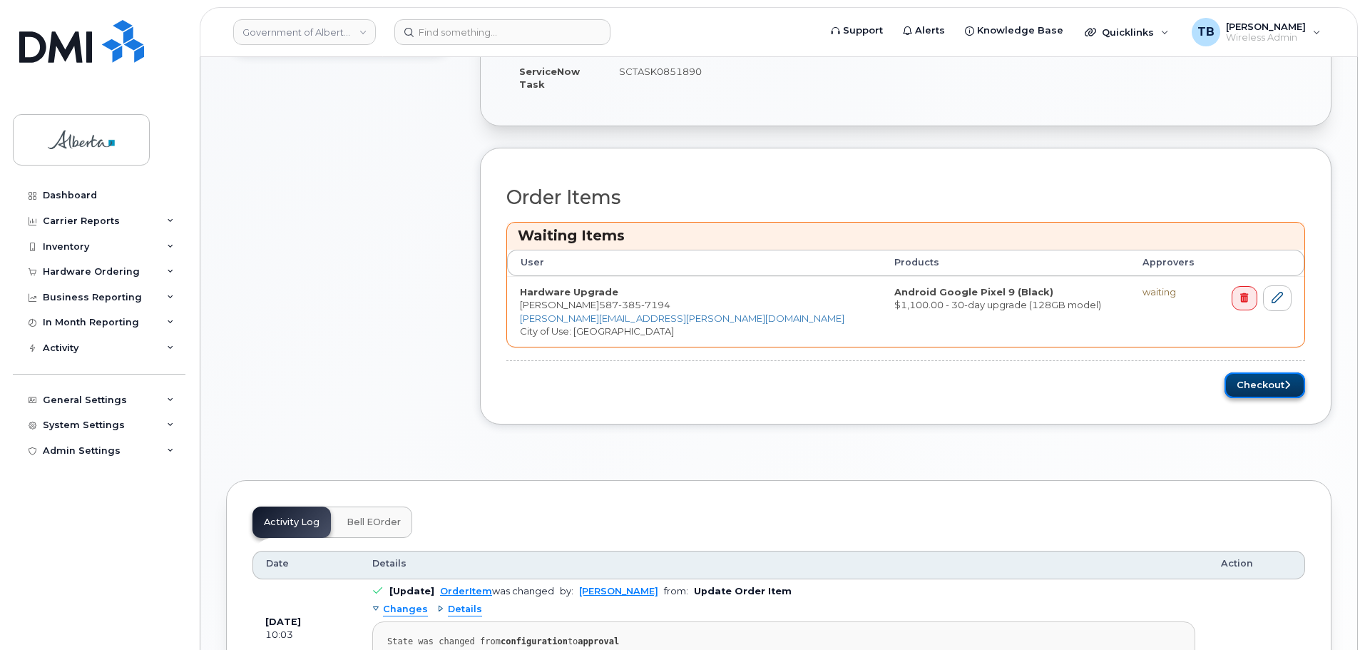
click at [1271, 387] on button "Checkout" at bounding box center [1265, 385] width 81 height 26
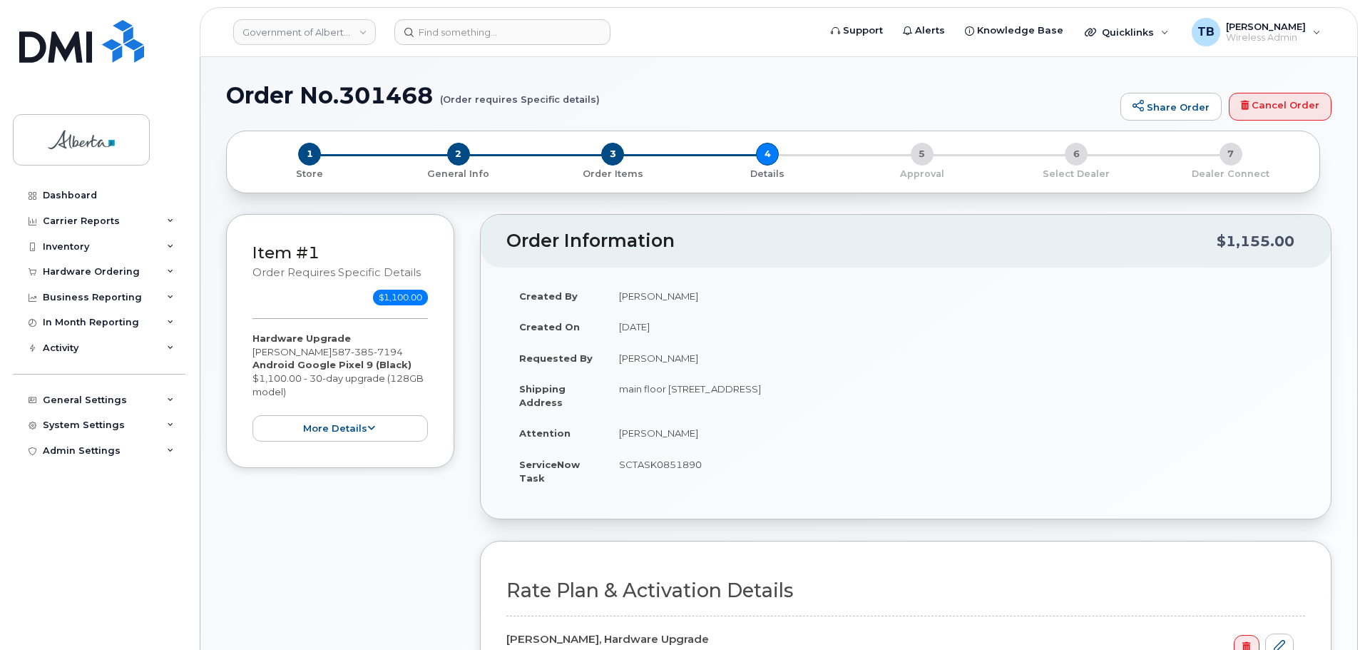
select select
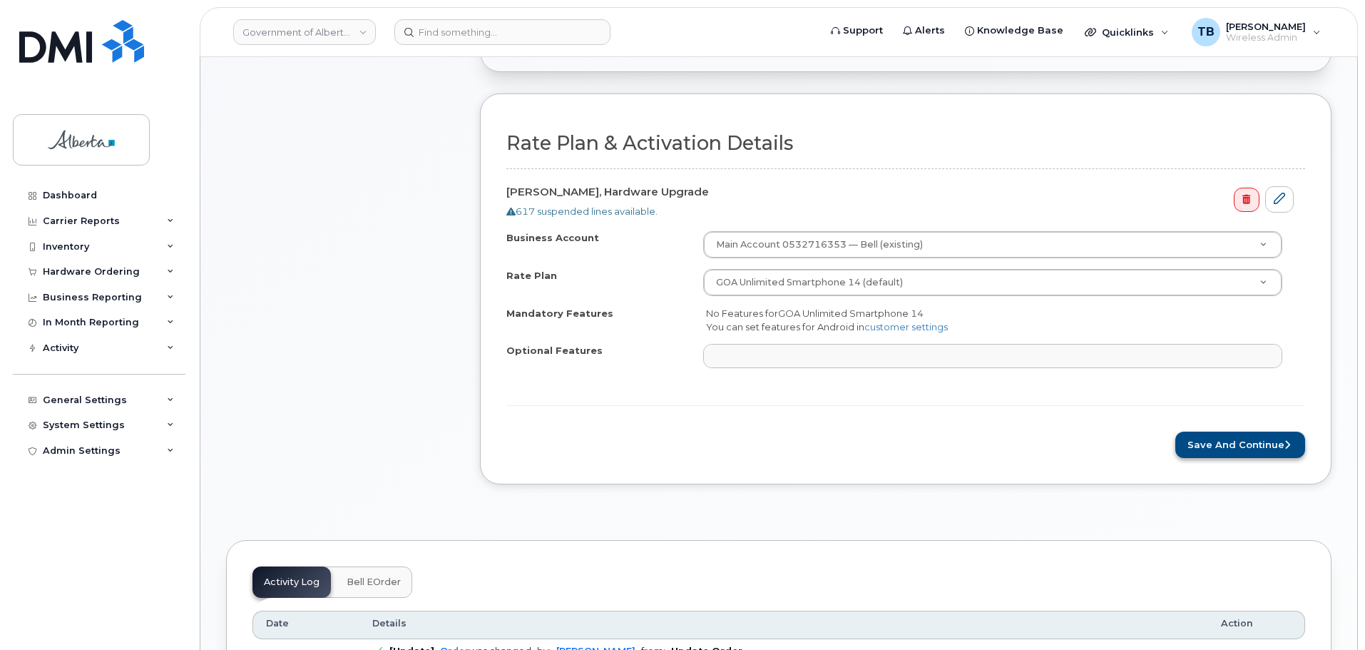
scroll to position [499, 0]
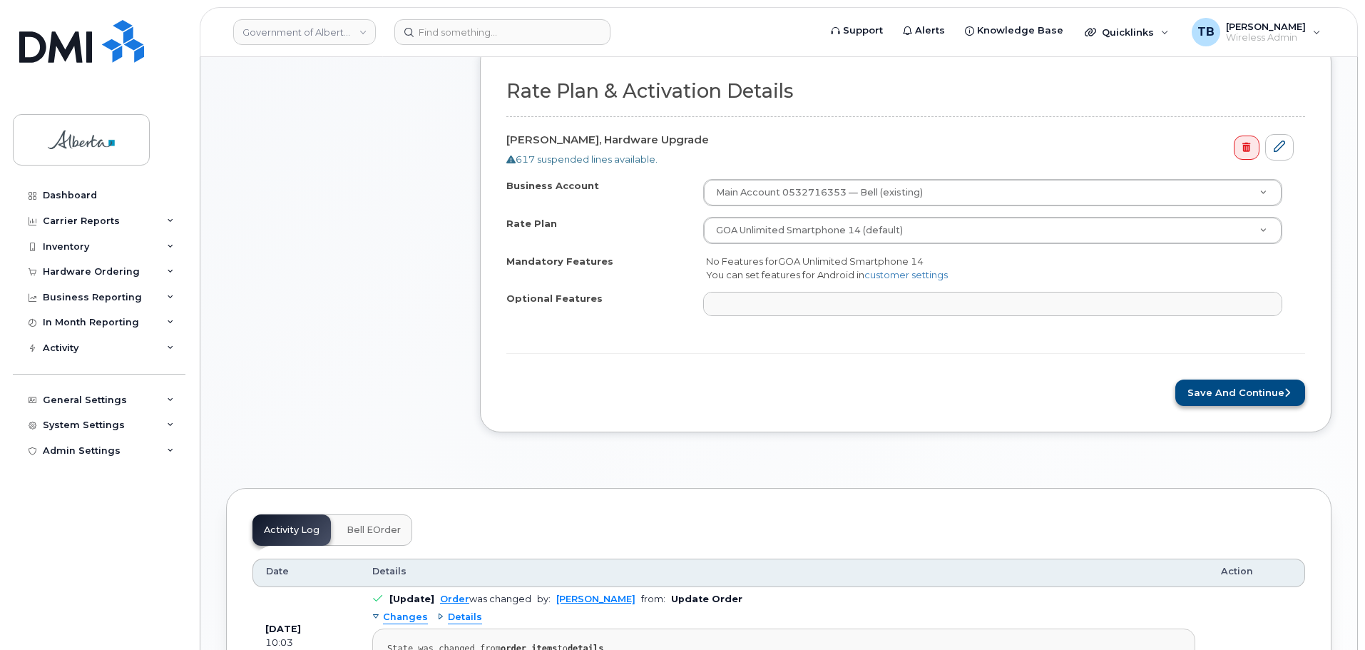
drag, startPoint x: 1213, startPoint y: 372, endPoint x: 1218, endPoint y: 385, distance: 13.1
click at [1215, 377] on form "Rate Plan & Activation Details [PERSON_NAME], Hardware Upgrade 617 suspended li…" at bounding box center [906, 243] width 799 height 325
click at [1221, 394] on button "Save and Continue" at bounding box center [1241, 393] width 130 height 26
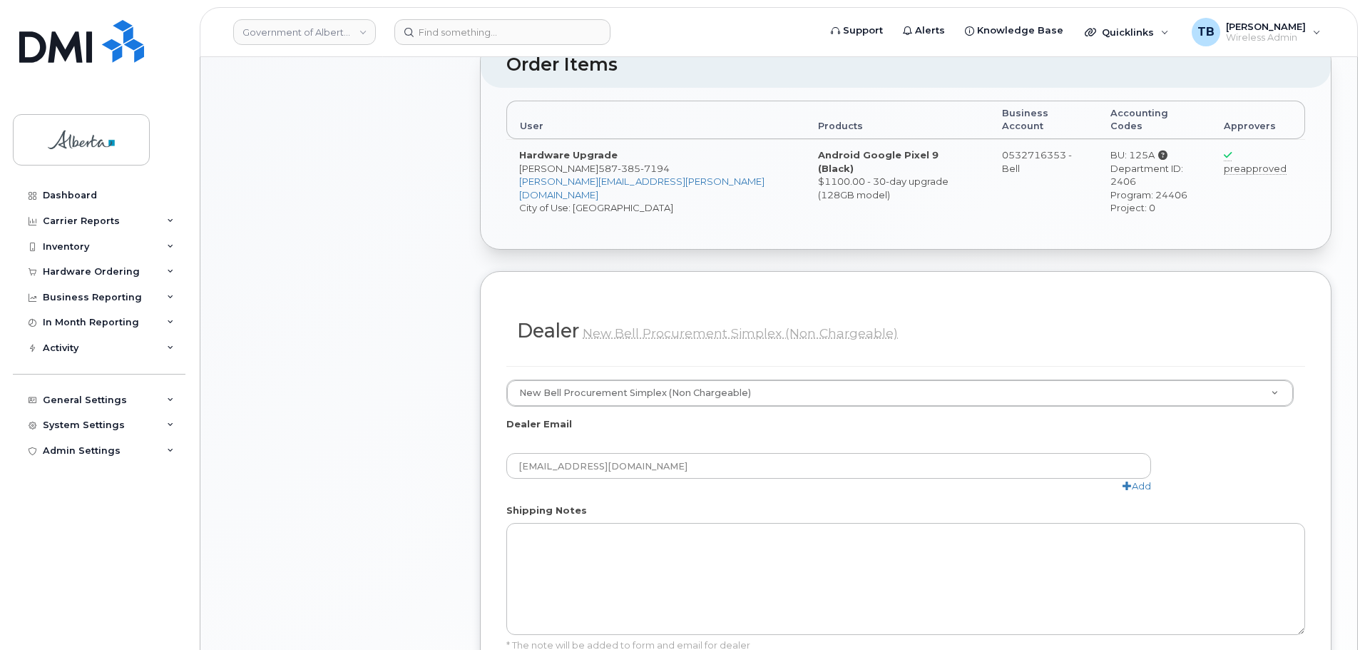
scroll to position [785, 0]
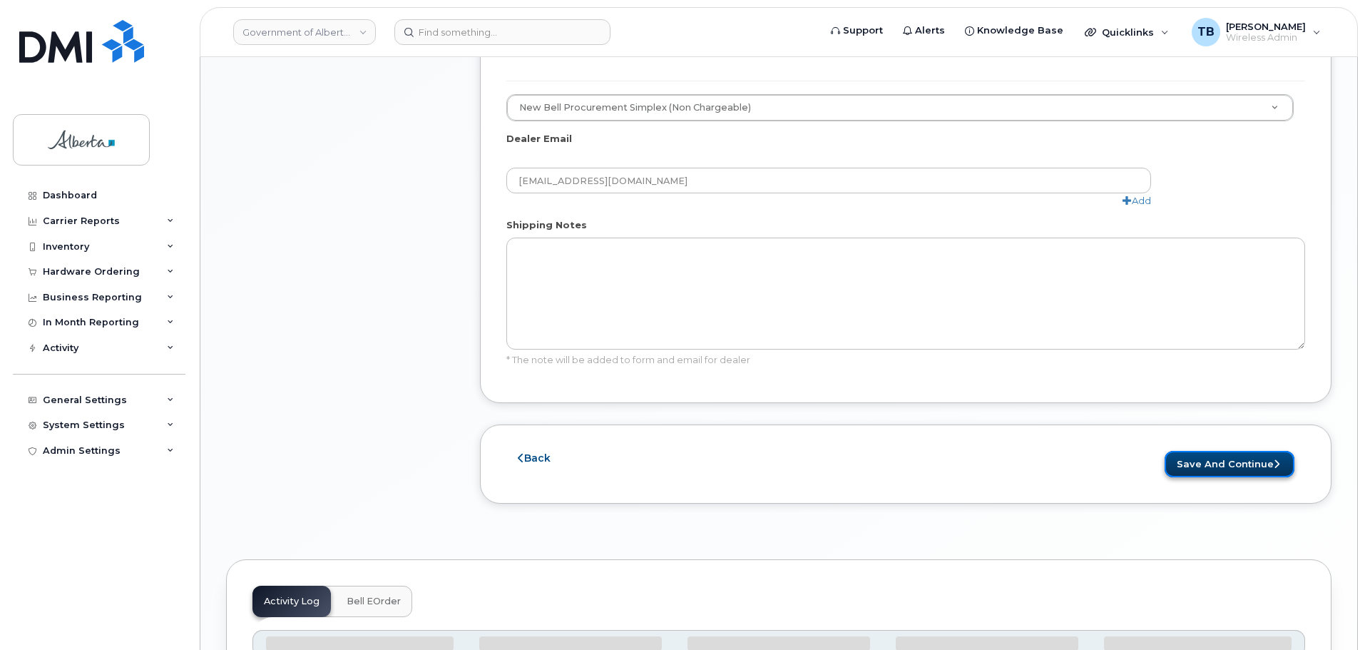
click at [1179, 451] on button "Save and Continue" at bounding box center [1230, 464] width 130 height 26
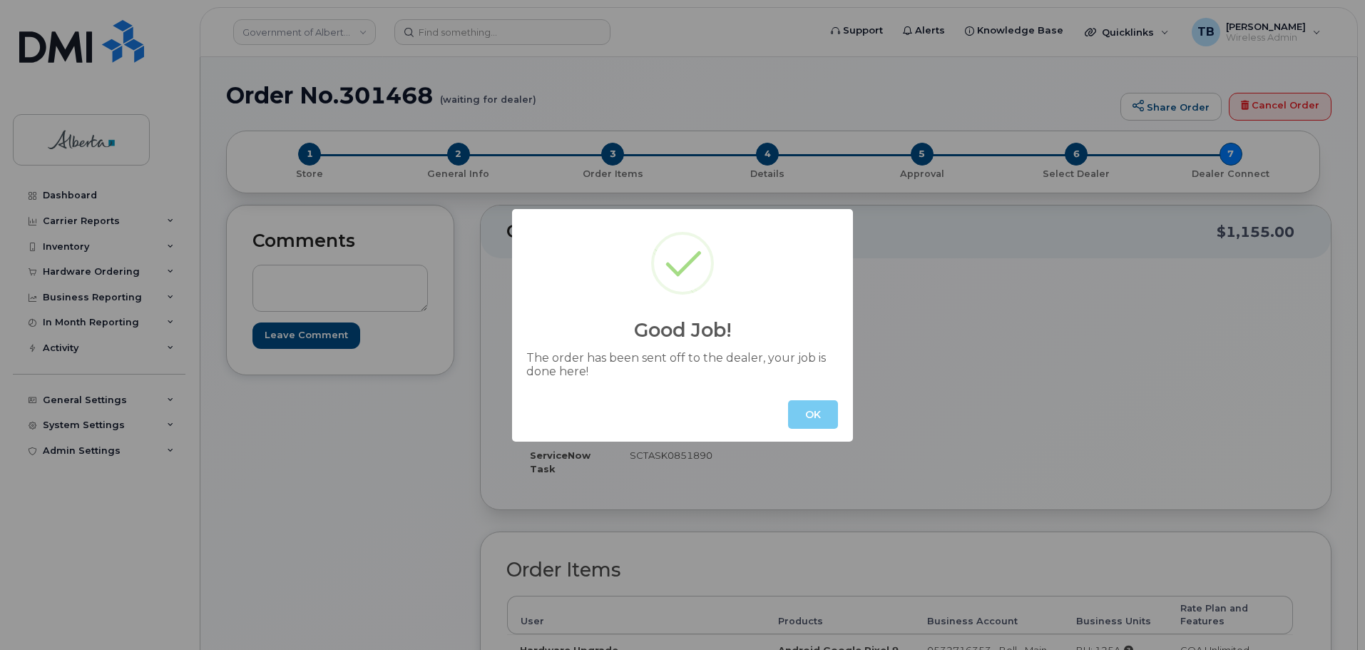
click at [811, 406] on button "OK" at bounding box center [813, 414] width 50 height 29
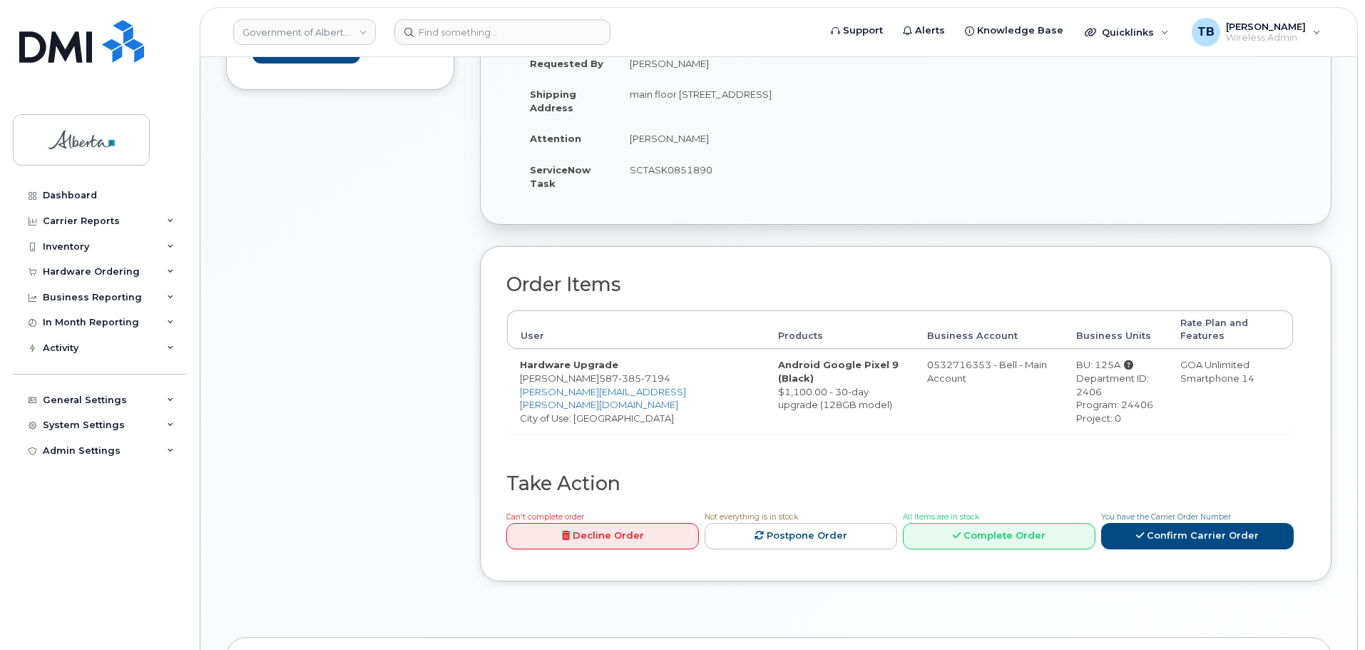
scroll to position [499, 0]
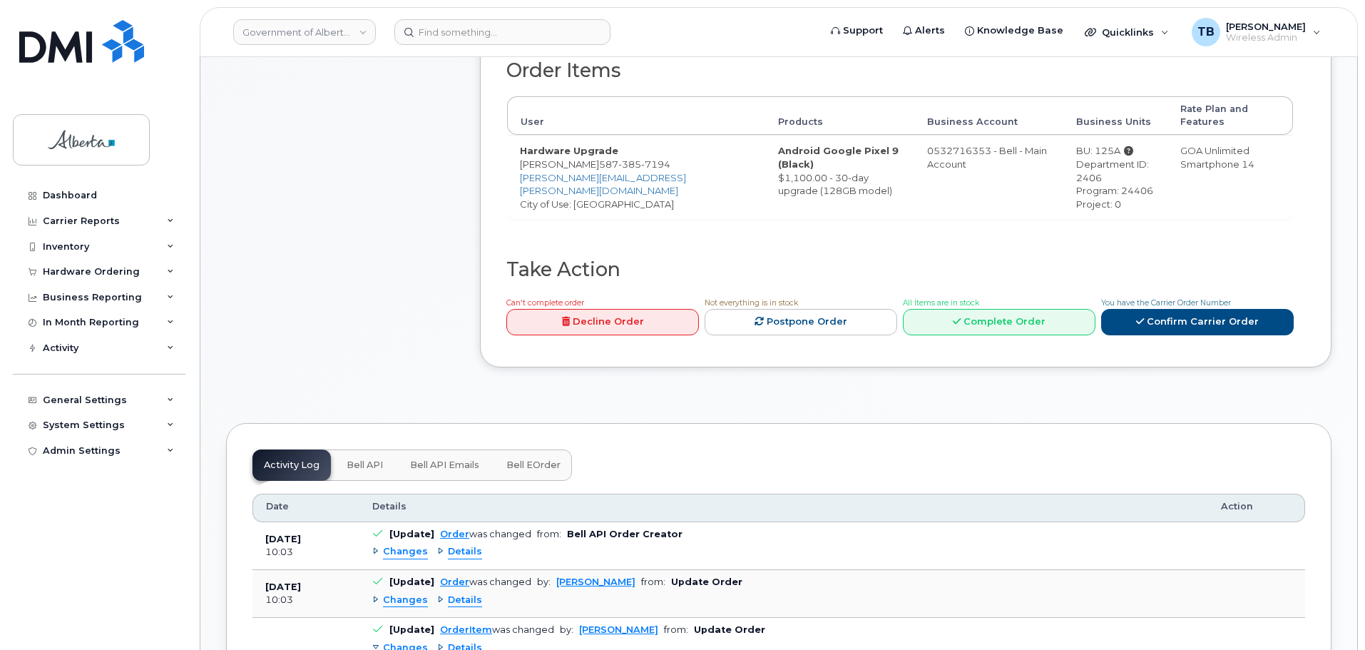
click at [355, 459] on span "Bell API" at bounding box center [365, 464] width 36 height 11
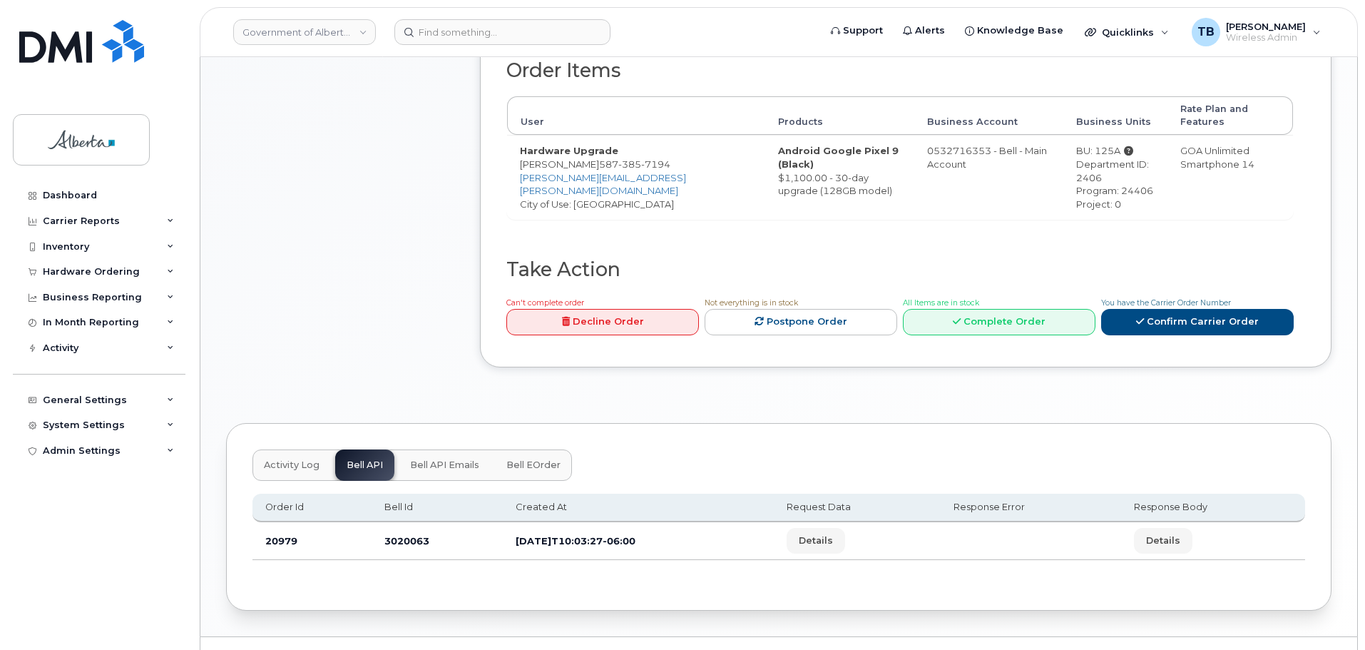
click at [405, 535] on td "3020063" at bounding box center [437, 541] width 131 height 38
click at [405, 534] on td "3020063" at bounding box center [437, 541] width 131 height 38
copy td "3020063"
click at [517, 44] on input at bounding box center [503, 32] width 216 height 26
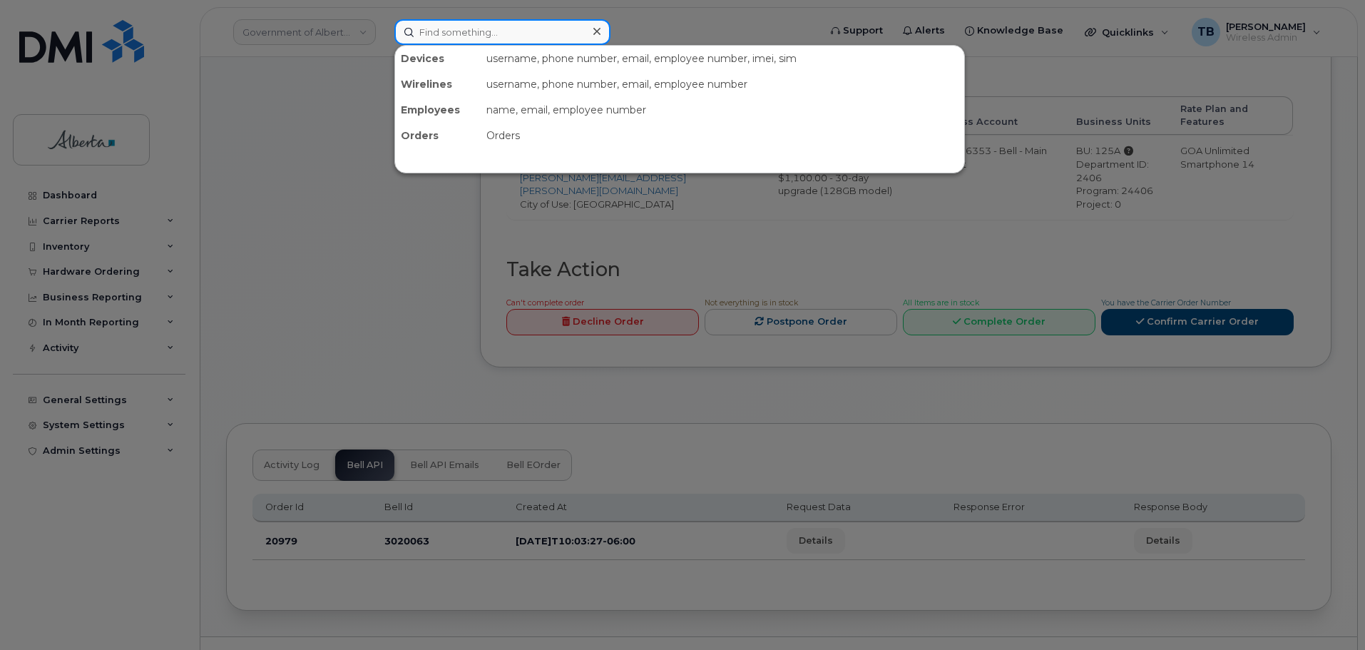
paste input "7802320171"
type input "7802320171"
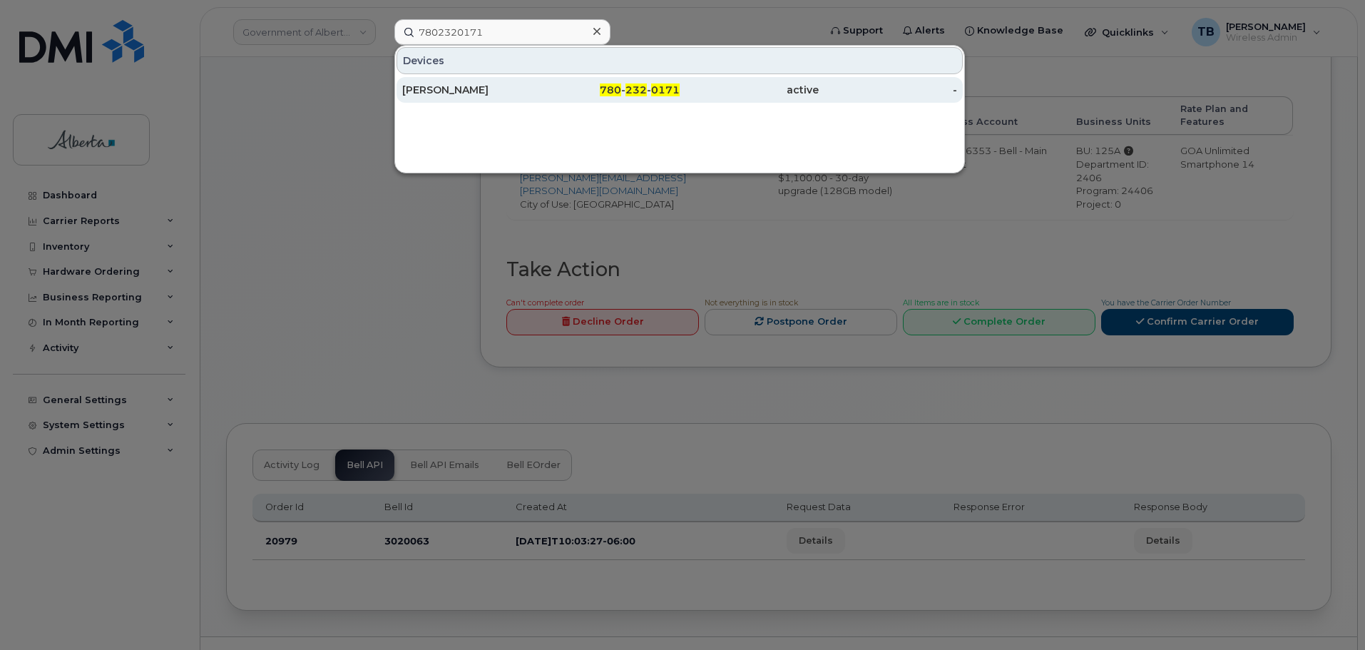
click at [475, 84] on div "[PERSON_NAME]" at bounding box center [471, 90] width 139 height 14
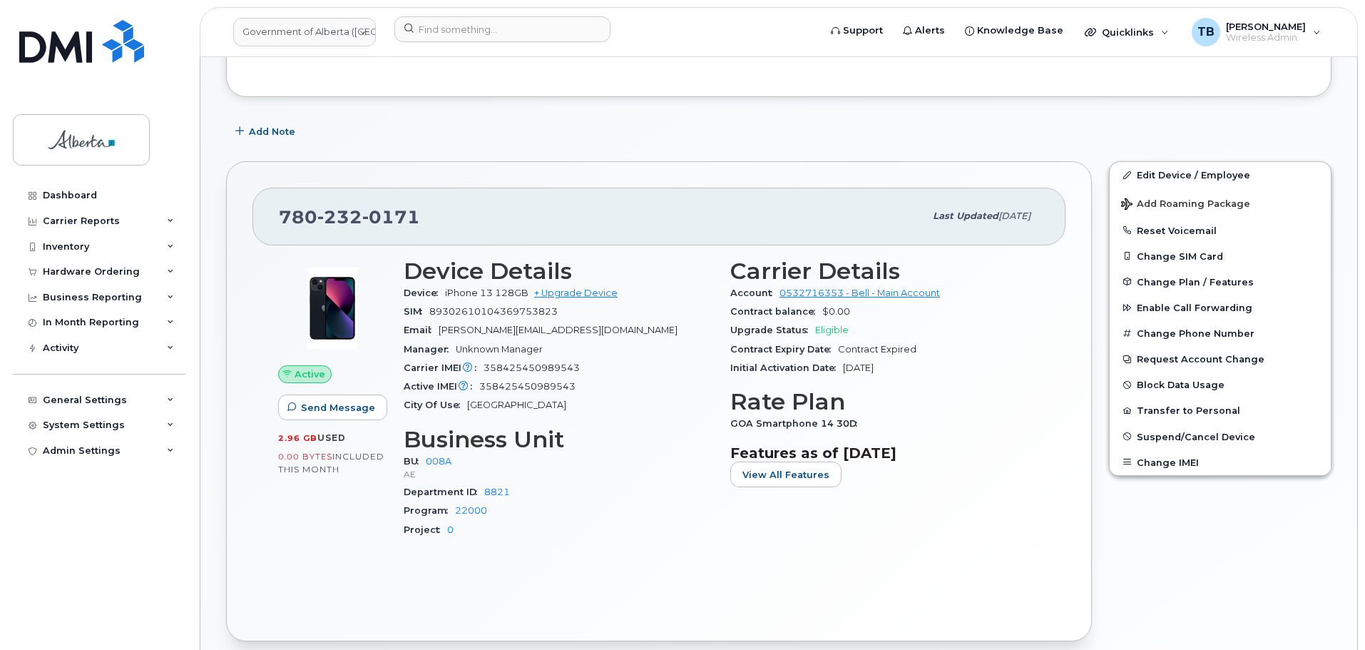
scroll to position [214, 0]
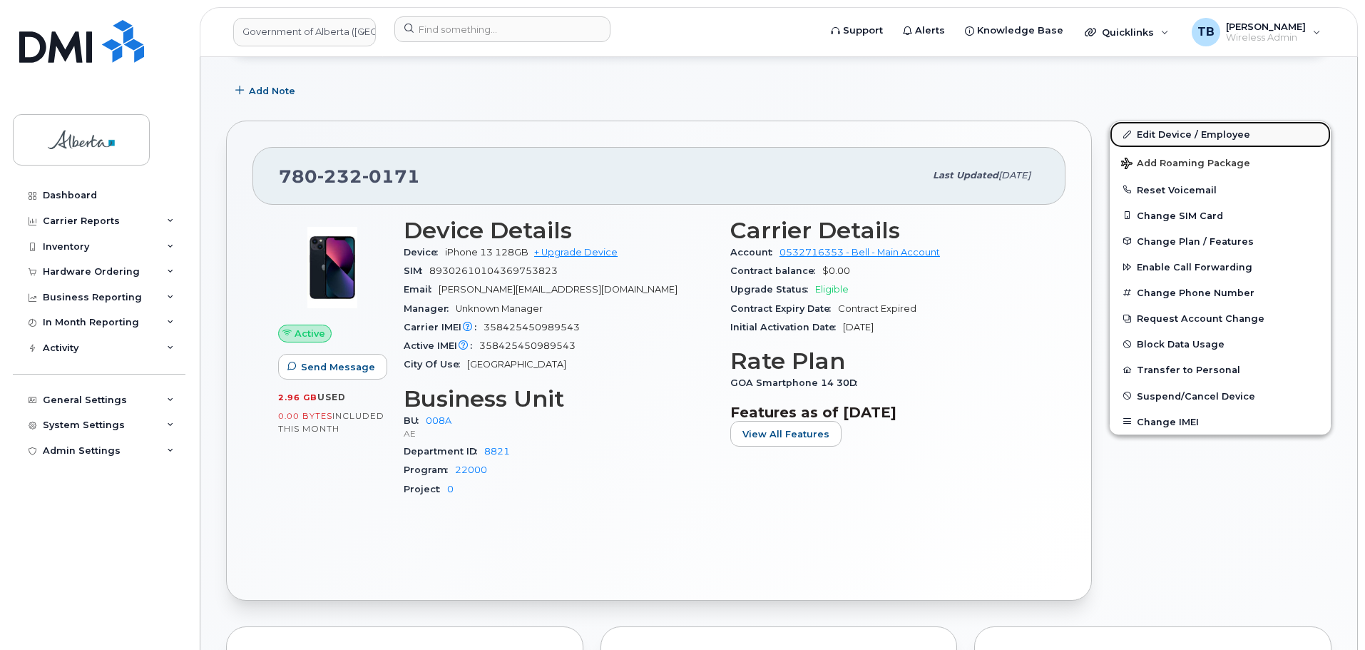
click at [1212, 132] on link "Edit Device / Employee" at bounding box center [1220, 134] width 221 height 26
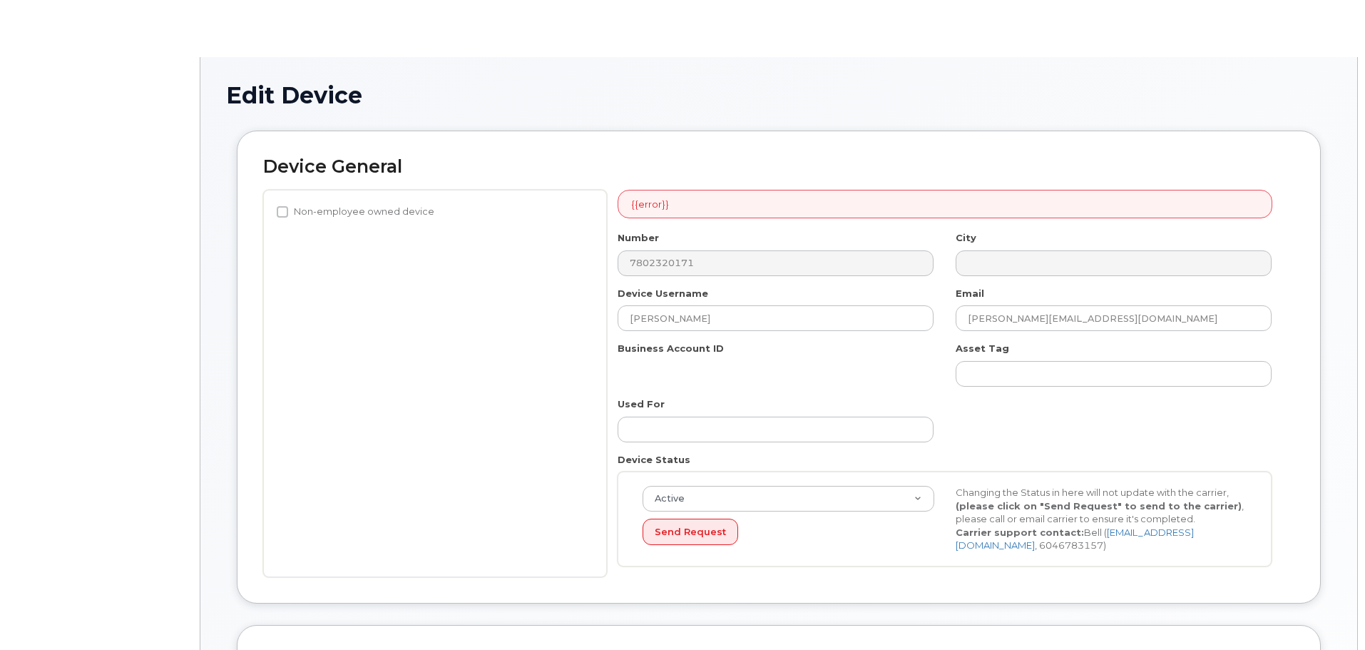
select select "4749737"
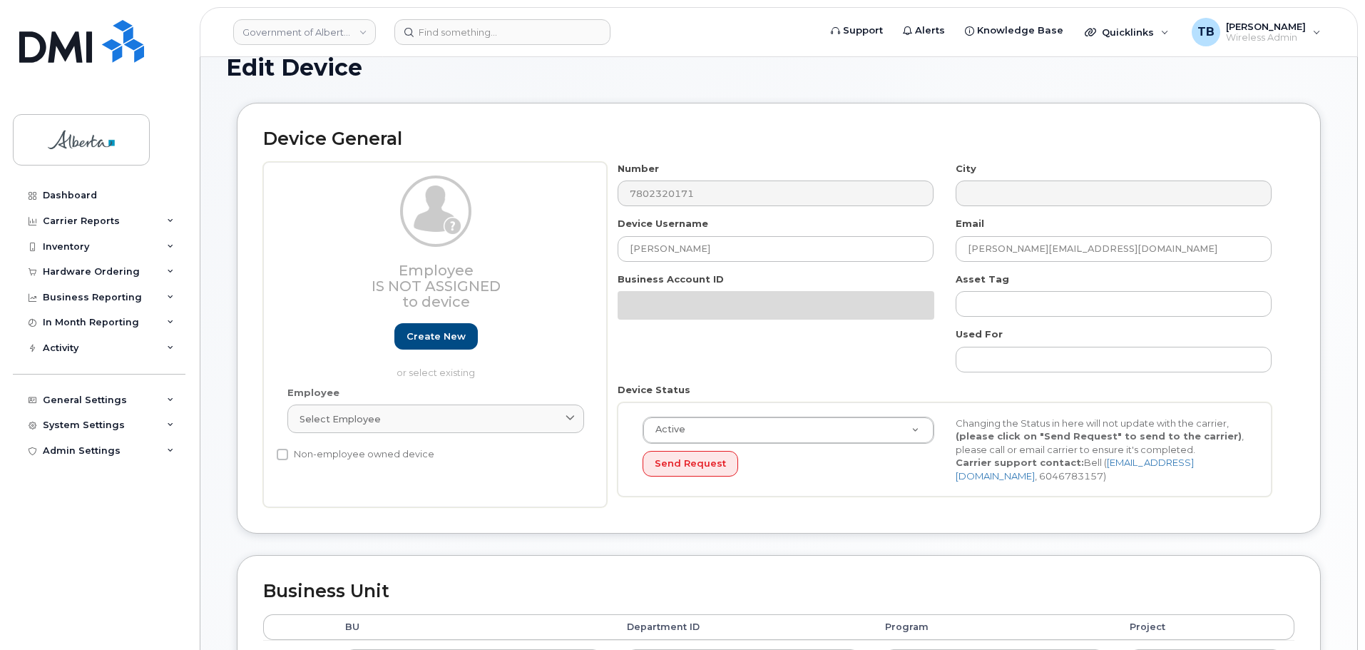
scroll to position [214, 0]
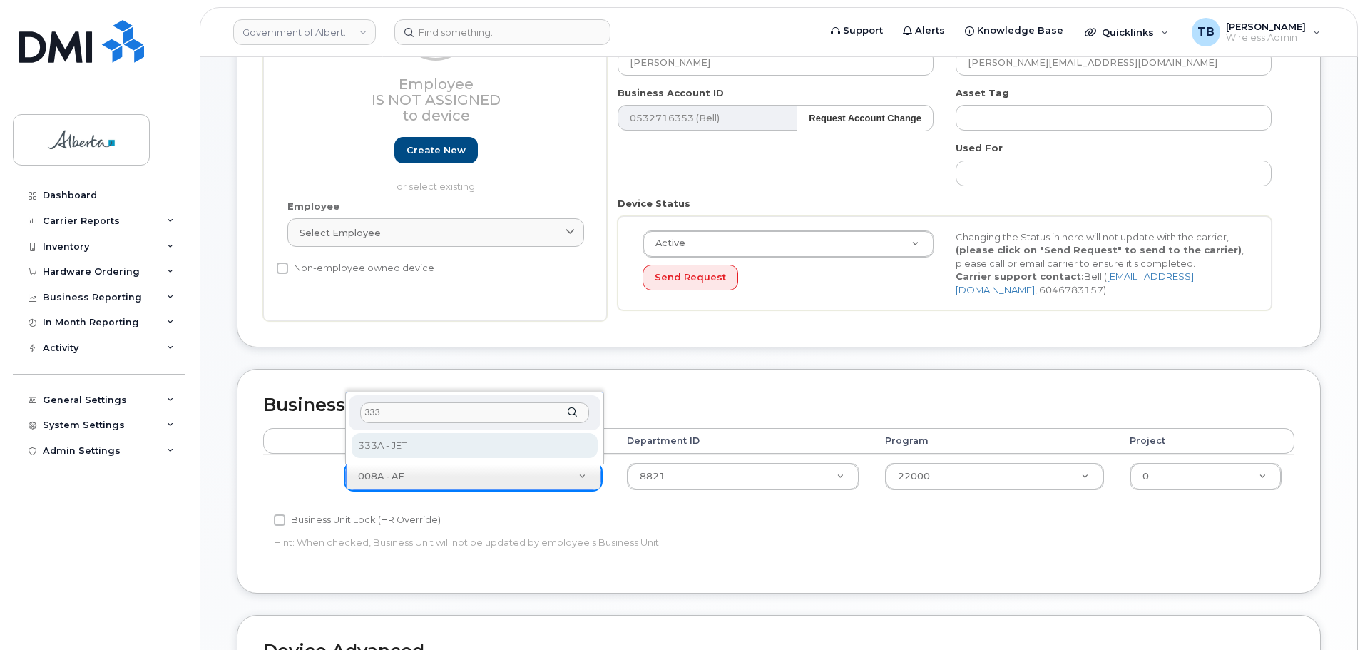
type input "333a"
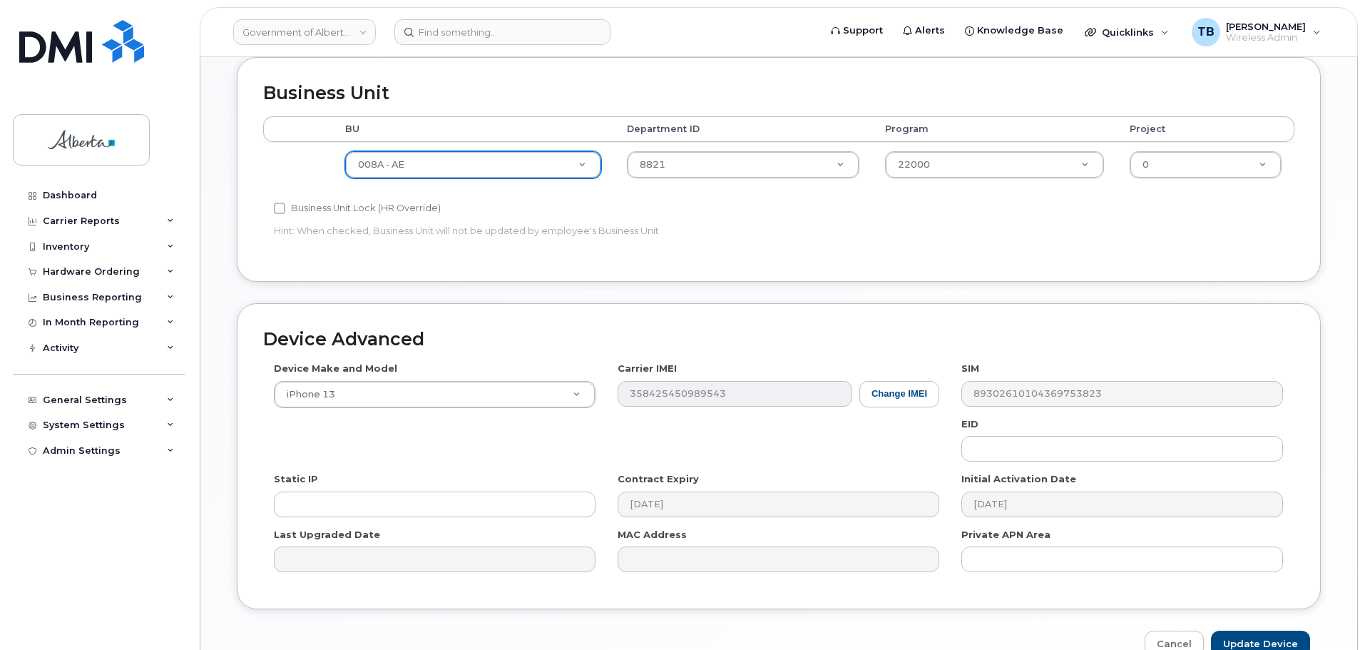
scroll to position [604, 0]
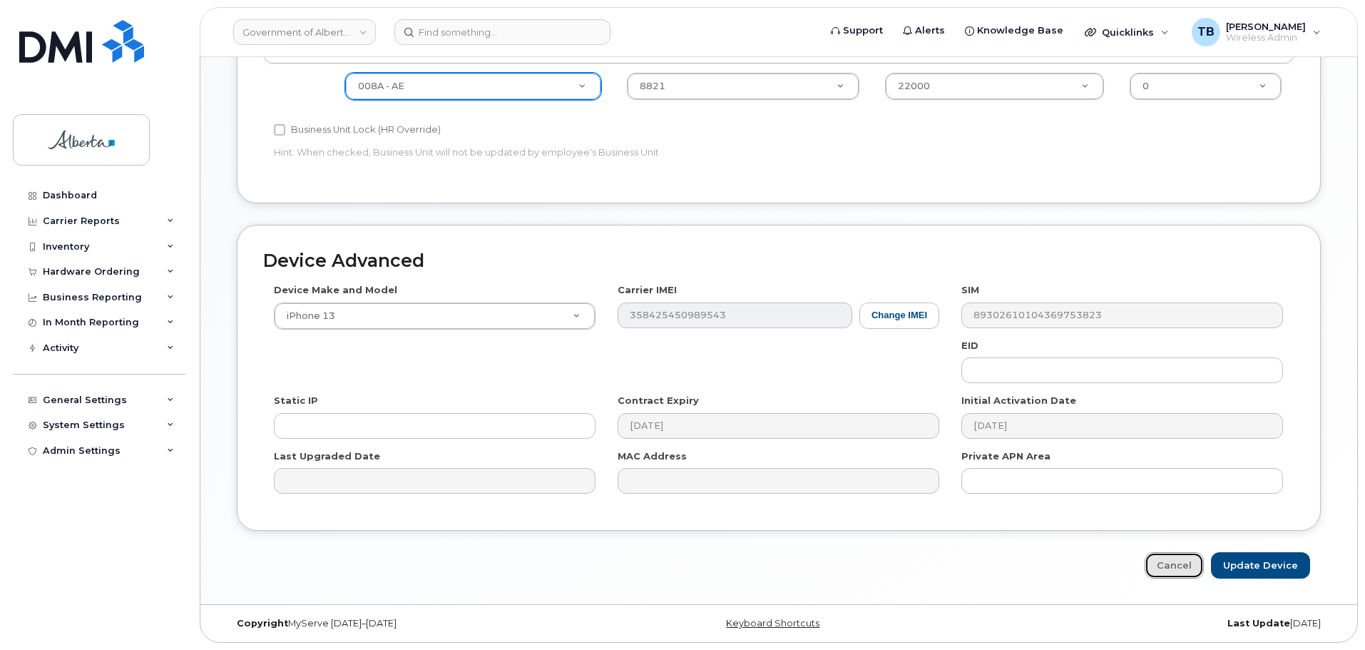
click at [1174, 567] on link "Cancel" at bounding box center [1174, 565] width 59 height 26
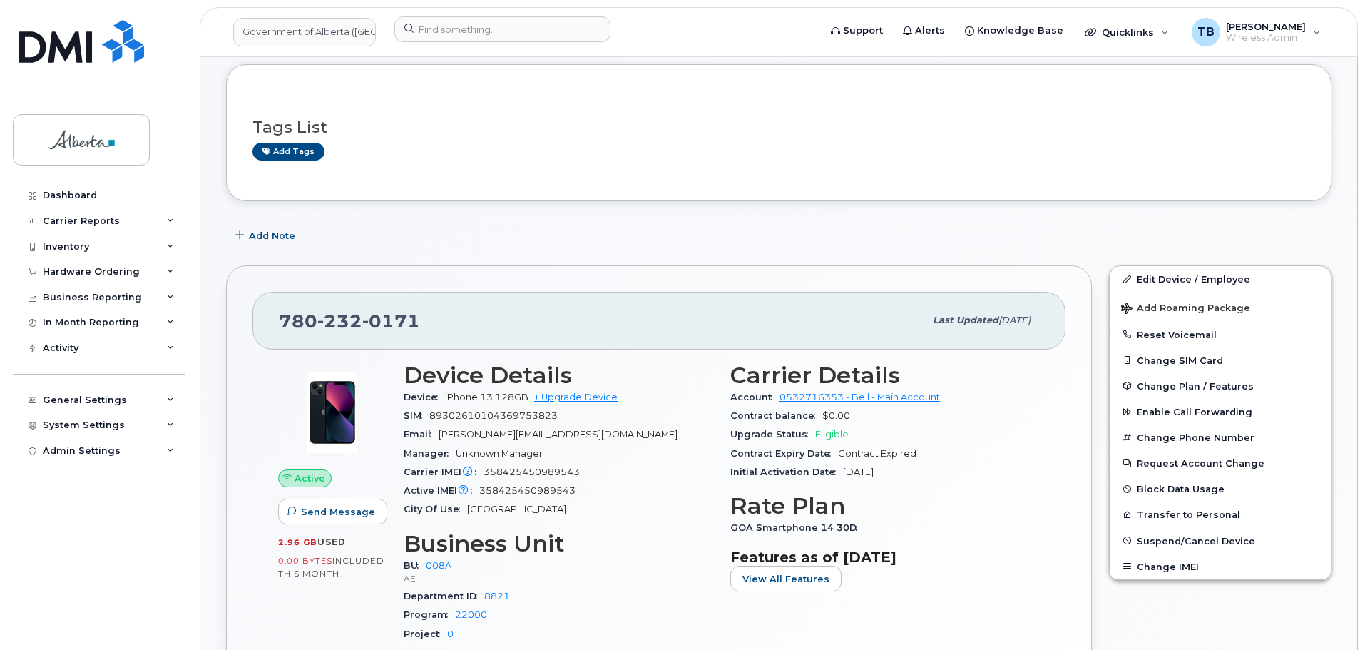
scroll to position [285, 0]
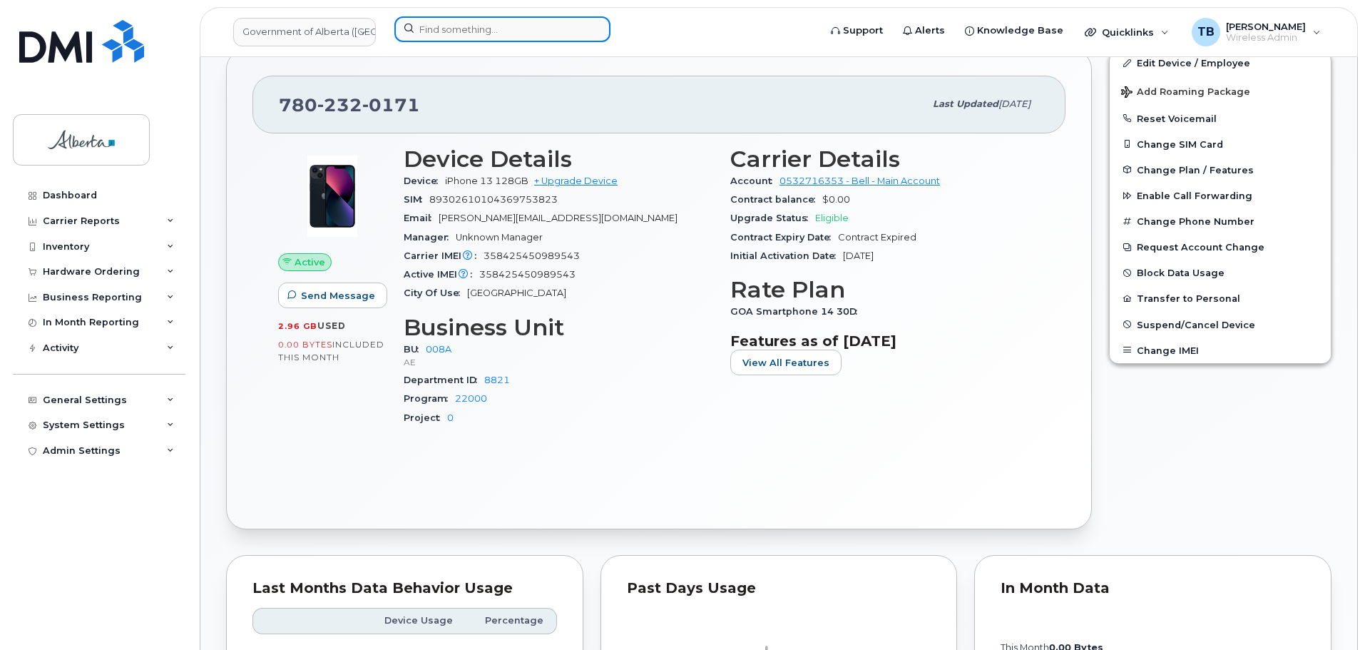
click at [481, 25] on input at bounding box center [503, 29] width 216 height 26
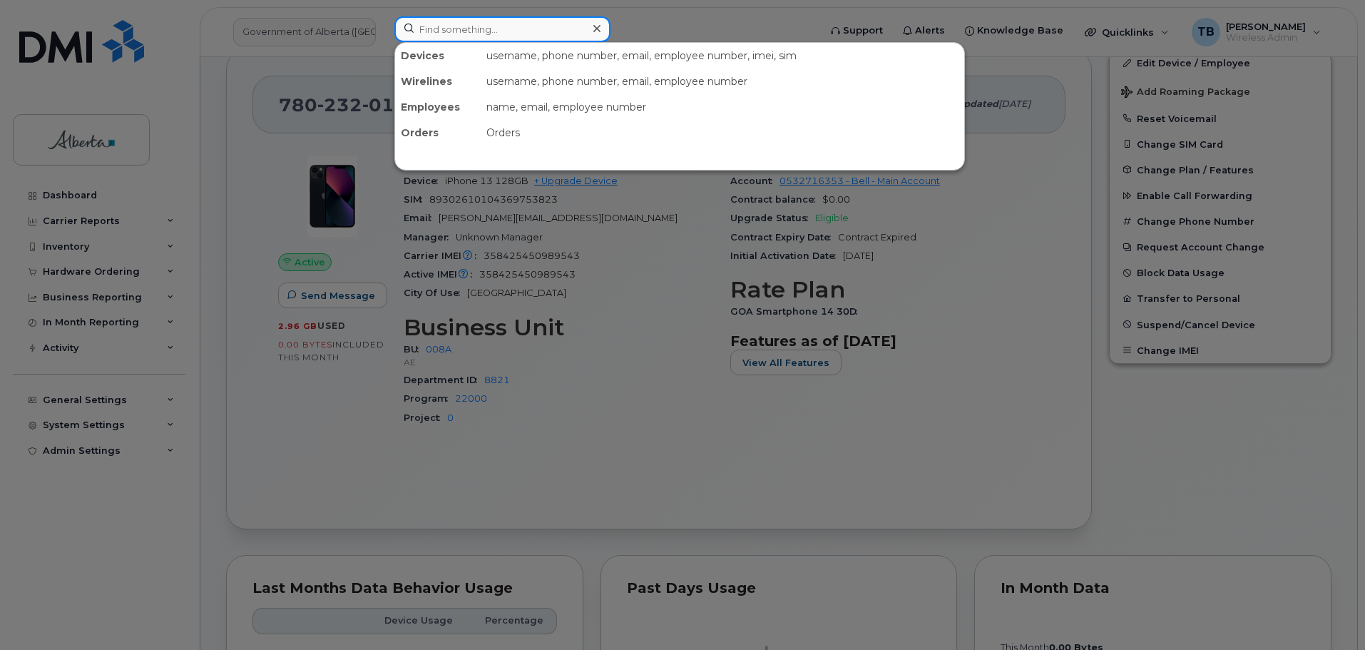
paste input "5873720747"
type input "5873720747"
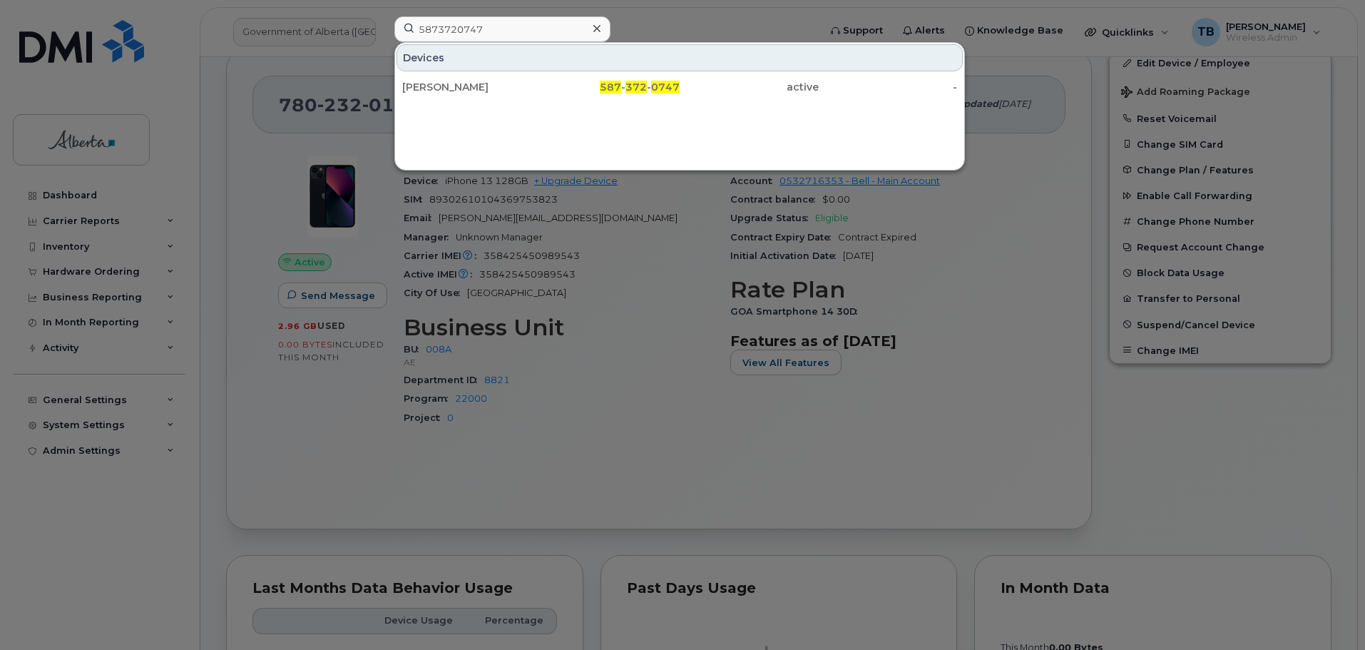
drag, startPoint x: 426, startPoint y: 86, endPoint x: 17, endPoint y: 280, distance: 452.5
click at [440, 82] on div "[PERSON_NAME]" at bounding box center [471, 87] width 139 height 14
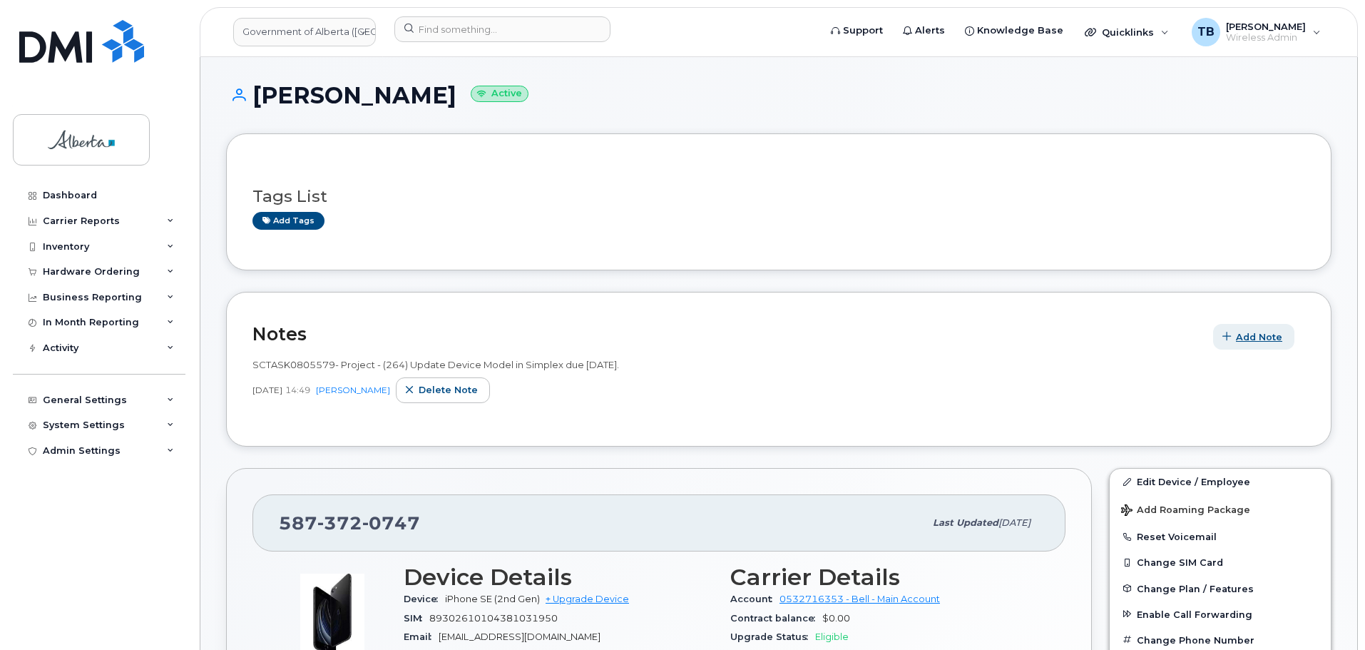
click at [1247, 337] on span "Add Note" at bounding box center [1259, 337] width 46 height 14
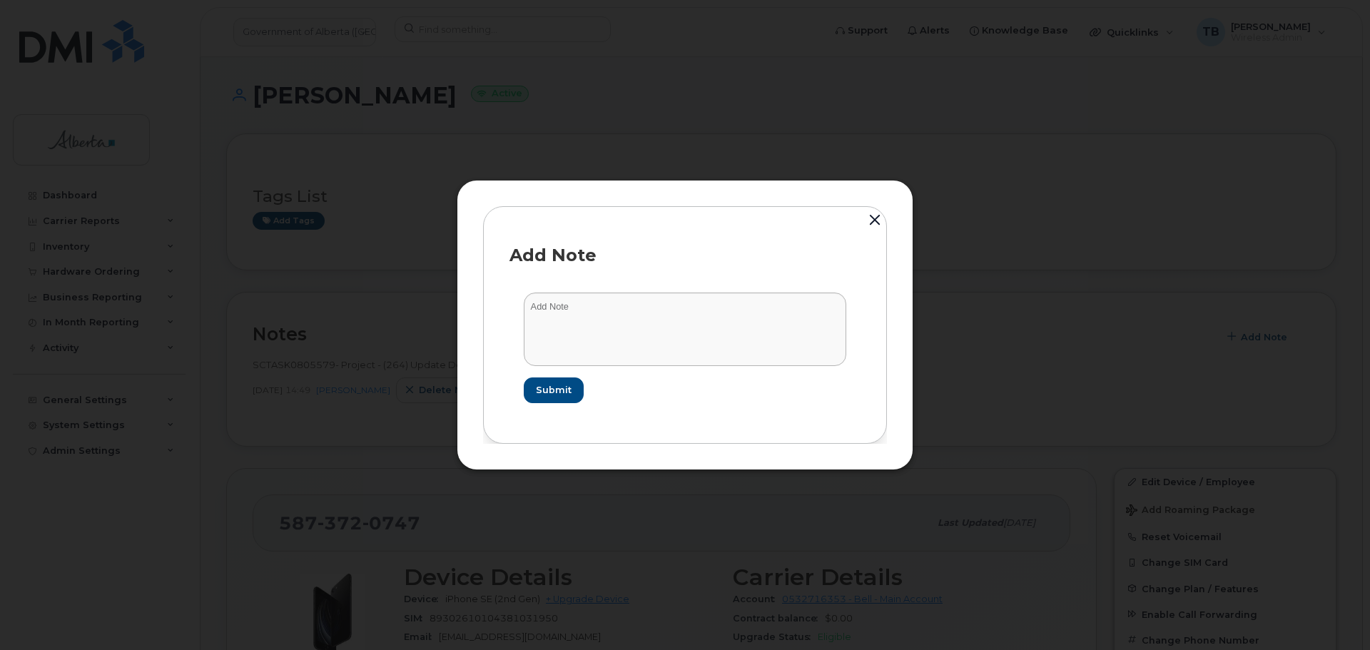
drag, startPoint x: 640, startPoint y: 368, endPoint x: 632, endPoint y: 351, distance: 18.8
click at [639, 365] on form "Submit" at bounding box center [684, 347] width 351 height 138
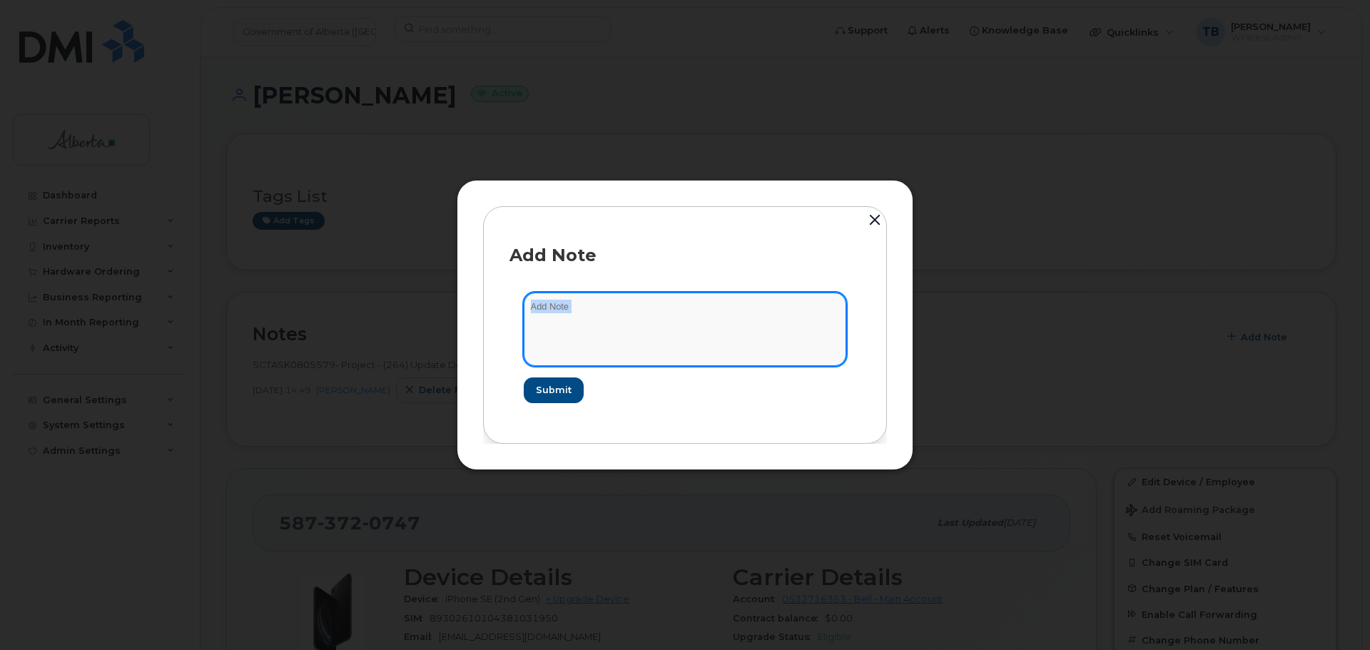
click at [624, 339] on textarea at bounding box center [685, 328] width 322 height 73
paste textarea "Plan User Name Change - 5873720747 iPhone SE 2020 IMEI 355054419009046 s/n DX3H…"
click at [534, 311] on textarea "Plan User Name Change - 5873720747 iPhone SE 2020 IMEI 355054419009046 s/n DX3H…" at bounding box center [685, 328] width 322 height 73
click at [530, 311] on textarea "Plan User Name Change - 5873720747 iPhone SE 2020 IMEI 355054419009046 s/n DX3H…" at bounding box center [685, 328] width 322 height 73
paste textarea "SCTASK0854586"
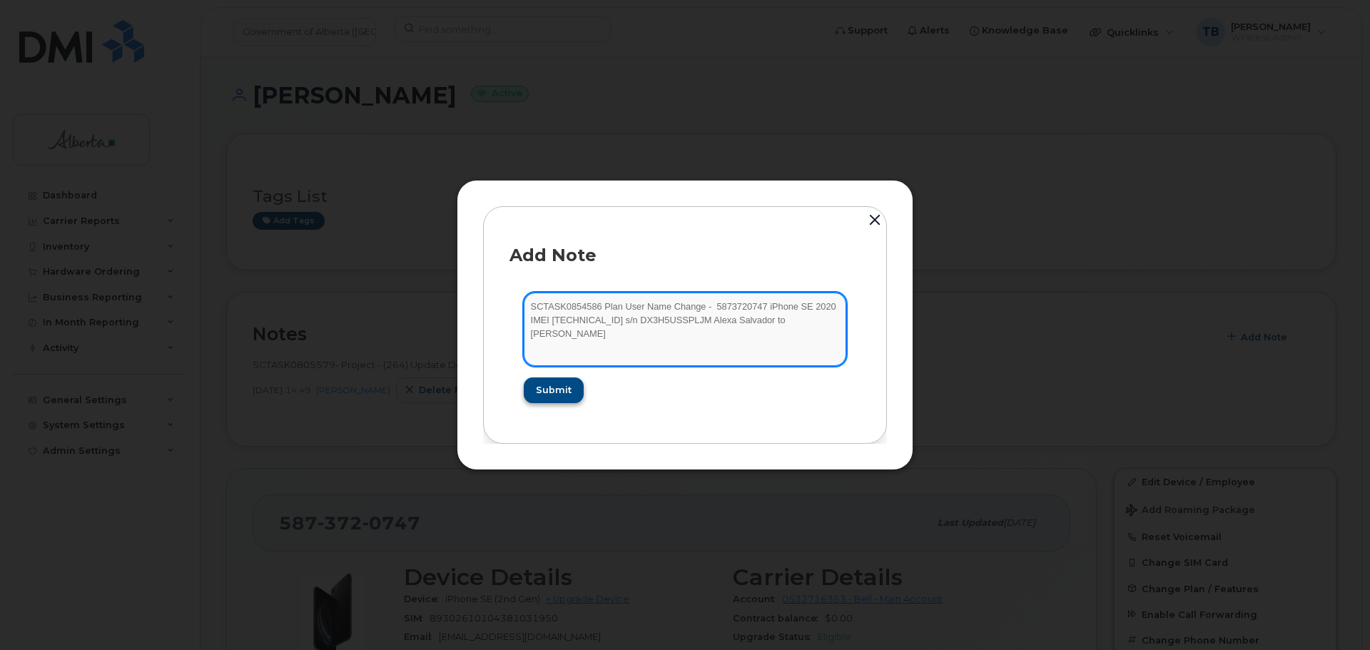
type textarea "SCTASK0854586 Plan User Name Change - 5873720747 iPhone SE 2020 IMEI [TECHNICAL…"
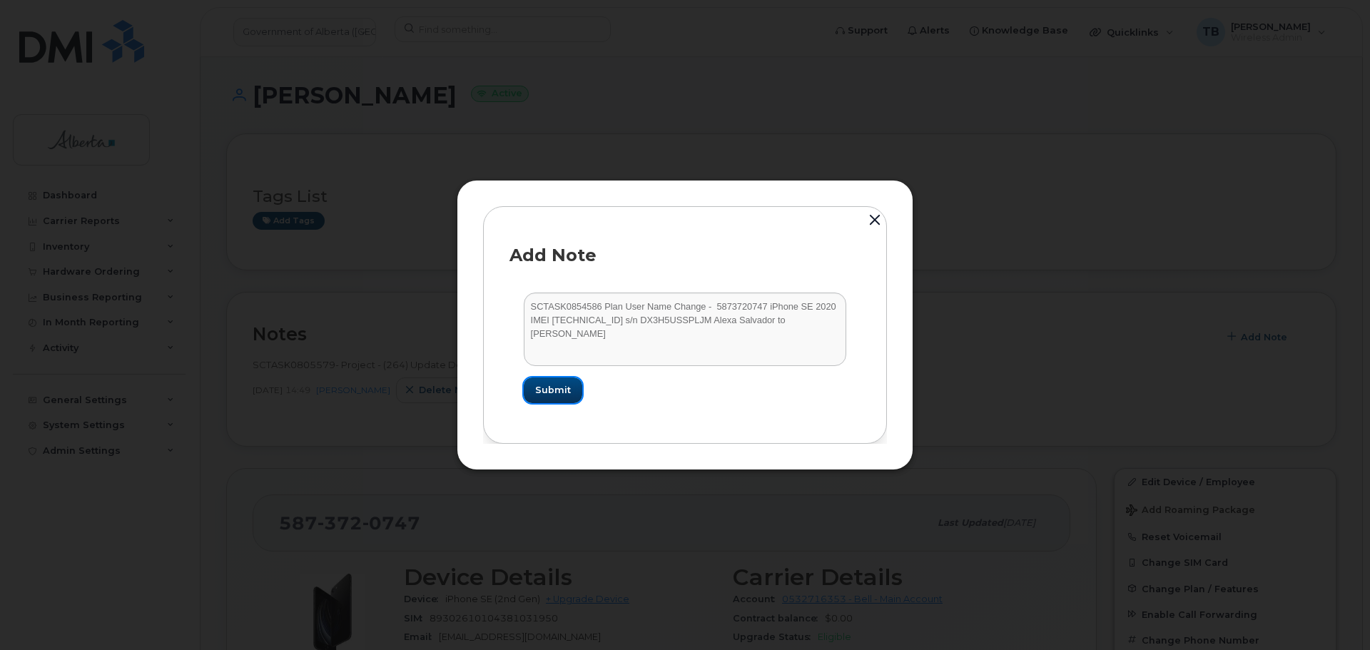
click at [560, 394] on span "Submit" at bounding box center [553, 390] width 36 height 14
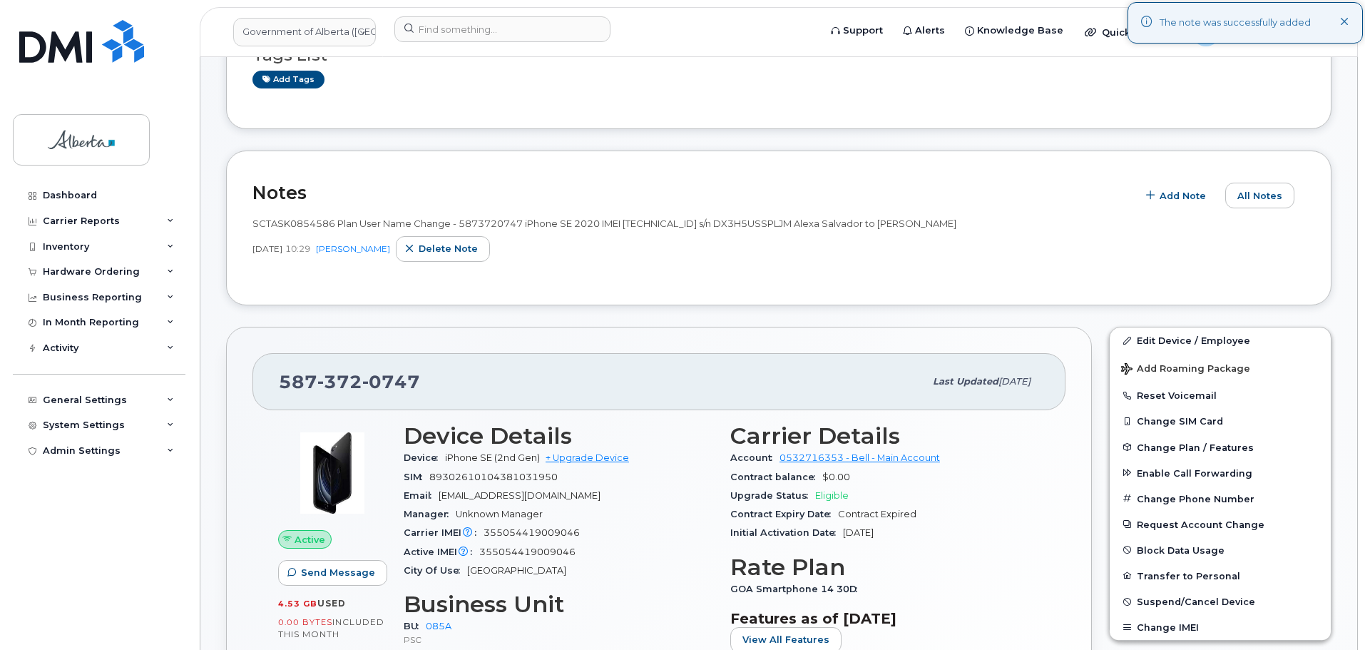
scroll to position [143, 0]
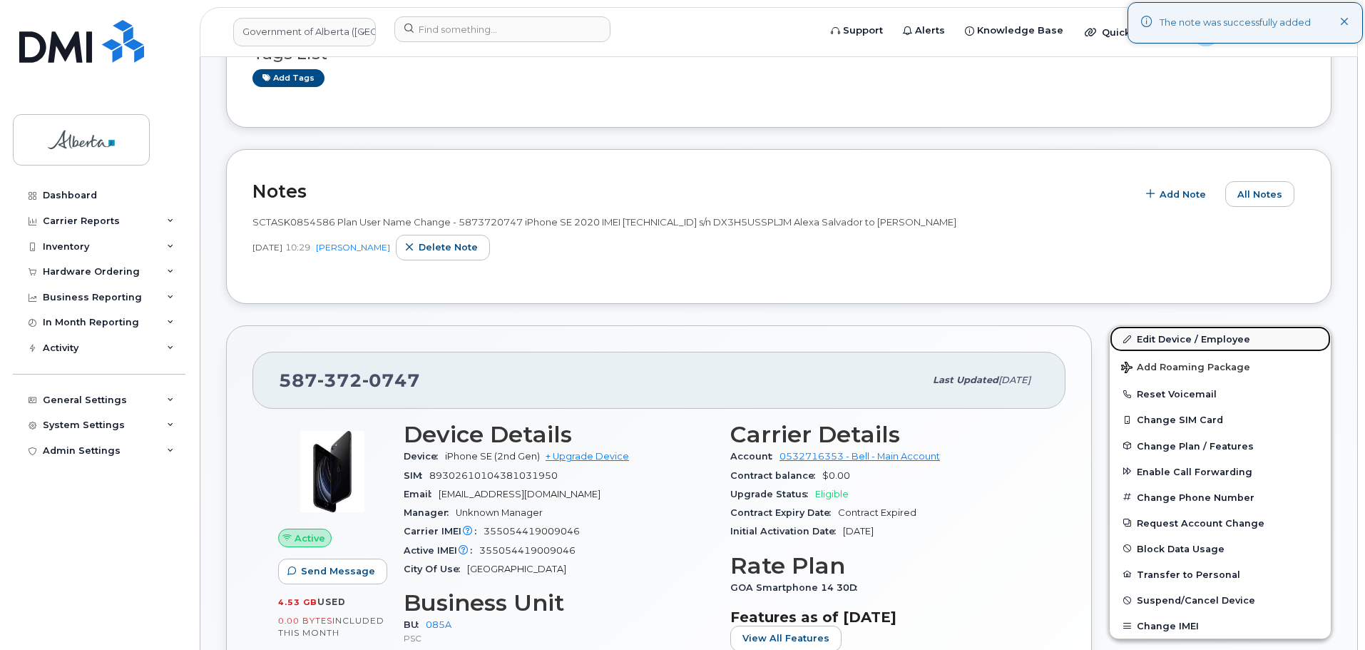
click at [1154, 343] on link "Edit Device / Employee" at bounding box center [1220, 339] width 221 height 26
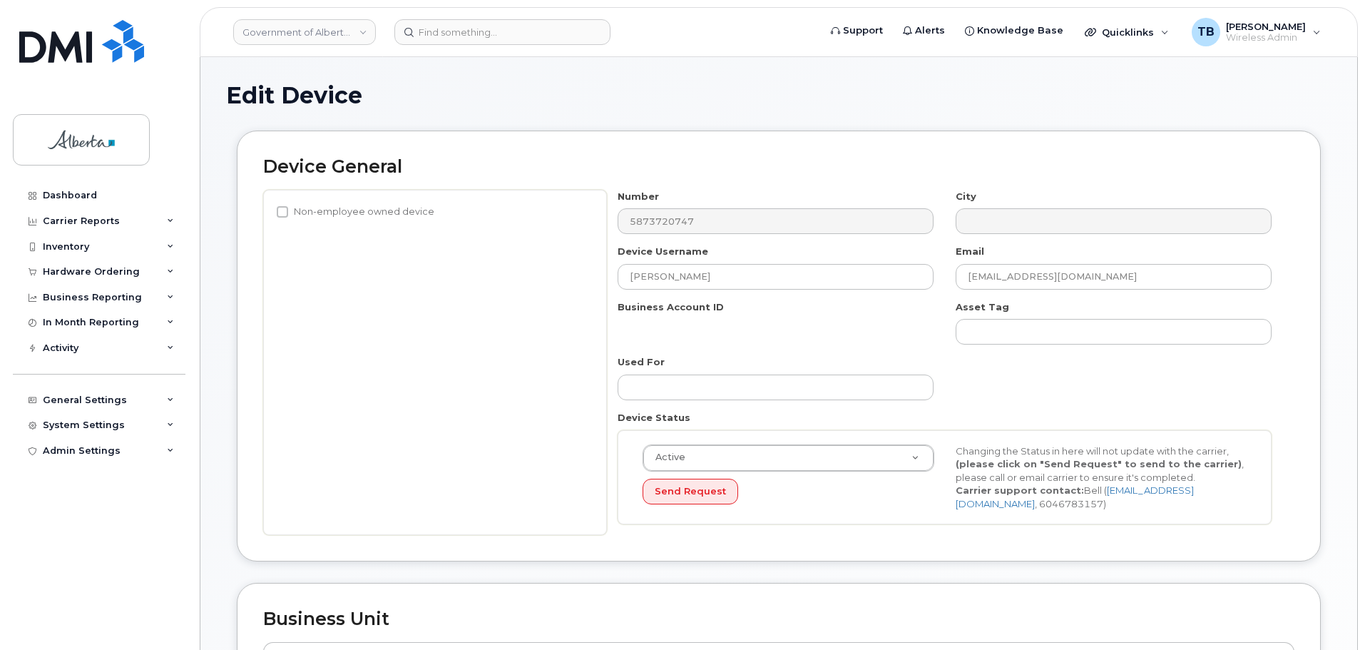
select select "4749745"
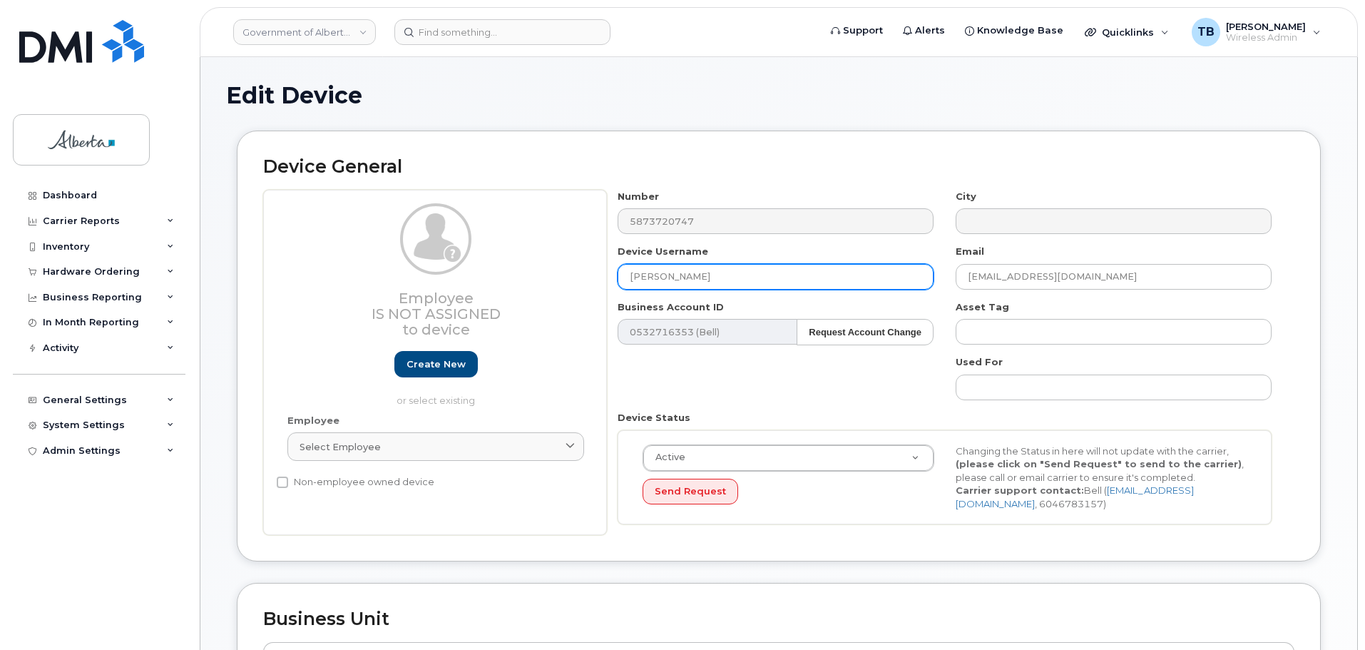
drag, startPoint x: 716, startPoint y: 283, endPoint x: 557, endPoint y: 261, distance: 159.8
click at [562, 265] on div "Employee Is not assigned to device Create new or select existing Employee Selec…" at bounding box center [779, 363] width 1032 height 346
paste input "Ziccarelli"
type input "[PERSON_NAME]"
drag, startPoint x: 1103, startPoint y: 280, endPoint x: 886, endPoint y: 284, distance: 216.9
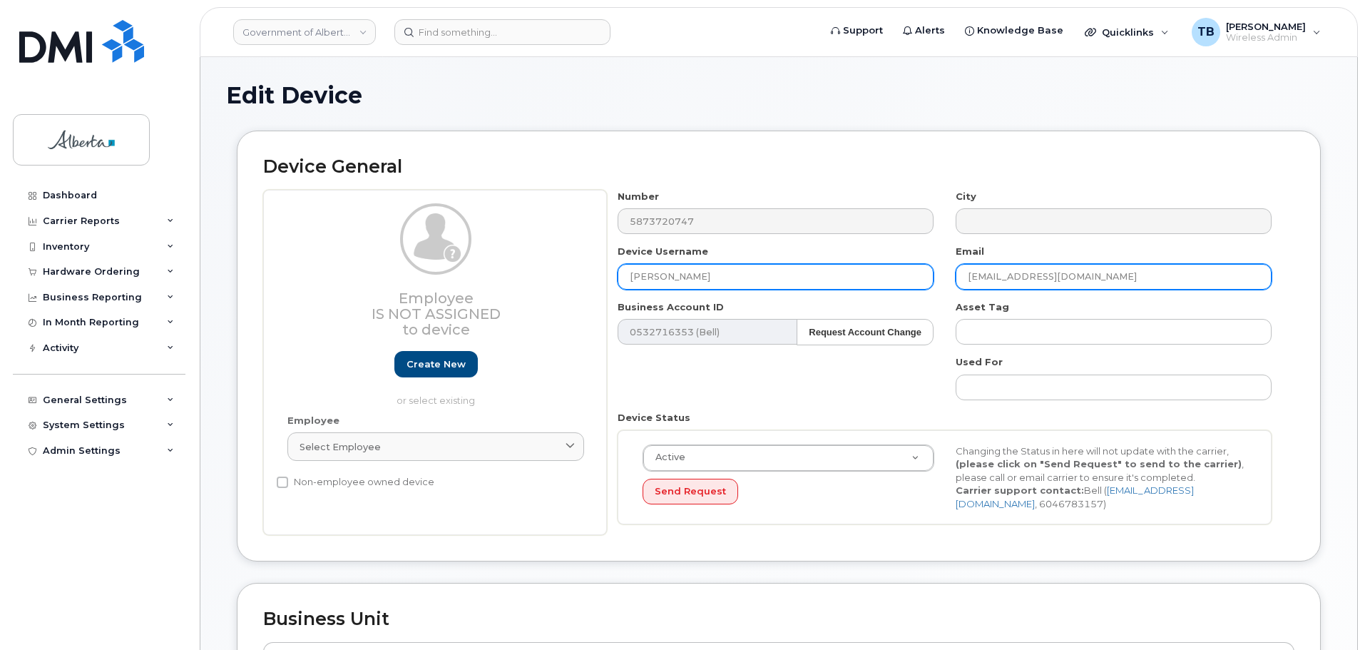
click at [886, 283] on div "Number 5873720747 City Device Username Alexa Ziccarelli Email Alexa.Salvador@go…" at bounding box center [945, 363] width 676 height 346
paste input "Ziccarelli"
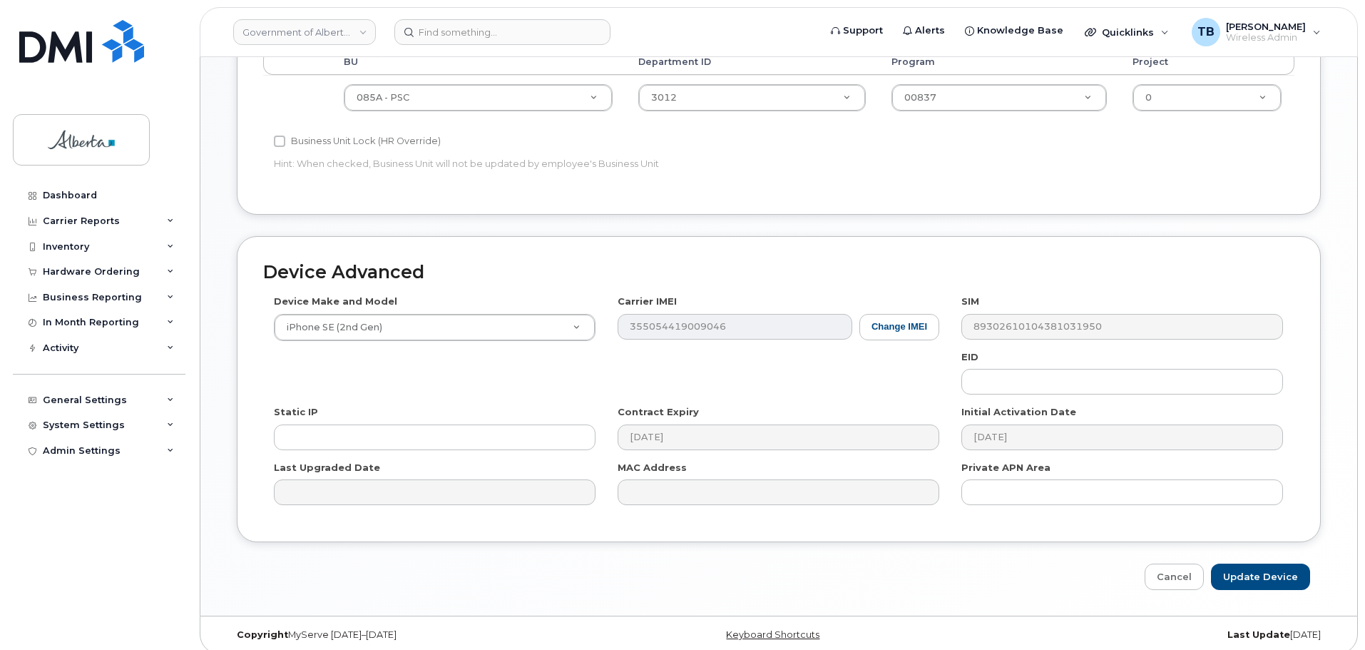
scroll to position [604, 0]
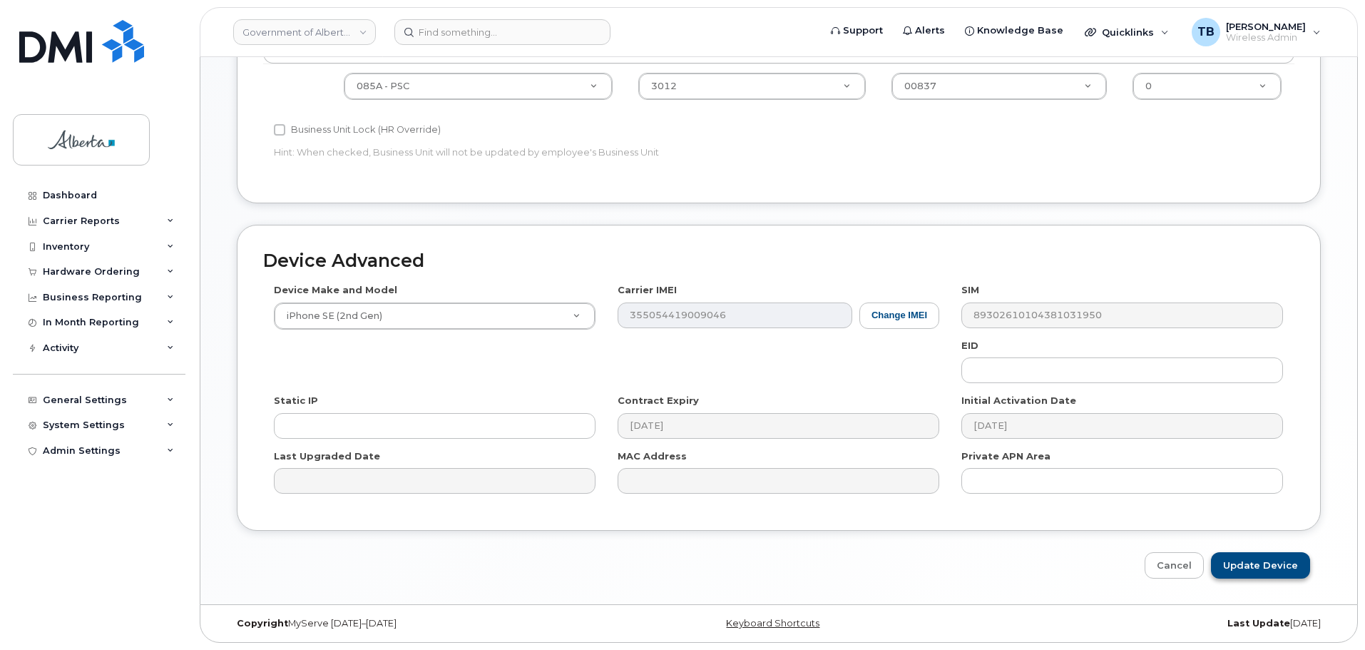
type input "Alexa.Ziccarelli@gov.ab.ca"
click at [1261, 571] on input "Update Device" at bounding box center [1260, 565] width 99 height 26
type input "Saving..."
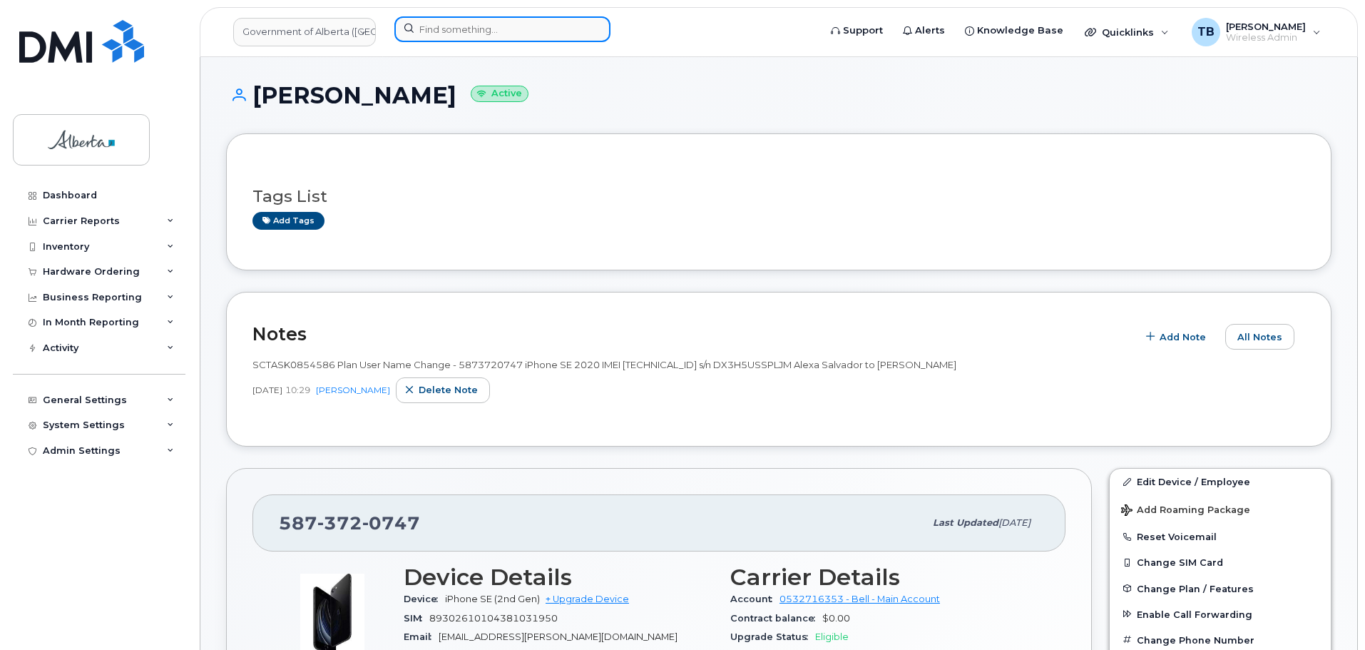
click at [437, 26] on input at bounding box center [503, 29] width 216 height 26
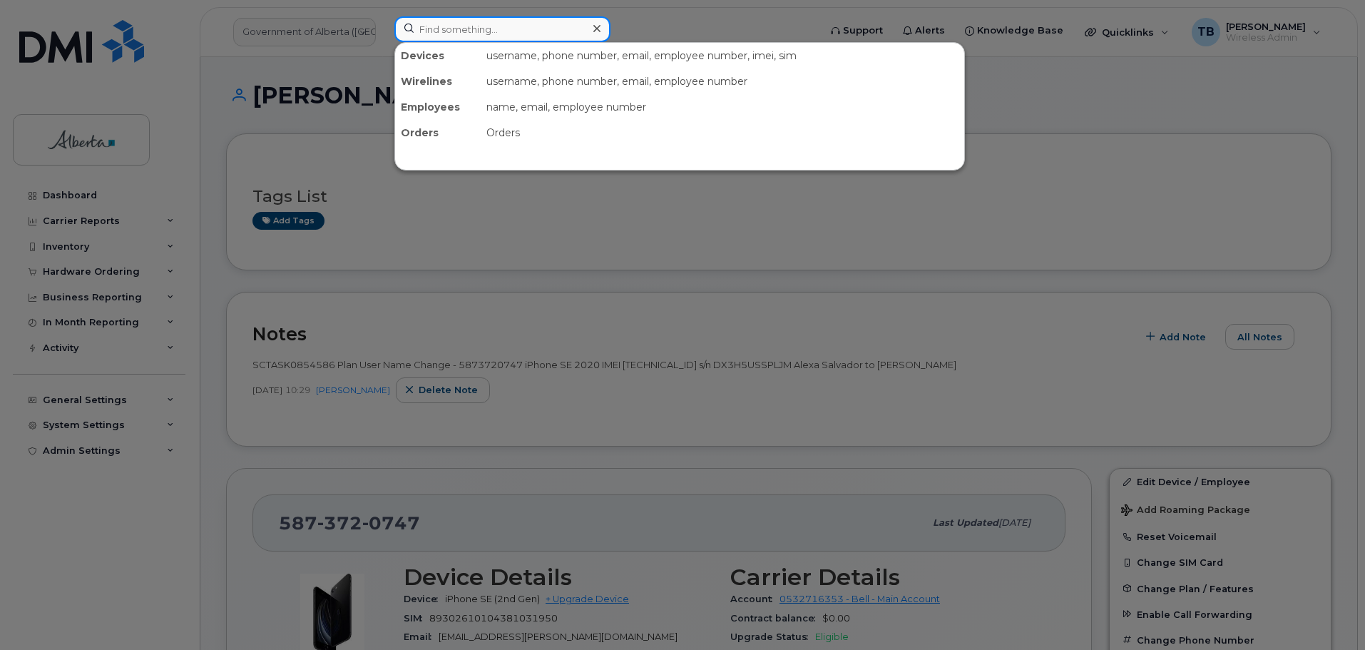
paste input "5873857113"
type input "5873857113"
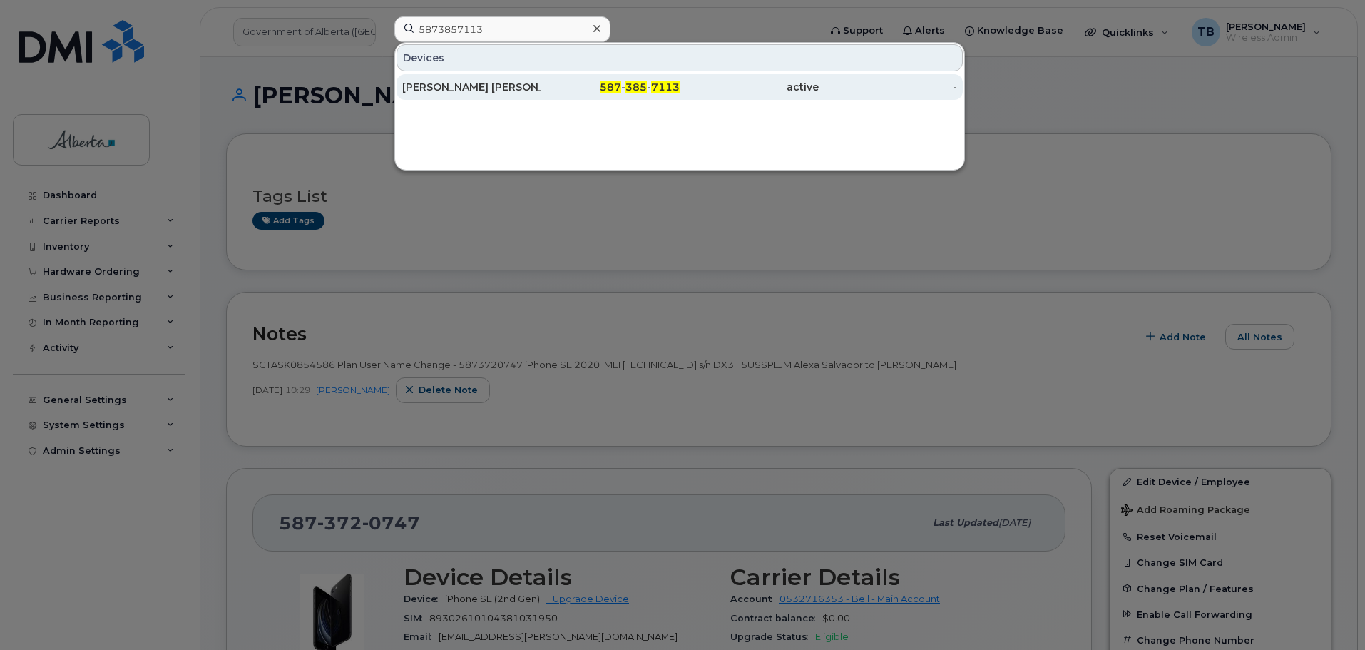
click at [447, 91] on div "[PERSON_NAME] [PERSON_NAME]" at bounding box center [471, 87] width 139 height 14
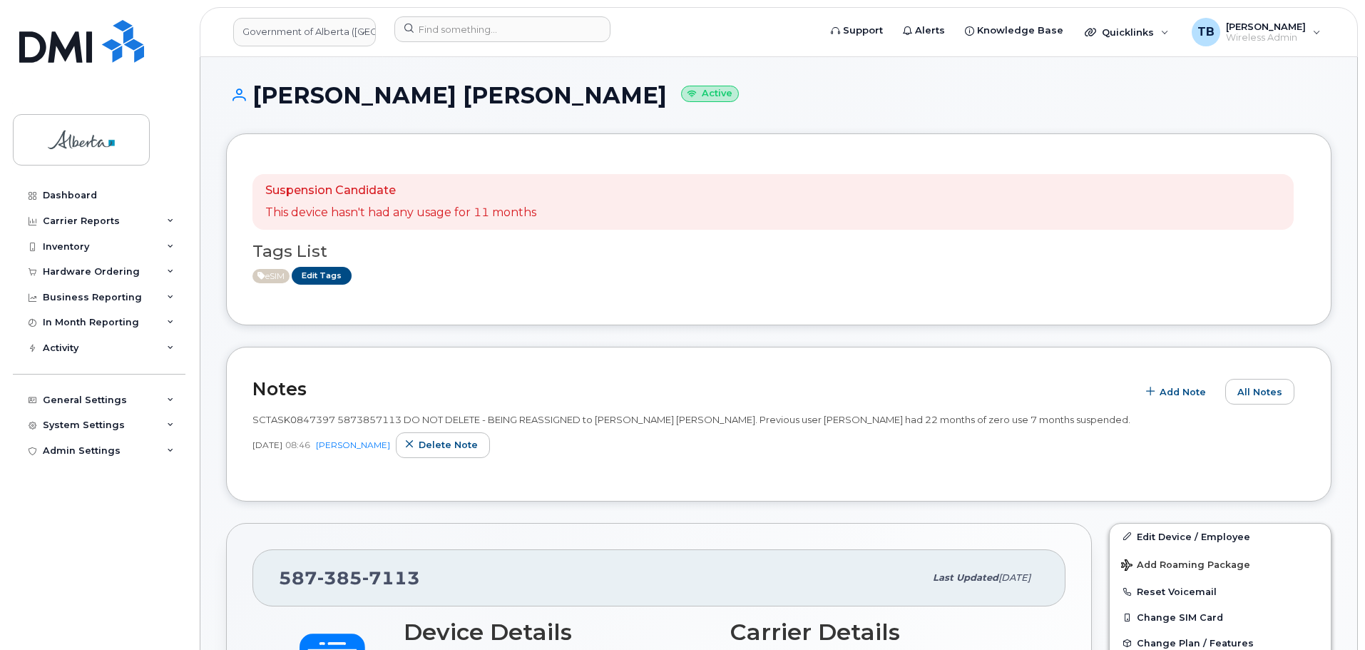
click at [267, 416] on span "SCTASK0847397 5873857113 DO NOT DELETE - BEING REASSIGNED to [PERSON_NAME] [PER…" at bounding box center [692, 419] width 878 height 11
click at [267, 416] on span "SCTASK0847397 5873857113 DO NOT DELETE - BEING REASSIGNED to Abisola Joshua. Pr…" at bounding box center [692, 419] width 878 height 11
copy span "SCTASK0847397"
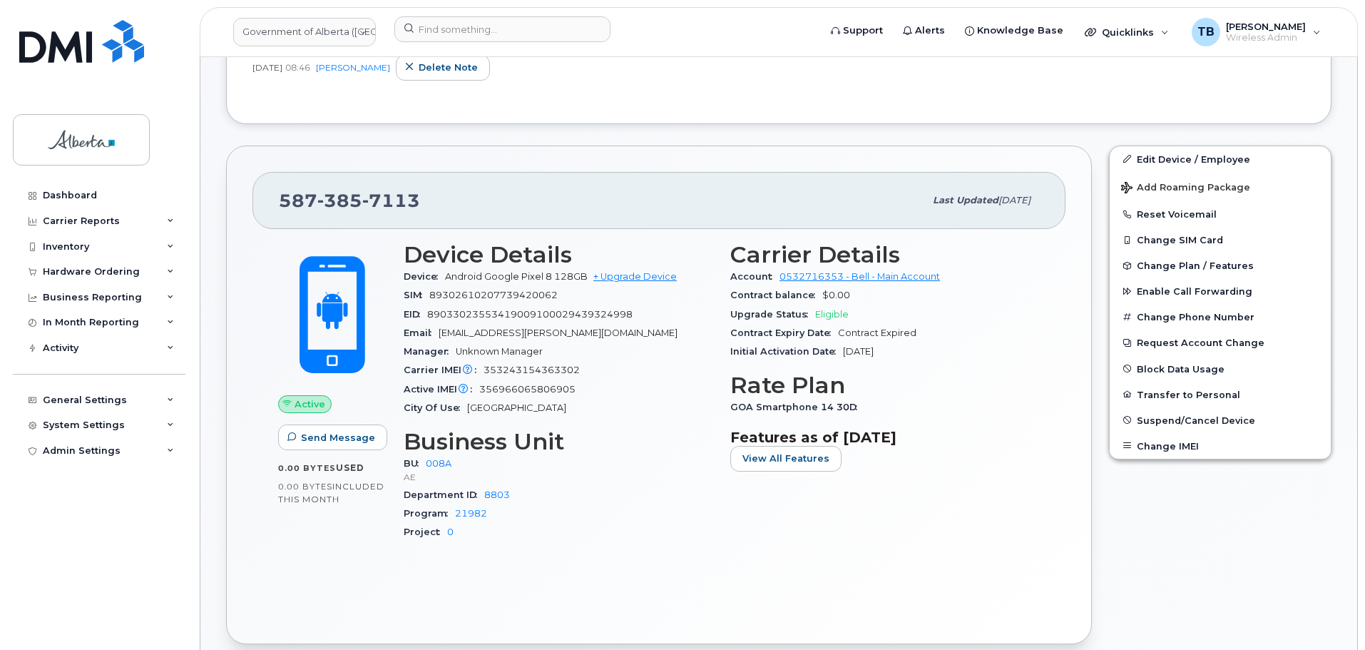
scroll to position [428, 0]
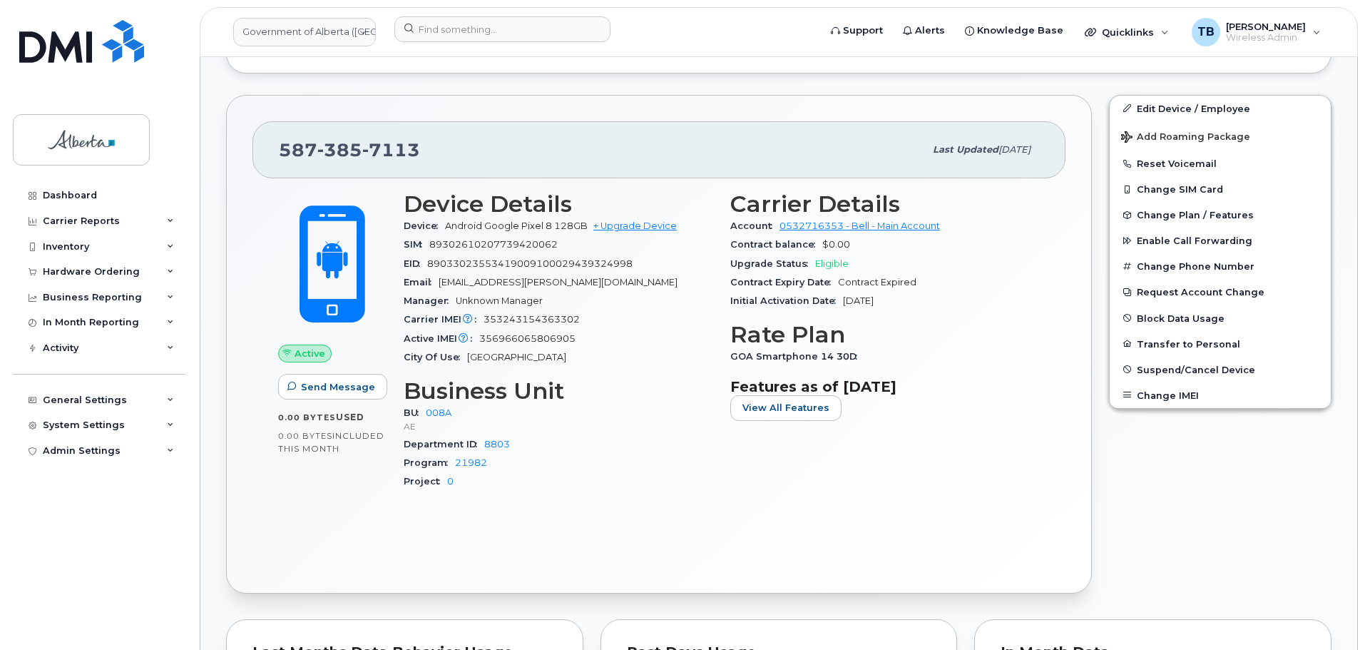
click at [524, 322] on span "353243154363302" at bounding box center [532, 319] width 96 height 11
click at [503, 265] on span "89033023553419009100029439324998" at bounding box center [529, 263] width 205 height 11
drag, startPoint x: 486, startPoint y: 225, endPoint x: 551, endPoint y: 226, distance: 65.6
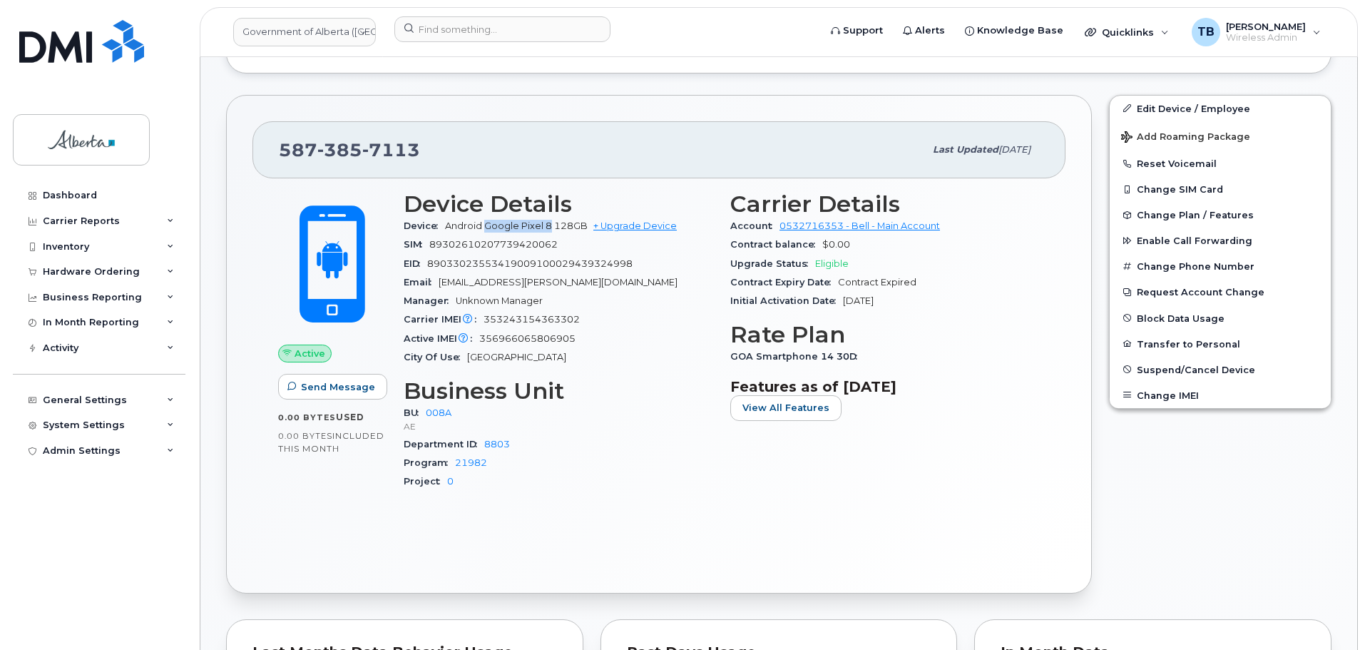
click at [551, 226] on span "Android Google Pixel 8 128GB" at bounding box center [516, 225] width 143 height 11
copy span "Google Pixel 8"
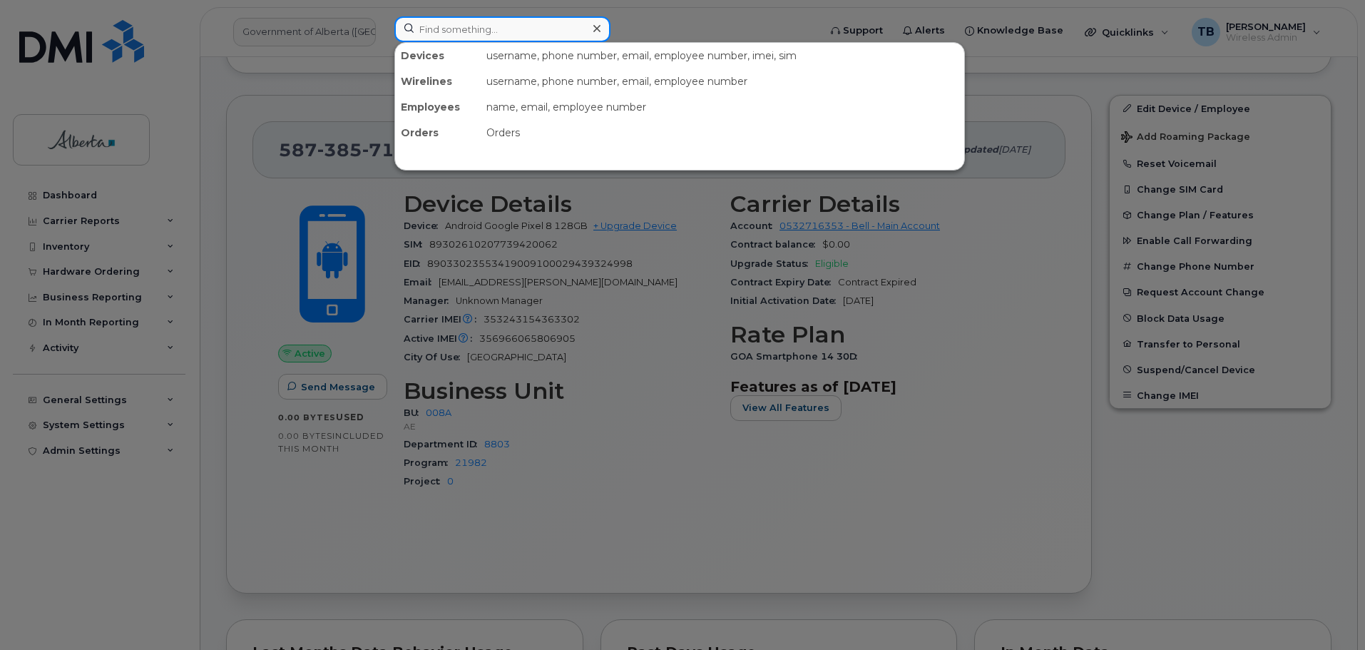
click at [457, 33] on input at bounding box center [503, 29] width 216 height 26
paste input "17802398166"
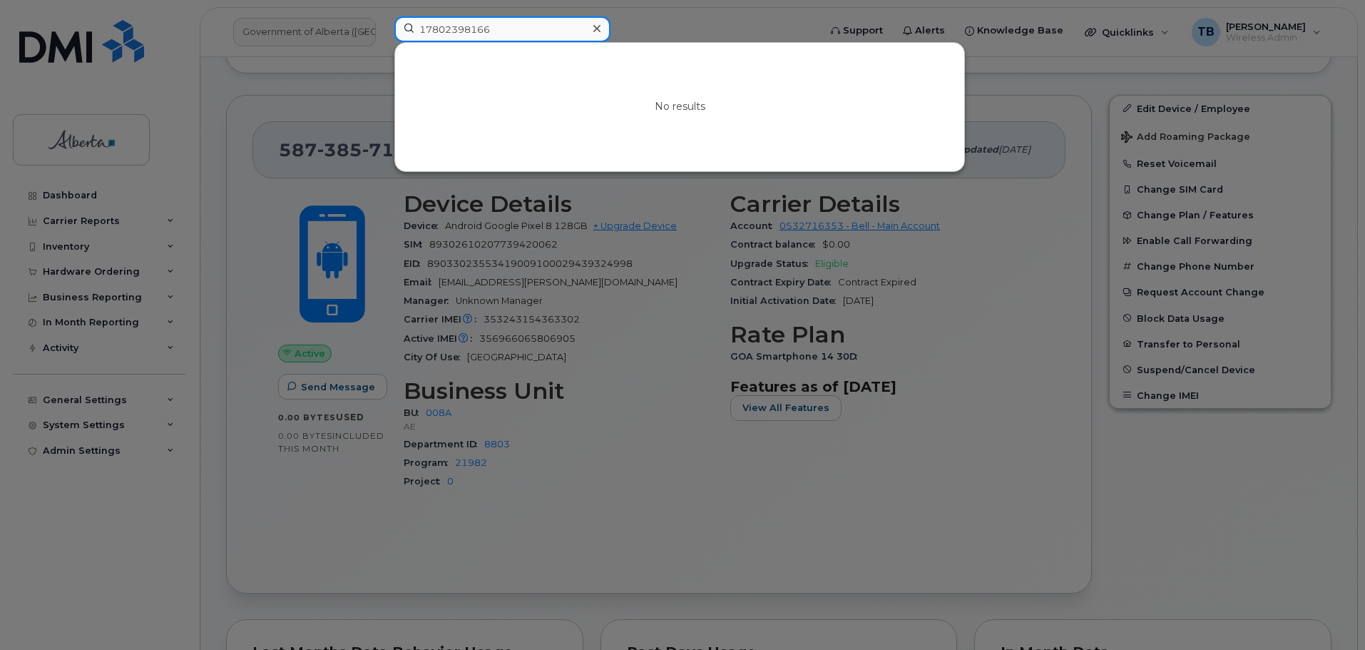
click at [428, 29] on input "17802398166" at bounding box center [503, 29] width 216 height 26
type input "7802398166"
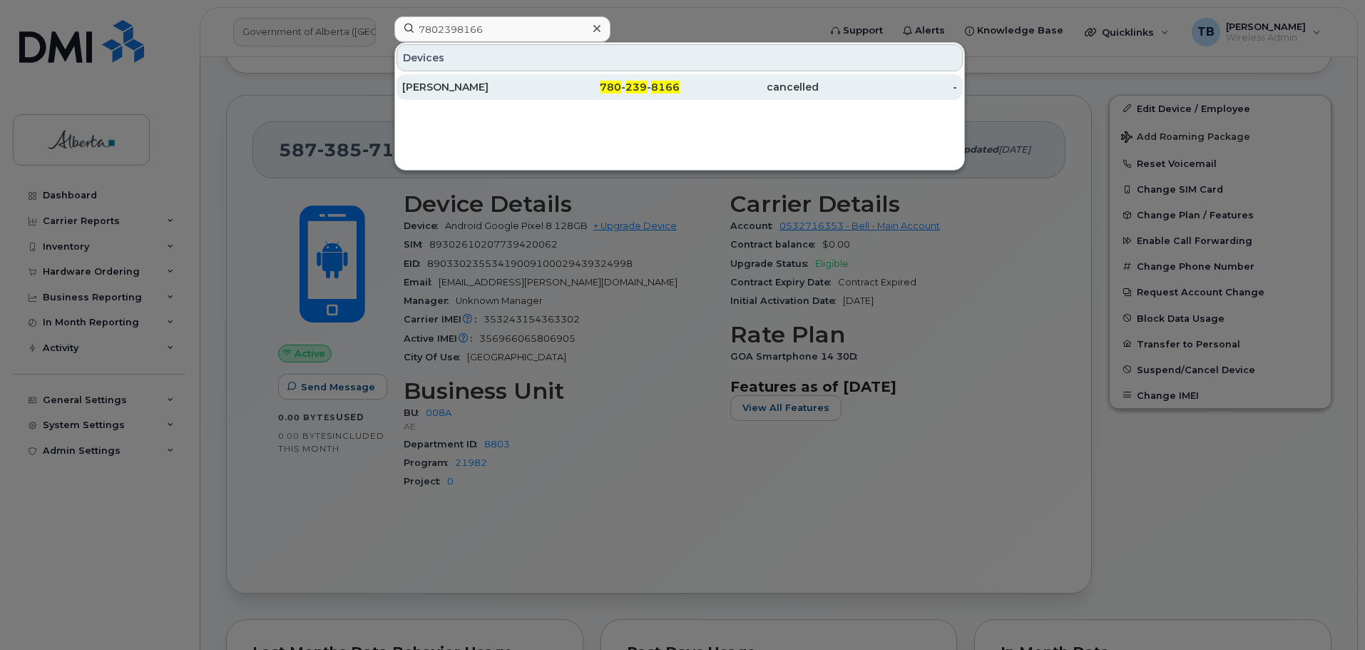
click at [446, 87] on div "Sandeep Soni" at bounding box center [471, 87] width 139 height 14
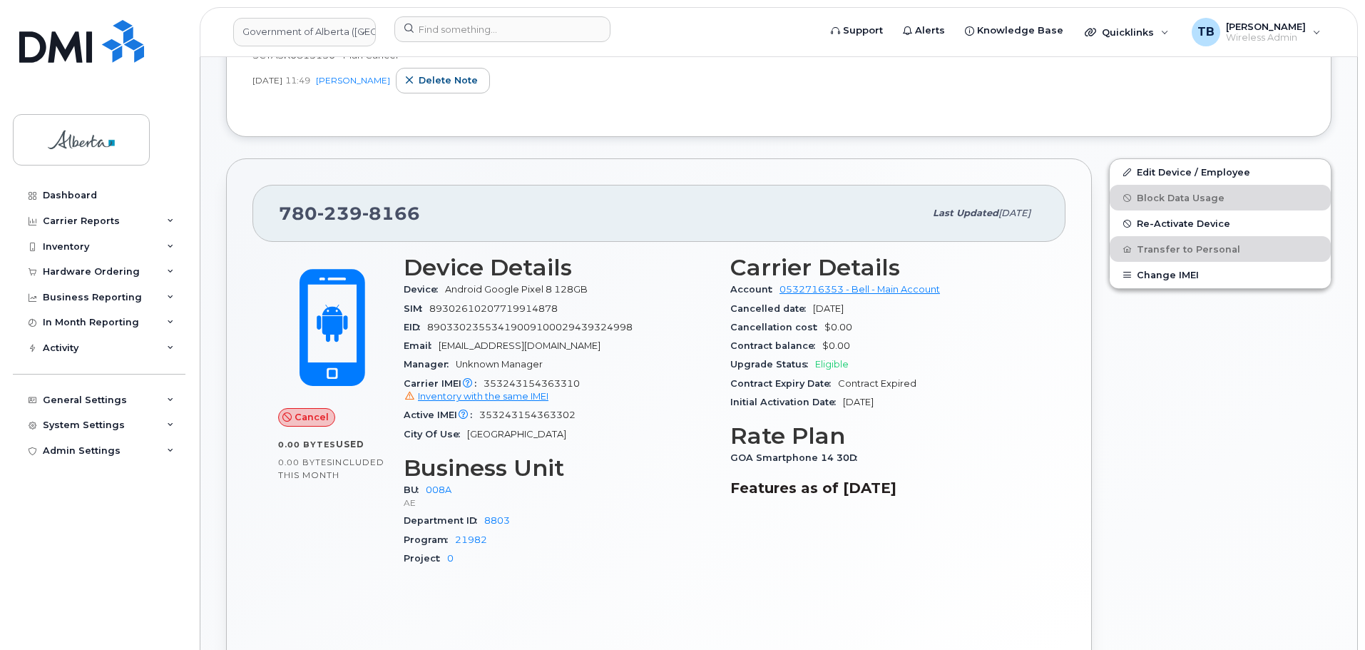
scroll to position [357, 0]
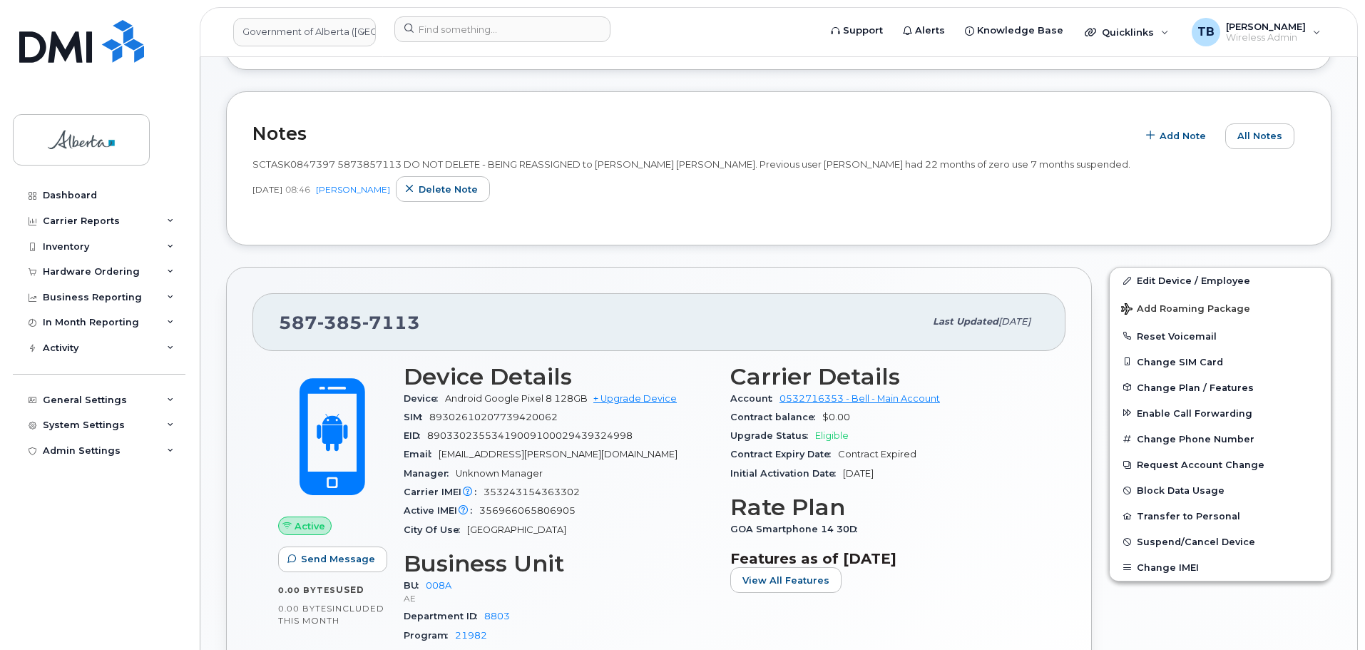
scroll to position [256, 0]
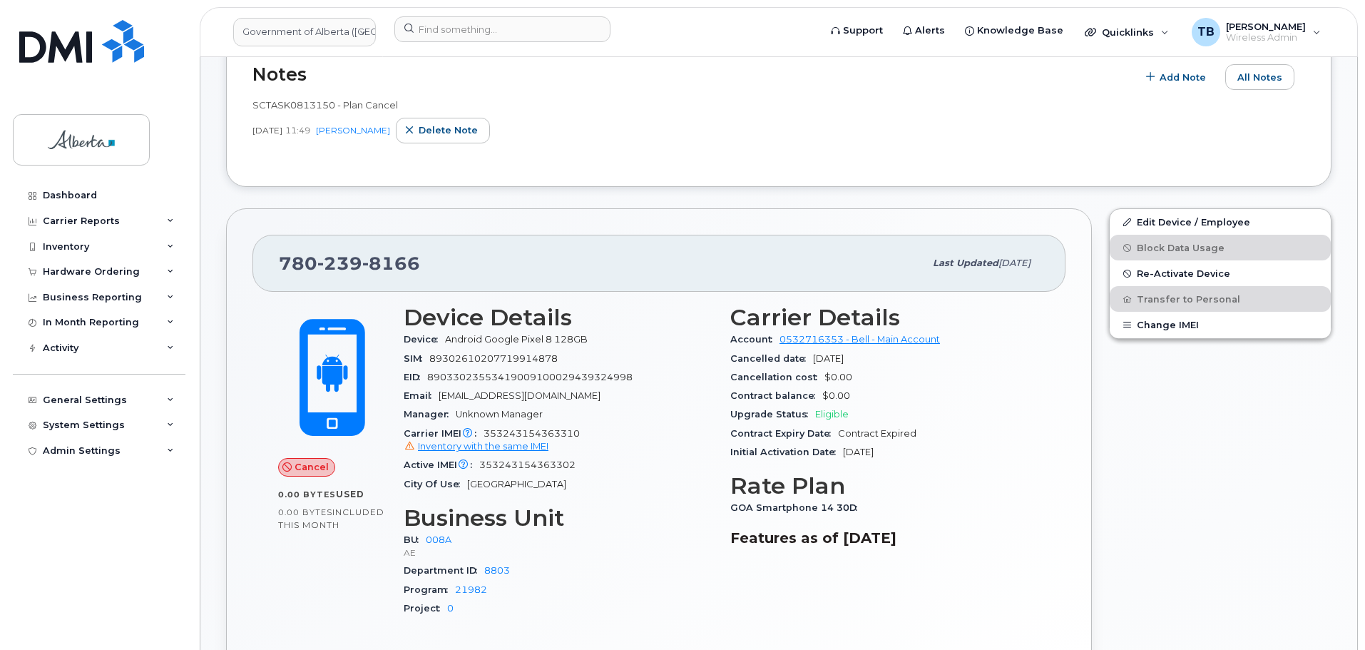
scroll to position [285, 0]
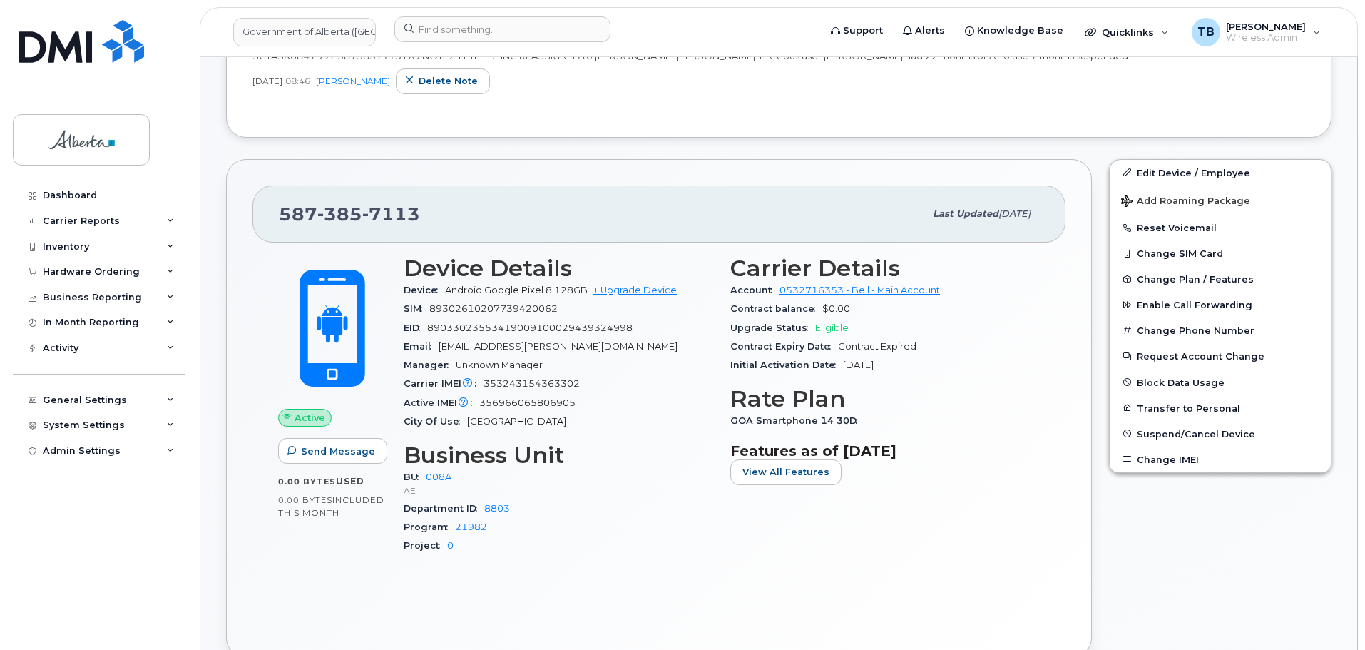
scroll to position [428, 0]
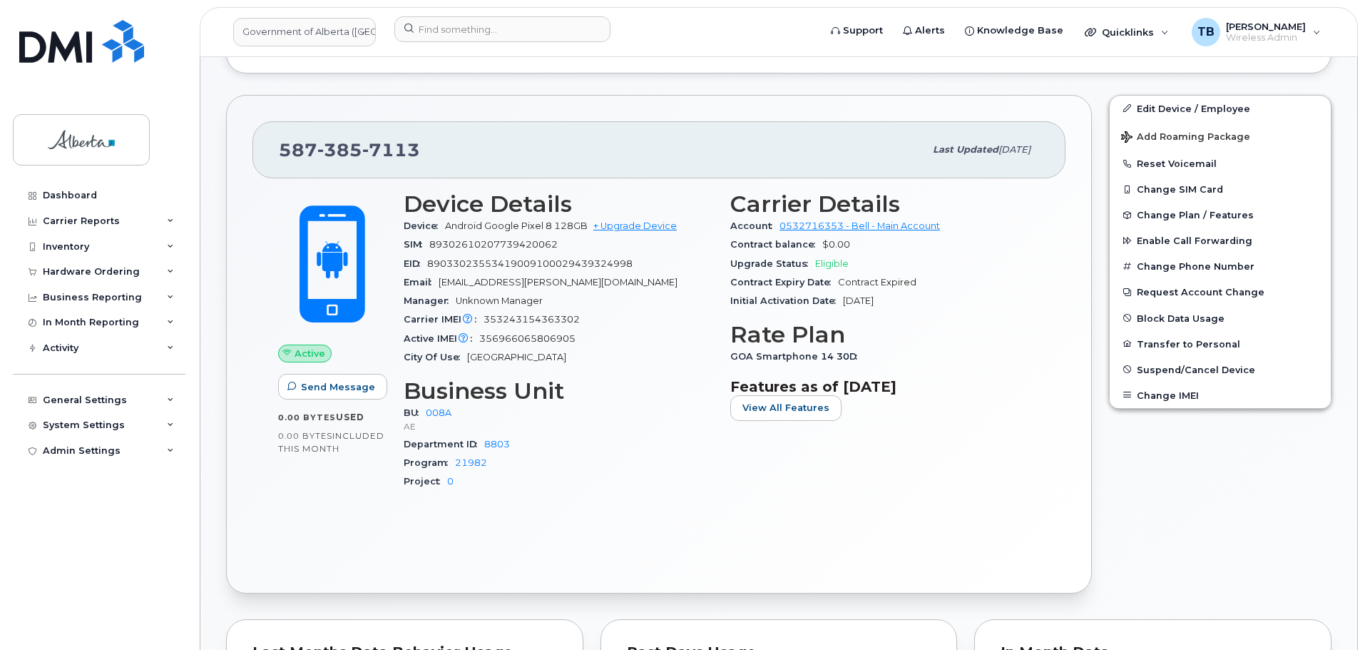
click at [527, 317] on span "353243154363302" at bounding box center [532, 319] width 96 height 11
click at [523, 335] on span "356966065806905" at bounding box center [527, 338] width 96 height 11
copy span "356966065806905"
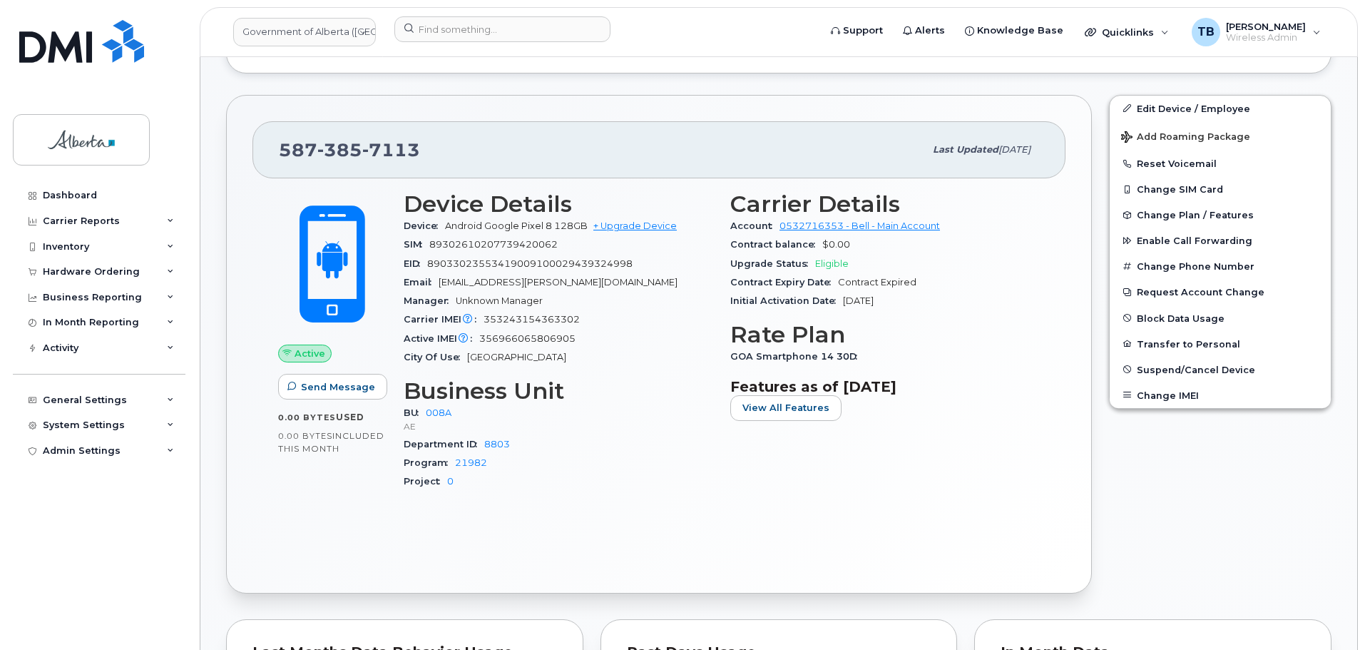
click at [536, 322] on span "353243154363302" at bounding box center [532, 319] width 96 height 11
copy span "353243154363302"
click at [554, 342] on span "356966065806905" at bounding box center [527, 338] width 96 height 11
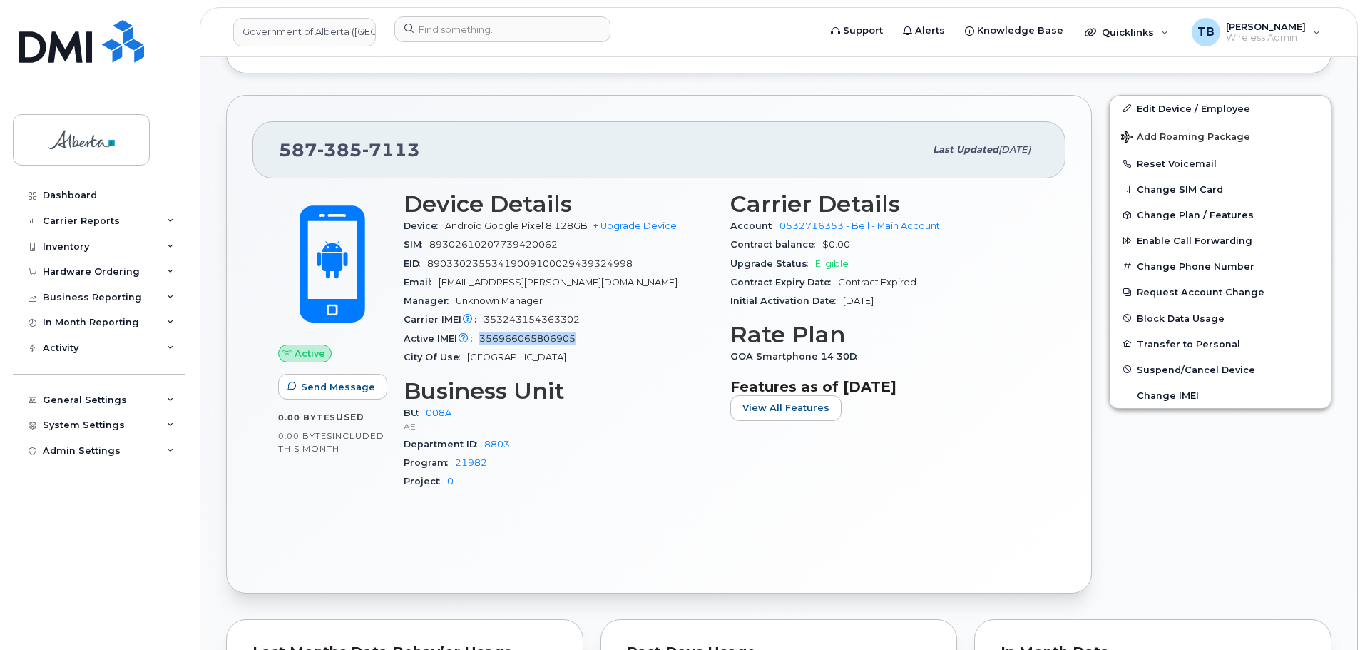
copy span "356966065806905"
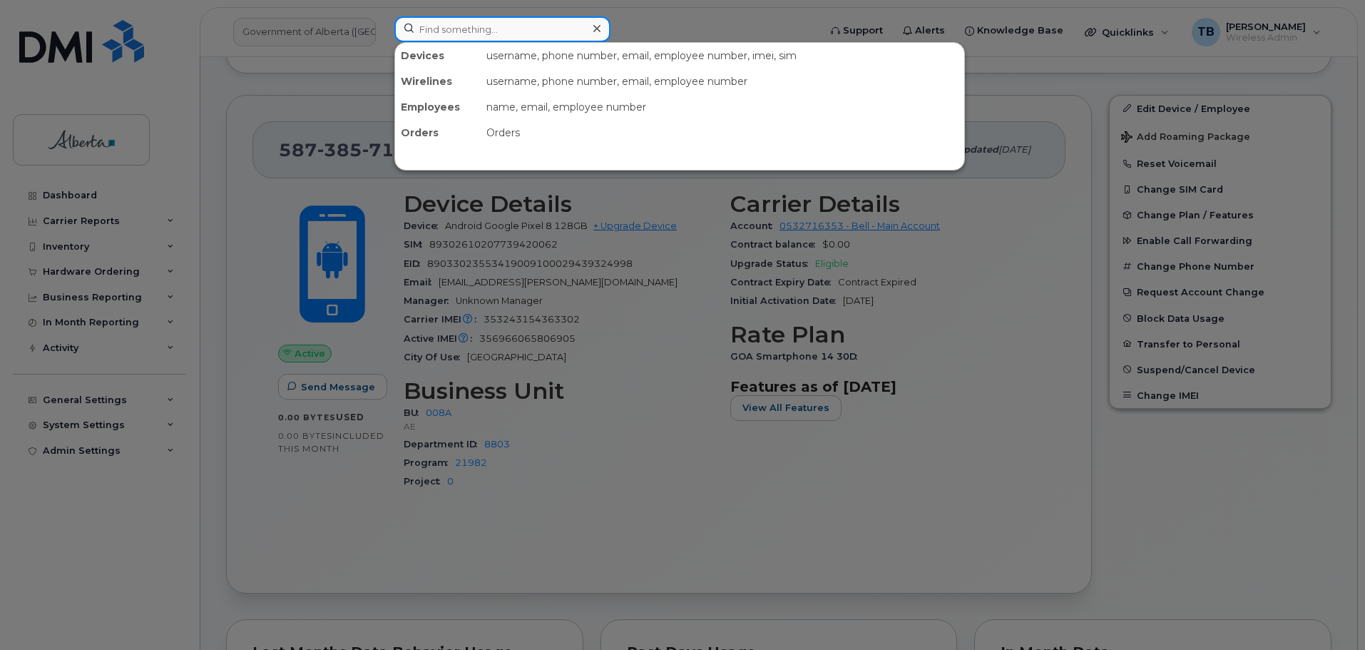
click at [457, 38] on input at bounding box center [503, 29] width 216 height 26
paste input "356966065806905"
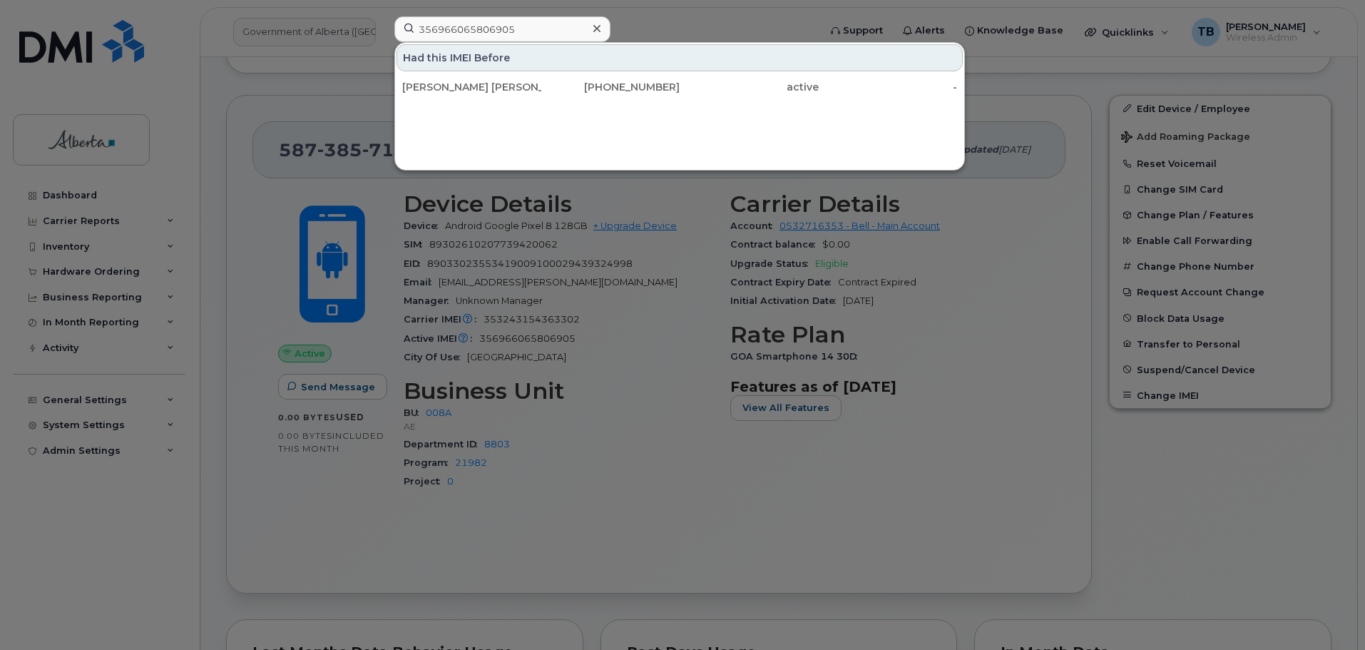
drag, startPoint x: 620, startPoint y: 472, endPoint x: 699, endPoint y: 335, distance: 157.6
click at [620, 471] on div at bounding box center [682, 325] width 1365 height 650
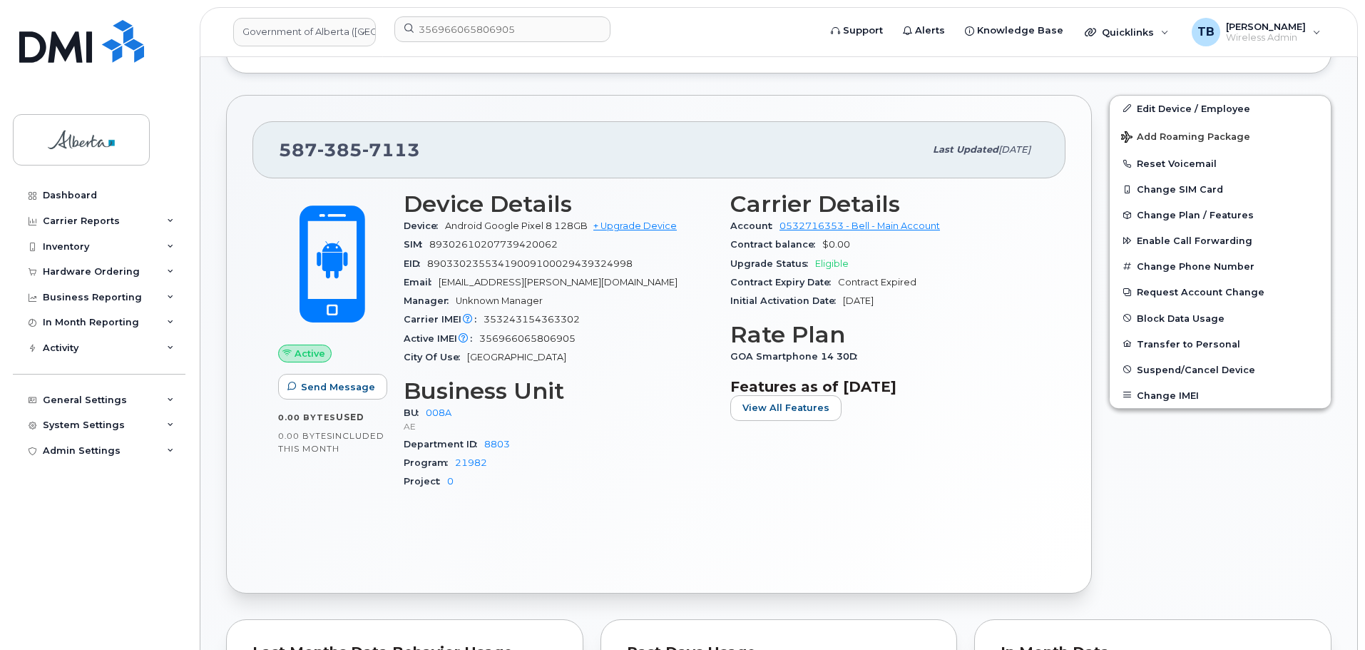
click at [535, 268] on span "89033023553419009100029439324998" at bounding box center [529, 263] width 205 height 11
copy span "89033023553419009100029439324998"
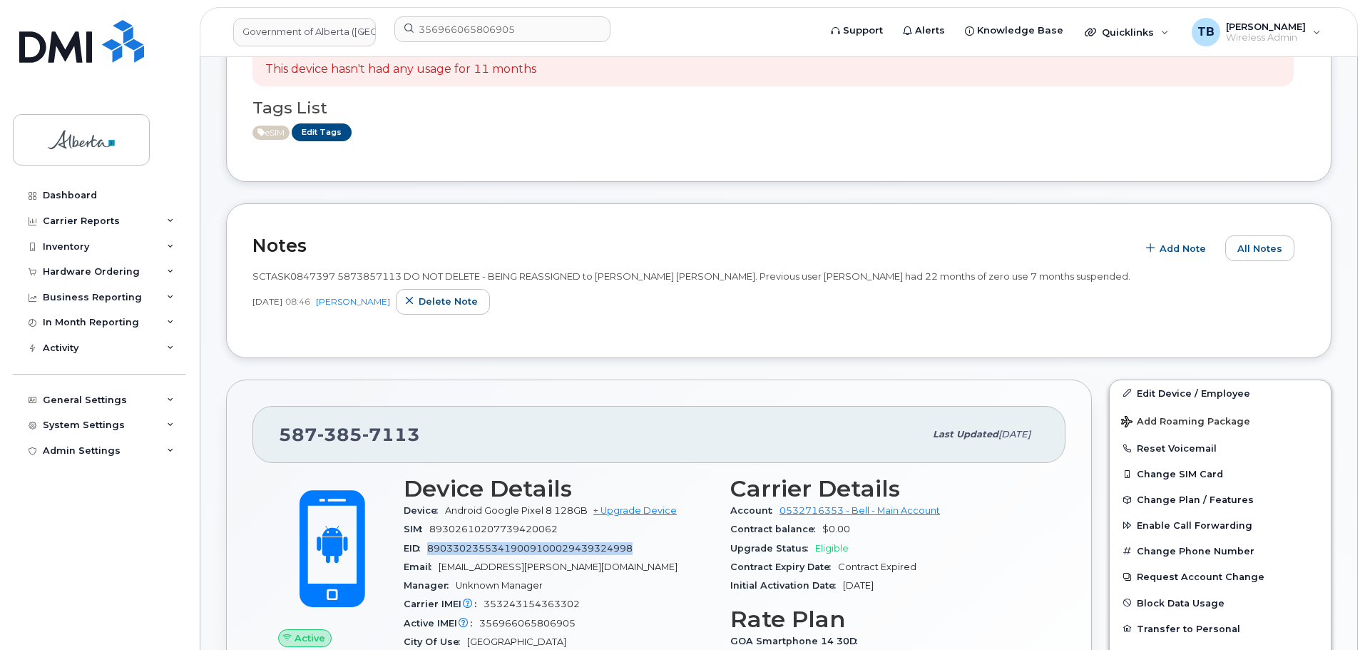
scroll to position [143, 0]
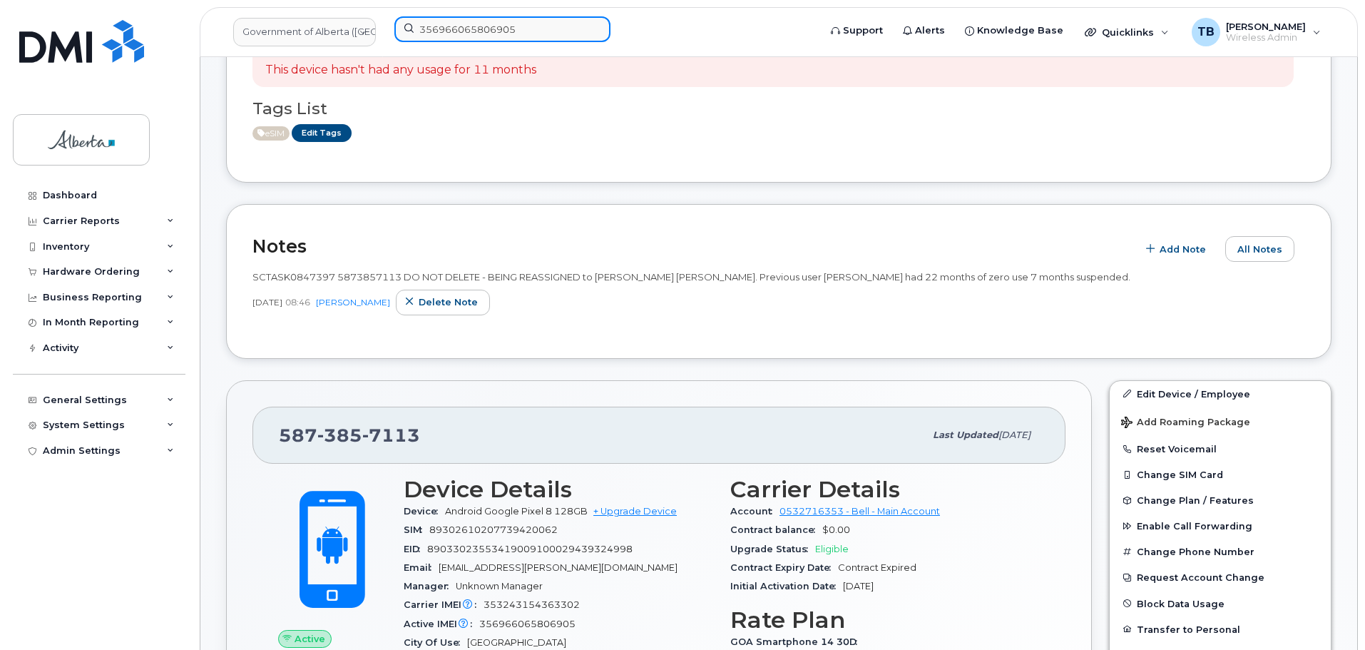
click at [442, 41] on input "356966065806905" at bounding box center [503, 29] width 216 height 26
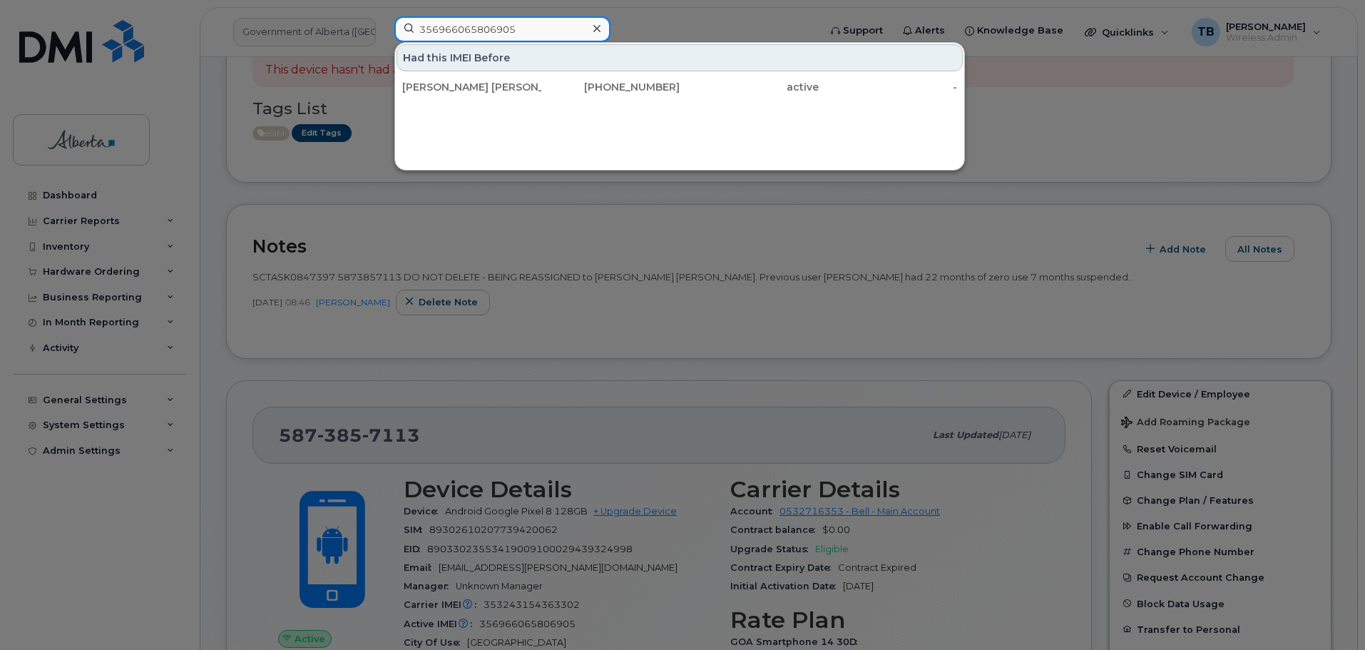
paste input "5879848344"
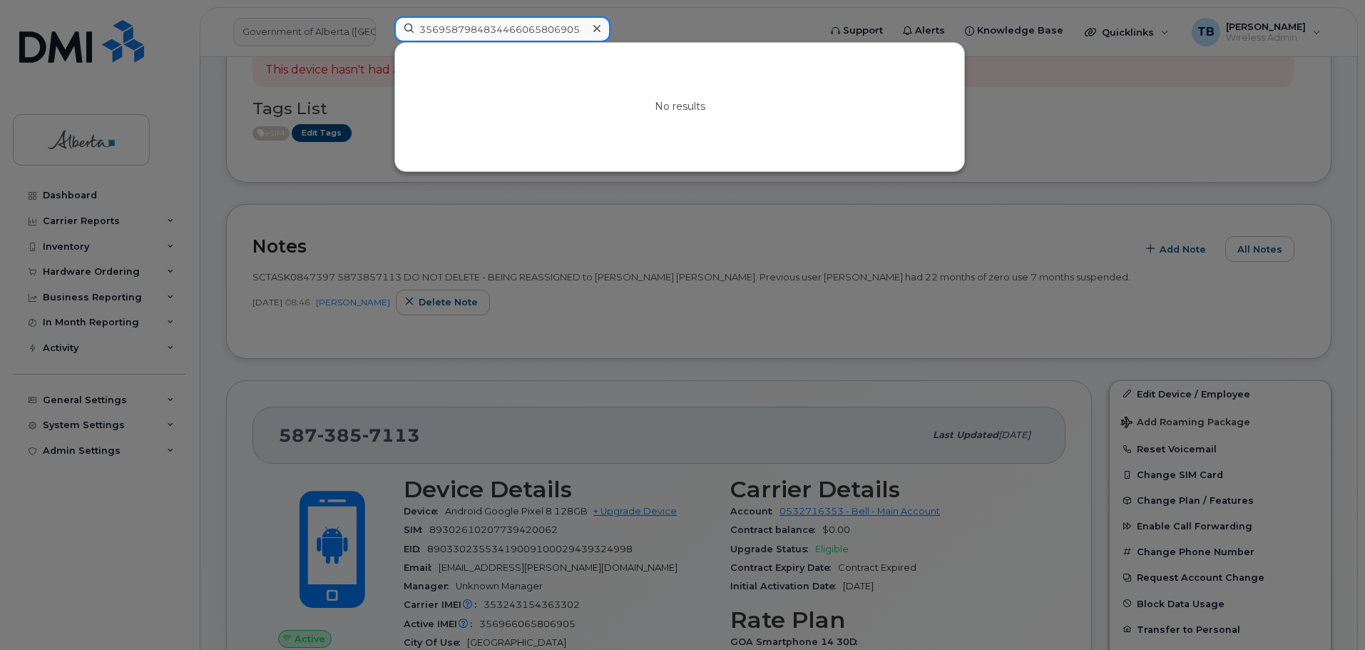
type input "3569587984834466065806905"
click at [599, 31] on icon at bounding box center [597, 28] width 7 height 7
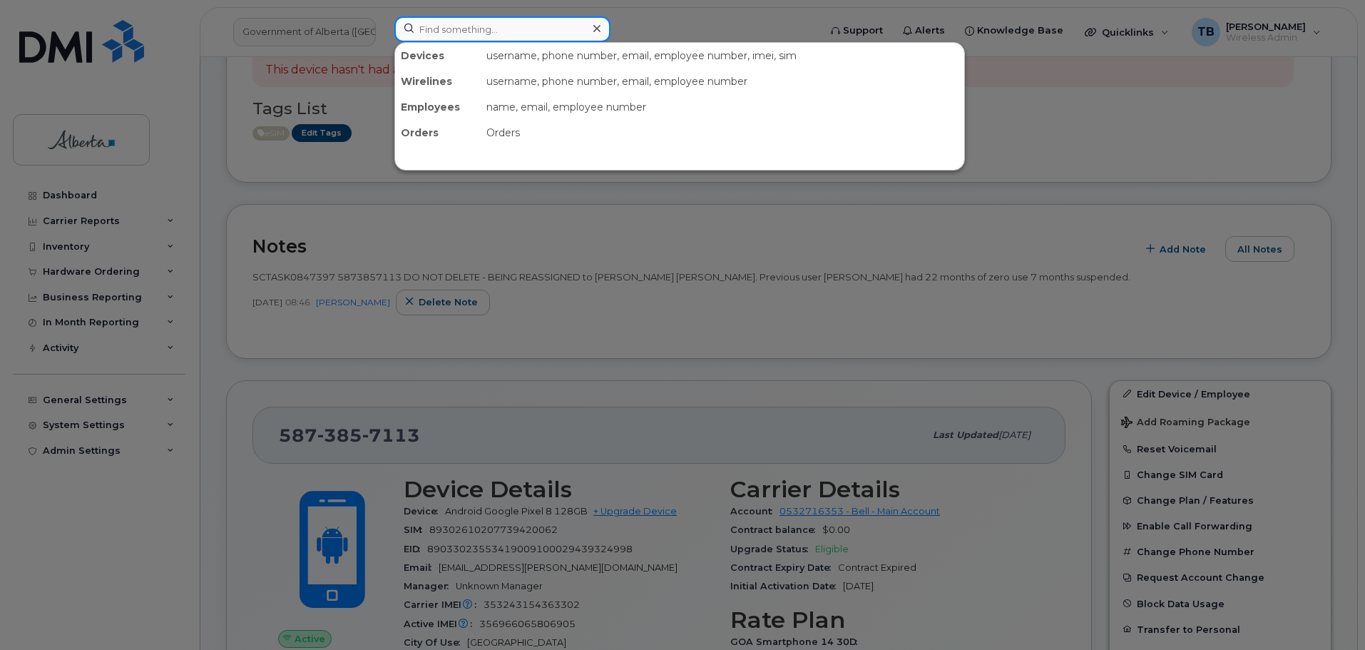
click at [491, 34] on input at bounding box center [503, 29] width 216 height 26
paste input "5879848344"
type input "5879848344"
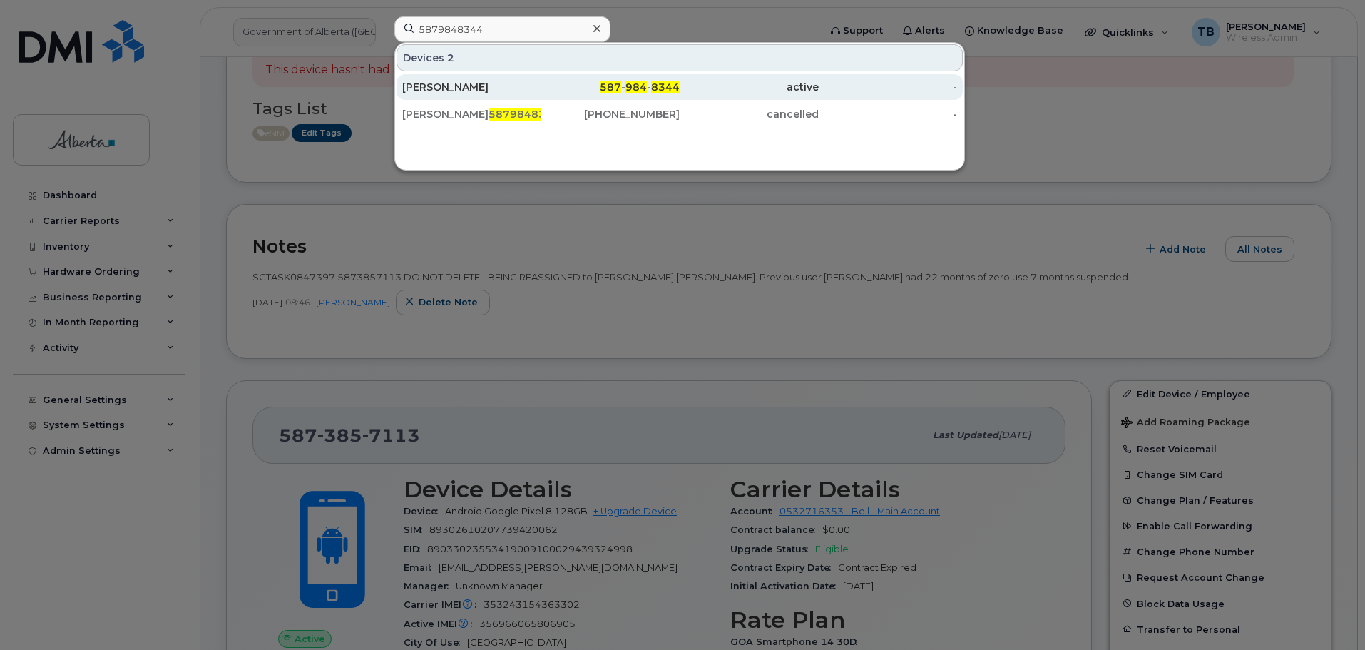
click at [427, 92] on div "Denise Jurcak" at bounding box center [471, 87] width 139 height 14
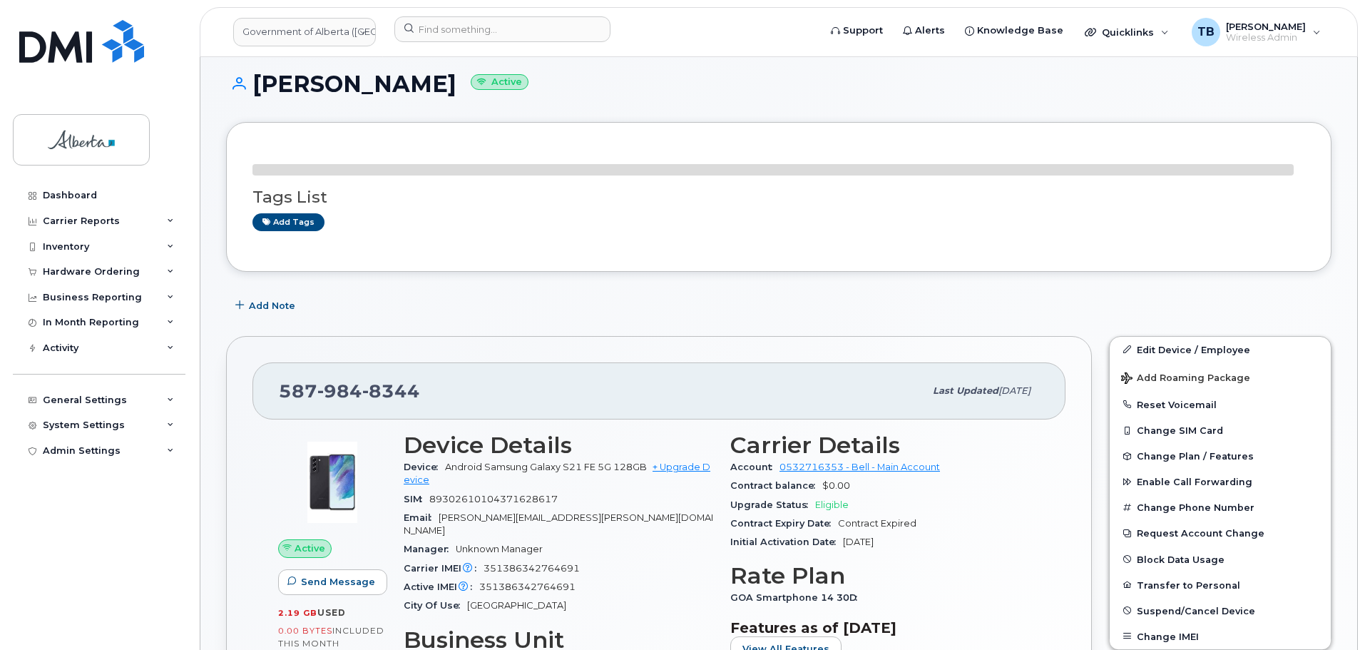
scroll to position [214, 0]
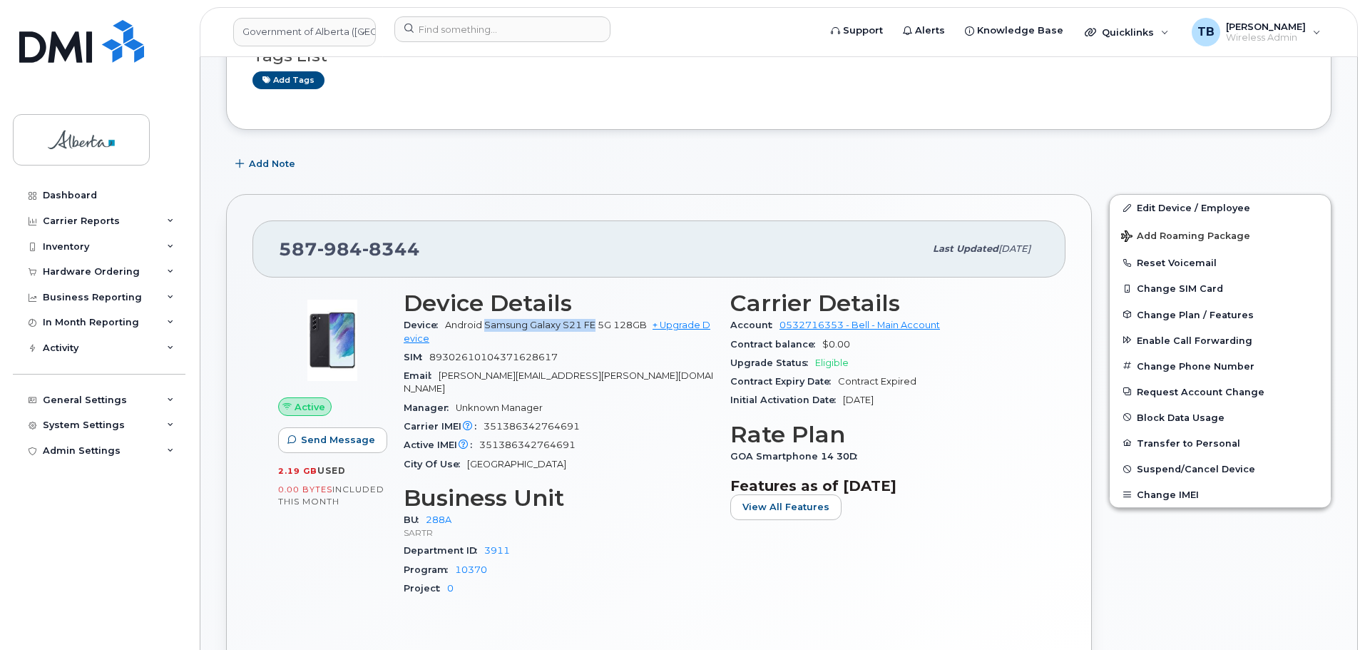
drag, startPoint x: 485, startPoint y: 322, endPoint x: 595, endPoint y: 326, distance: 109.9
click at [595, 326] on span "Android Samsung Galaxy S21 FE 5G 128GB" at bounding box center [546, 325] width 202 height 11
copy span "Samsung Galaxy S21 FE"
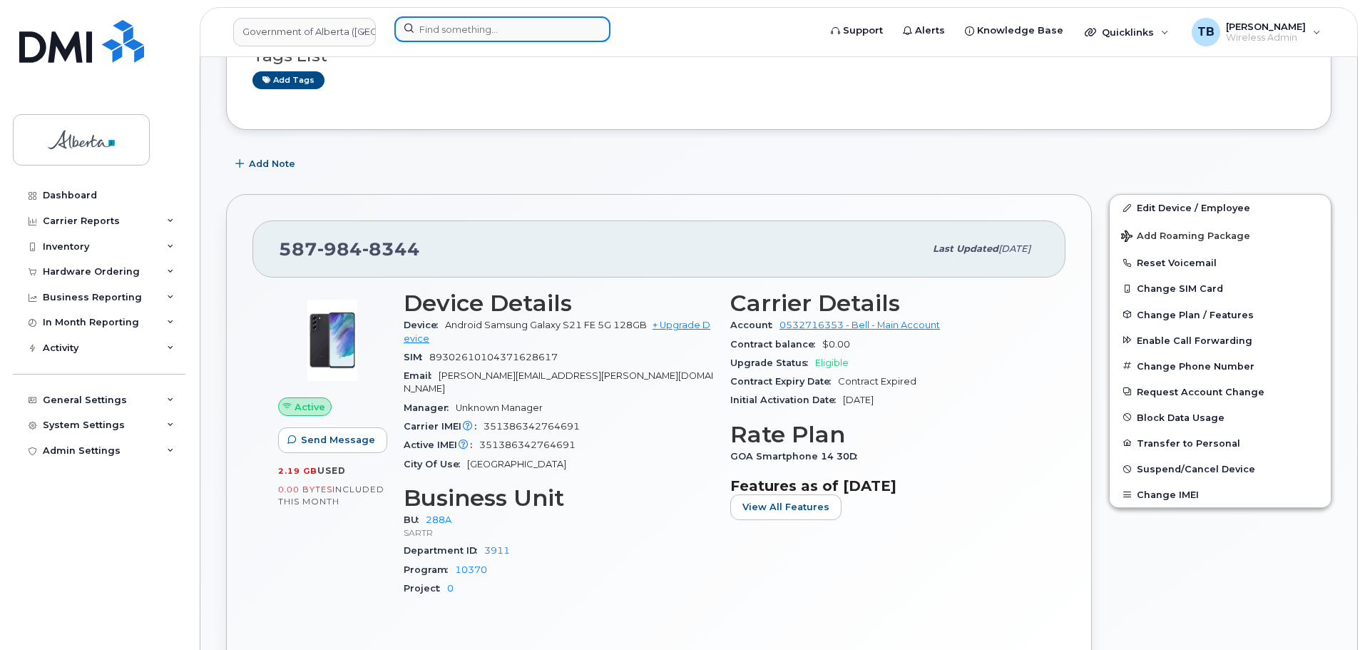
click at [436, 37] on input at bounding box center [503, 29] width 216 height 26
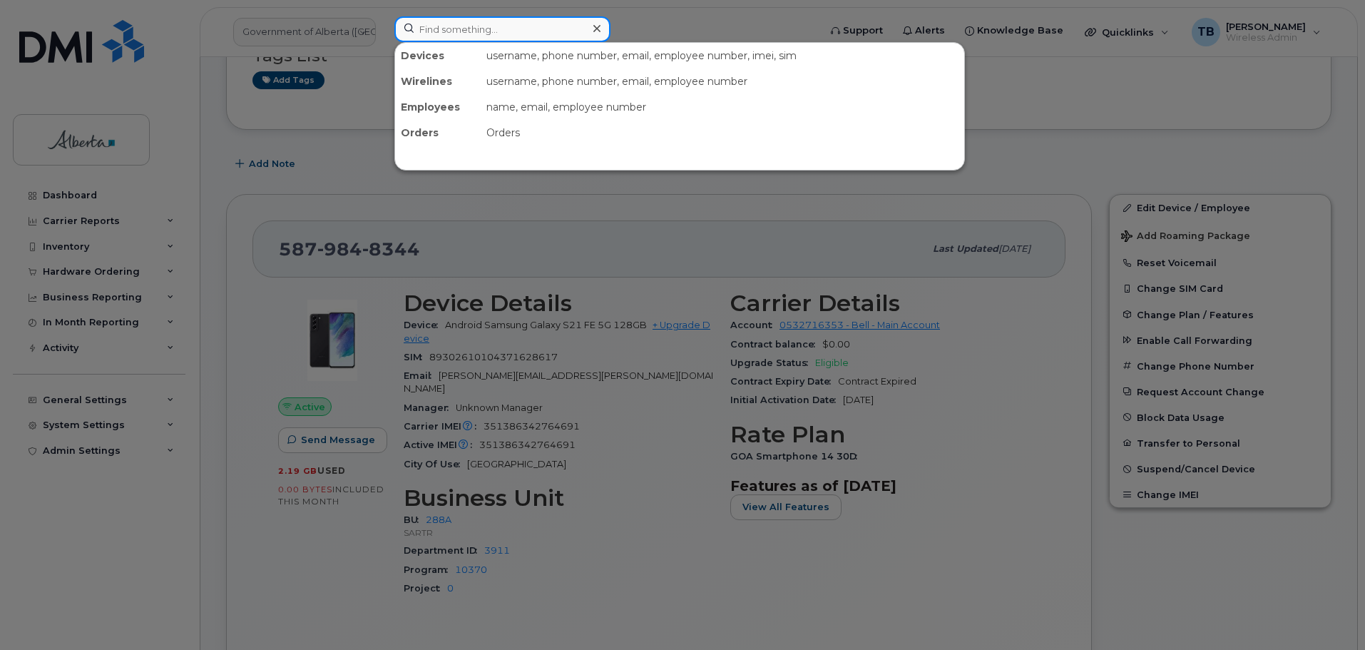
paste input "7806908083"
type input "7806908083"
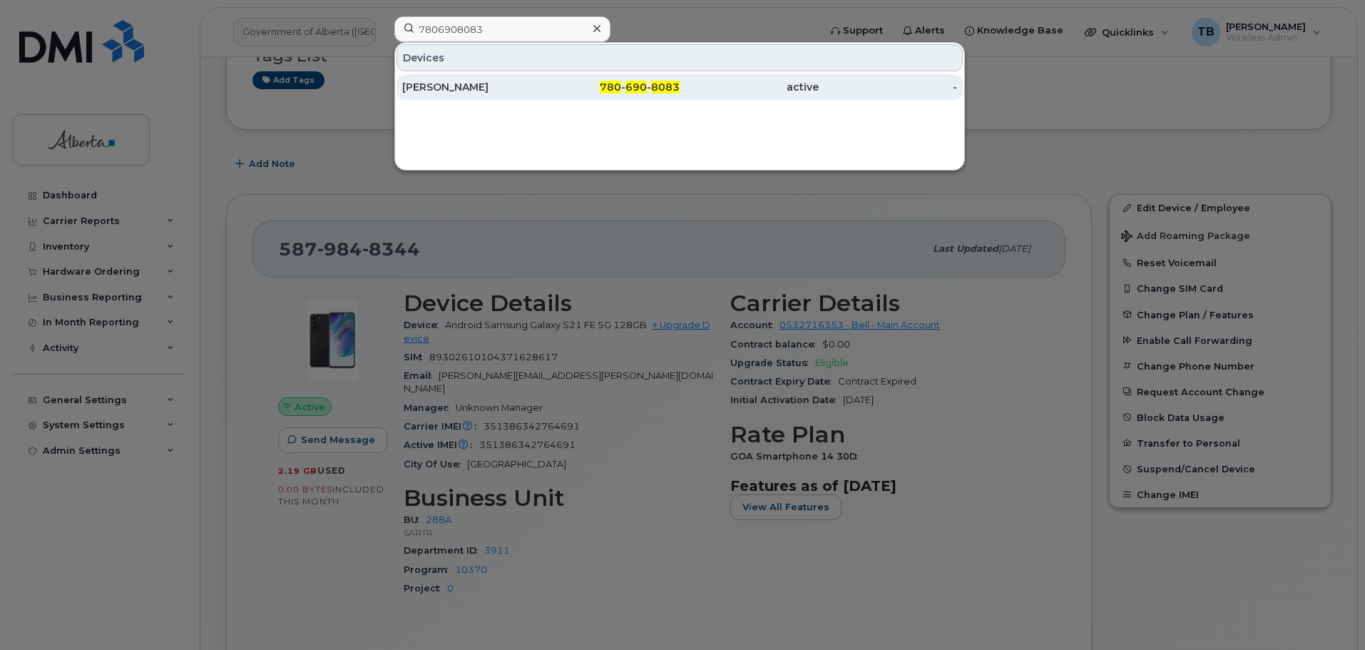
click at [457, 93] on div "[PERSON_NAME]" at bounding box center [471, 87] width 139 height 14
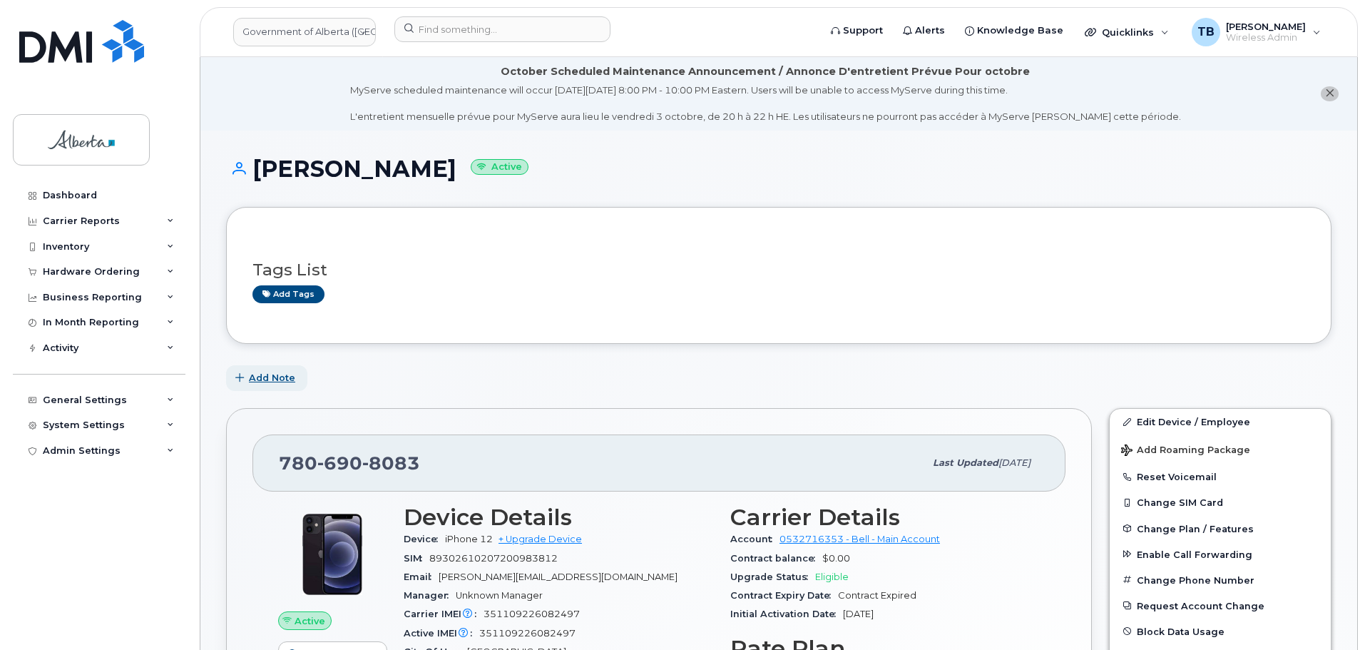
click at [255, 380] on span "Add Note" at bounding box center [272, 378] width 46 height 14
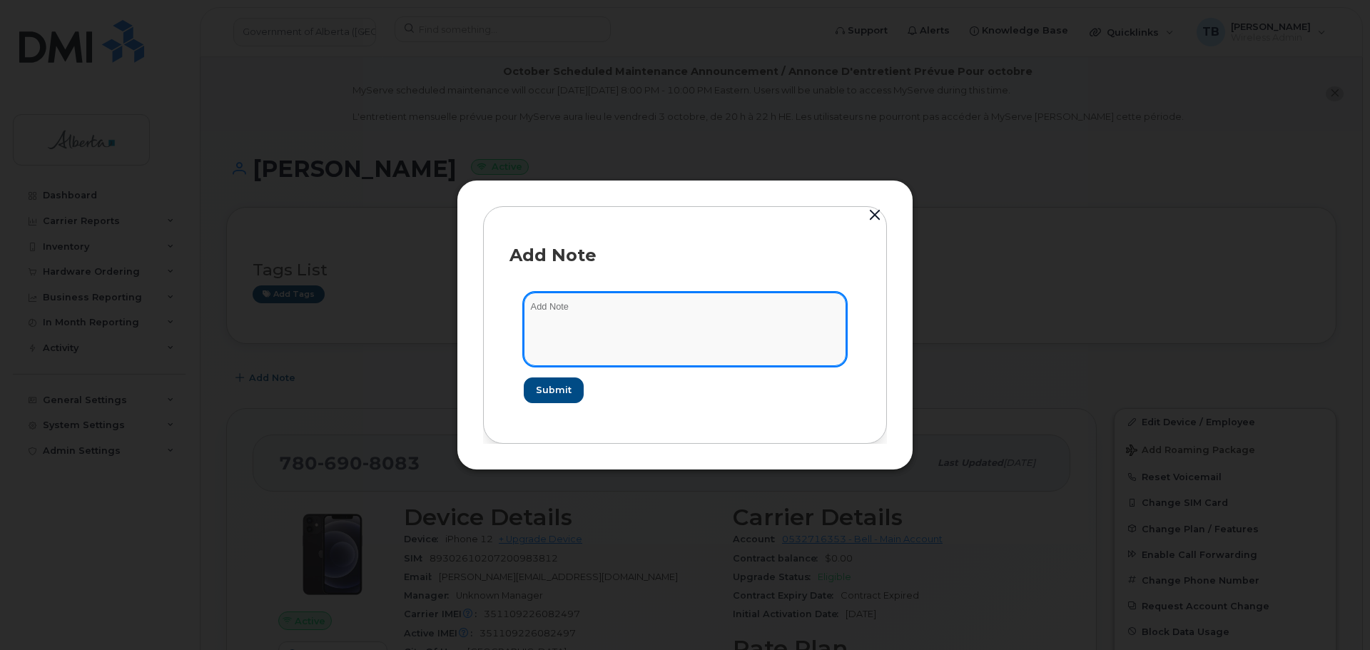
click at [546, 310] on textarea at bounding box center [685, 328] width 322 height 73
paste textarea "SCTASK0855260"
paste textarea "Plan Transfer Personal - 7806908083 iPhone 12 IMEI [TECHNICAL_ID] s/n DX3HG6CU0…"
type textarea "SCTASK0855260 Plan Transfer Personal - 7806908083 iPhone 12 IMEI 35110922608249…"
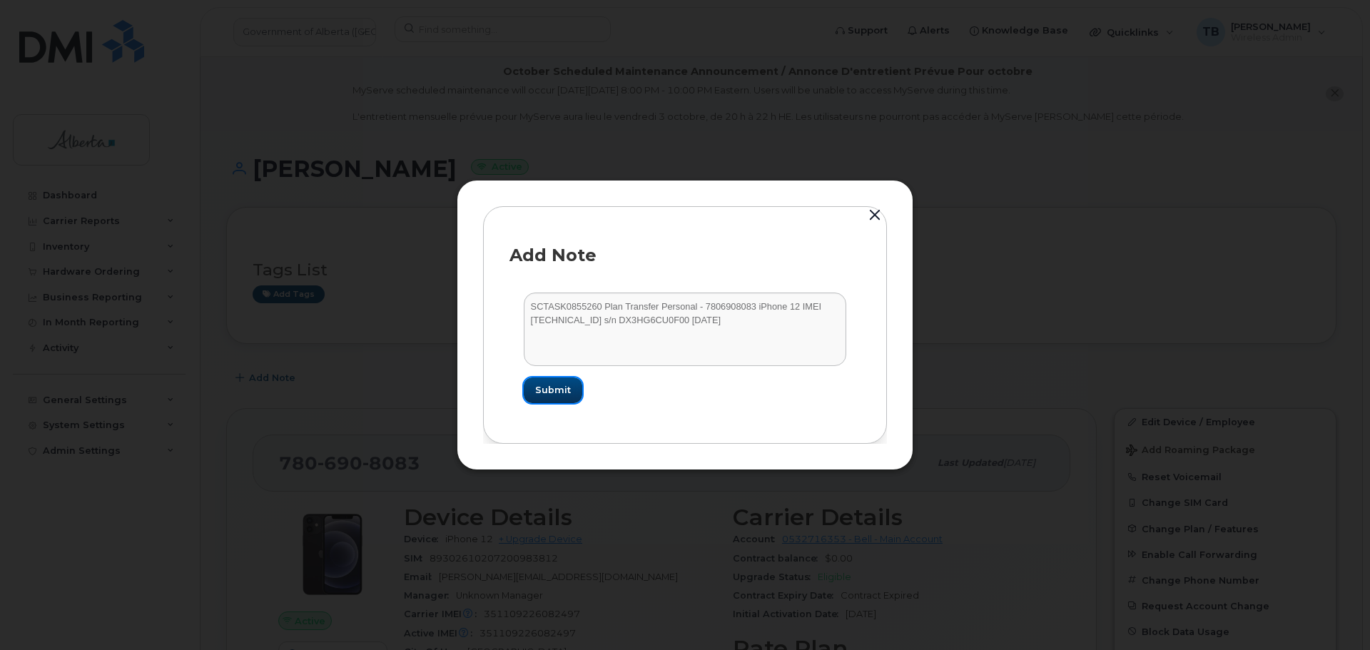
click at [547, 387] on span "Submit" at bounding box center [553, 390] width 36 height 14
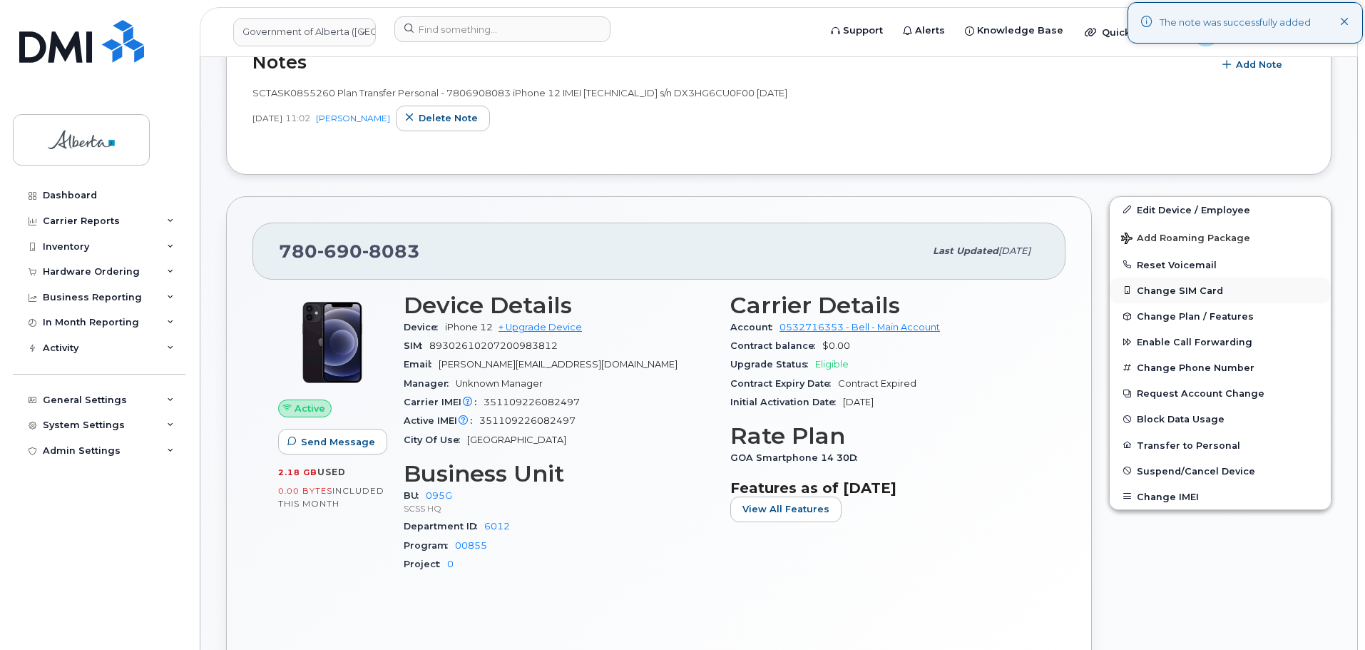
scroll to position [357, 0]
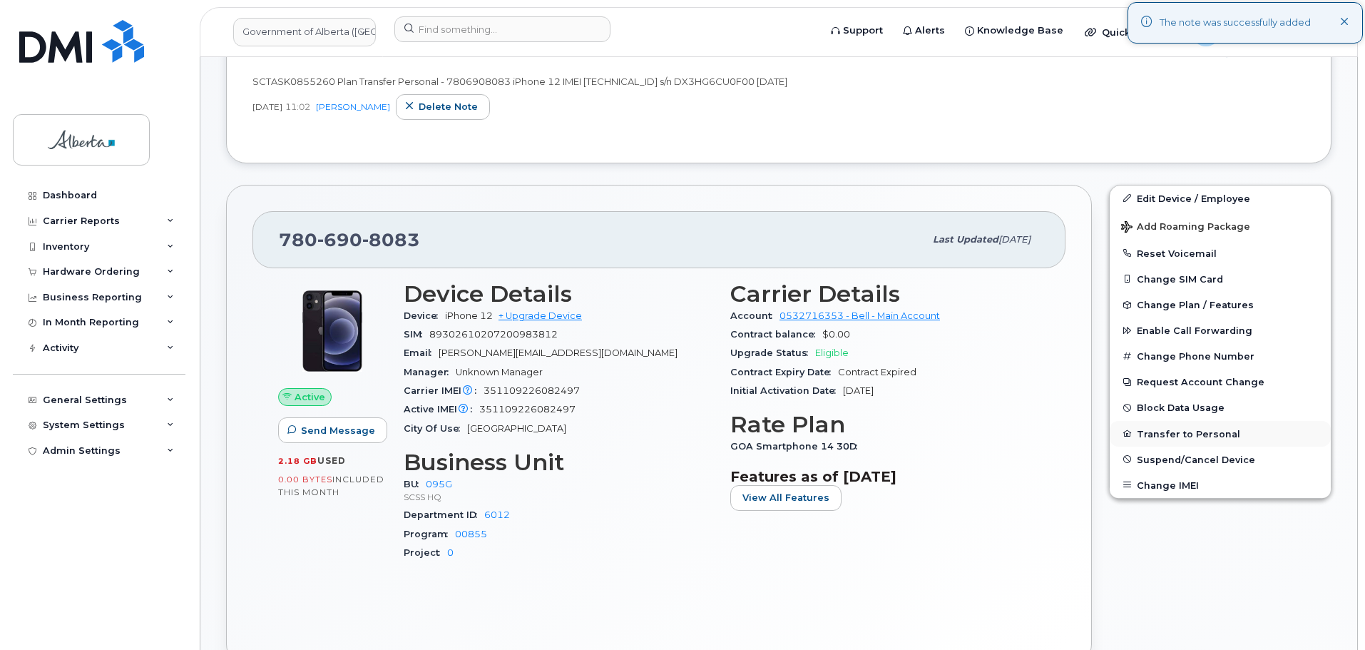
click at [1159, 430] on button "Transfer to Personal" at bounding box center [1220, 434] width 221 height 26
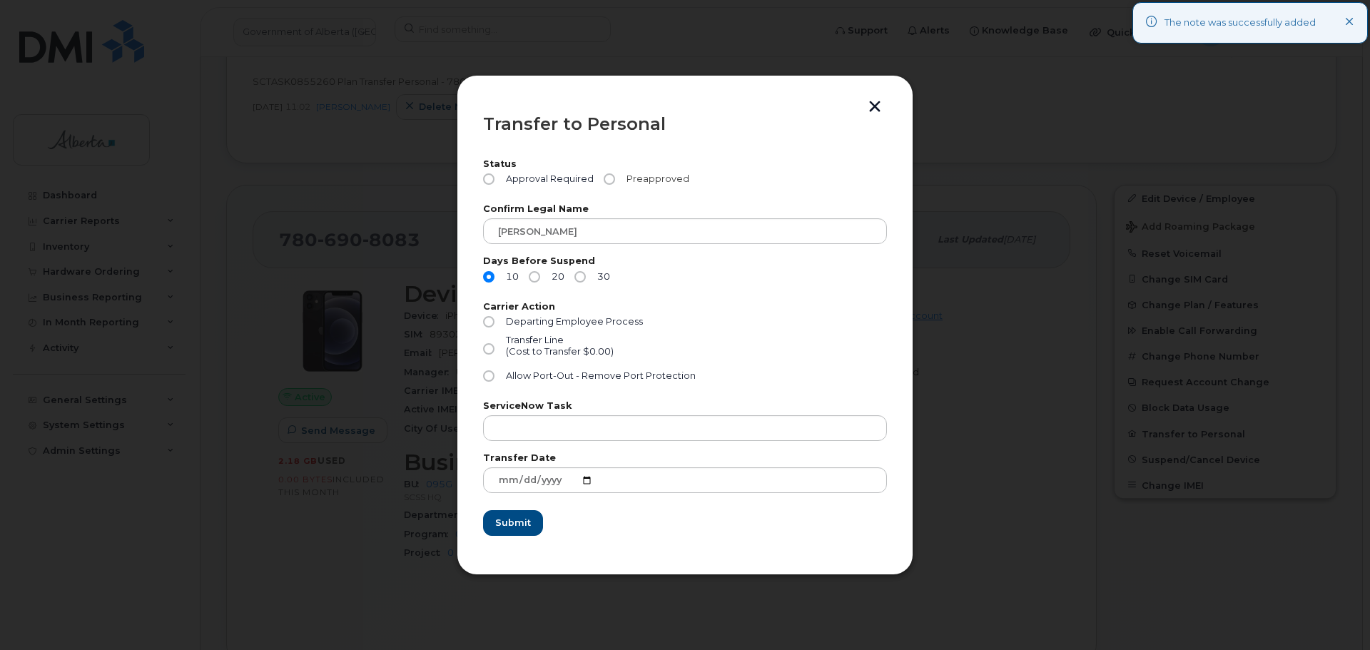
click at [606, 180] on input "Preapproved" at bounding box center [609, 178] width 11 height 11
radio input "true"
click at [488, 352] on input "Transfer Line (Cost to Transfer $0.00)" at bounding box center [488, 348] width 11 height 11
radio input "true"
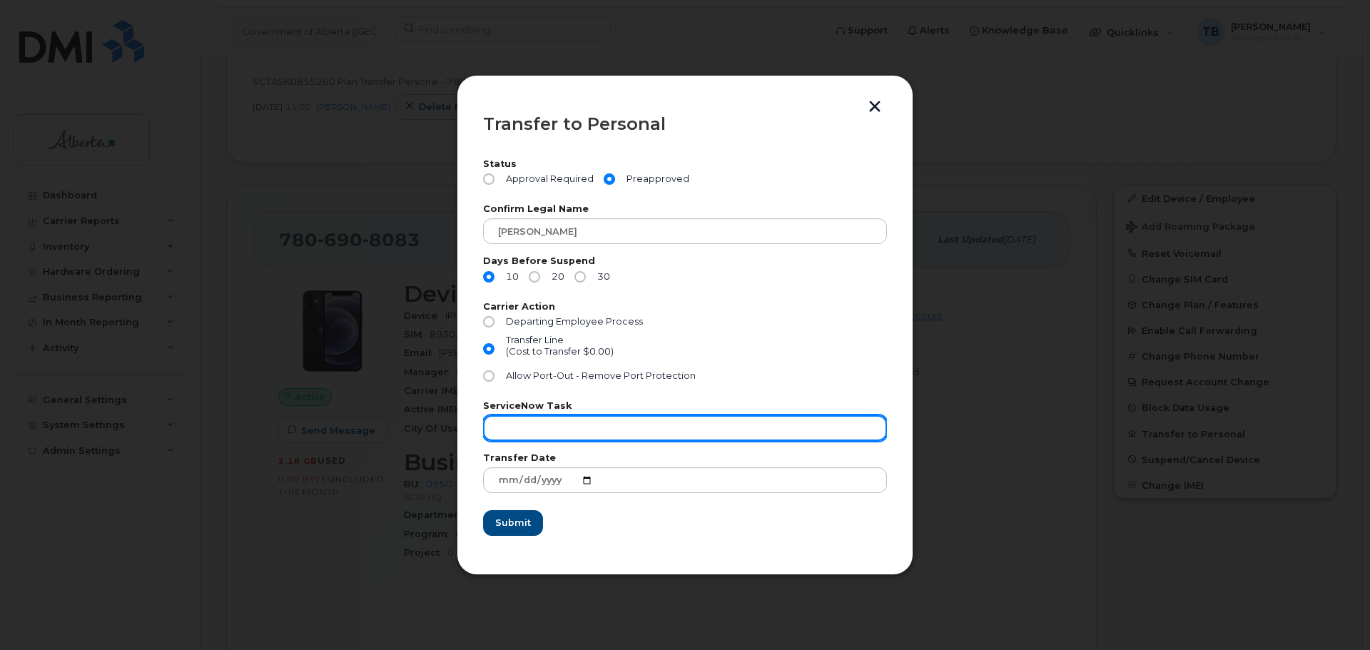
click at [520, 432] on input "text" at bounding box center [685, 428] width 404 height 26
paste input "SCTASK0855260"
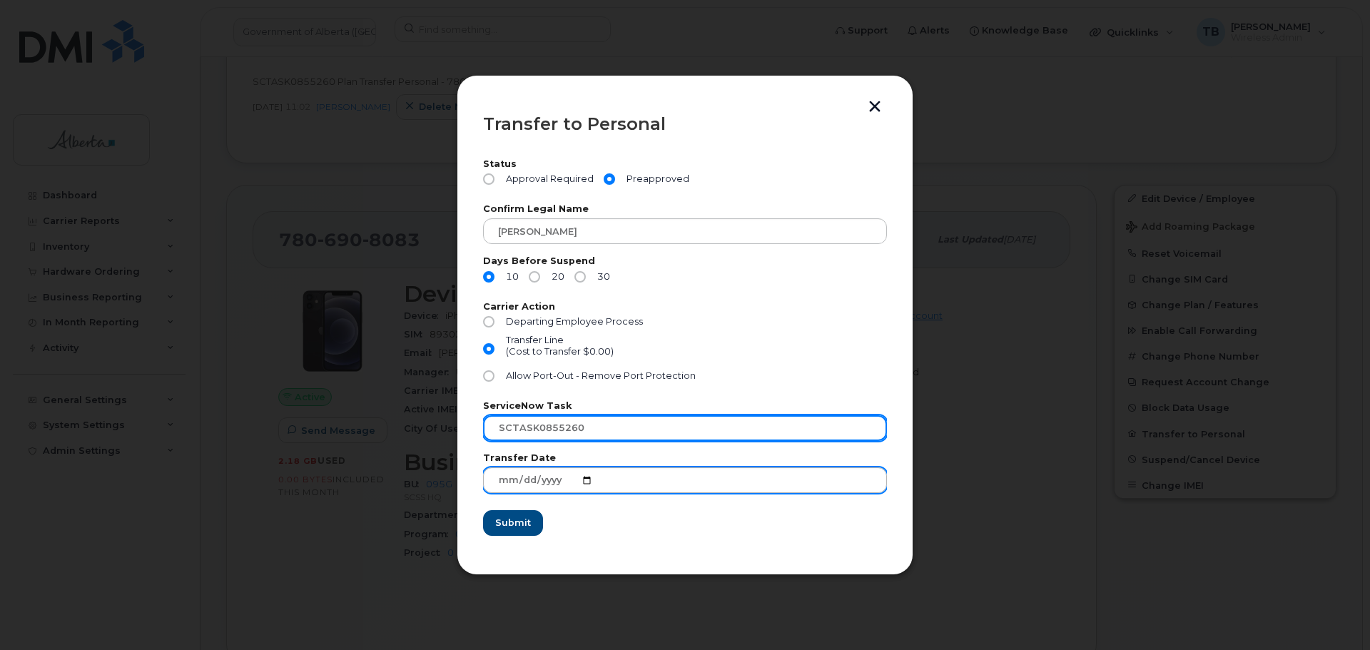
type input "SCTASK0855260"
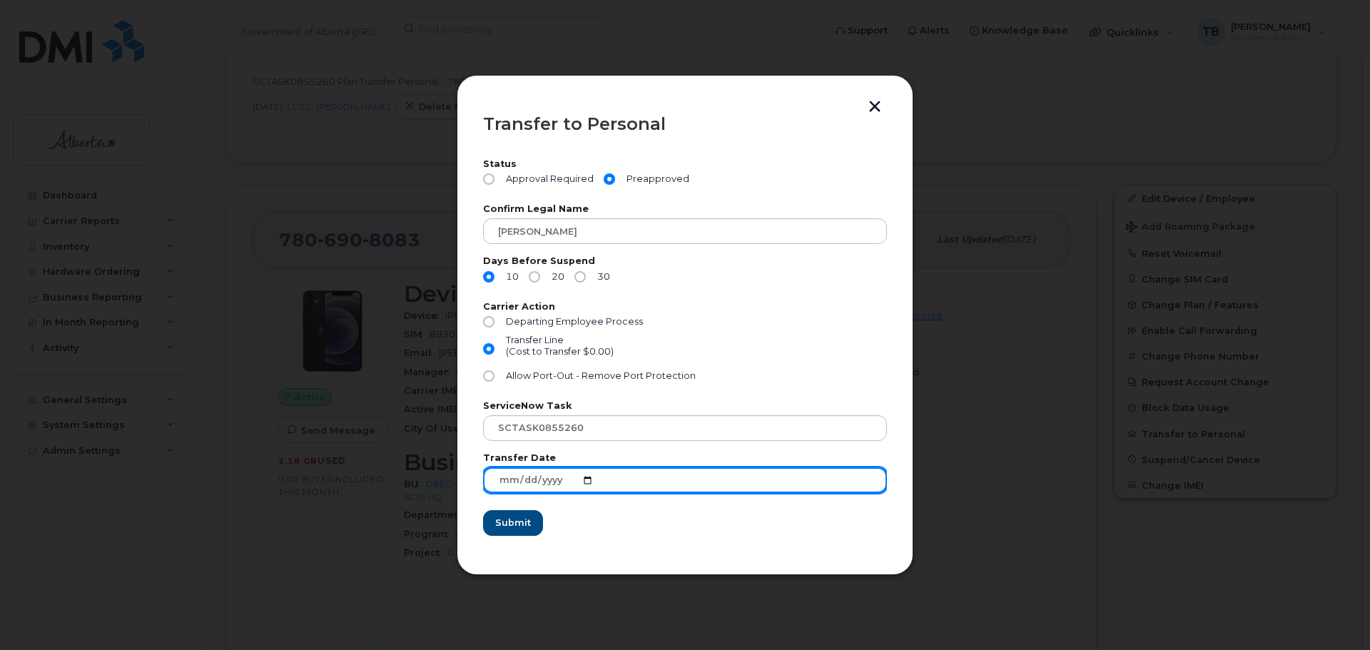
click at [590, 482] on input "2025-09-23" at bounding box center [685, 480] width 404 height 26
type input "2025-10-01"
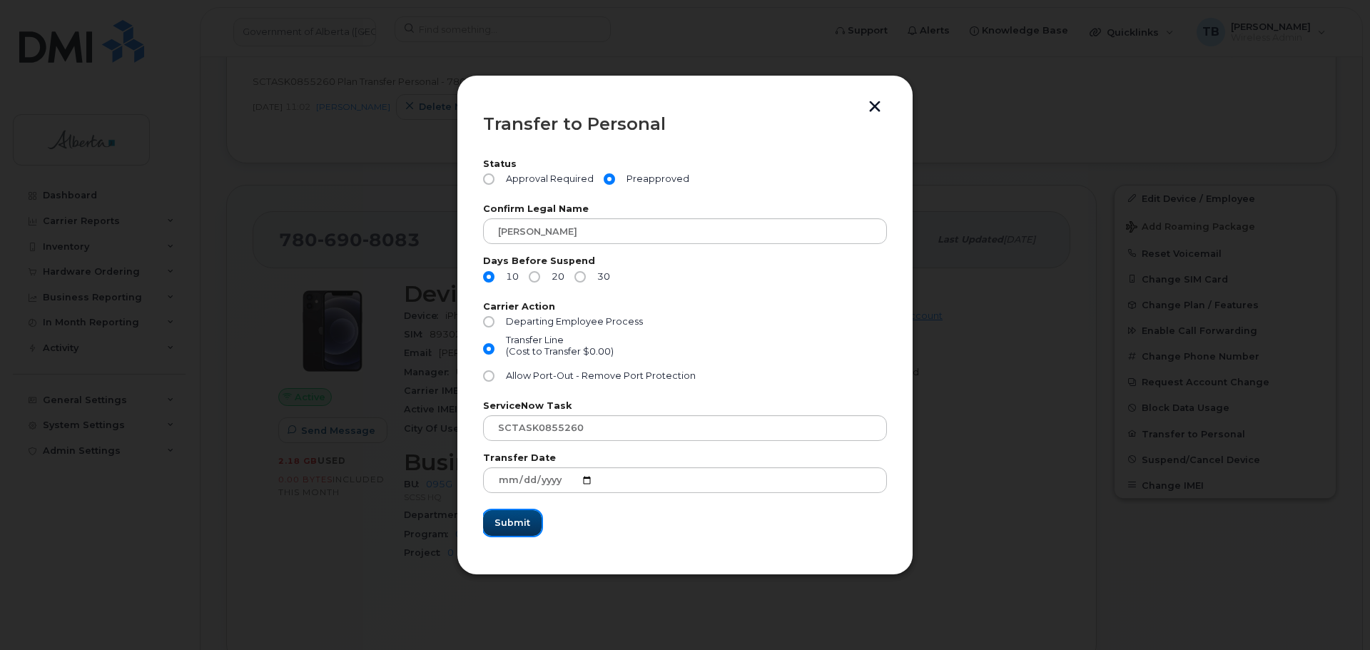
click at [510, 523] on span "Submit" at bounding box center [512, 523] width 36 height 14
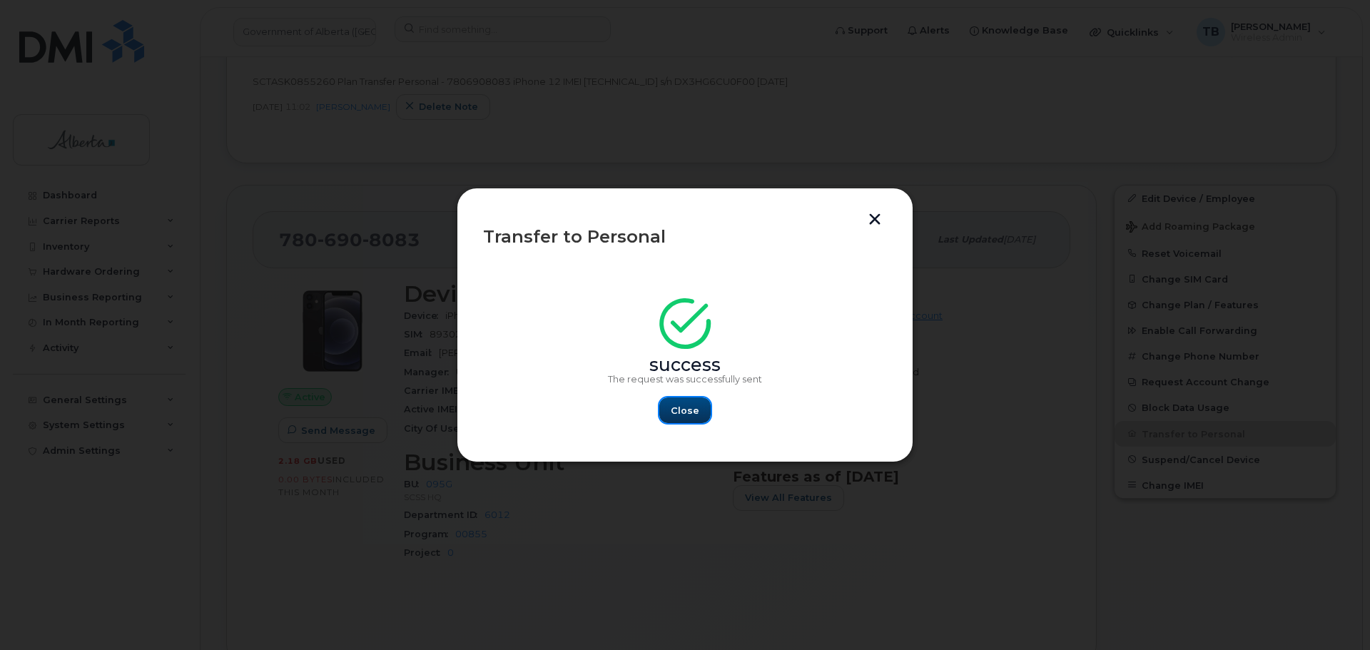
click at [686, 405] on span "Close" at bounding box center [685, 411] width 29 height 14
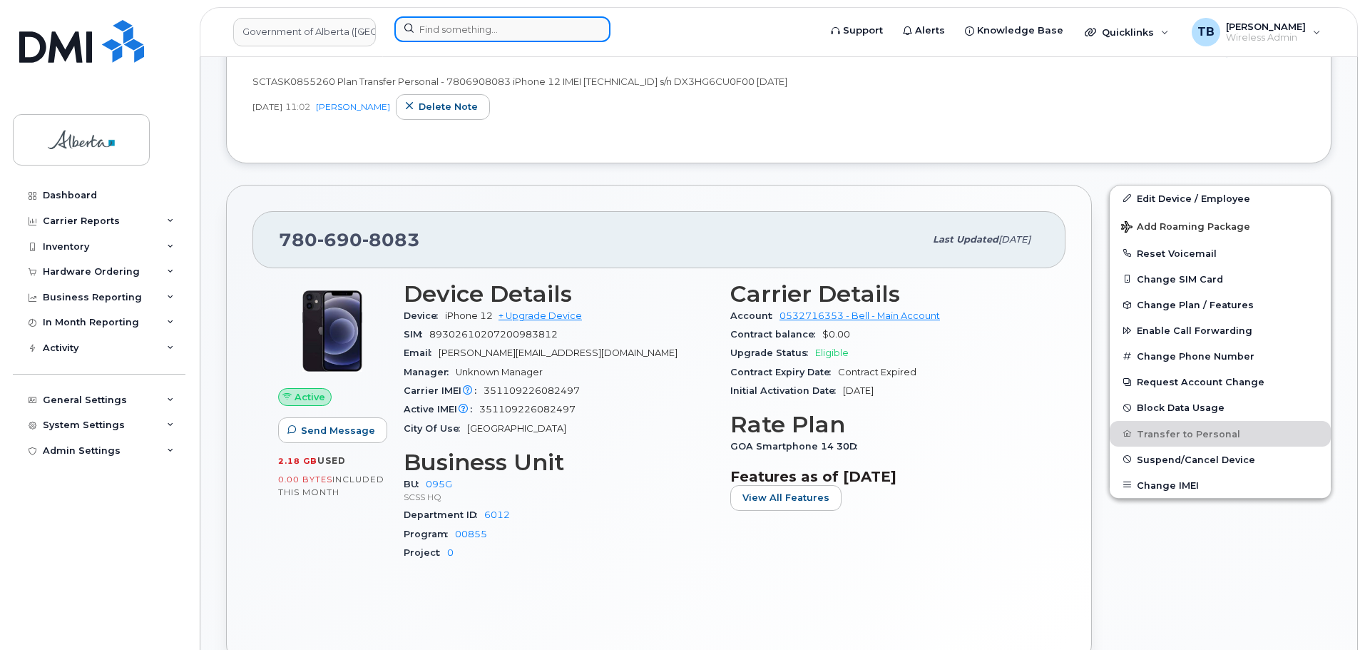
click at [448, 37] on input at bounding box center [503, 29] width 216 height 26
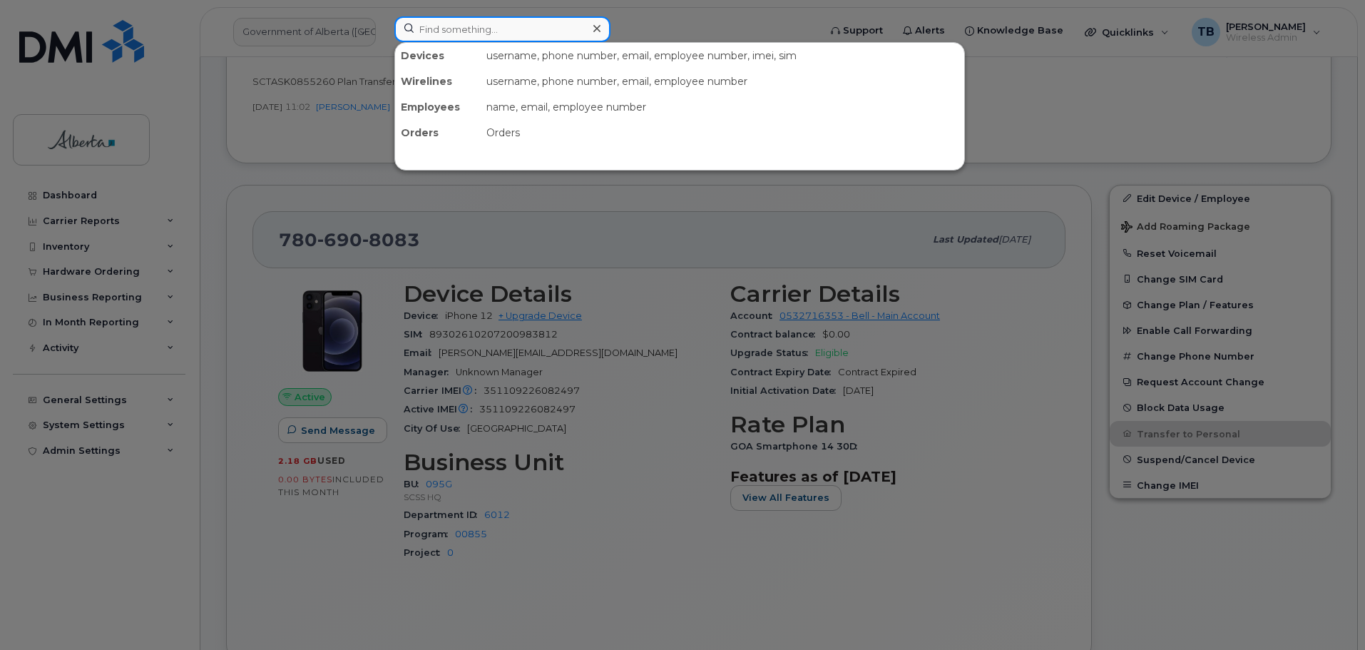
paste input "5873857140"
type input "5873857140"
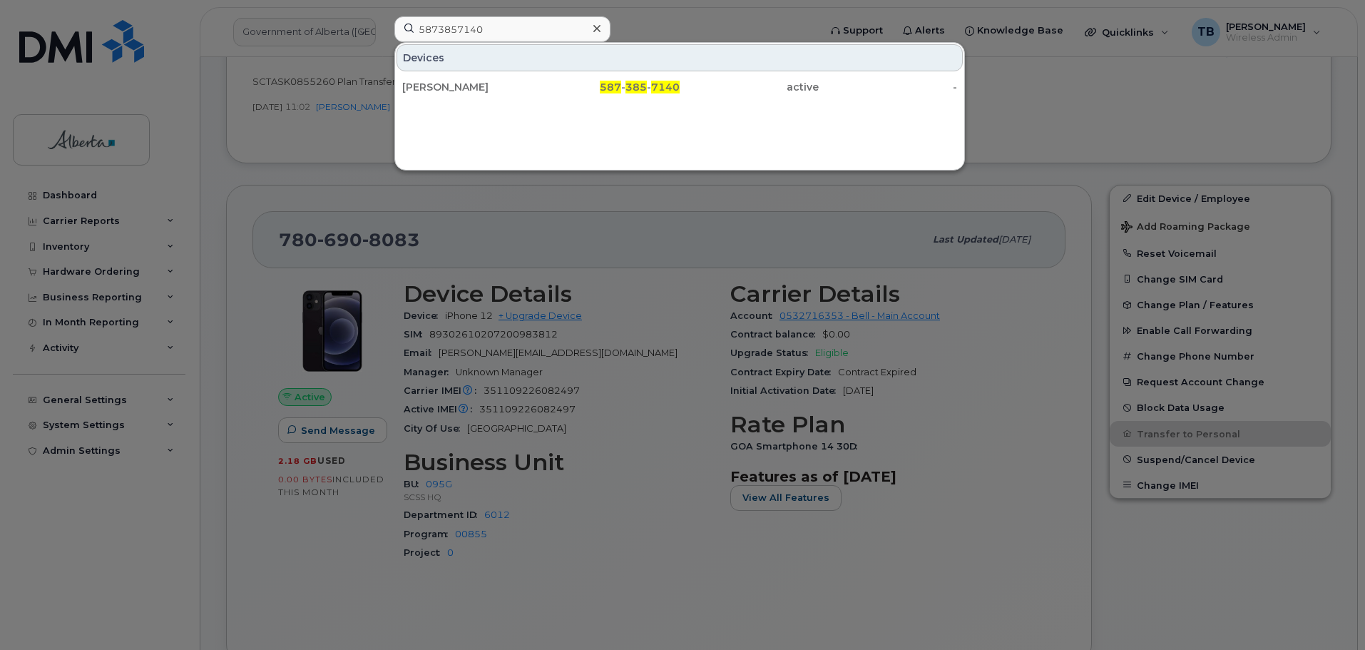
drag, startPoint x: 433, startPoint y: 86, endPoint x: 31, endPoint y: 185, distance: 413.9
click at [433, 86] on div "[PERSON_NAME]" at bounding box center [471, 87] width 139 height 14
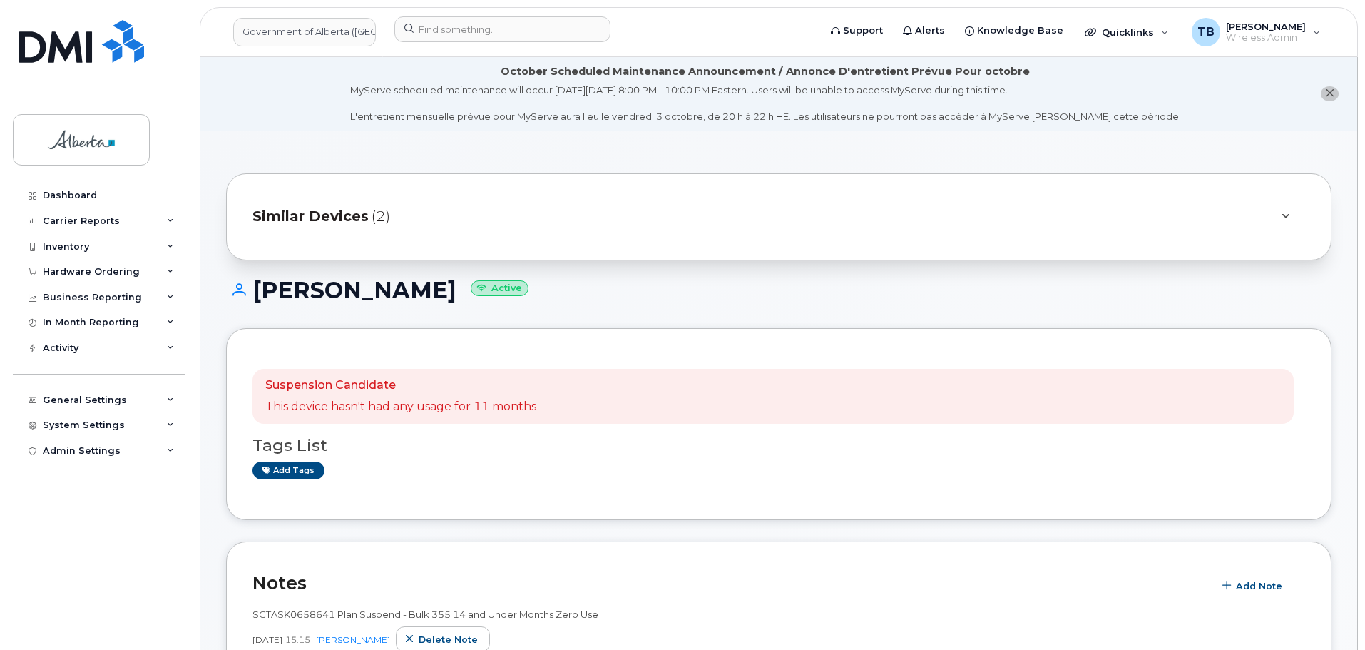
scroll to position [143, 0]
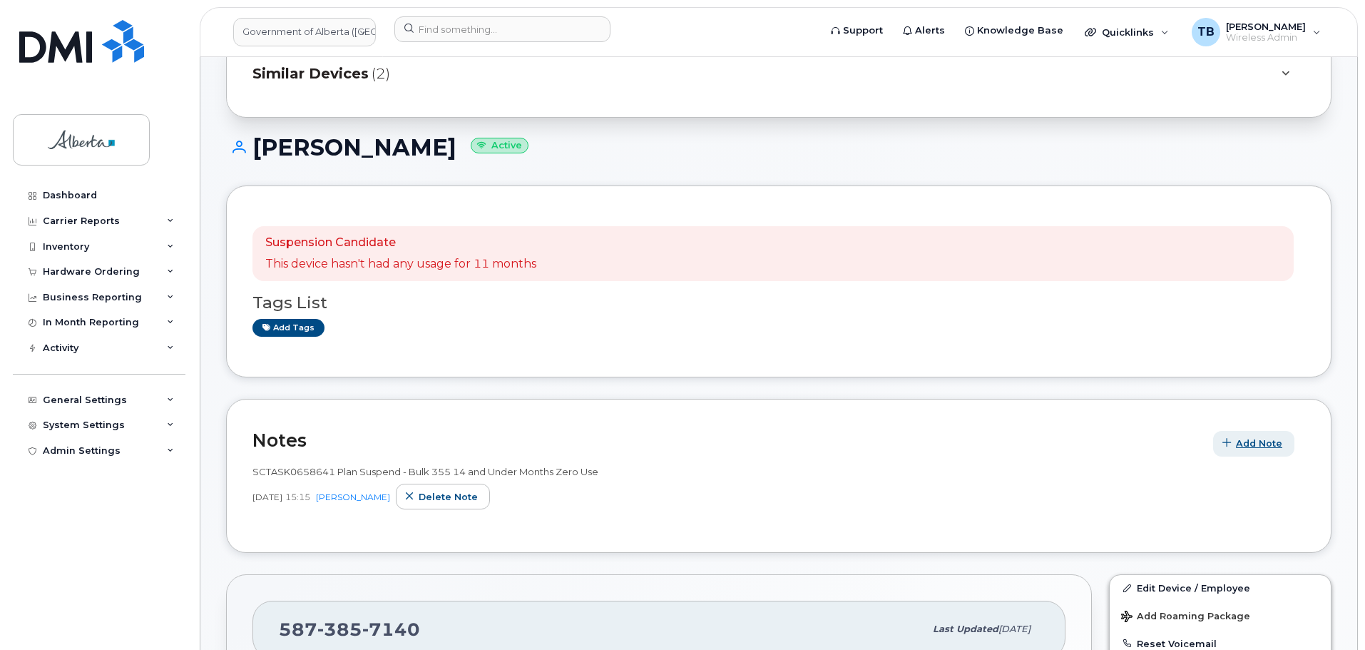
click at [1256, 442] on span "Add Note" at bounding box center [1259, 444] width 46 height 14
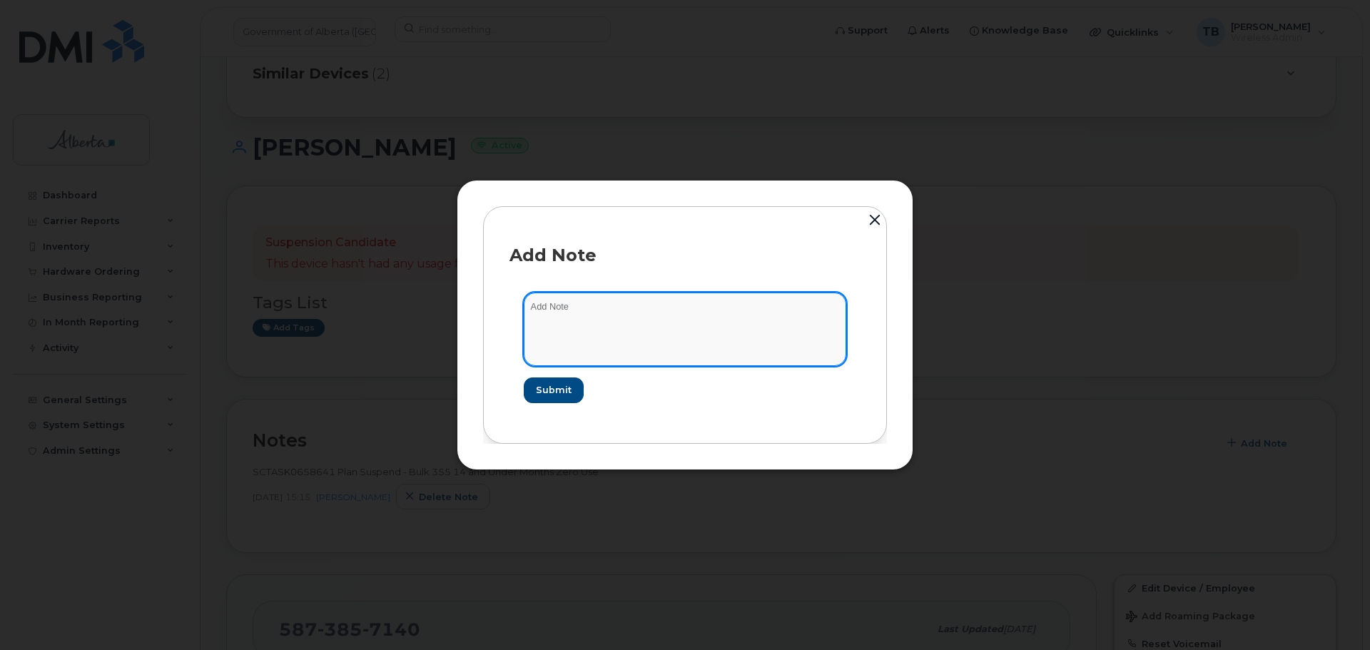
click at [554, 323] on textarea at bounding box center [685, 328] width 322 height 73
paste textarea "SCTASK0851849 5873857140 DO NOT DELETE - BEING REASSIGNED to Kathryn Webster. P…"
type textarea "SCTASK0851849 5873857140 DO NOT DELETE - BEING REASSIGNED to Kathryn Webster. P…"
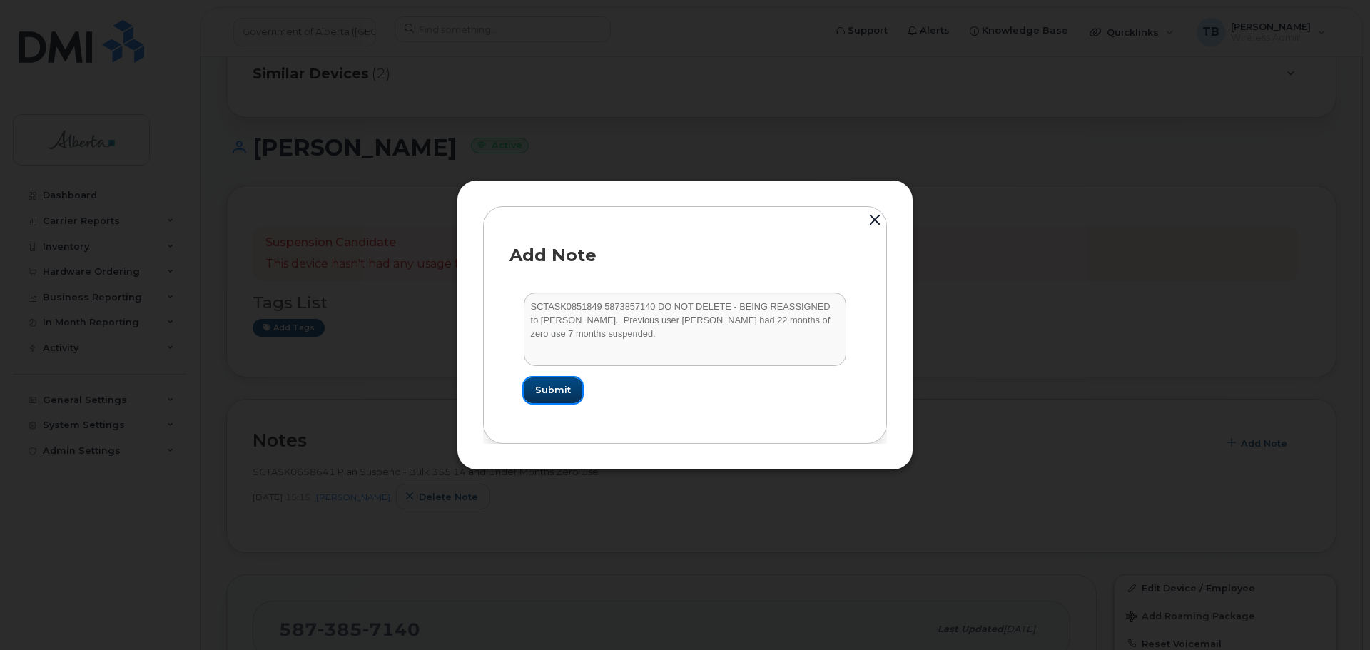
click at [547, 389] on span "Submit" at bounding box center [553, 390] width 36 height 14
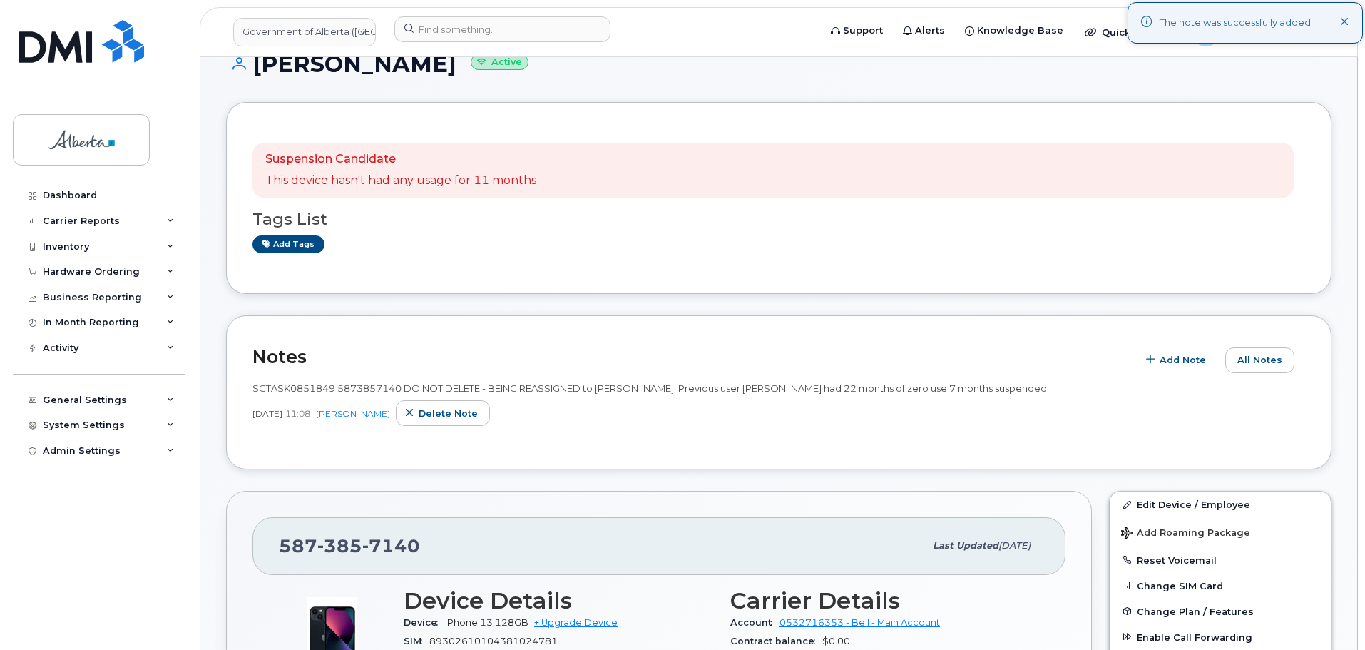
scroll to position [357, 0]
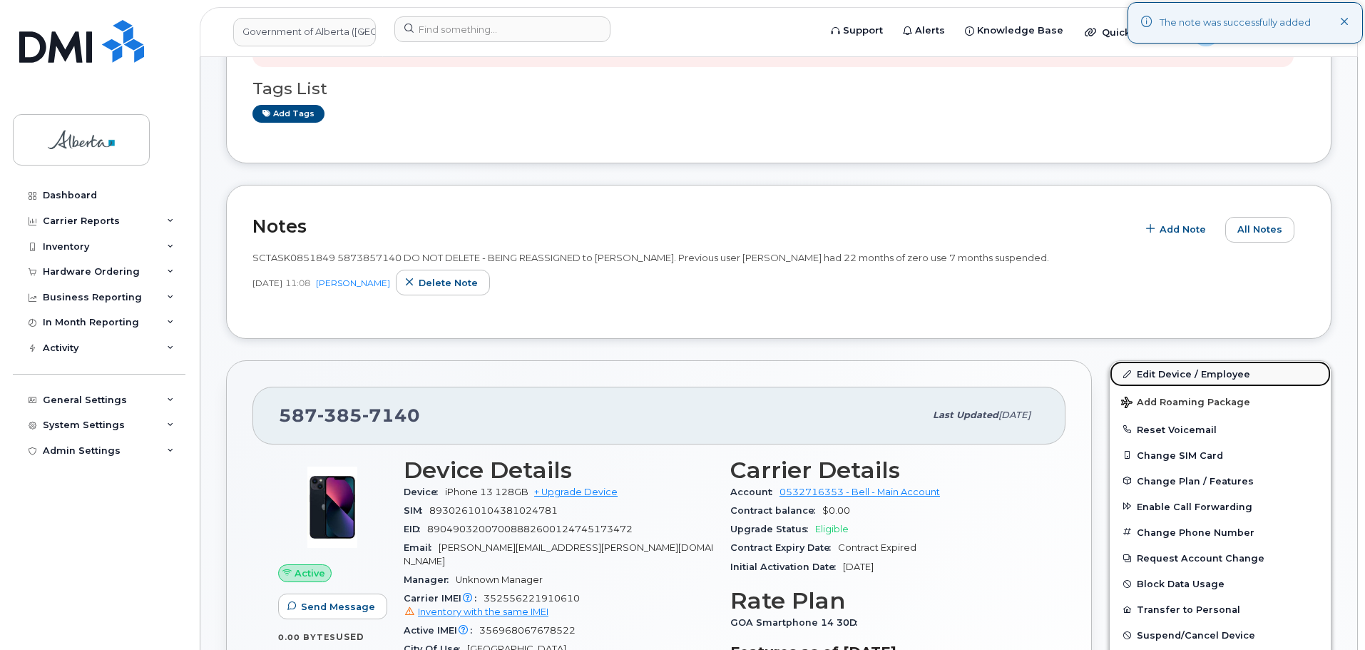
click at [1143, 373] on link "Edit Device / Employee" at bounding box center [1220, 374] width 221 height 26
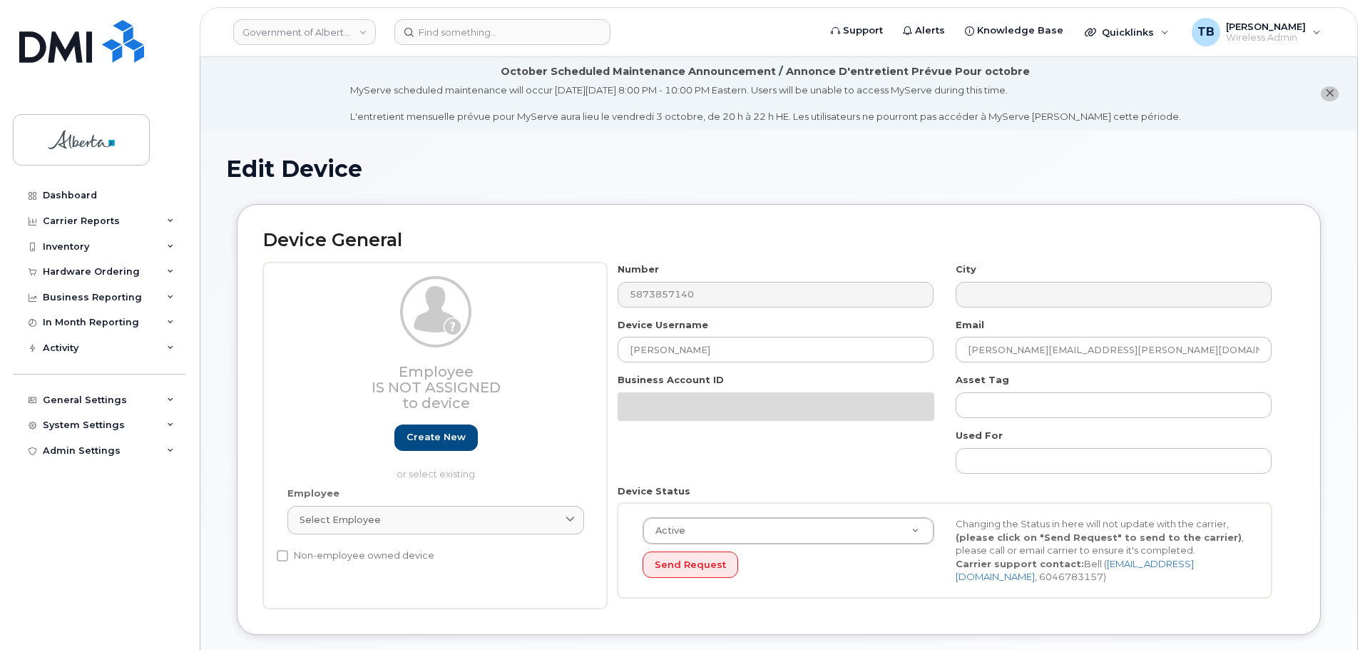
select select "4681665"
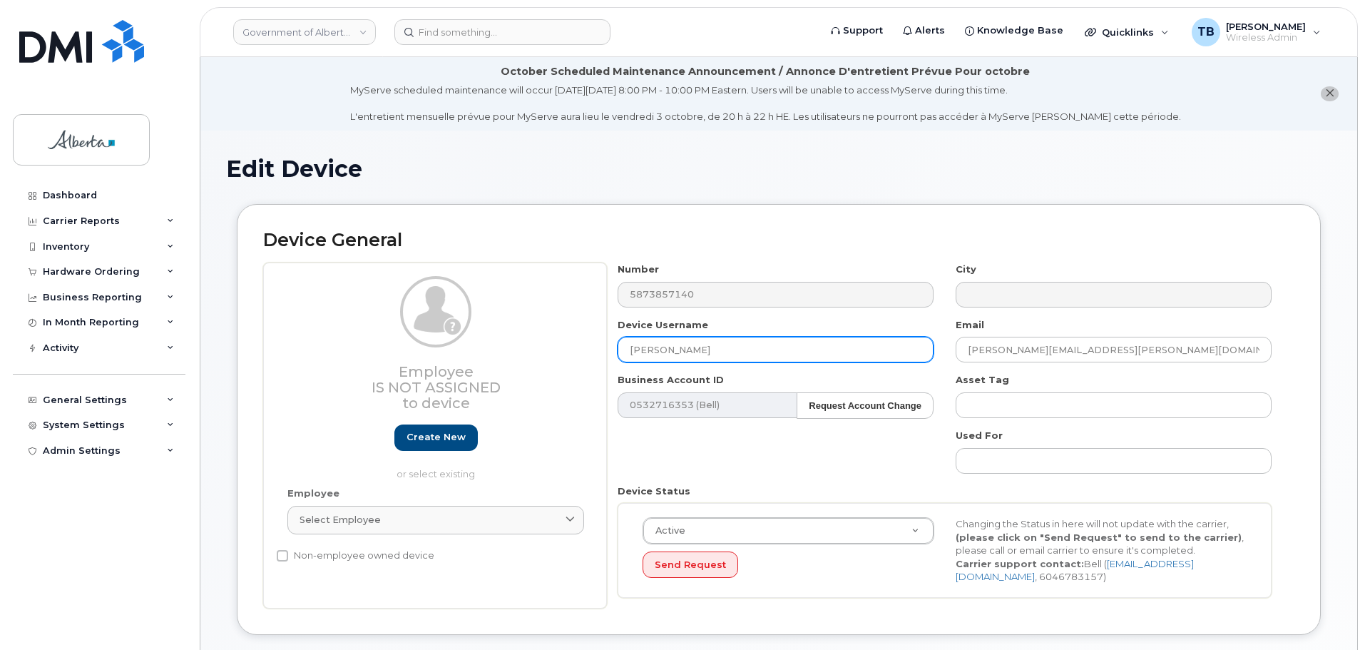
drag, startPoint x: 734, startPoint y: 352, endPoint x: 536, endPoint y: 345, distance: 197.7
click at [538, 345] on div "Employee Is not assigned to device Create new or select existing Employee Selec…" at bounding box center [779, 436] width 1032 height 346
paste input "[PERSON_NAME]"
type input "[PERSON_NAME]"
drag, startPoint x: 1093, startPoint y: 357, endPoint x: 885, endPoint y: 352, distance: 208.4
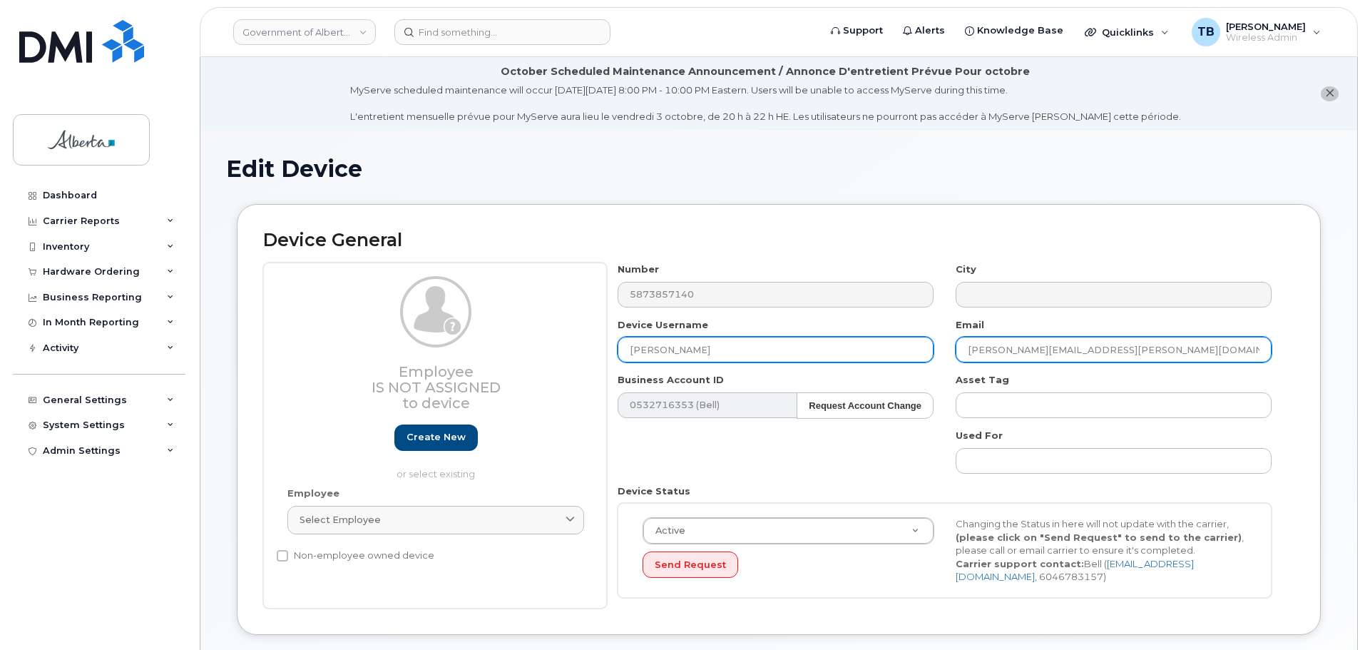
click at [885, 352] on div "Number 5873857140 City Device Username [PERSON_NAME] Email [PERSON_NAME][EMAIL_…" at bounding box center [945, 436] width 676 height 346
paste input "[PERSON_NAME].[PERSON_NAME]"
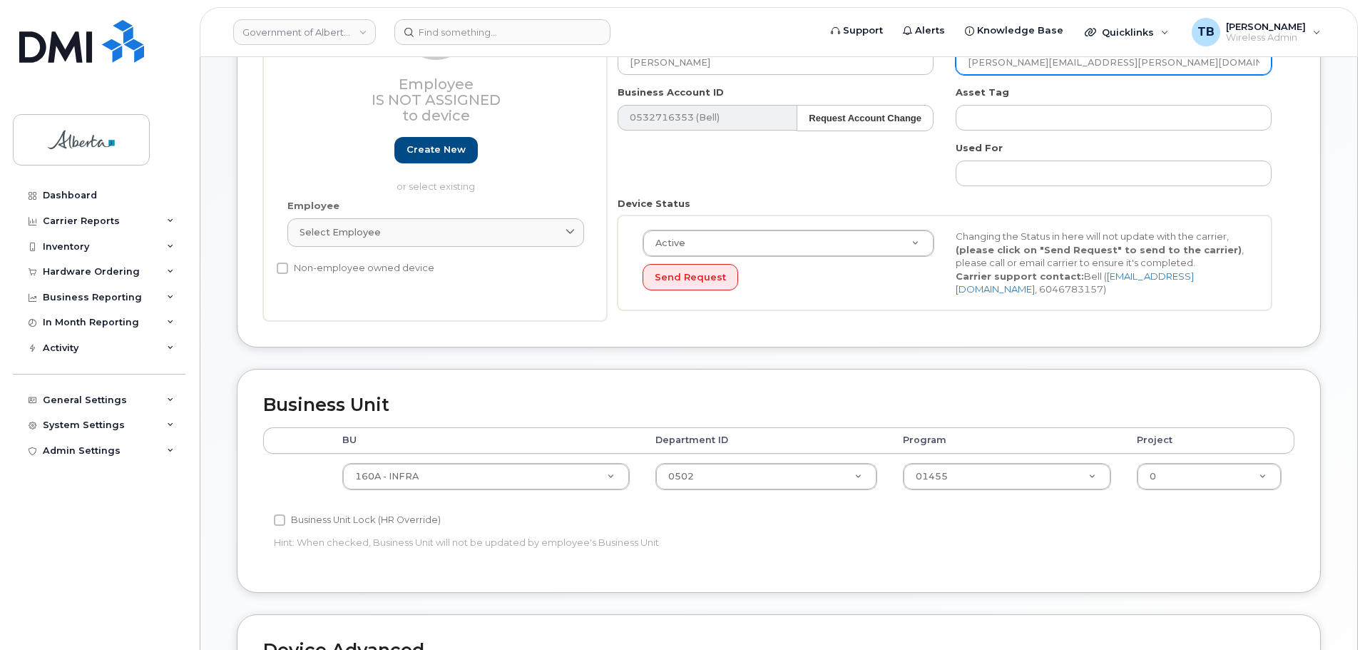
scroll to position [357, 0]
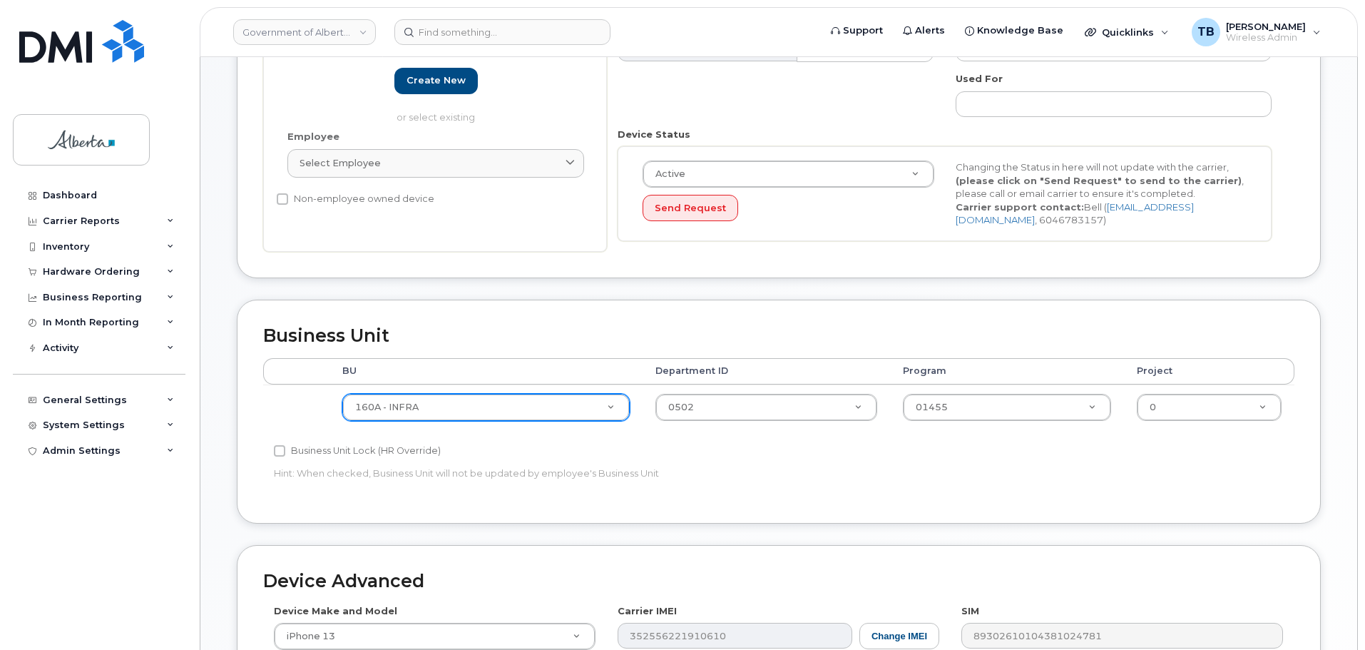
type input "[PERSON_NAME][EMAIL_ADDRESS][PERSON_NAME][DOMAIN_NAME]"
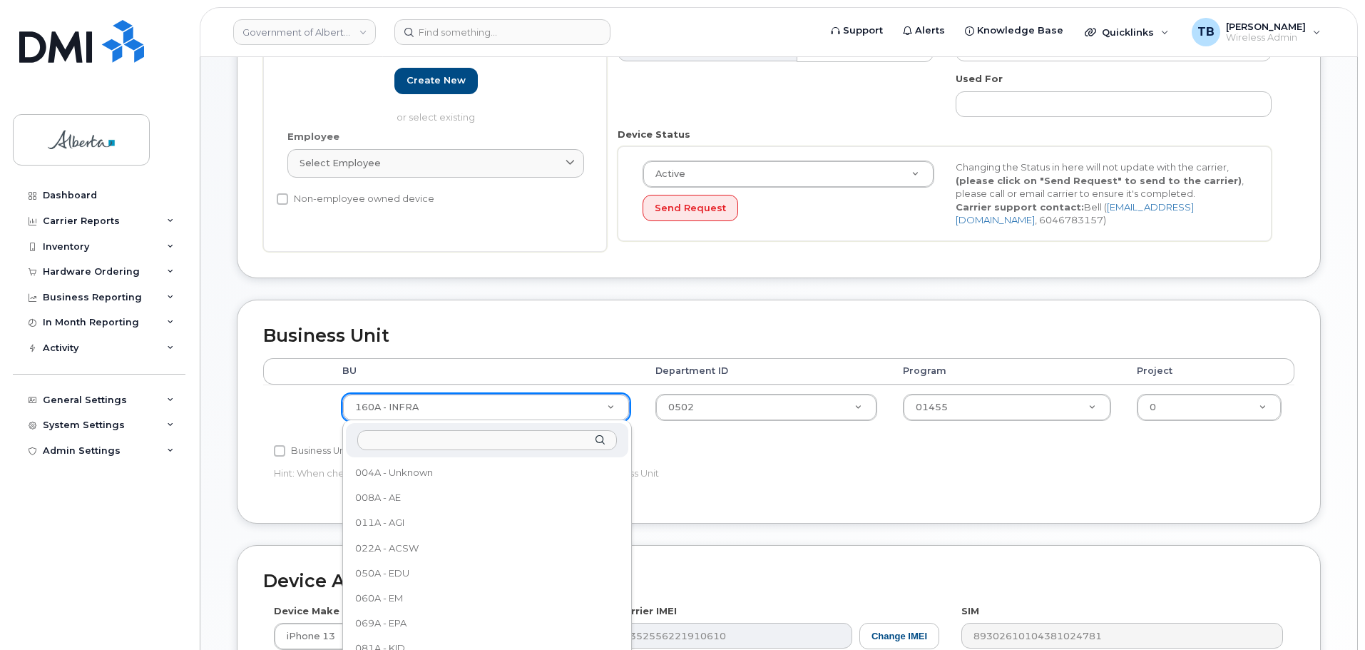
scroll to position [264, 0]
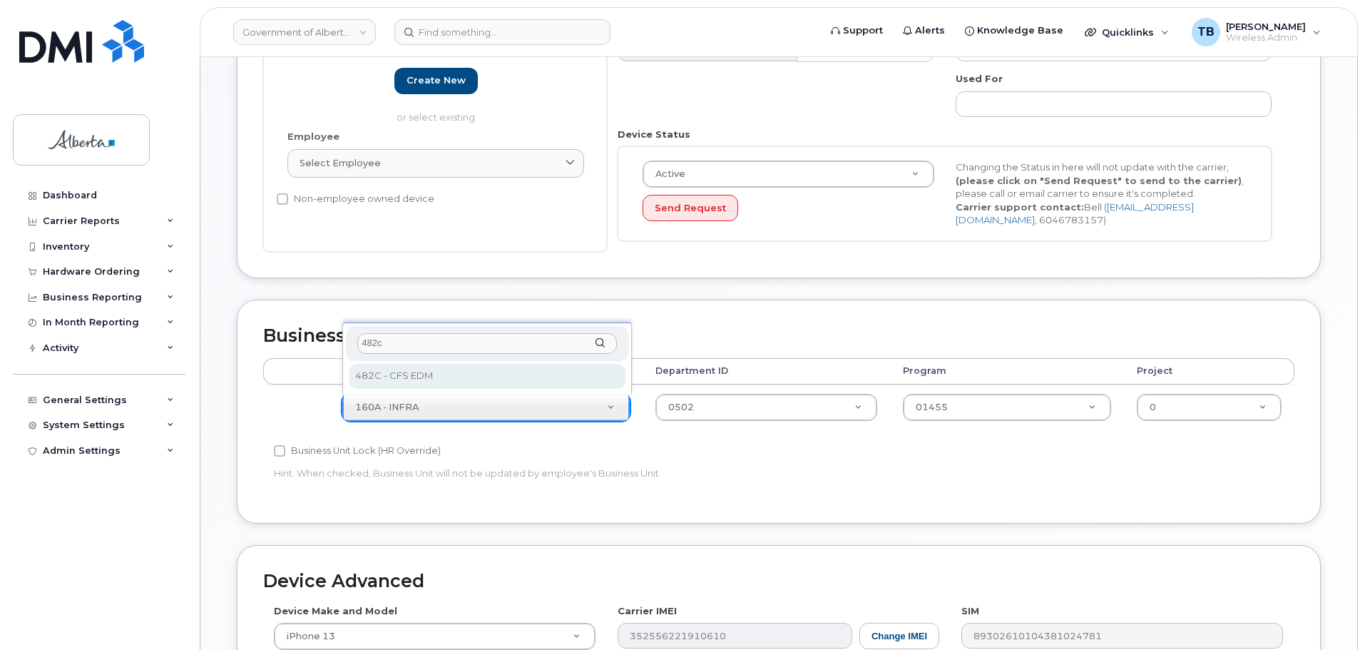
type input "482c"
select select "4749733"
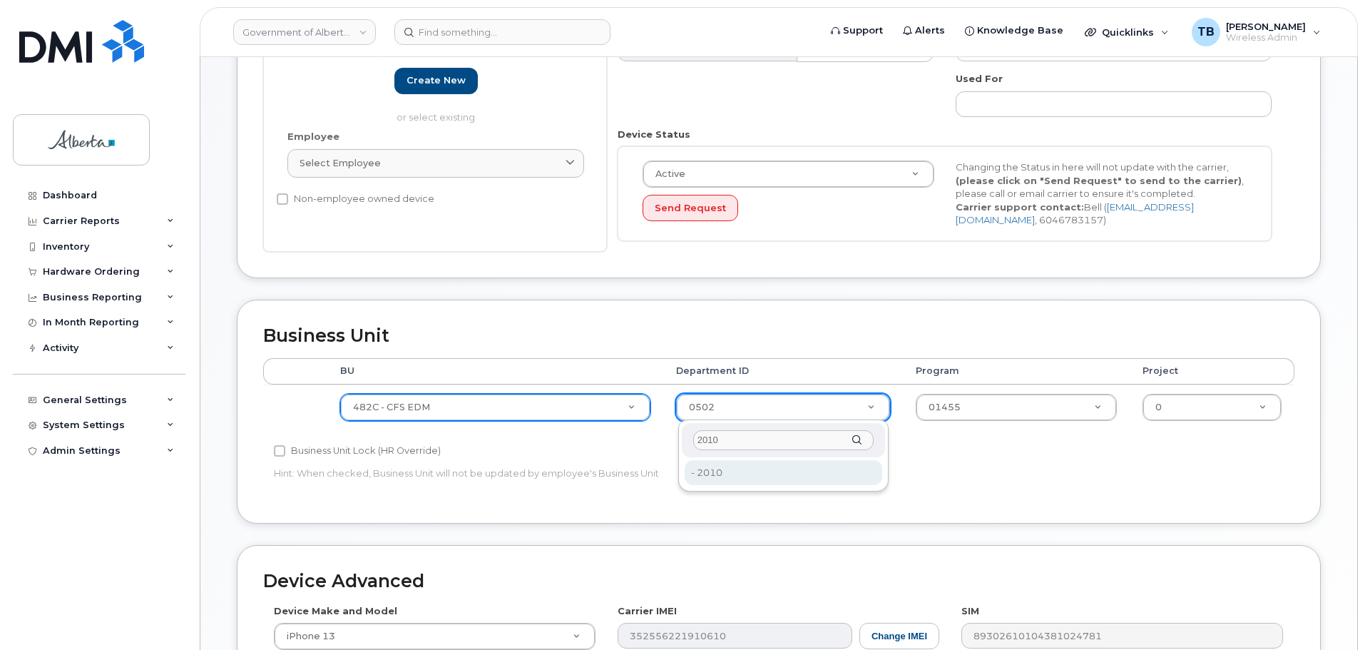
type input "2010"
drag, startPoint x: 717, startPoint y: 472, endPoint x: 847, endPoint y: 433, distance: 135.4
type input "4752610"
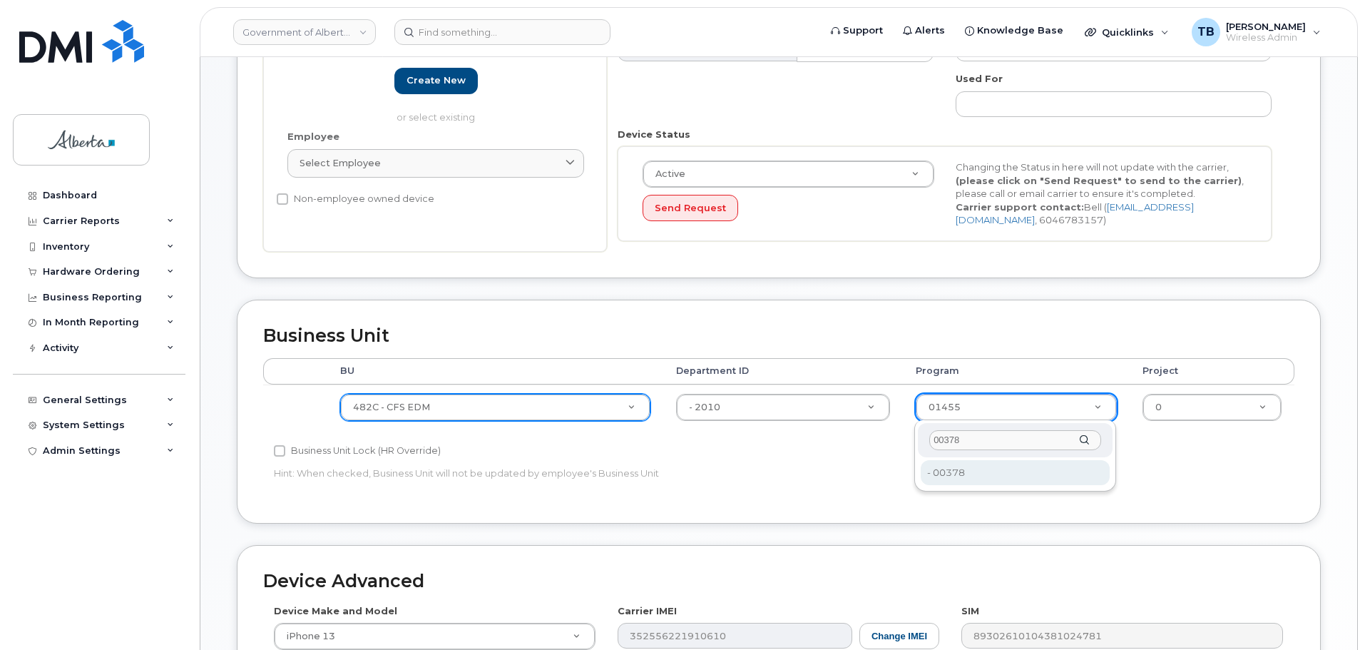
type input "00378"
type input "4124524"
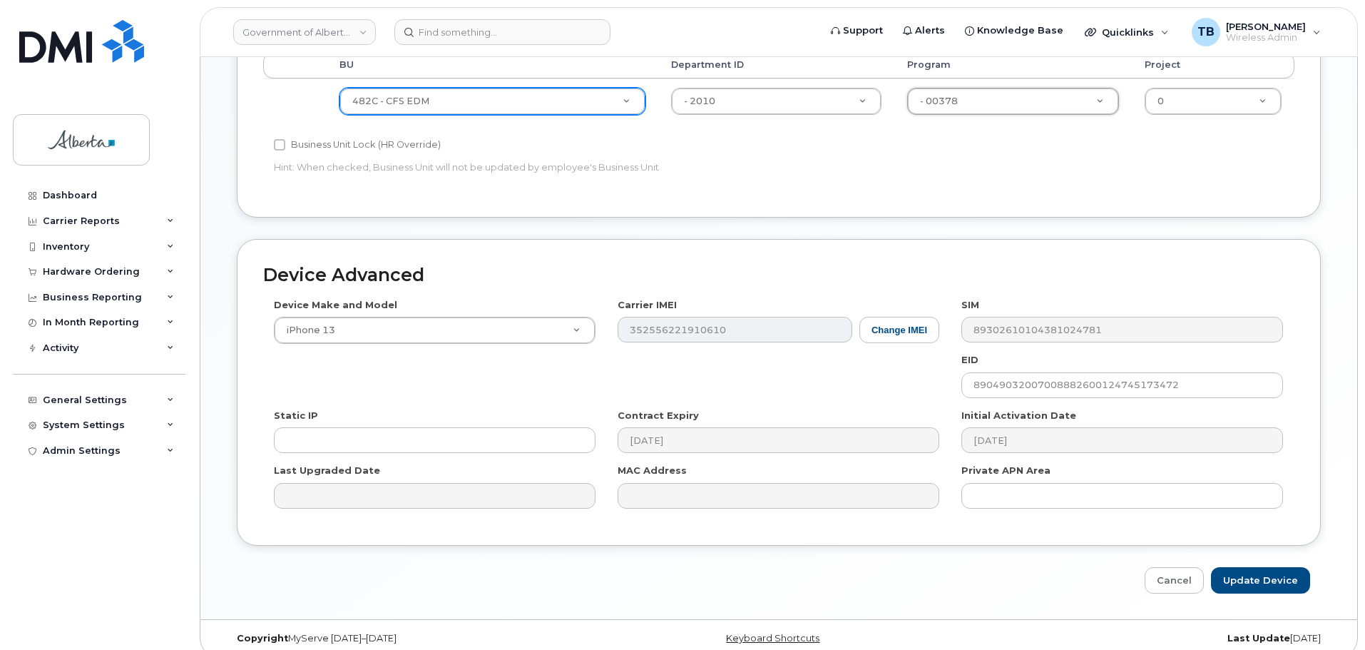
scroll to position [678, 0]
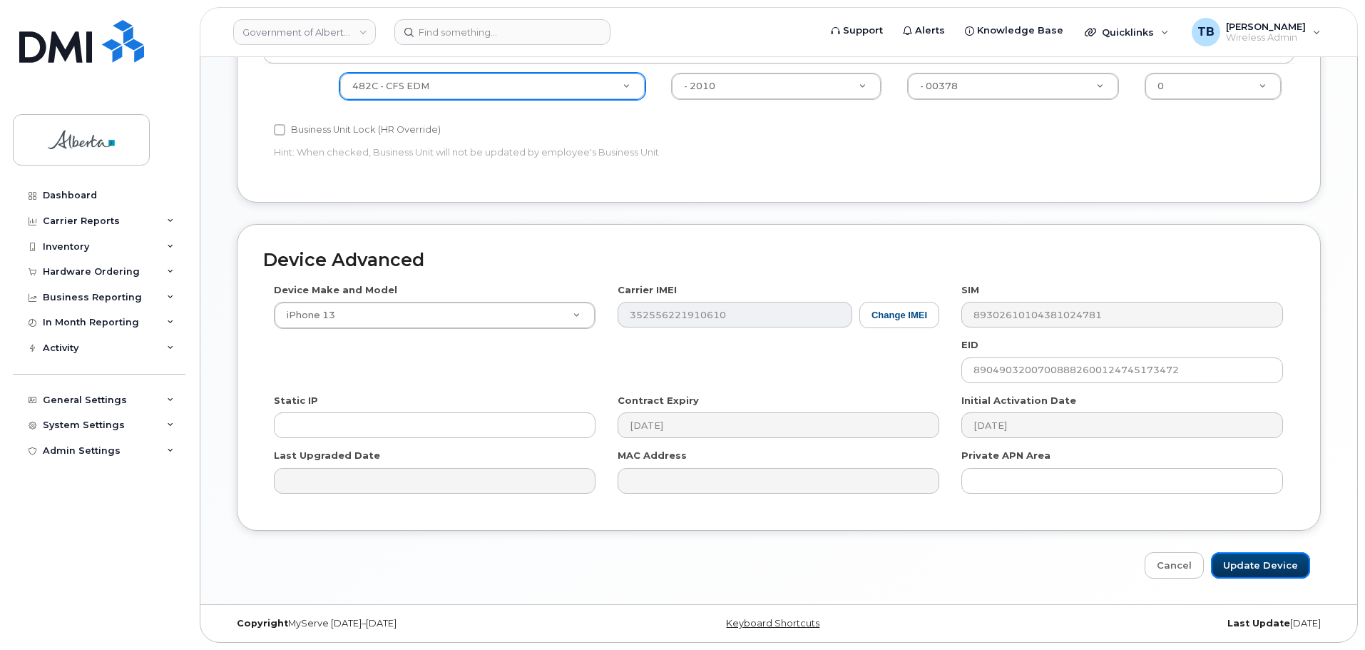
drag, startPoint x: 1253, startPoint y: 576, endPoint x: 1164, endPoint y: 538, distance: 96.9
click at [1253, 575] on input "Update Device" at bounding box center [1260, 565] width 99 height 26
type input "Saving..."
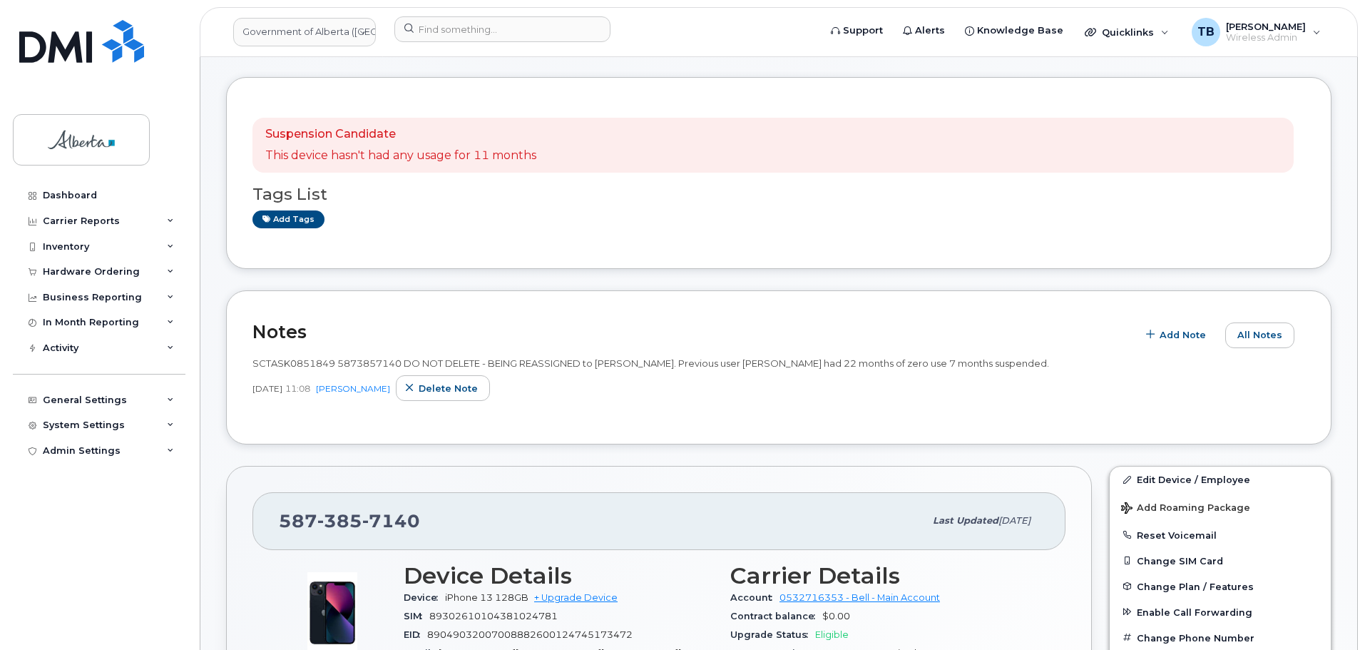
scroll to position [285, 0]
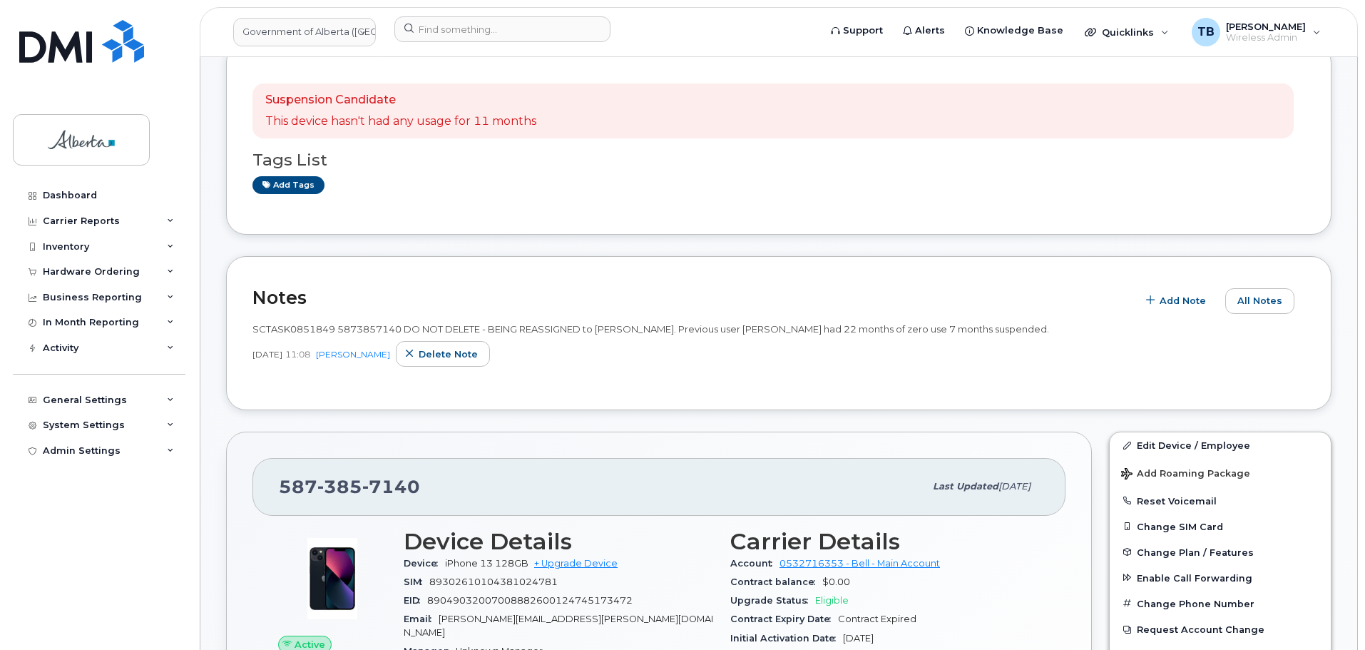
click at [283, 335] on div "SCTASK0851849 5873857140 DO NOT DELETE - BEING REASSIGNED to [PERSON_NAME]. Pre…" at bounding box center [779, 329] width 1053 height 14
copy span "SCTASK0851849"
click at [1171, 504] on button "Reset Voicemail" at bounding box center [1220, 501] width 221 height 26
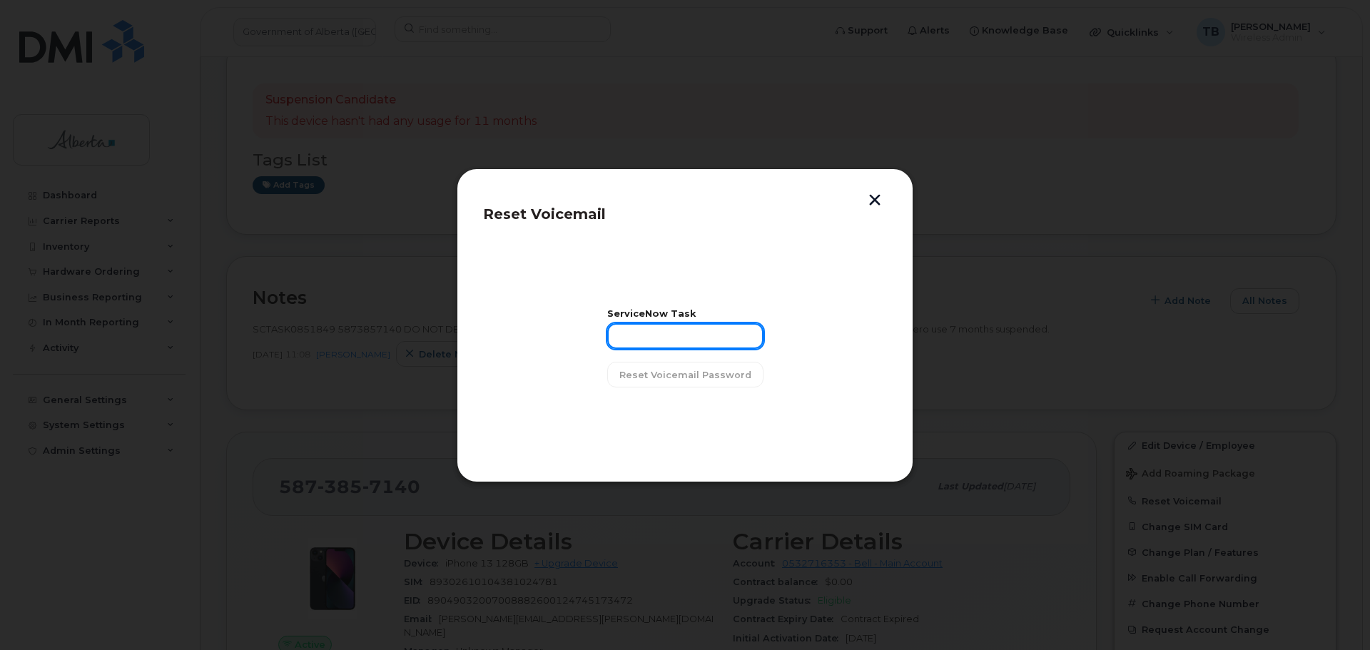
click at [706, 336] on input "text" at bounding box center [685, 336] width 156 height 26
paste input "SCTASK0851849"
type input "SCTASK0851849"
click at [669, 390] on section "ServiceNow Task SCTASK0851849 Reset Voicemail Password" at bounding box center [685, 349] width 404 height 214
click at [665, 377] on span "Reset Voicemail Password" at bounding box center [685, 375] width 132 height 14
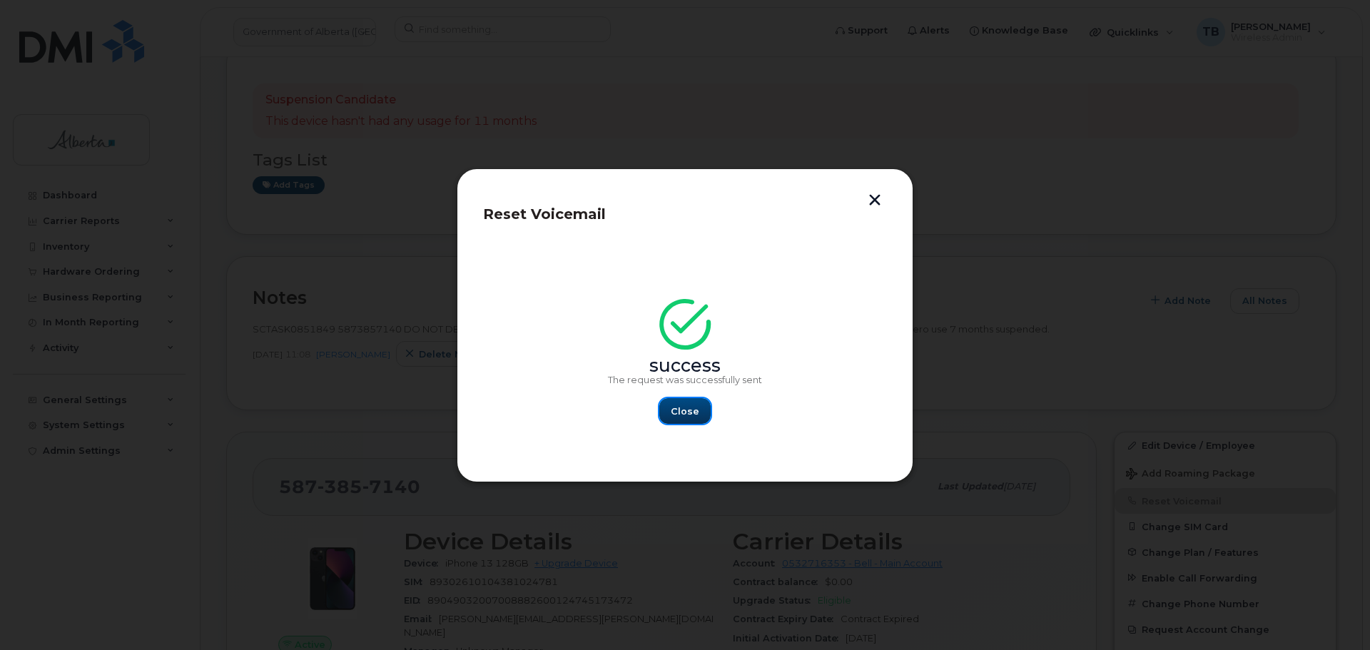
click at [686, 408] on span "Close" at bounding box center [685, 412] width 29 height 14
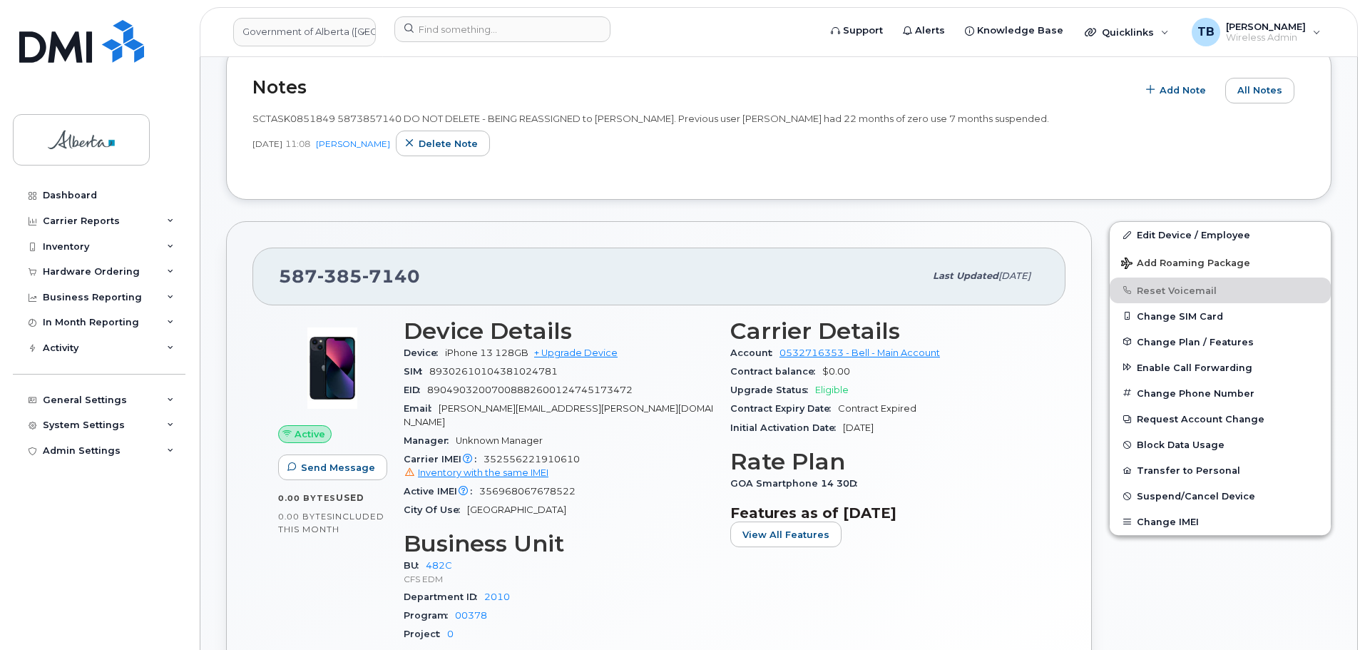
scroll to position [499, 0]
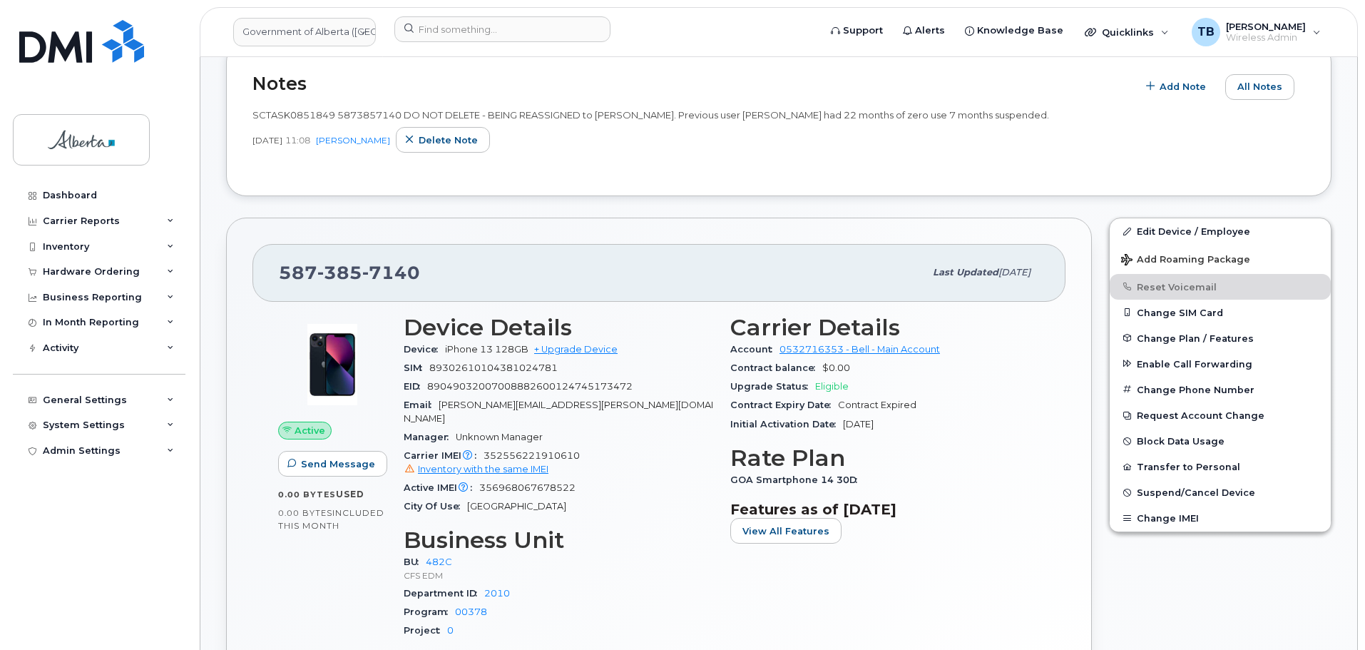
drag, startPoint x: 339, startPoint y: 255, endPoint x: 337, endPoint y: 265, distance: 10.1
click at [337, 260] on div "[PHONE_NUMBER] Last updated [DATE]" at bounding box center [659, 272] width 813 height 57
click at [337, 272] on span "385" at bounding box center [339, 272] width 45 height 21
copy span "[PHONE_NUMBER]"
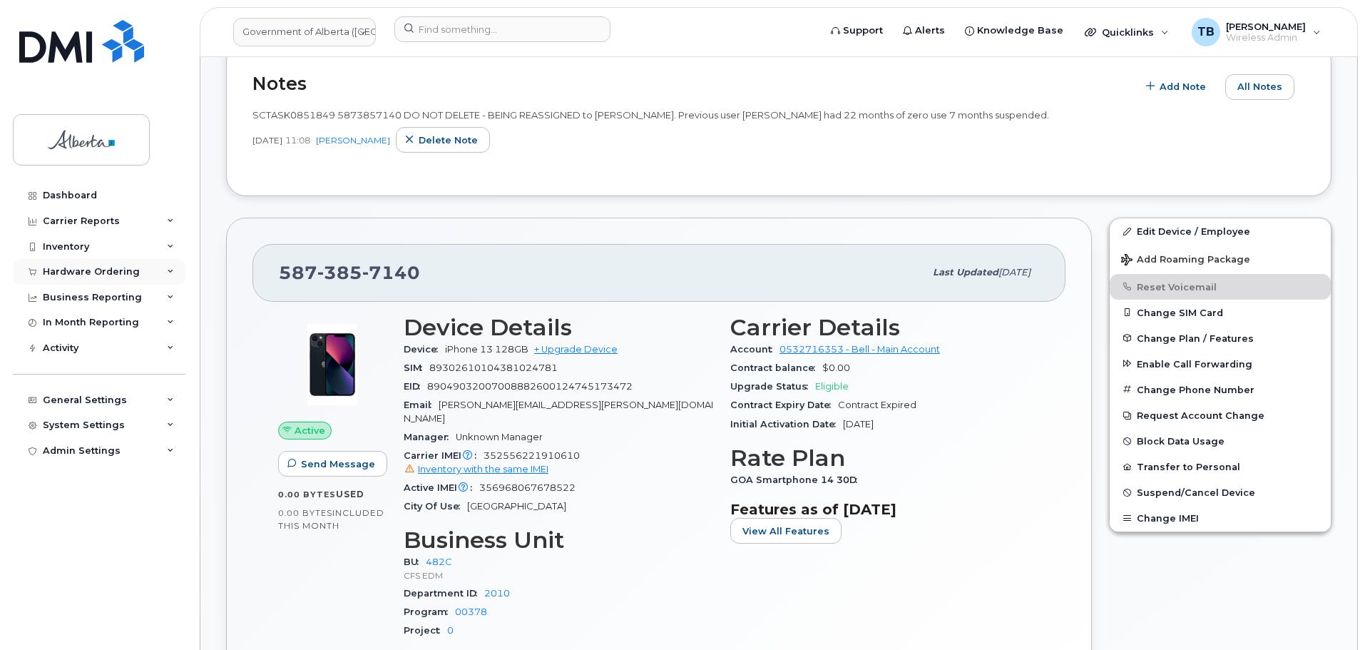
click at [71, 275] on div "Hardware Ordering" at bounding box center [91, 271] width 97 height 11
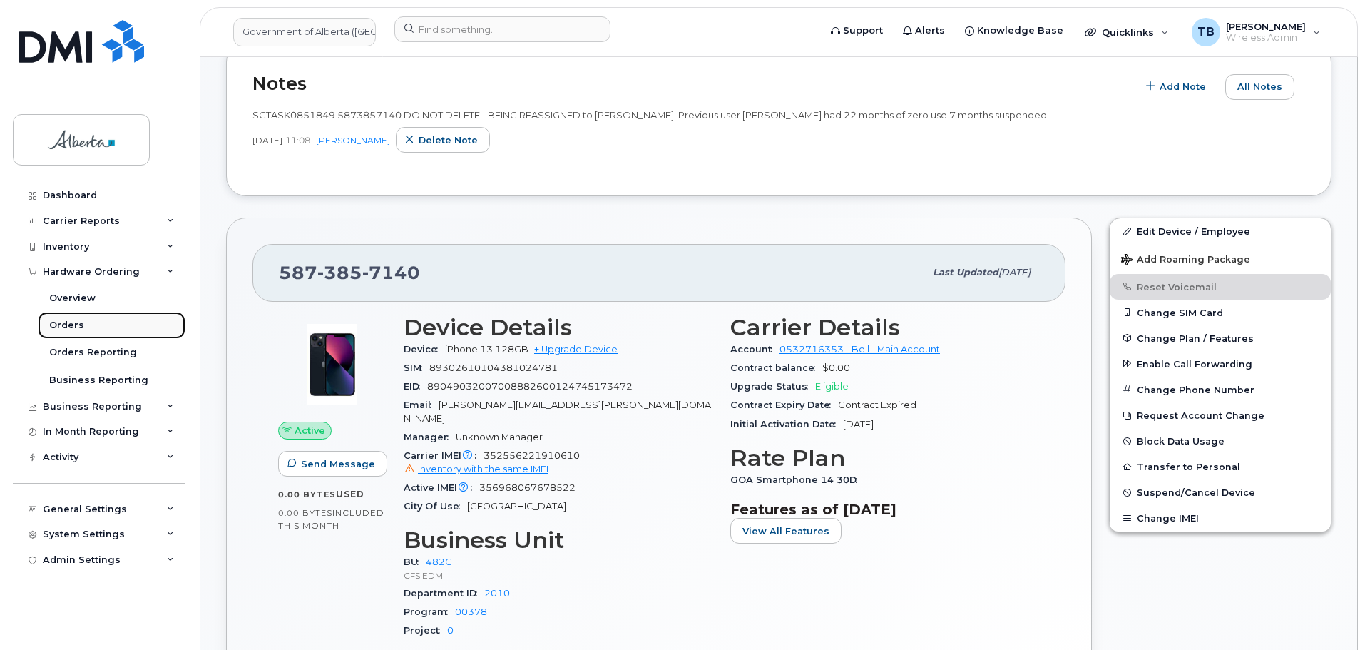
click at [72, 326] on div "Orders" at bounding box center [66, 325] width 35 height 13
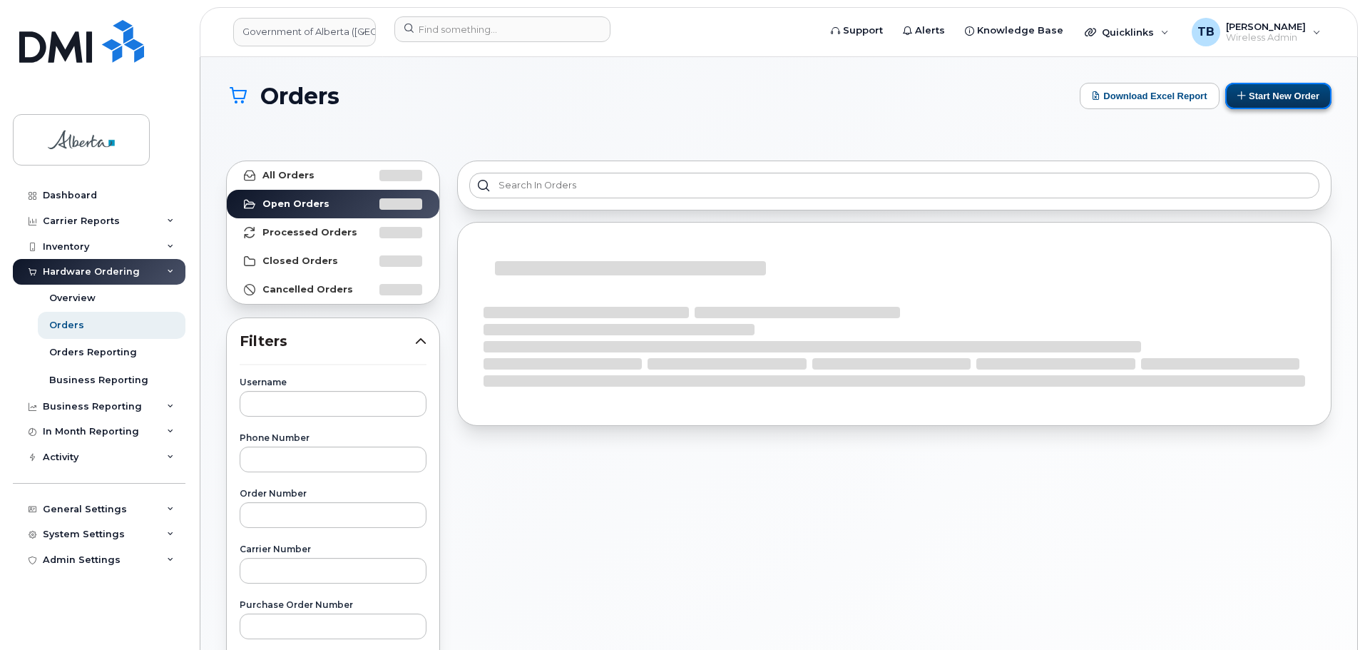
click at [1275, 96] on button "Start New Order" at bounding box center [1279, 96] width 106 height 26
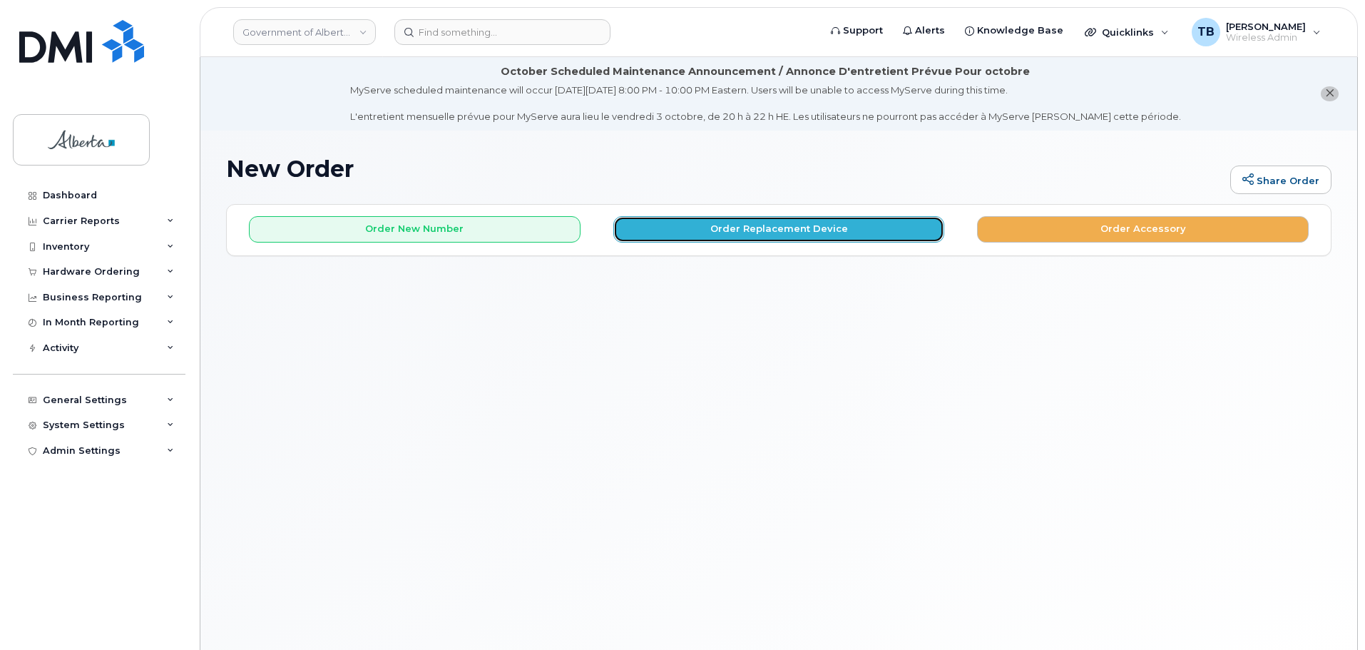
click at [663, 230] on button "Order Replacement Device" at bounding box center [780, 229] width 332 height 26
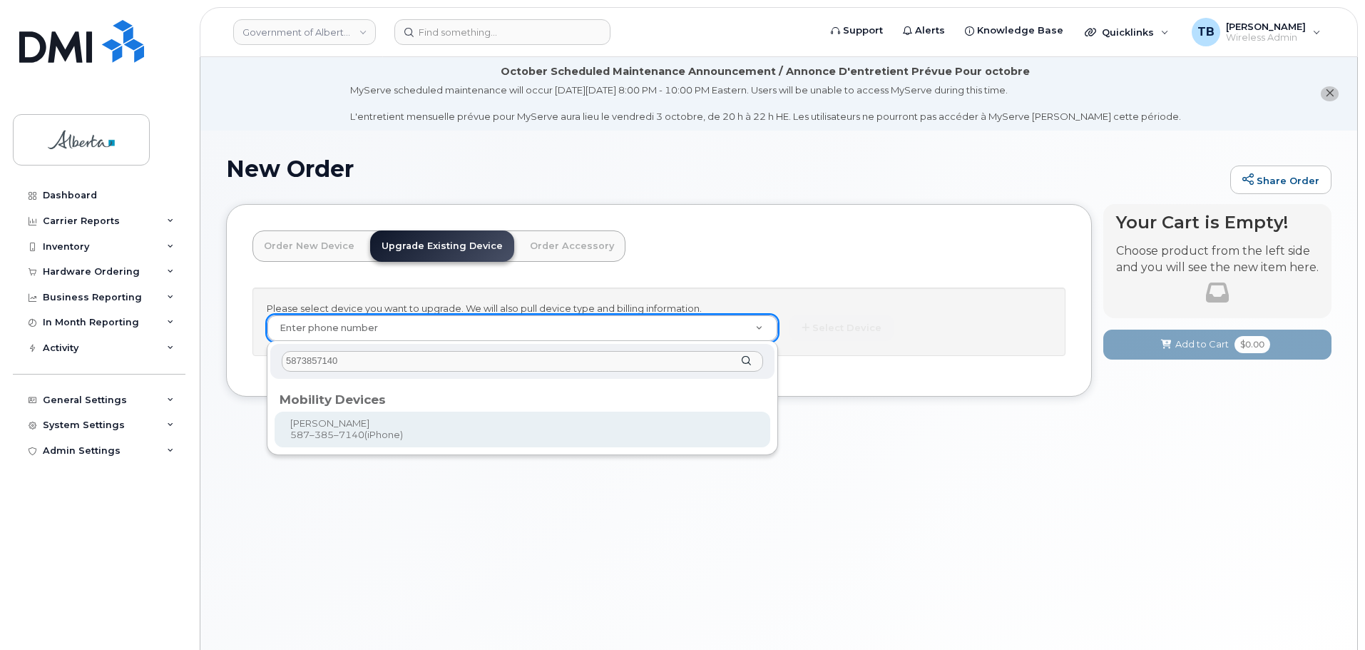
type input "5873857140"
type input "820775"
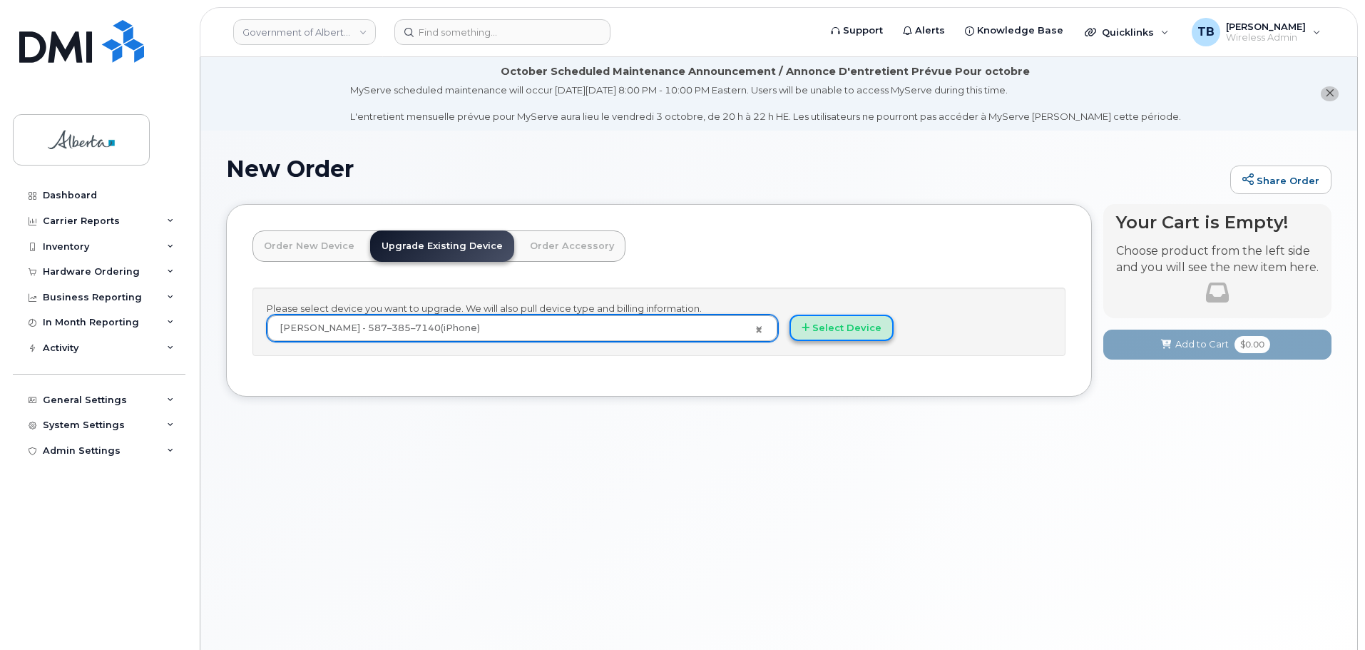
click at [817, 325] on button "Select Device" at bounding box center [842, 328] width 104 height 26
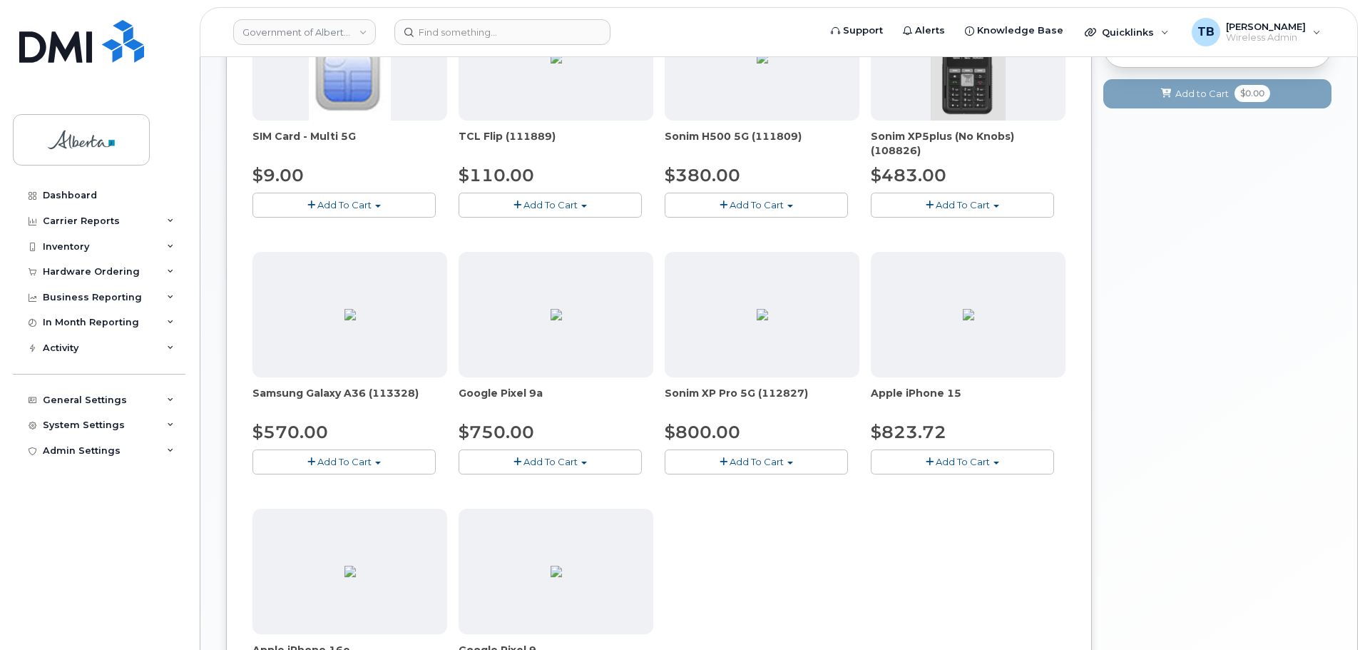
scroll to position [499, 0]
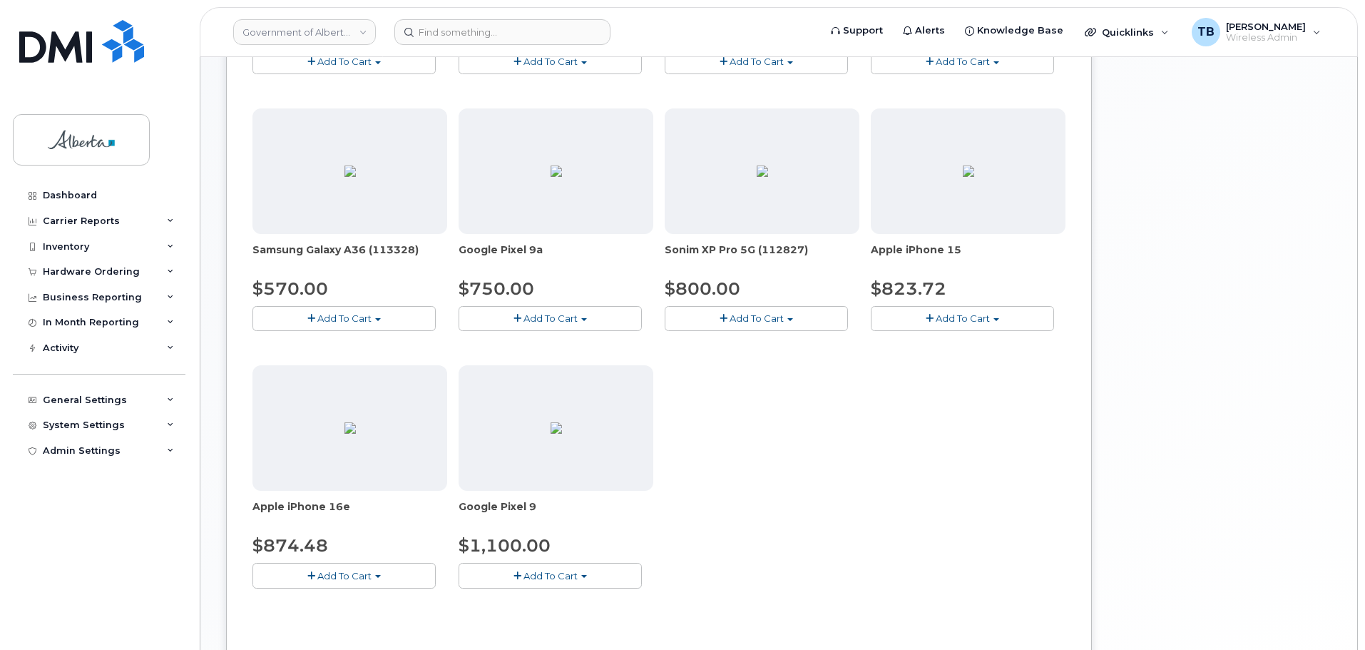
click at [321, 566] on button "Add To Cart" at bounding box center [344, 575] width 183 height 25
click at [354, 603] on span "Model Black 128 GB is available" at bounding box center [354, 601] width 148 height 11
click at [343, 584] on button "Add To Cart" at bounding box center [344, 575] width 183 height 25
click at [332, 619] on link "$874.48 - 30-day upgrade (128GB model)" at bounding box center [369, 620] width 227 height 18
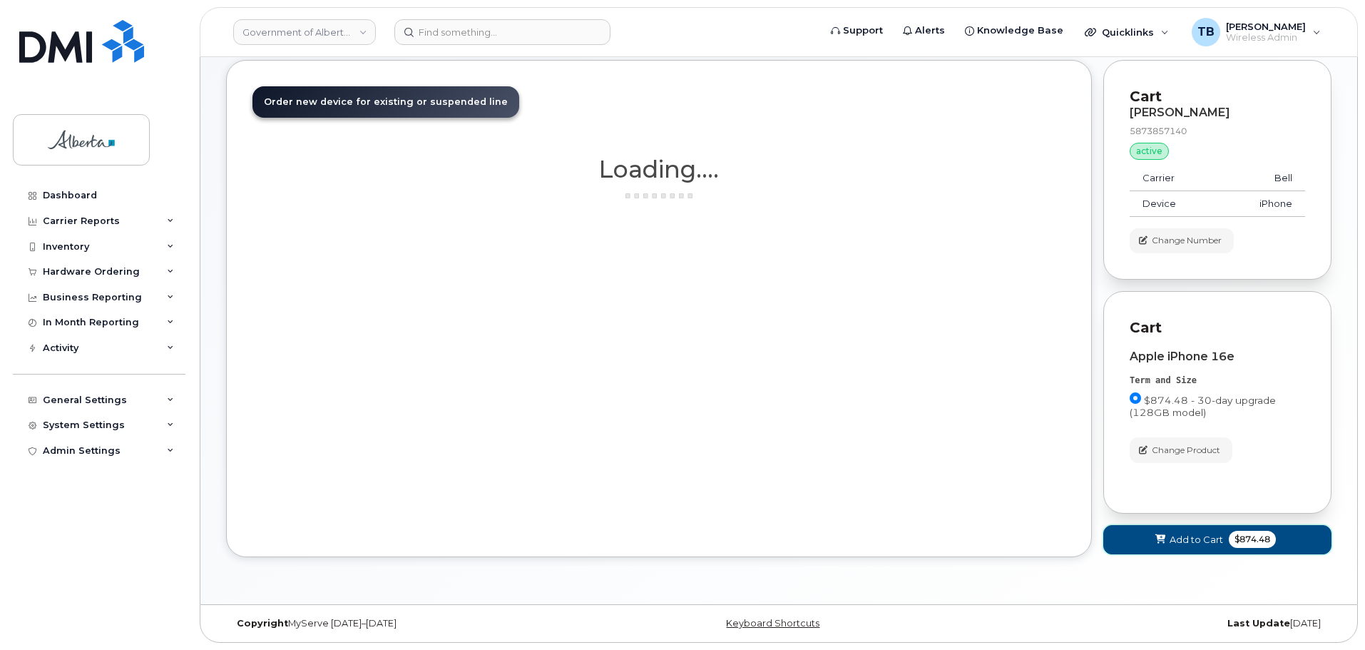
click at [1159, 537] on icon at bounding box center [1161, 539] width 10 height 9
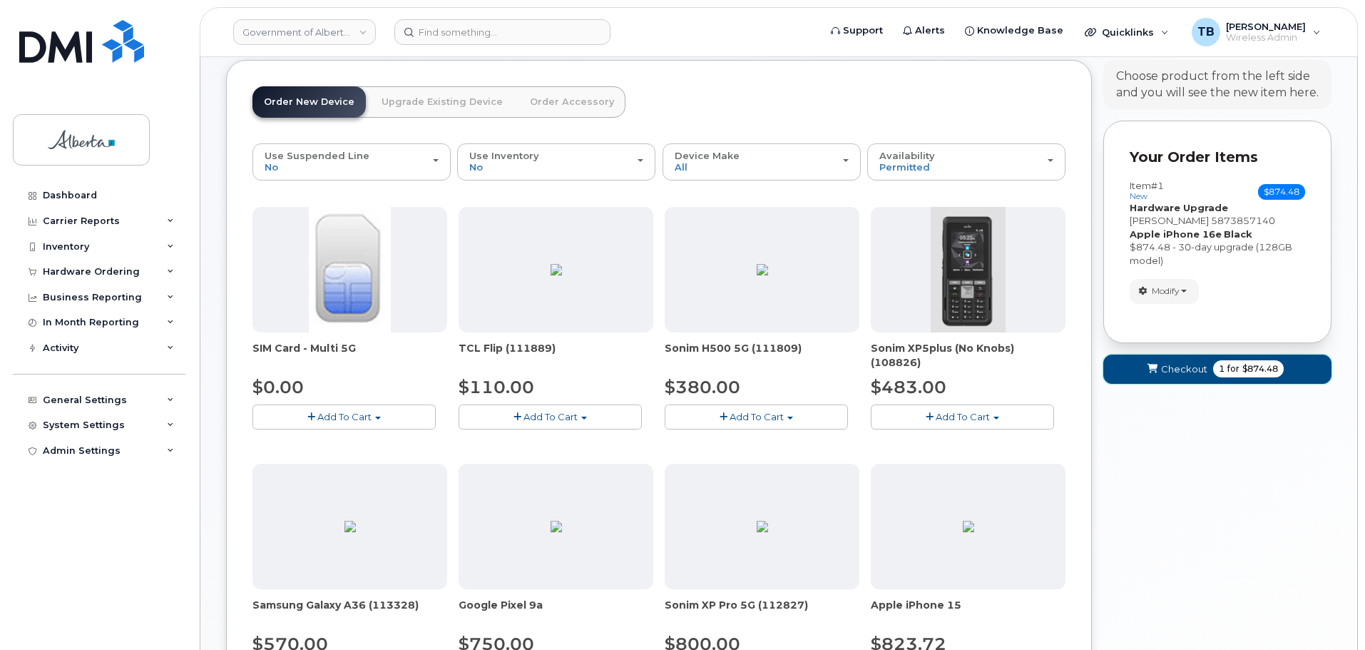
click at [1162, 370] on span "Checkout" at bounding box center [1184, 369] width 46 height 14
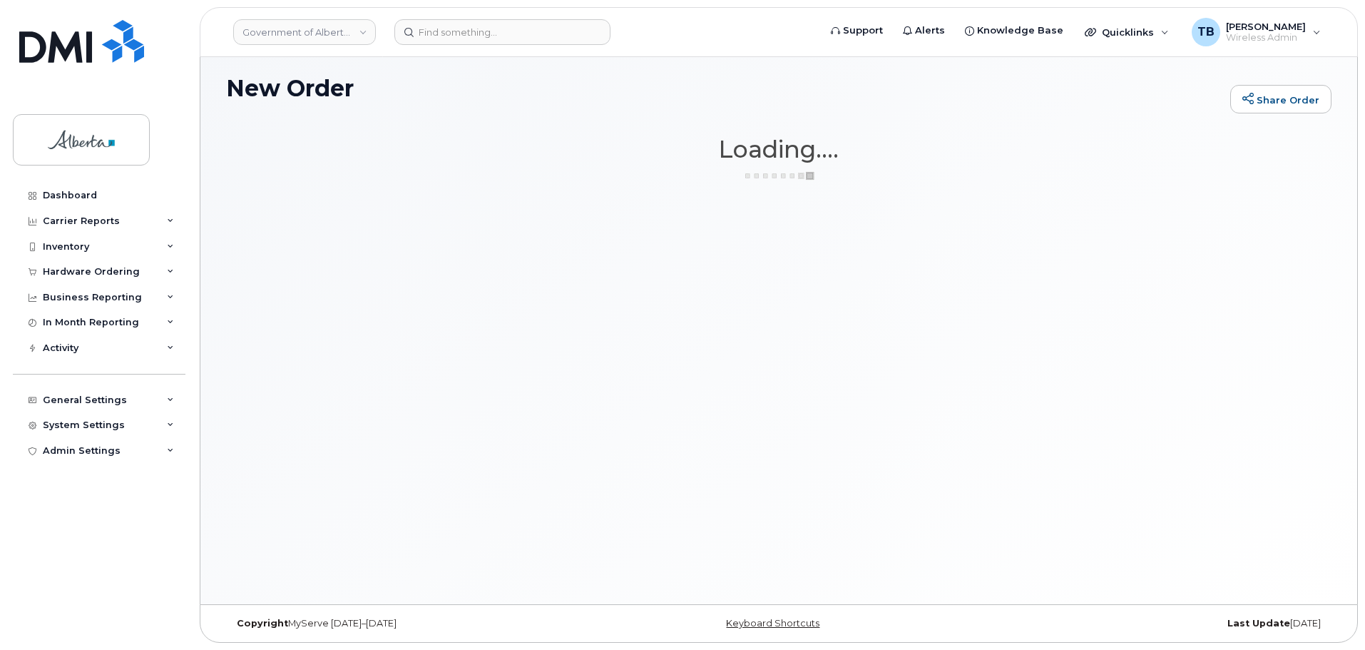
scroll to position [81, 0]
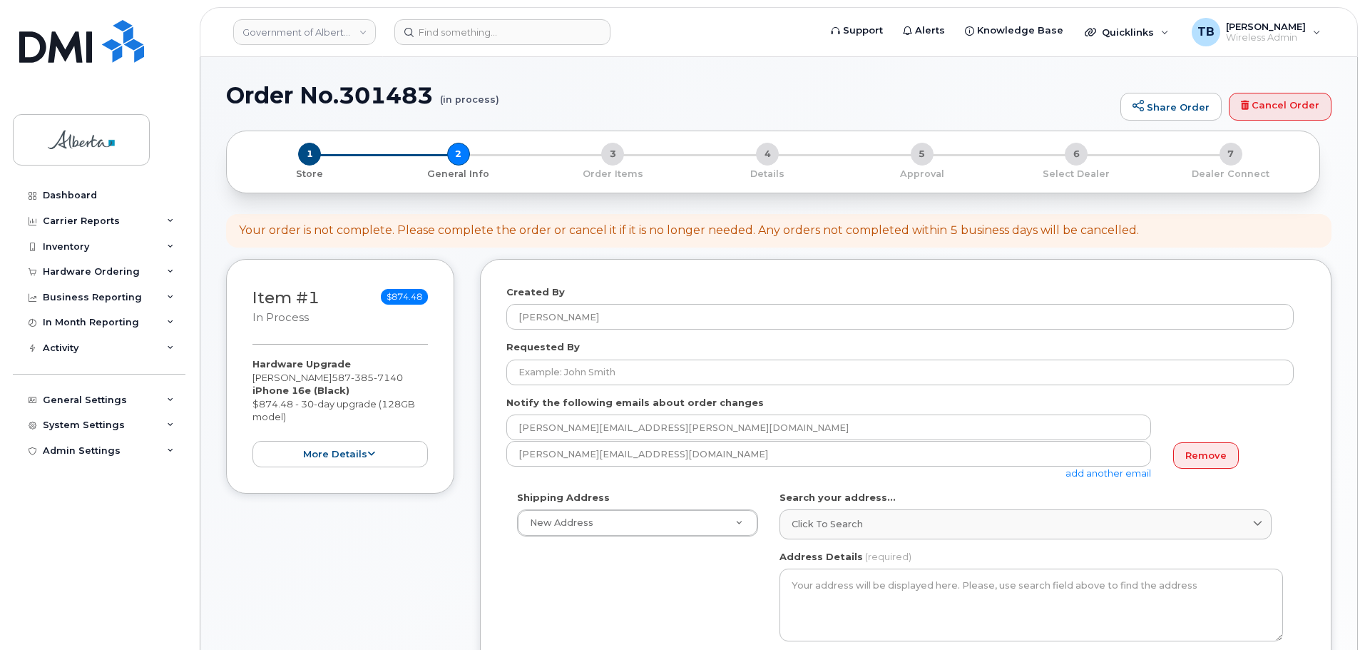
select select
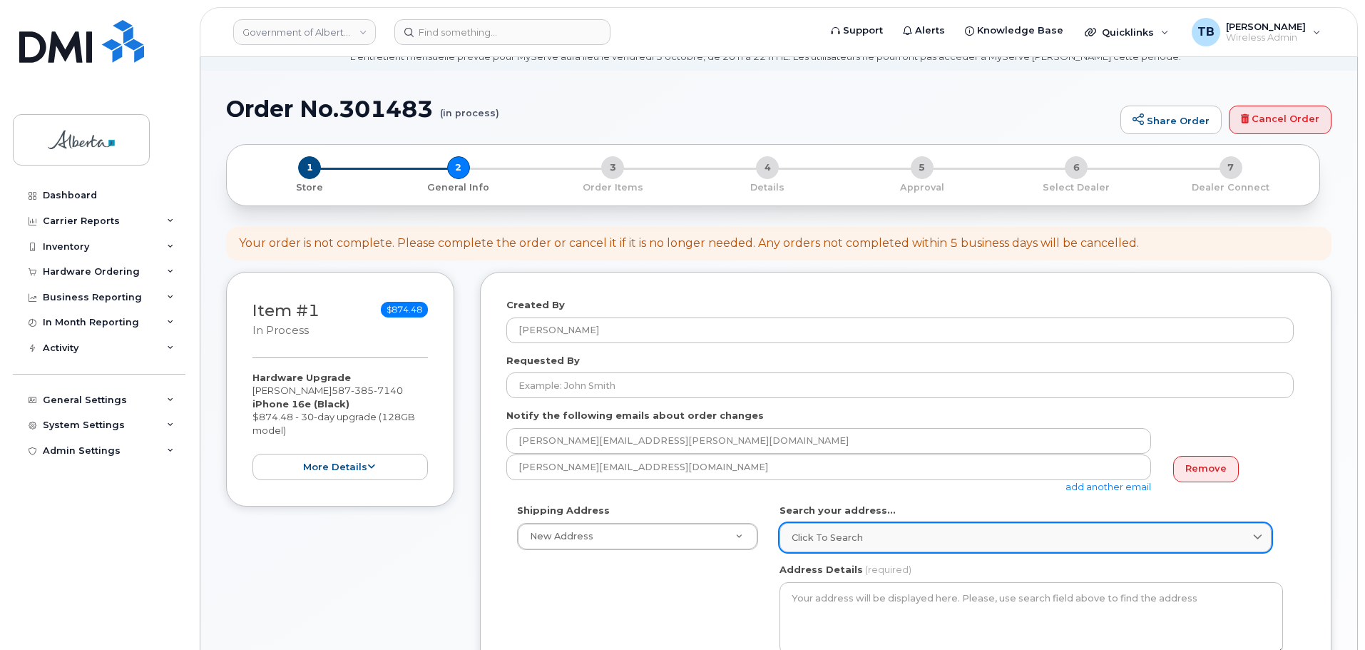
scroll to position [143, 0]
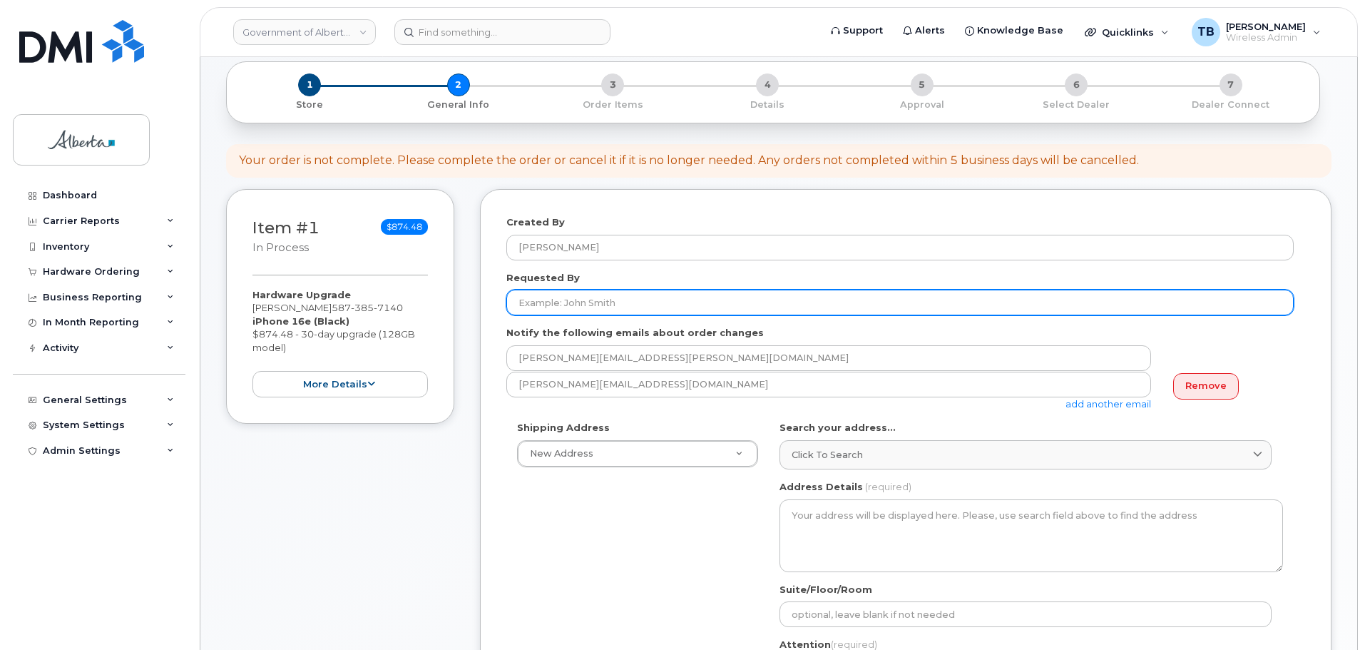
click at [625, 305] on input "Requested By" at bounding box center [901, 303] width 788 height 26
paste input "[PERSON_NAME]"
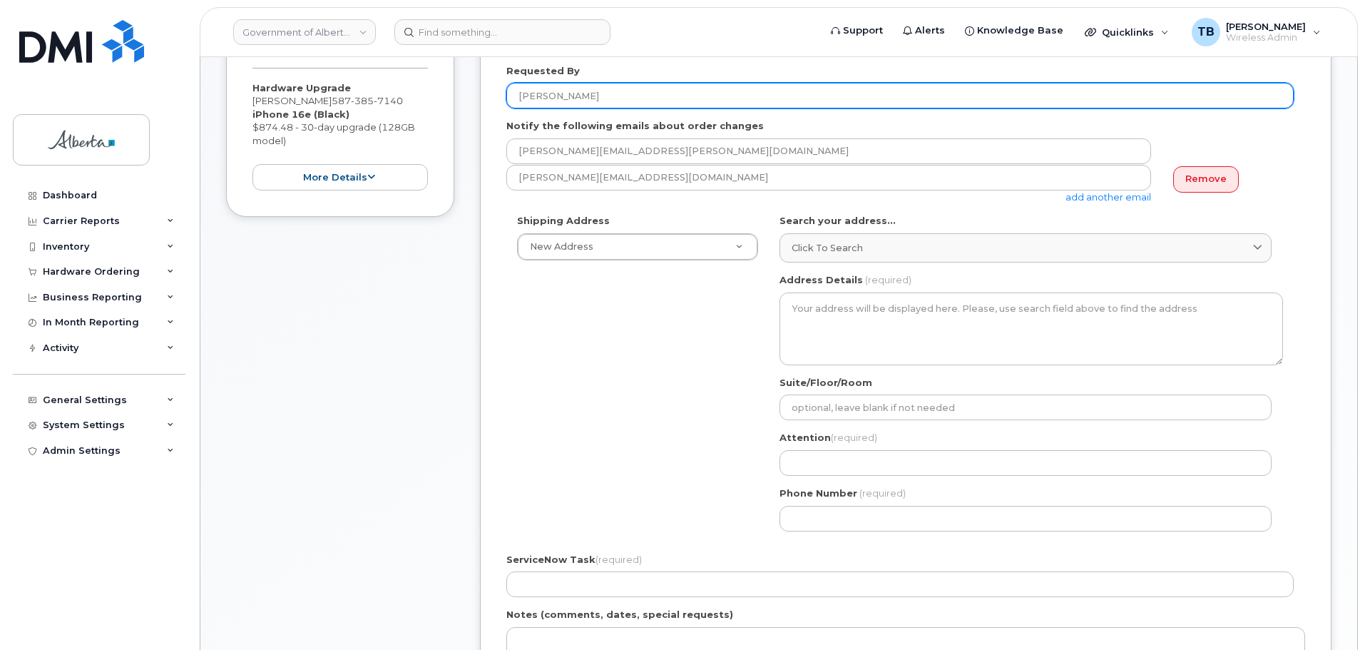
scroll to position [357, 0]
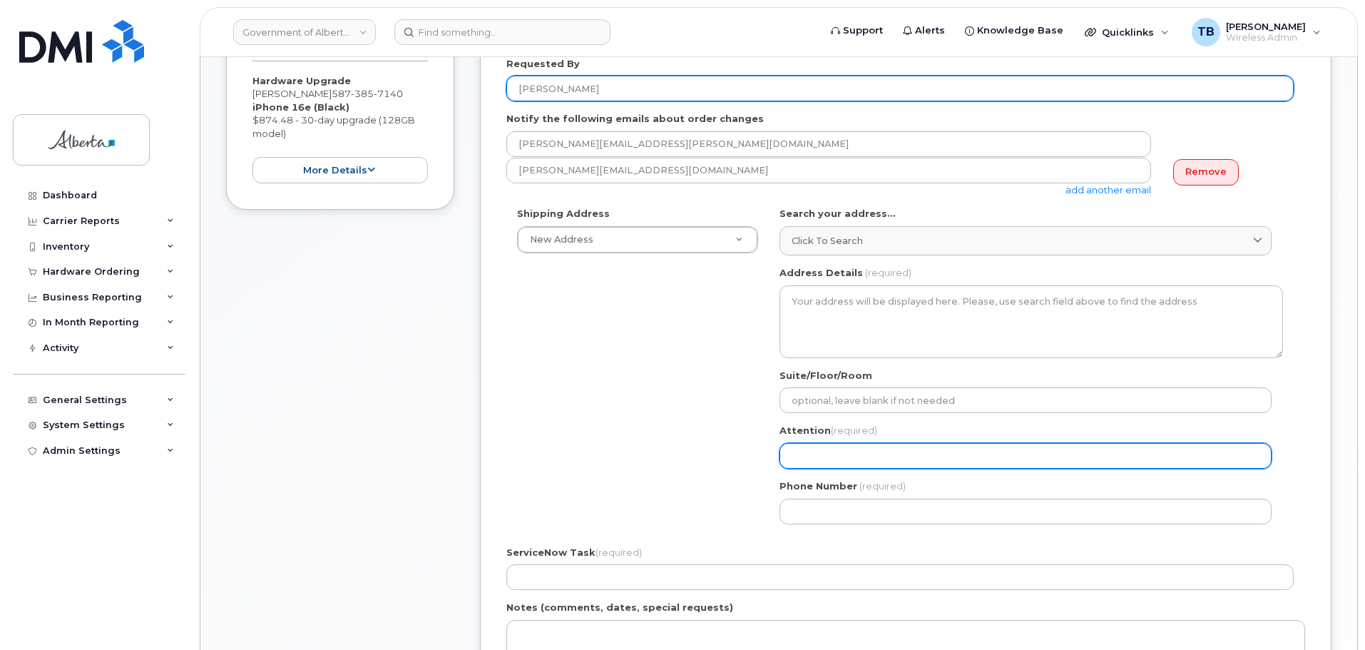
type input "[PERSON_NAME]"
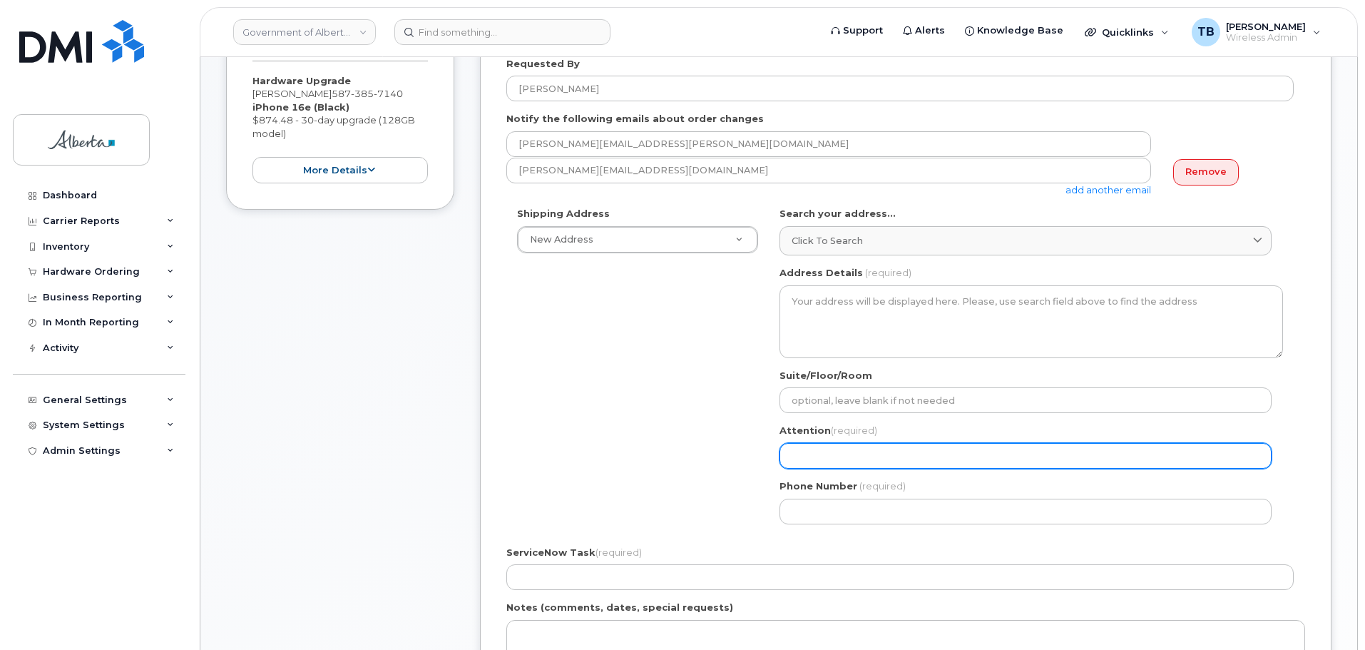
click at [799, 457] on input "Attention (required)" at bounding box center [1026, 456] width 492 height 26
paste input "[PERSON_NAME]"
select select
type input "[PERSON_NAME]"
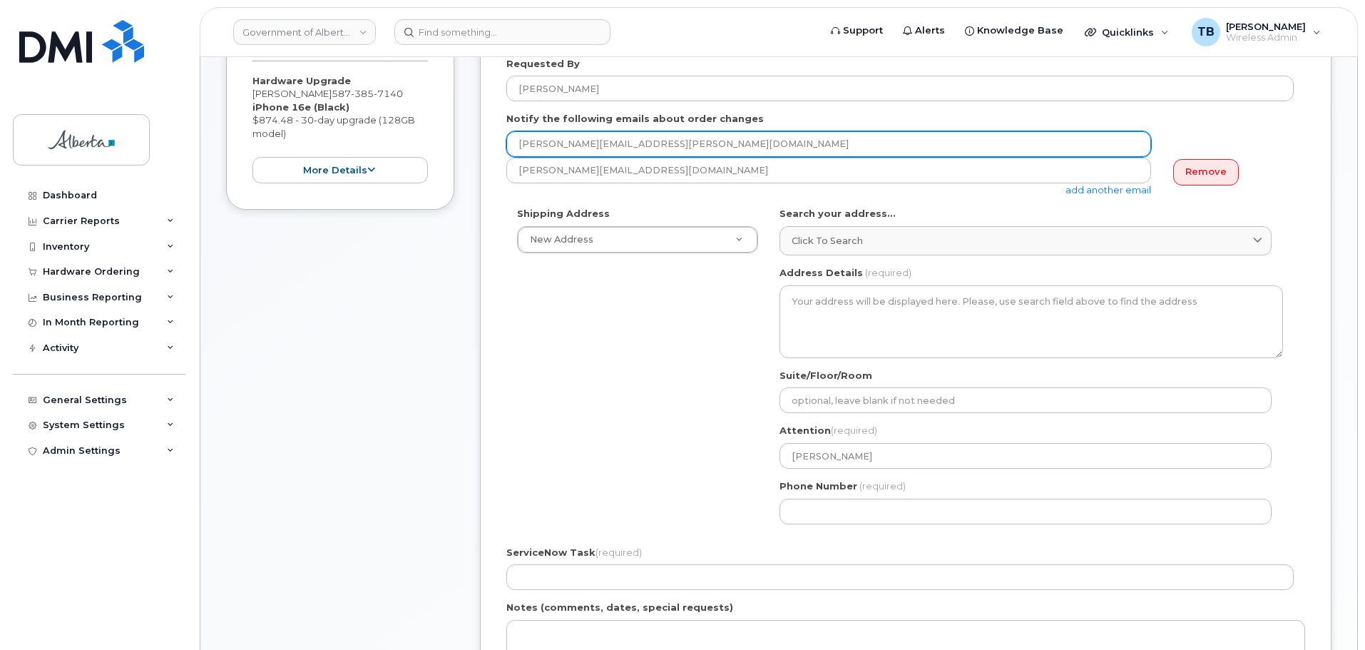
drag, startPoint x: 690, startPoint y: 147, endPoint x: 489, endPoint y: 153, distance: 200.6
click at [490, 153] on div "Created By Tami Betchuk Requested By Megan Becker Notify the following emails a…" at bounding box center [906, 397] width 852 height 845
paste input "Megan.Beck"
type input "Megan.Becker@gov.ab.ca"
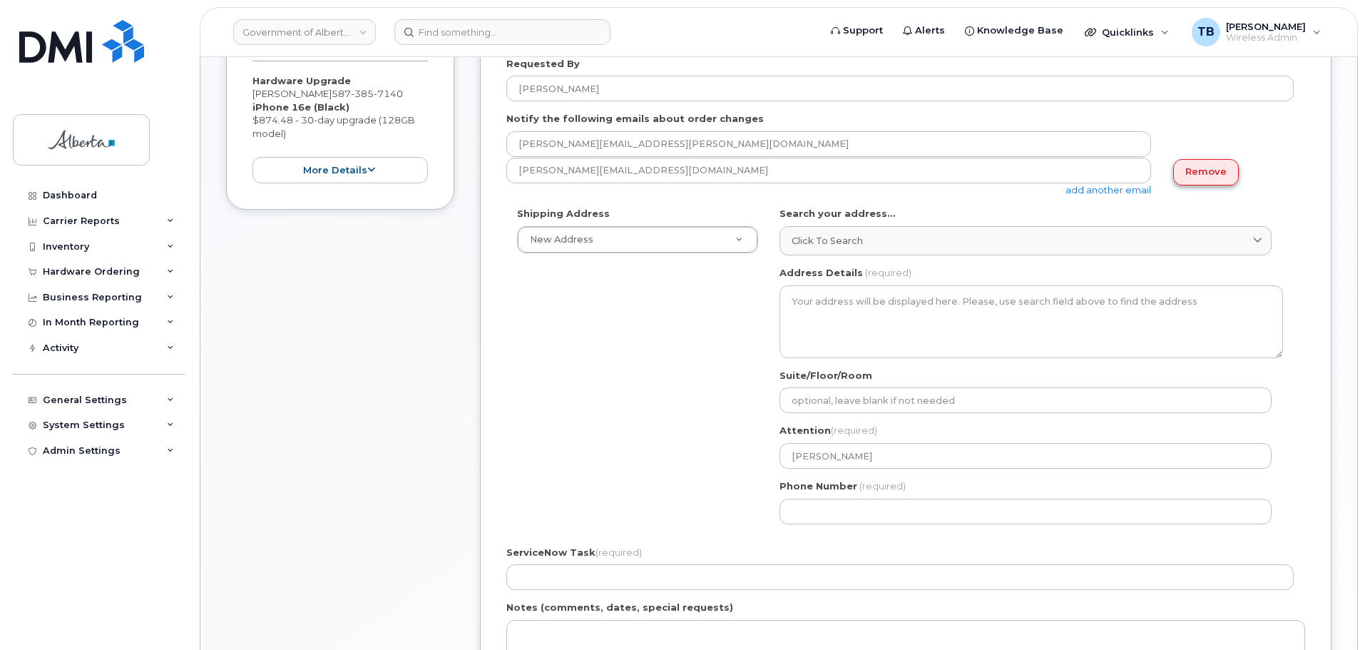
click at [1202, 164] on link "Remove" at bounding box center [1207, 172] width 66 height 26
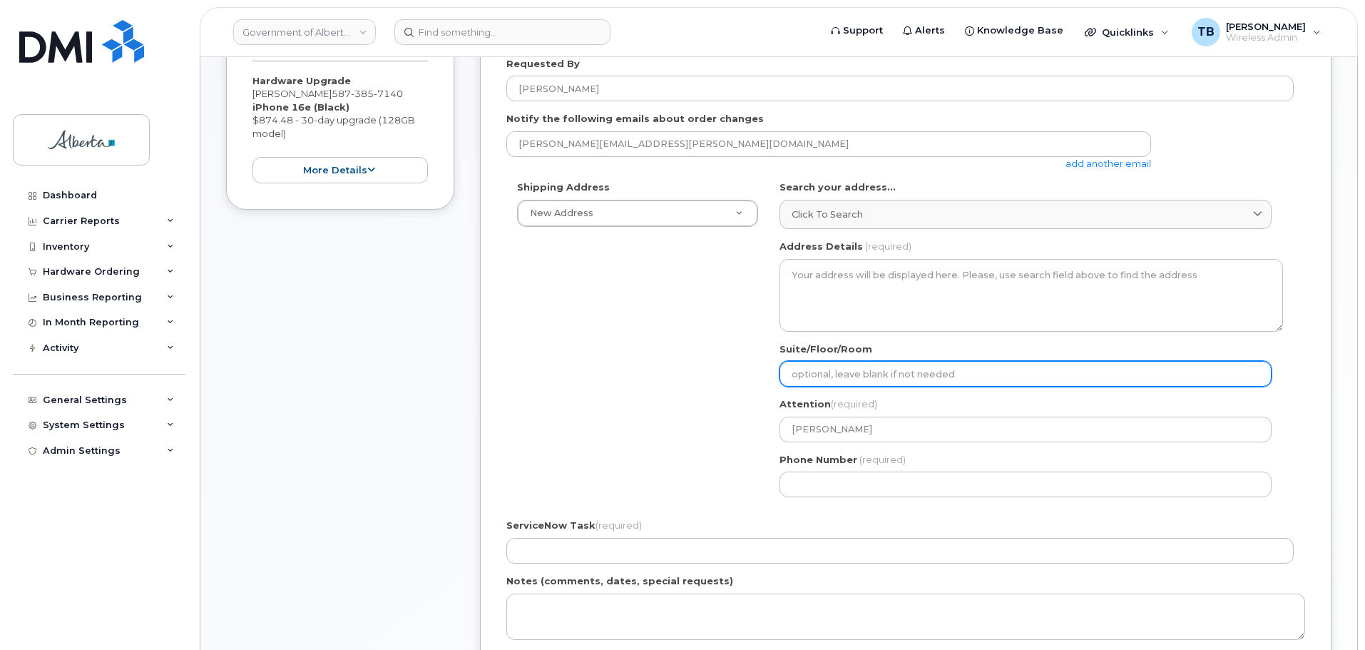
click at [813, 381] on input "Suite/Floor/Room" at bounding box center [1026, 374] width 492 height 26
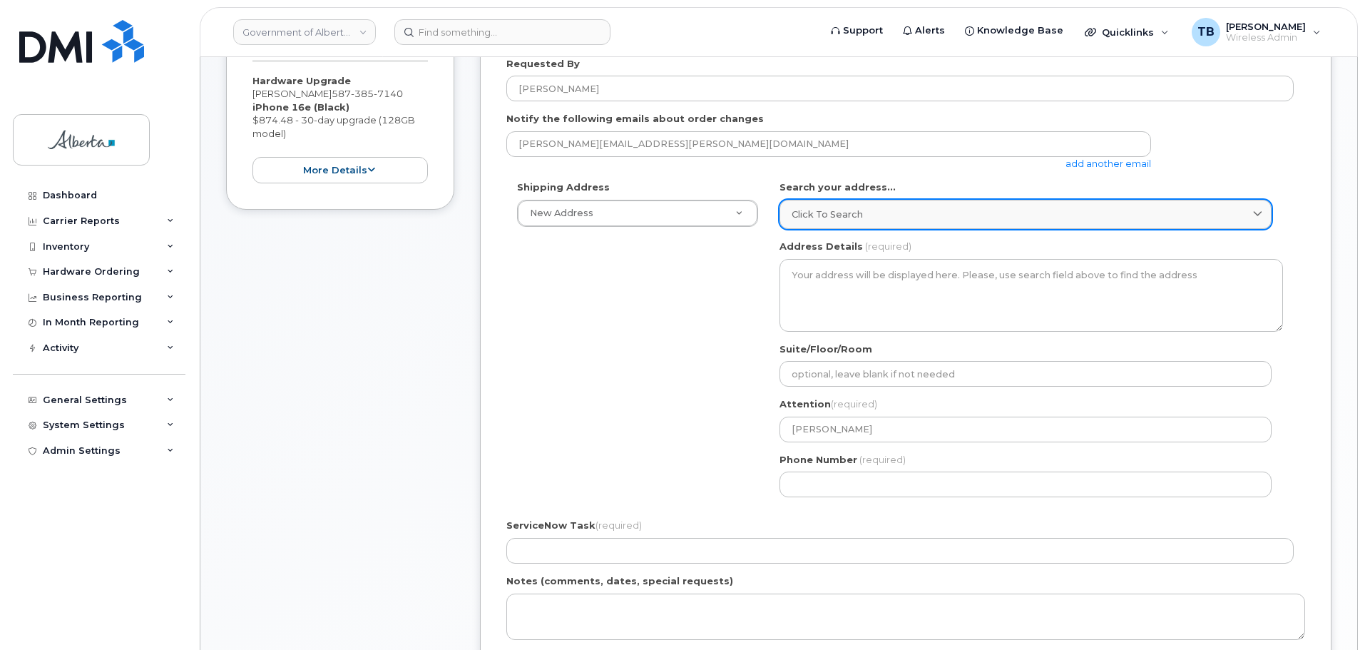
click at [838, 212] on span "Click to search" at bounding box center [827, 215] width 71 height 14
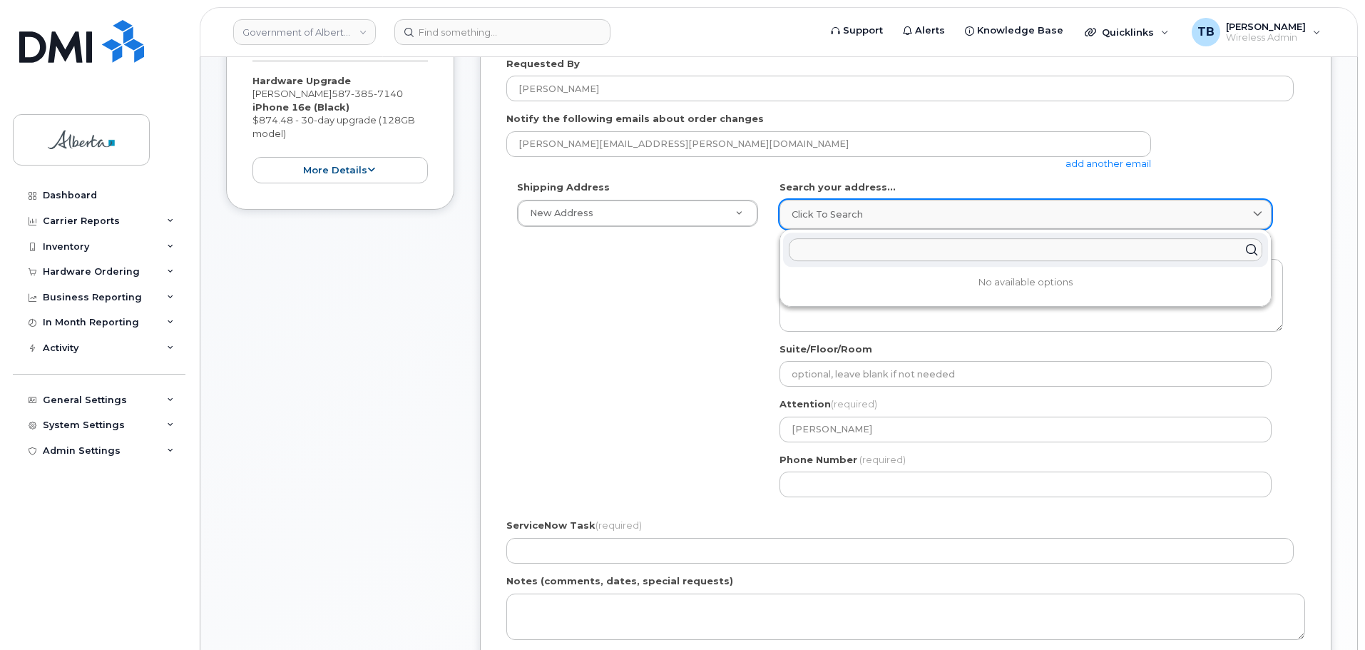
paste input "10805 - 120 Street N. W."
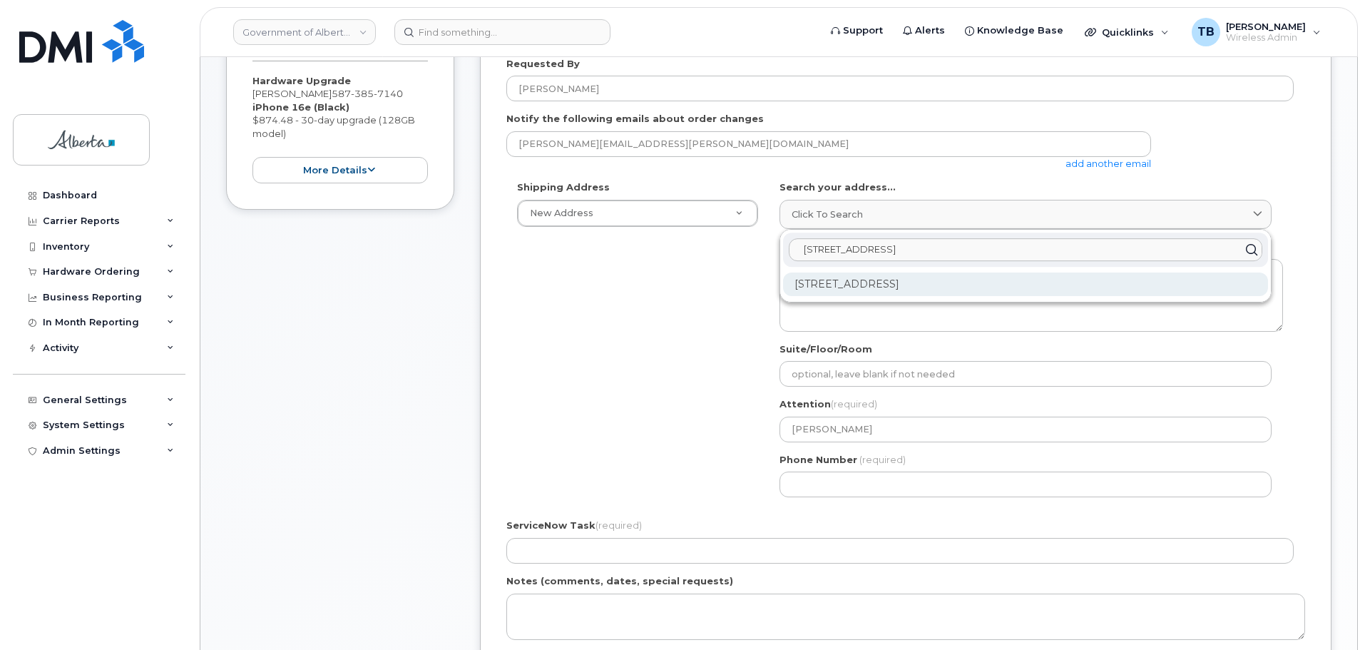
type input "10805 - 120 Street N. W."
click at [818, 289] on div "10805 120 St NW Edmonton AB T5H 3P9" at bounding box center [1025, 285] width 485 height 24
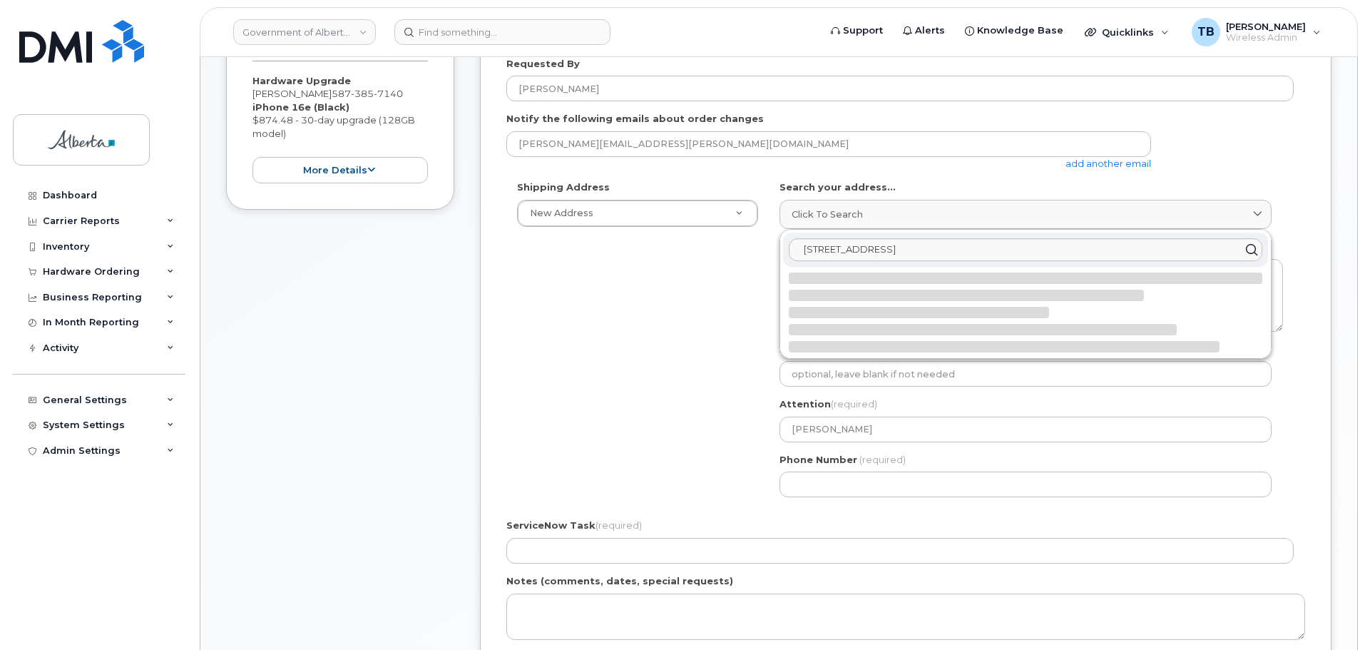
select select
type textarea "10805 120 St NW EDMONTON AB T5H 3P9 CANADA"
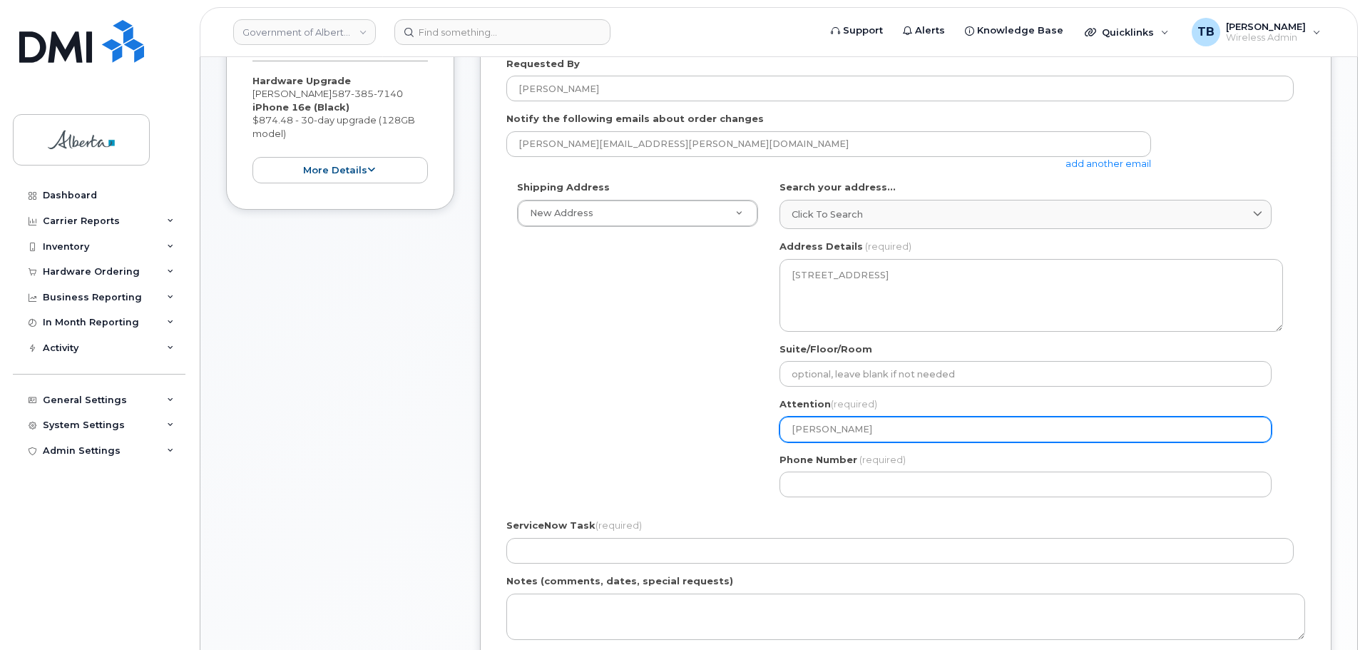
click at [815, 435] on input "[PERSON_NAME]" at bounding box center [1026, 430] width 492 height 26
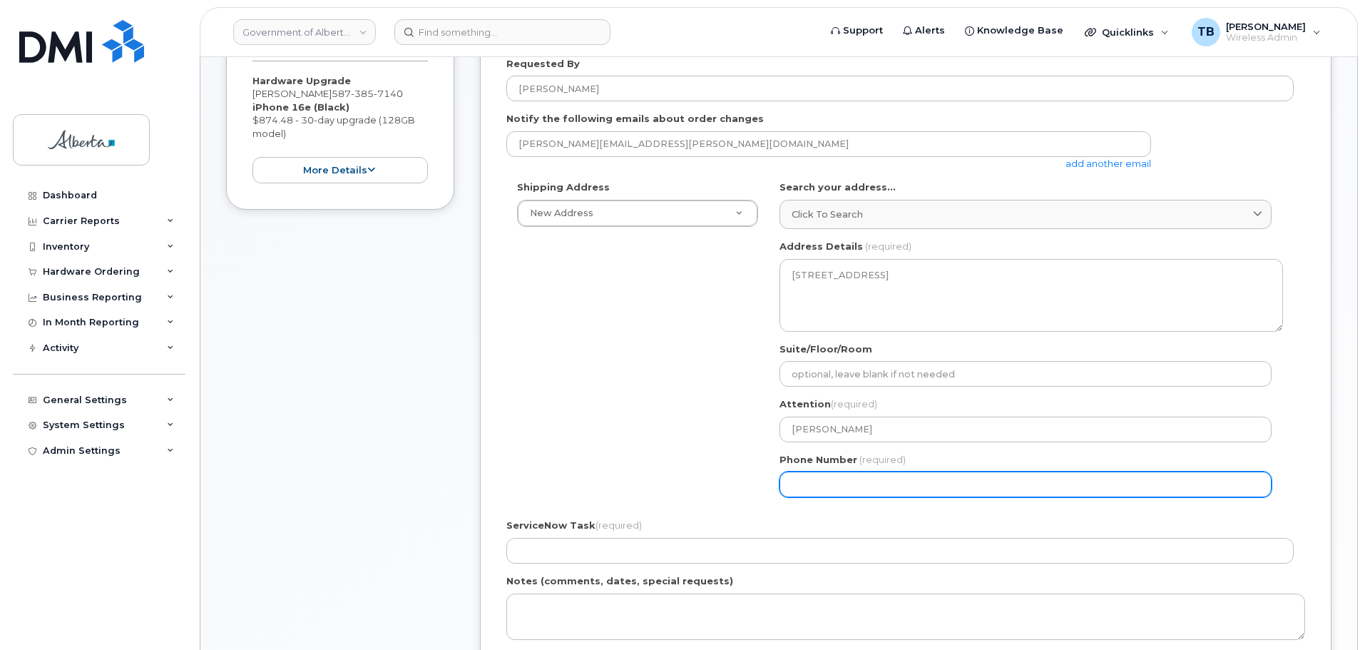
click at [813, 474] on input "Phone Number" at bounding box center [1026, 485] width 492 height 26
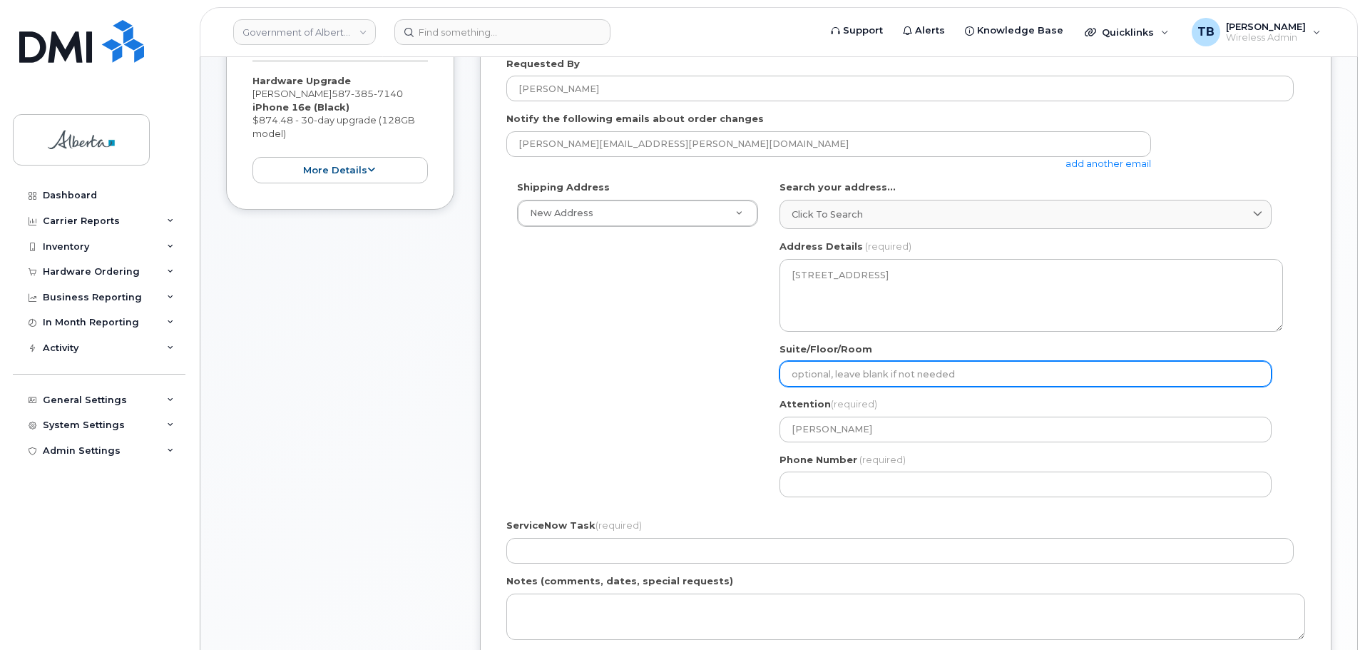
click at [799, 378] on input "Suite/Floor/Room" at bounding box center [1026, 374] width 492 height 26
paste input "main"
select select
type input "main"
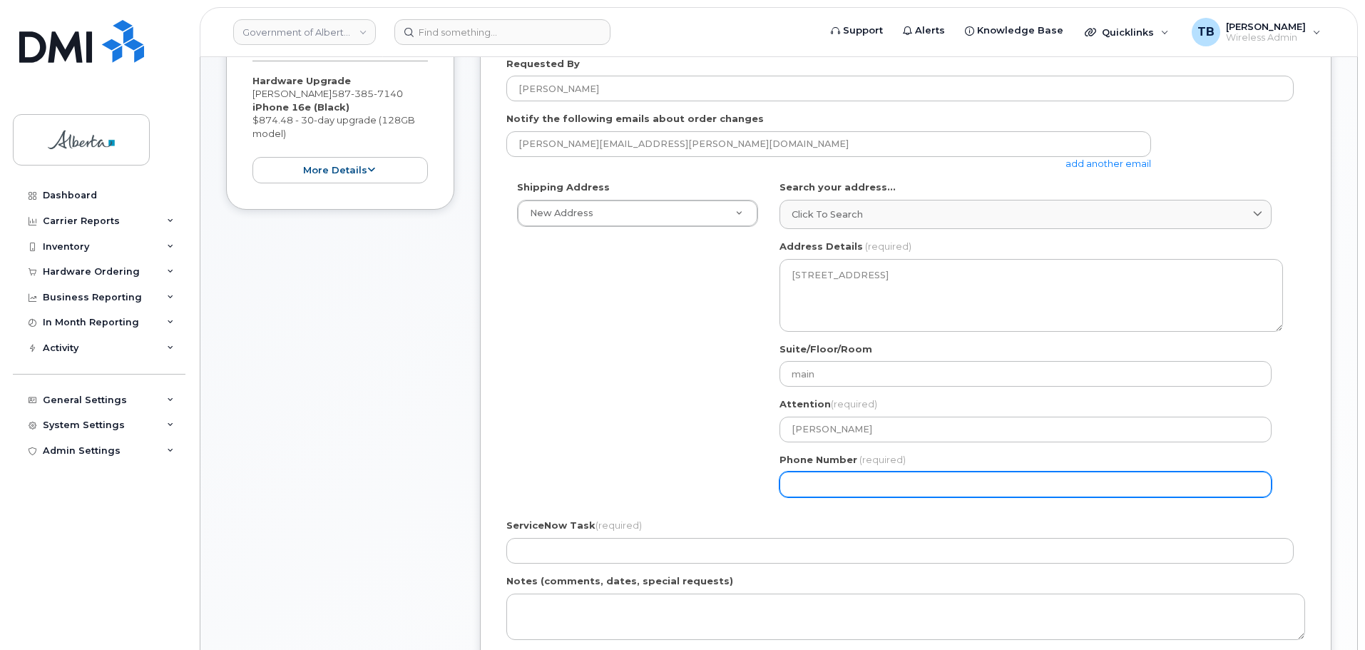
click at [838, 491] on input "Phone Number" at bounding box center [1026, 485] width 492 height 26
paste input "7806443808"
select select
type input "7806443808"
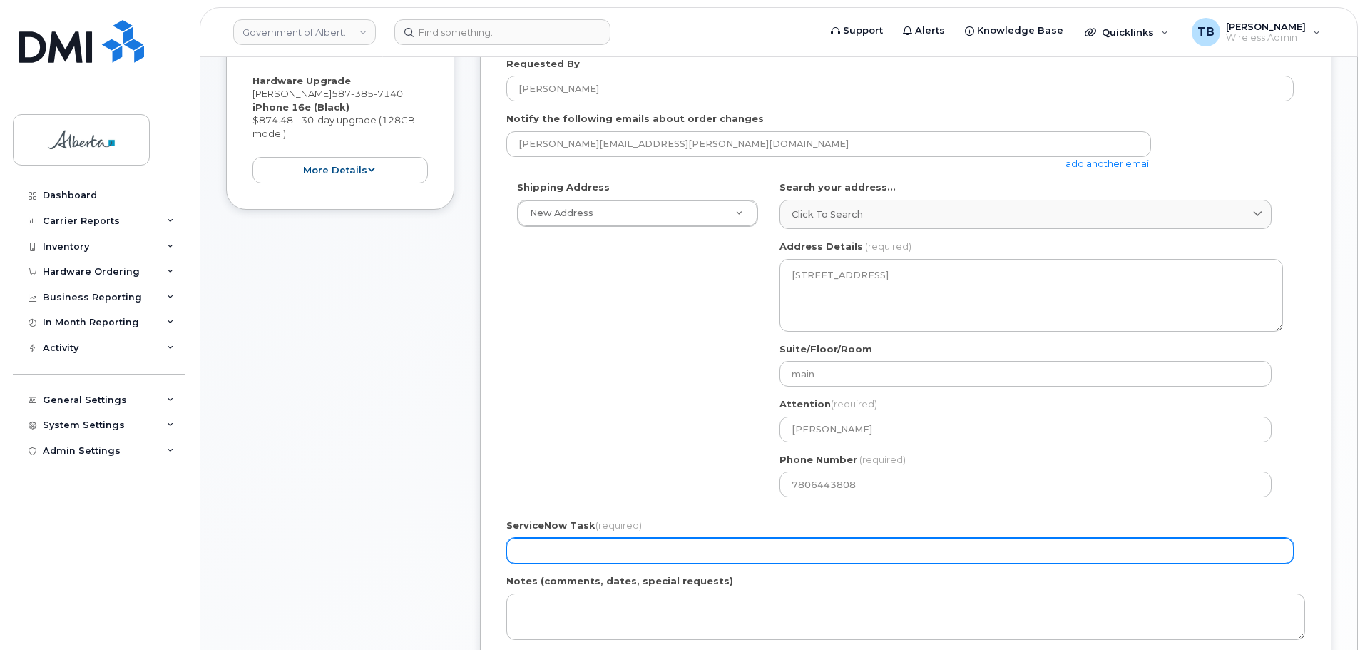
click at [542, 552] on input "ServiceNow Task (required)" at bounding box center [901, 551] width 788 height 26
paste input "SCTASK0851849"
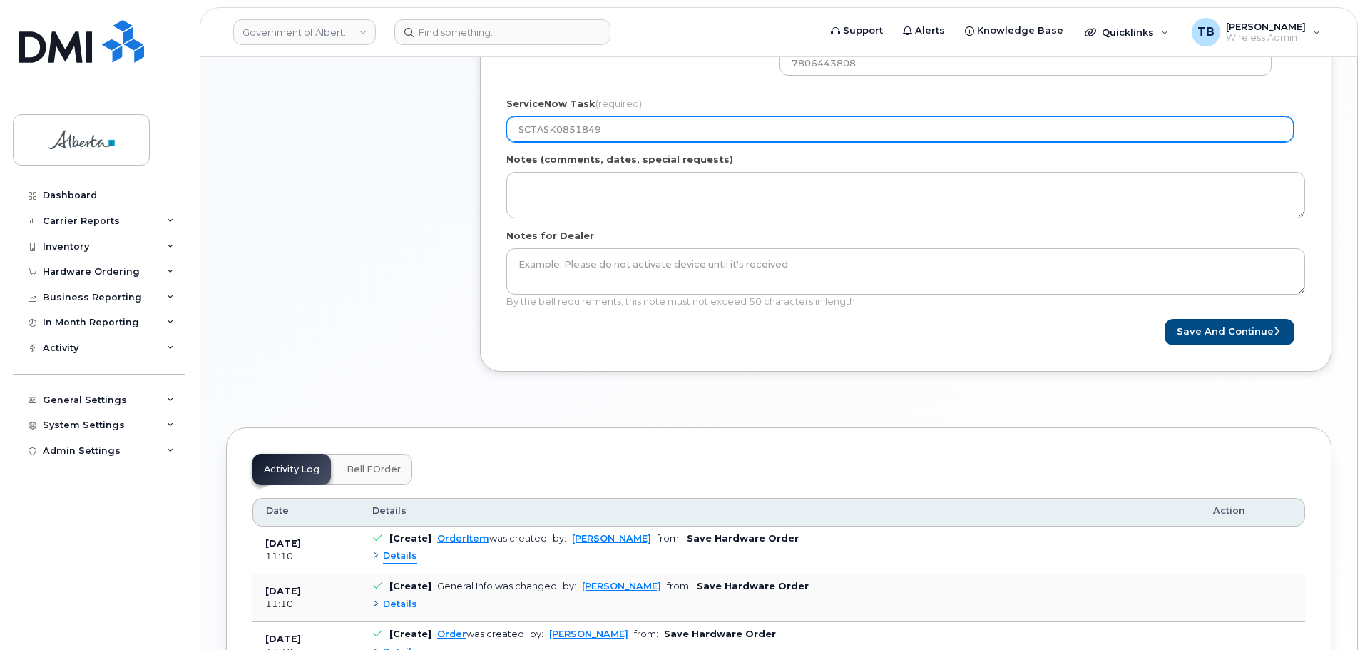
scroll to position [856, 0]
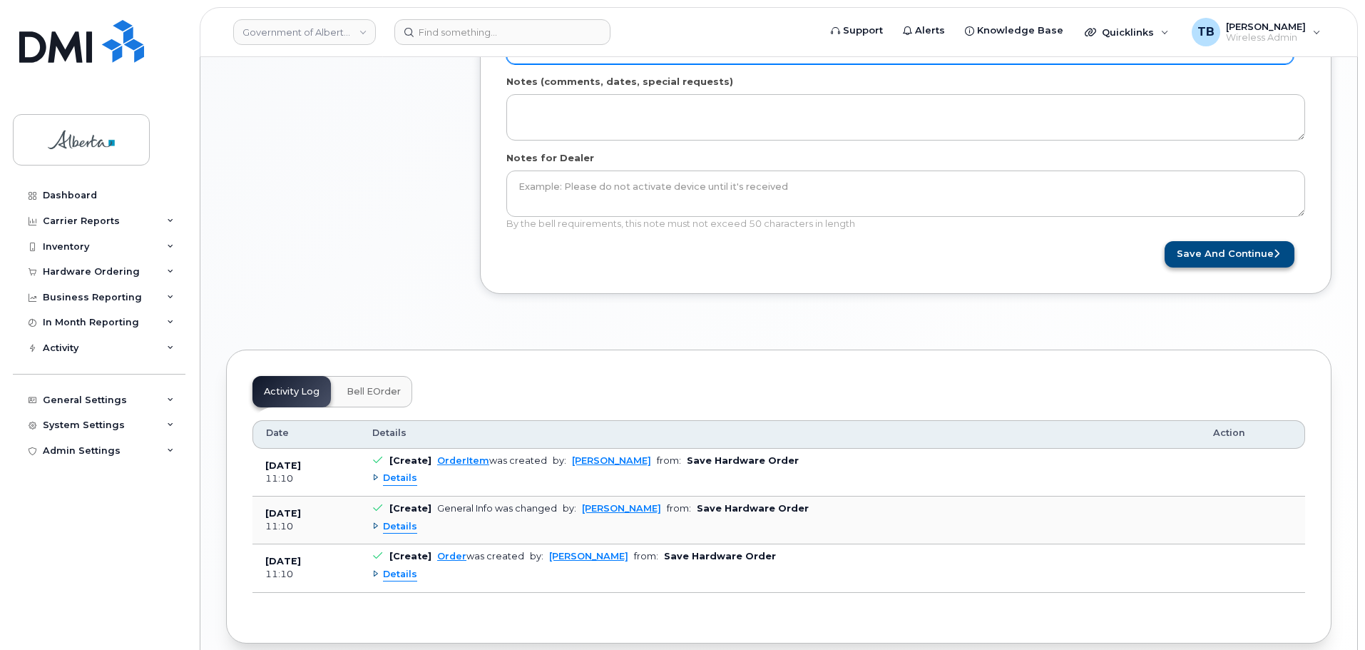
type input "SCTASK0851849"
click at [1211, 255] on button "Save and Continue" at bounding box center [1230, 254] width 130 height 26
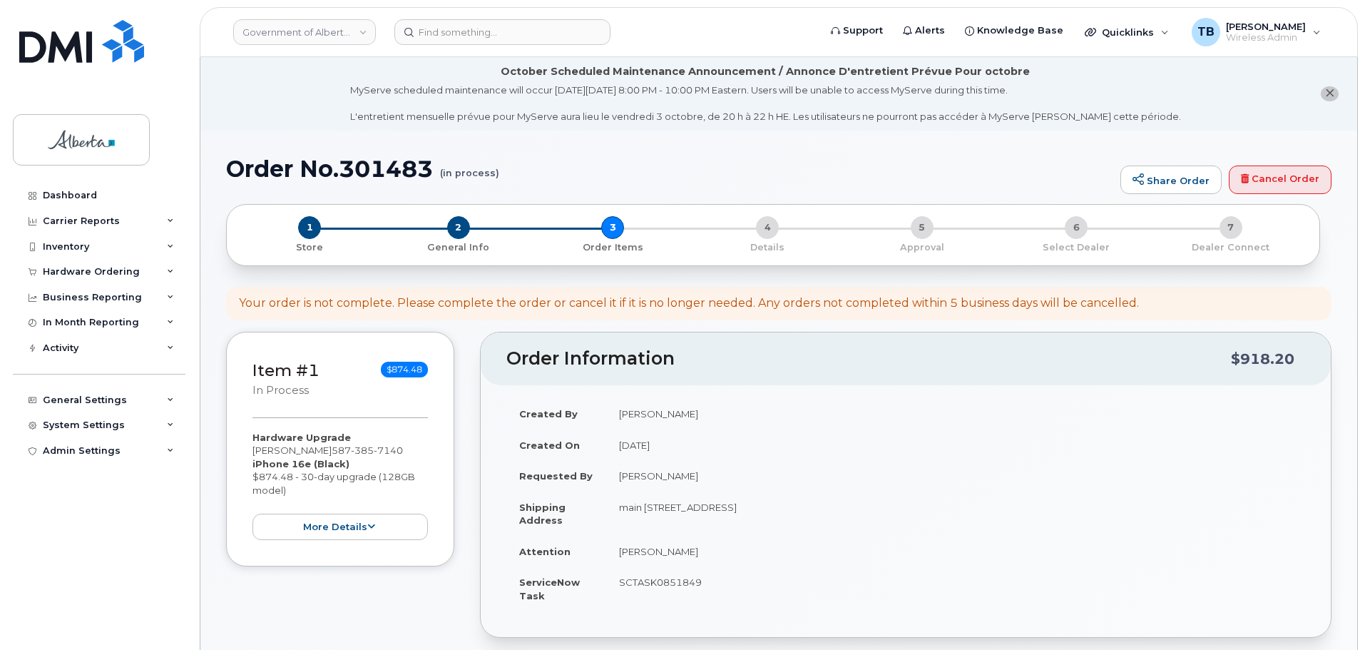
click at [367, 177] on h1 "Order No.301483 (in process)" at bounding box center [669, 168] width 887 height 25
click at [368, 173] on h1 "Order No.301483 (in process)" at bounding box center [669, 168] width 887 height 25
click at [370, 165] on h1 "Order No.301483 (in process)" at bounding box center [669, 168] width 887 height 25
copy h1 "301483"
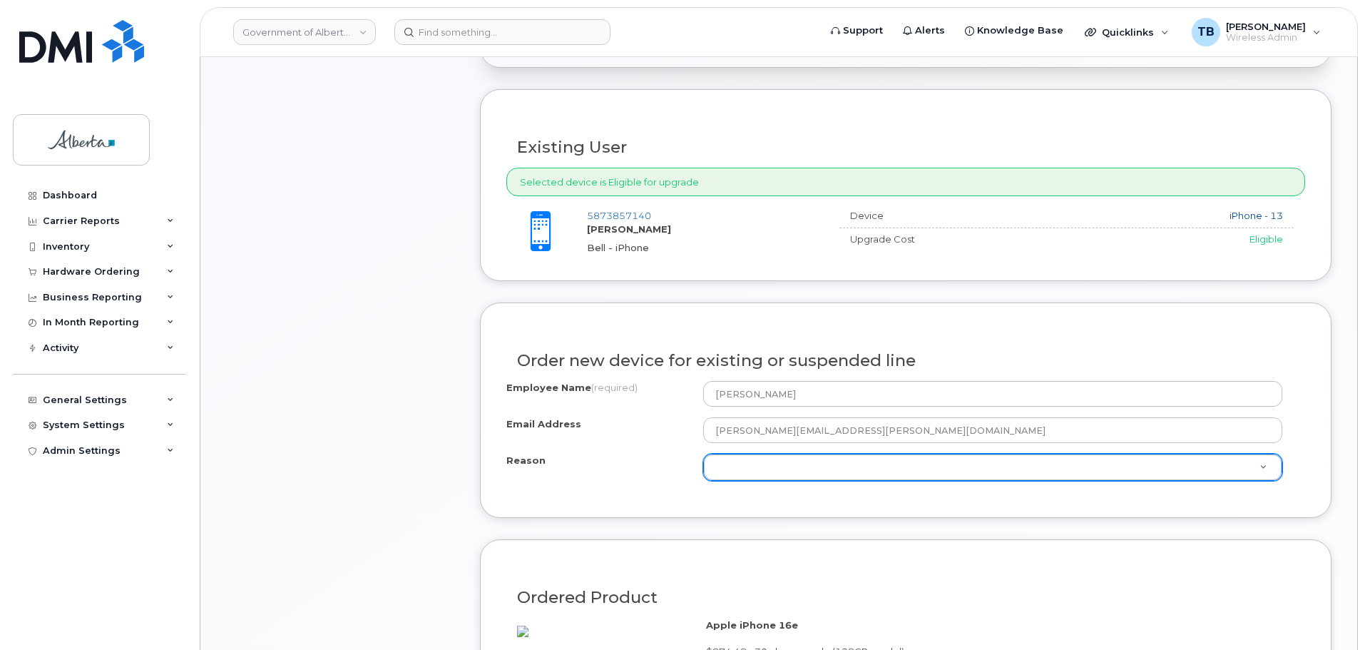
scroll to position [571, 0]
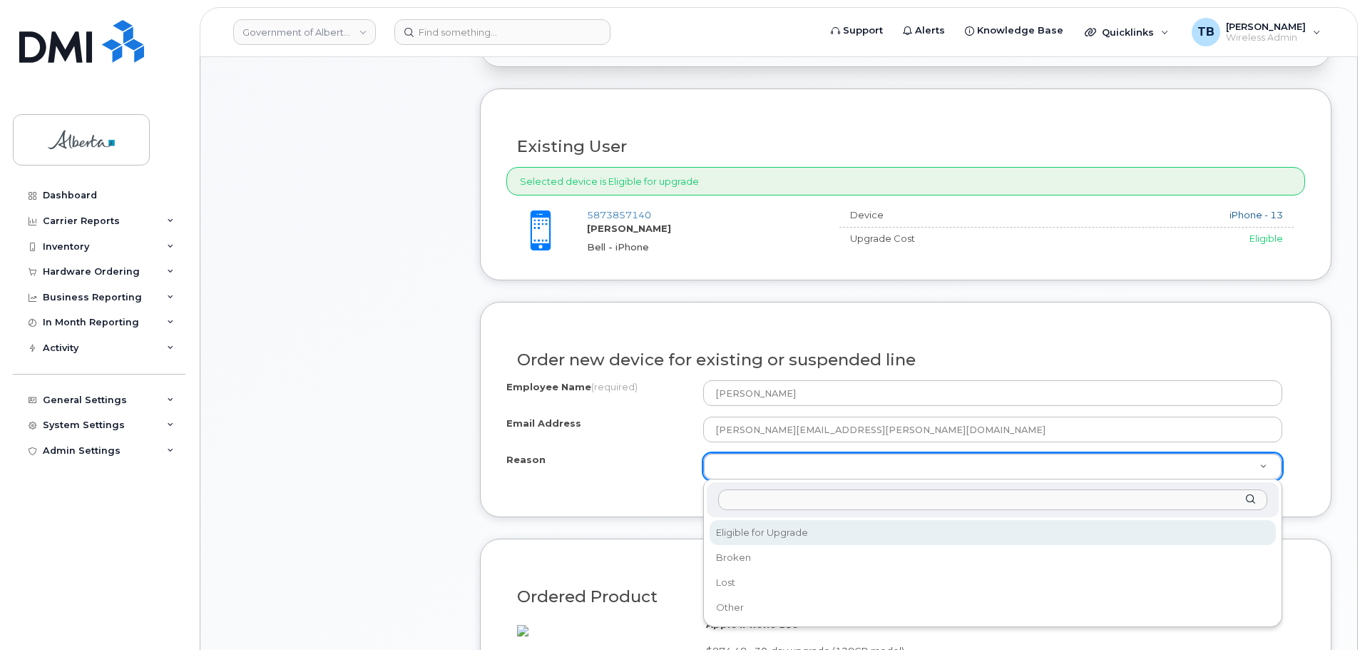
drag, startPoint x: 739, startPoint y: 463, endPoint x: 739, endPoint y: 498, distance: 35.0
drag, startPoint x: 741, startPoint y: 546, endPoint x: 745, endPoint y: 539, distance: 8.9
select select "eligible_for_upgrade"
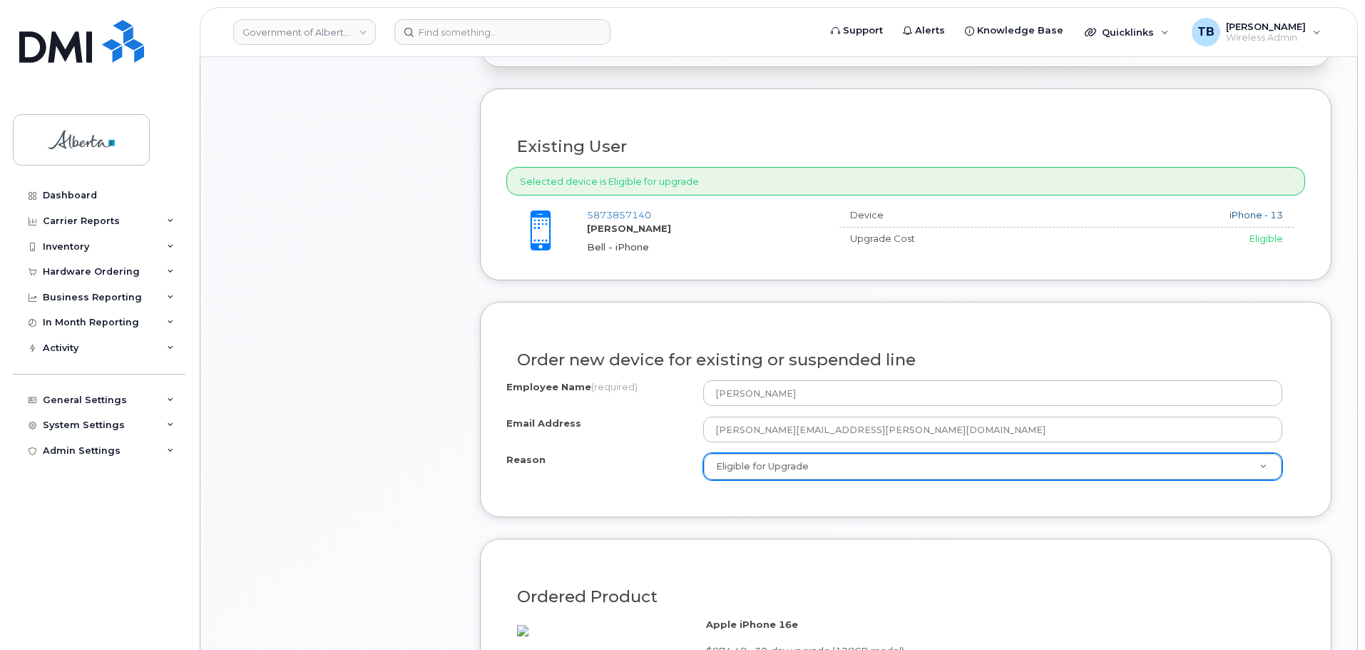
click at [514, 526] on form "Existing User Additional cost to upgrading the device $0.00 Selected device is …" at bounding box center [906, 485] width 852 height 794
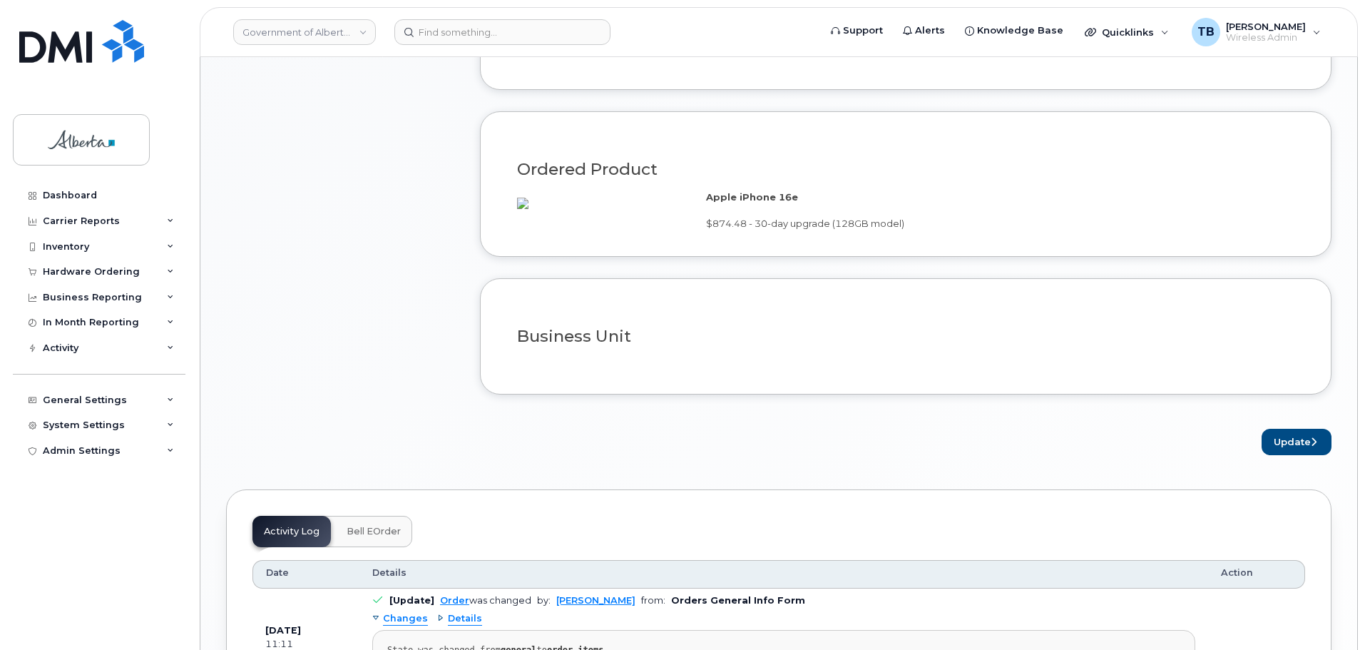
scroll to position [999, 0]
click at [1299, 451] on button "Update" at bounding box center [1297, 441] width 70 height 26
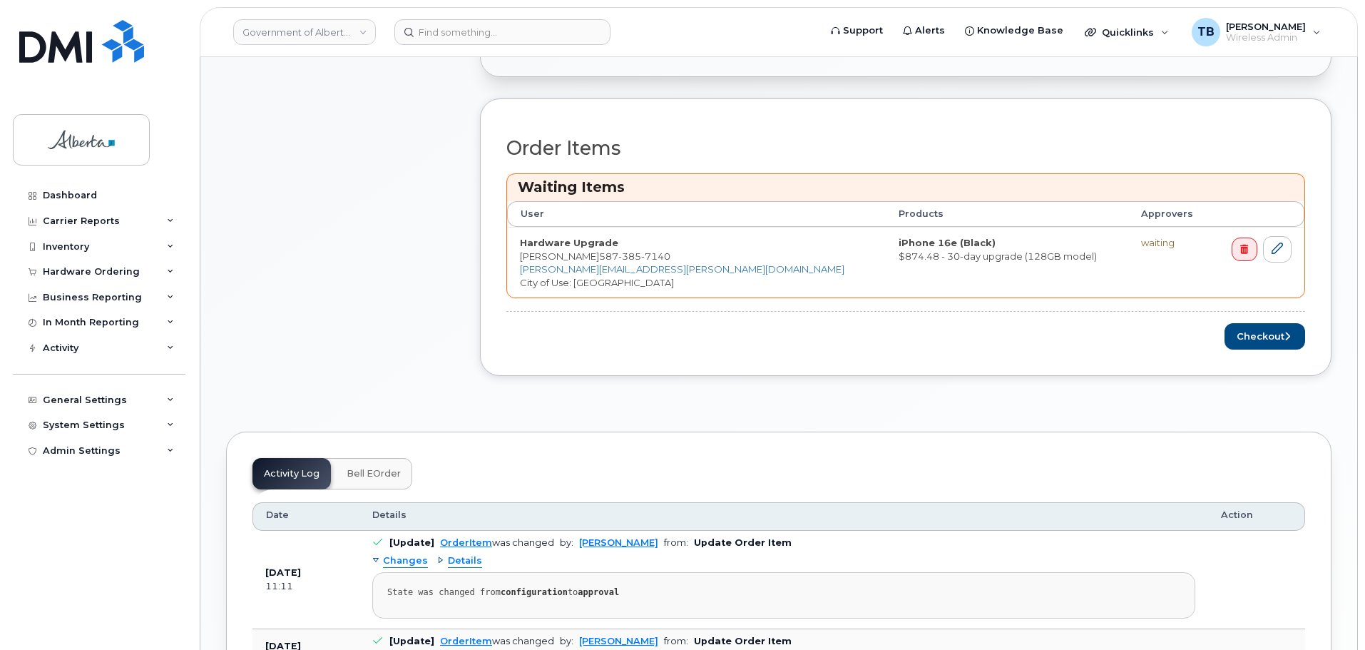
scroll to position [642, 0]
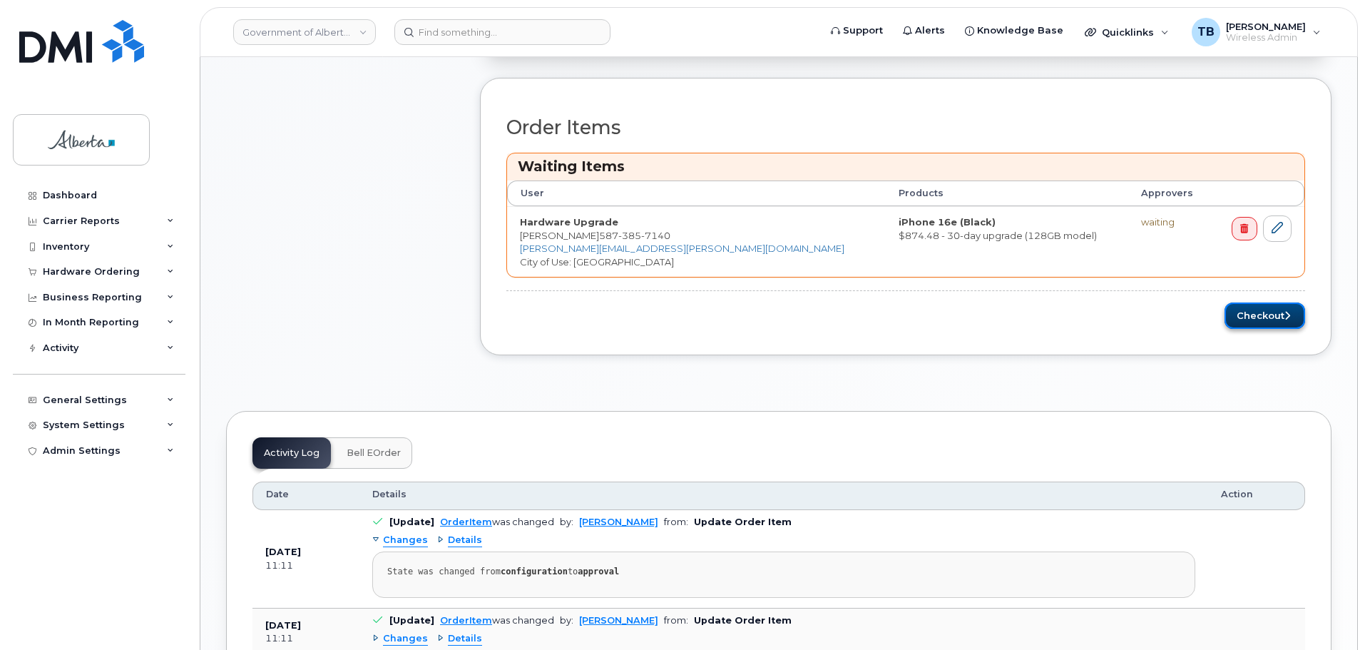
click at [1238, 321] on button "Checkout" at bounding box center [1265, 315] width 81 height 26
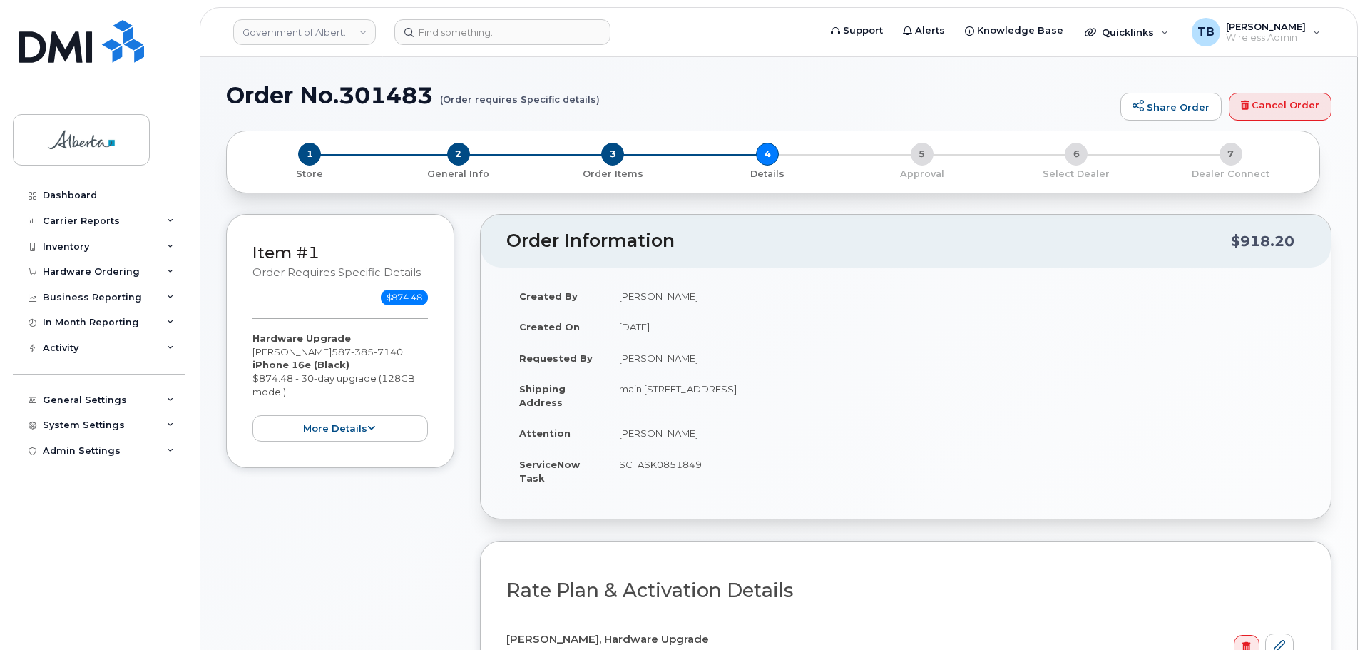
select select
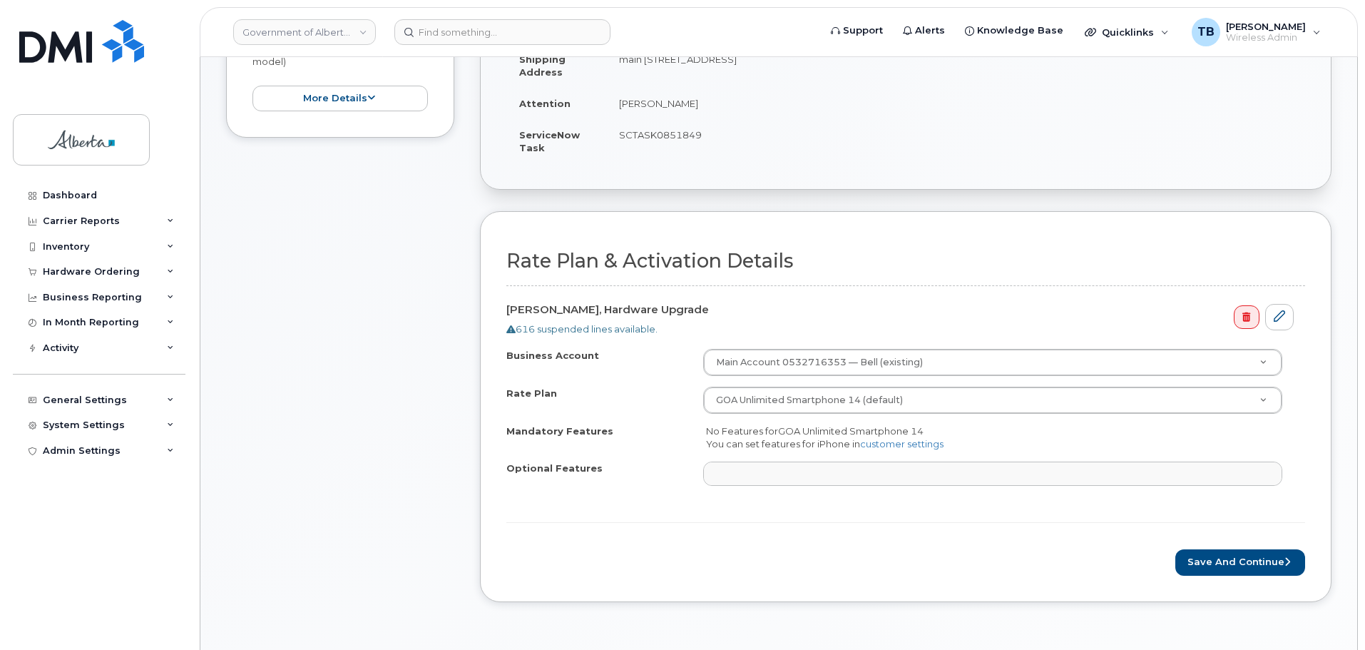
scroll to position [428, 0]
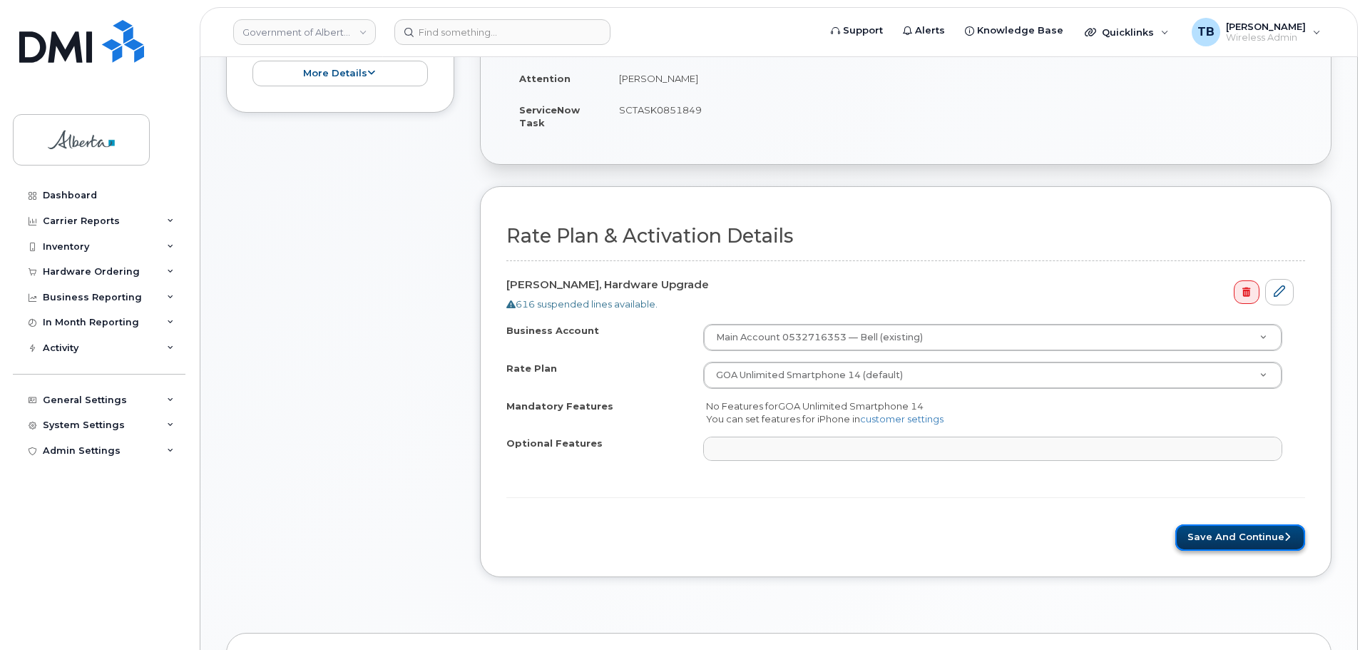
click at [1225, 545] on button "Save and Continue" at bounding box center [1241, 537] width 130 height 26
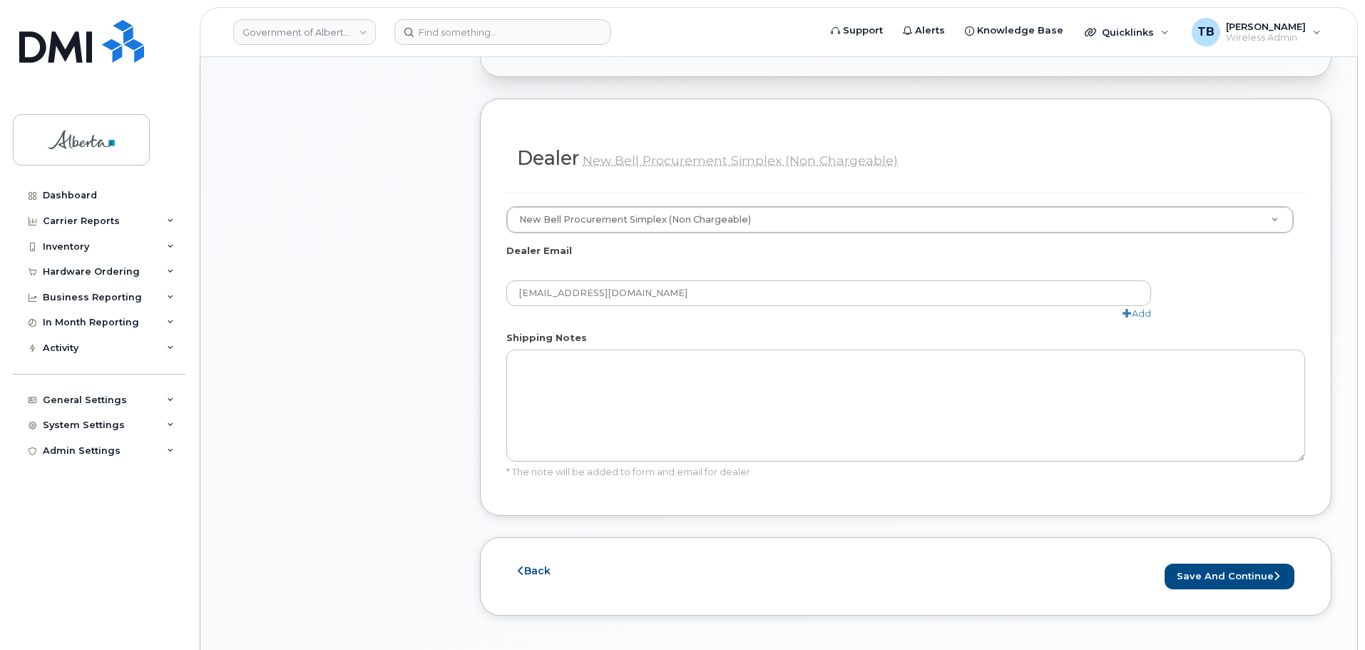
scroll to position [856, 0]
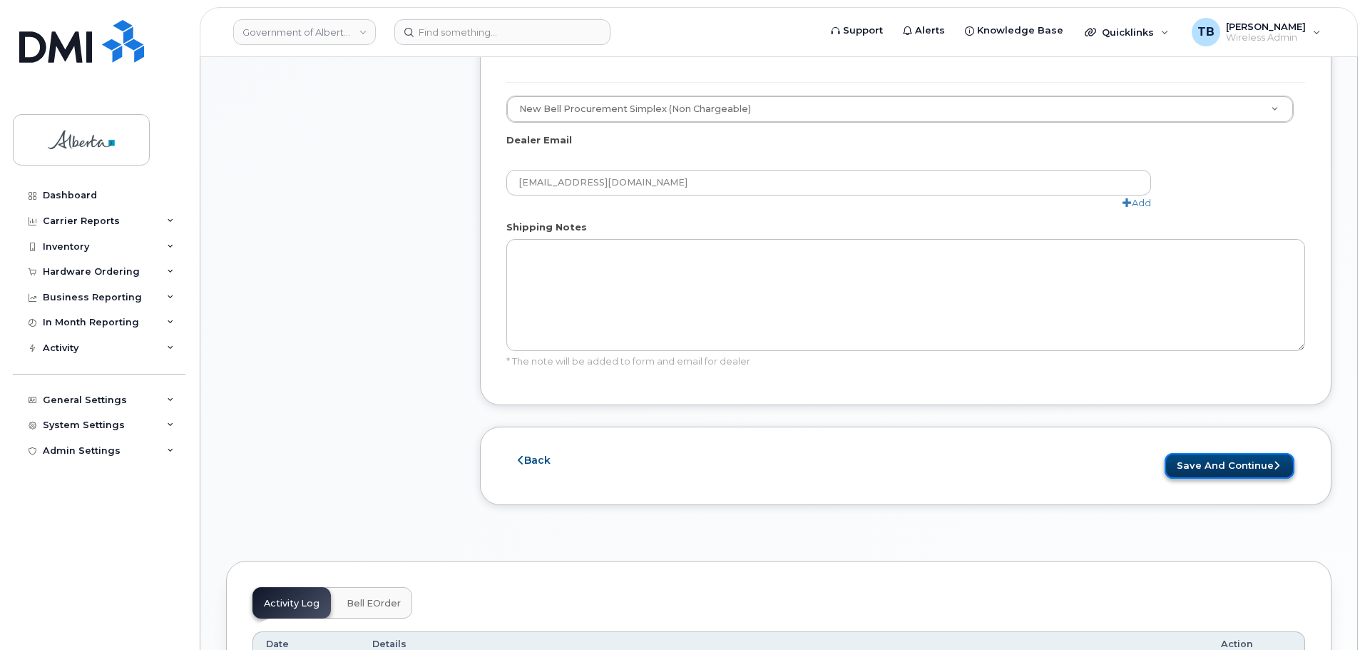
click at [1198, 453] on button "Save and Continue" at bounding box center [1230, 466] width 130 height 26
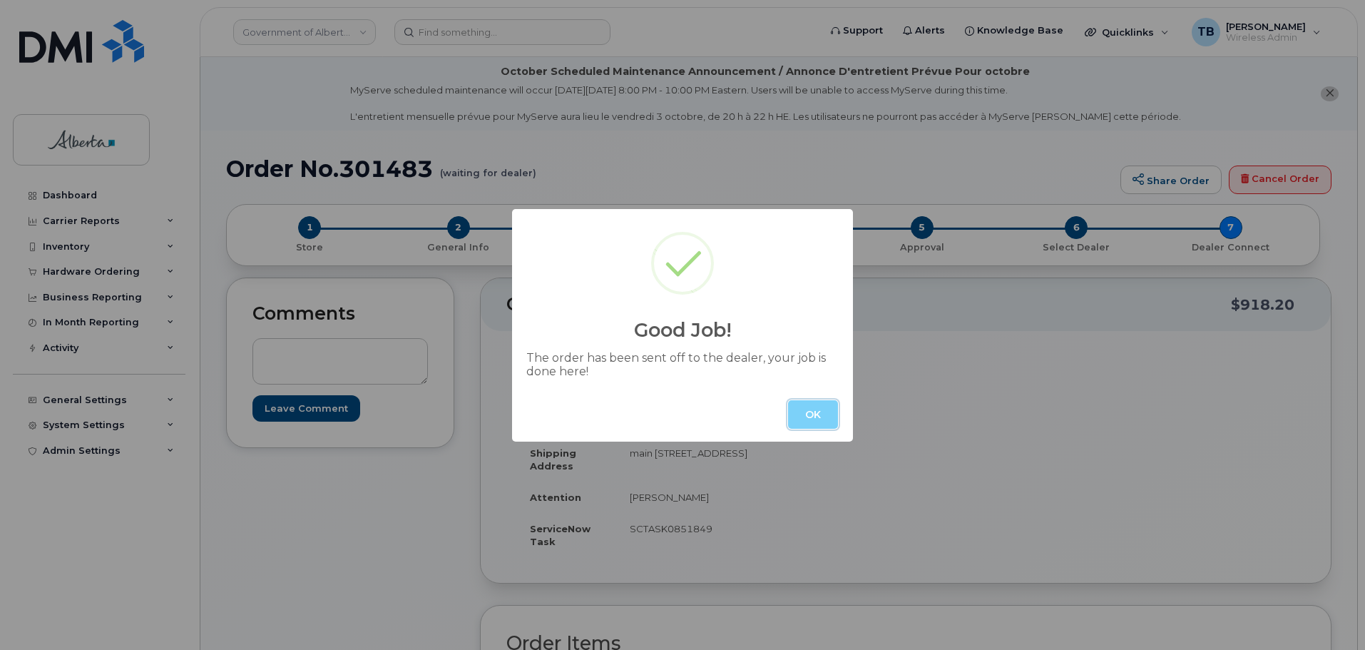
click at [799, 414] on button "OK" at bounding box center [813, 414] width 50 height 29
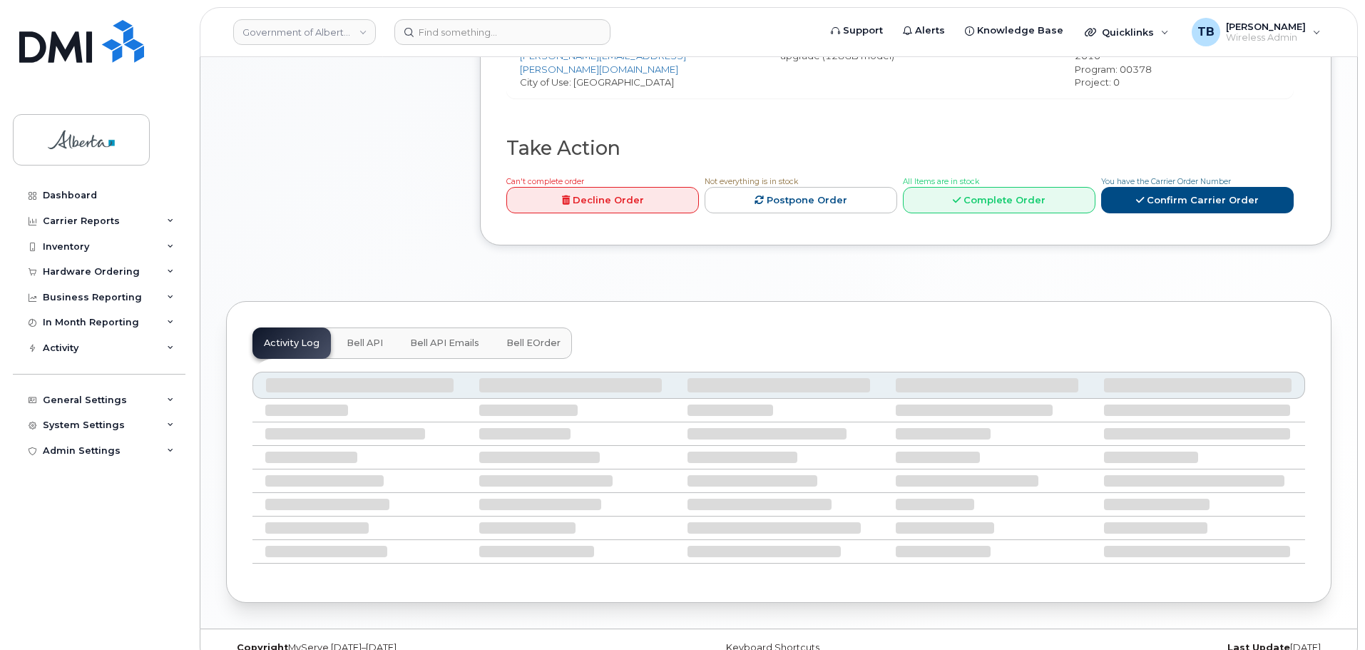
scroll to position [706, 0]
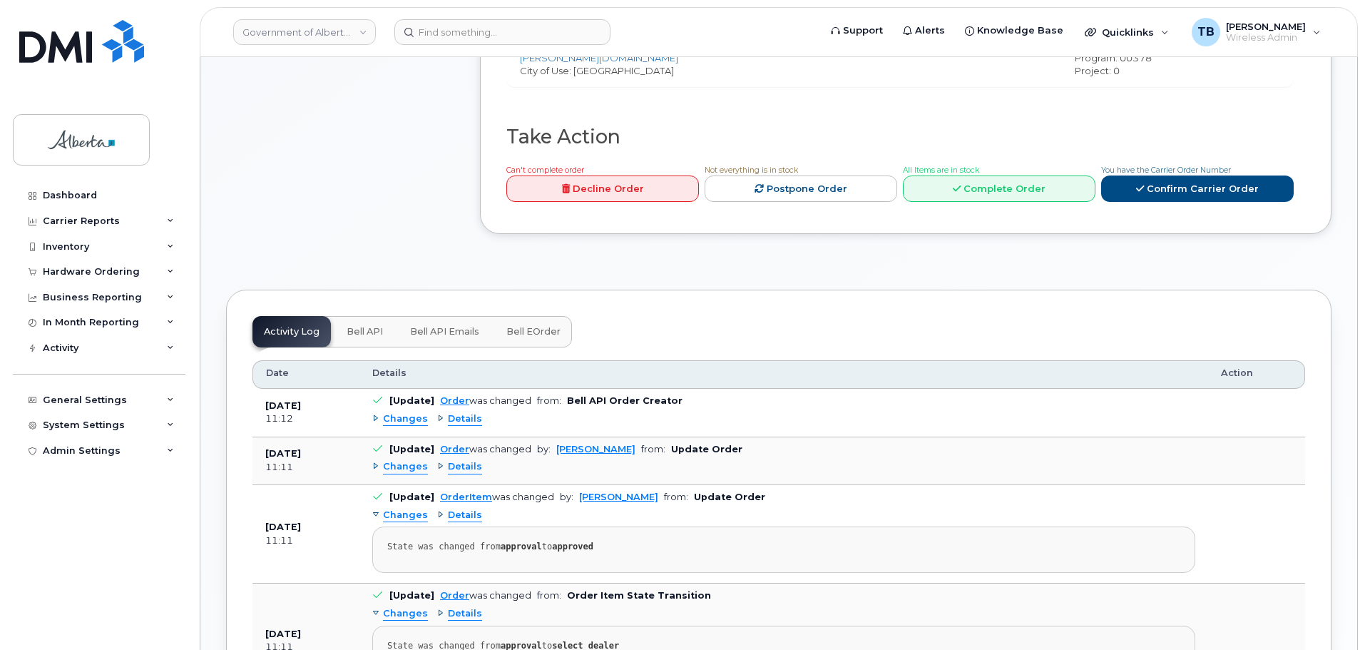
click at [359, 326] on span "Bell API" at bounding box center [365, 331] width 36 height 11
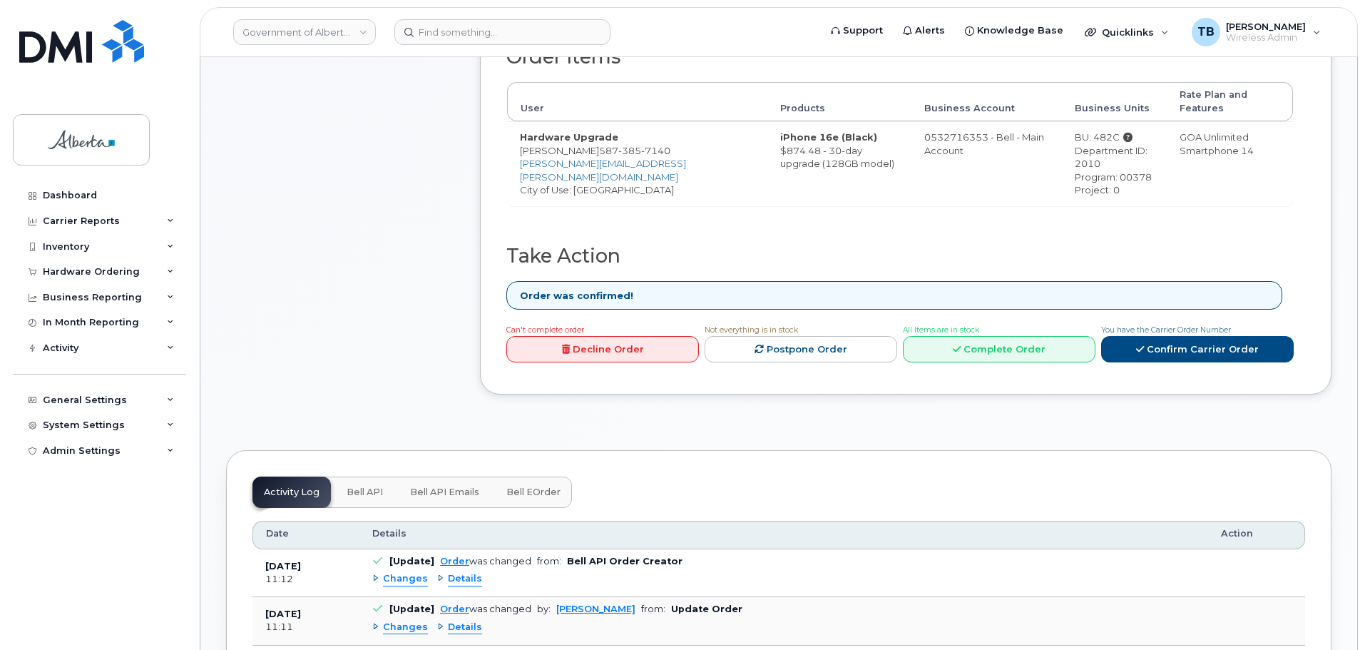
scroll to position [713, 0]
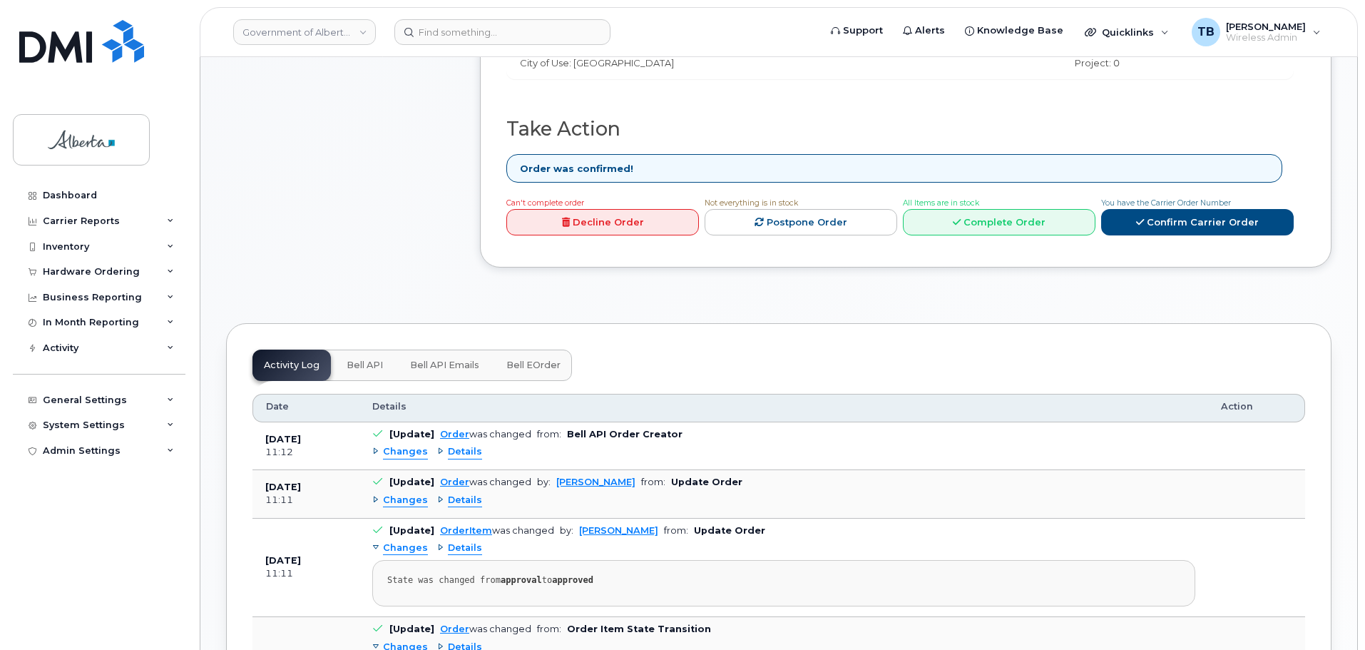
click at [362, 360] on span "Bell API" at bounding box center [365, 365] width 36 height 11
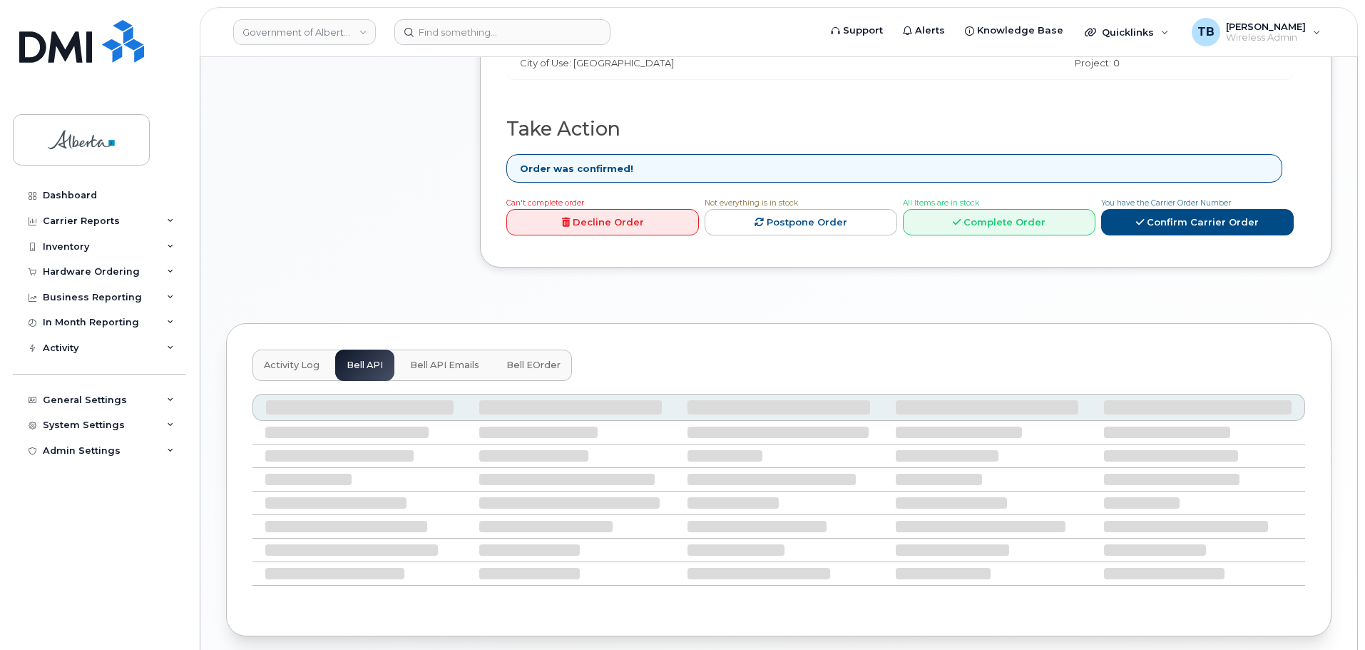
scroll to position [633, 0]
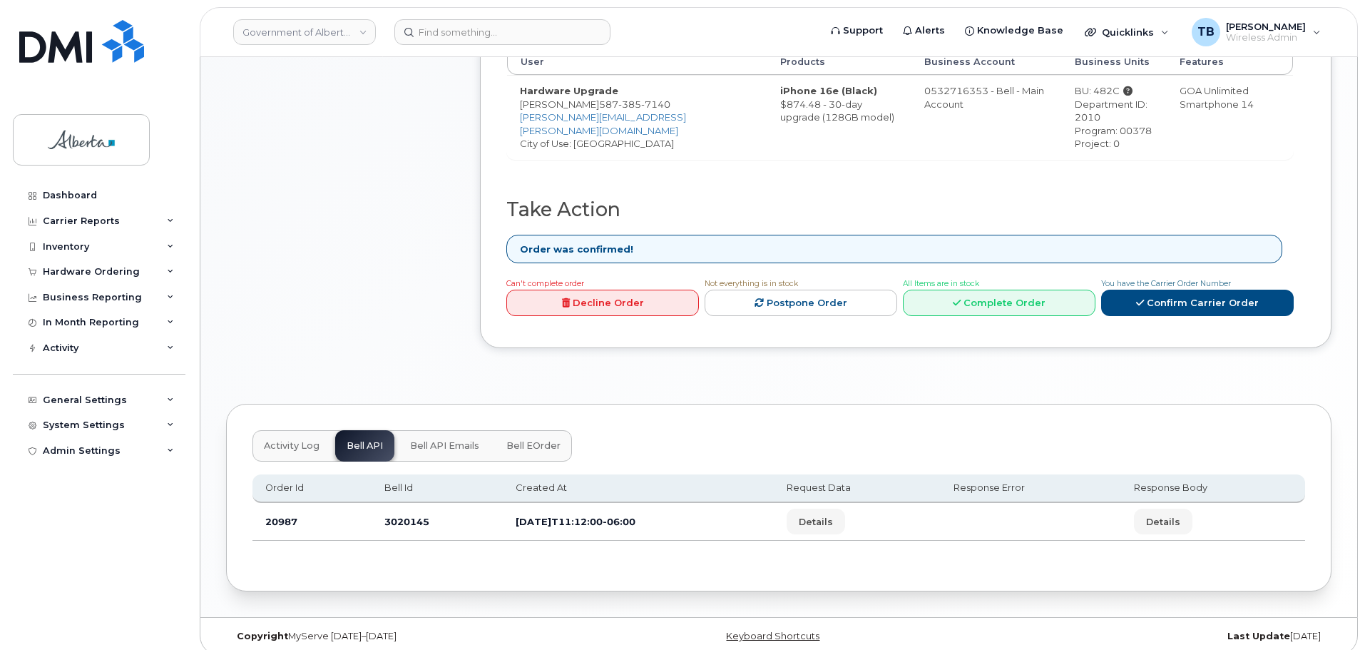
click at [388, 520] on td "3020145" at bounding box center [437, 522] width 131 height 38
click at [391, 512] on td "3020145" at bounding box center [437, 522] width 131 height 38
copy td "3020145"
click at [510, 42] on input at bounding box center [503, 32] width 216 height 26
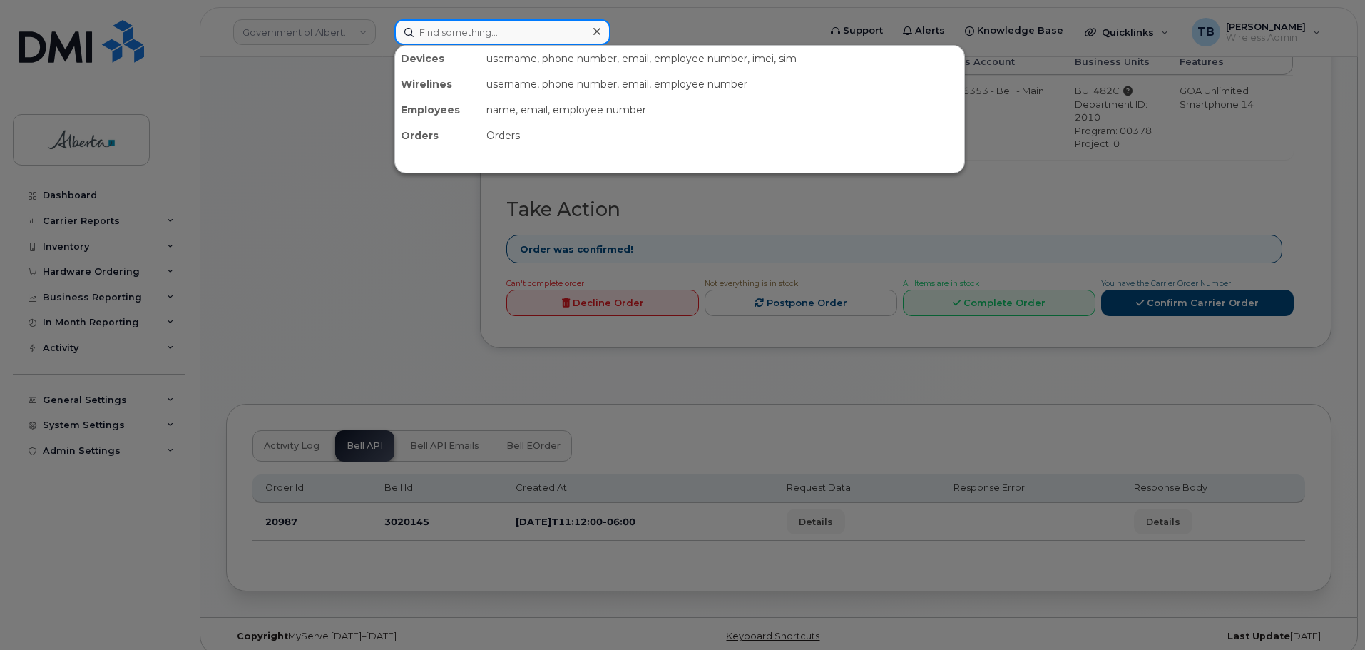
paste input "5873857306"
type input "5873857306"
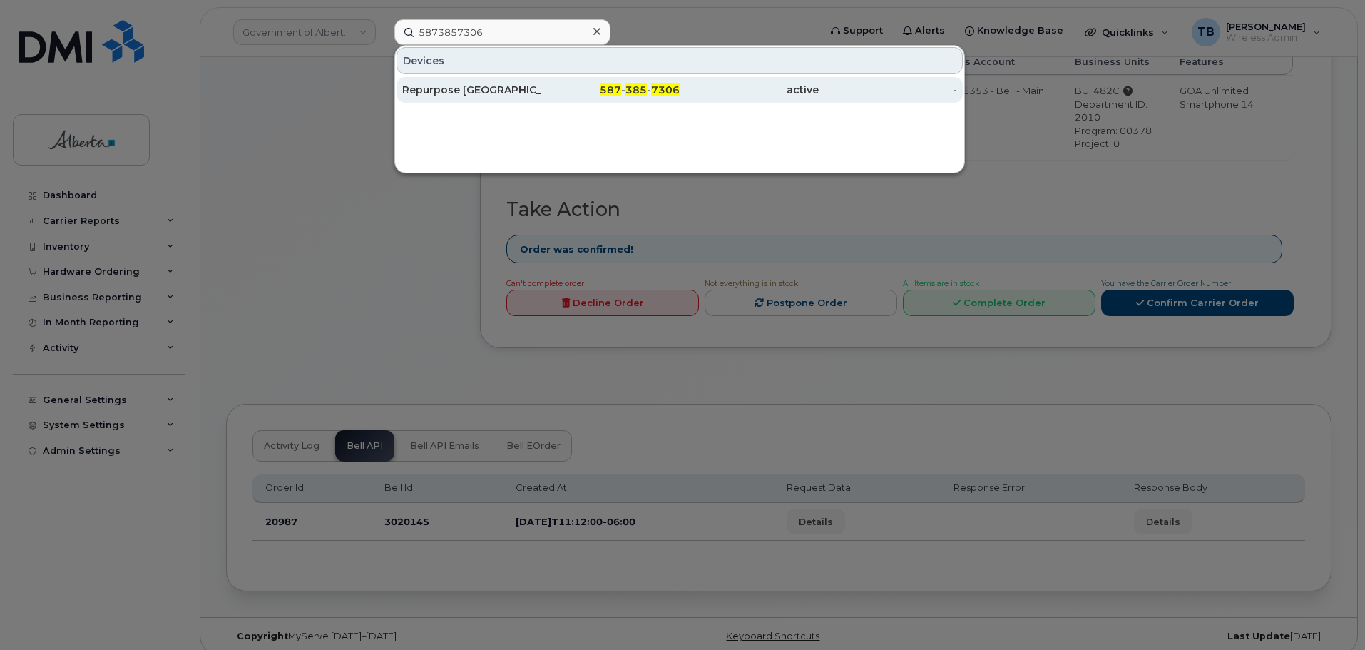
click at [456, 81] on div "Repurpose [GEOGRAPHIC_DATA]" at bounding box center [471, 90] width 139 height 26
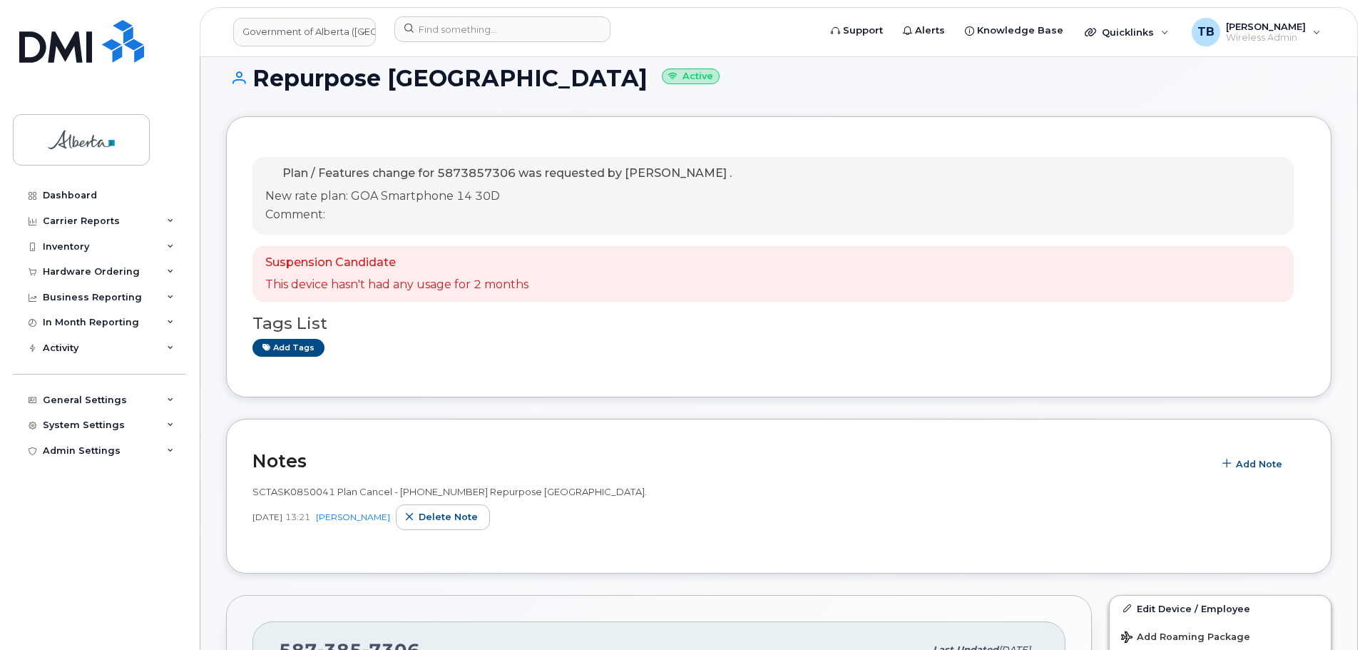
scroll to position [143, 0]
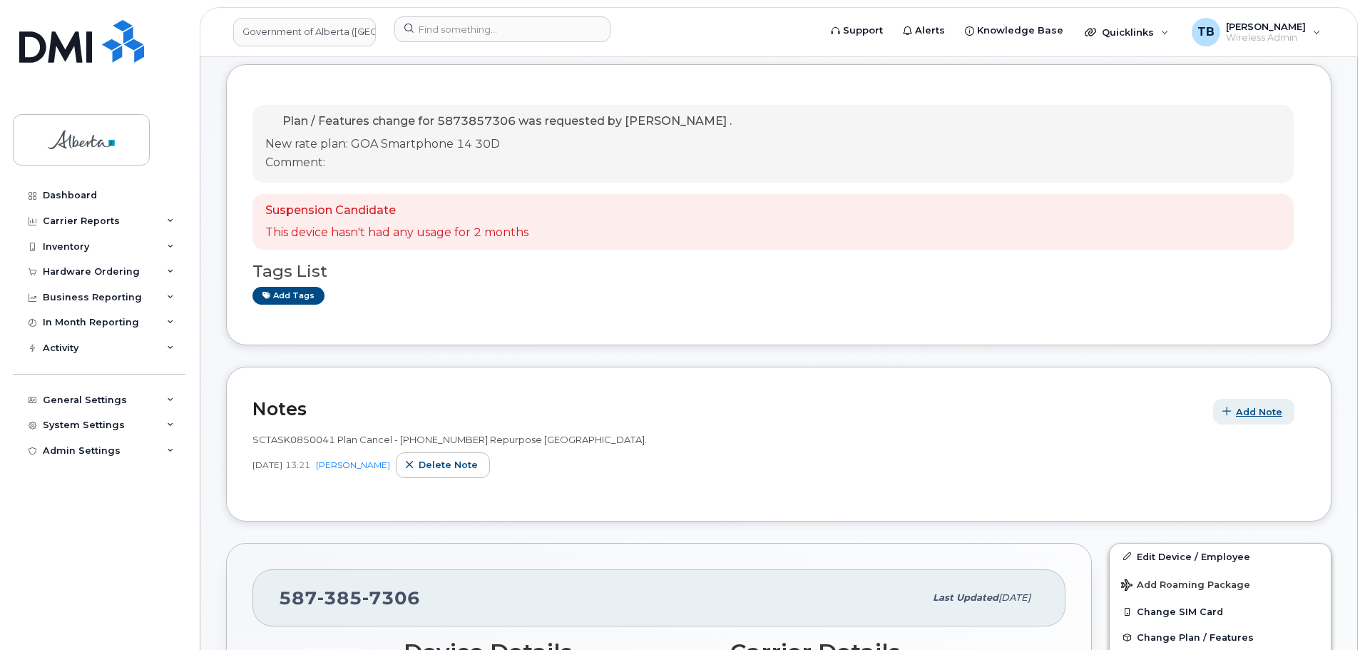
click at [1246, 414] on span "Add Note" at bounding box center [1259, 412] width 46 height 14
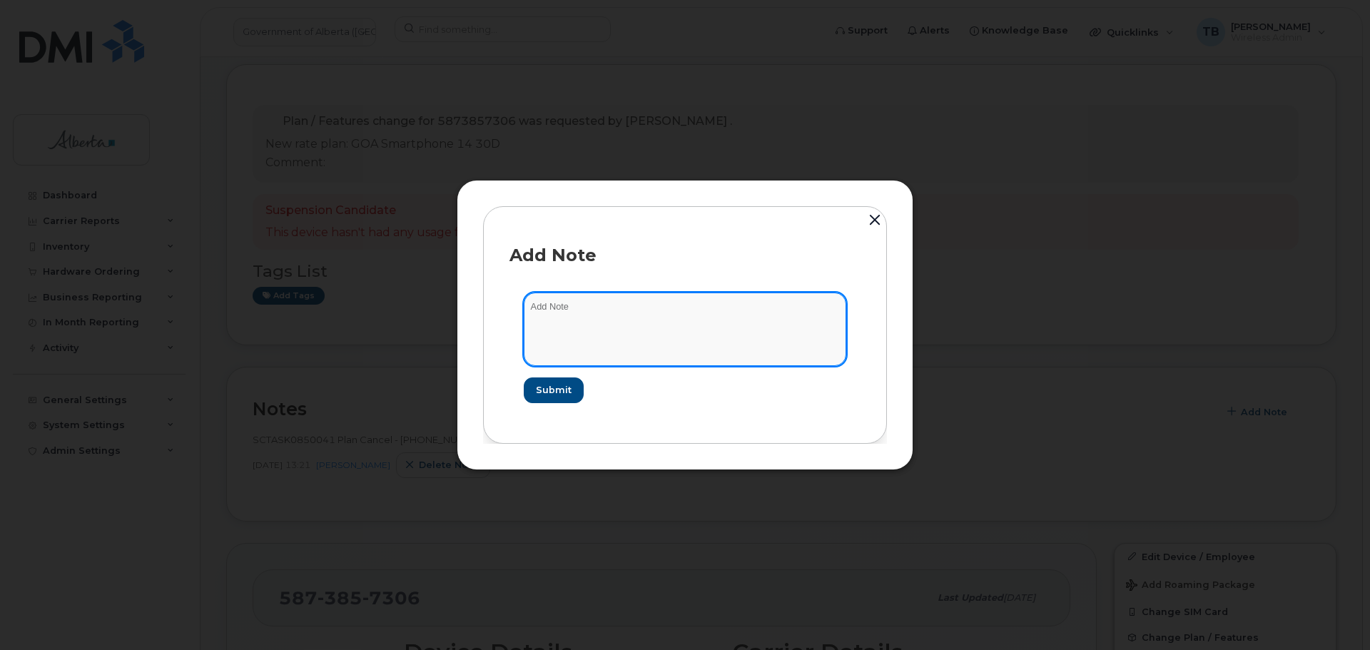
click at [554, 317] on textarea at bounding box center [685, 328] width 322 height 73
paste textarea "SCTASK0854041 5873857306 DO NOT DELETE - BEING REASSIGNED to [PERSON_NAME]. Pla…"
type textarea "SCTASK0854041 5873857306 DO NOT DELETE - BEING REASSIGNED to [PERSON_NAME]. Pla…"
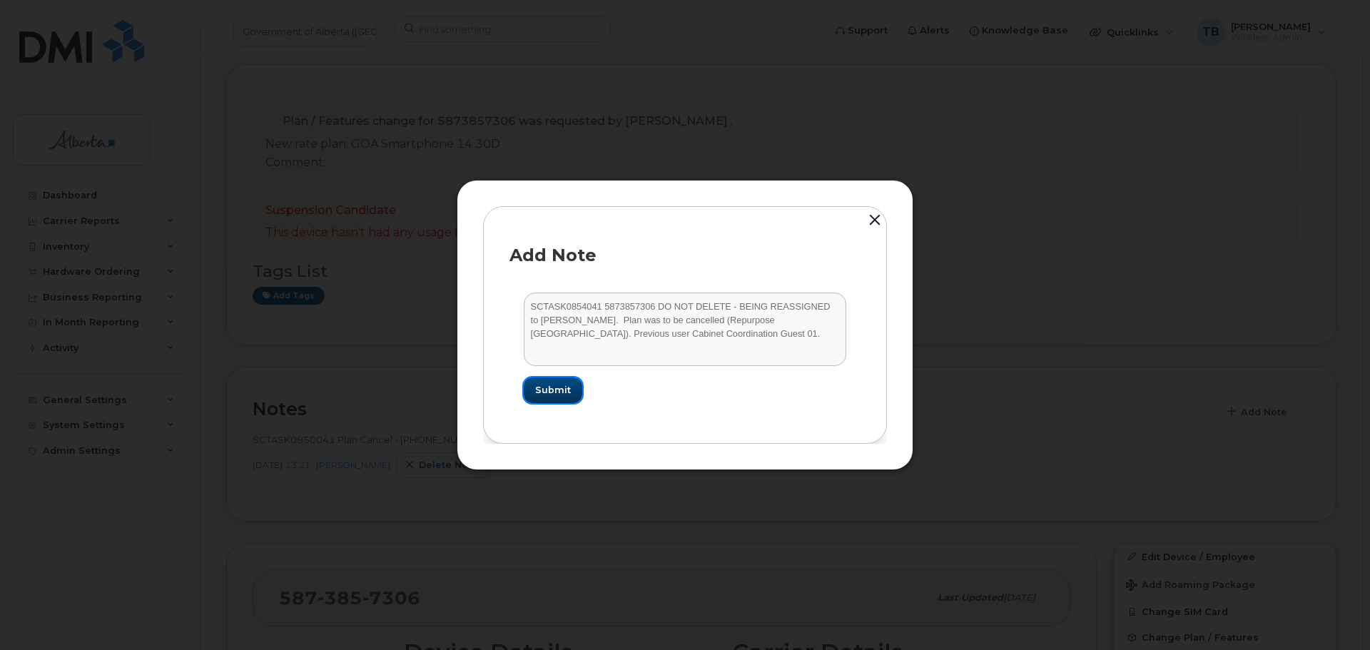
click at [545, 388] on span "Submit" at bounding box center [553, 390] width 36 height 14
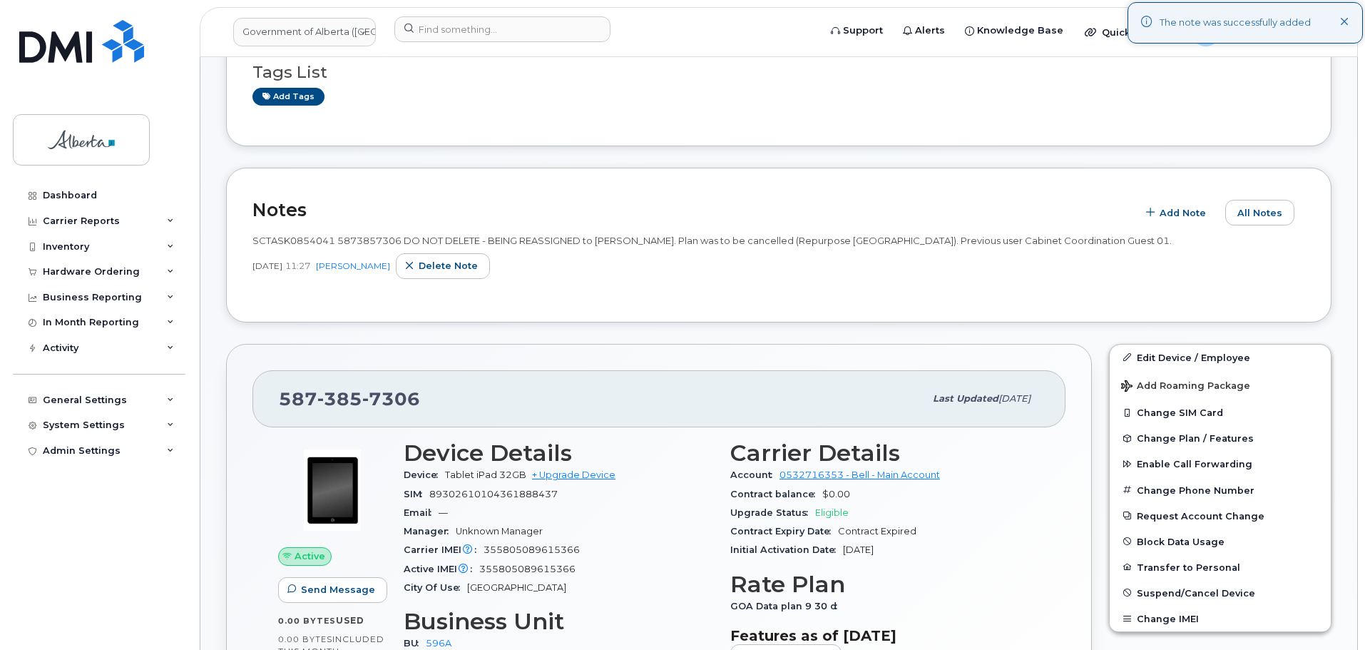
scroll to position [428, 0]
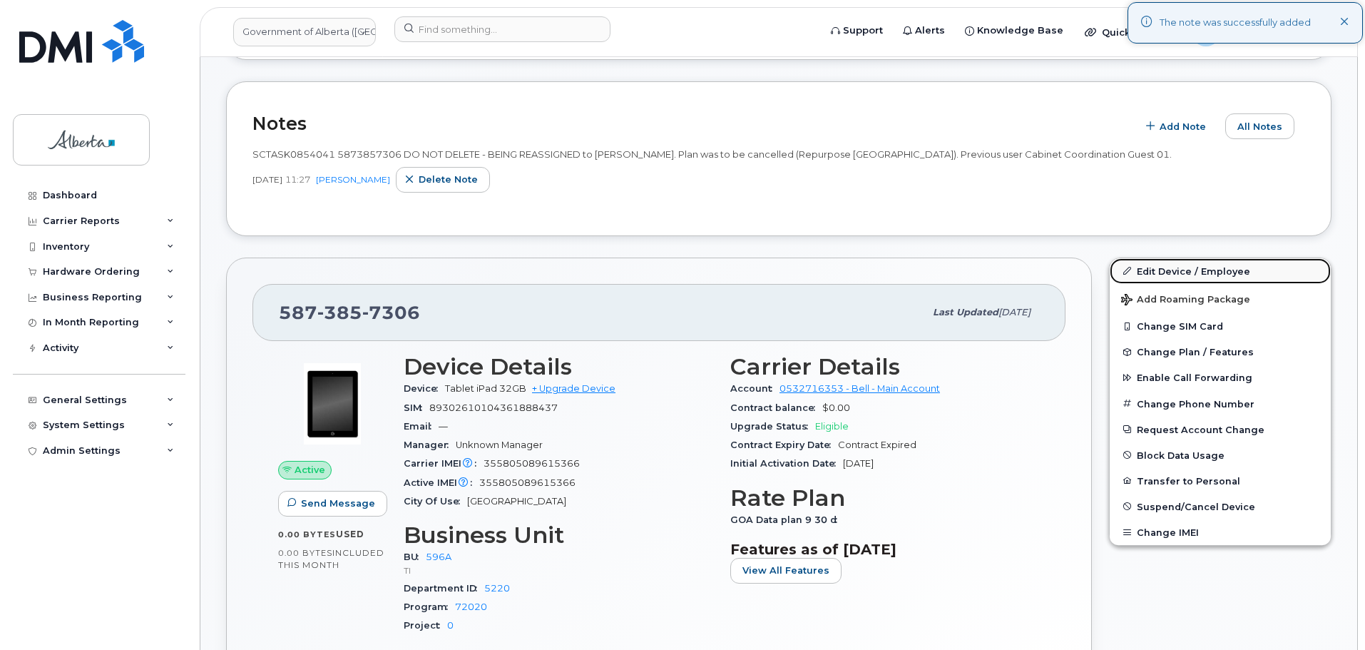
click at [1185, 267] on link "Edit Device / Employee" at bounding box center [1220, 271] width 221 height 26
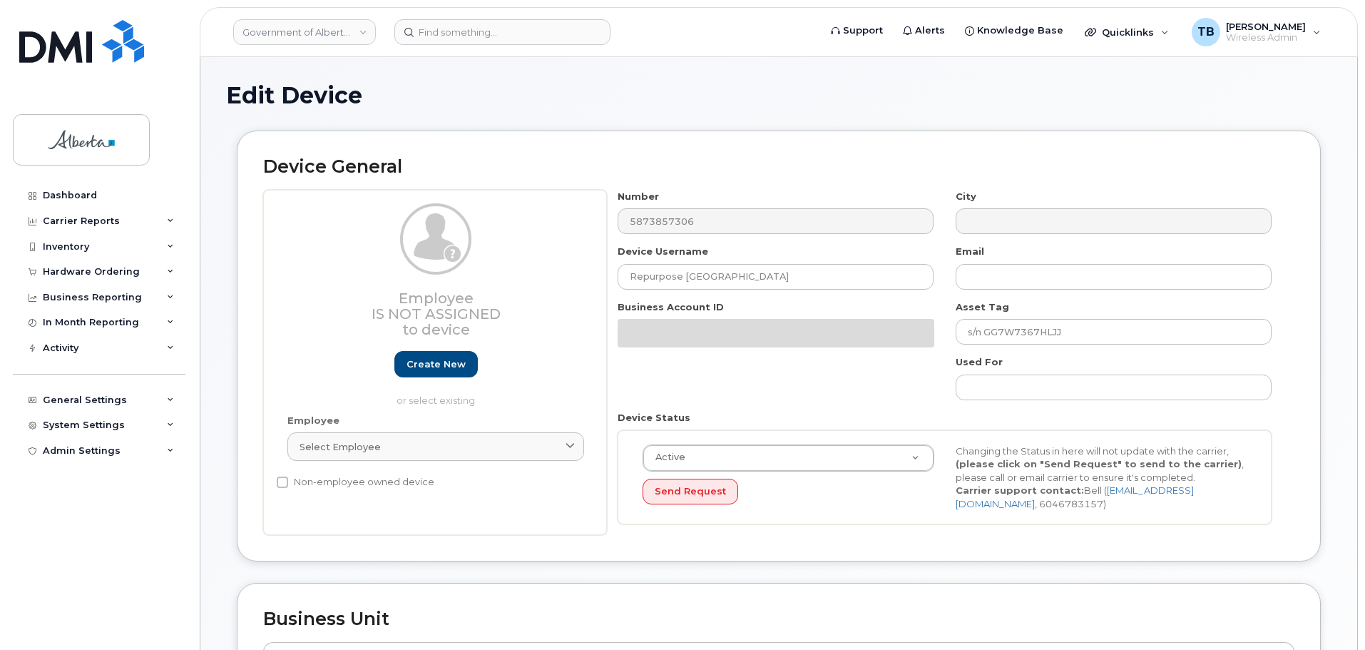
select select "4797729"
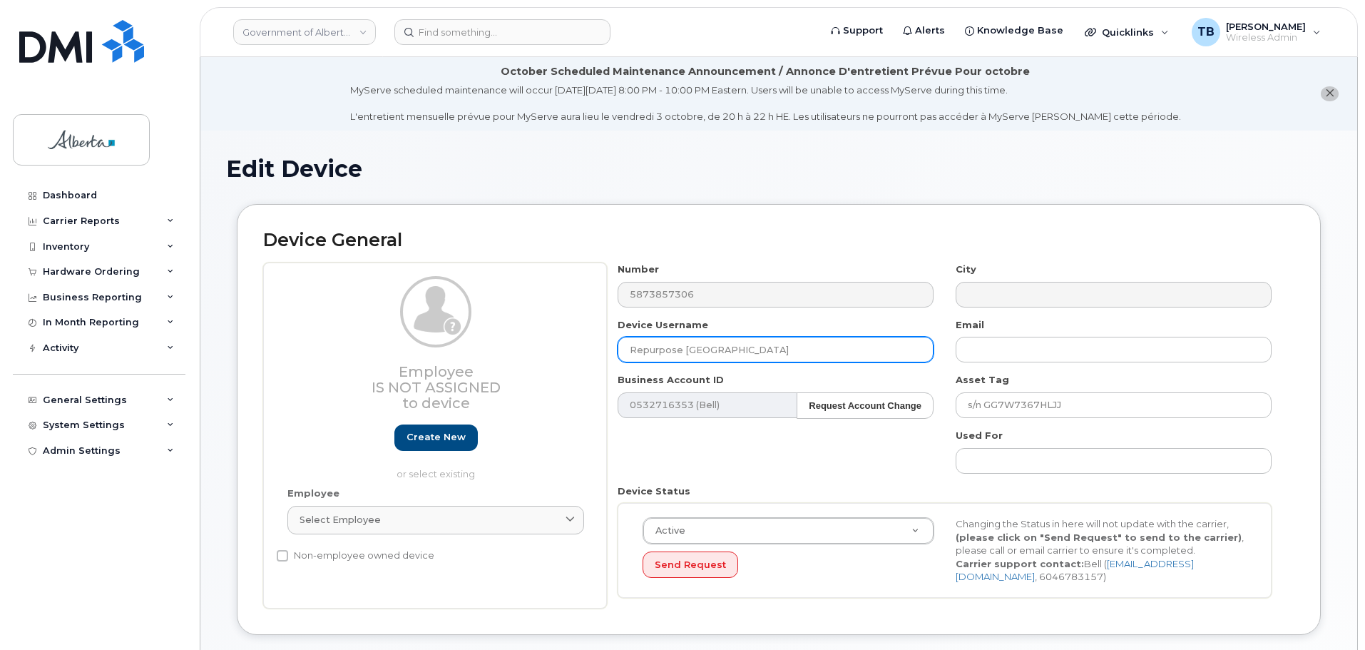
drag, startPoint x: 741, startPoint y: 357, endPoint x: 537, endPoint y: 358, distance: 203.3
click at [537, 358] on div "Employee Is not assigned to device Create new or select existing Employee Selec…" at bounding box center [779, 436] width 1032 height 346
type input "[PERSON_NAME]"
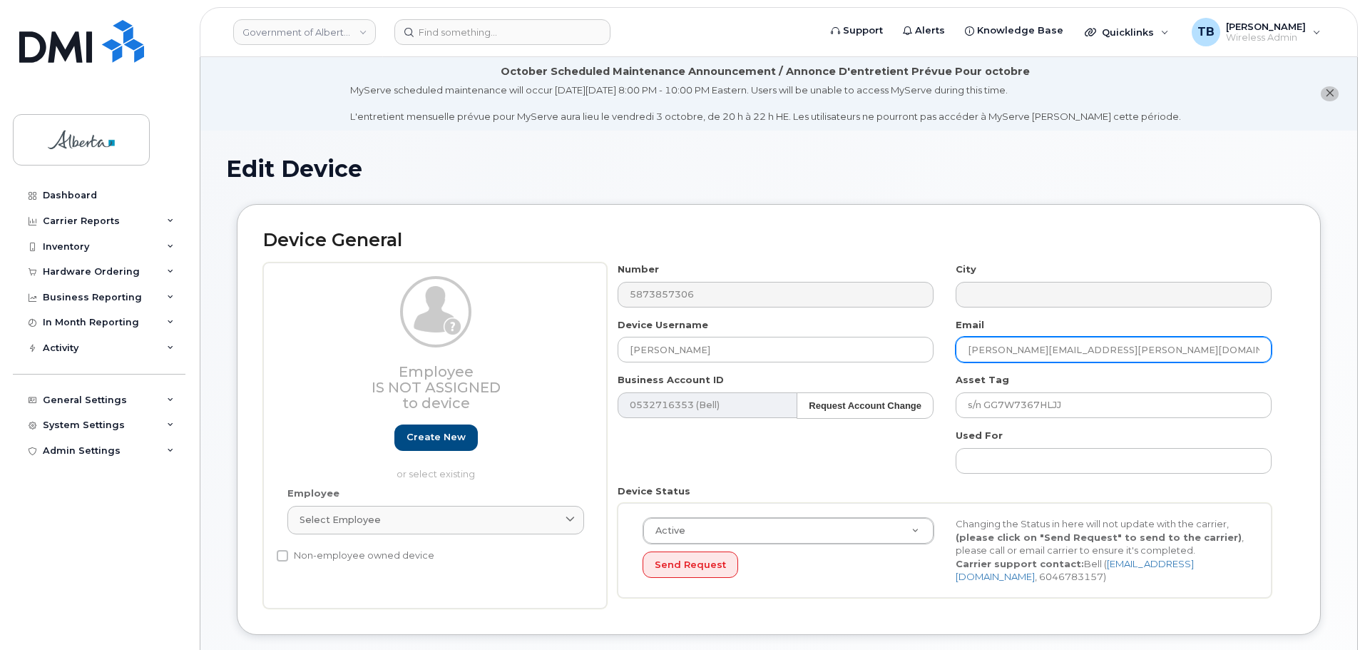
type input "[PERSON_NAME][EMAIL_ADDRESS][PERSON_NAME][DOMAIN_NAME]"
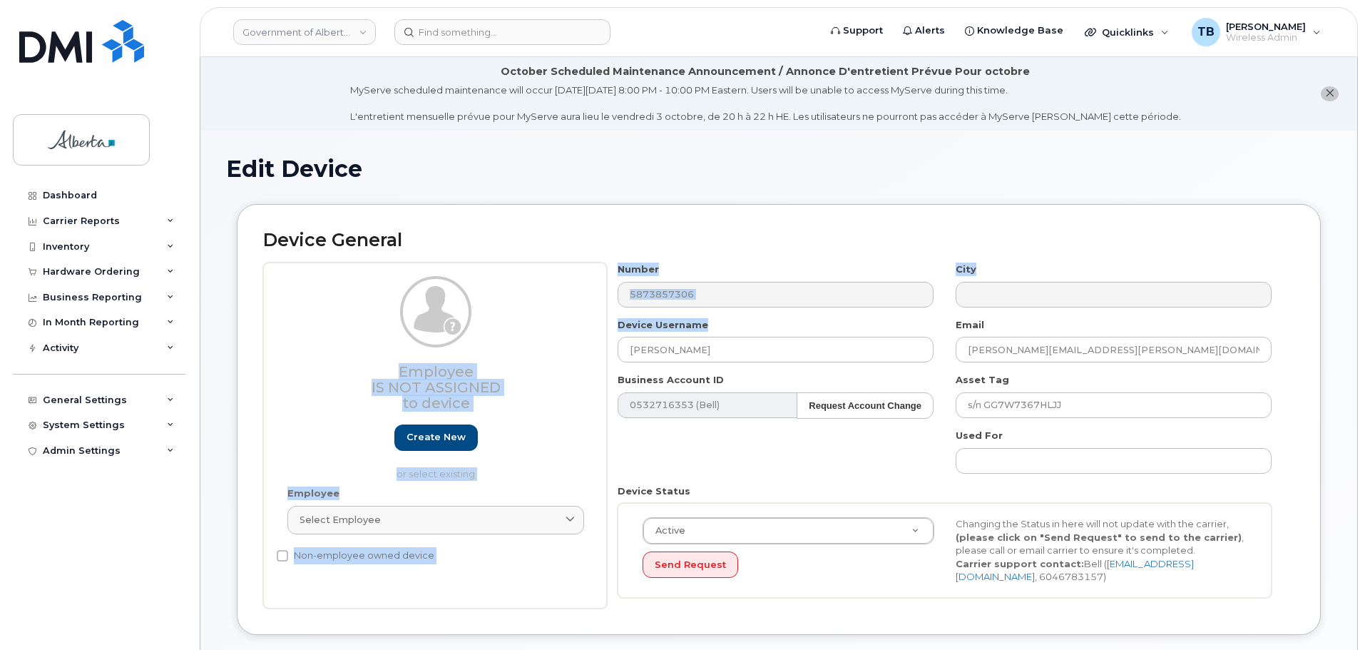
drag, startPoint x: 750, startPoint y: 366, endPoint x: 554, endPoint y: 365, distance: 196.2
click at [554, 365] on div "Employee Is not assigned to device Create new or select existing Employee Selec…" at bounding box center [779, 436] width 1032 height 346
click at [787, 345] on input "[PERSON_NAME]" at bounding box center [776, 350] width 316 height 26
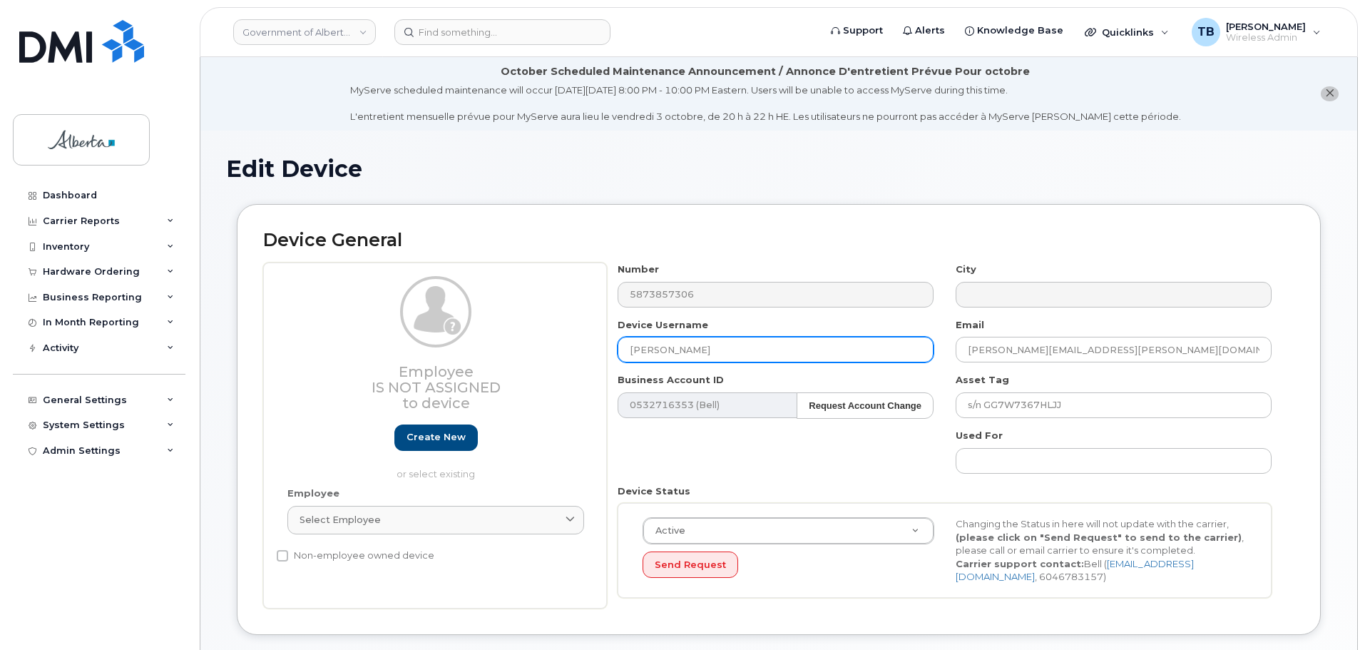
drag, startPoint x: 746, startPoint y: 360, endPoint x: 585, endPoint y: 357, distance: 160.5
click at [585, 357] on div "Employee Is not assigned to device Create new or select existing Employee Selec…" at bounding box center [779, 436] width 1032 height 346
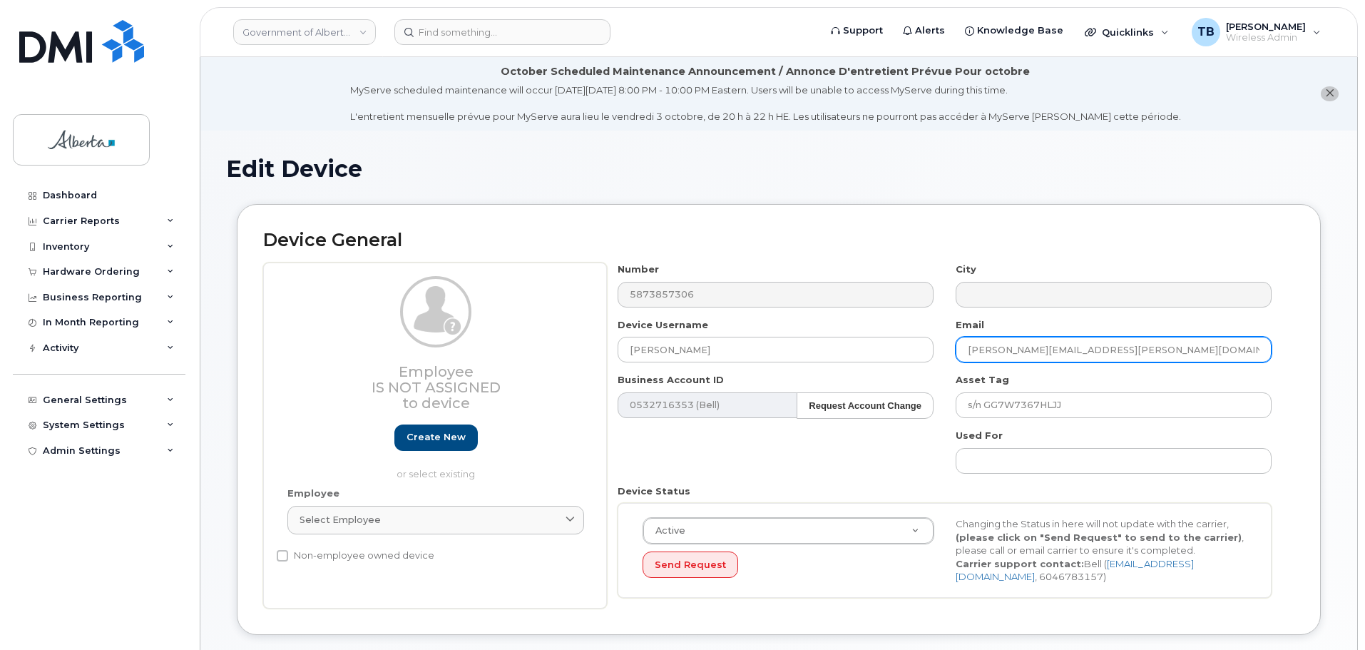
drag, startPoint x: 1104, startPoint y: 352, endPoint x: 912, endPoint y: 364, distance: 192.2
click at [912, 364] on div "Number 5873857306 City Device Username Rick Bastow Email Rick.Bastow@gov.ab.ca …" at bounding box center [945, 436] width 676 height 346
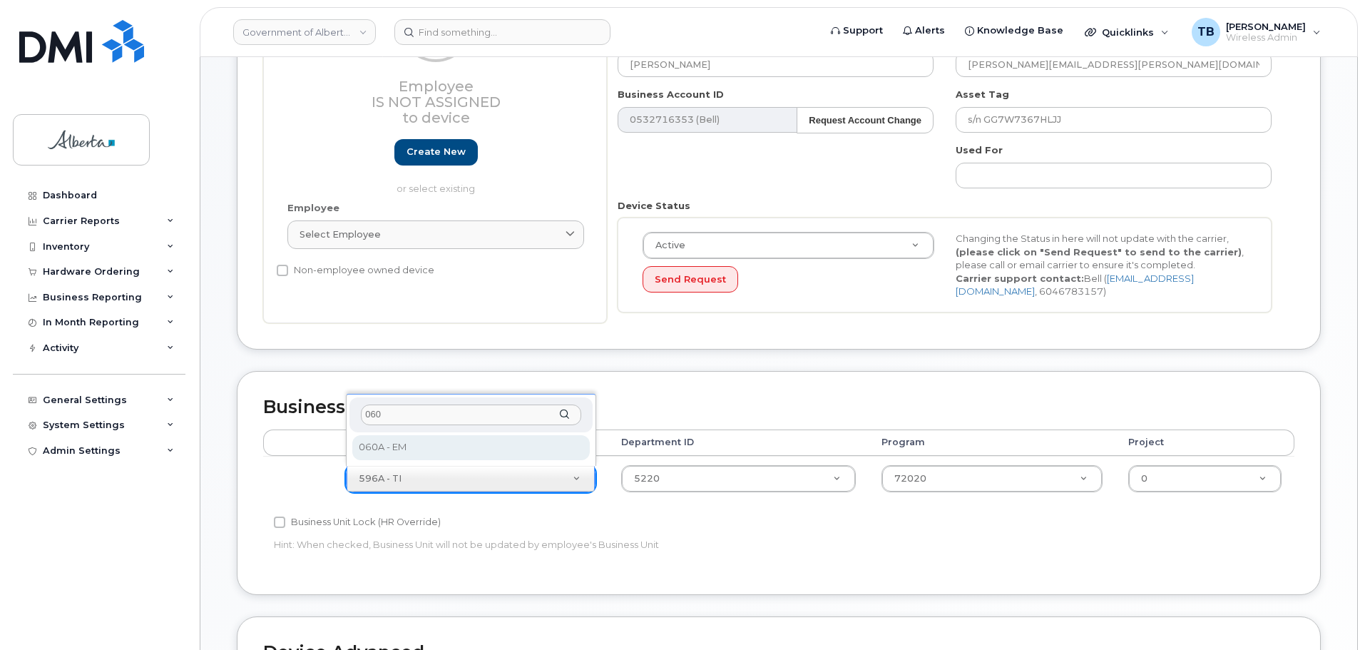
type input "060"
select select "4749732"
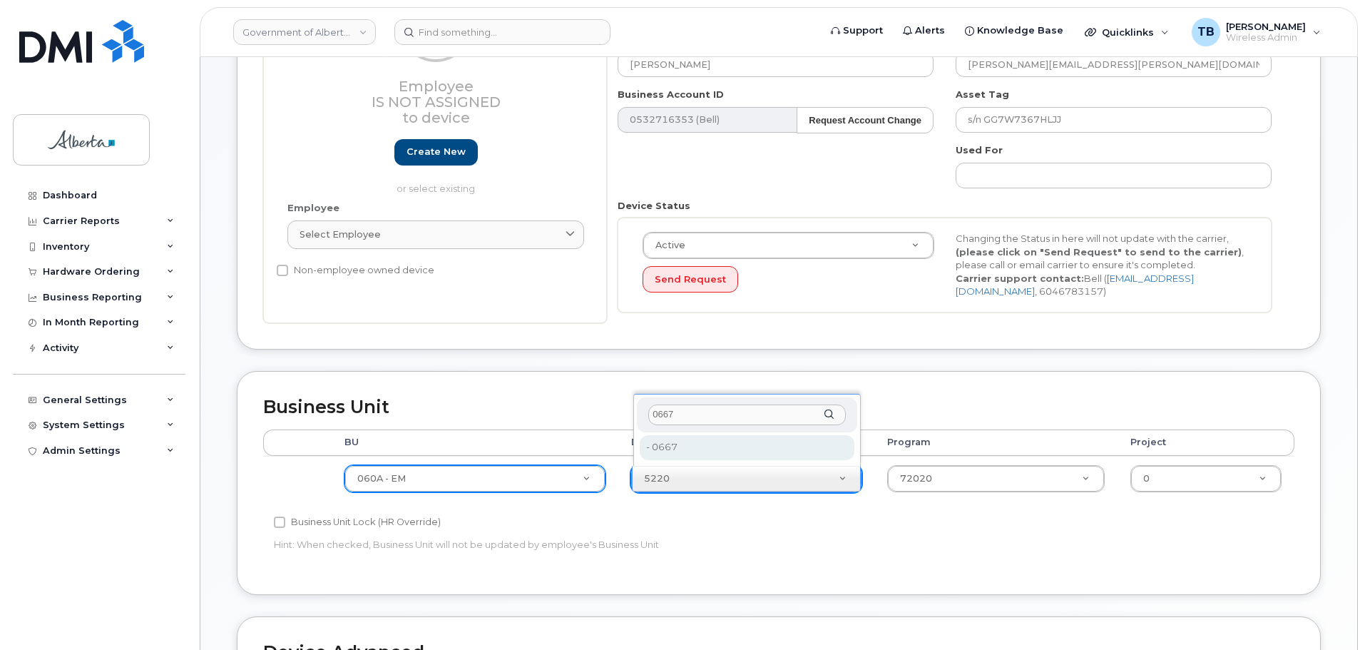
type input "0667"
type input "4752370"
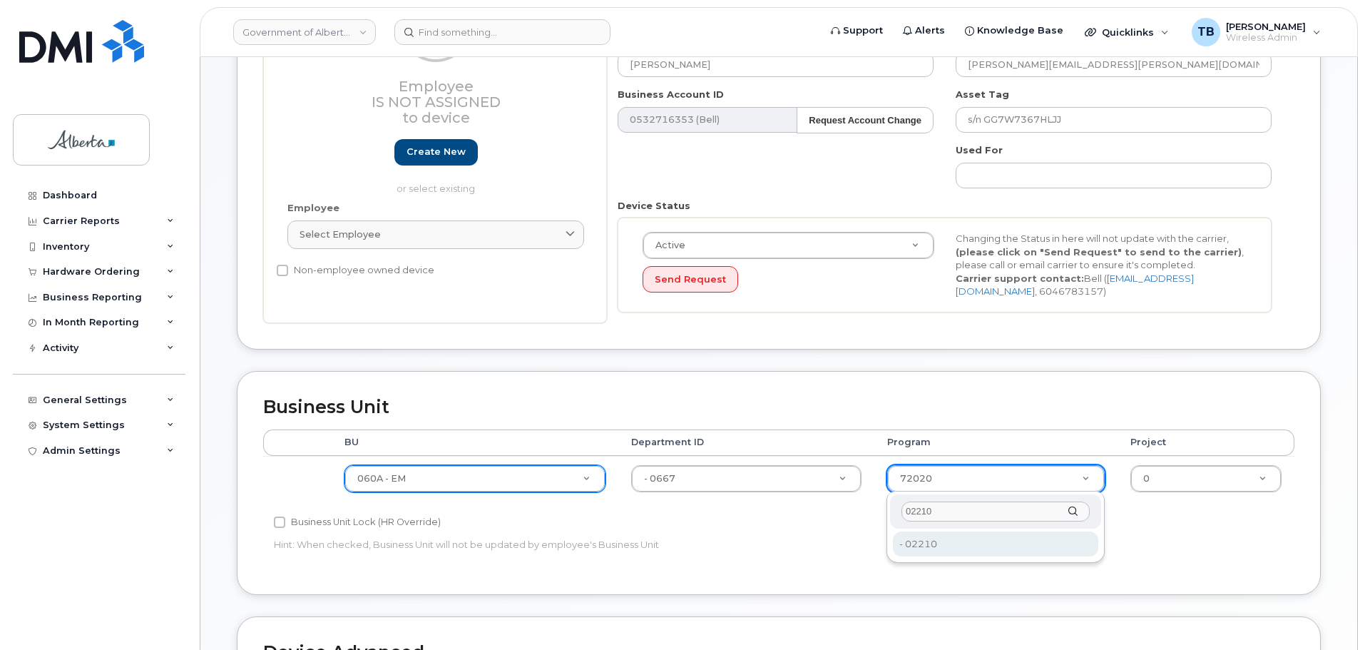
type input "02210"
type input "4753245"
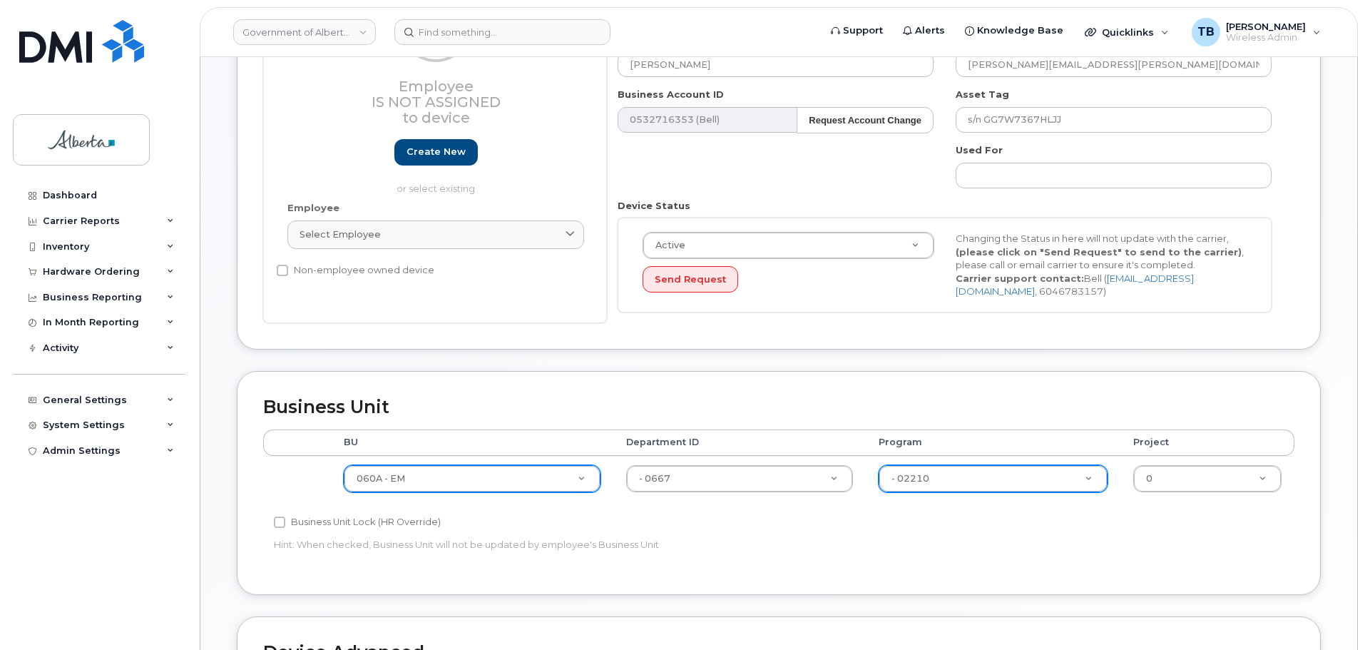
click at [767, 519] on div "Business Unit Lock (HR Override)" at bounding box center [607, 522] width 666 height 17
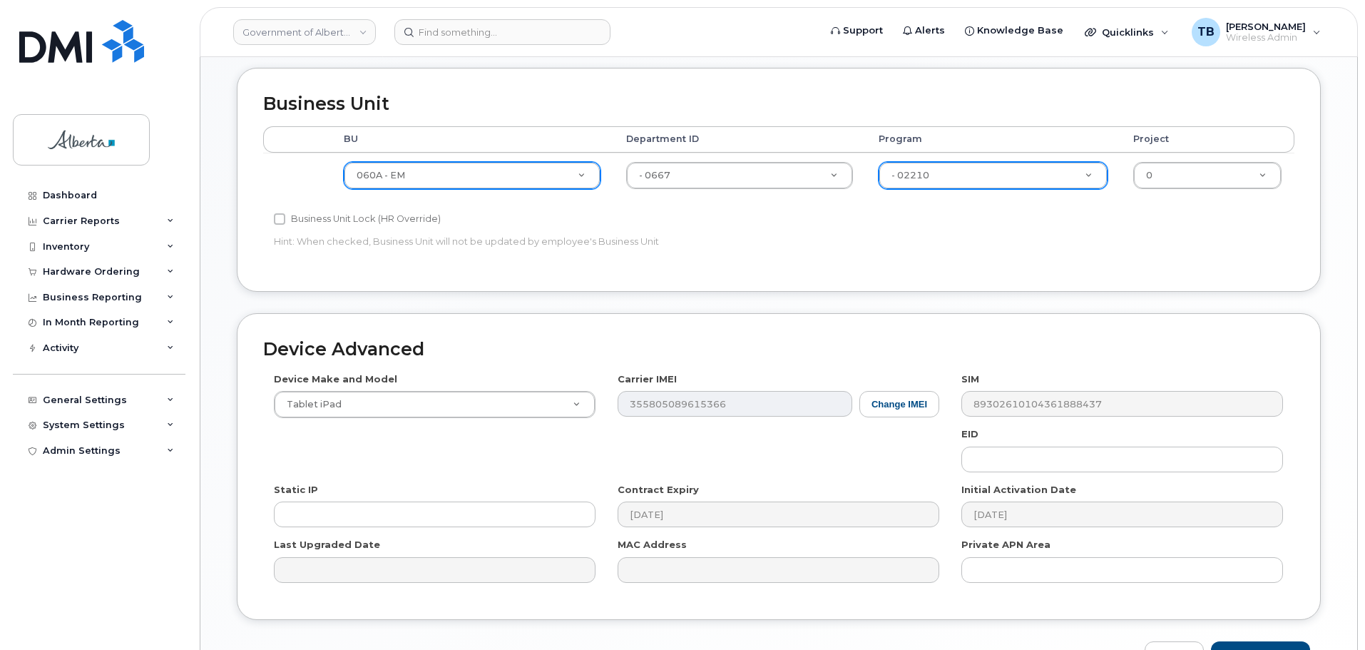
scroll to position [642, 0]
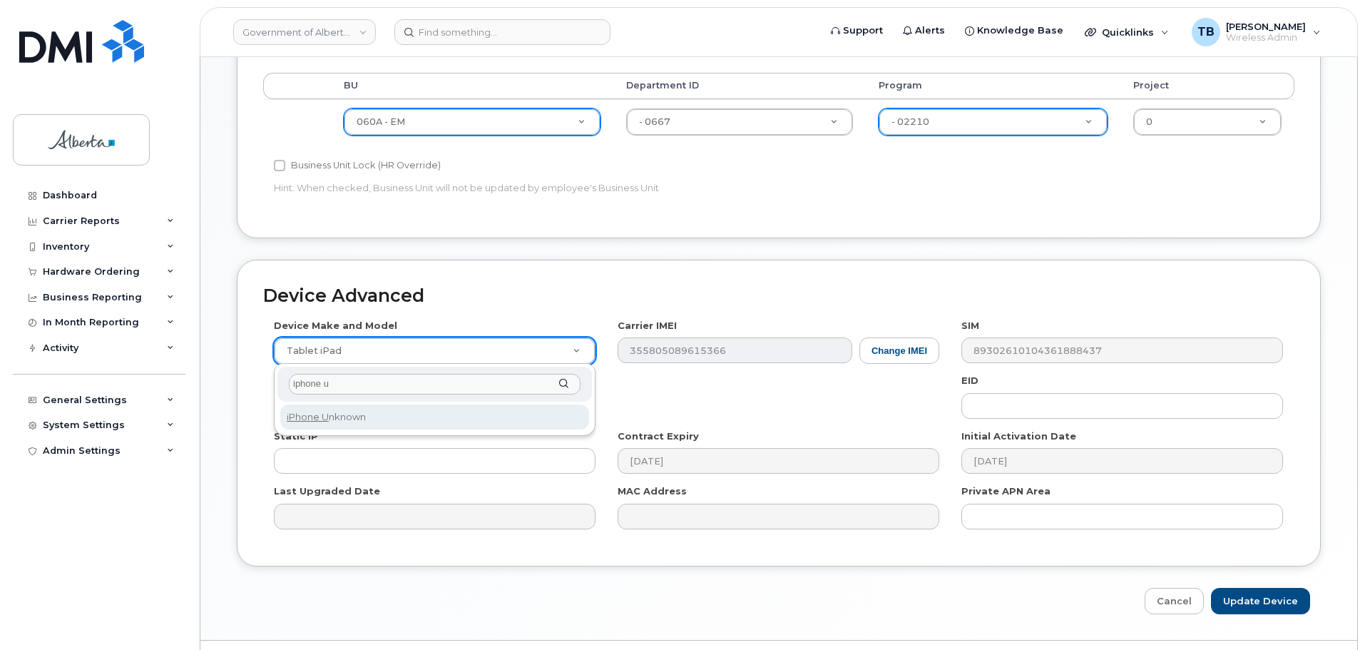
type input "iphone u"
select select "185"
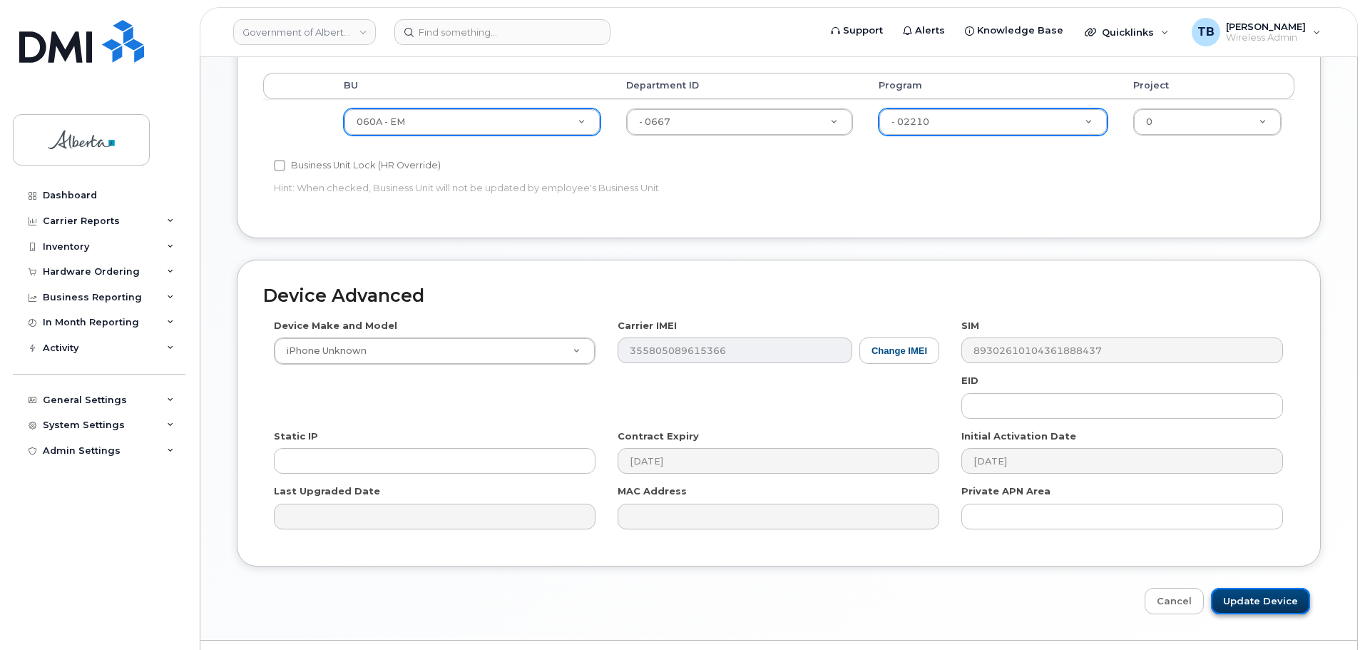
click at [1273, 591] on input "Update Device" at bounding box center [1260, 601] width 99 height 26
type input "Saving..."
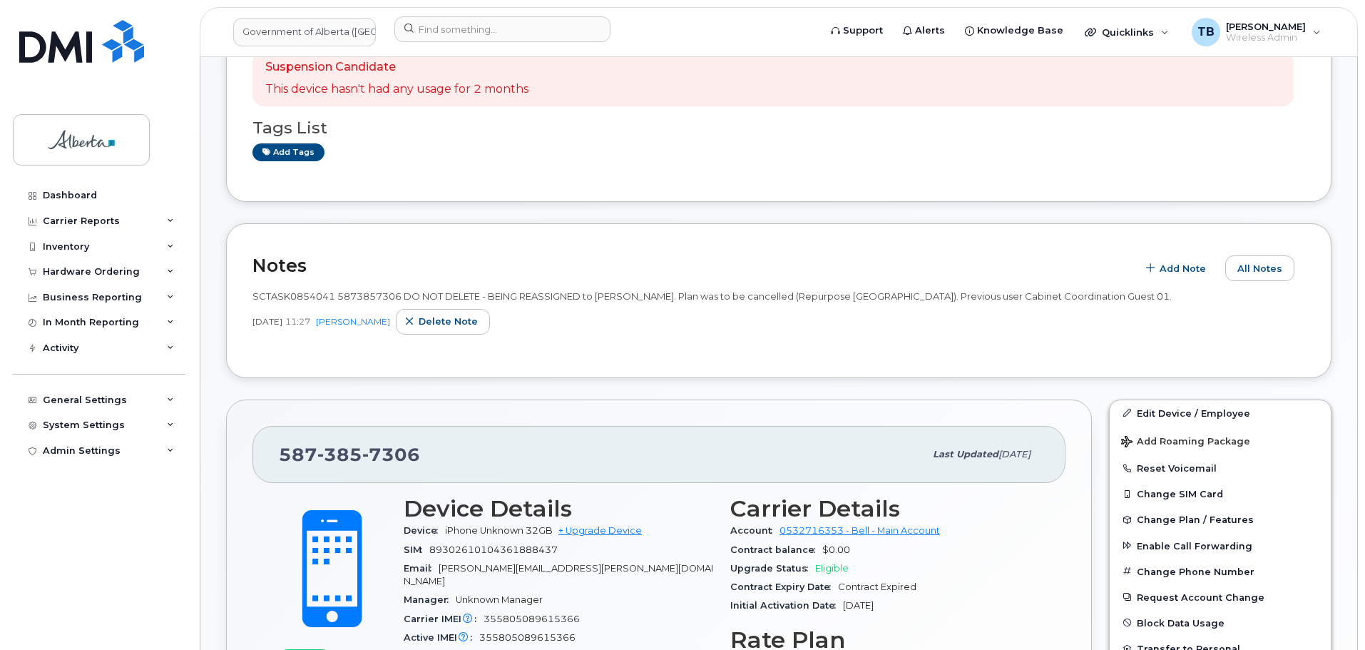
scroll to position [499, 0]
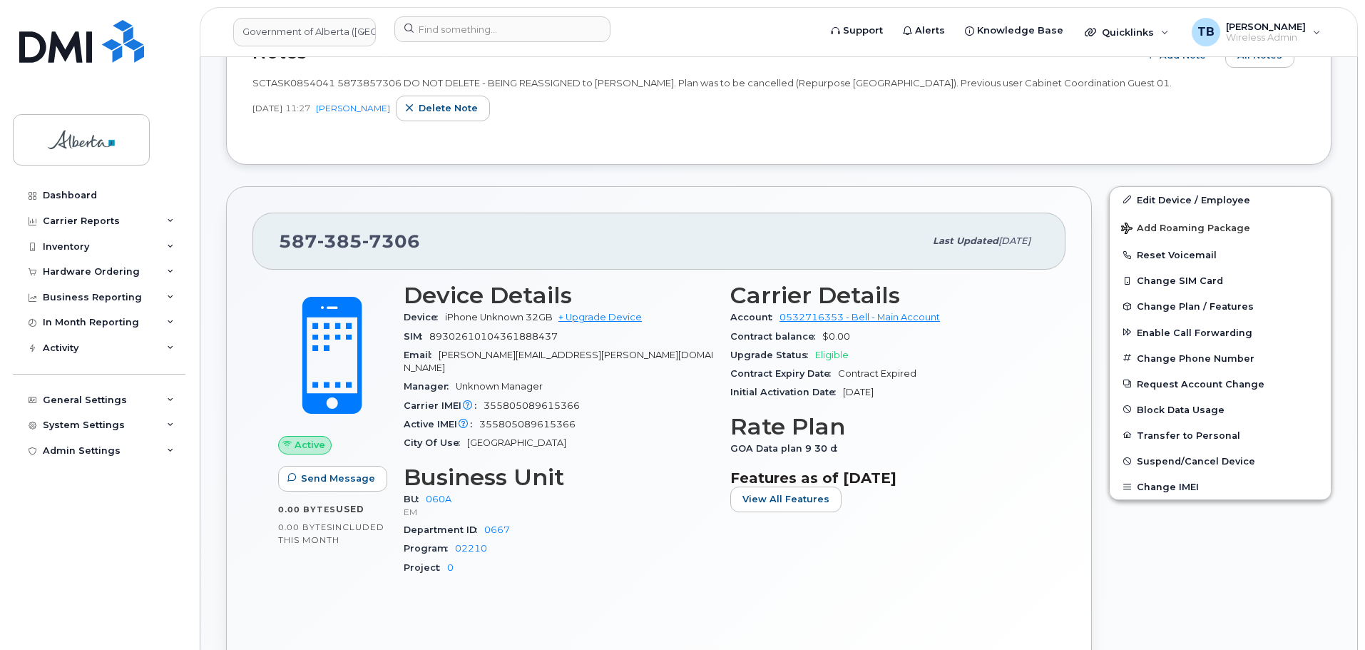
click at [294, 81] on span "SCTASK0854041 5873857306 DO NOT DELETE - BEING REASSIGNED to [PERSON_NAME]. Pla…" at bounding box center [713, 82] width 920 height 11
copy span "SCTASK0854041"
click at [1170, 258] on button "Reset Voicemail" at bounding box center [1220, 255] width 221 height 26
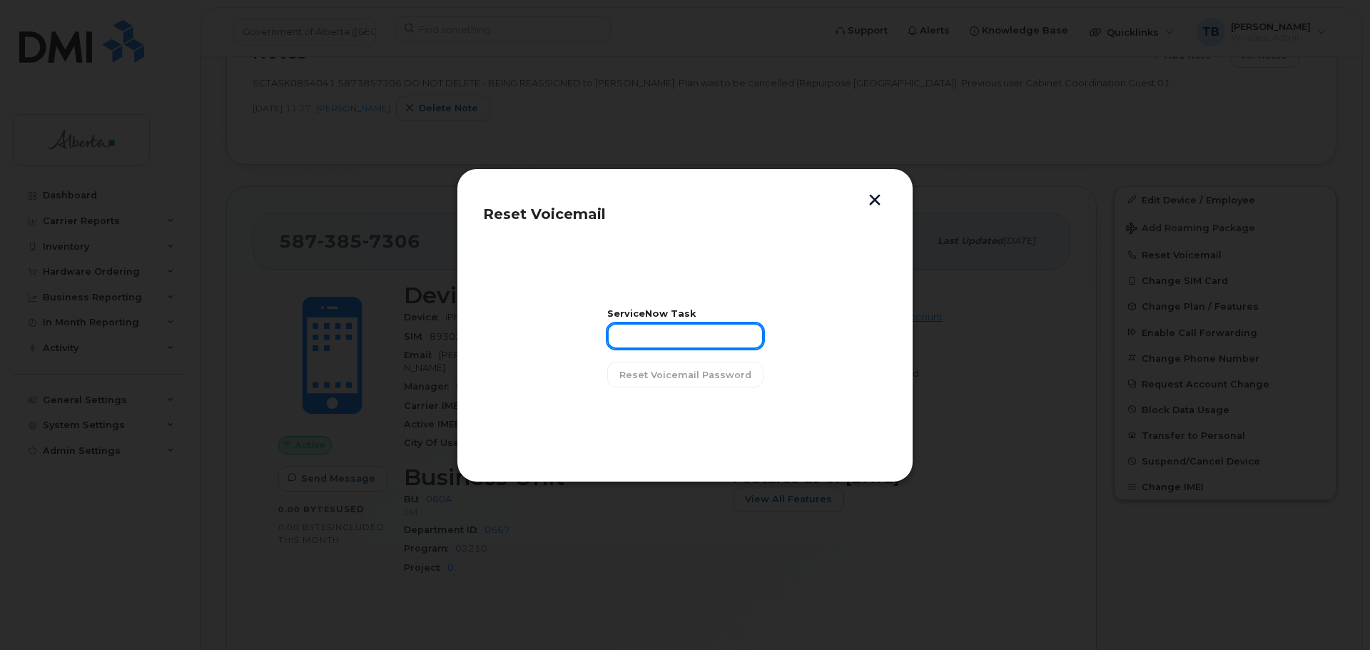
click at [702, 333] on input "text" at bounding box center [685, 336] width 156 height 26
paste input "SCTASK0854041"
type input "SCTASK0854041"
click at [671, 385] on button "Reset Voicemail Password" at bounding box center [685, 375] width 156 height 26
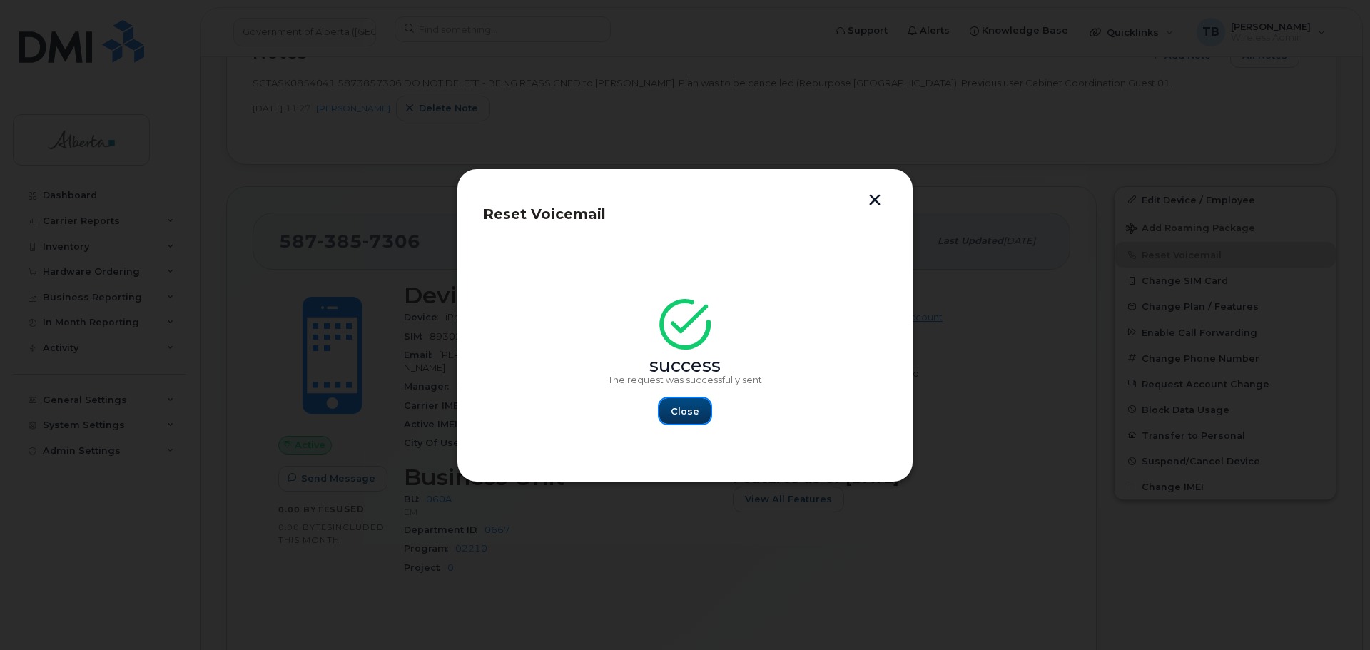
click at [702, 409] on button "Close" at bounding box center [684, 411] width 51 height 26
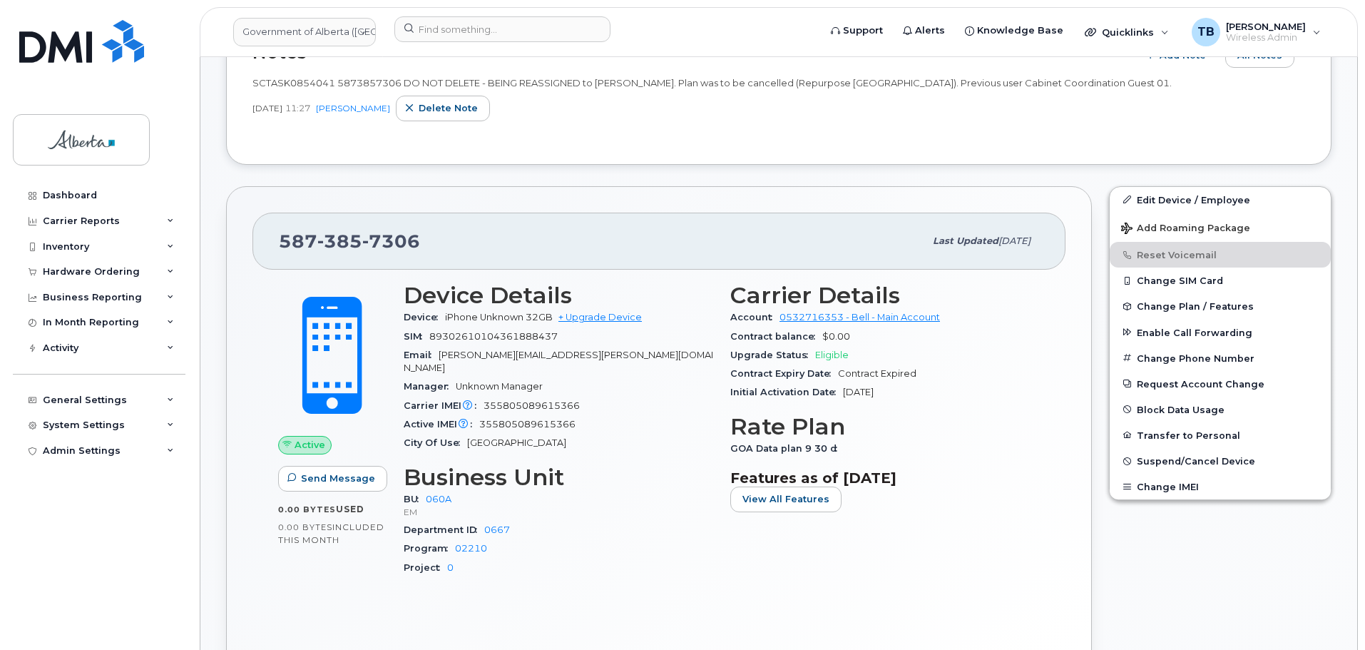
click at [372, 76] on div "SCTASK0854041 5873857306 DO NOT DELETE - BEING REASSIGNED to [PERSON_NAME]. Pla…" at bounding box center [779, 83] width 1053 height 14
copy span "5873857306"
click at [63, 276] on div "Hardware Ordering" at bounding box center [91, 271] width 97 height 11
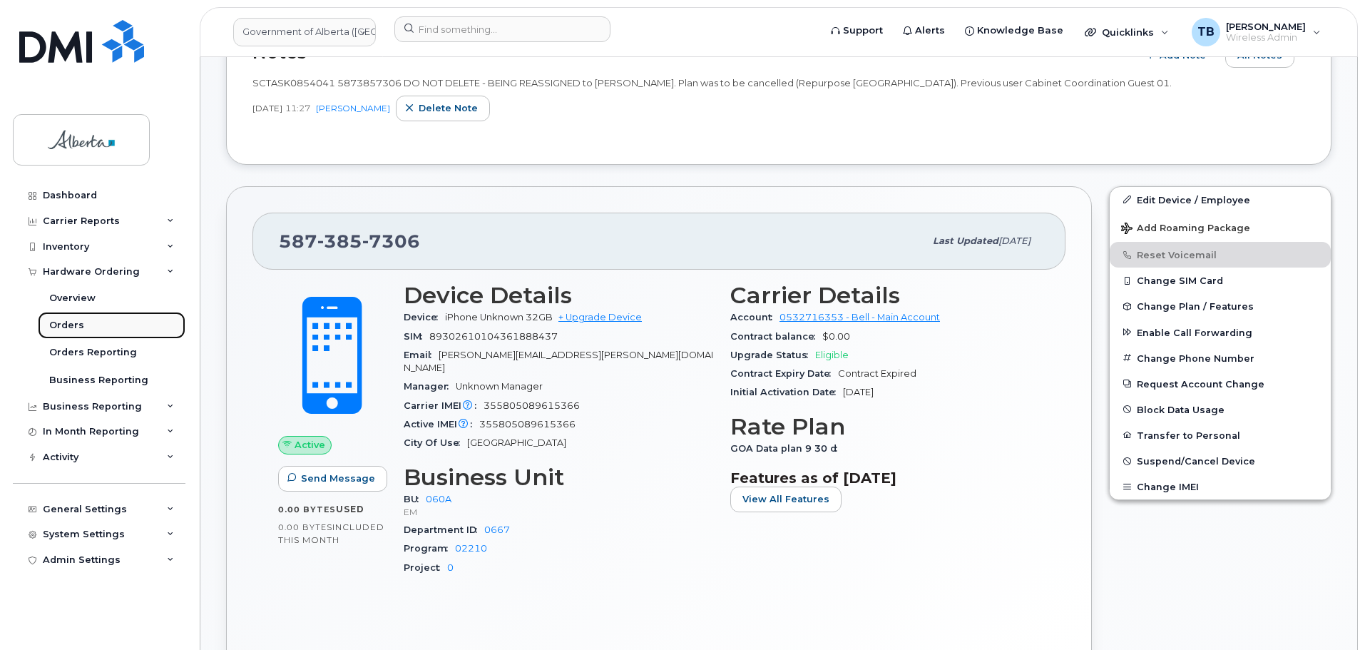
click at [56, 320] on div "Orders" at bounding box center [66, 325] width 35 height 13
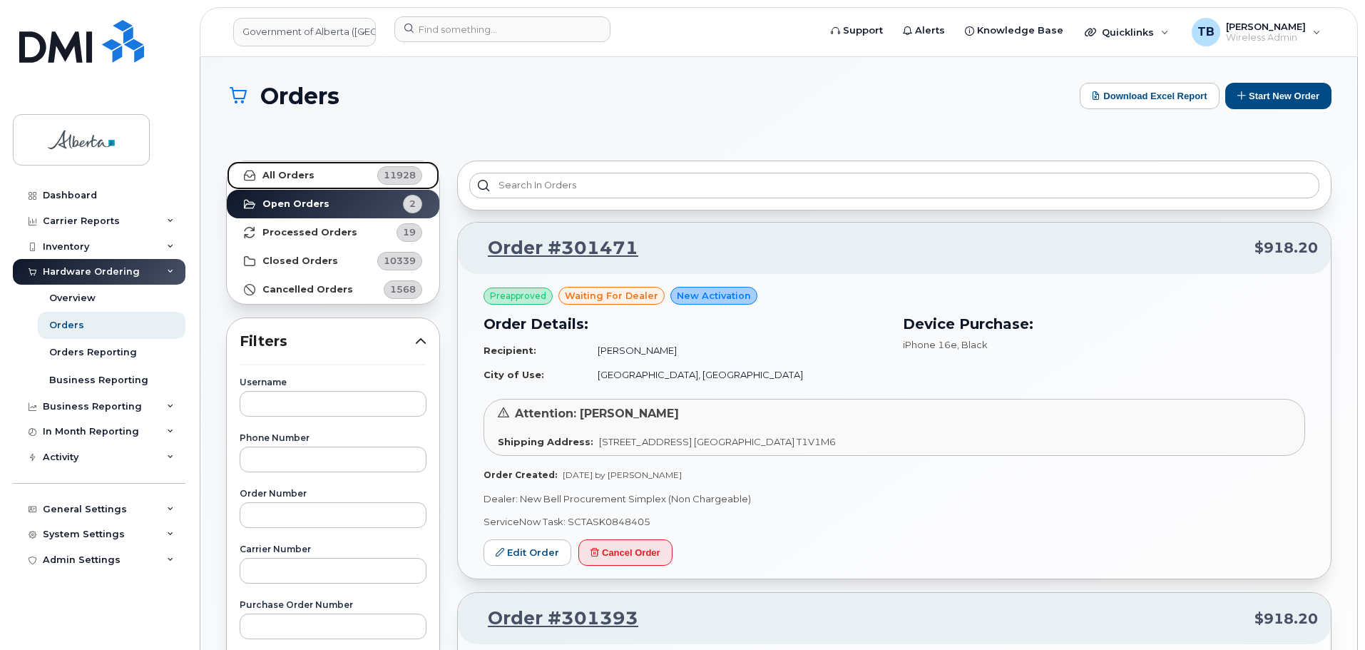
drag, startPoint x: 312, startPoint y: 173, endPoint x: 714, endPoint y: 163, distance: 402.5
click at [312, 173] on link "All Orders 11928" at bounding box center [333, 175] width 213 height 29
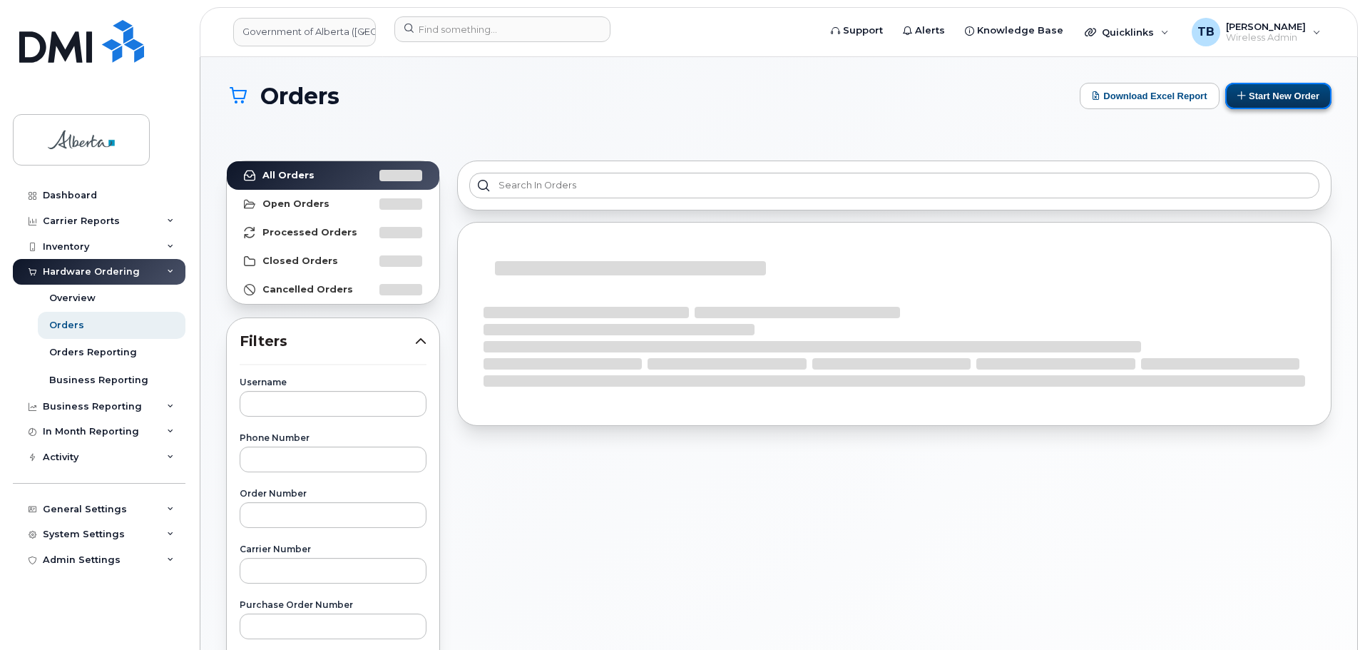
click at [1273, 92] on button "Start New Order" at bounding box center [1279, 96] width 106 height 26
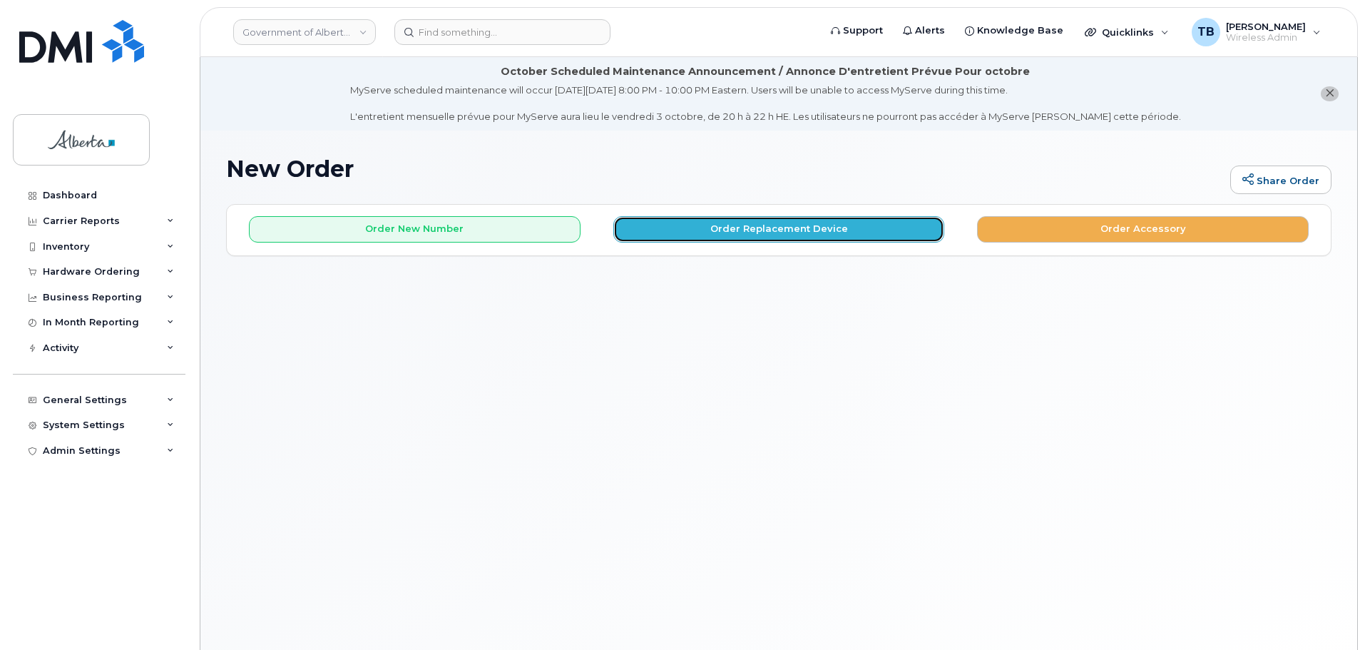
click at [716, 235] on button "Order Replacement Device" at bounding box center [780, 229] width 332 height 26
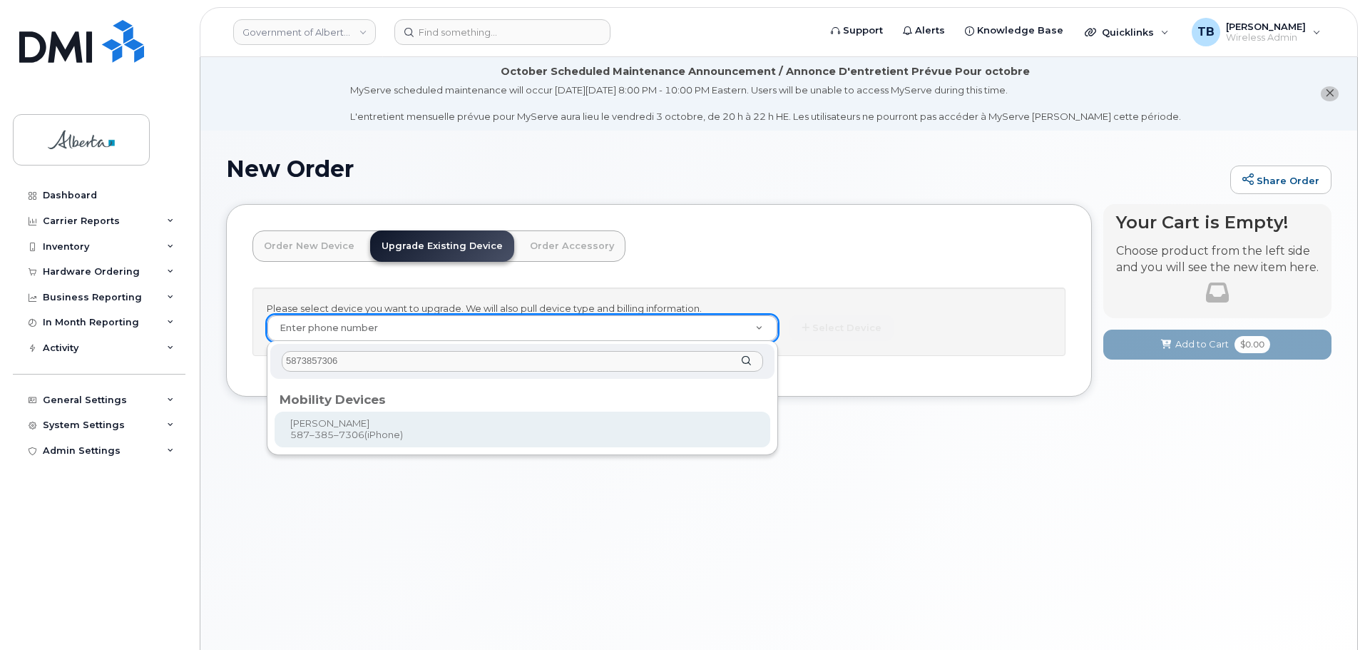
type input "5873857306"
type input "820837"
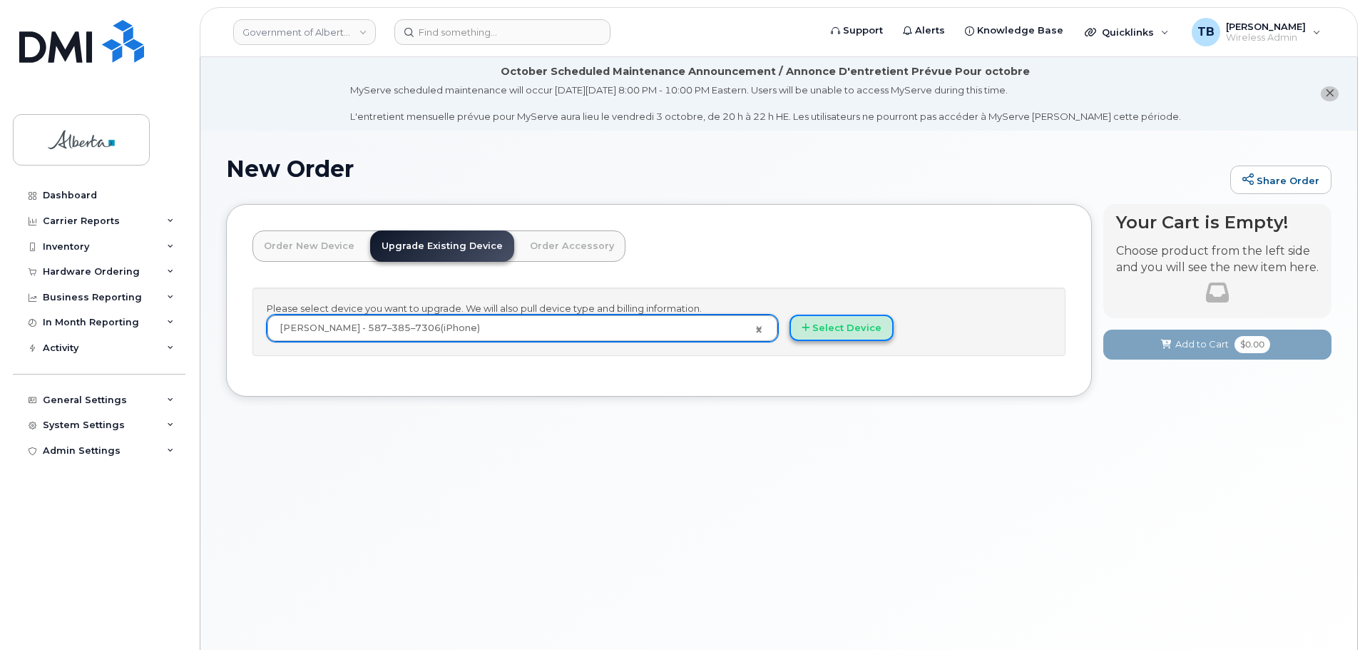
click at [868, 333] on button "Select Device" at bounding box center [842, 328] width 104 height 26
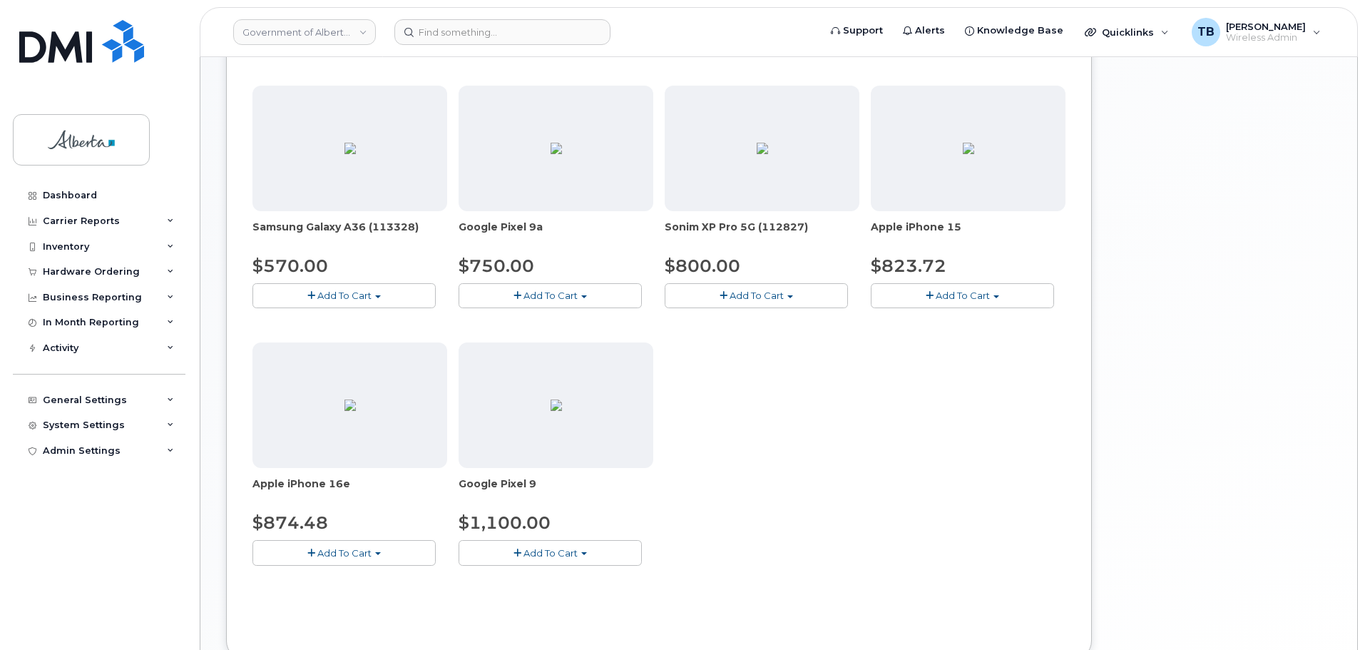
scroll to position [626, 0]
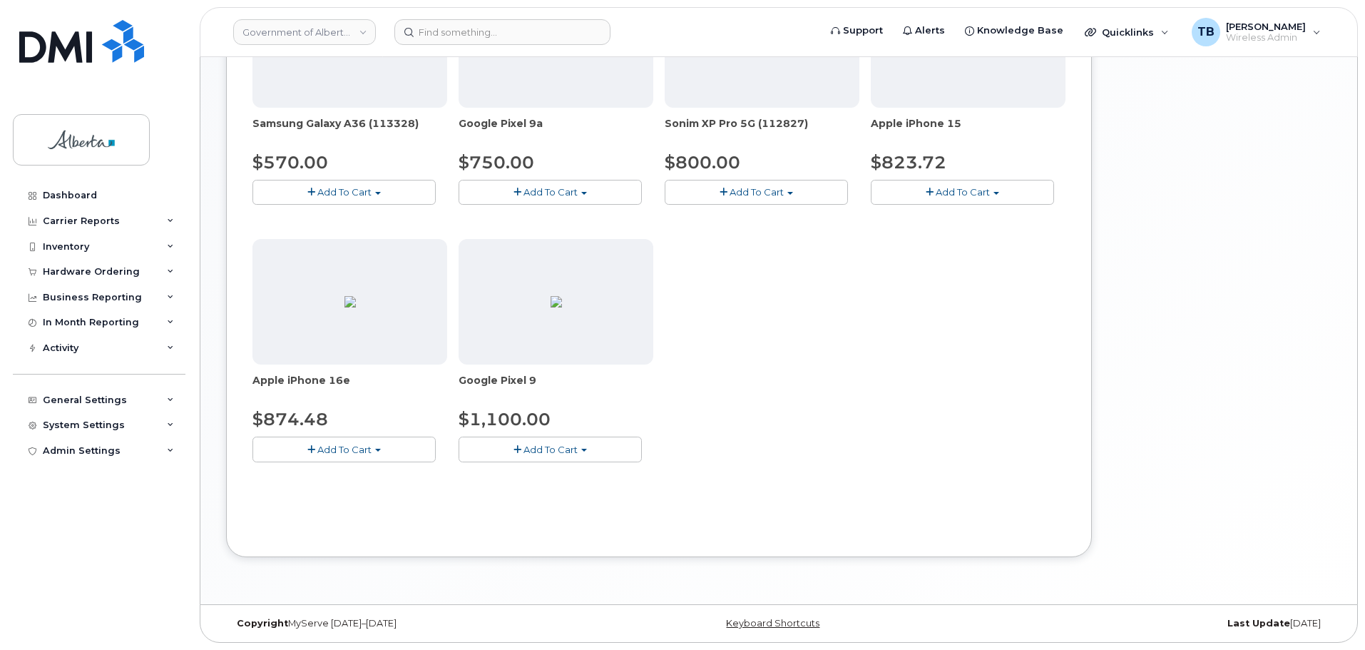
click at [352, 457] on button "Add To Cart" at bounding box center [344, 449] width 183 height 25
click at [410, 501] on link "$874.48 - 30-day upgrade (128GB model)" at bounding box center [369, 493] width 227 height 18
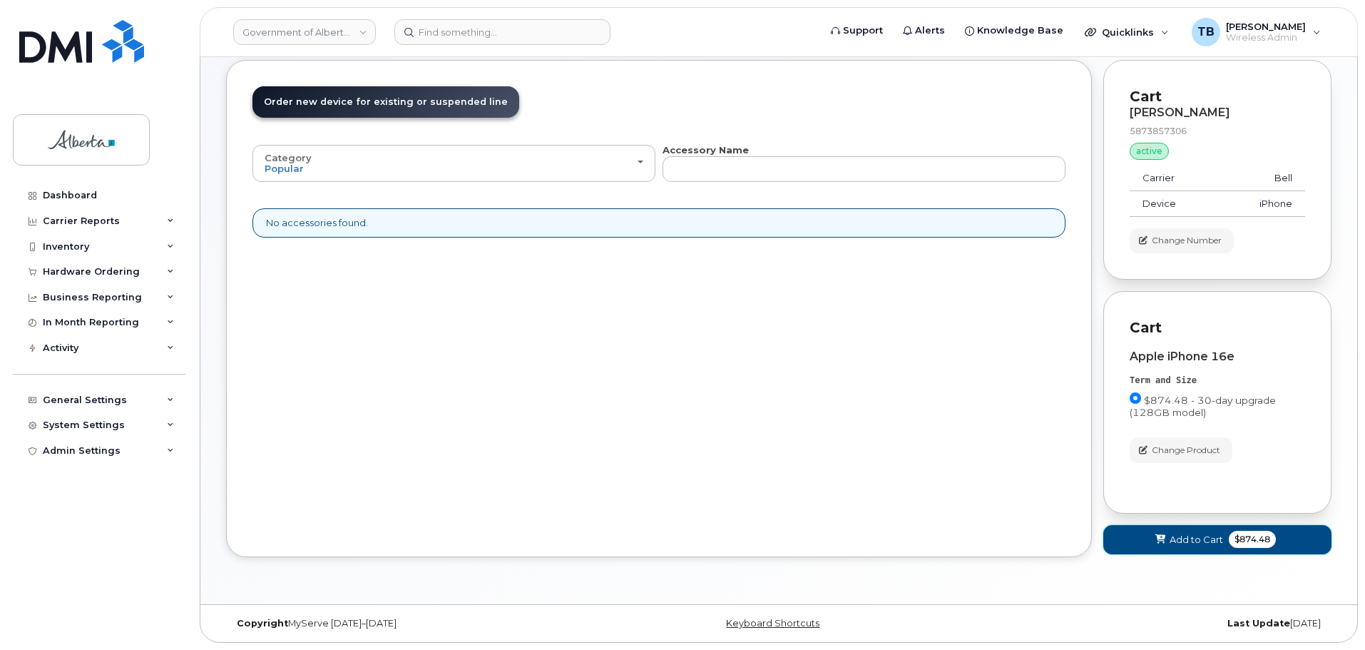
click at [1175, 537] on span "Add to Cart" at bounding box center [1197, 540] width 54 height 14
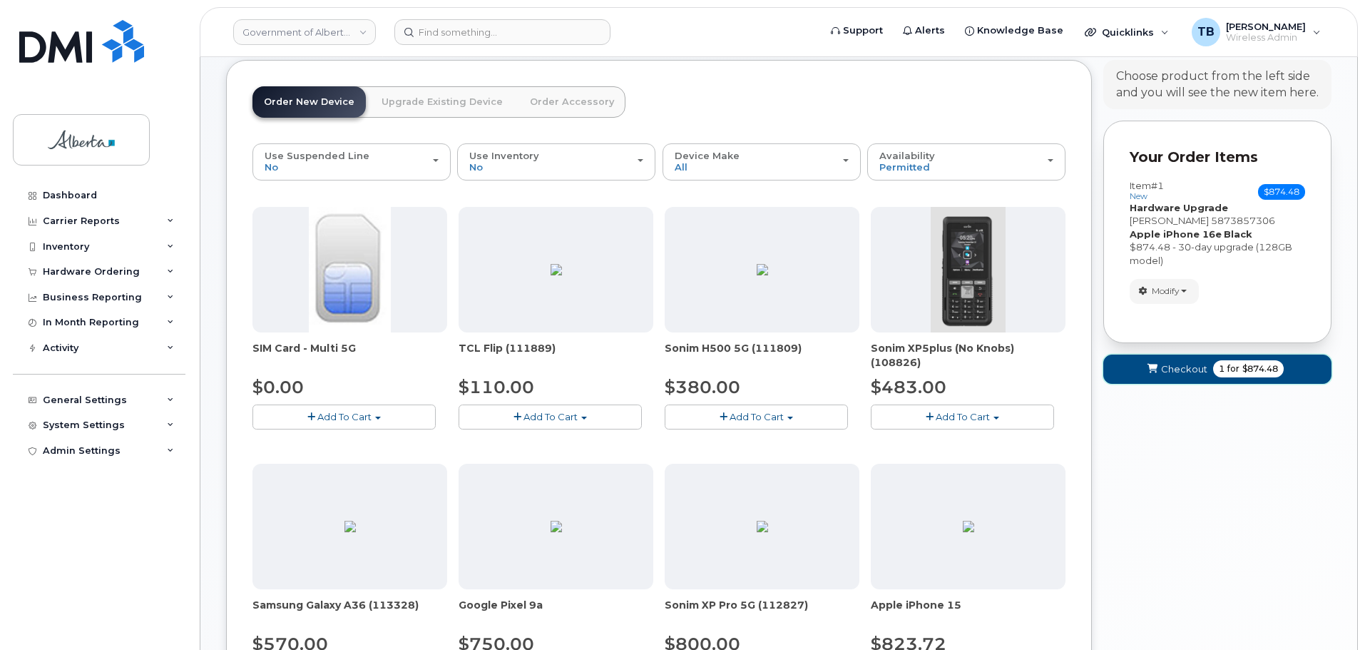
click at [1179, 373] on span "Checkout" at bounding box center [1184, 369] width 46 height 14
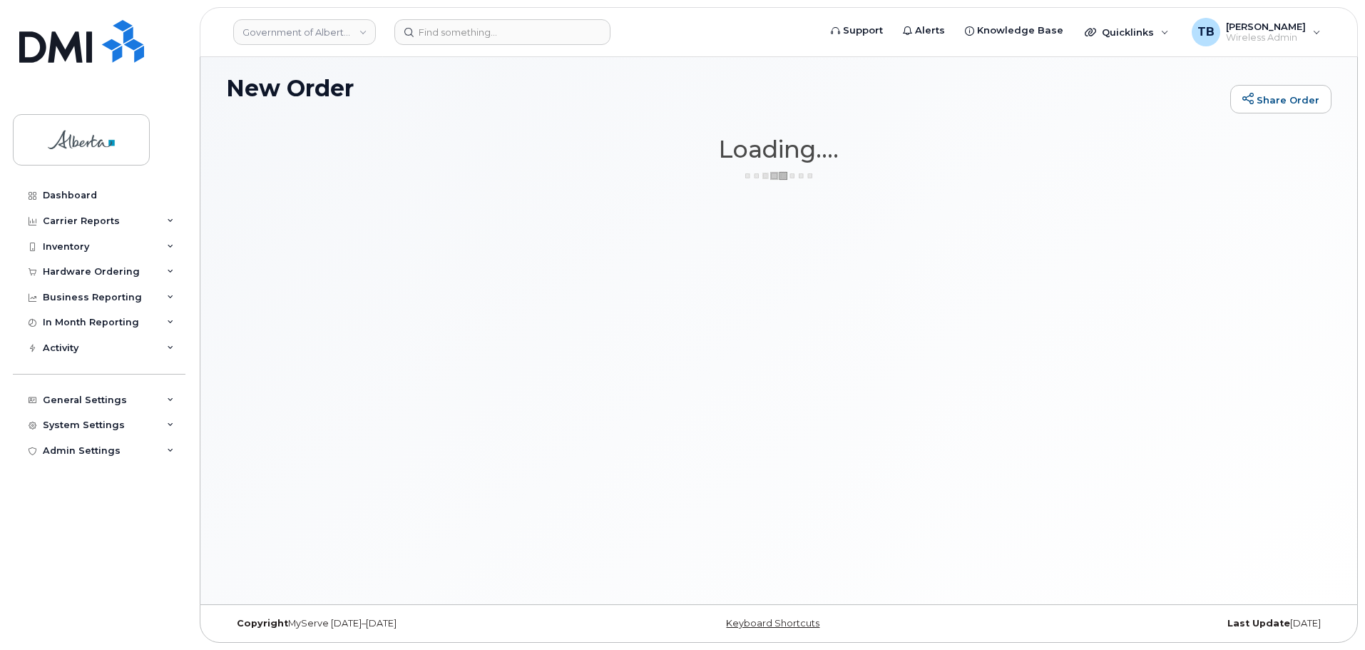
scroll to position [81, 0]
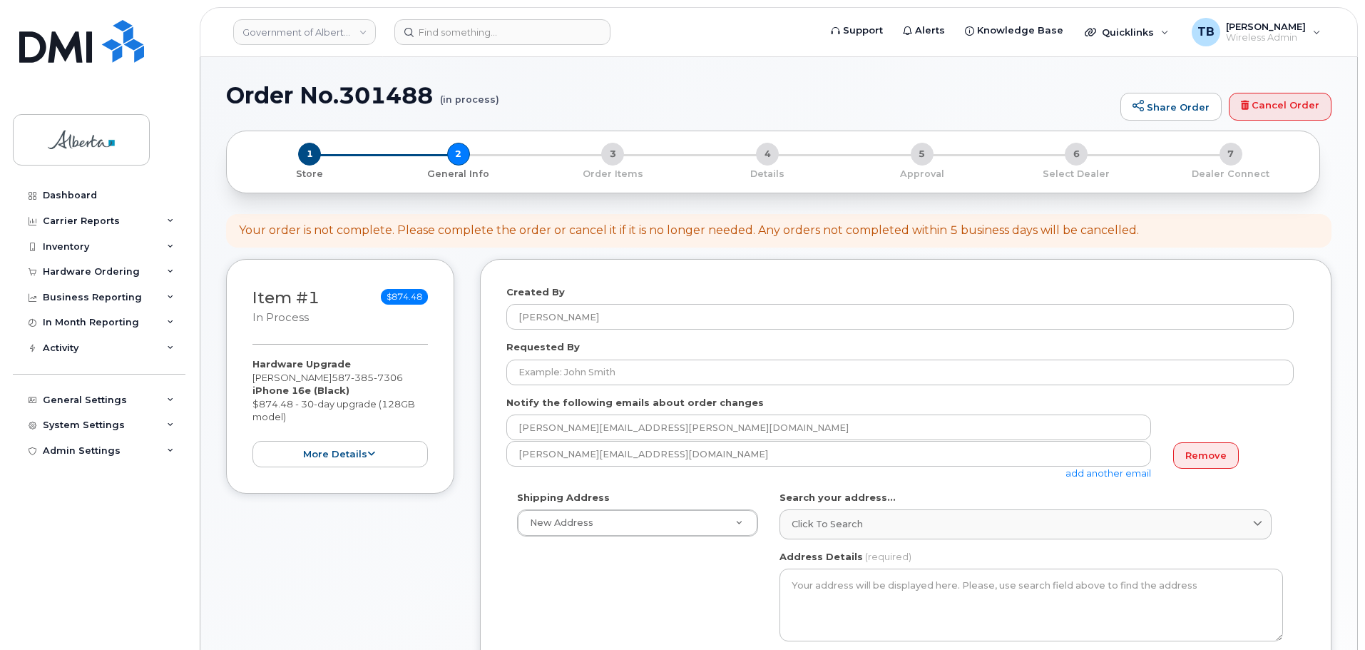
select select
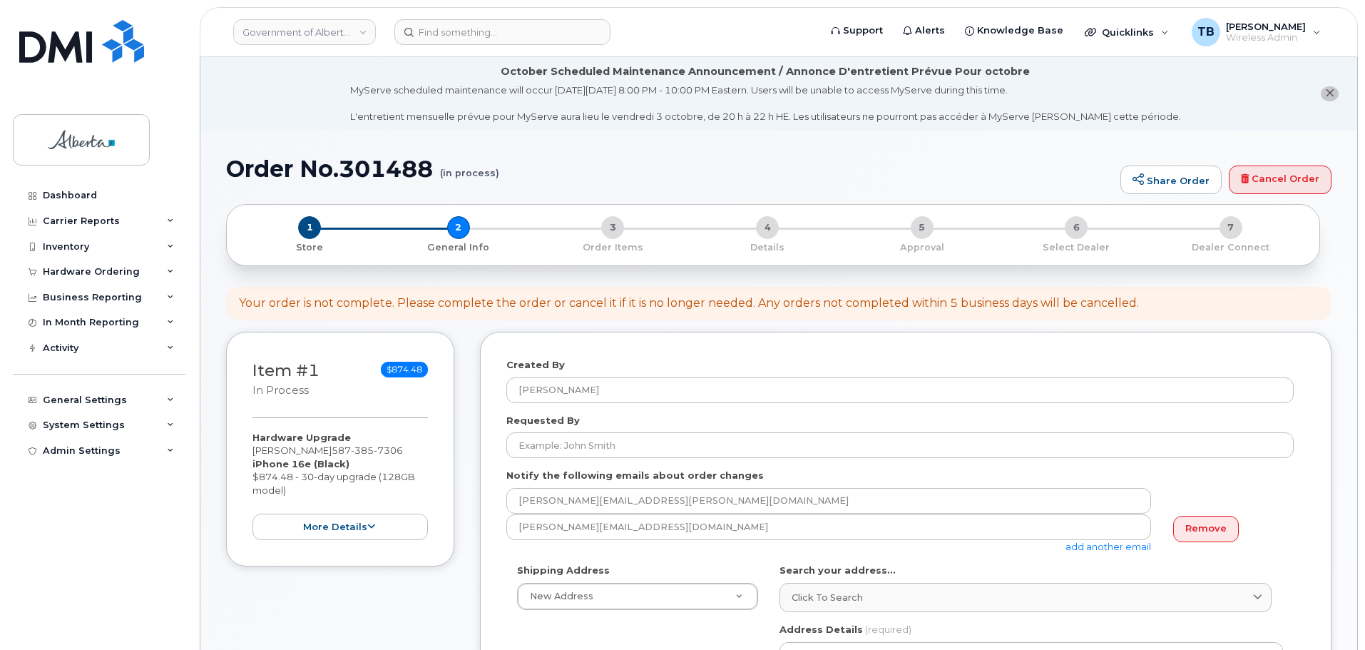
click at [380, 180] on h1 "Order No.301488 (in process)" at bounding box center [669, 168] width 887 height 25
copy h1 "301488"
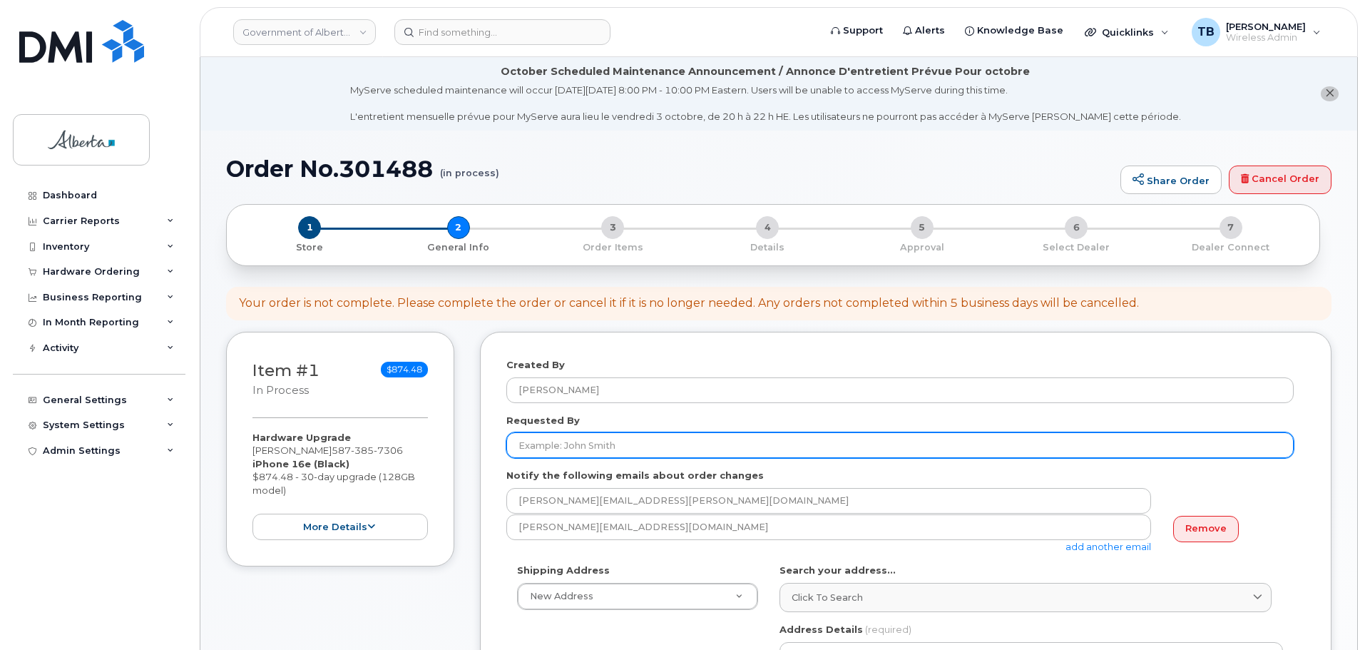
click at [534, 434] on input "Requested By" at bounding box center [901, 445] width 788 height 26
paste input "[PERSON_NAME]"
type input "[PERSON_NAME]"
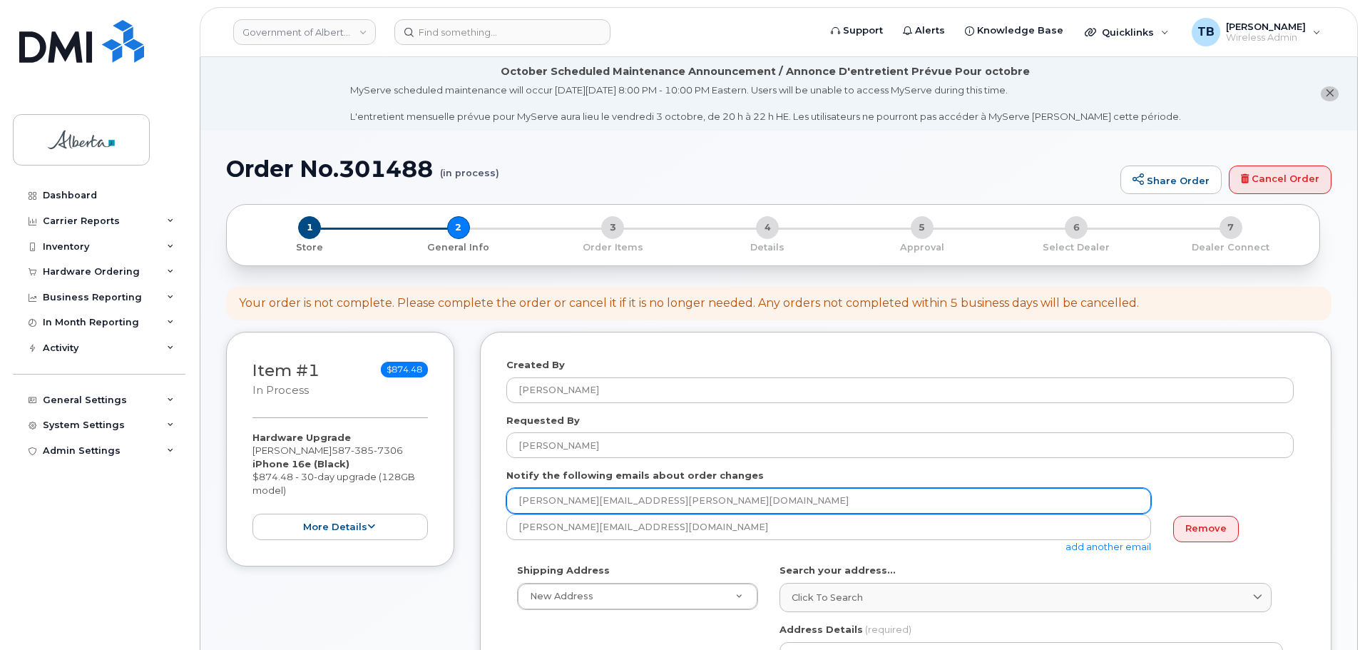
drag, startPoint x: 559, startPoint y: 492, endPoint x: 466, endPoint y: 490, distance: 92.8
paste input "[PERSON_NAME].[PERSON_NAME]"
type input "[PERSON_NAME][EMAIL_ADDRESS][PERSON_NAME][DOMAIN_NAME]"
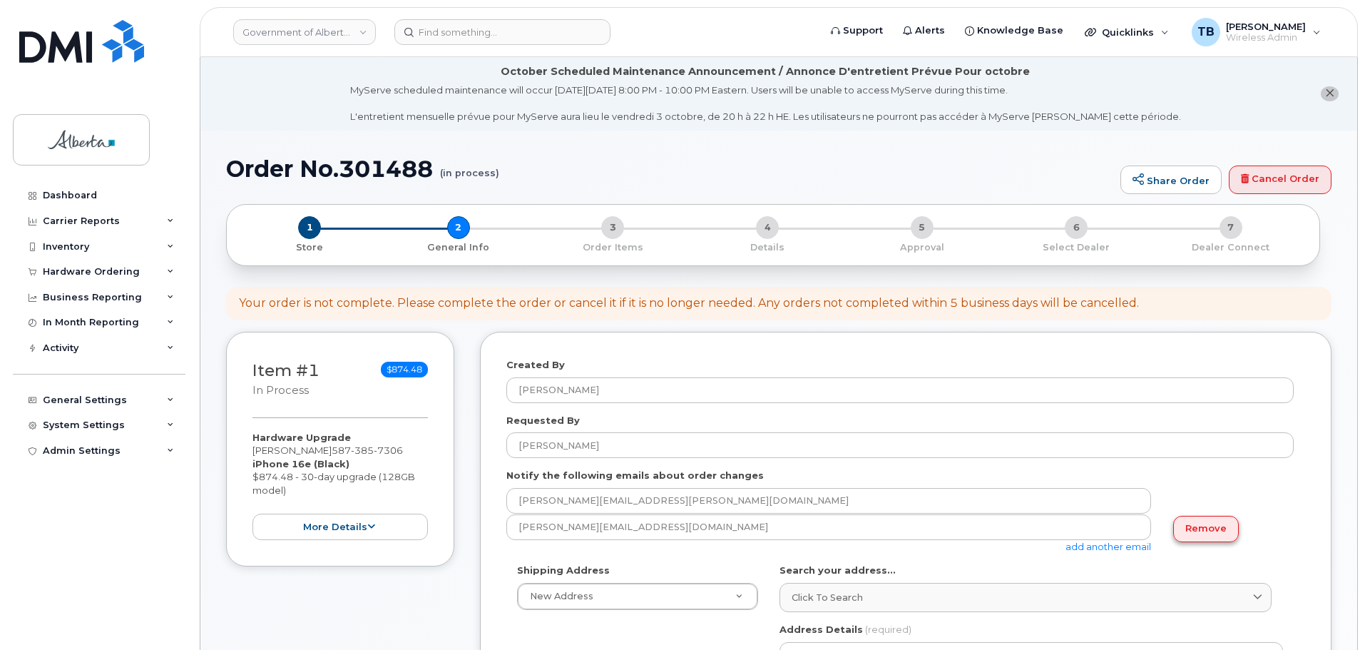
click at [1226, 526] on link "Remove" at bounding box center [1207, 529] width 66 height 26
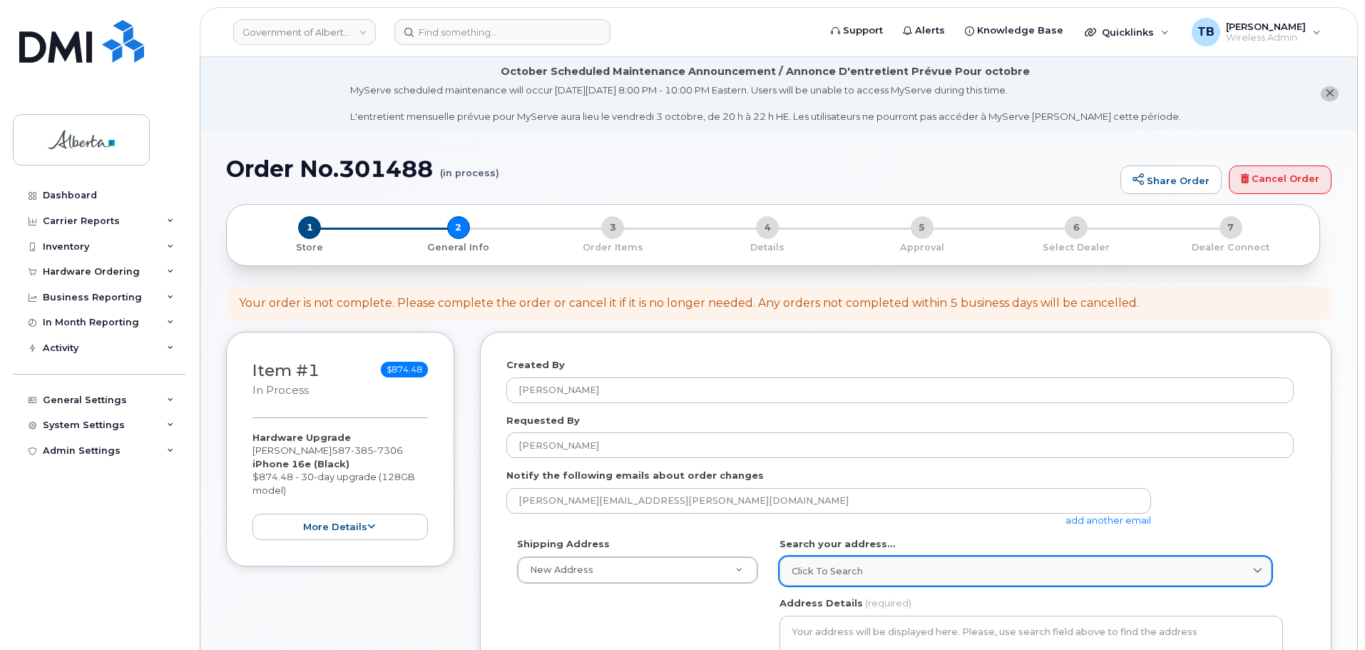
click at [792, 572] on span "Click to search" at bounding box center [827, 571] width 71 height 14
paste input "[STREET_ADDRESS]"
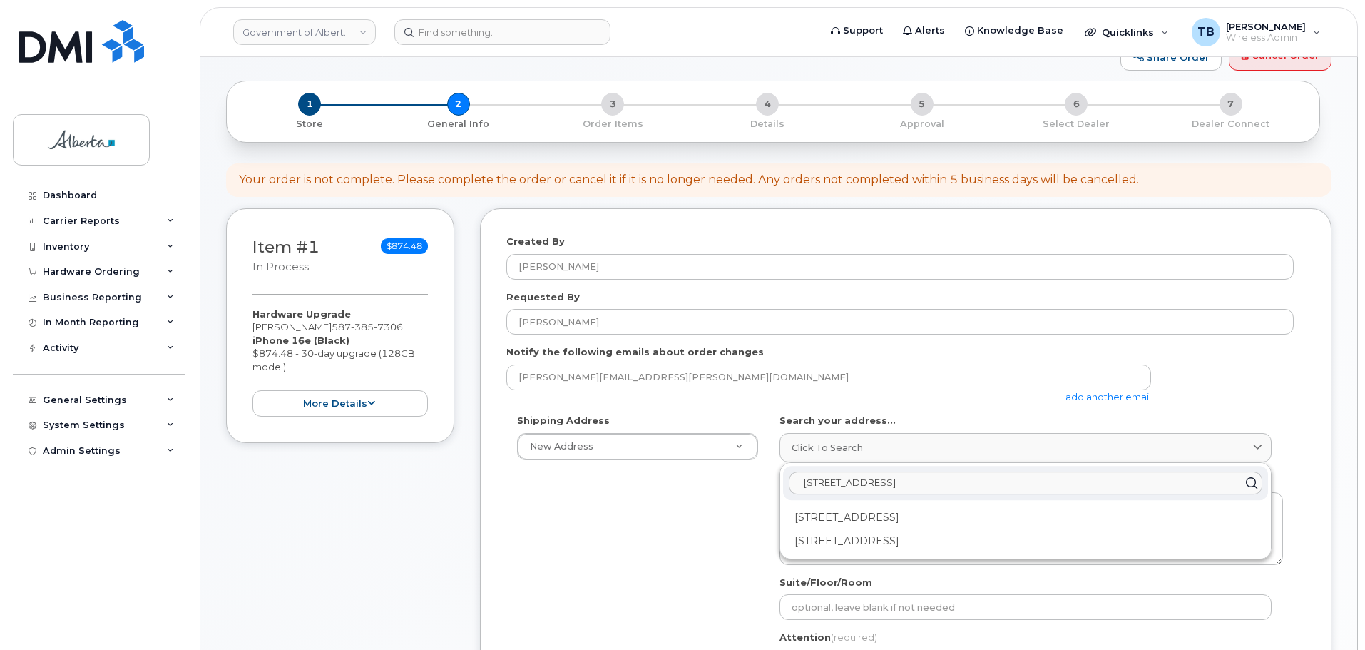
scroll to position [214, 0]
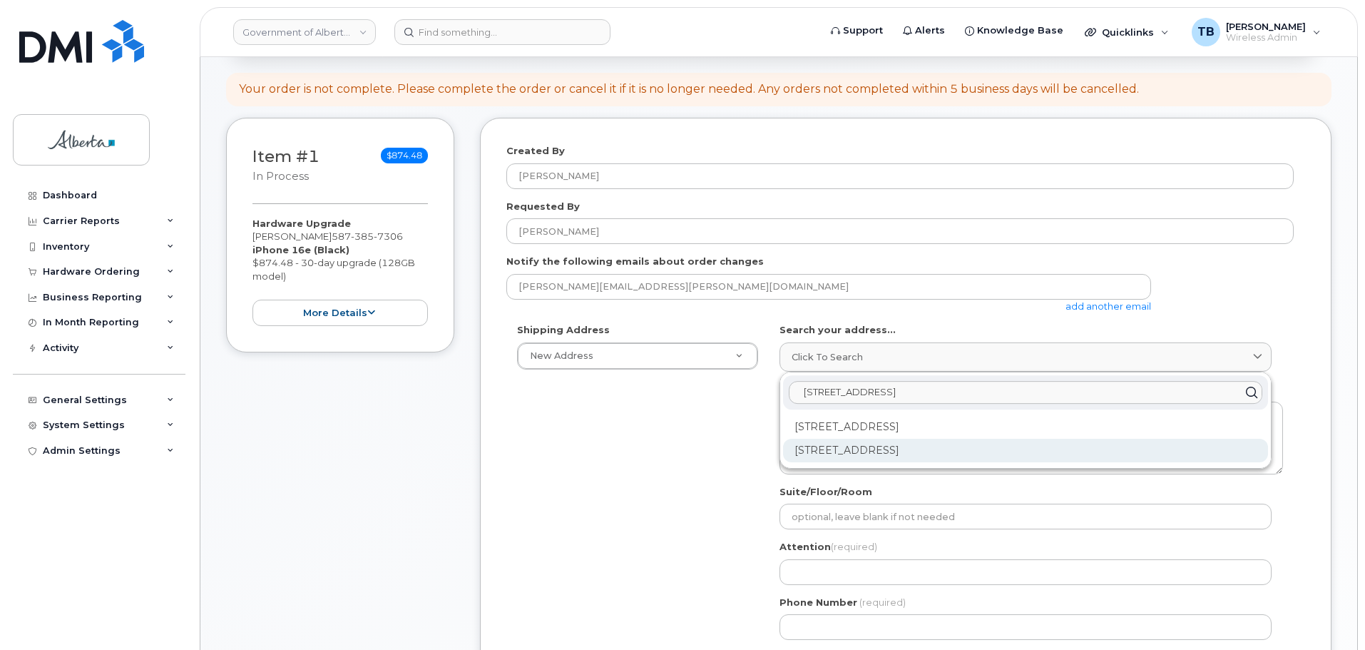
type input "9945 - 108 Street"
click at [863, 445] on div "9945 108 St NW Edmonton AB T5K 2G6" at bounding box center [1025, 451] width 485 height 24
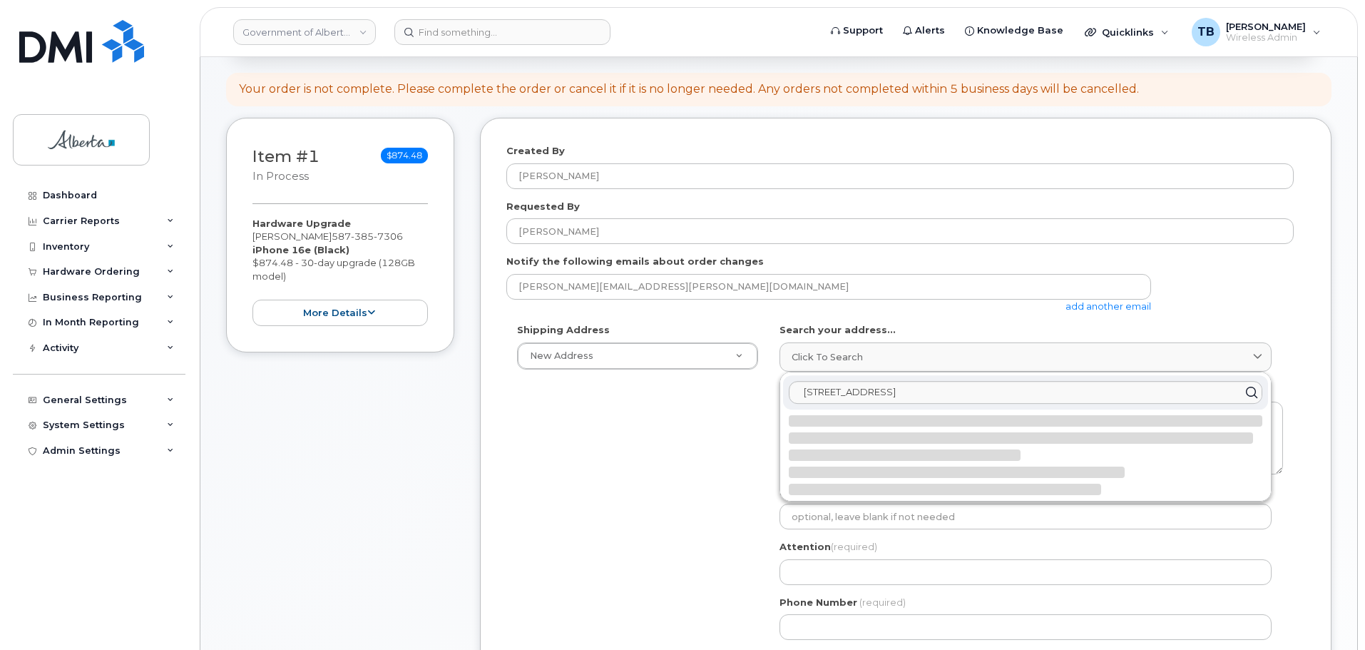
select select
type textarea "9945 108 St NW EDMONTON AB T5K 2G6 CANADA"
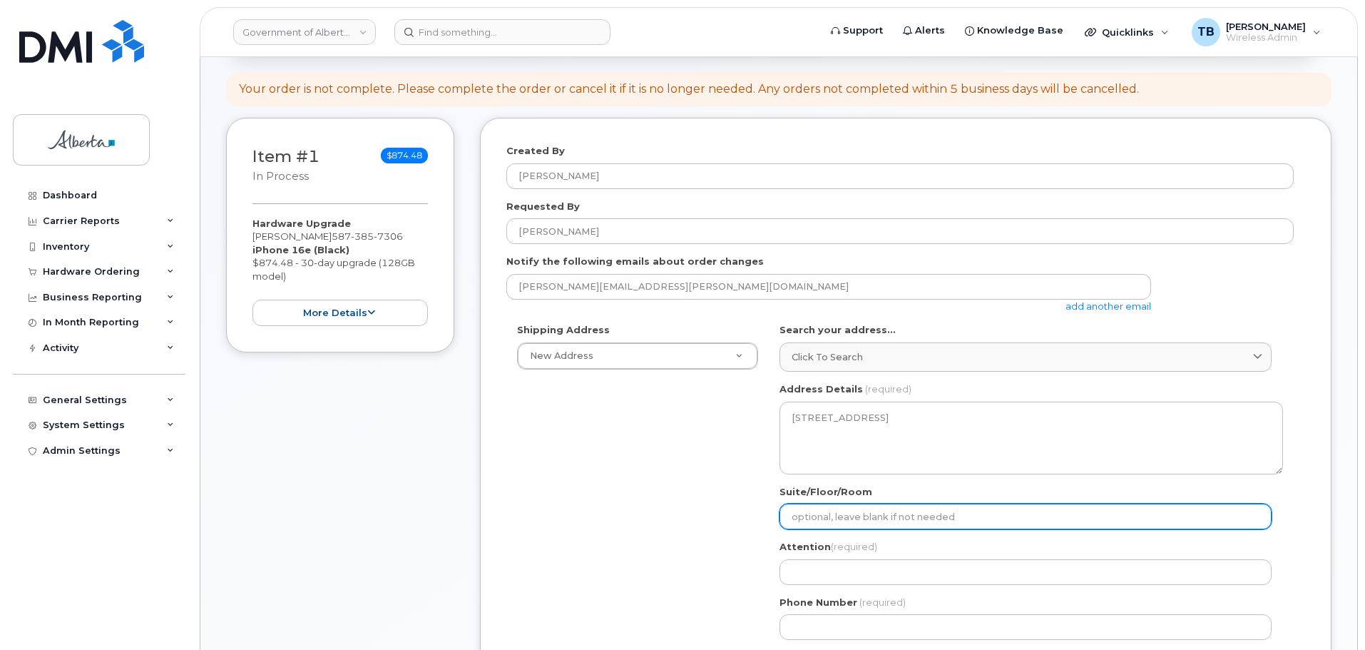
click at [798, 518] on input "Suite/Floor/Room" at bounding box center [1026, 517] width 492 height 26
paste input "Main Floor"
select select
type input "Main Floor"
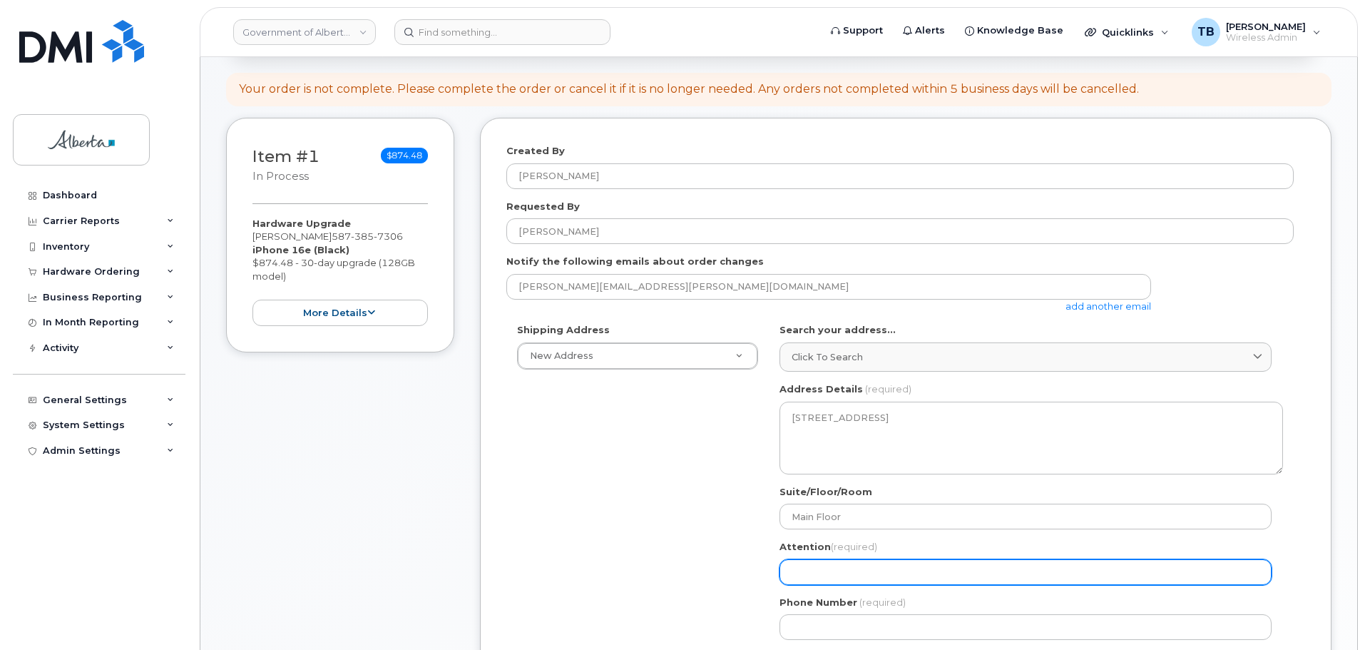
click at [802, 566] on input "Attention (required)" at bounding box center [1026, 572] width 492 height 26
paste input "[PERSON_NAME]"
select select
type input "[PERSON_NAME]"
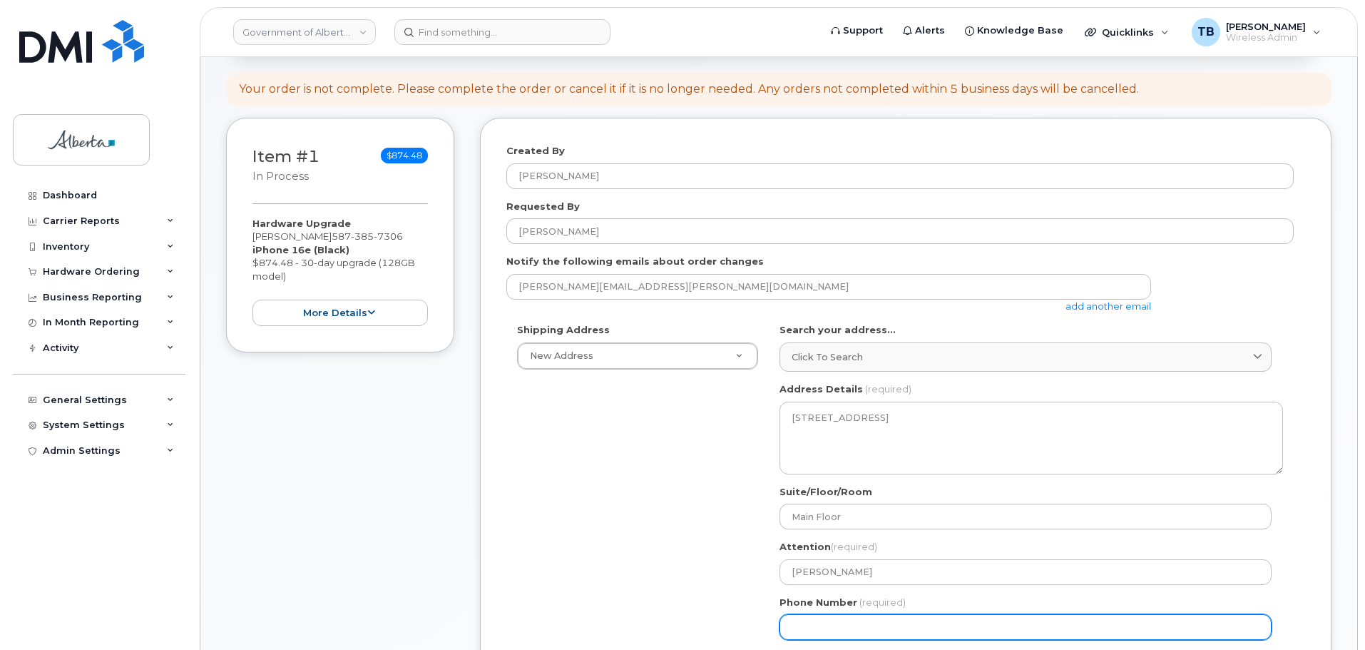
click at [803, 619] on input "Phone Number" at bounding box center [1026, 627] width 492 height 26
paste input "7804271944"
select select
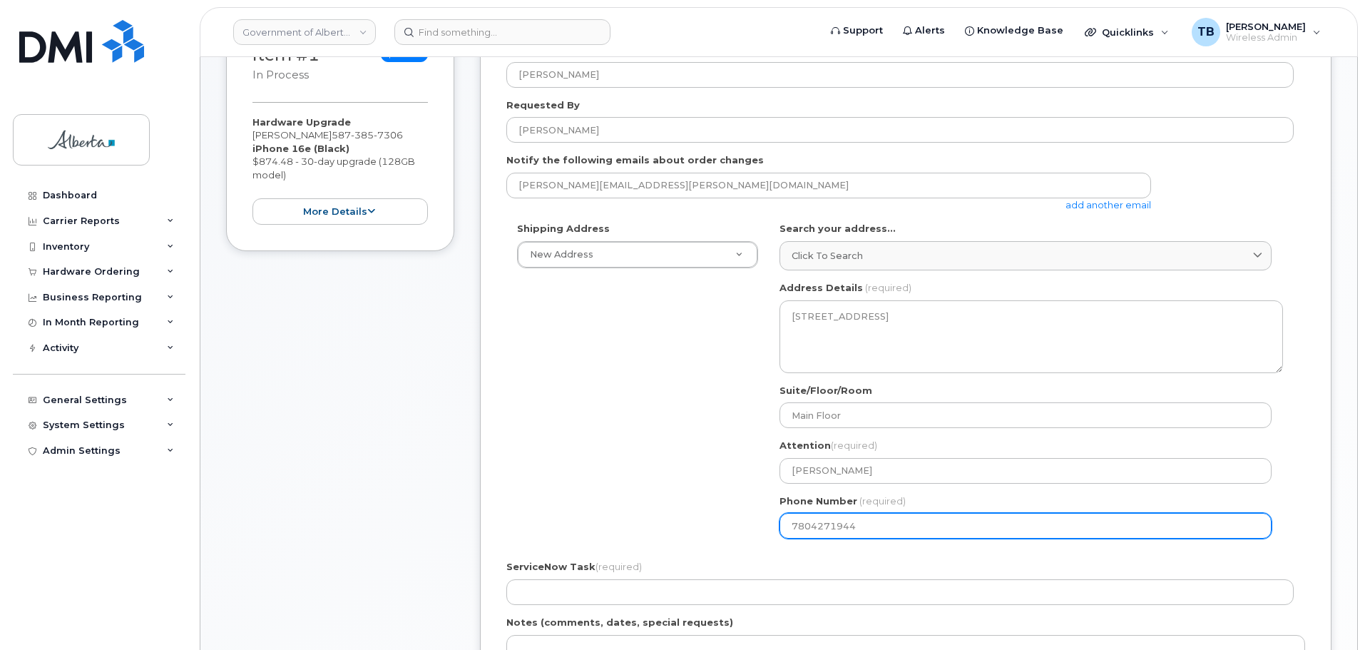
scroll to position [428, 0]
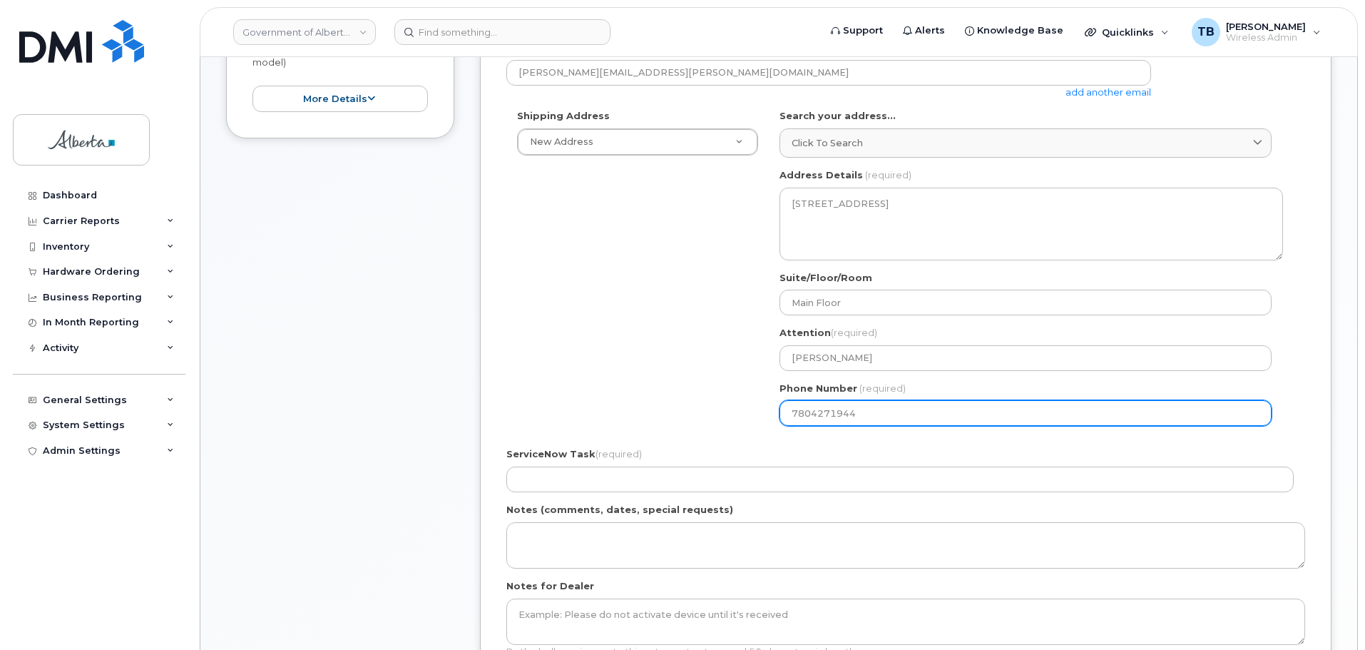
type input "7804271944"
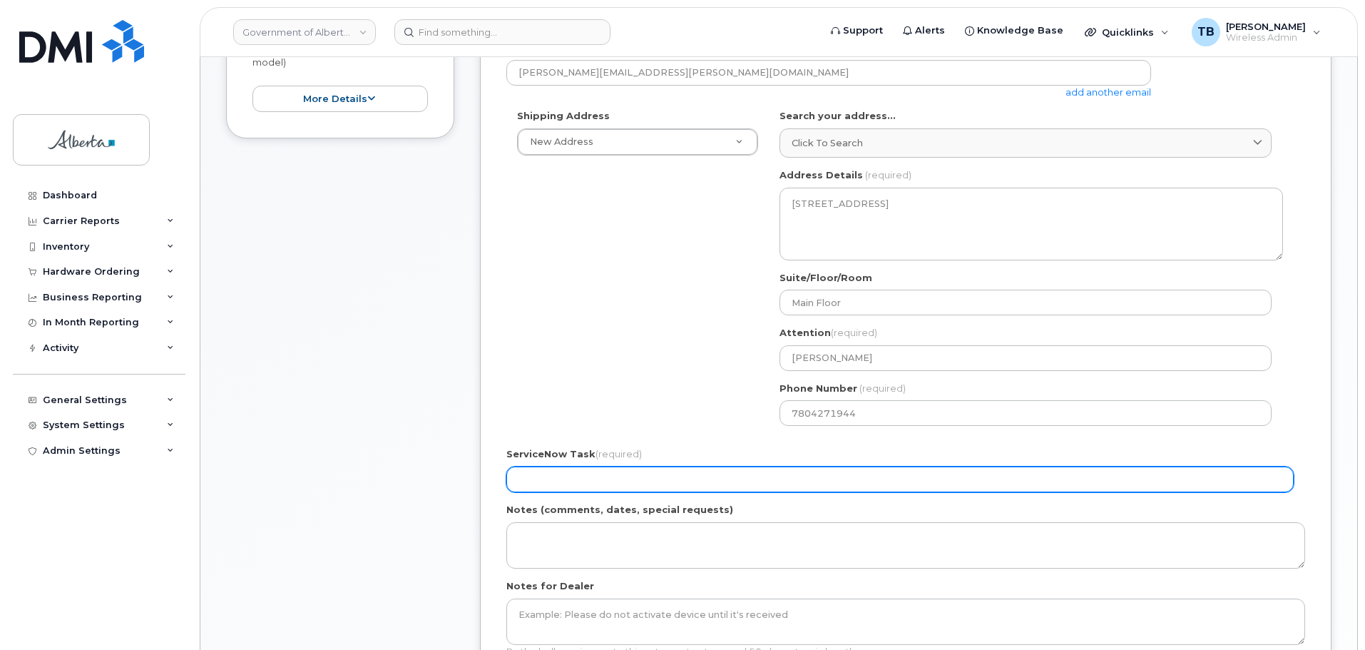
click at [550, 479] on input "ServiceNow Task (required)" at bounding box center [901, 480] width 788 height 26
paste input "SCTASK0854041"
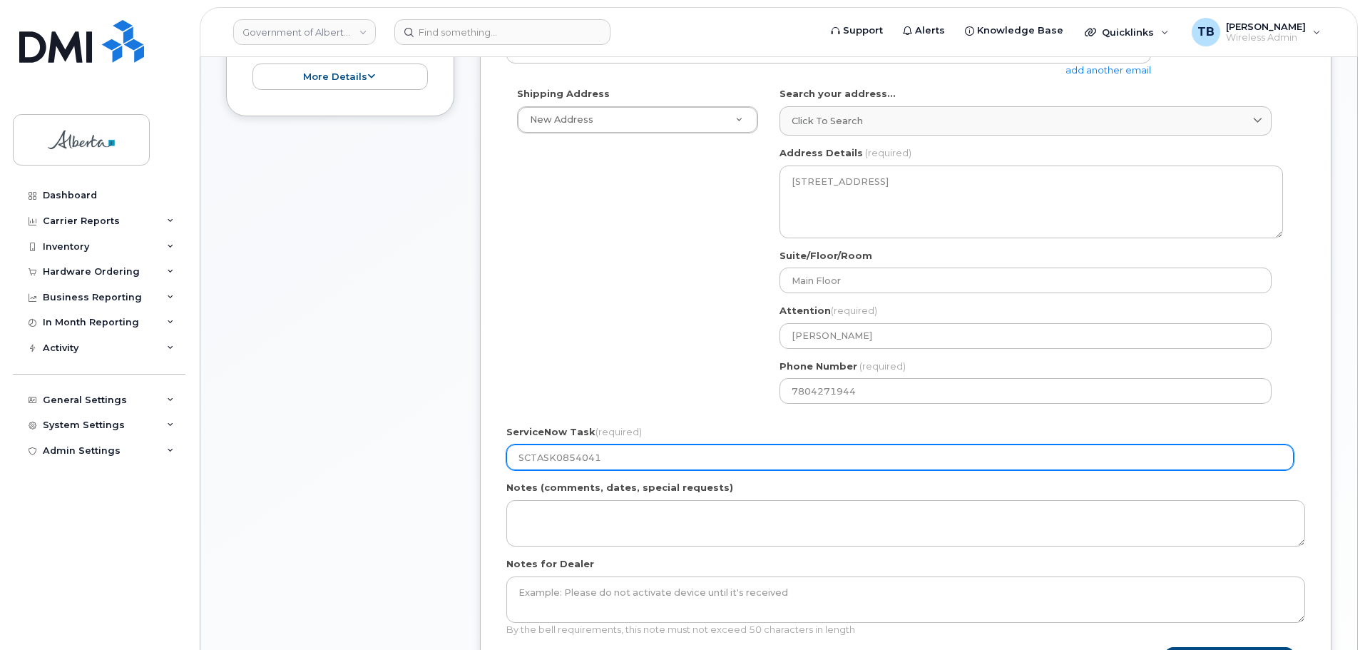
scroll to position [713, 0]
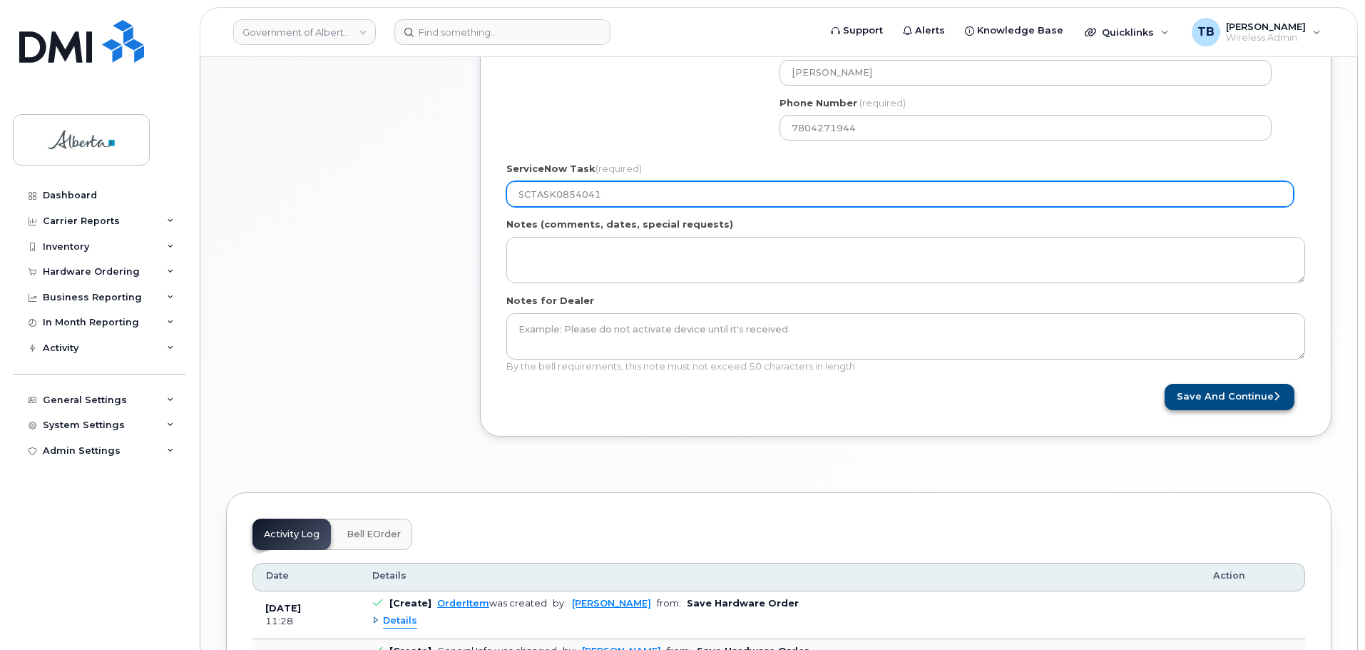
type input "SCTASK0854041"
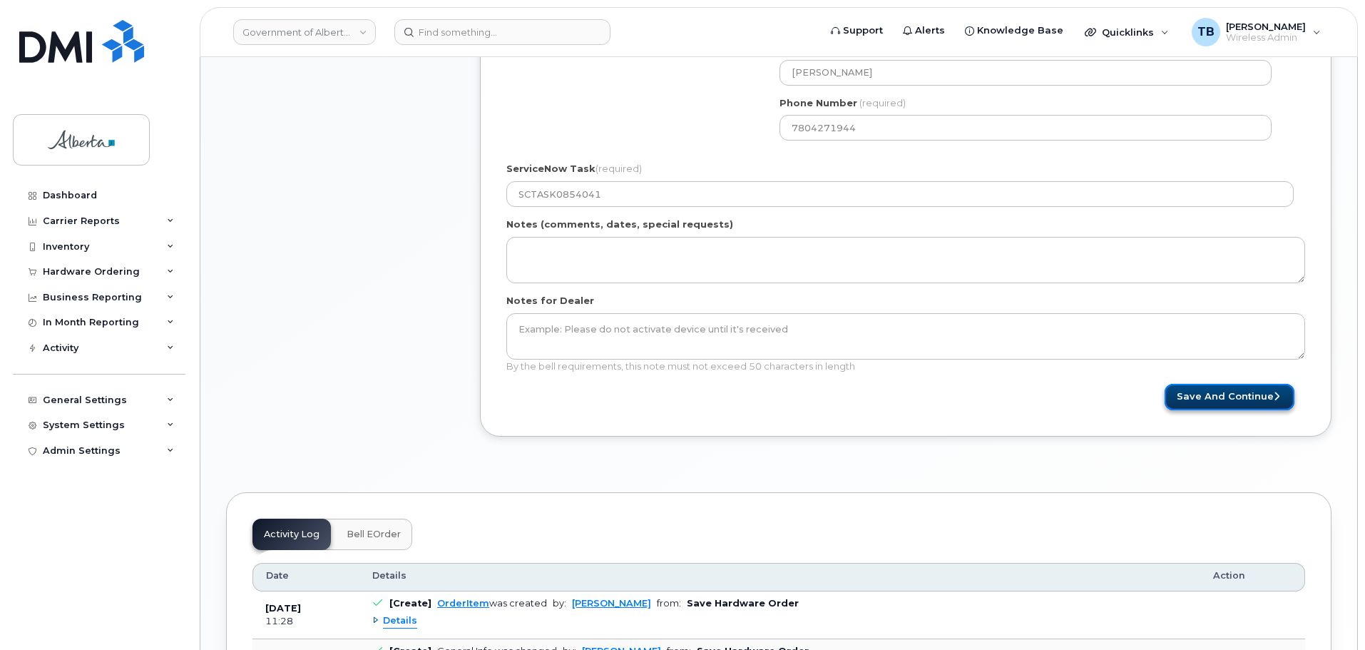
click at [1204, 396] on button "Save and Continue" at bounding box center [1230, 397] width 130 height 26
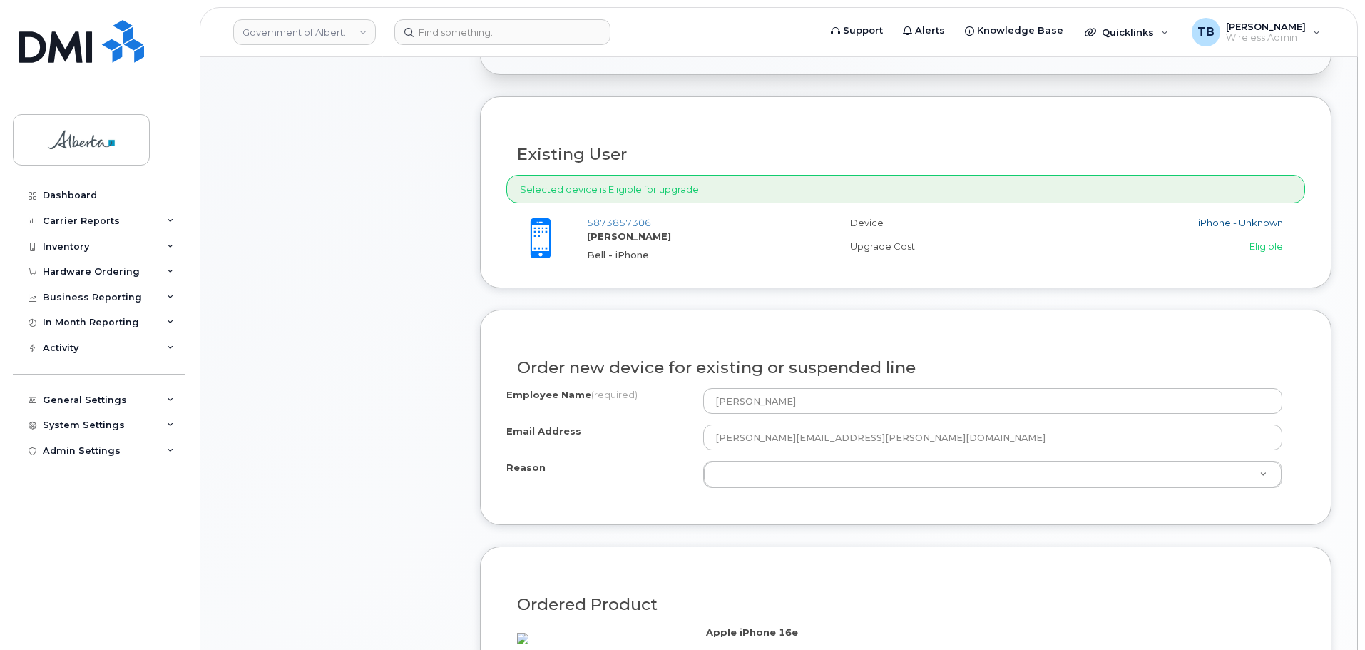
scroll to position [571, 0]
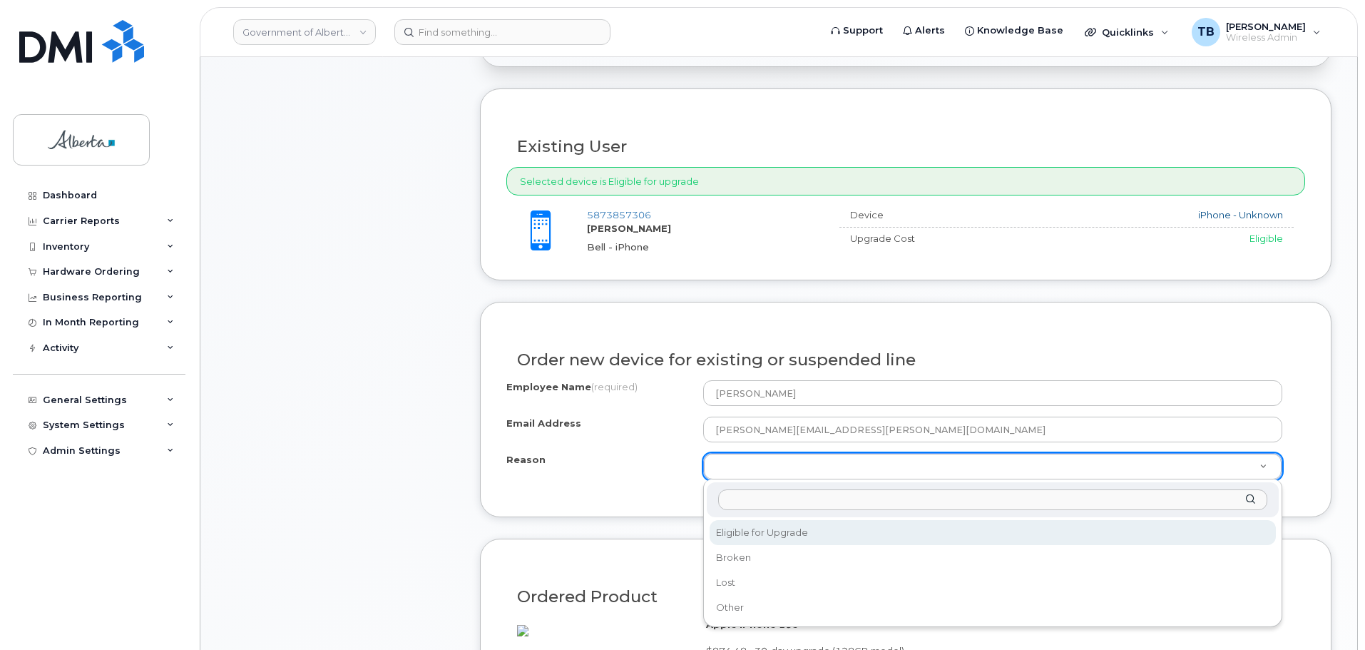
select select "eligible_for_upgrade"
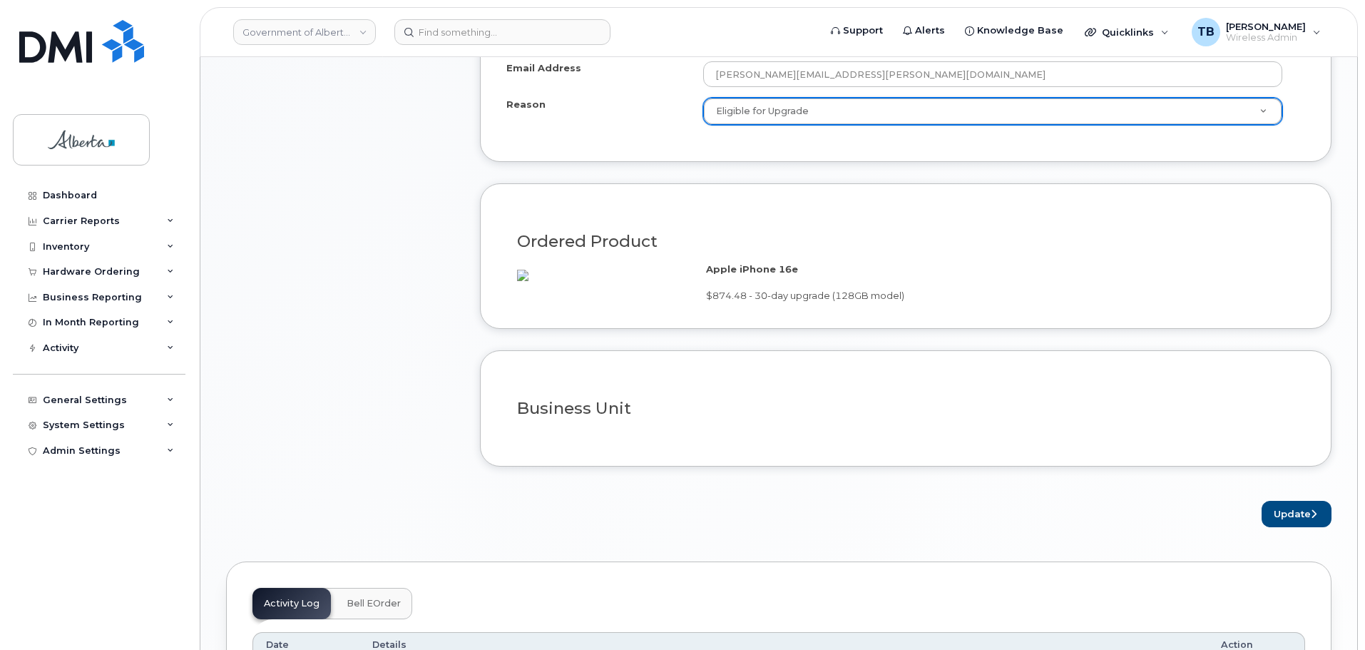
scroll to position [927, 0]
click at [1292, 526] on button "Update" at bounding box center [1297, 512] width 70 height 26
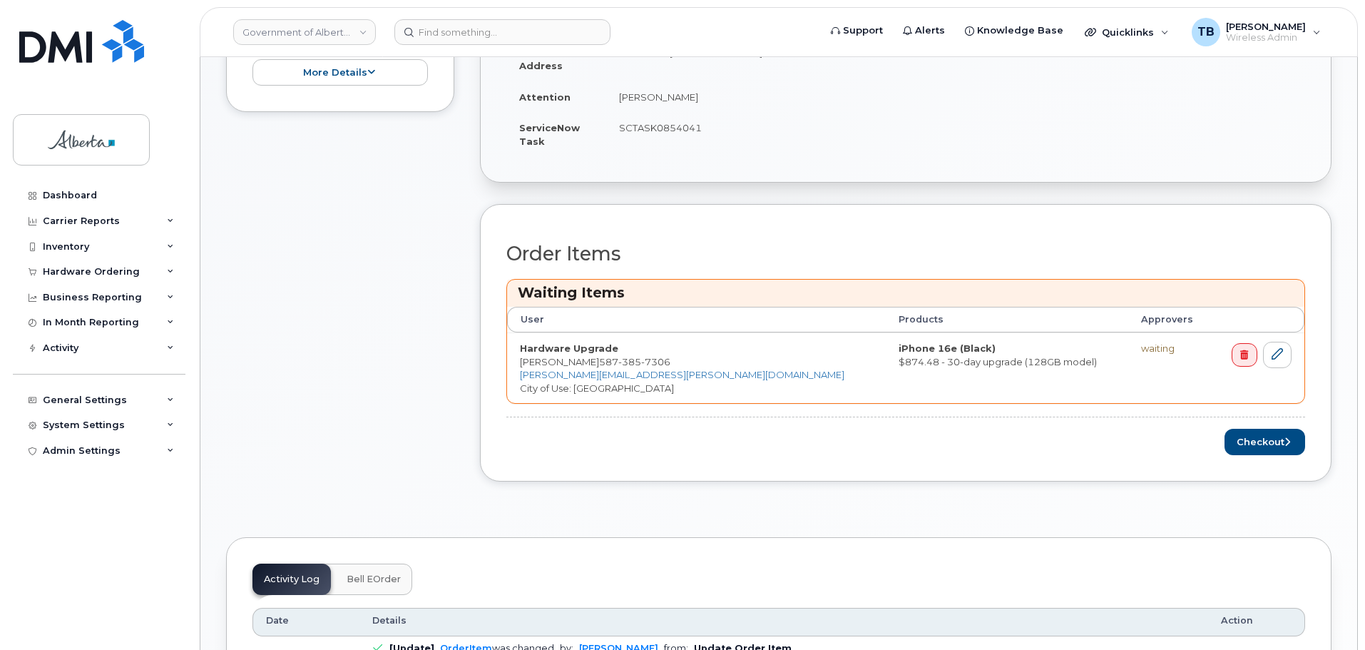
scroll to position [642, 0]
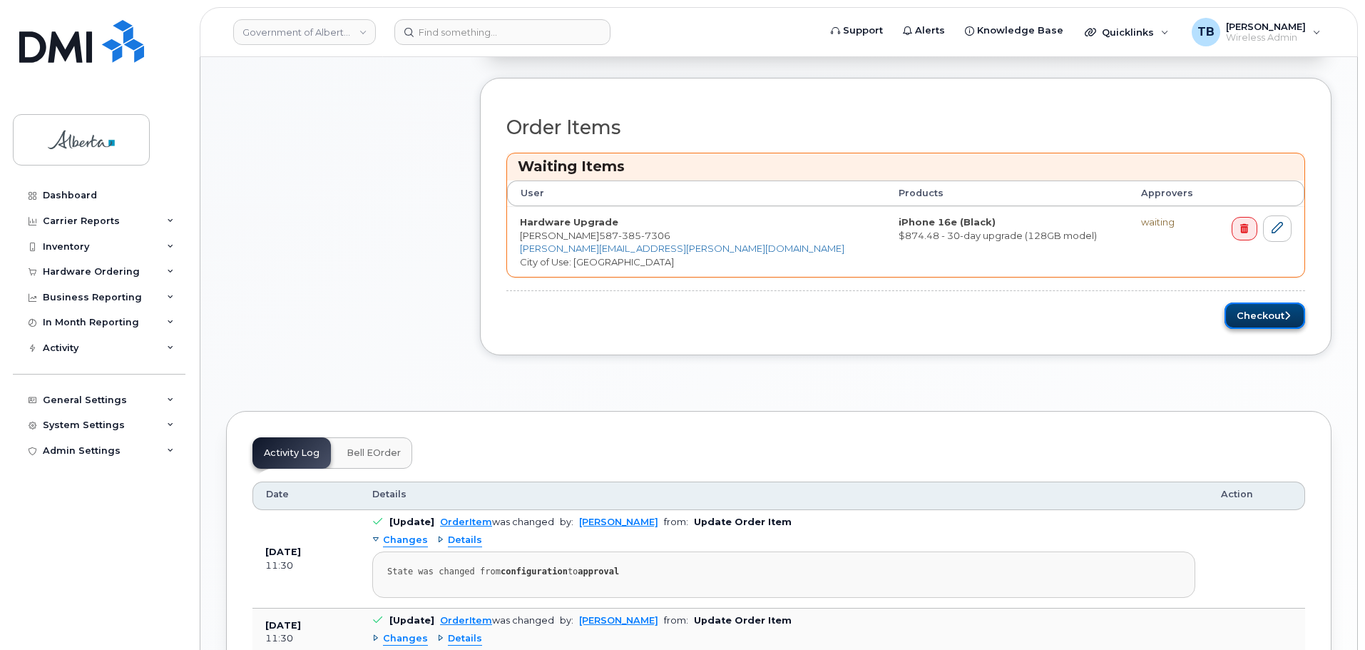
click at [1248, 319] on button "Checkout" at bounding box center [1265, 315] width 81 height 26
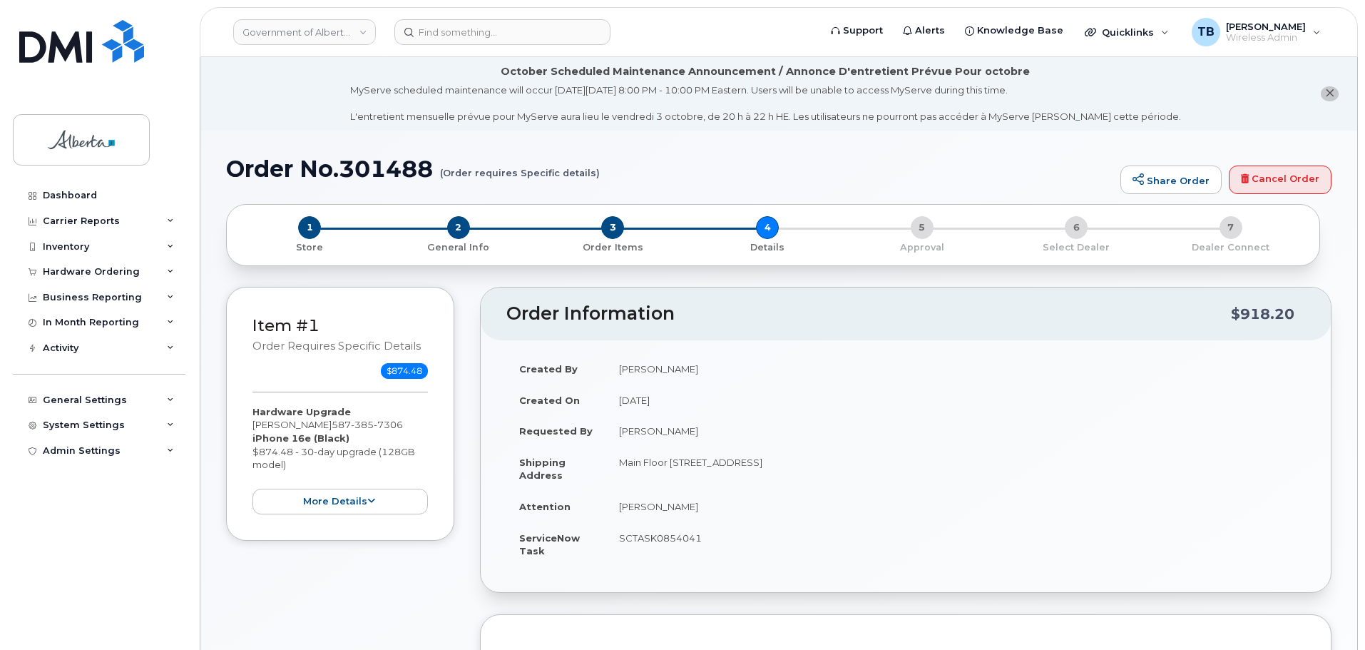
select select
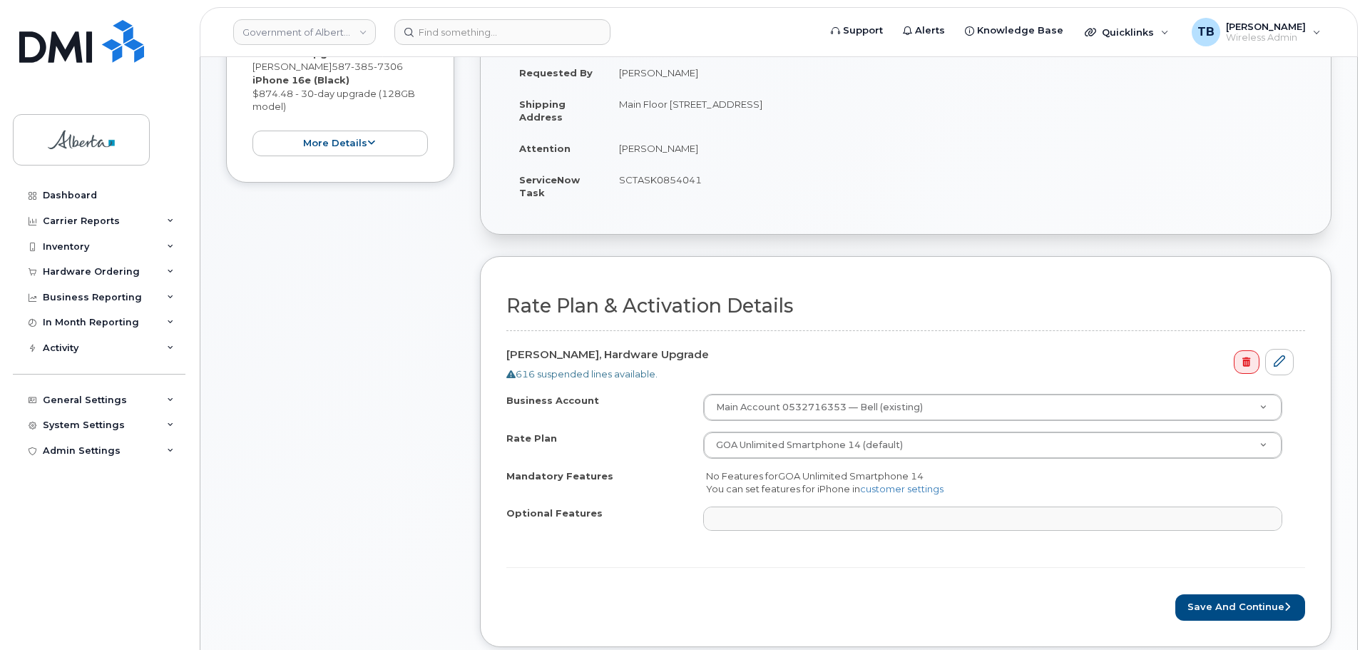
scroll to position [428, 0]
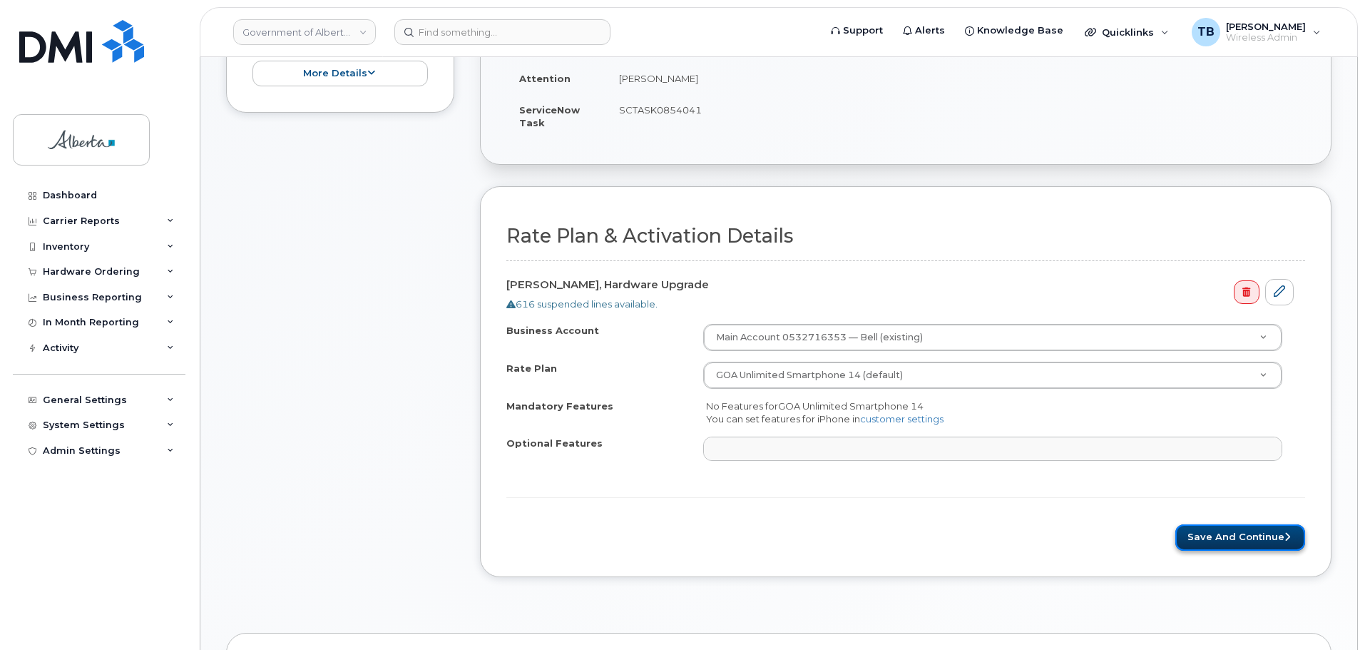
click at [1194, 531] on button "Save and Continue" at bounding box center [1241, 537] width 130 height 26
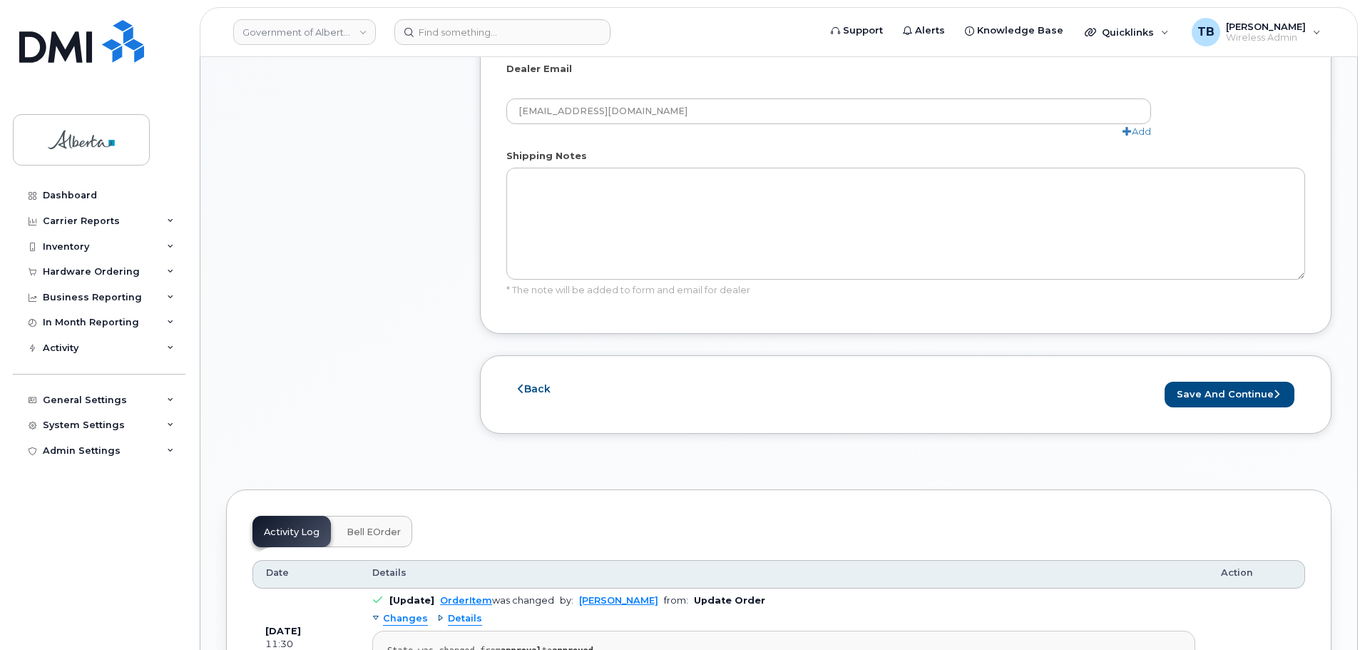
scroll to position [1070, 0]
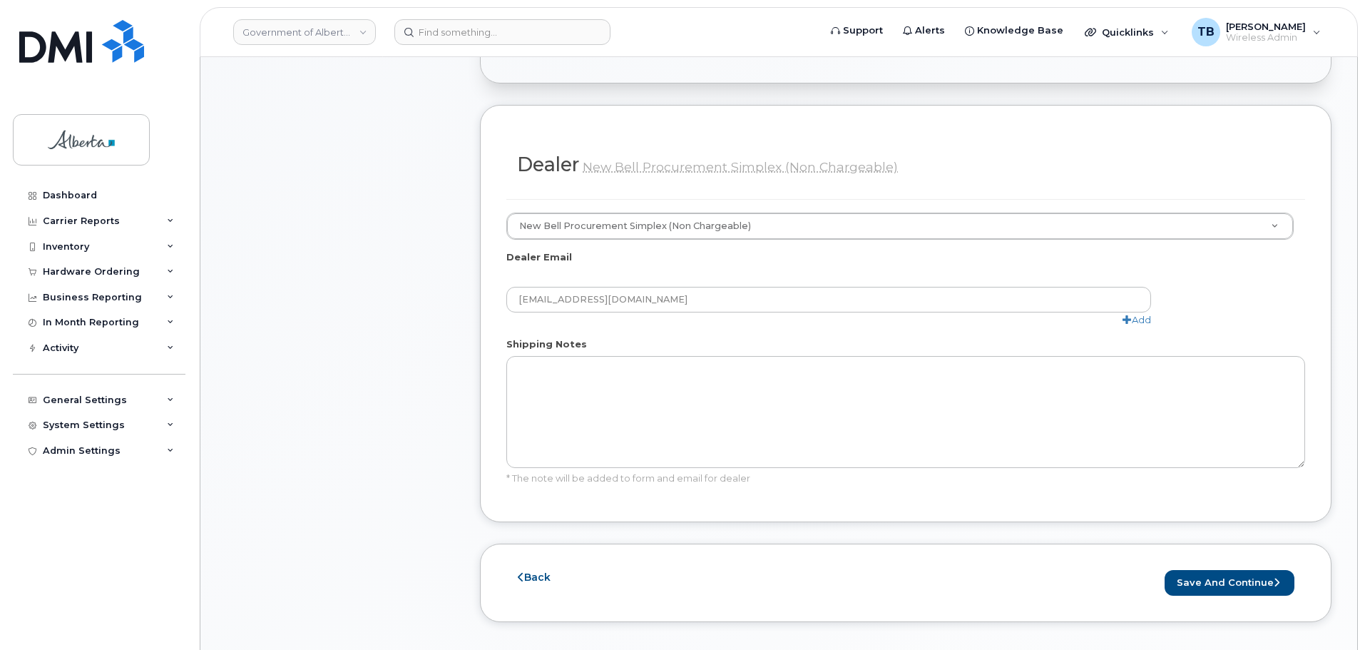
scroll to position [713, 0]
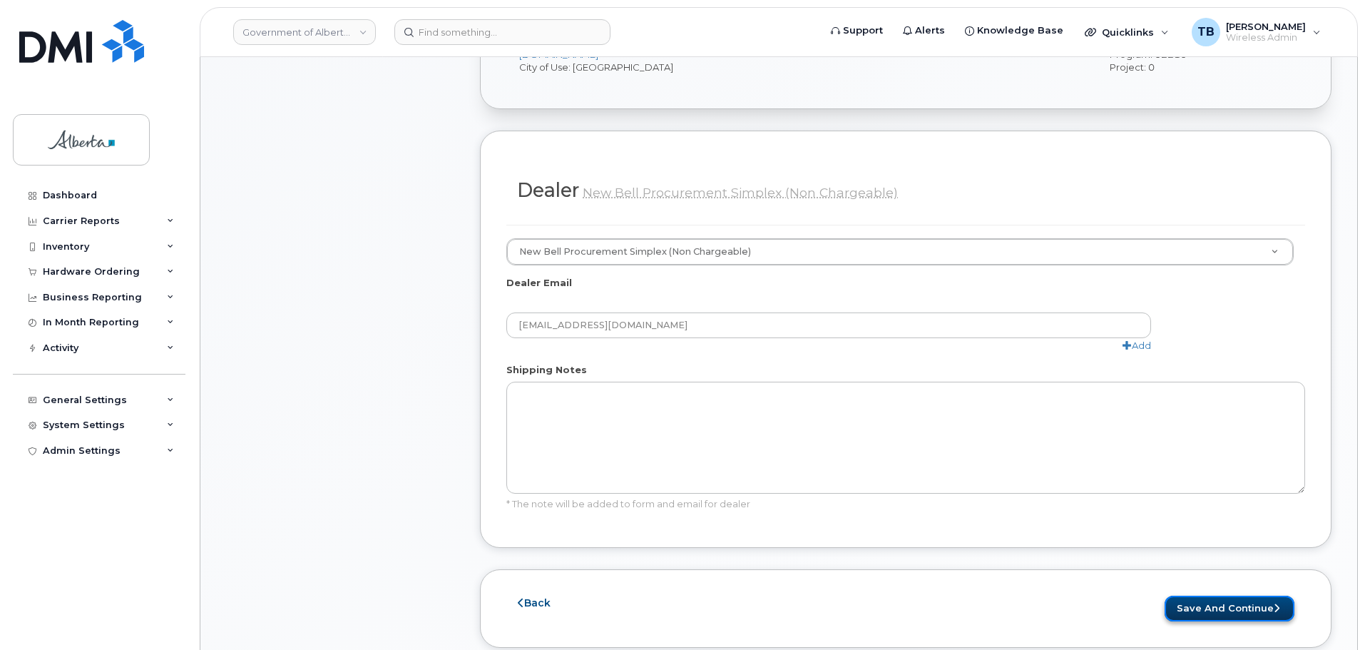
click at [1222, 596] on button "Save and Continue" at bounding box center [1230, 609] width 130 height 26
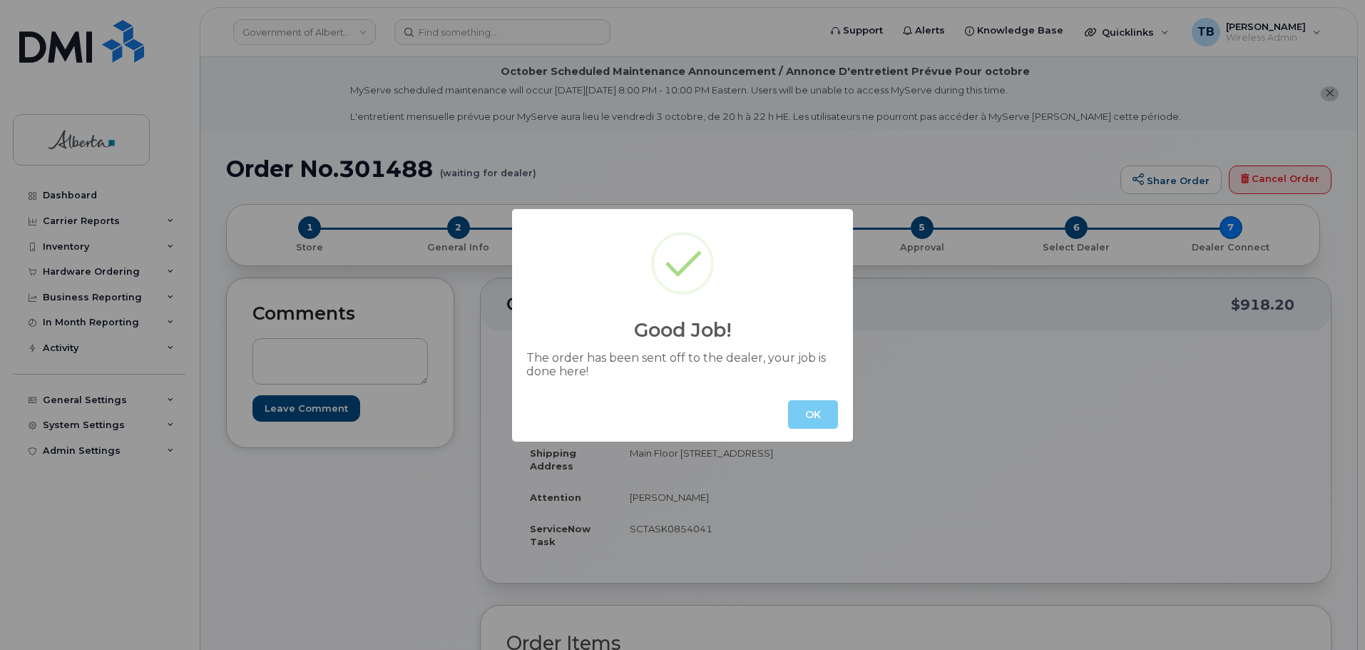
click at [813, 404] on button "OK" at bounding box center [813, 414] width 50 height 29
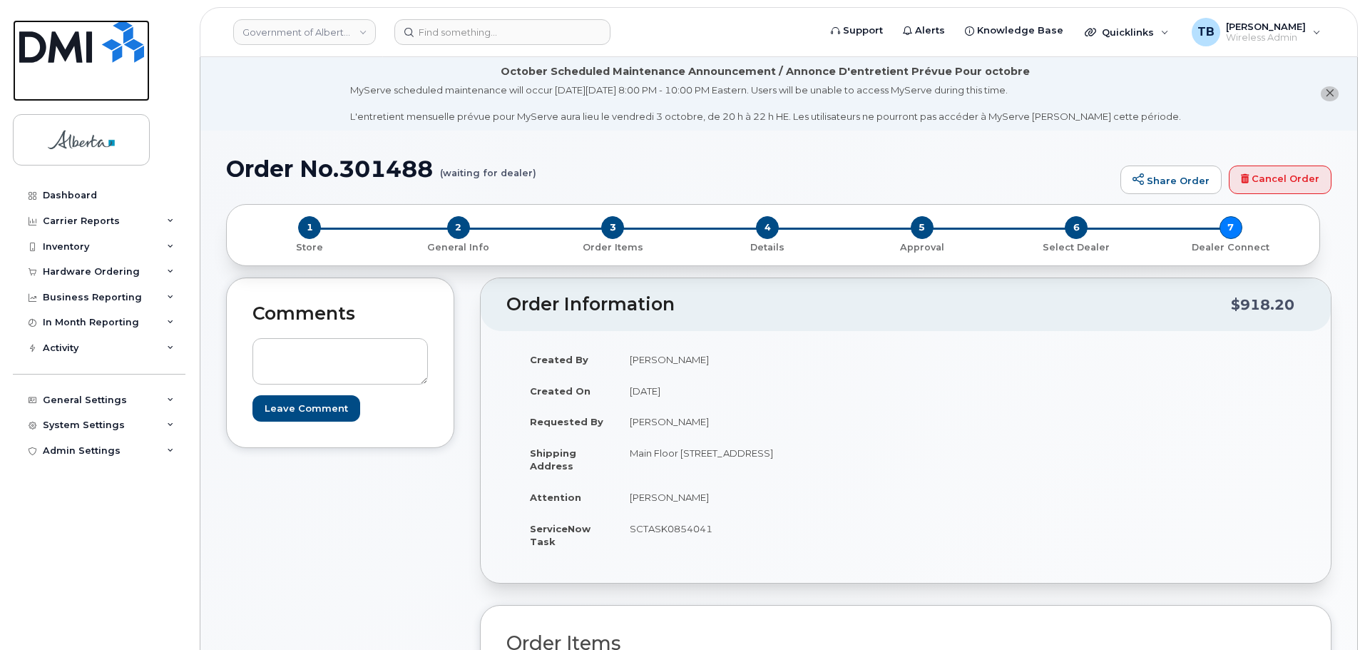
click at [101, 62] on img at bounding box center [81, 41] width 125 height 43
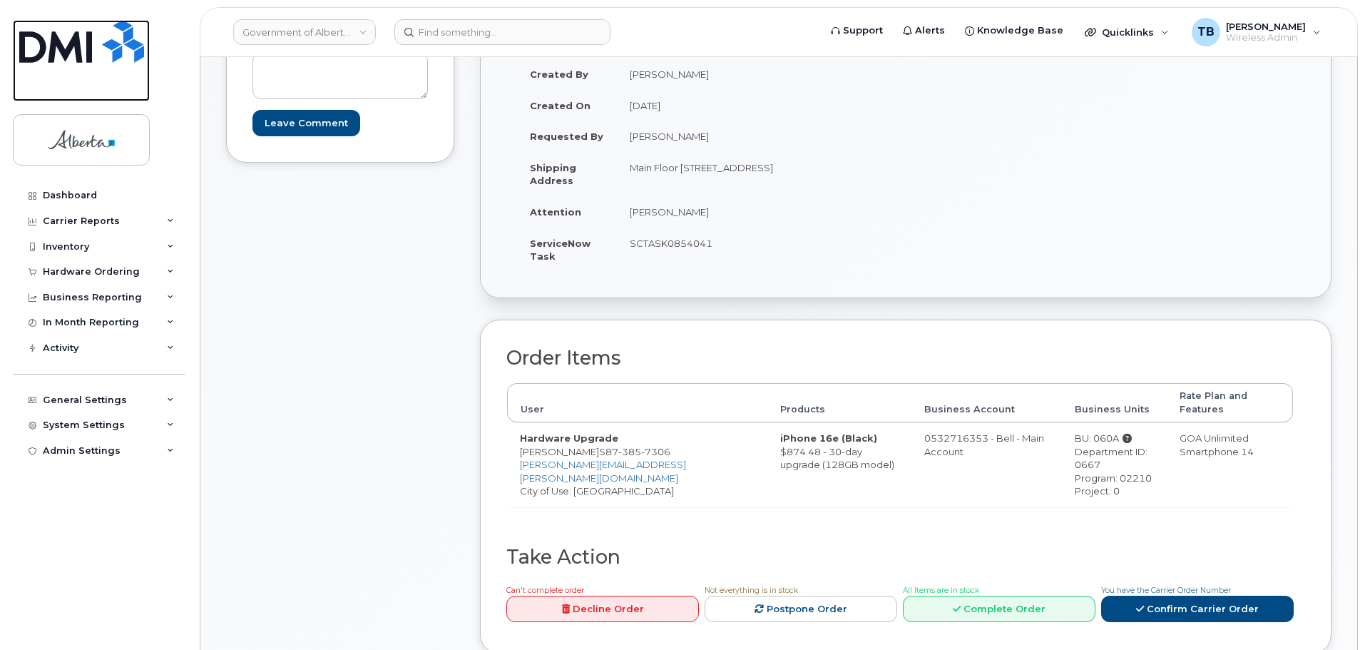
scroll to position [422, 0]
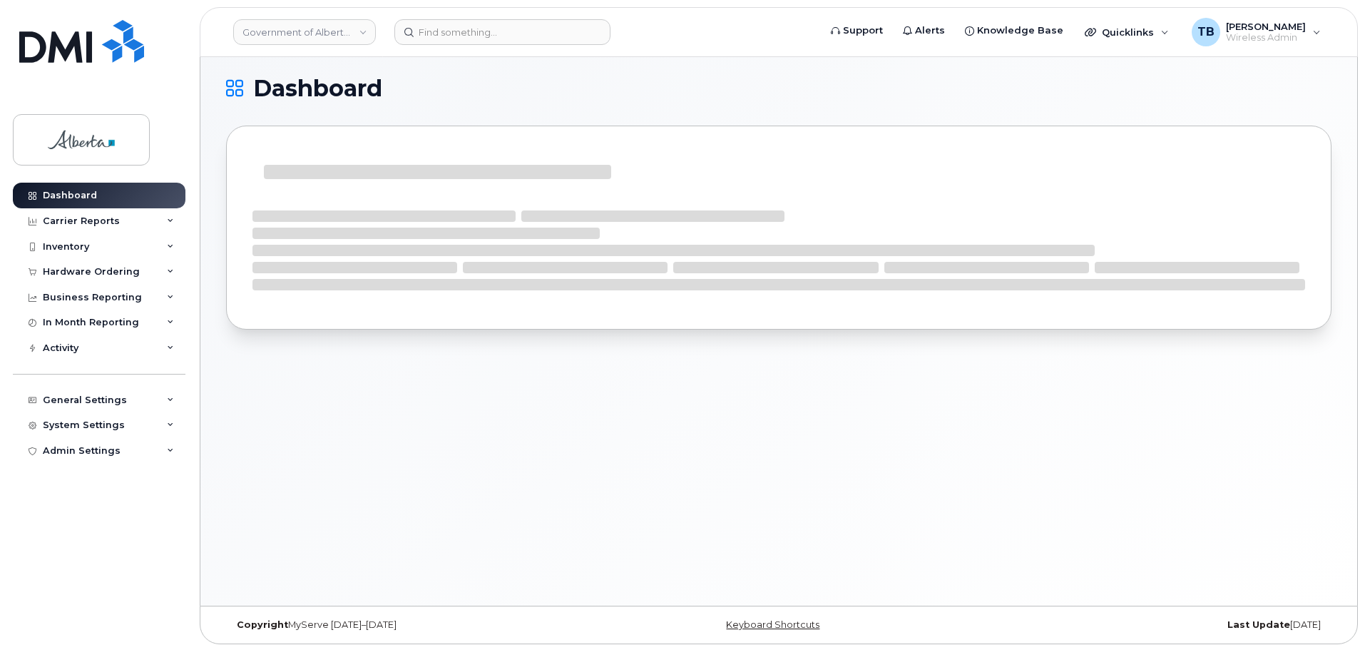
scroll to position [7, 0]
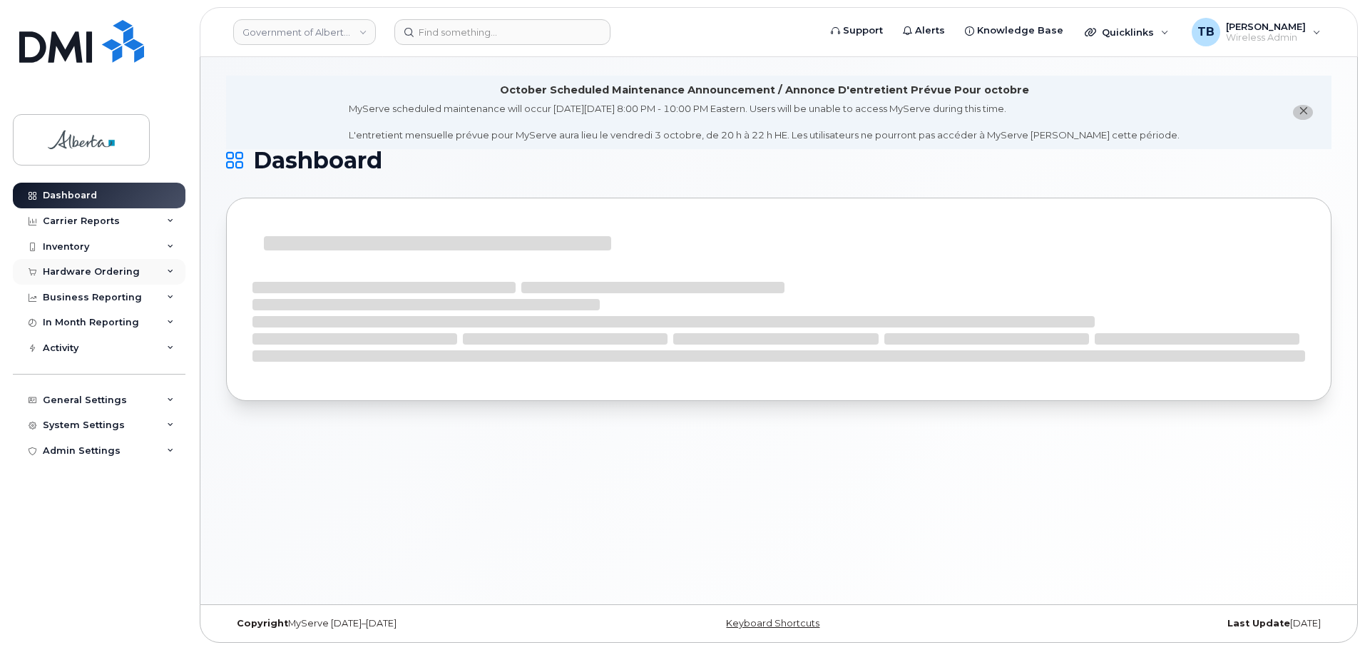
click at [68, 274] on div "Hardware Ordering" at bounding box center [91, 271] width 97 height 11
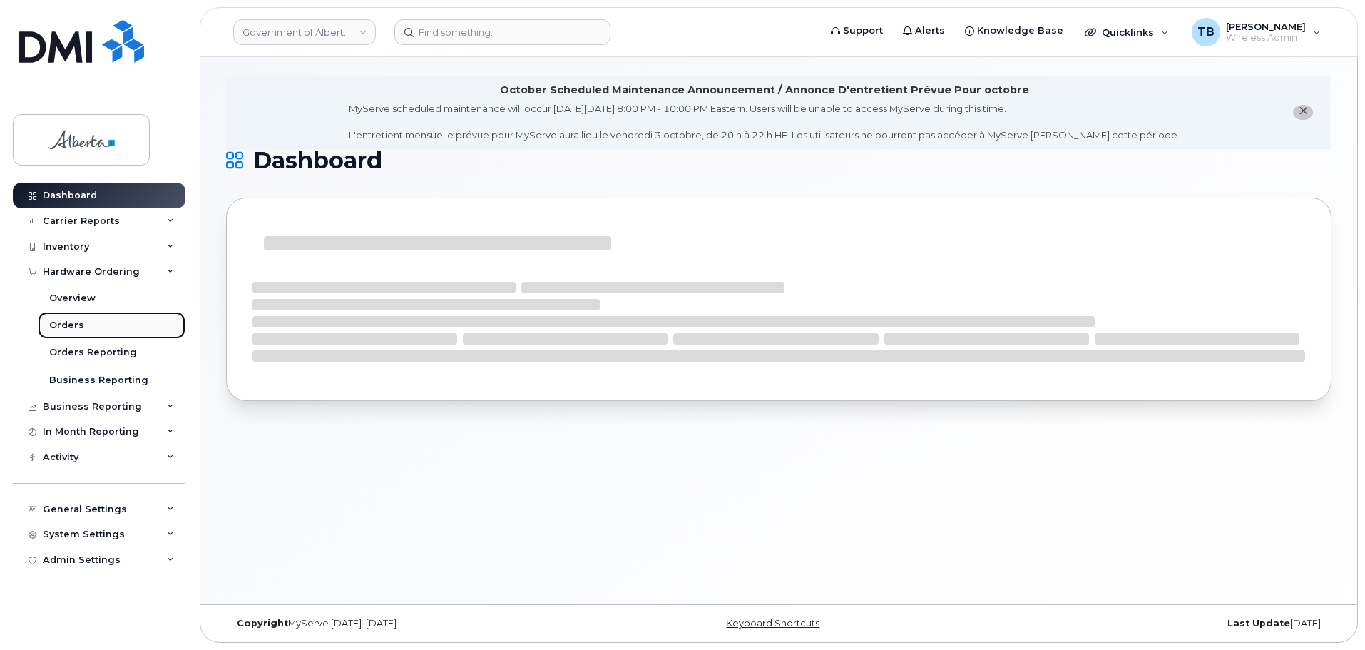
click at [68, 327] on div "Orders" at bounding box center [66, 325] width 35 height 13
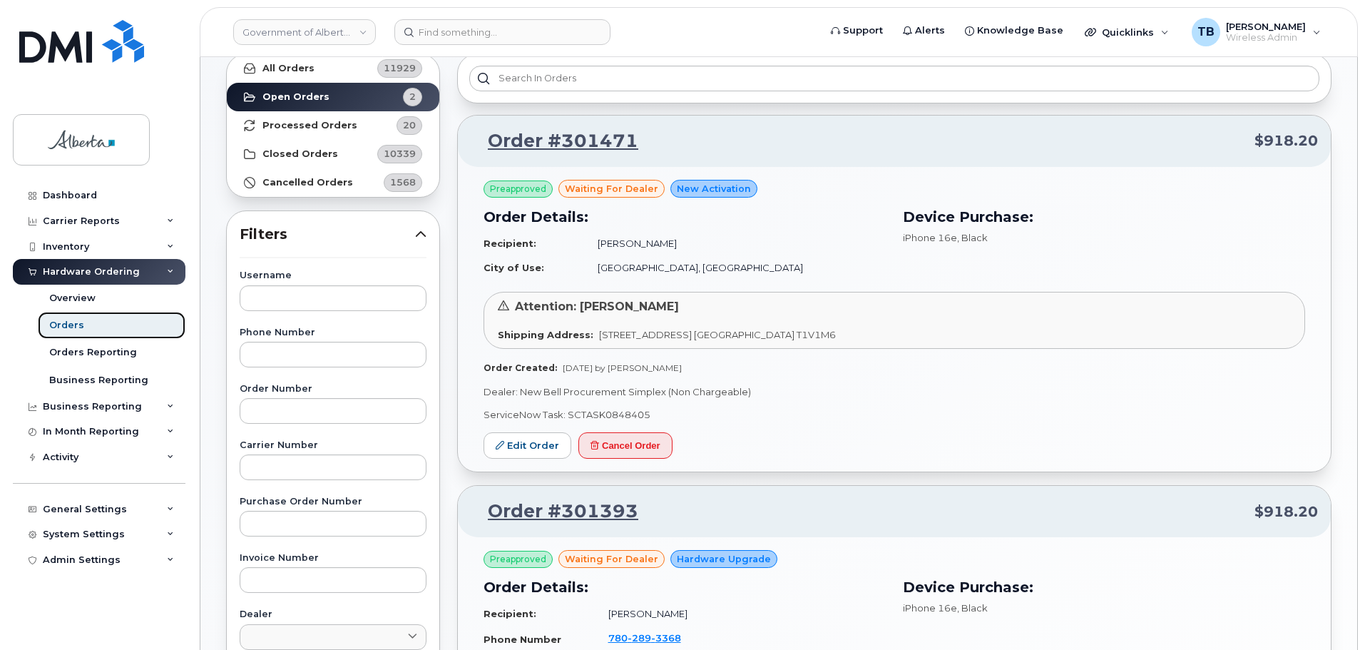
scroll to position [71, 0]
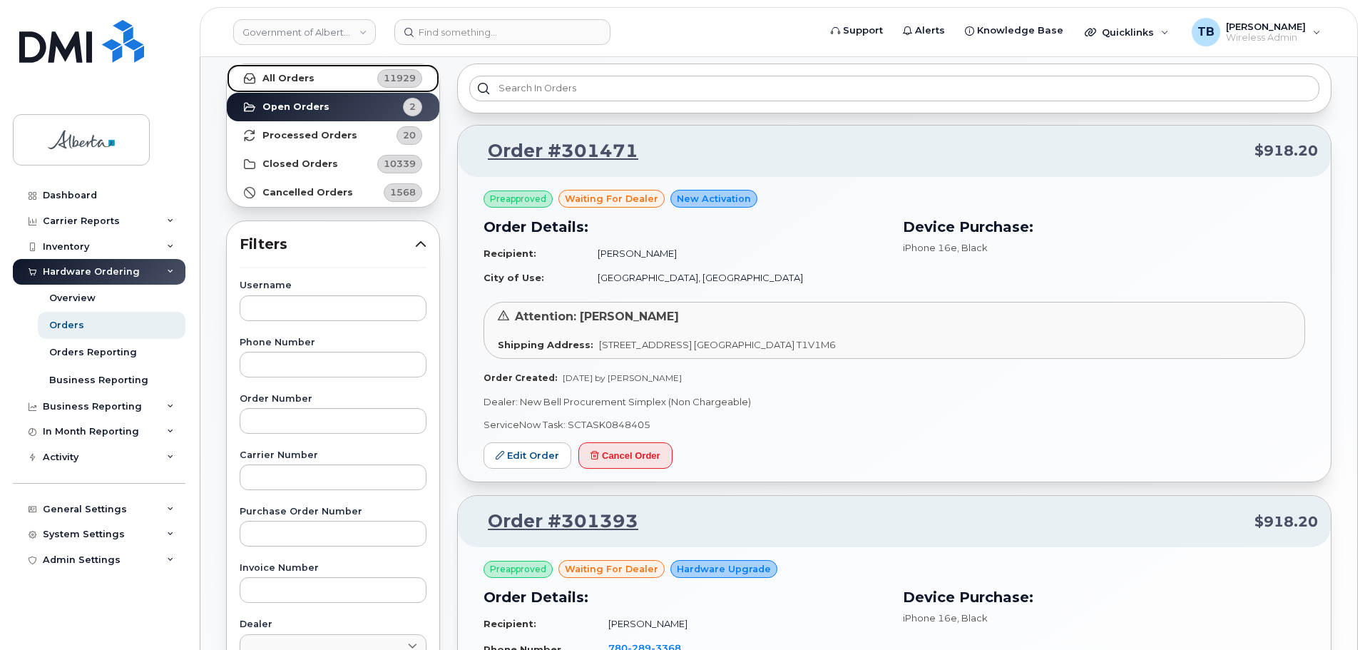
click at [288, 76] on strong "All Orders" at bounding box center [289, 78] width 52 height 11
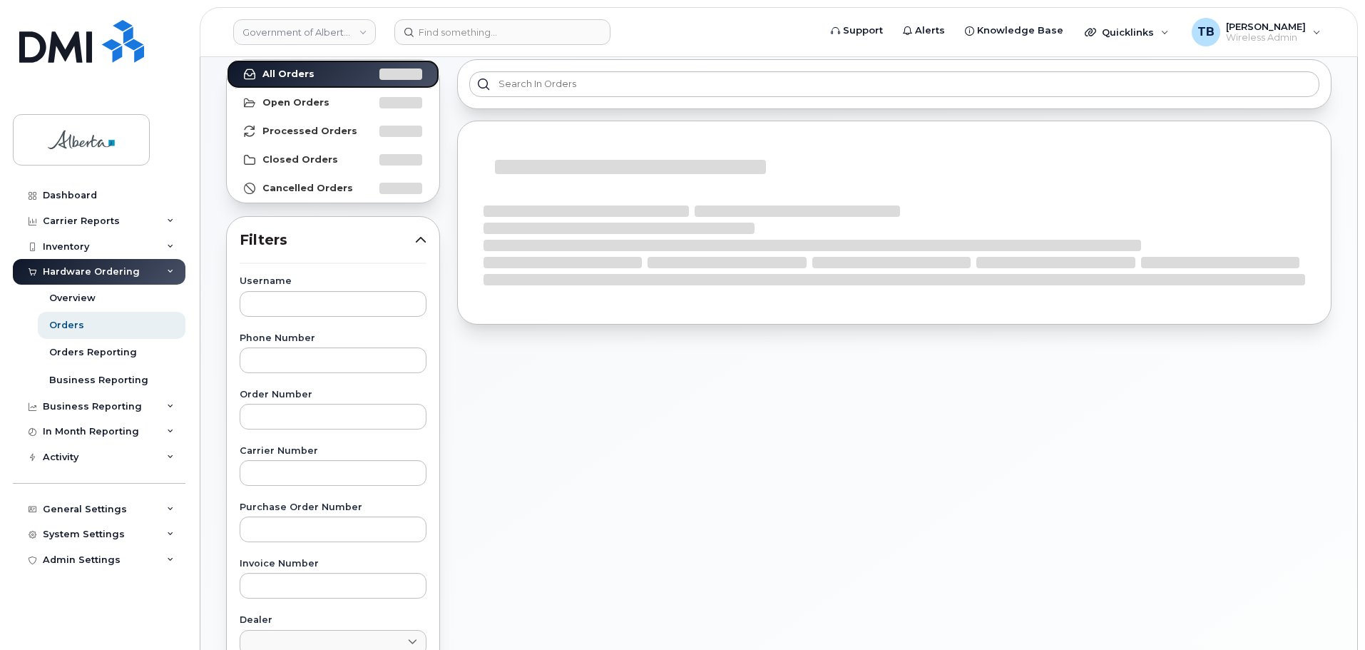
scroll to position [143, 0]
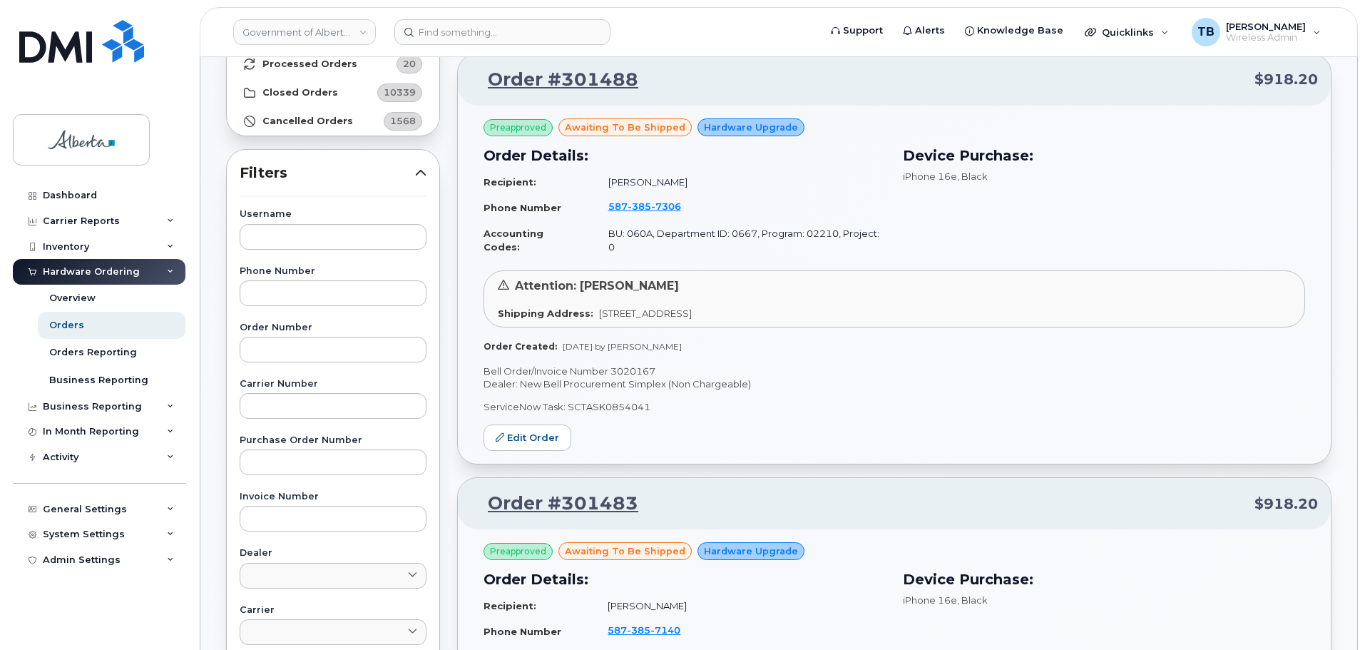
click at [644, 377] on p "Dealer: New Bell Procurement Simplex (Non Chargeable)" at bounding box center [895, 384] width 822 height 14
click at [636, 365] on p "Bell Order/Invoice Number 3020167" at bounding box center [895, 372] width 822 height 14
copy p "3020167"
click at [452, 31] on input at bounding box center [503, 32] width 216 height 26
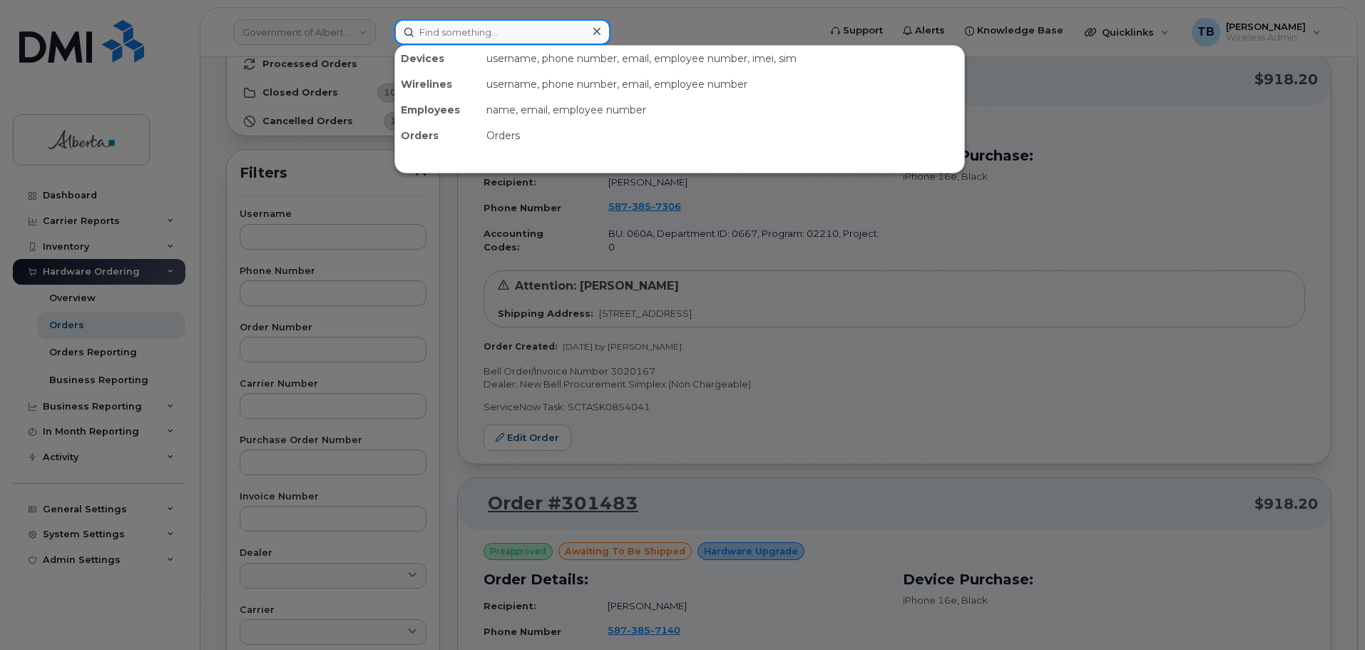
paste input "7808866164"
type input "7808866164"
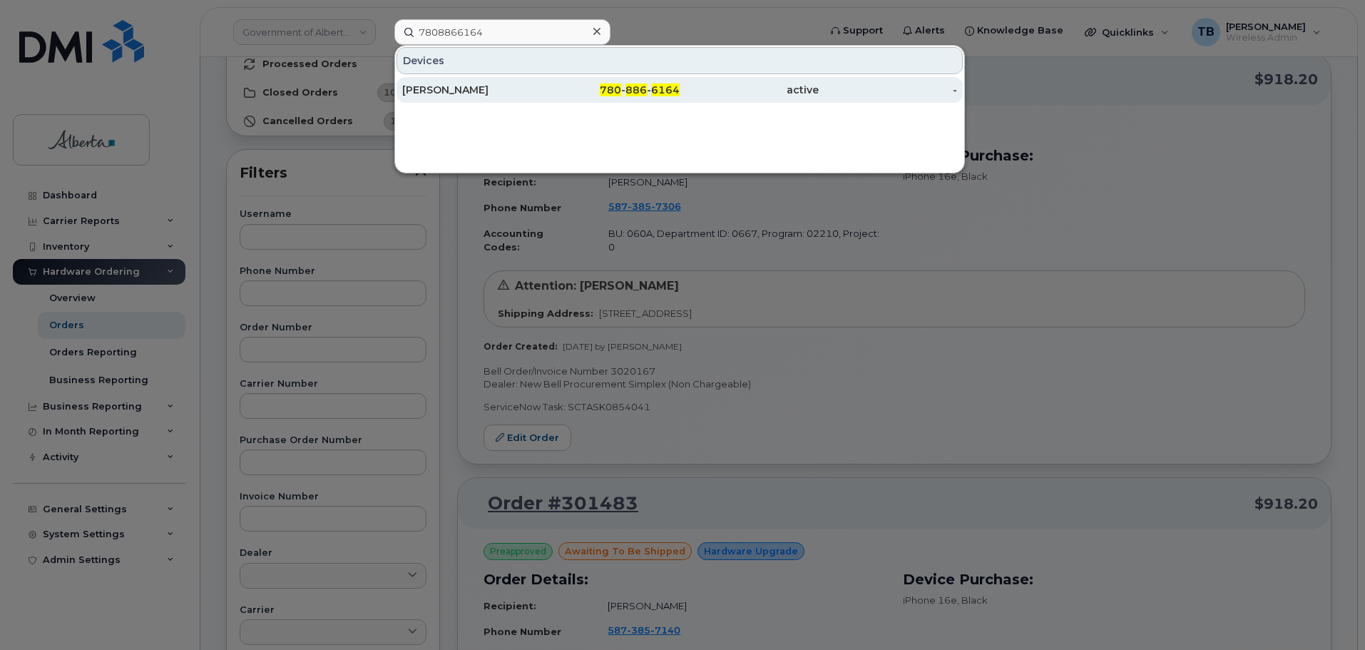
click at [472, 87] on div "[PERSON_NAME]" at bounding box center [471, 90] width 139 height 14
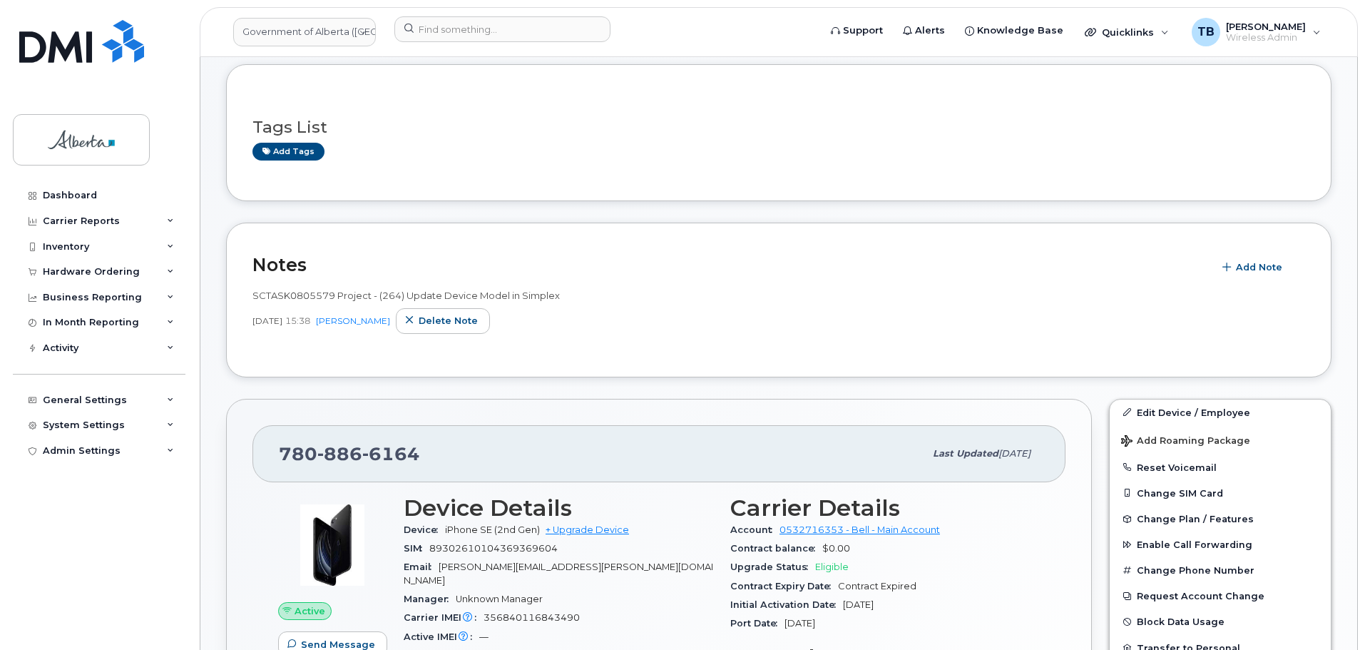
scroll to position [357, 0]
